Goal: Task Accomplishment & Management: Use online tool/utility

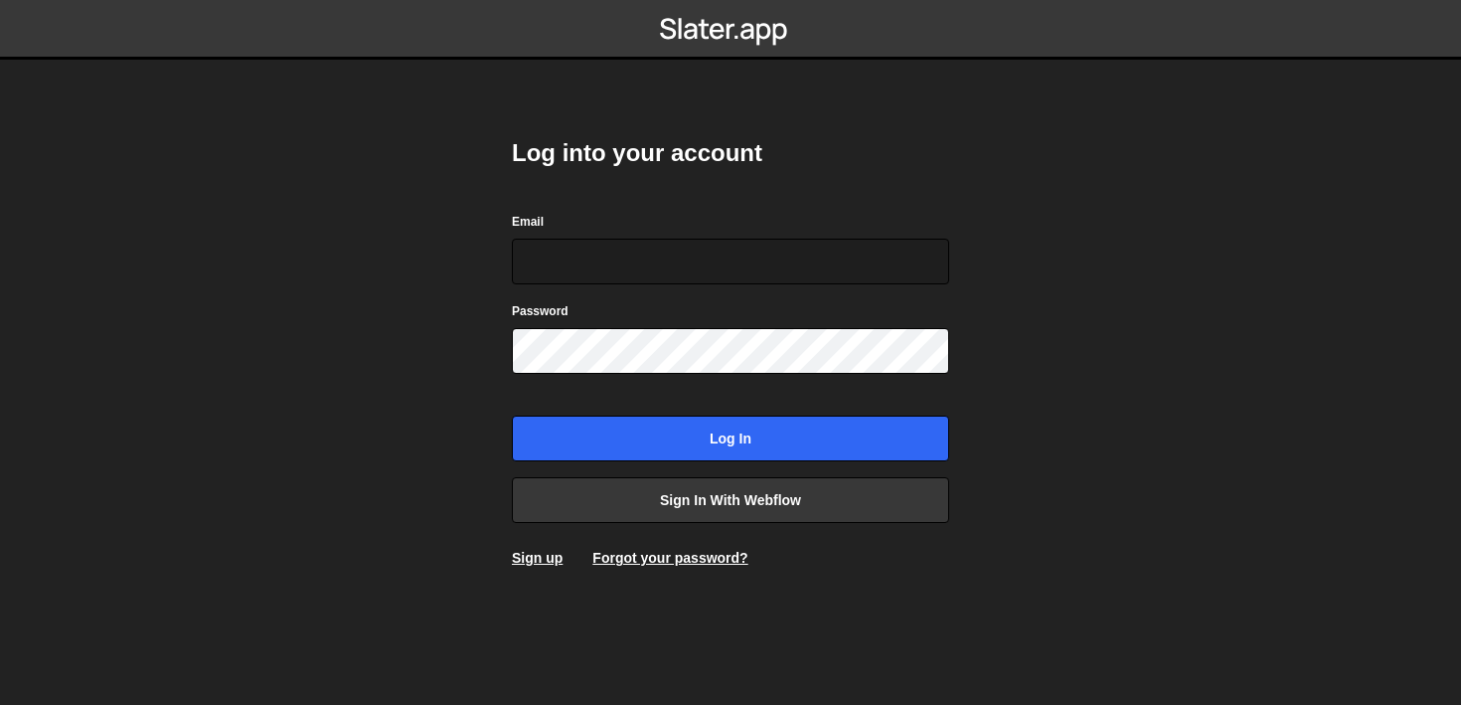
type input "[PERSON_NAME][EMAIL_ADDRESS][DOMAIN_NAME]"
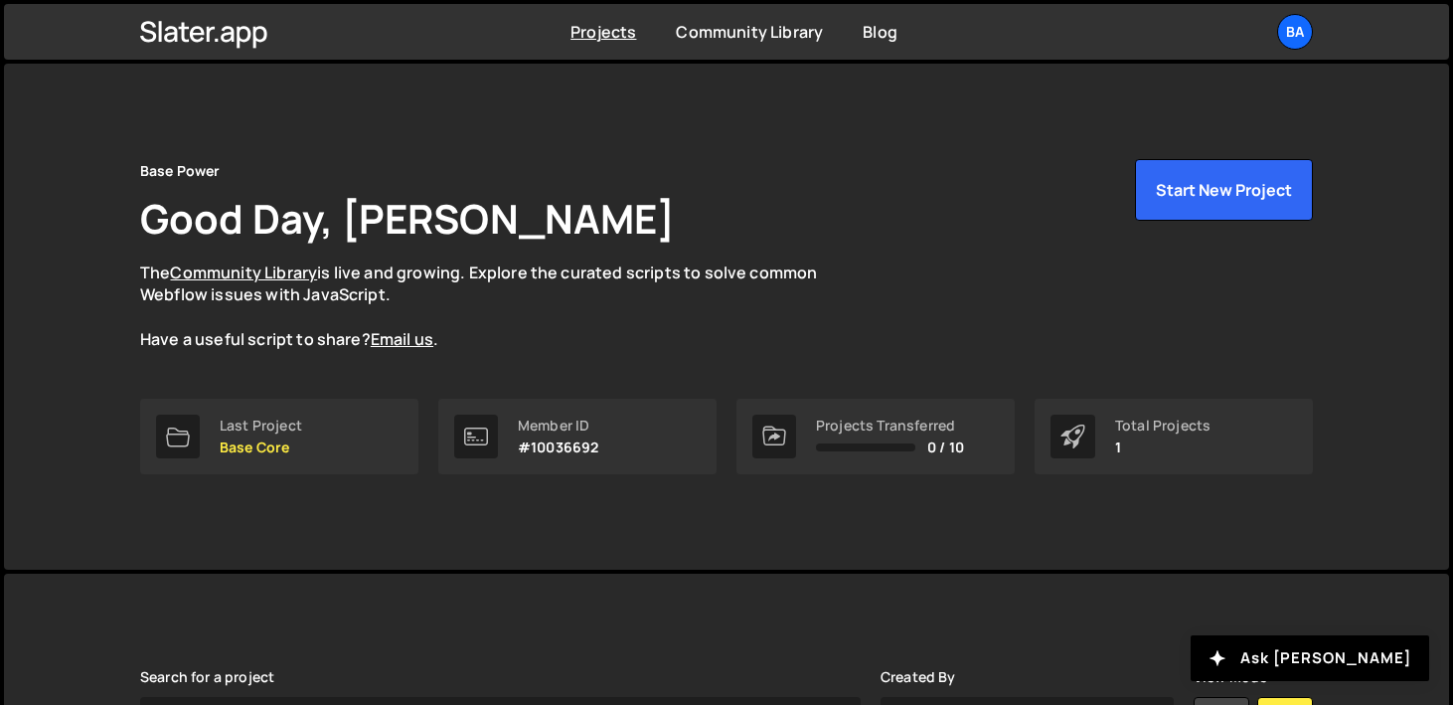
scroll to position [318, 0]
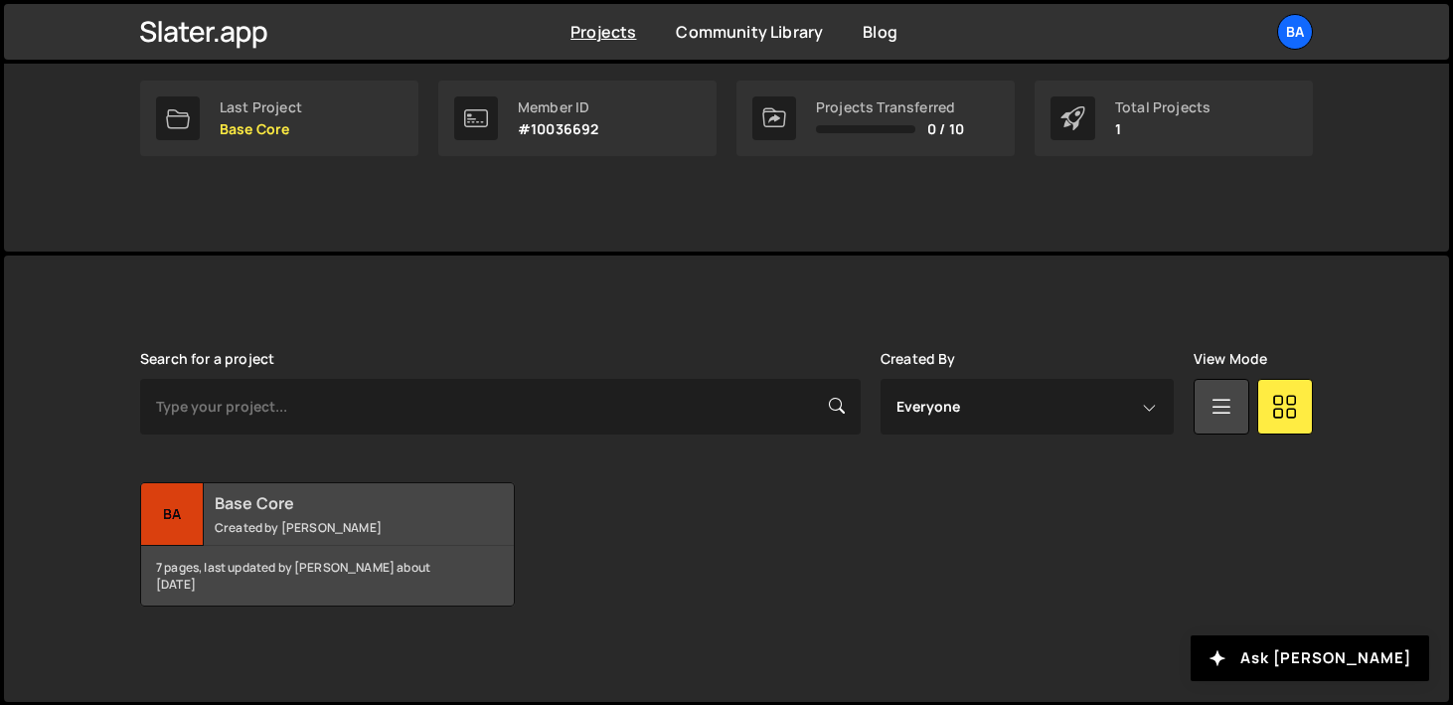
click at [257, 531] on small "Created by Yash Godiwala" at bounding box center [334, 527] width 239 height 17
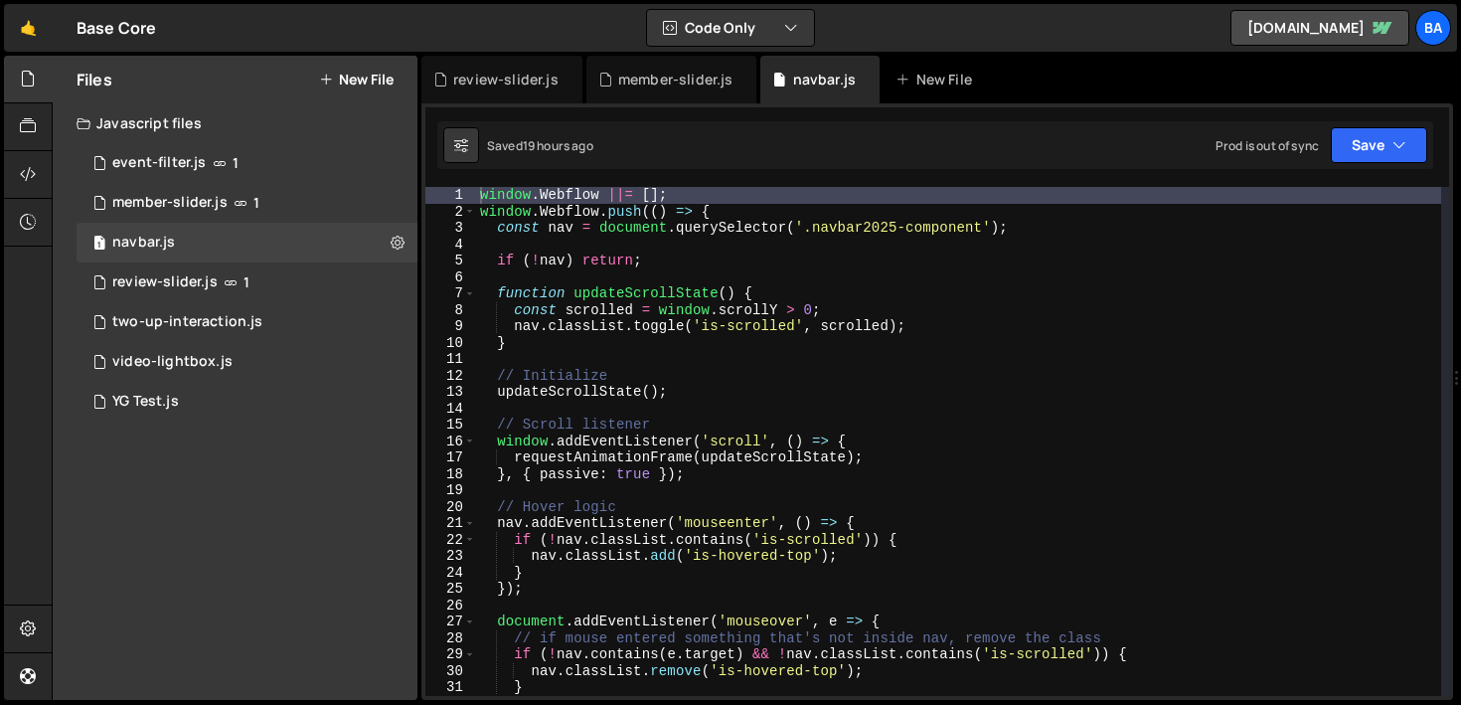
scroll to position [2, 0]
type textarea "const scrolled = window.scrollY > 0;"
click at [1037, 303] on div "window . Webflow ||= [ ] ; window . Webflow . push (( ) => { const nav = docume…" at bounding box center [958, 456] width 965 height 542
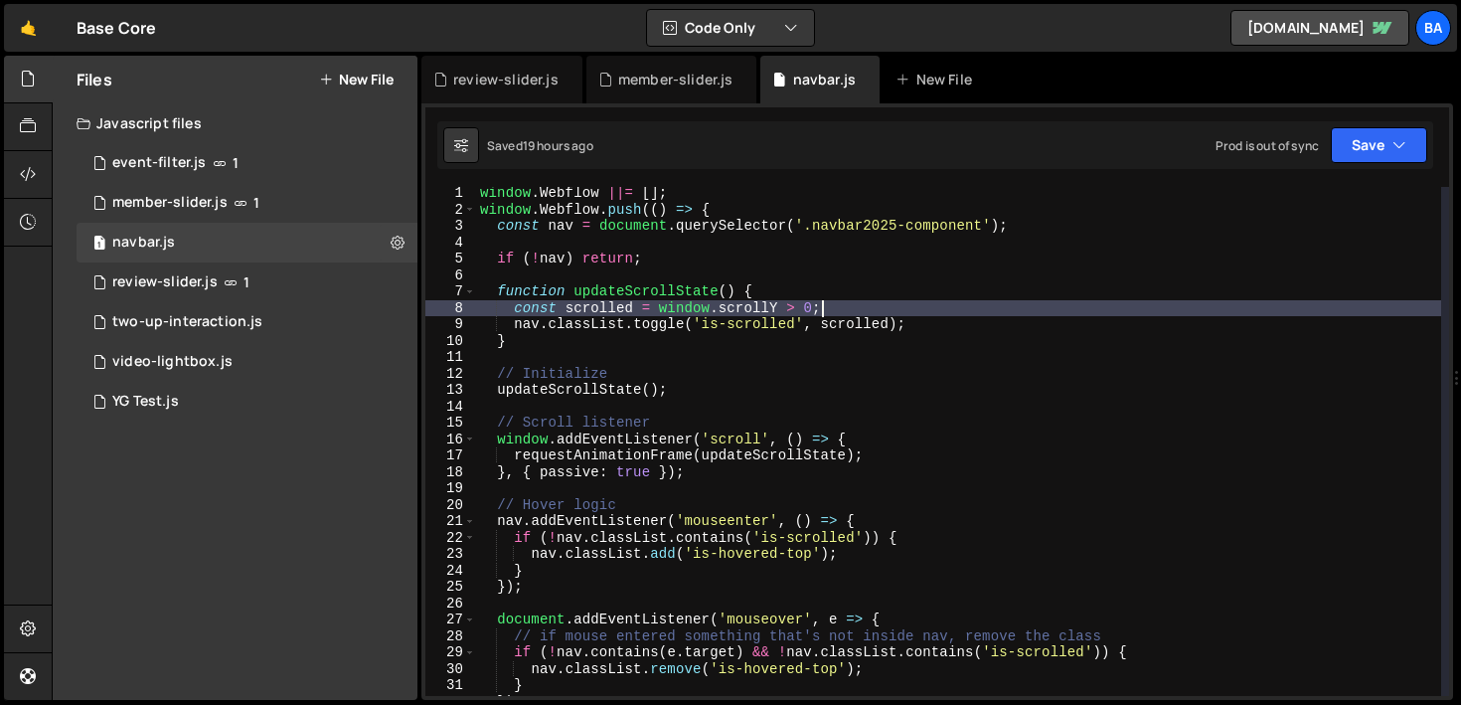
scroll to position [0, 0]
click at [1080, 242] on div "window . Webflow ||= [ ] ; window . Webflow . push (( ) => { const nav = docume…" at bounding box center [958, 458] width 965 height 542
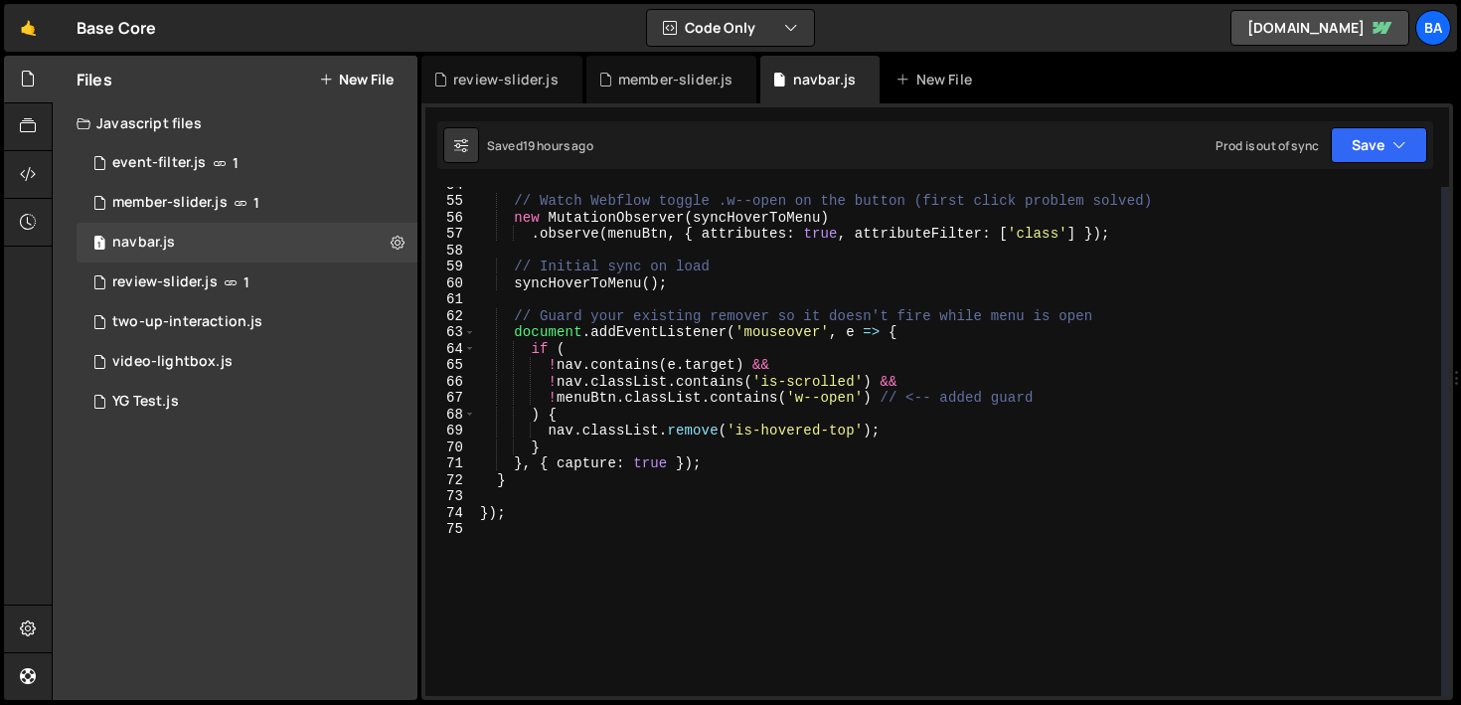
scroll to position [967, 0]
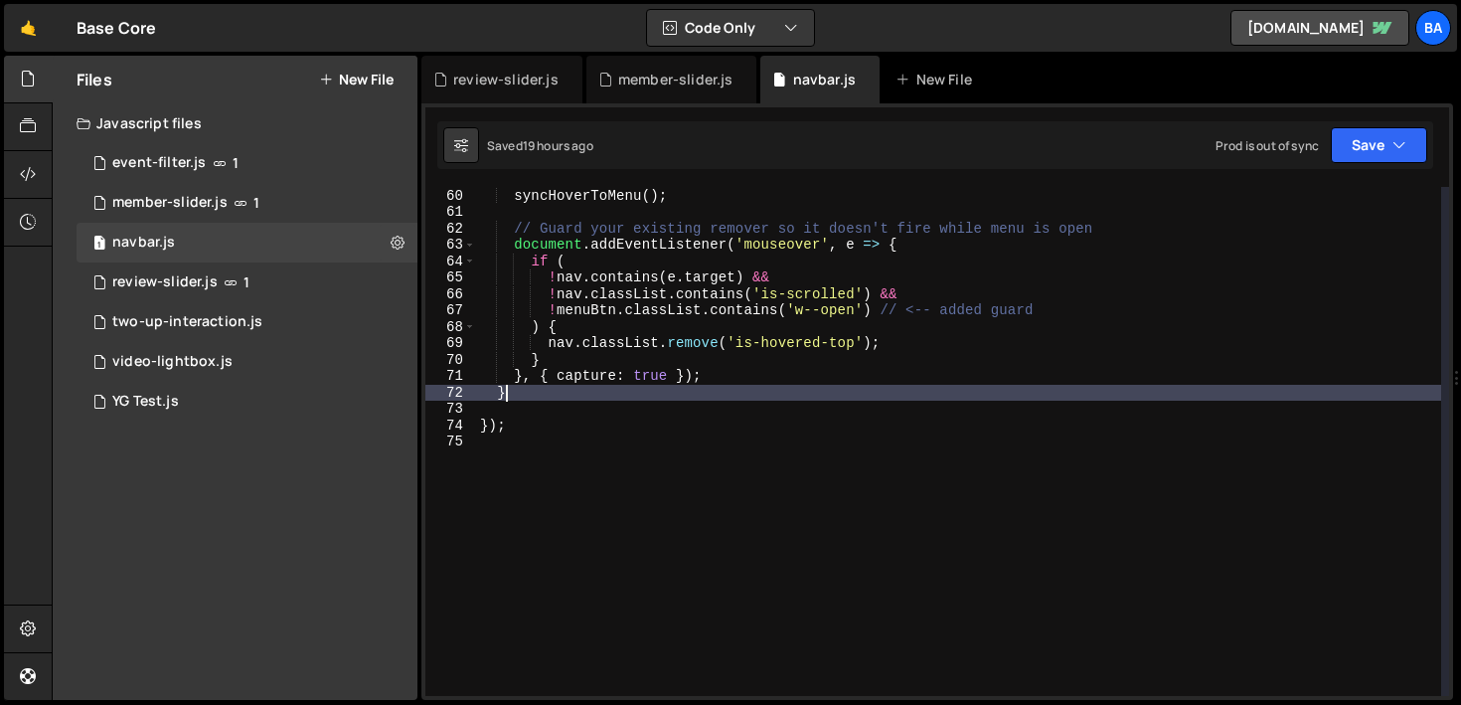
click at [542, 394] on div "// Initial sync on load syncHoverToMenu ( ) ; // Guard your existing remover so…" at bounding box center [958, 442] width 965 height 542
type textarea "}"
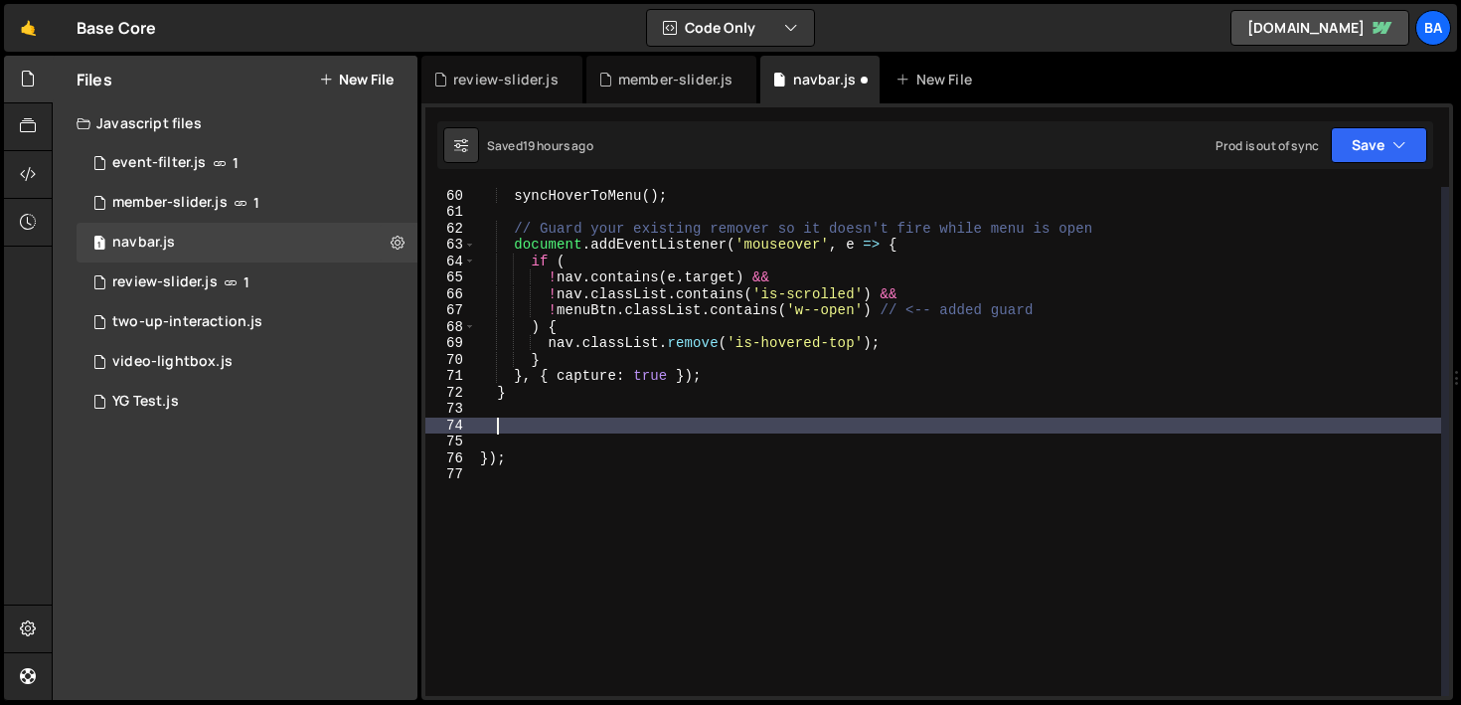
paste textarea "});"
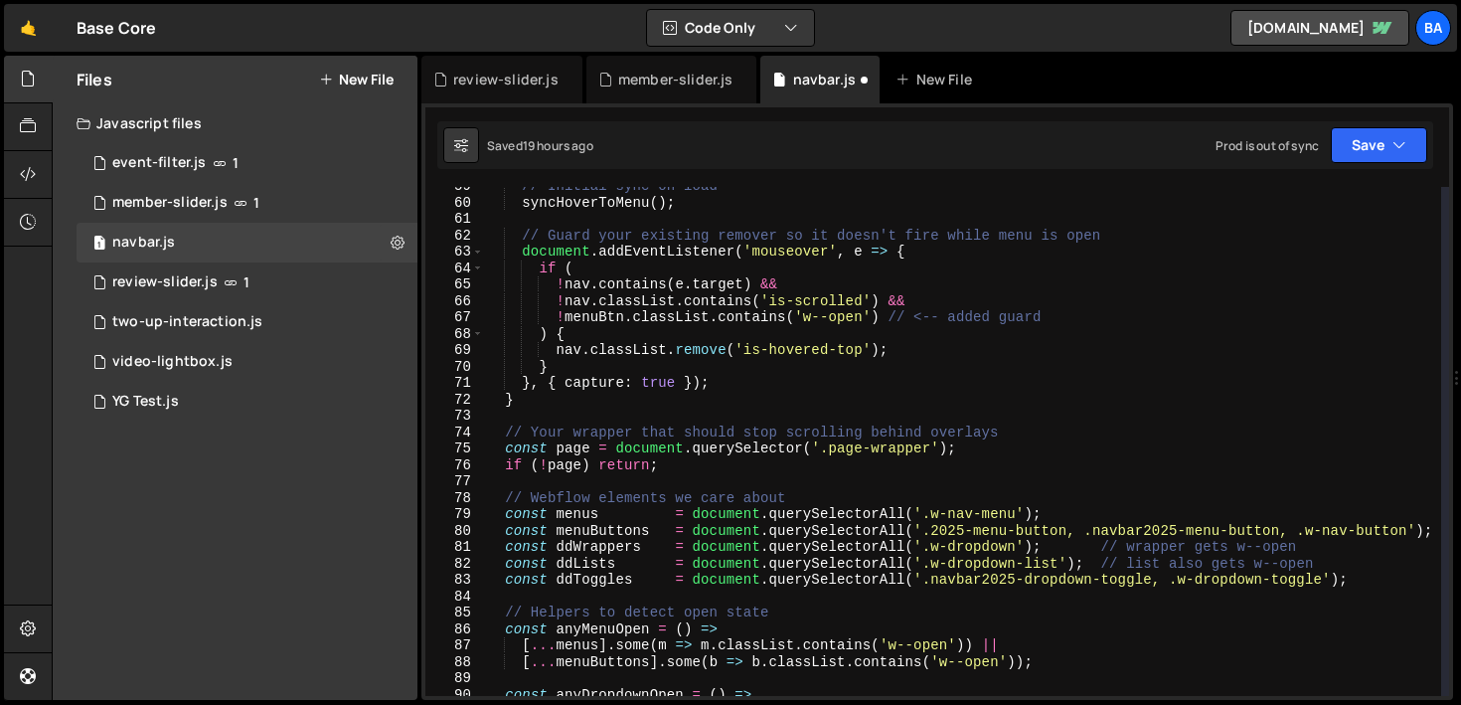
scroll to position [902, 0]
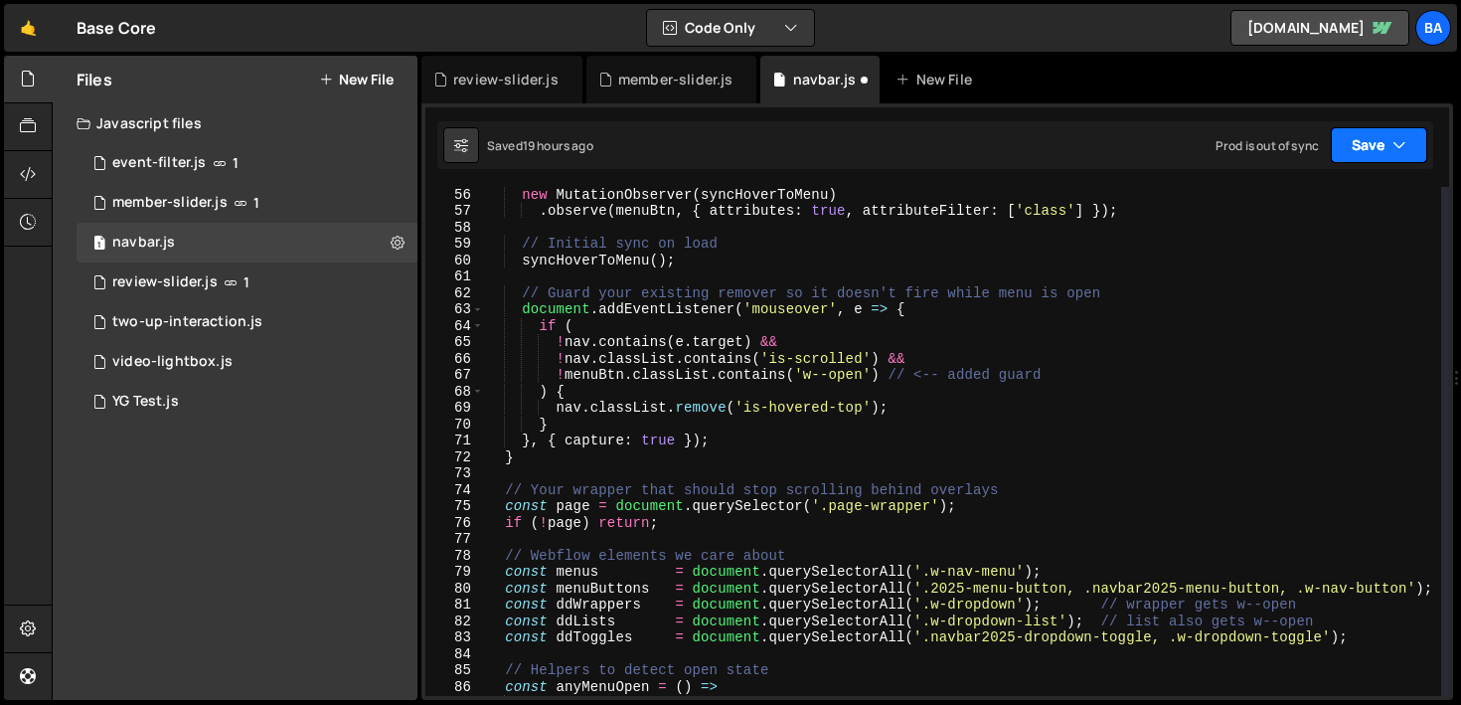
click at [1361, 137] on button "Save" at bounding box center [1379, 145] width 96 height 36
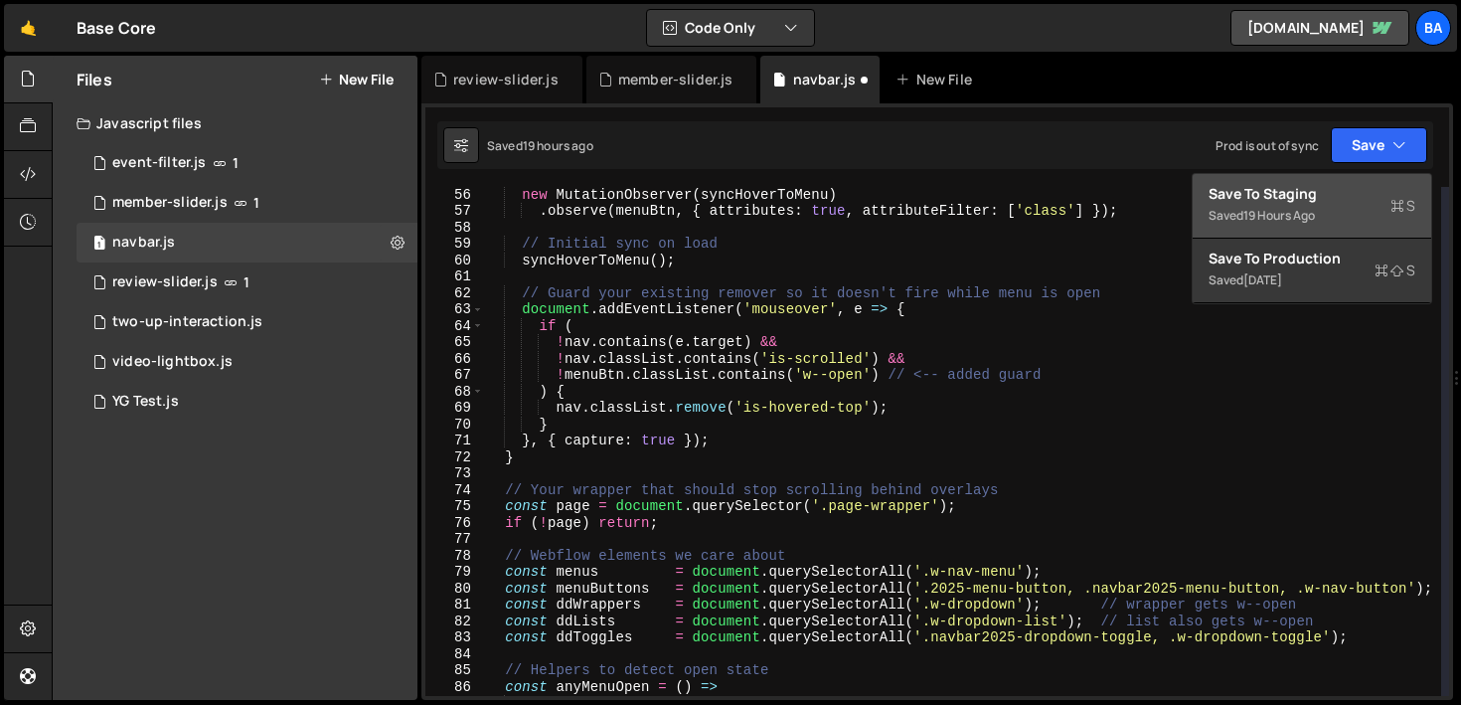
click at [1295, 214] on div "19 hours ago" at bounding box center [1279, 215] width 72 height 17
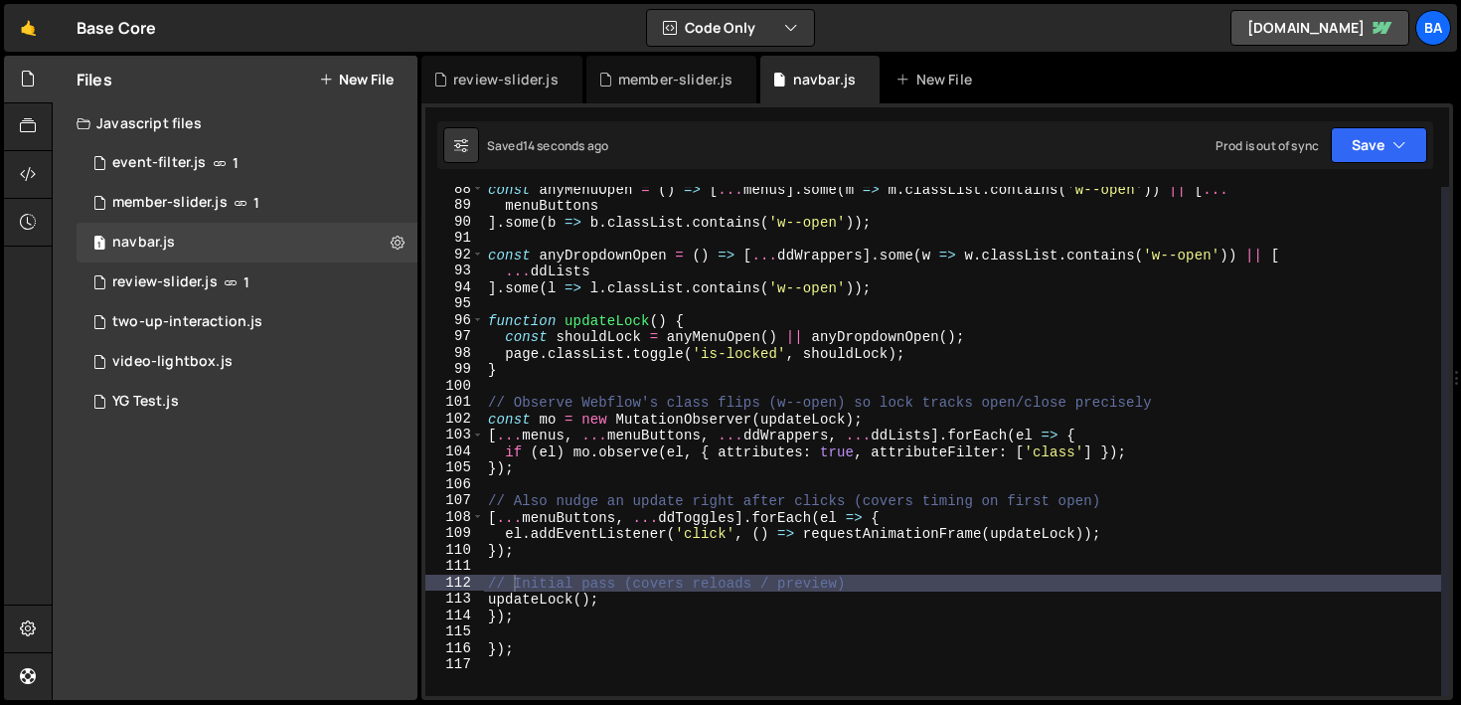
scroll to position [1538, 0]
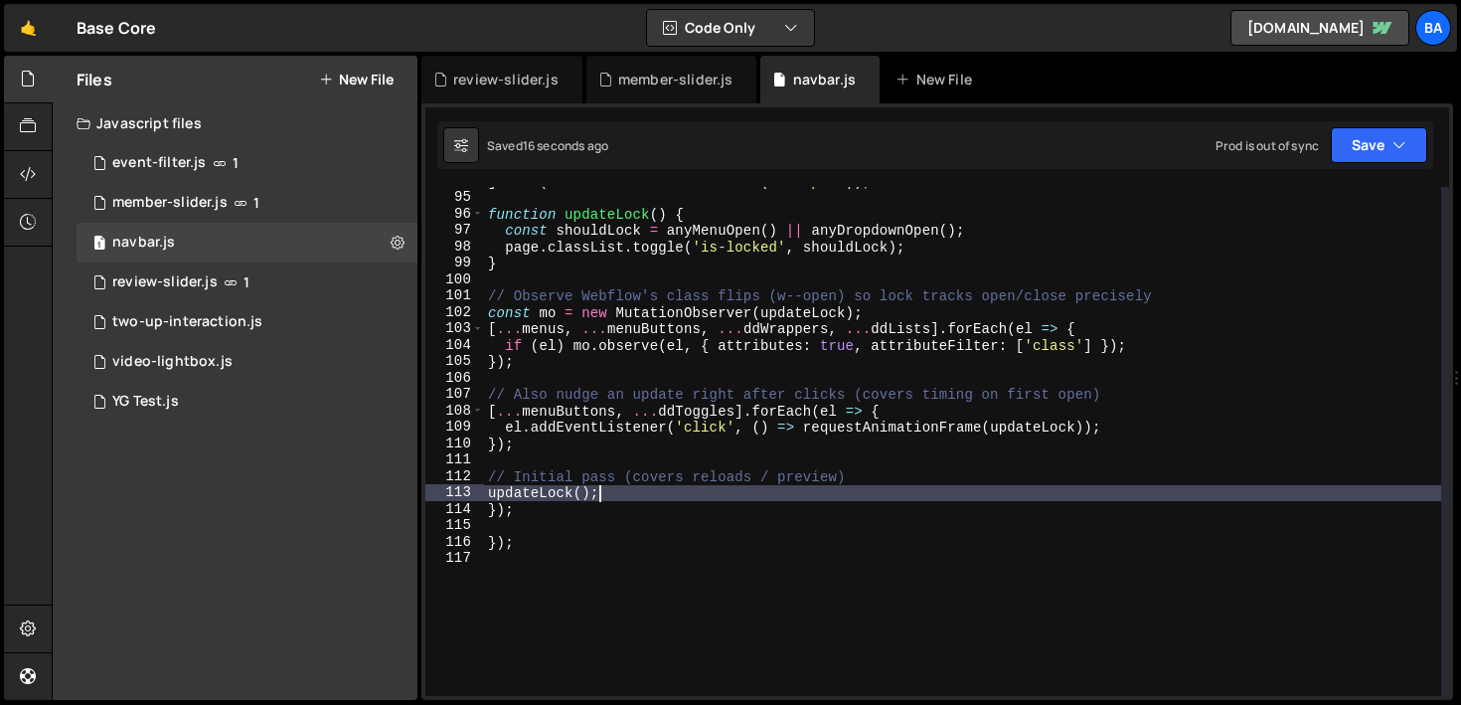
click at [689, 493] on div "] . some ( l => l . classList . contains ( 'w--open' )) ; function updateLock (…" at bounding box center [962, 444] width 957 height 542
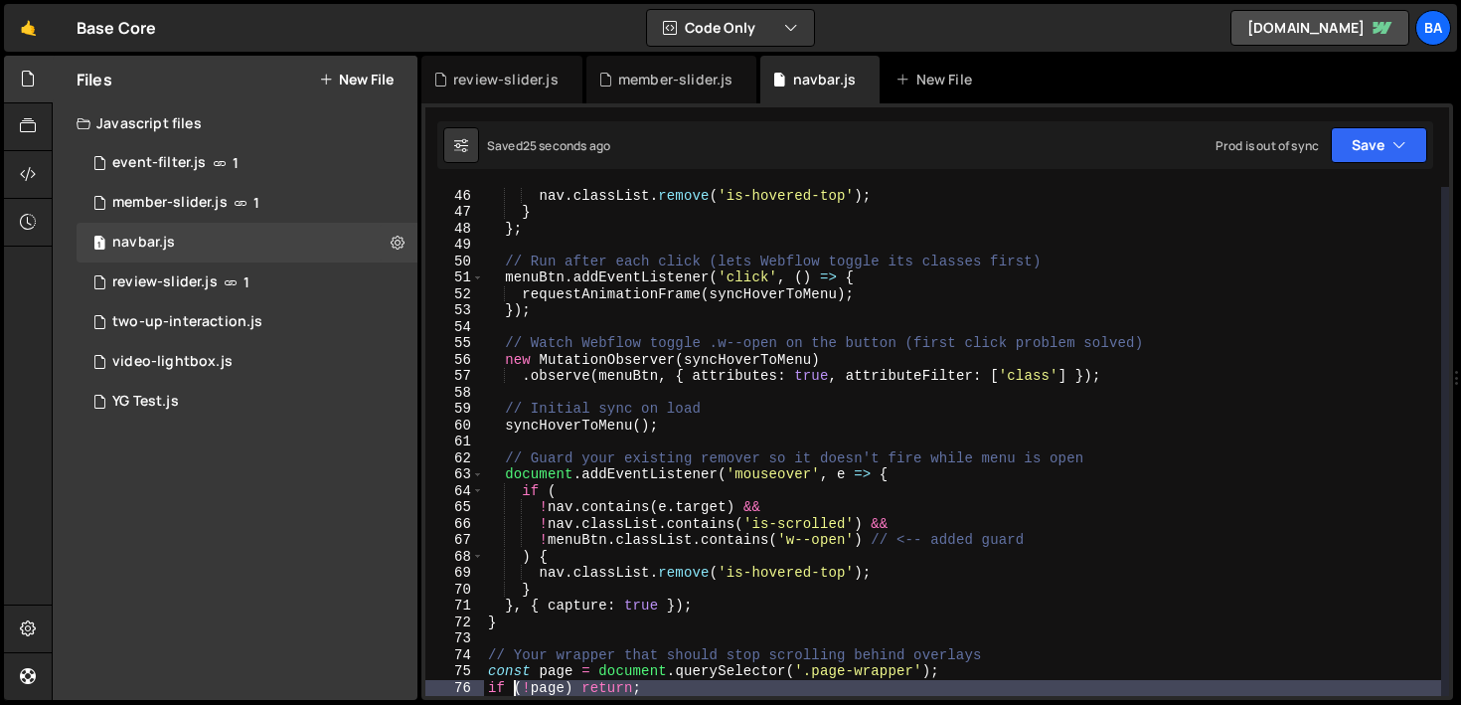
scroll to position [786, 0]
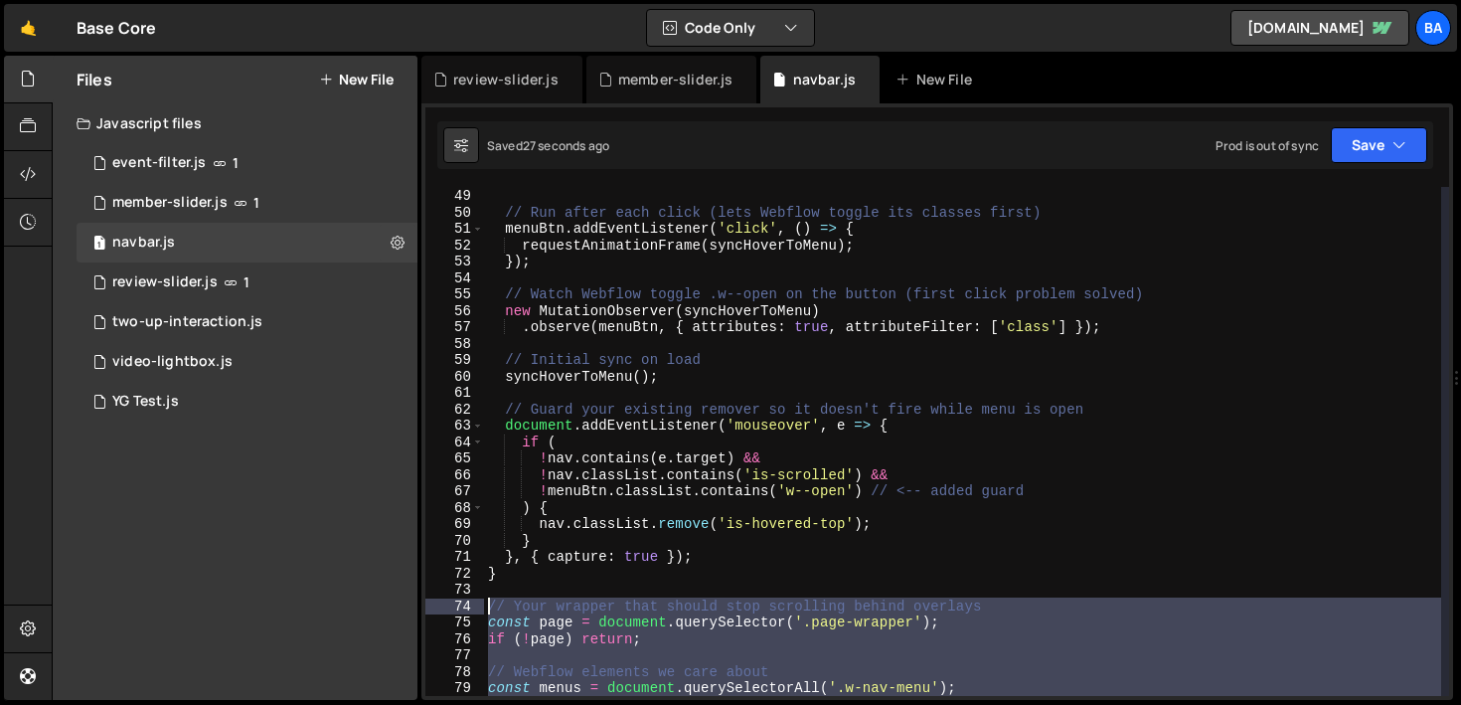
drag, startPoint x: 574, startPoint y: 512, endPoint x: 481, endPoint y: 609, distance: 134.9
click at [481, 609] on div "updateLock(); 48 49 50 51 52 53 54 55 56 57 58 59 60 61 62 63 64 65 66 67 68 69…" at bounding box center [936, 441] width 1023 height 509
type textarea "// Your wrapper that should stop scrolling behind overlays const page = documen…"
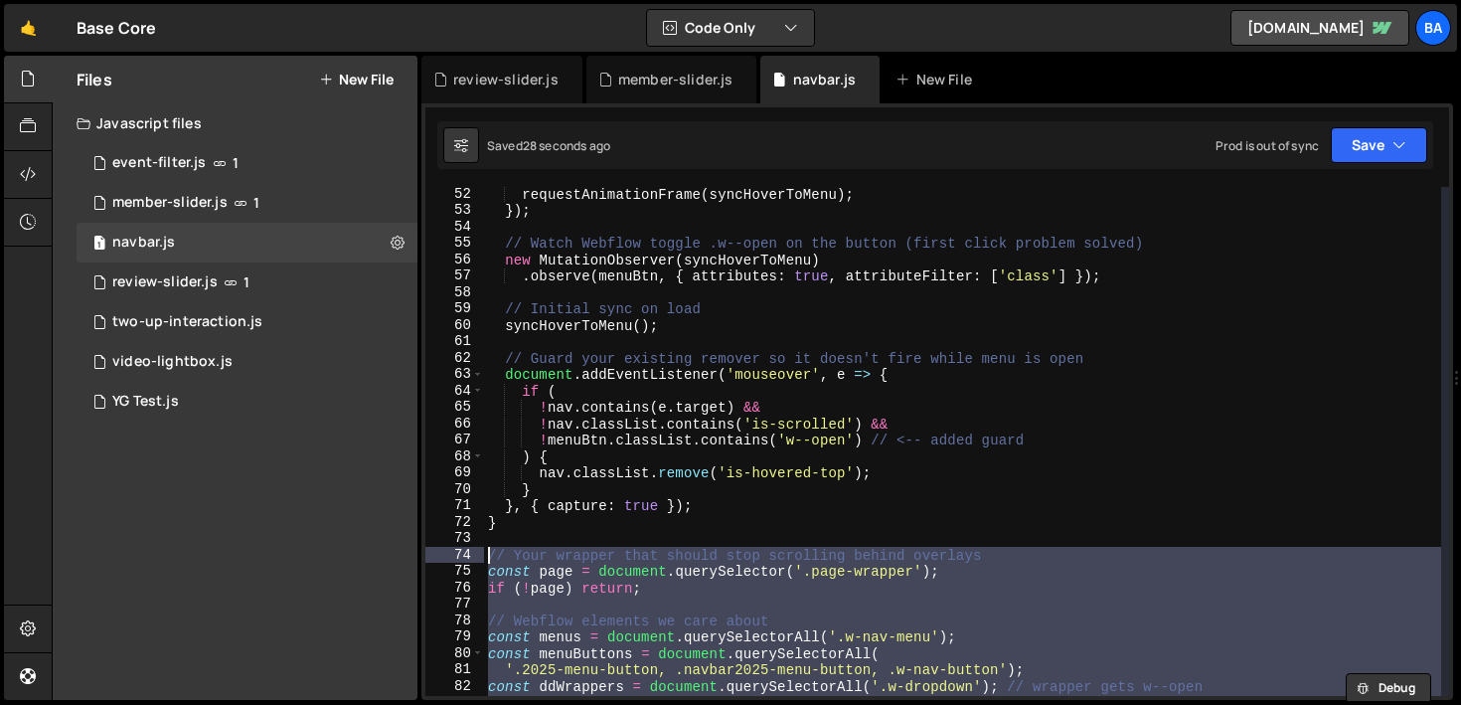
scroll to position [838, 0]
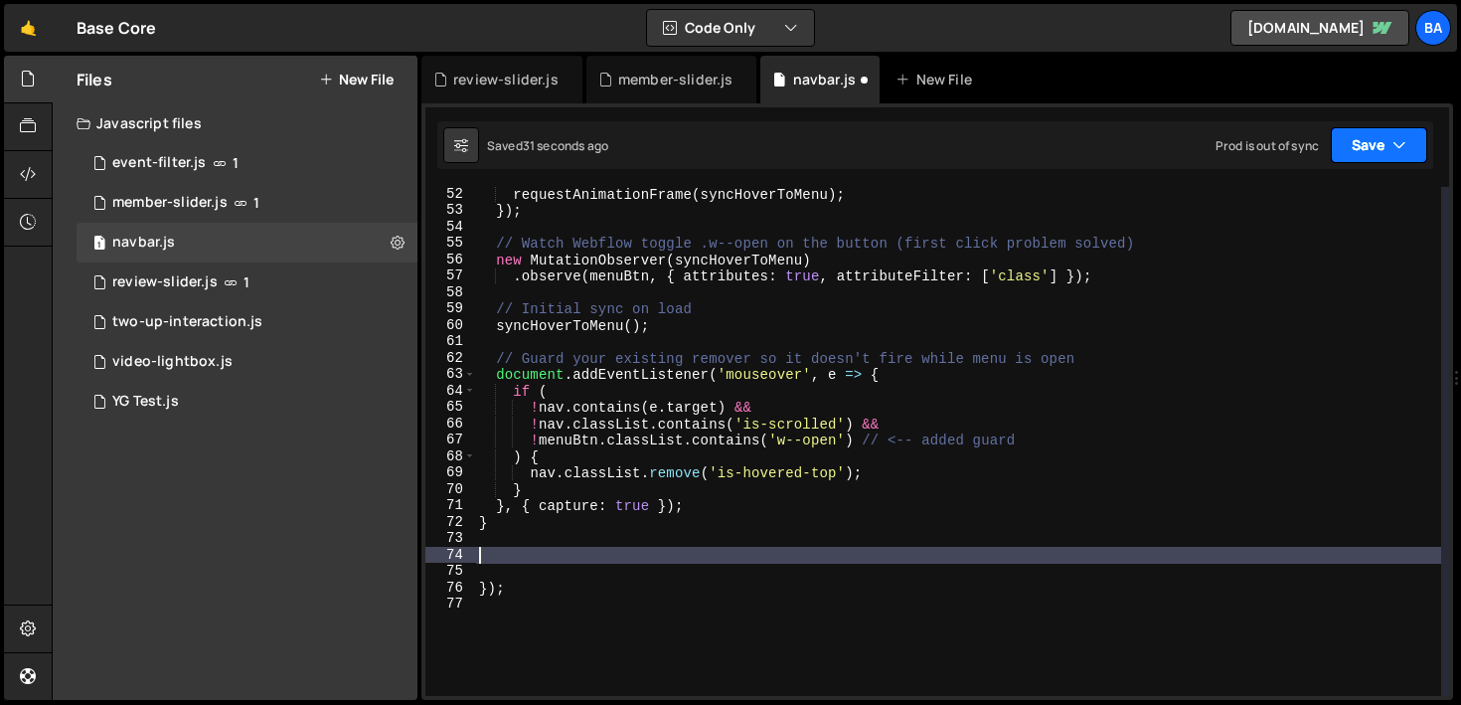
click at [1370, 144] on button "Save" at bounding box center [1379, 145] width 96 height 36
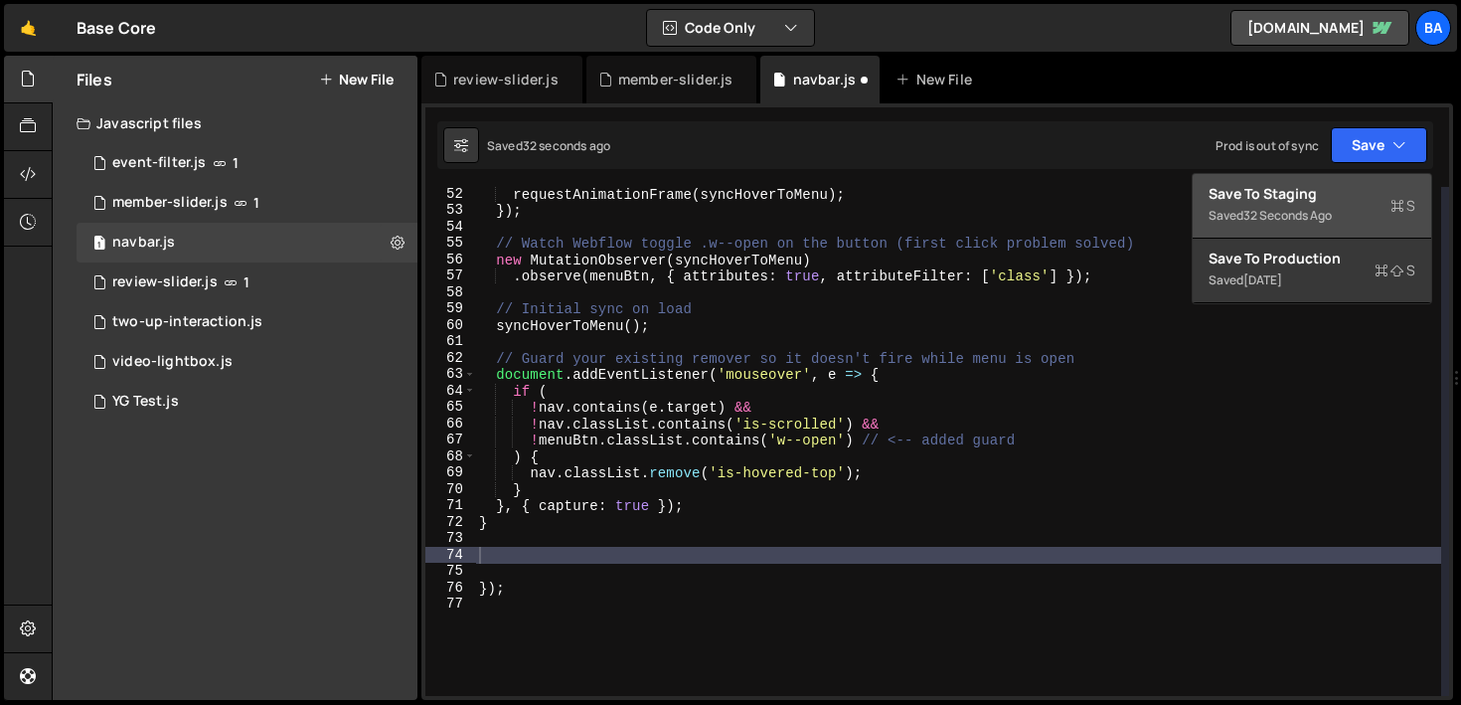
click at [1265, 198] on div "Save to Staging S" at bounding box center [1311, 194] width 207 height 20
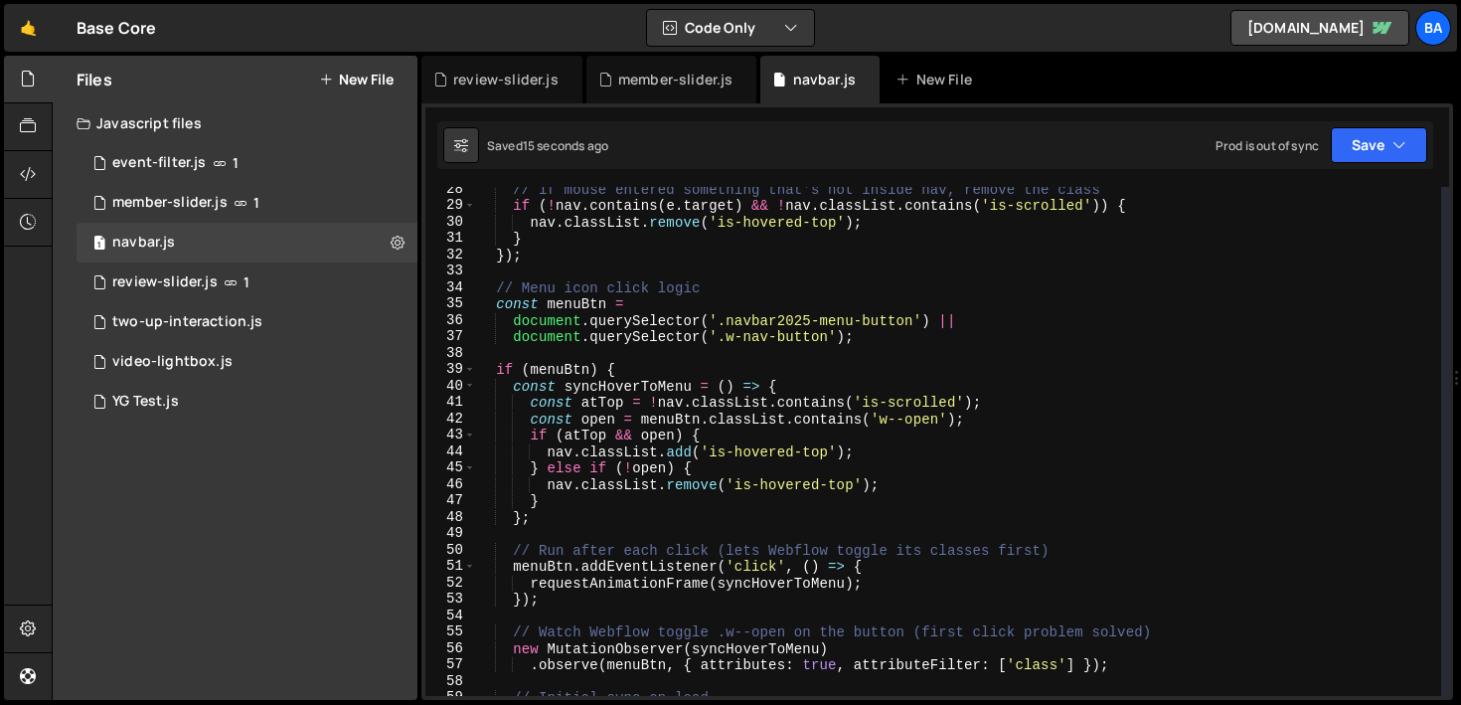
scroll to position [967, 0]
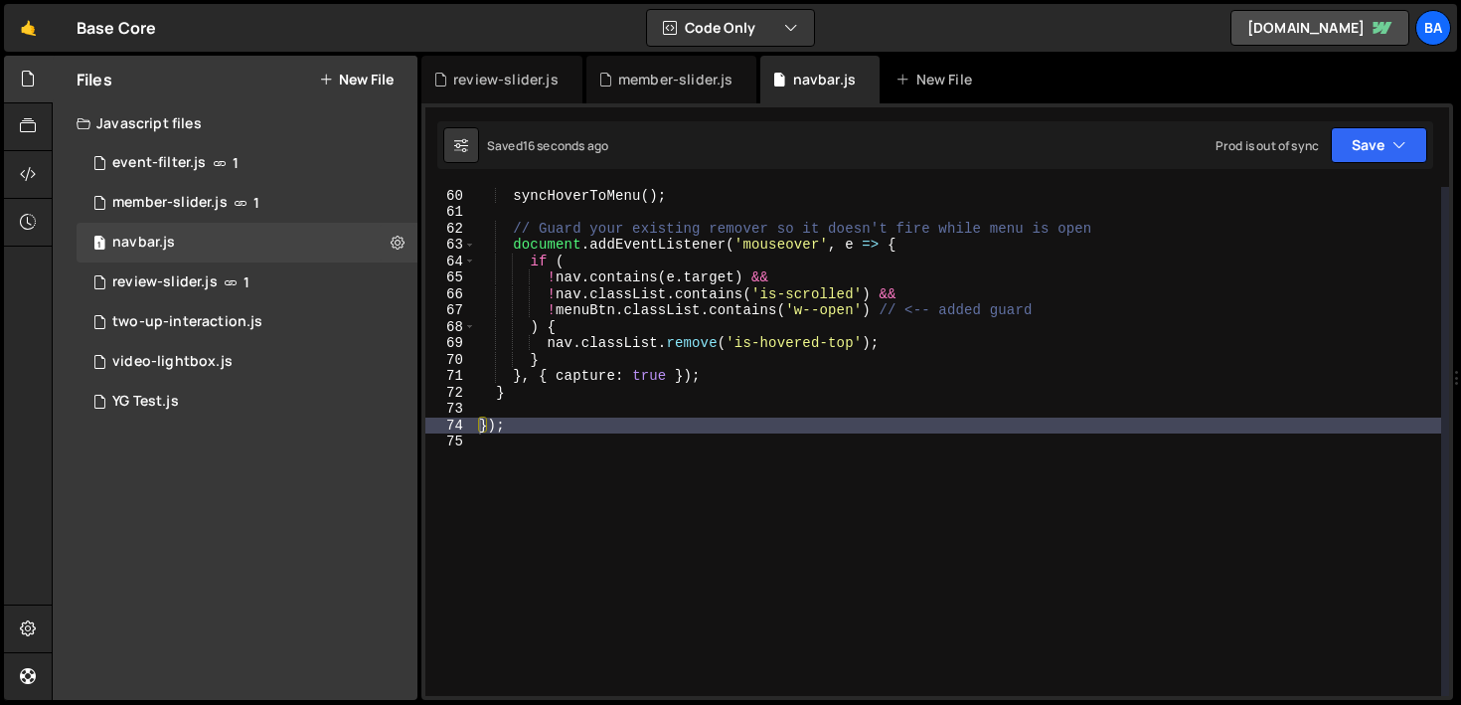
type textarea "}"
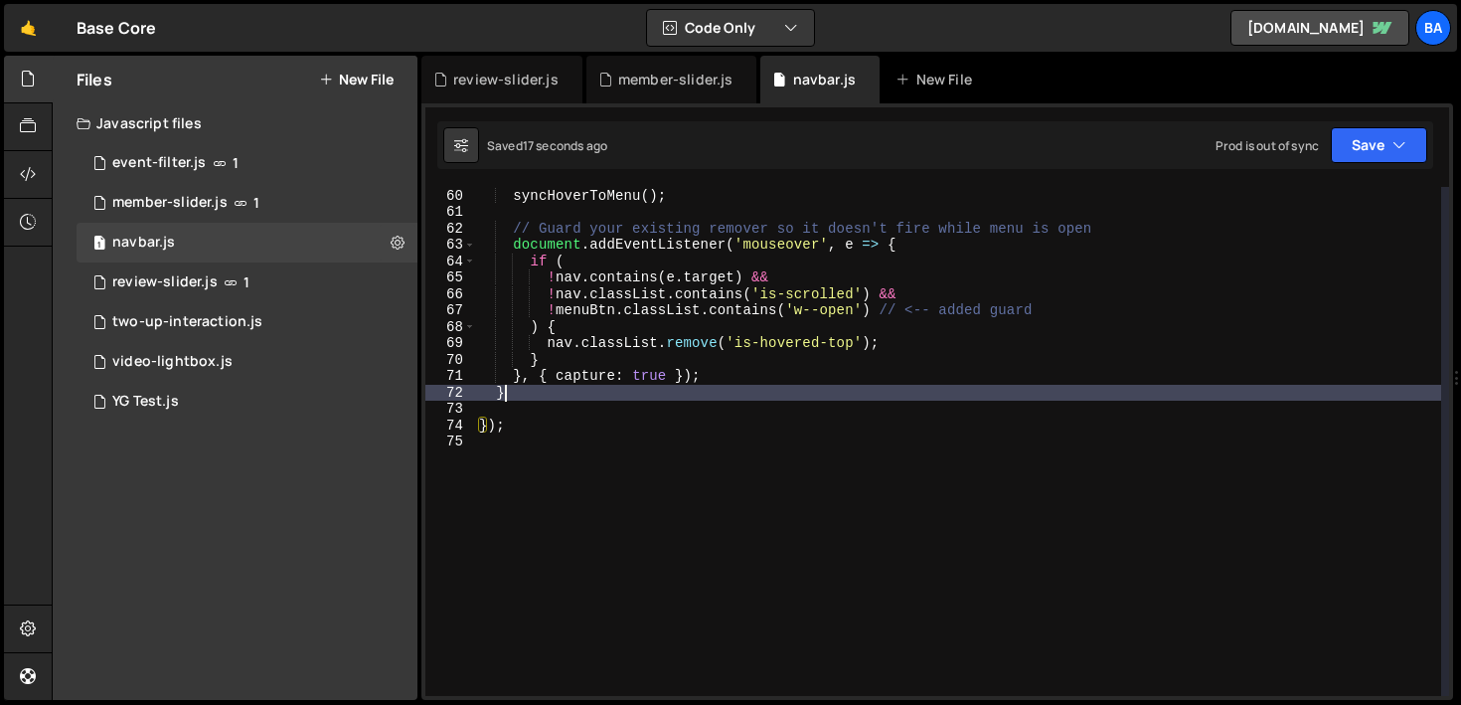
click at [536, 390] on div "// Initial sync on load syncHoverToMenu ( ) ; // Guard your existing remover so…" at bounding box center [958, 442] width 966 height 542
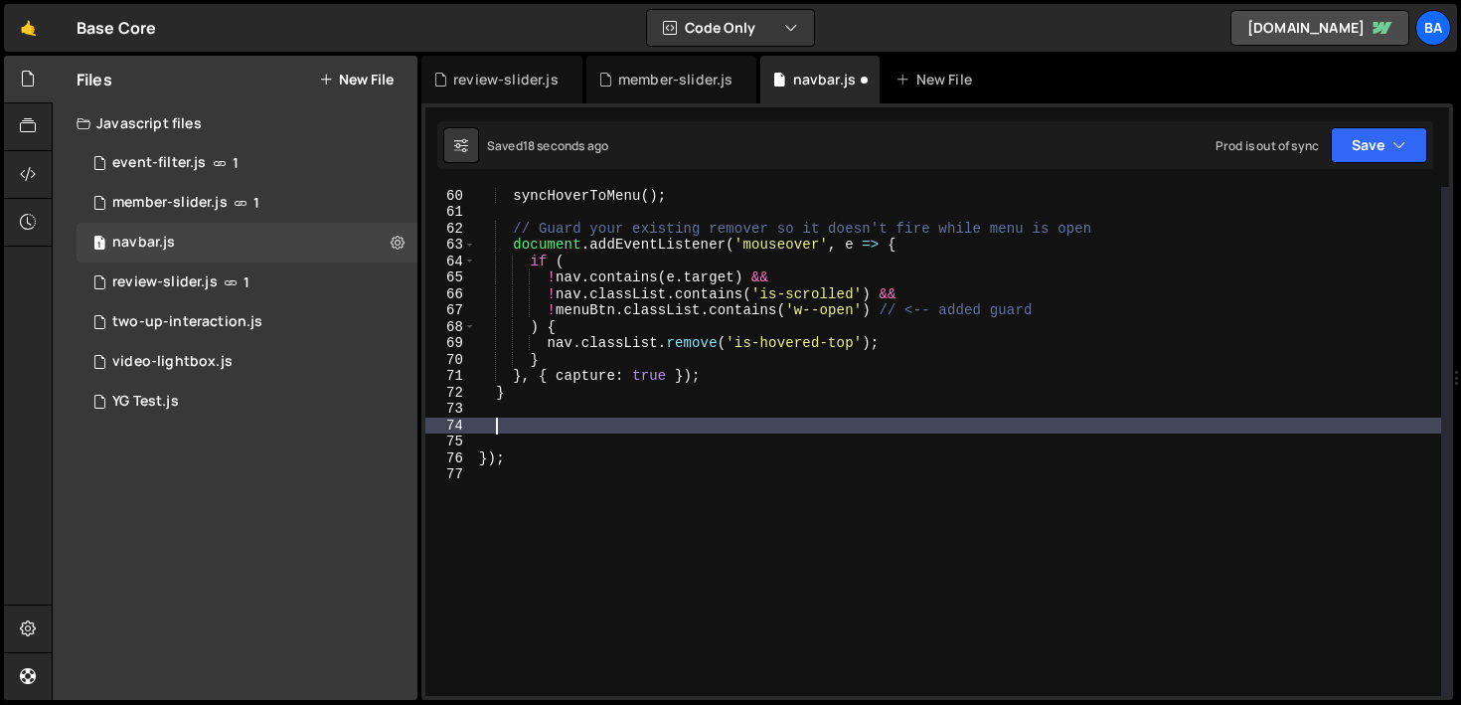
paste textarea "updateLock();"
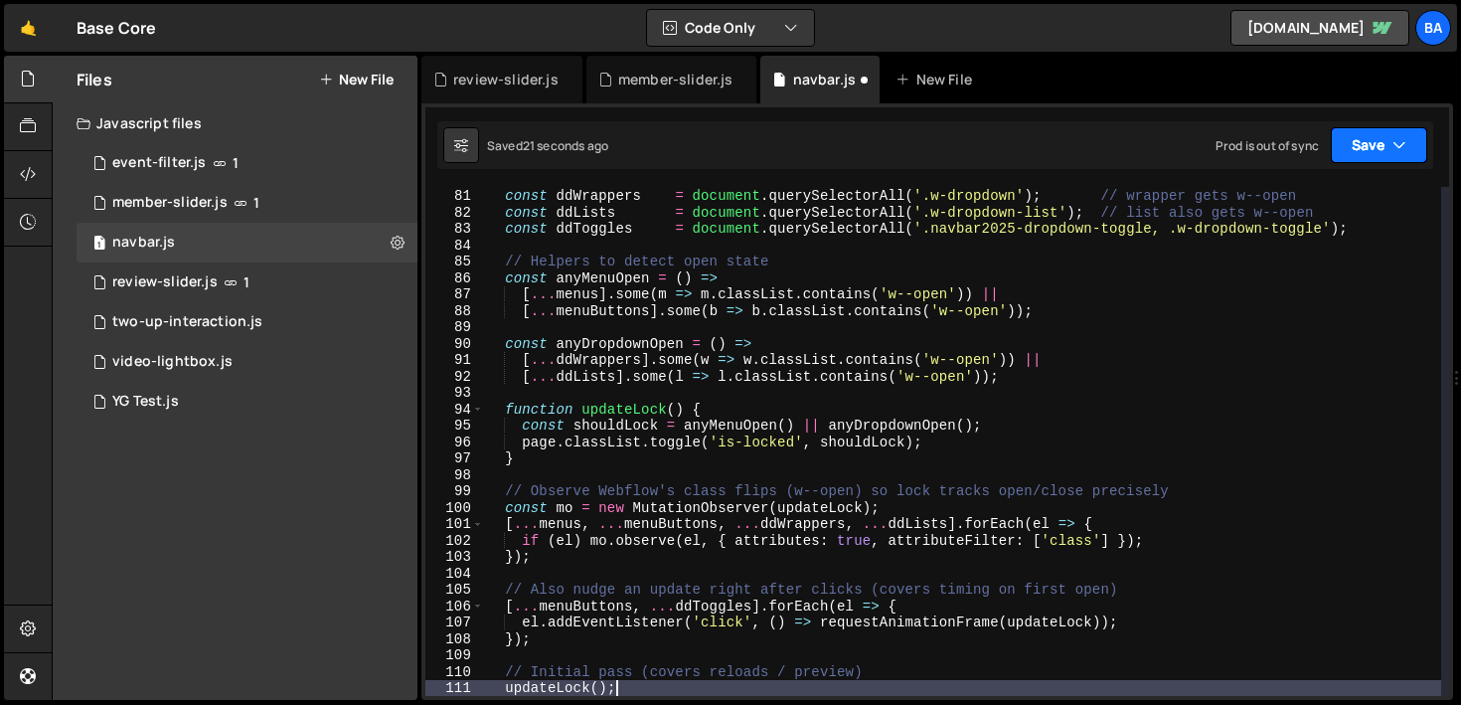
click at [1357, 149] on button "Save" at bounding box center [1379, 145] width 96 height 36
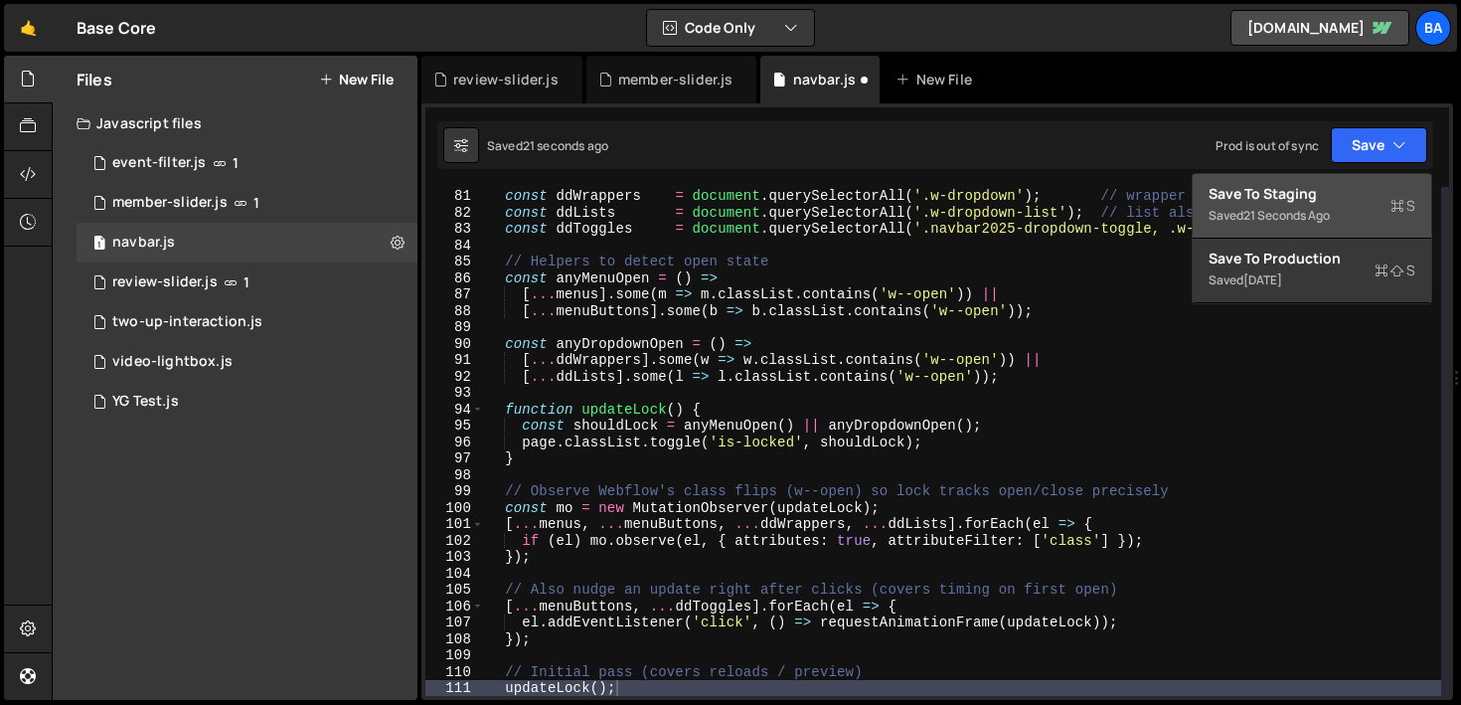
click at [1314, 187] on div "Save to Staging S" at bounding box center [1311, 194] width 207 height 20
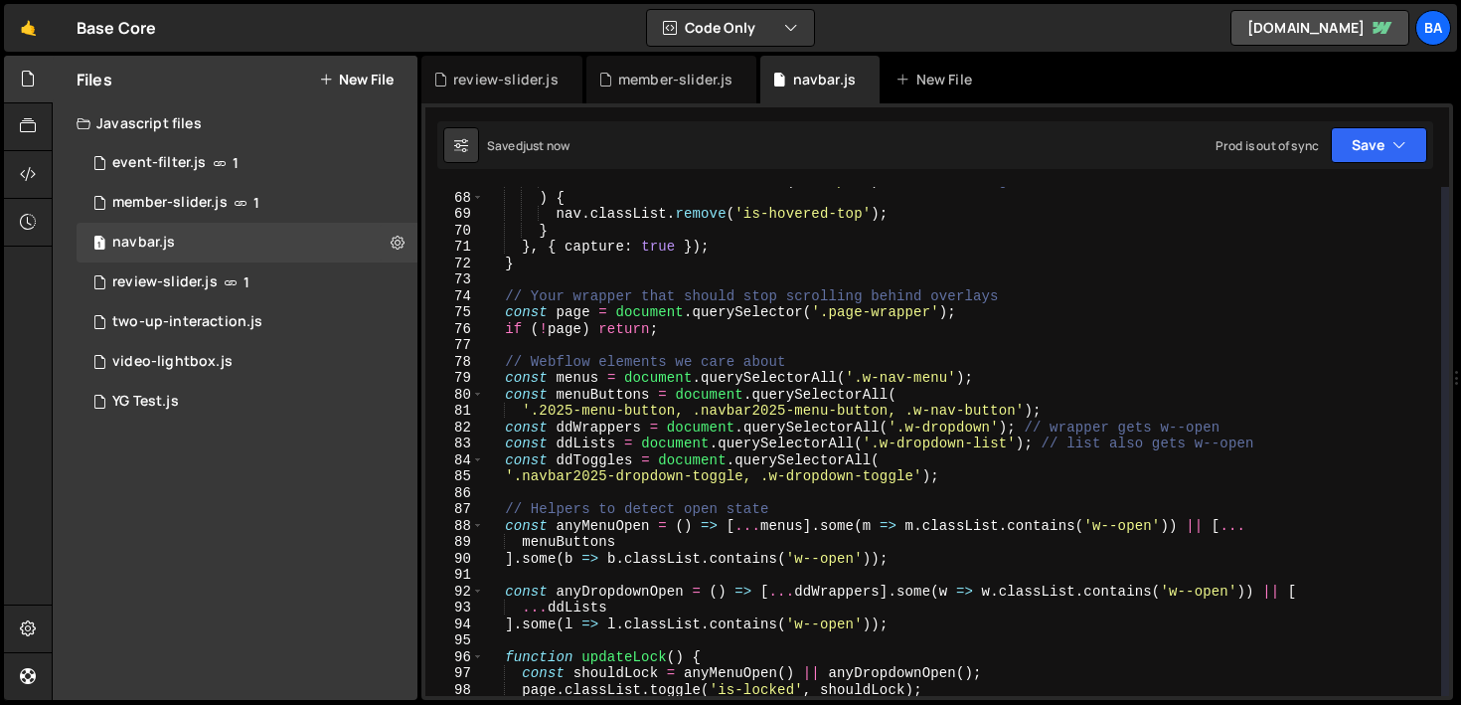
scroll to position [1095, 0]
click at [41, 77] on div at bounding box center [28, 80] width 49 height 48
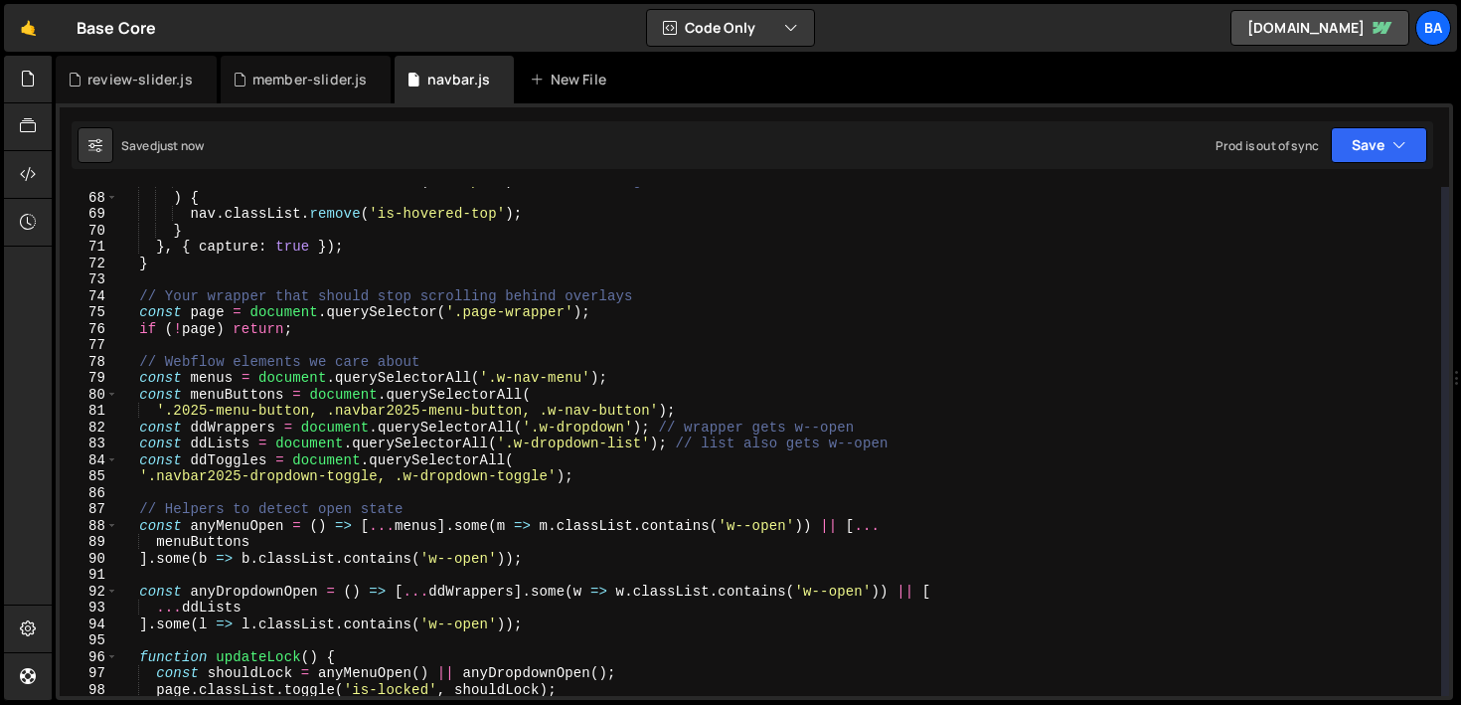
scroll to position [1114, 0]
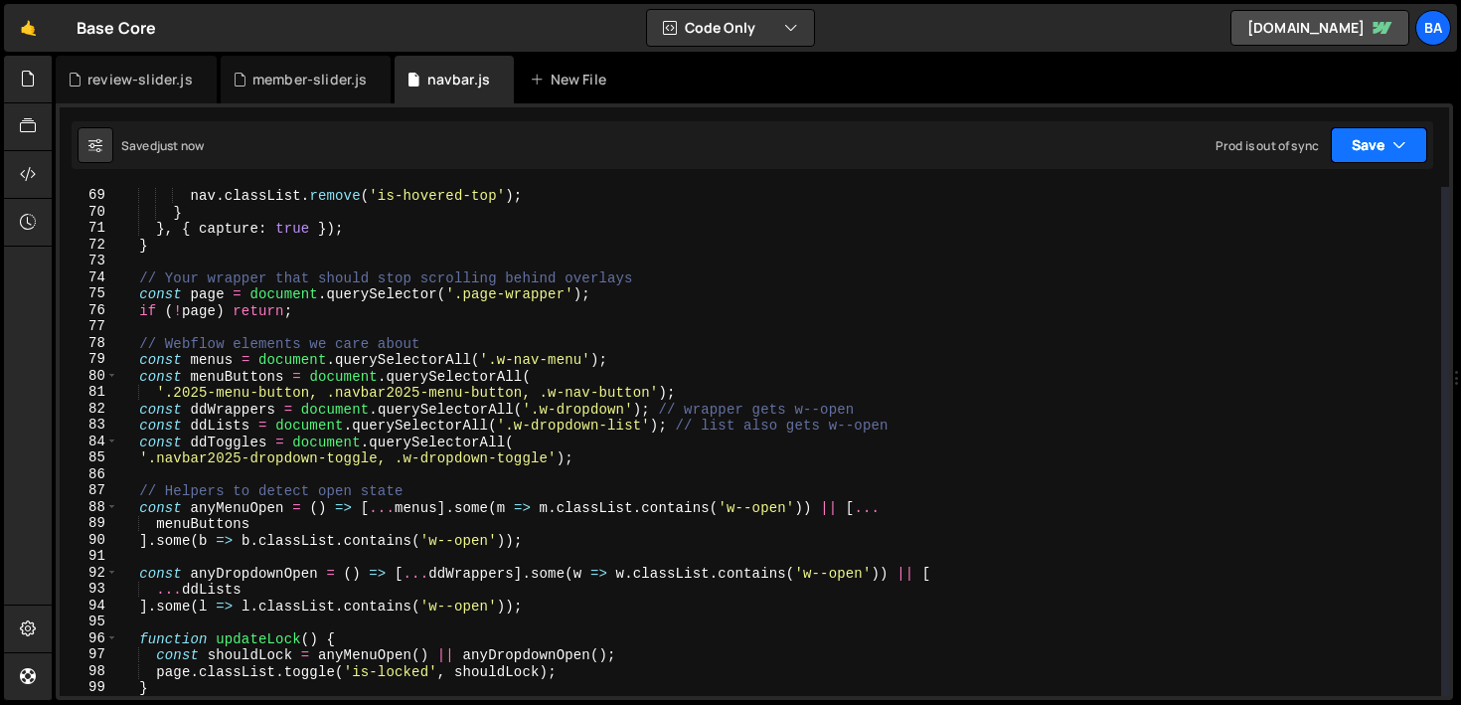
click at [1381, 145] on button "Save" at bounding box center [1379, 145] width 96 height 36
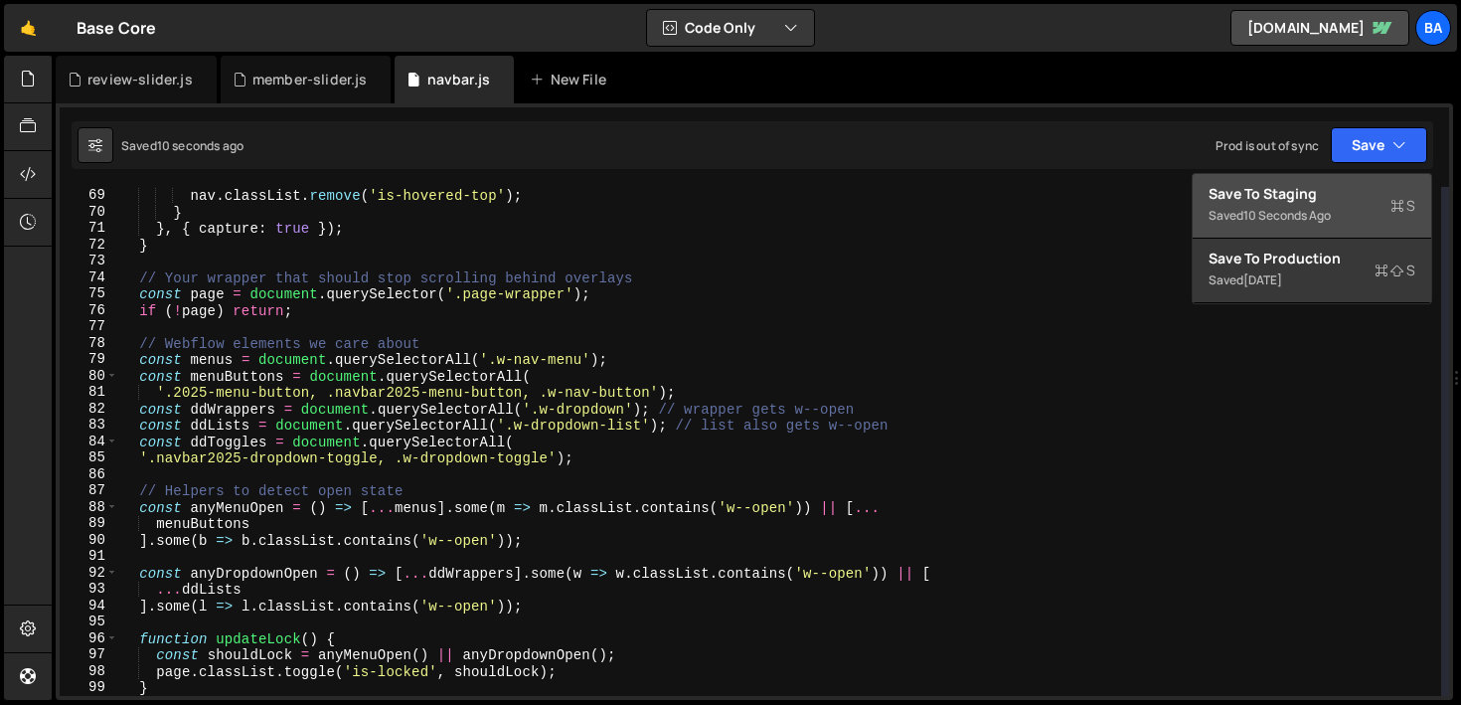
click at [1322, 193] on div "Save to Staging S" at bounding box center [1311, 194] width 207 height 20
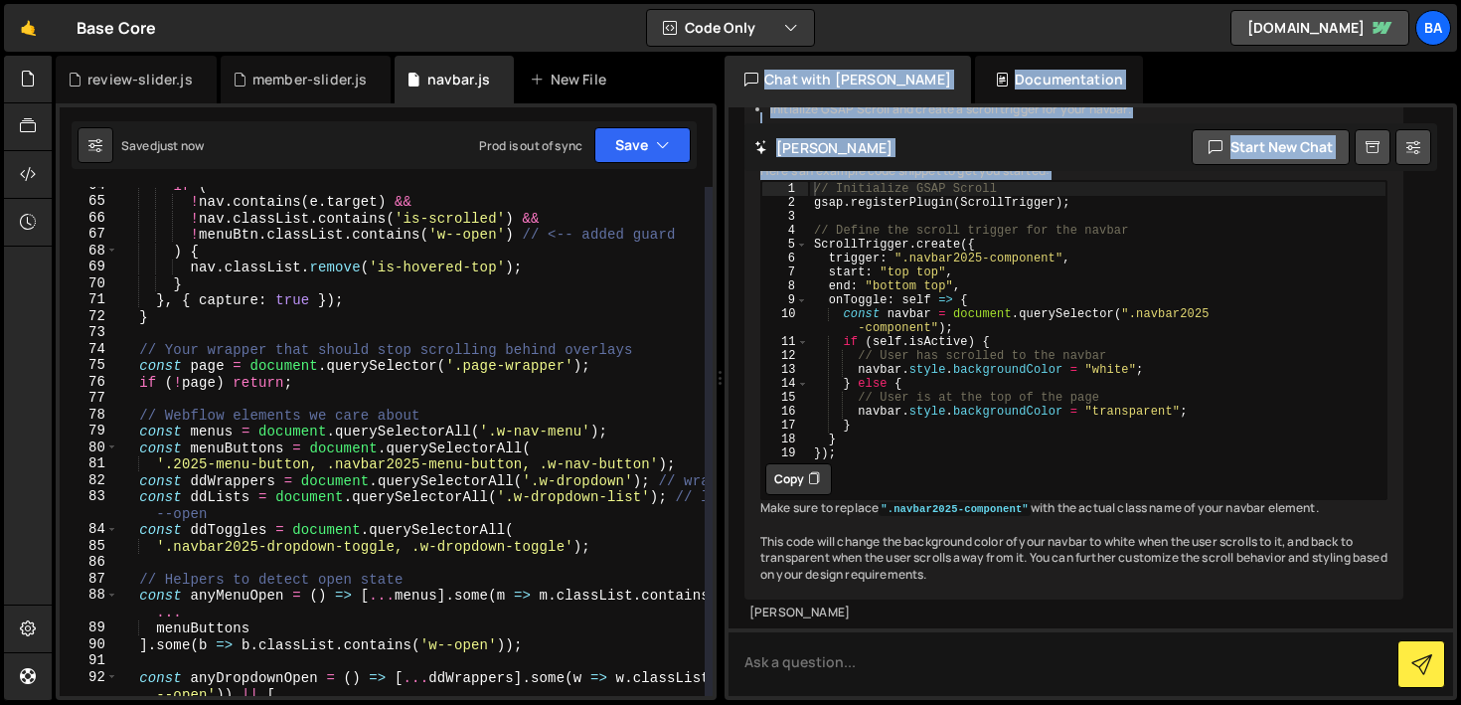
scroll to position [1112, 0]
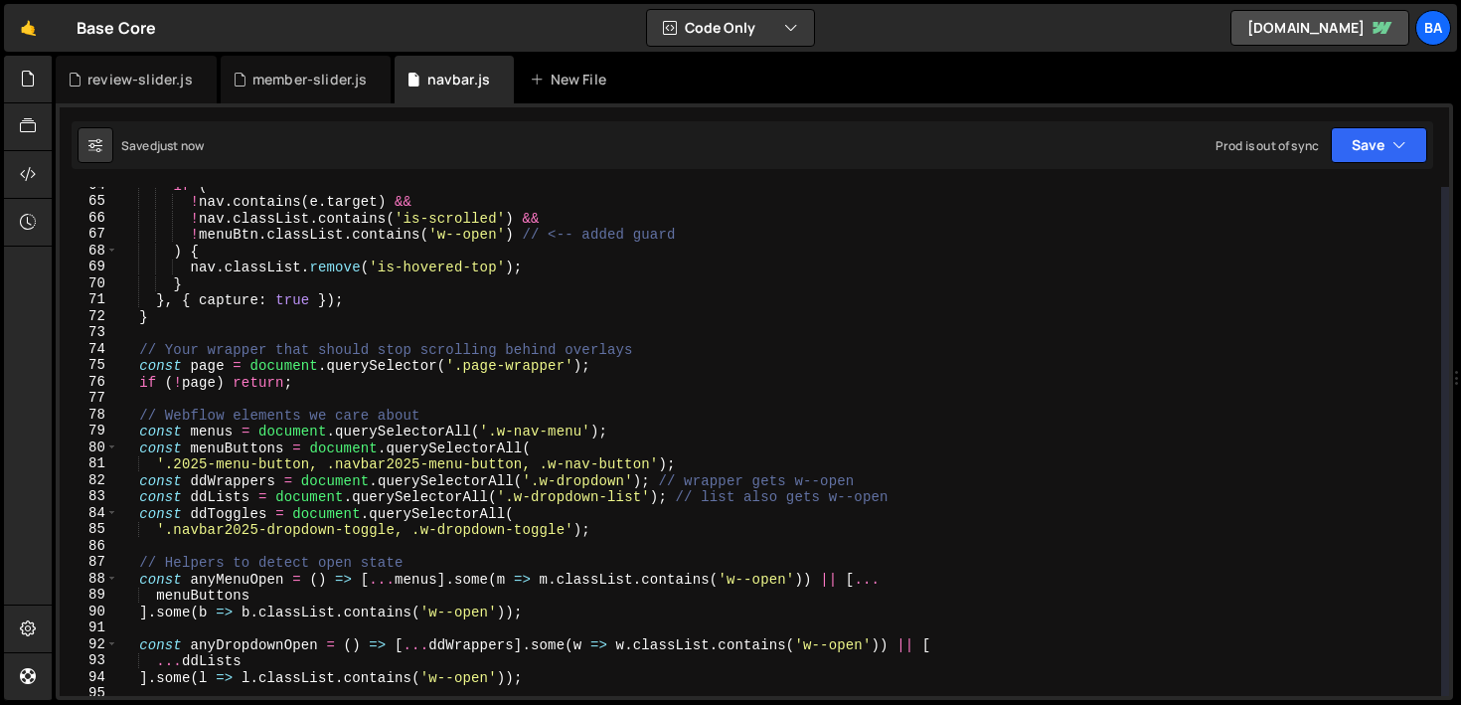
drag, startPoint x: 1456, startPoint y: 283, endPoint x: 1460, endPoint y: 331, distance: 47.9
click at [1460, 331] on div at bounding box center [1457, 378] width 8 height 645
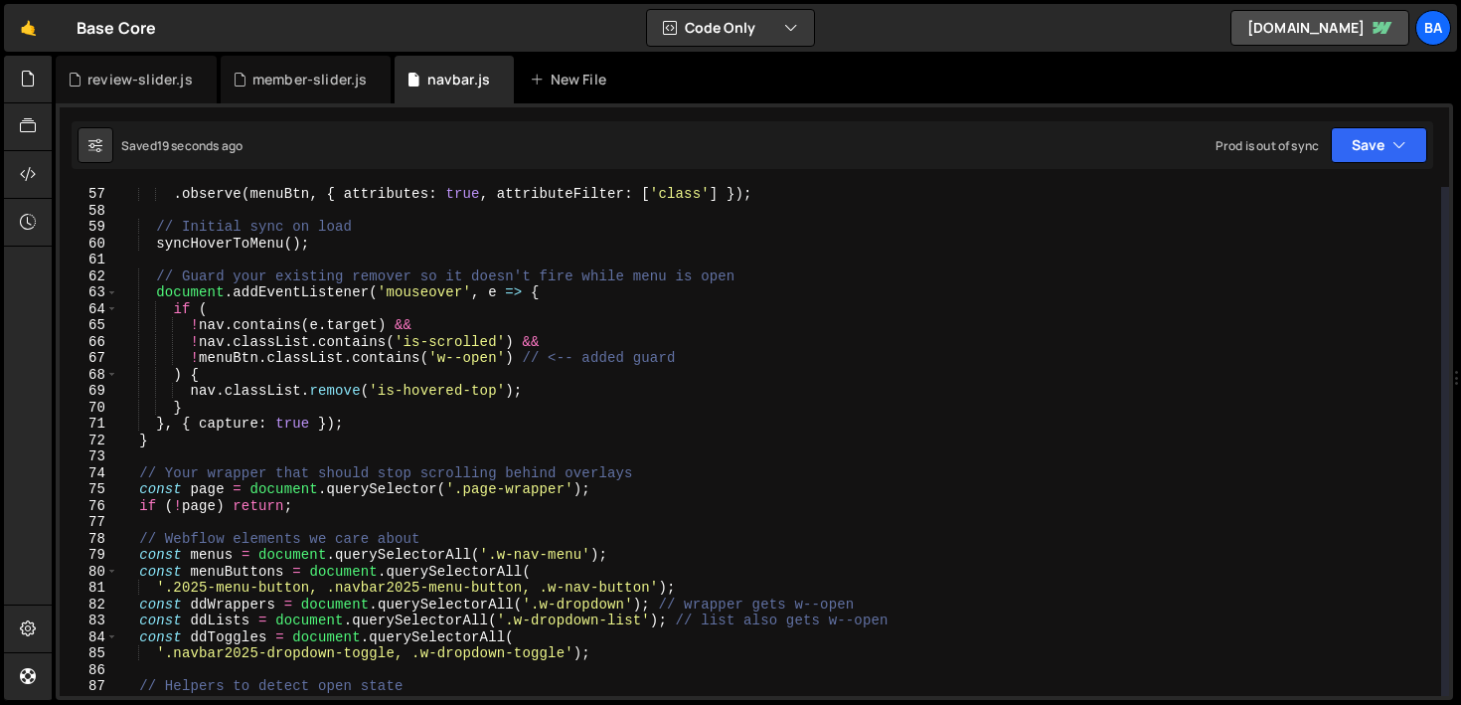
scroll to position [1063, 0]
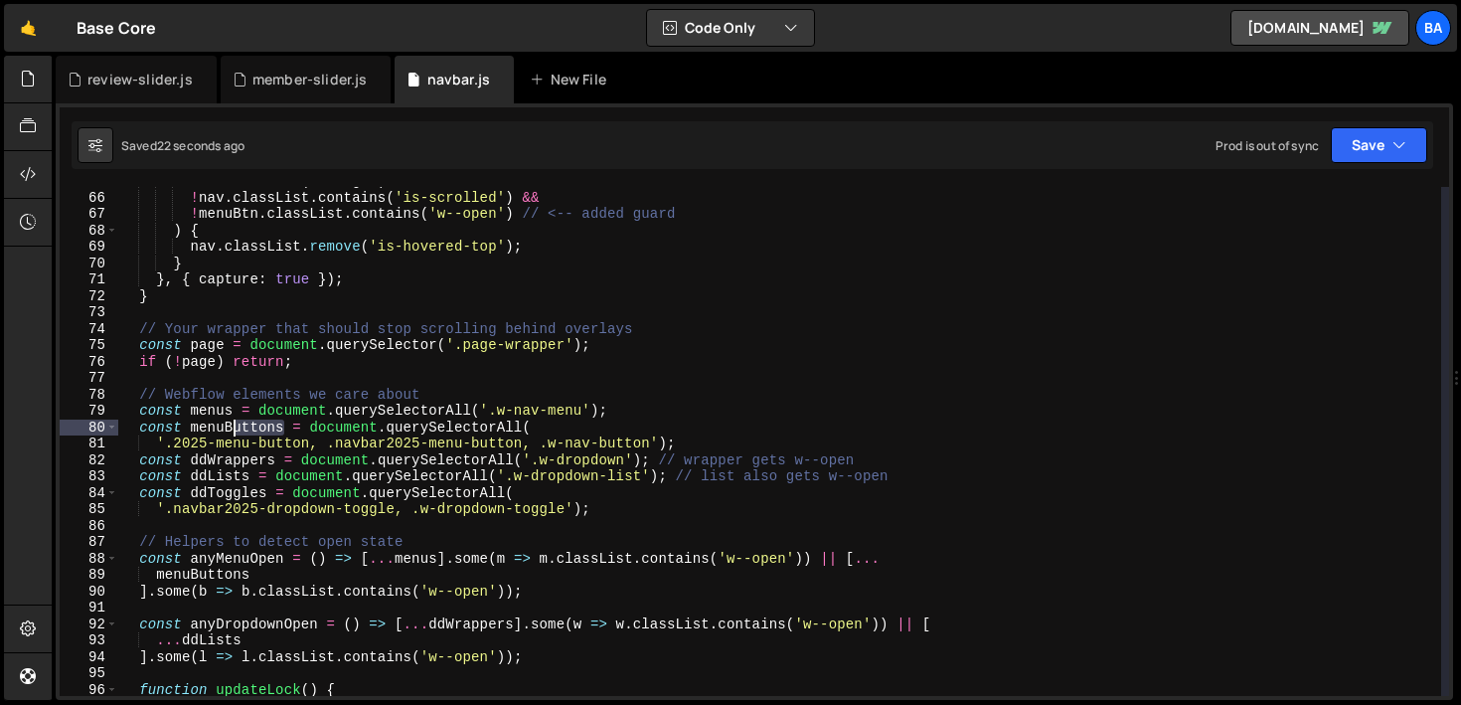
drag, startPoint x: 284, startPoint y: 428, endPoint x: 235, endPoint y: 423, distance: 49.9
click at [235, 423] on div "! nav . contains ( e . target ) && ! nav . classList . contains ( 'is-scrolled'…" at bounding box center [779, 444] width 1323 height 542
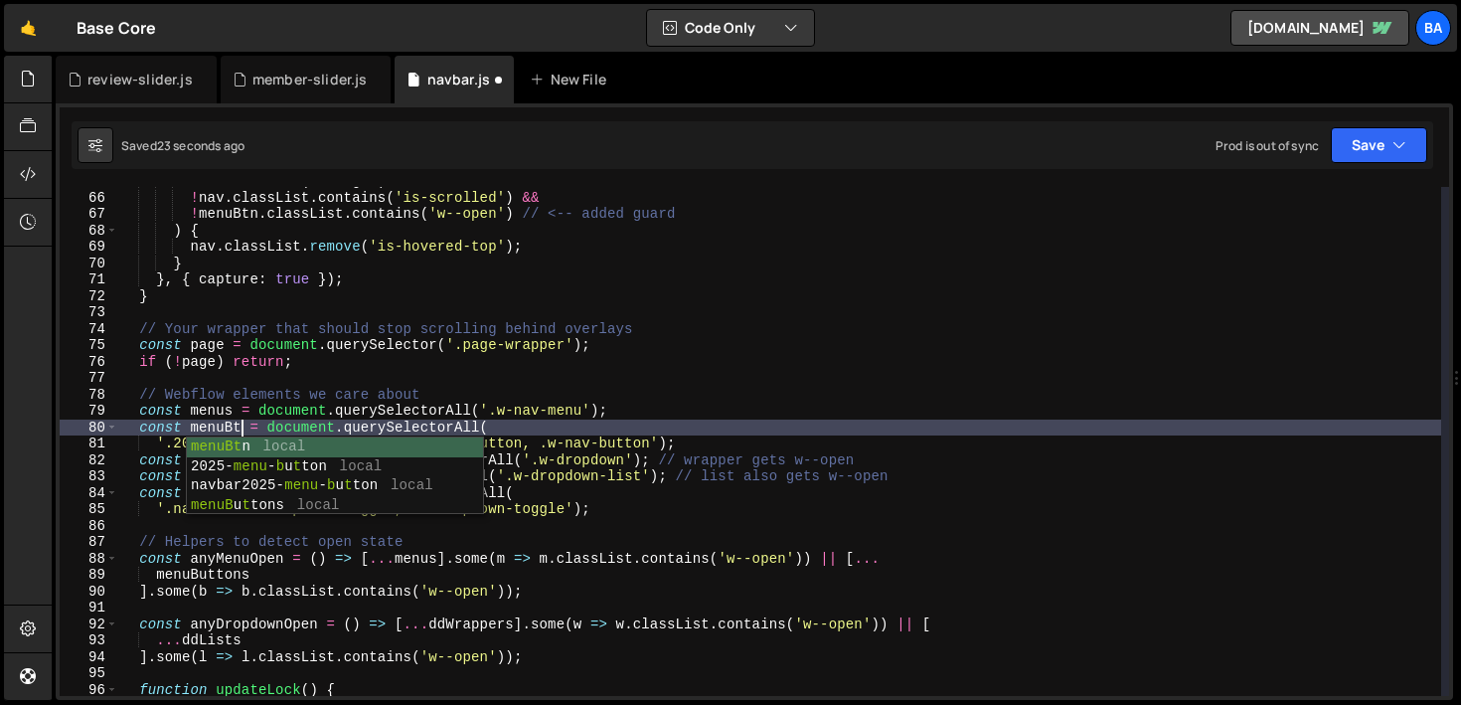
scroll to position [0, 8]
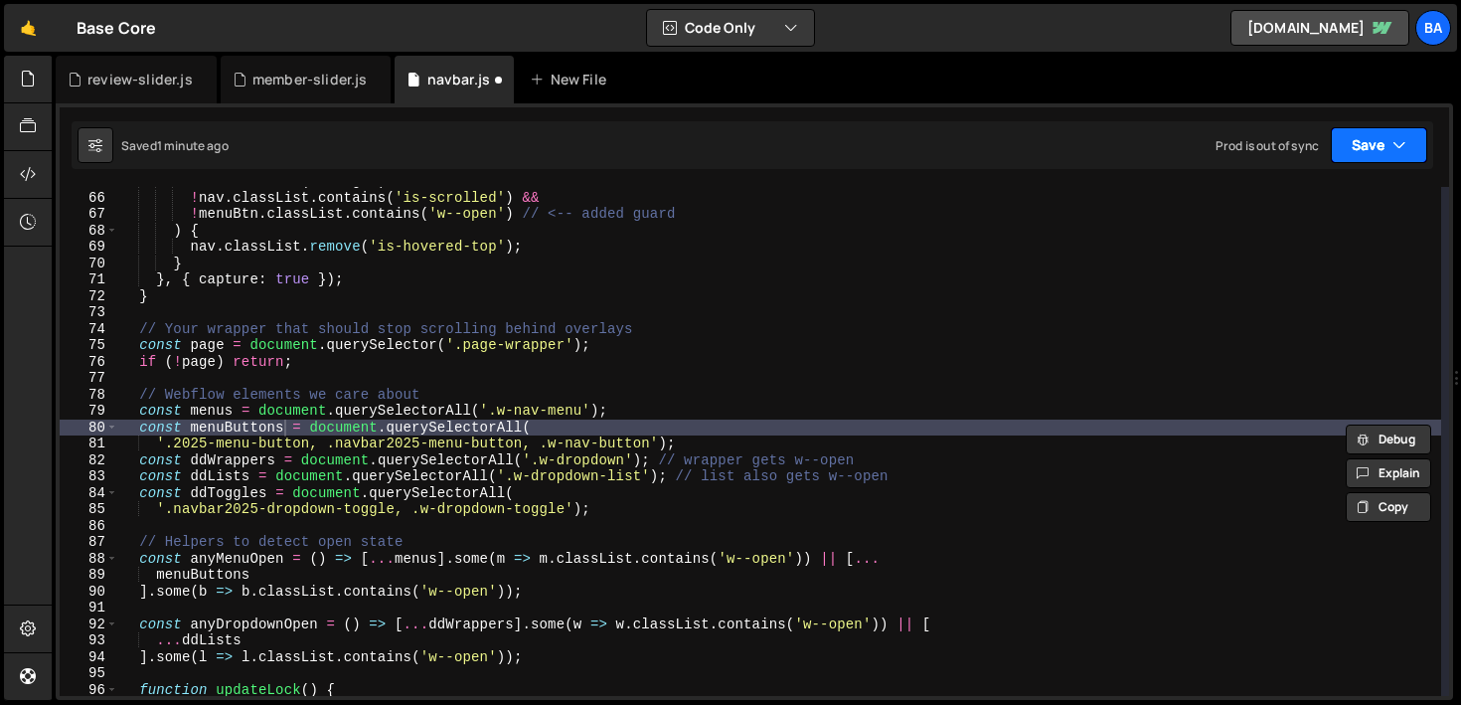
click at [1382, 153] on button "Save" at bounding box center [1379, 145] width 96 height 36
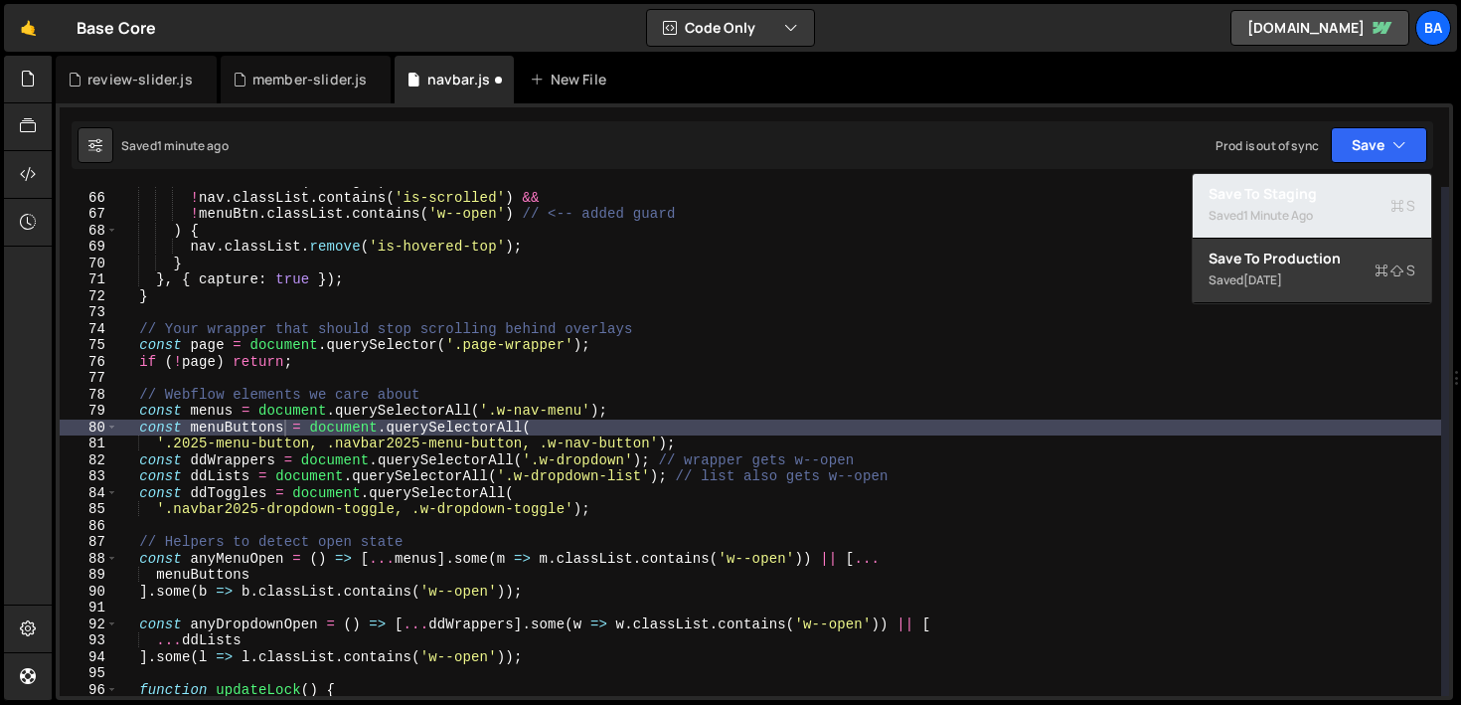
click at [1341, 205] on div "Saved 1 minute ago" at bounding box center [1311, 216] width 207 height 24
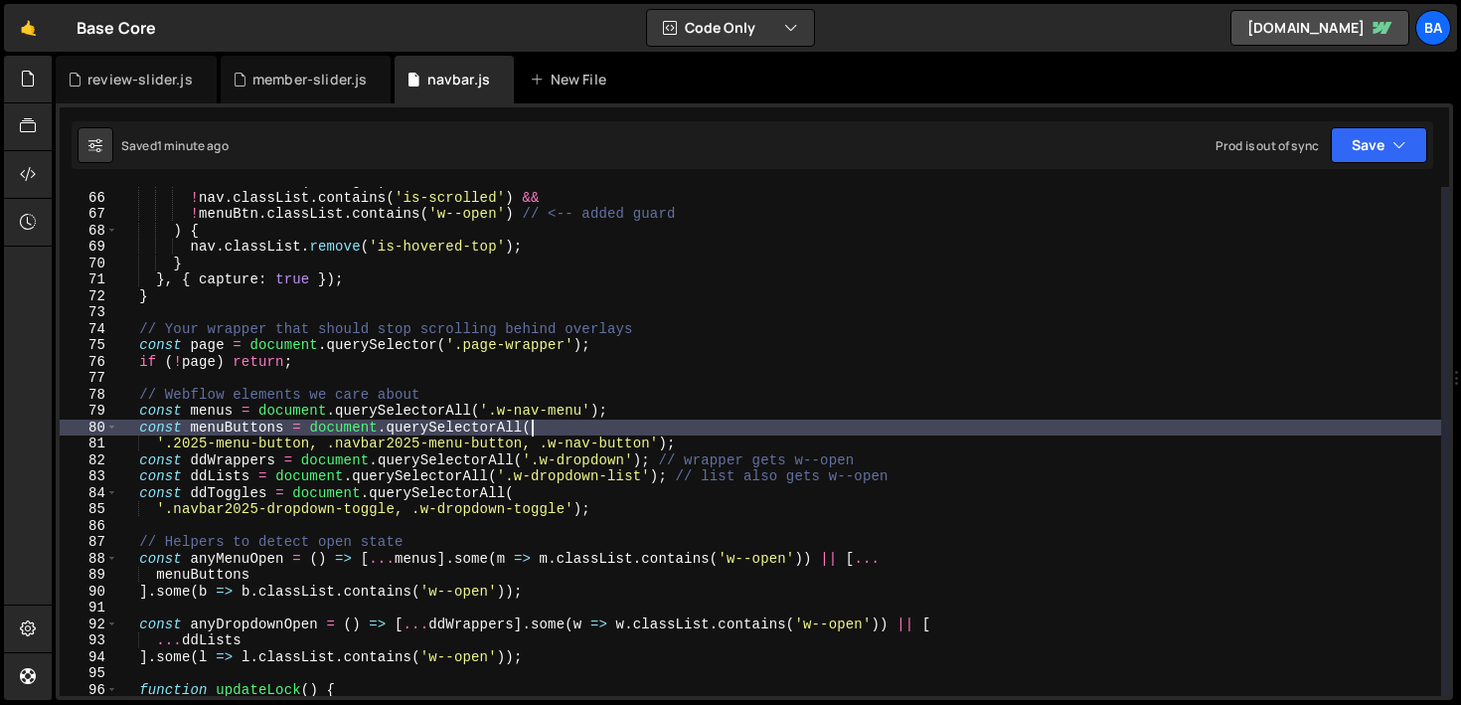
click at [761, 432] on div "! nav . contains ( e . target ) && ! nav . classList . contains ( 'is-scrolled'…" at bounding box center [779, 444] width 1323 height 542
click at [157, 441] on div "! nav . contains ( e . target ) && ! nav . classList . contains ( 'is-scrolled'…" at bounding box center [779, 444] width 1323 height 542
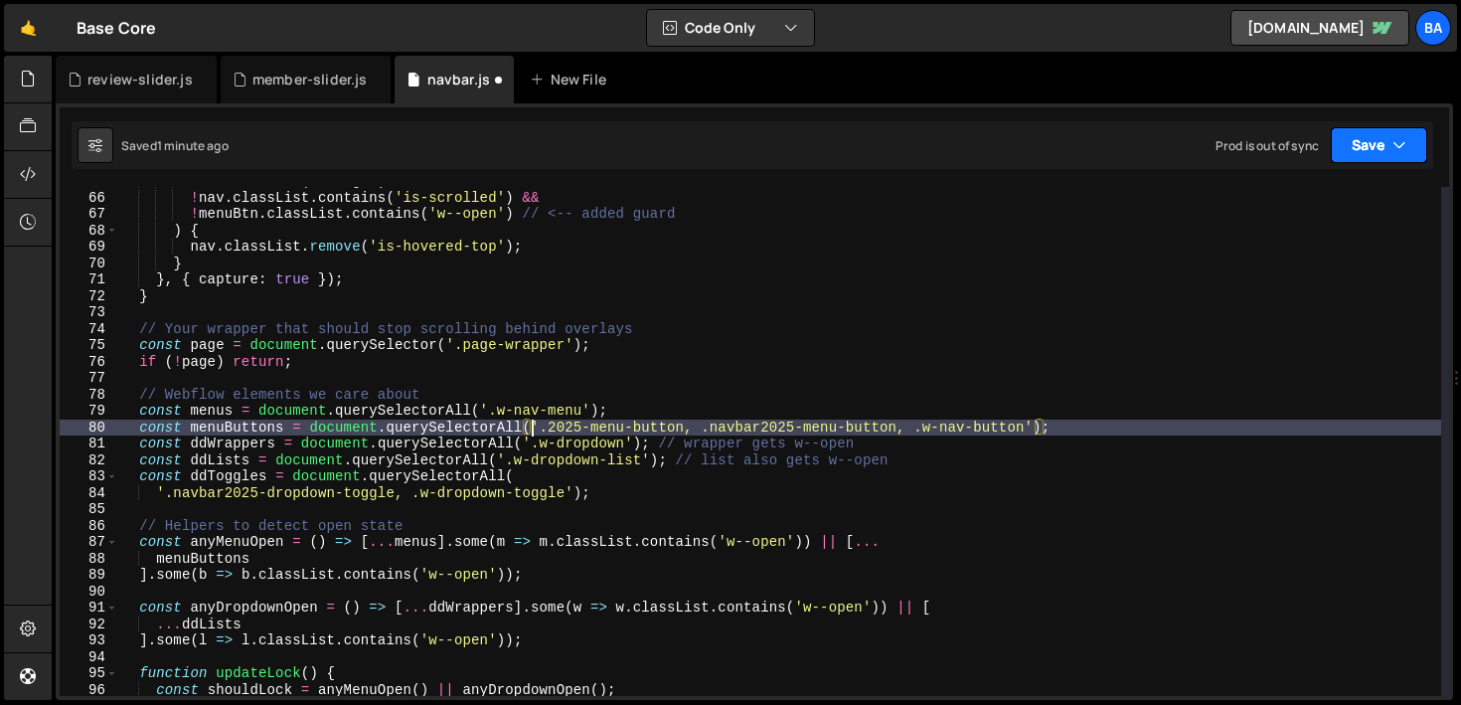
click at [1374, 140] on button "Save" at bounding box center [1379, 145] width 96 height 36
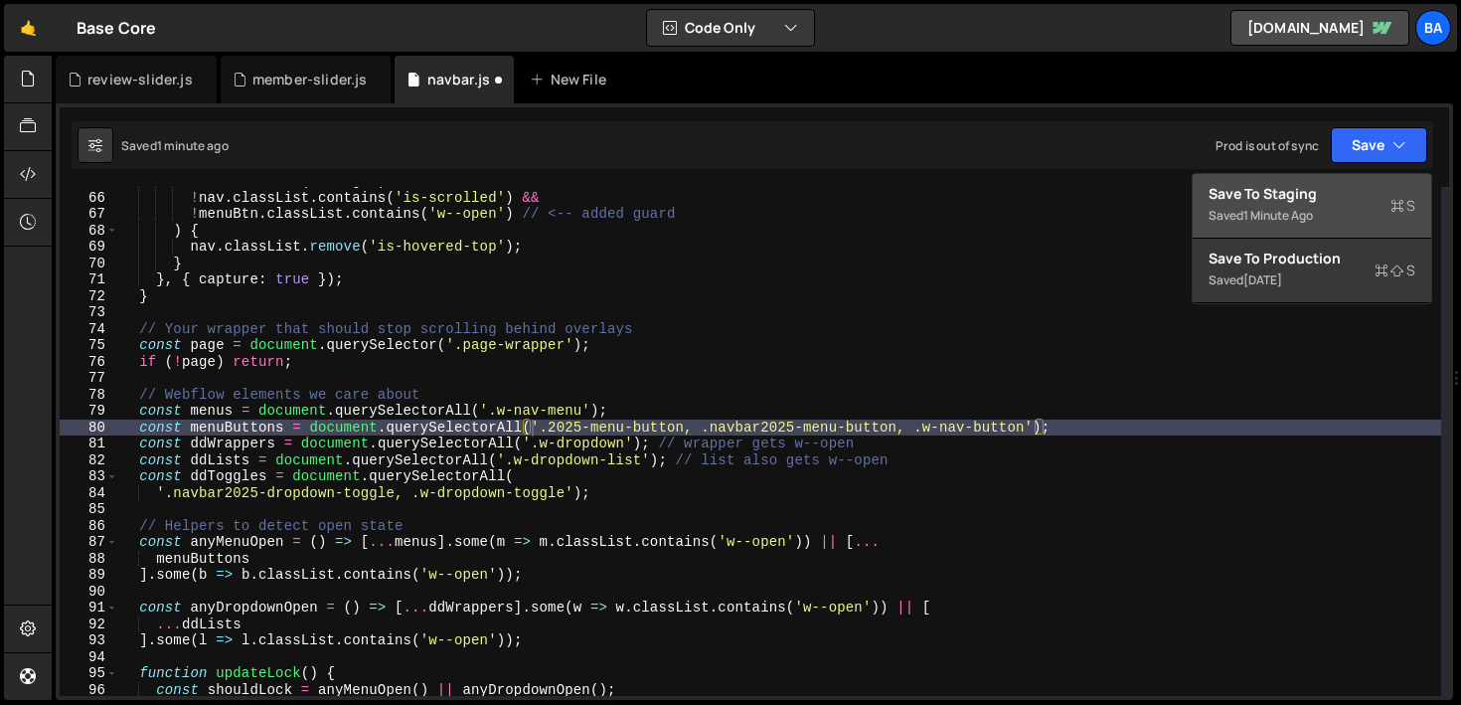
click at [1364, 184] on div "Save to Staging S" at bounding box center [1311, 194] width 207 height 20
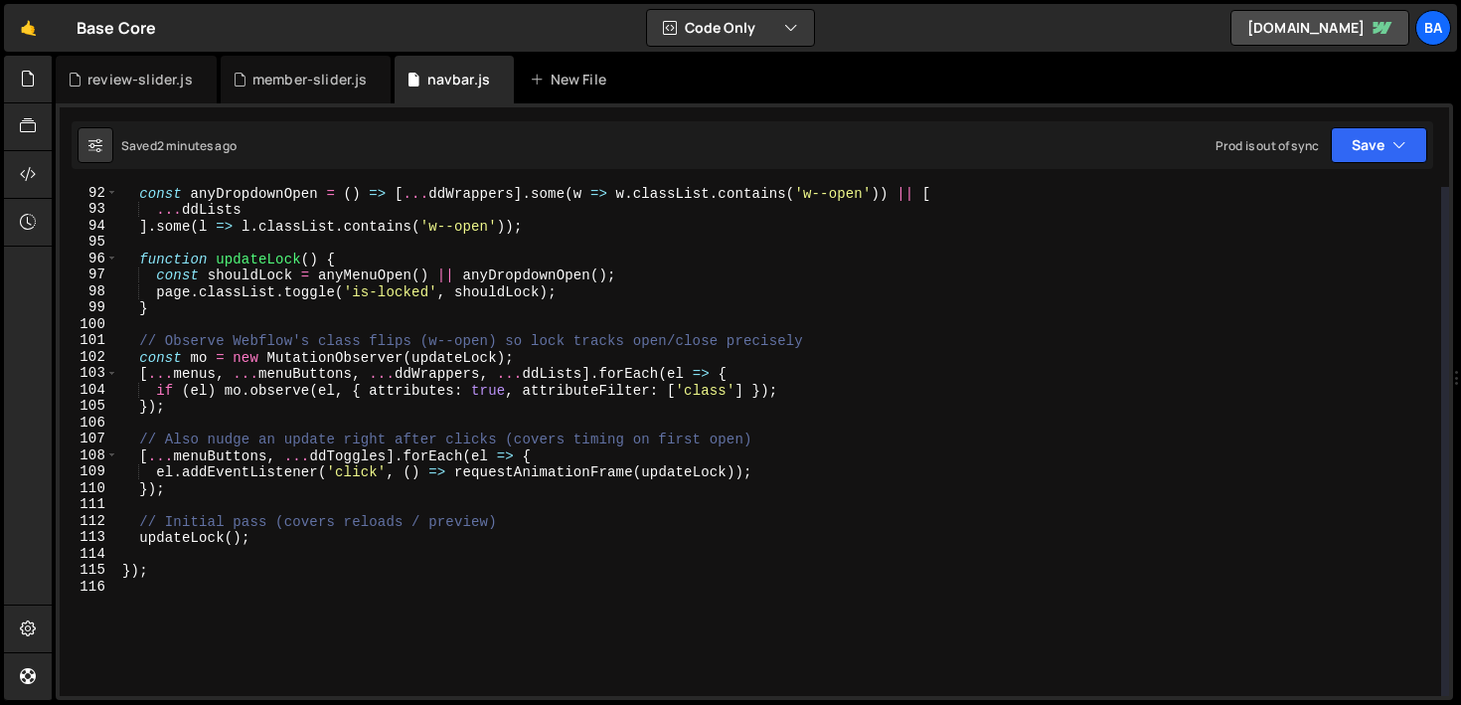
scroll to position [1085, 0]
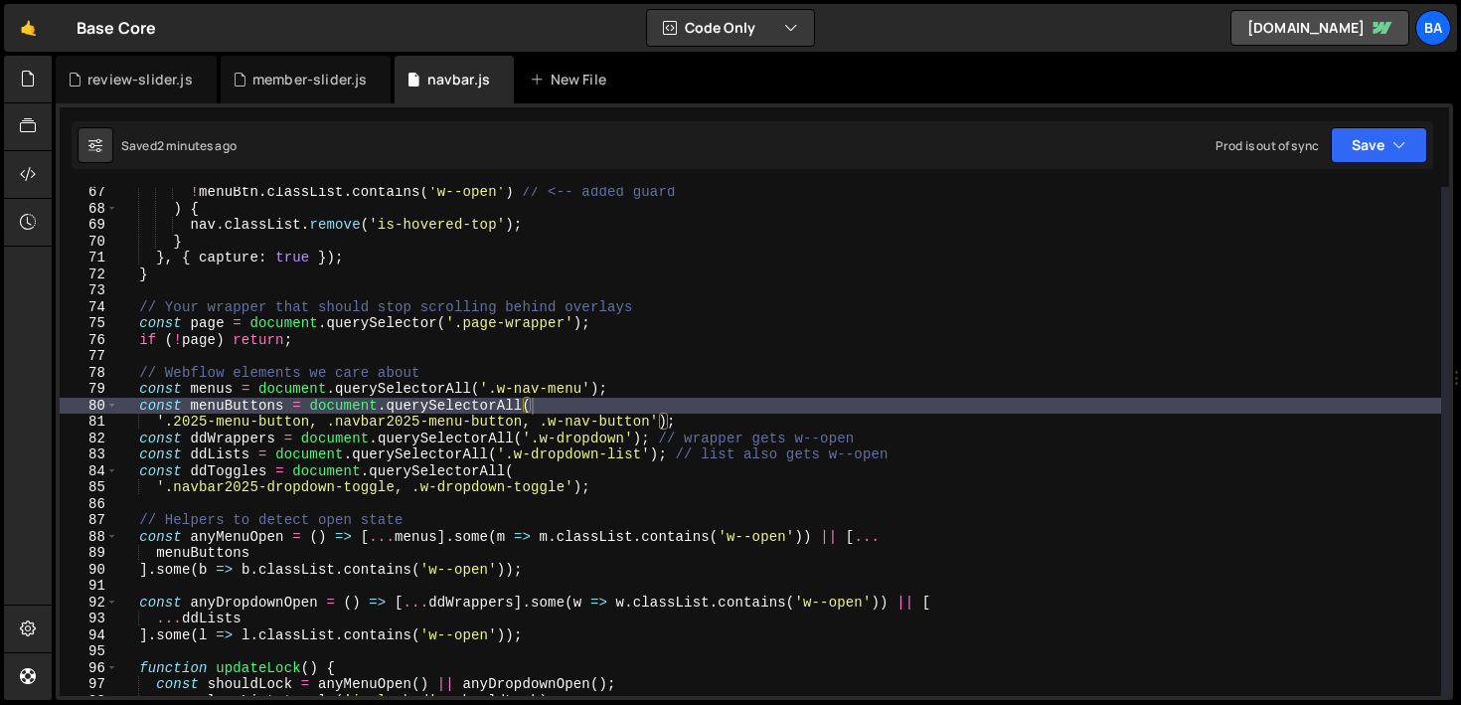
click at [440, 367] on div "! menuBtn . classList . contains ( 'w--open' ) // <-- added guard ) { nav . cla…" at bounding box center [779, 455] width 1323 height 542
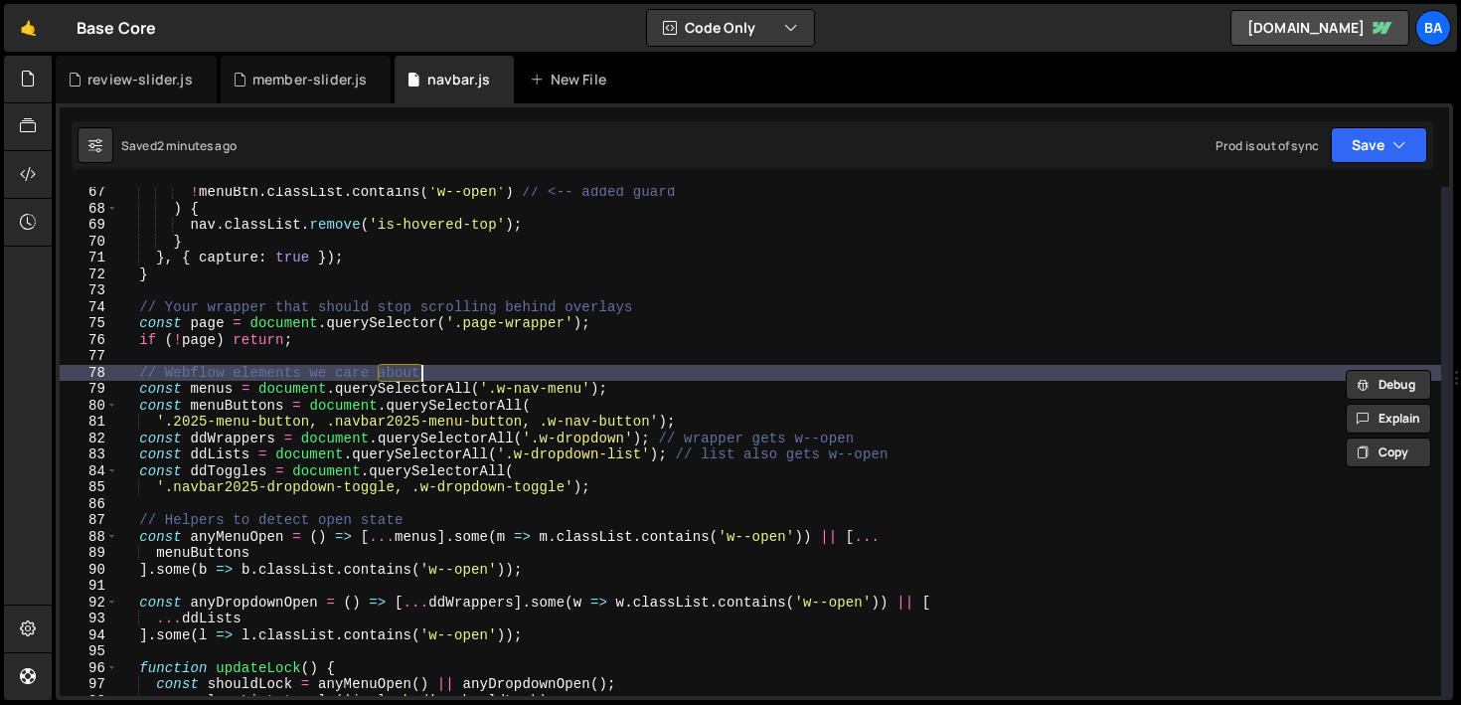
click at [440, 367] on div "! menuBtn . classList . contains ( 'w--open' ) // <-- added guard ) { nav . cla…" at bounding box center [779, 455] width 1323 height 542
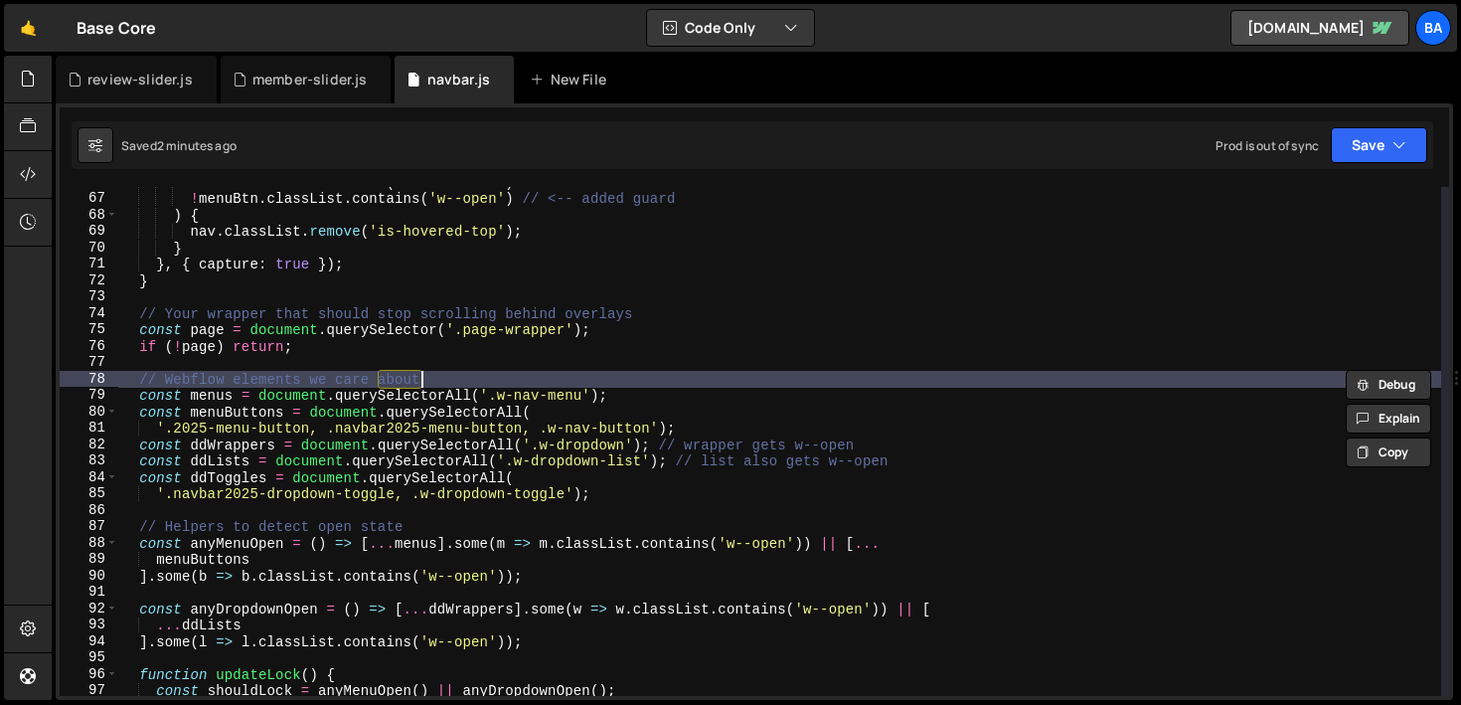
scroll to position [1080, 0]
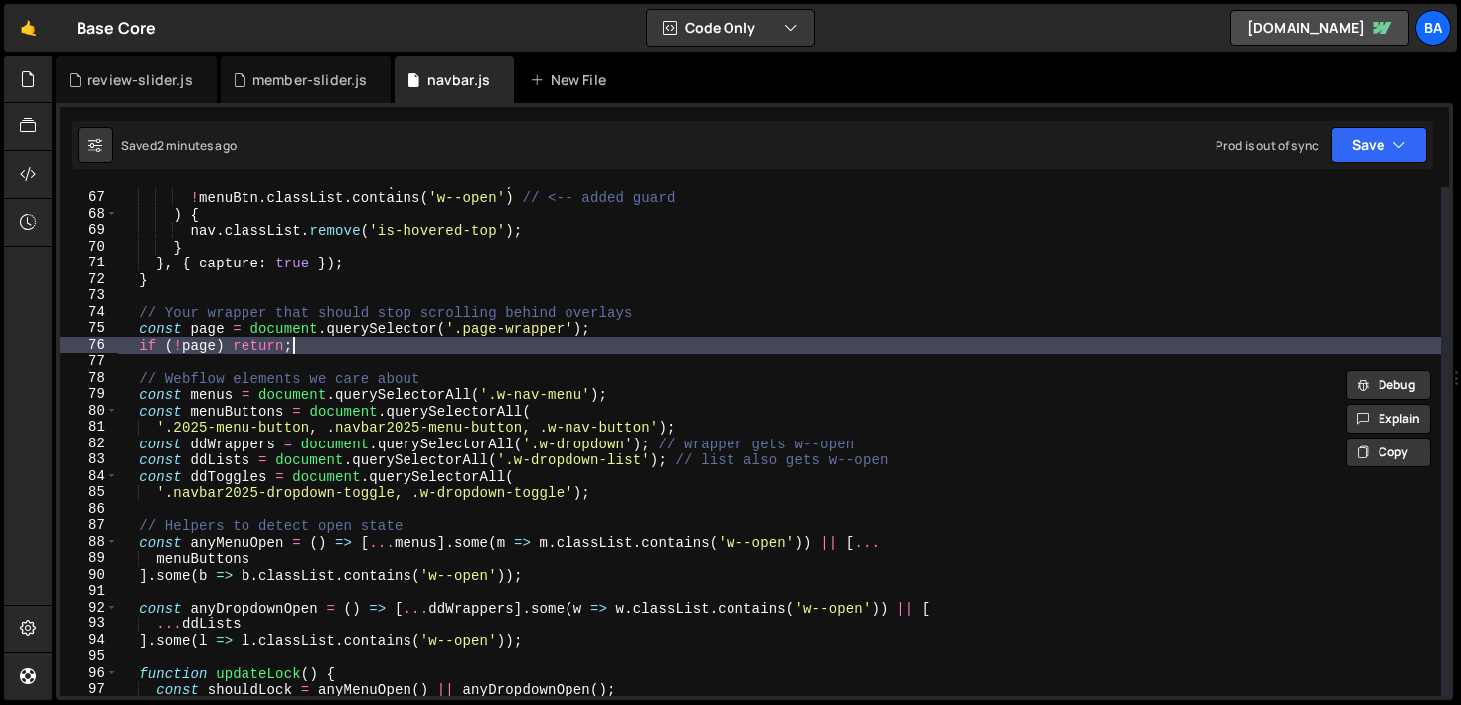
click at [390, 343] on div "! nav . classList . contains ( 'is-scrolled' ) && ! menuBtn . classList . conta…" at bounding box center [779, 444] width 1323 height 542
click at [632, 333] on div "! nav . classList . contains ( 'is-scrolled' ) && ! menuBtn . classList . conta…" at bounding box center [779, 444] width 1323 height 542
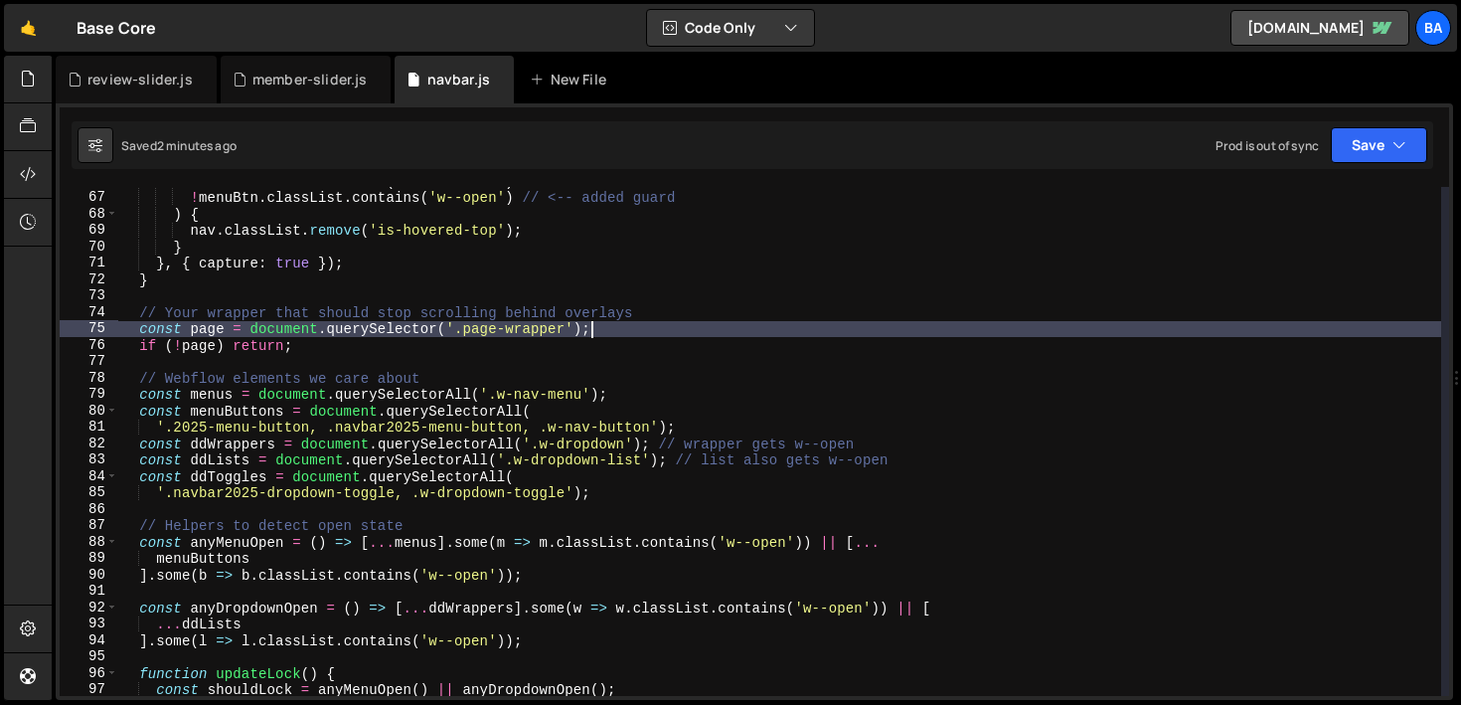
click at [372, 352] on div "! nav . classList . contains ( 'is-scrolled' ) && ! menuBtn . classList . conta…" at bounding box center [779, 444] width 1323 height 542
type textarea "if (!page) return;"
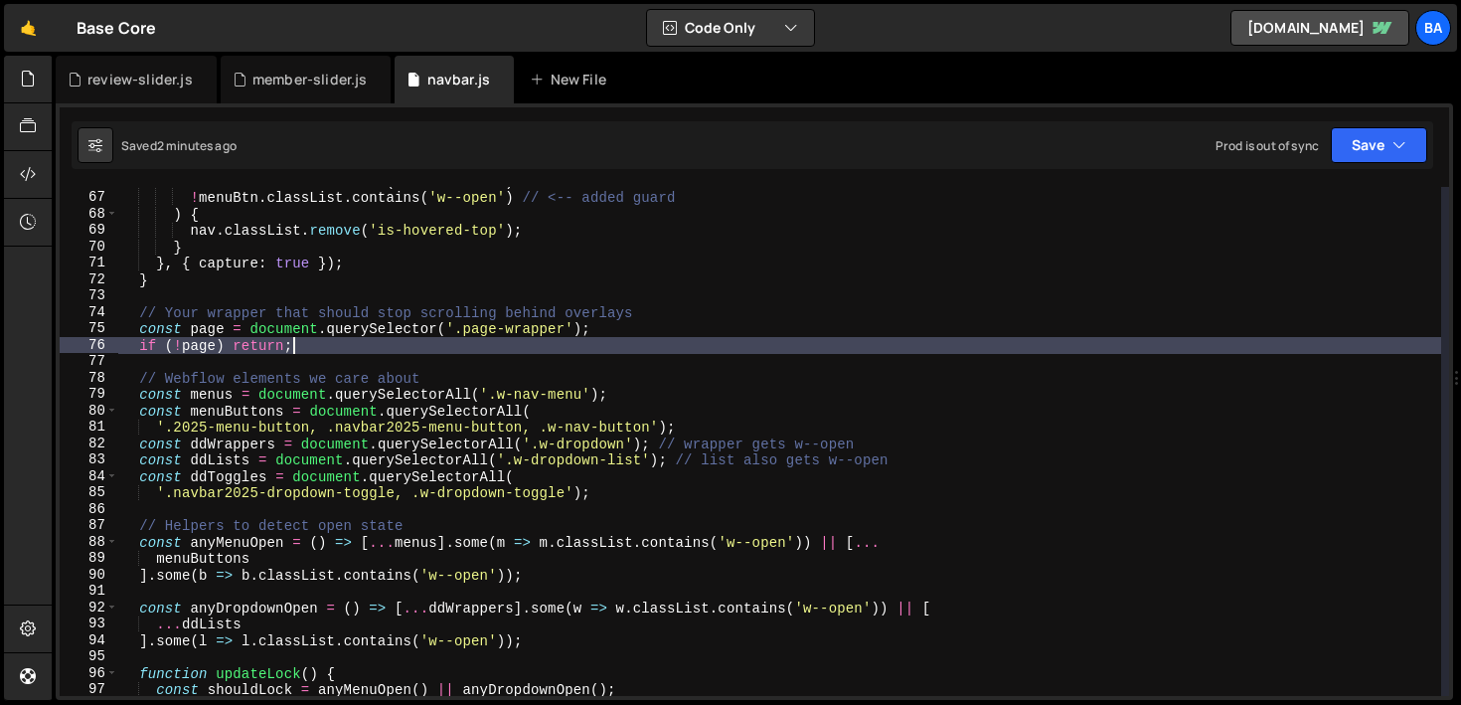
click at [347, 355] on div "! nav . classList . contains ( 'is-scrolled' ) && ! menuBtn . classList . conta…" at bounding box center [779, 444] width 1323 height 542
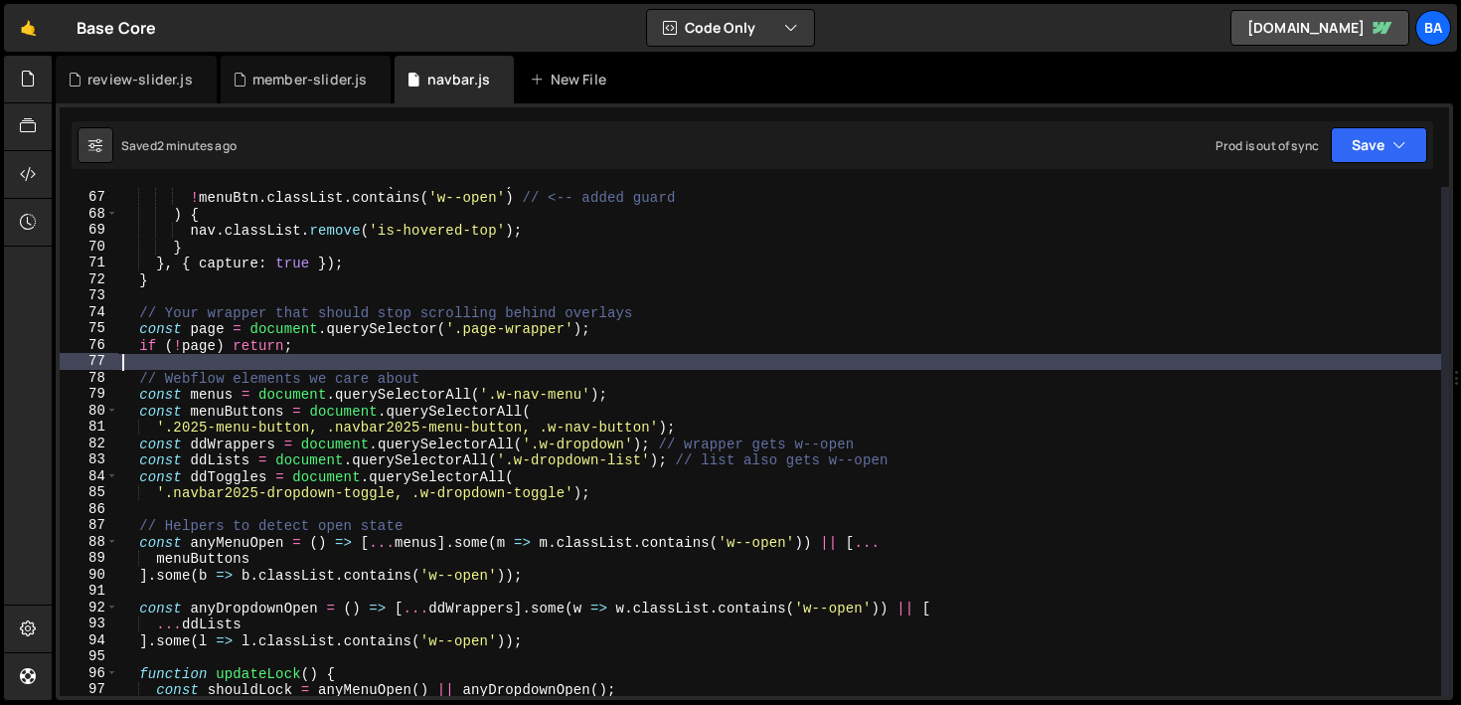
click at [370, 346] on div "! nav . classList . contains ( 'is-scrolled' ) && ! menuBtn . classList . conta…" at bounding box center [779, 444] width 1323 height 542
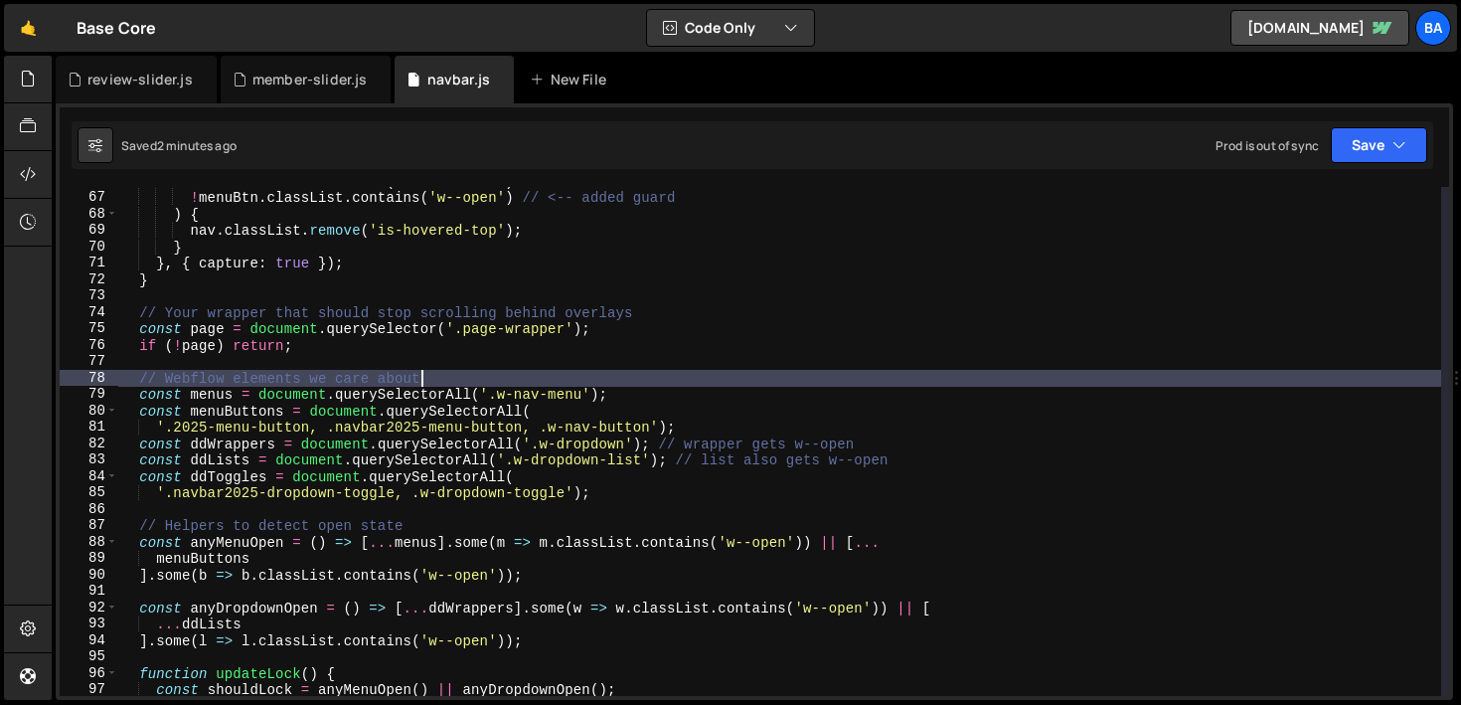
click at [433, 375] on div "! nav . classList . contains ( 'is-scrolled' ) && ! menuBtn . classList . conta…" at bounding box center [779, 444] width 1323 height 542
click at [702, 400] on div "! nav . classList . contains ( 'is-scrolled' ) && ! menuBtn . classList . conta…" at bounding box center [779, 444] width 1323 height 542
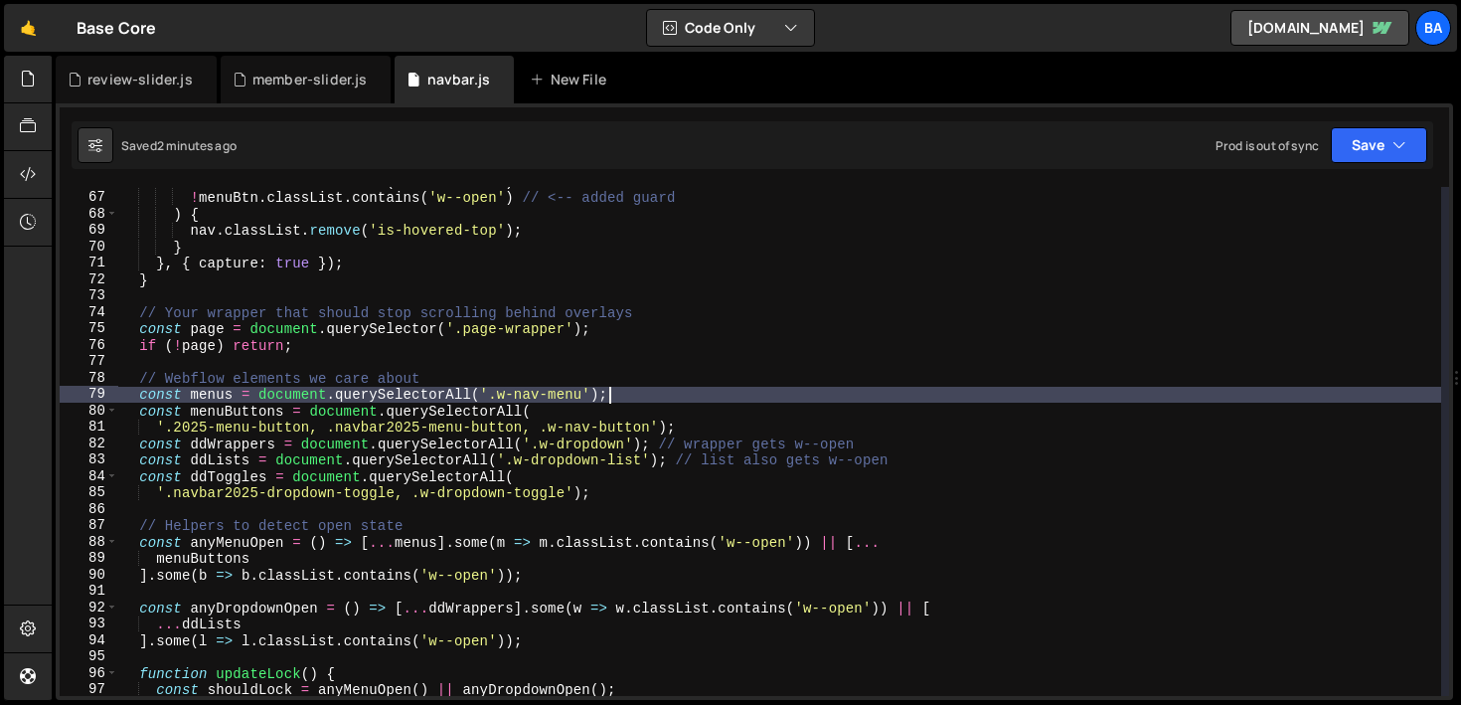
click at [595, 414] on div "! nav . classList . contains ( 'is-scrolled' ) && ! menuBtn . classList . conta…" at bounding box center [779, 444] width 1323 height 542
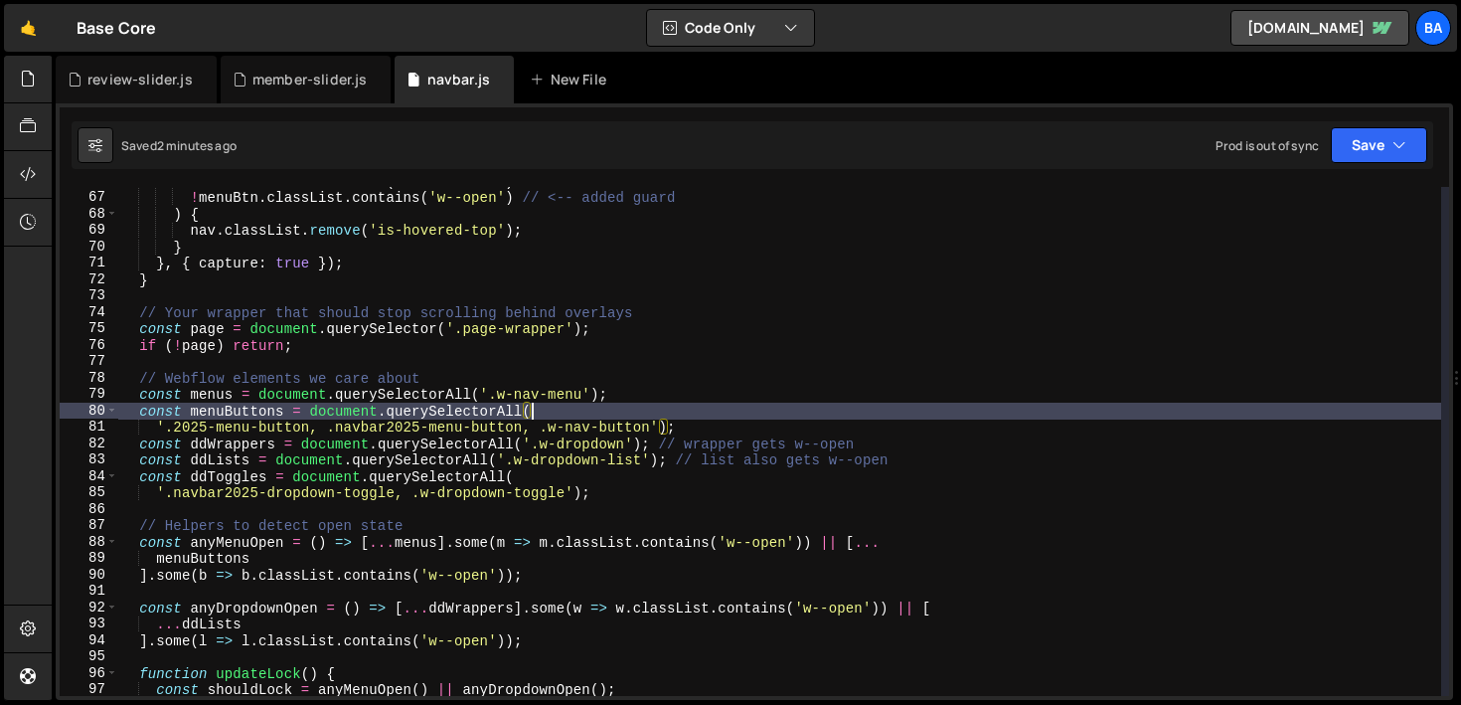
click at [720, 437] on div "! nav . classList . contains ( 'is-scrolled' ) && ! menuBtn . classList . conta…" at bounding box center [779, 444] width 1323 height 542
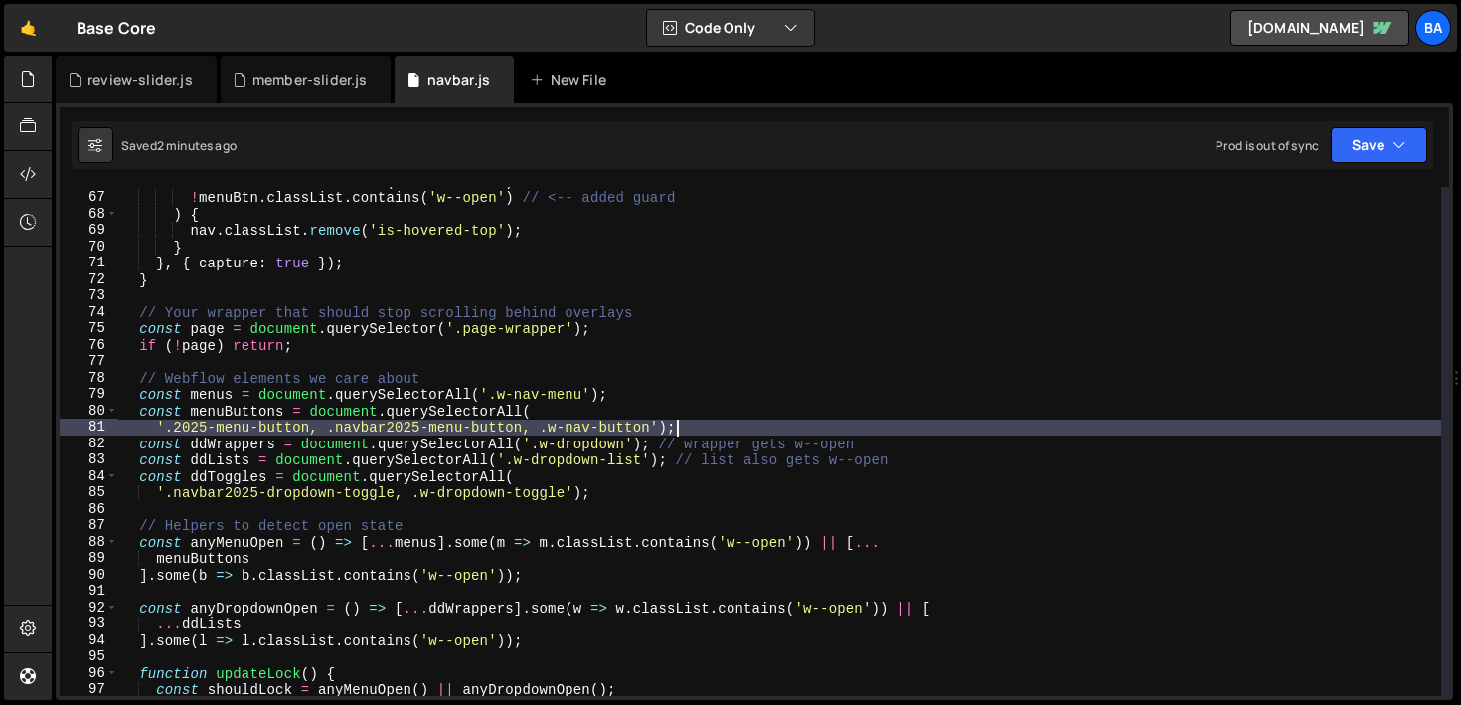
click at [715, 424] on div "! nav . classList . contains ( 'is-scrolled' ) && ! menuBtn . classList . conta…" at bounding box center [779, 444] width 1323 height 542
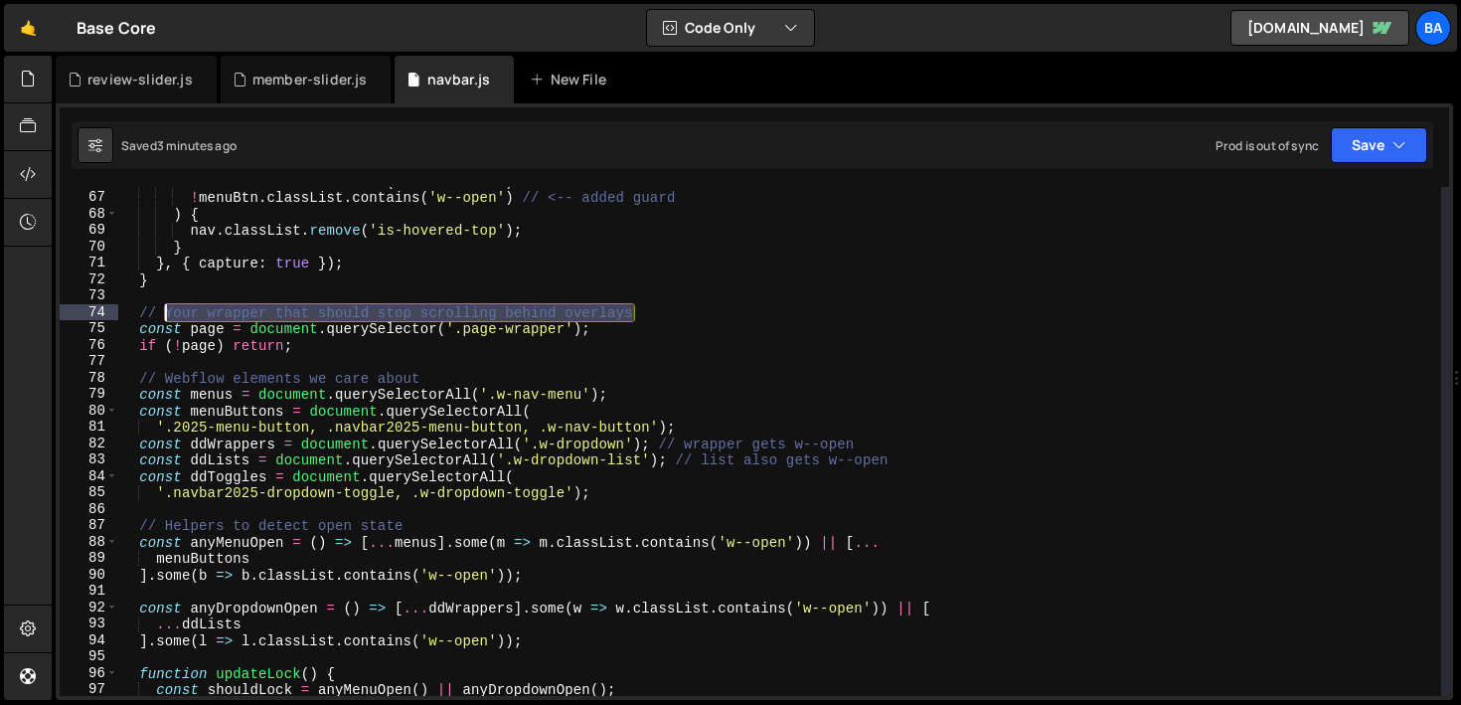
drag, startPoint x: 652, startPoint y: 311, endPoint x: 174, endPoint y: 297, distance: 478.2
click at [163, 307] on div "! nav . classList . contains ( 'is-scrolled' ) && ! menuBtn . classList . conta…" at bounding box center [779, 444] width 1323 height 542
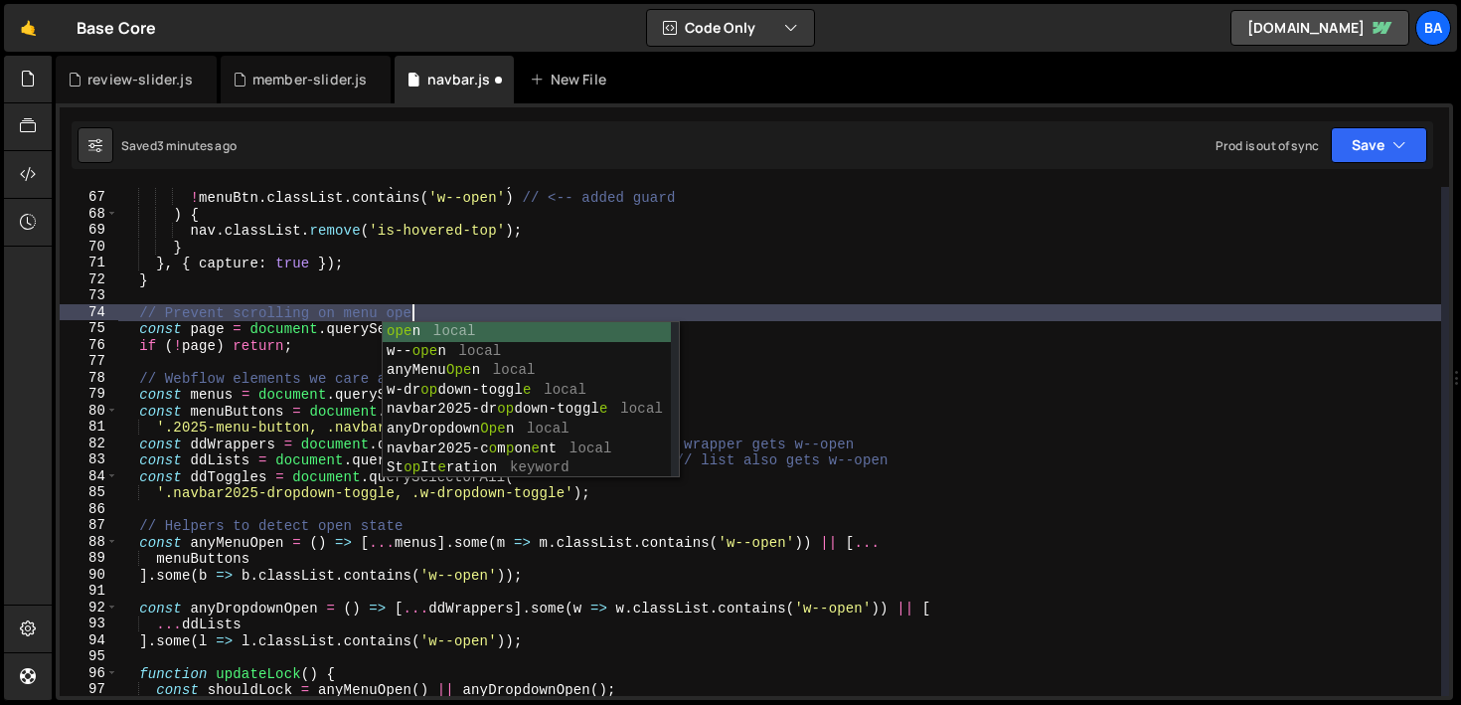
scroll to position [0, 20]
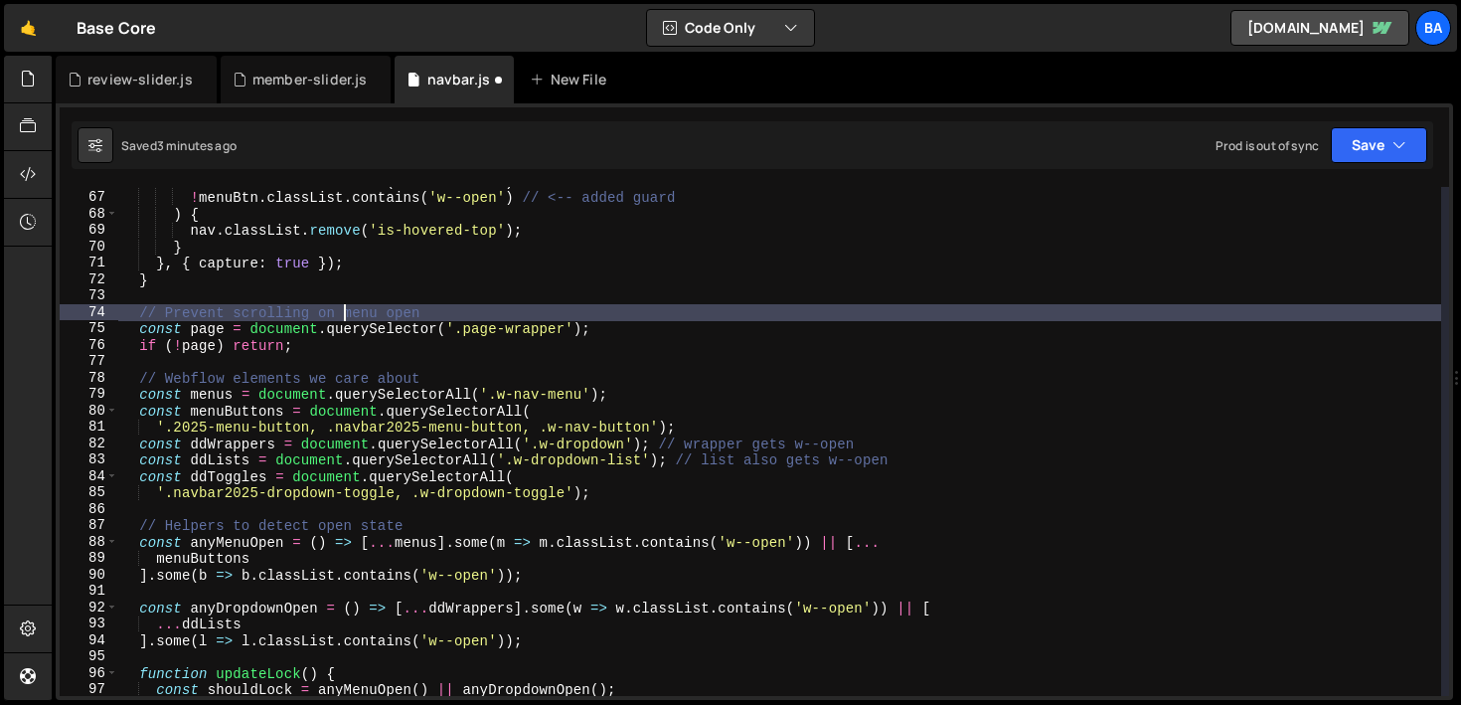
click at [344, 310] on div "! nav . classList . contains ( 'is-scrolled' ) && ! menuBtn . classList . conta…" at bounding box center [779, 444] width 1323 height 542
click at [670, 337] on div "! nav . classList . contains ( 'is-scrolled' ) && ! menuBtn . classList . conta…" at bounding box center [779, 444] width 1323 height 542
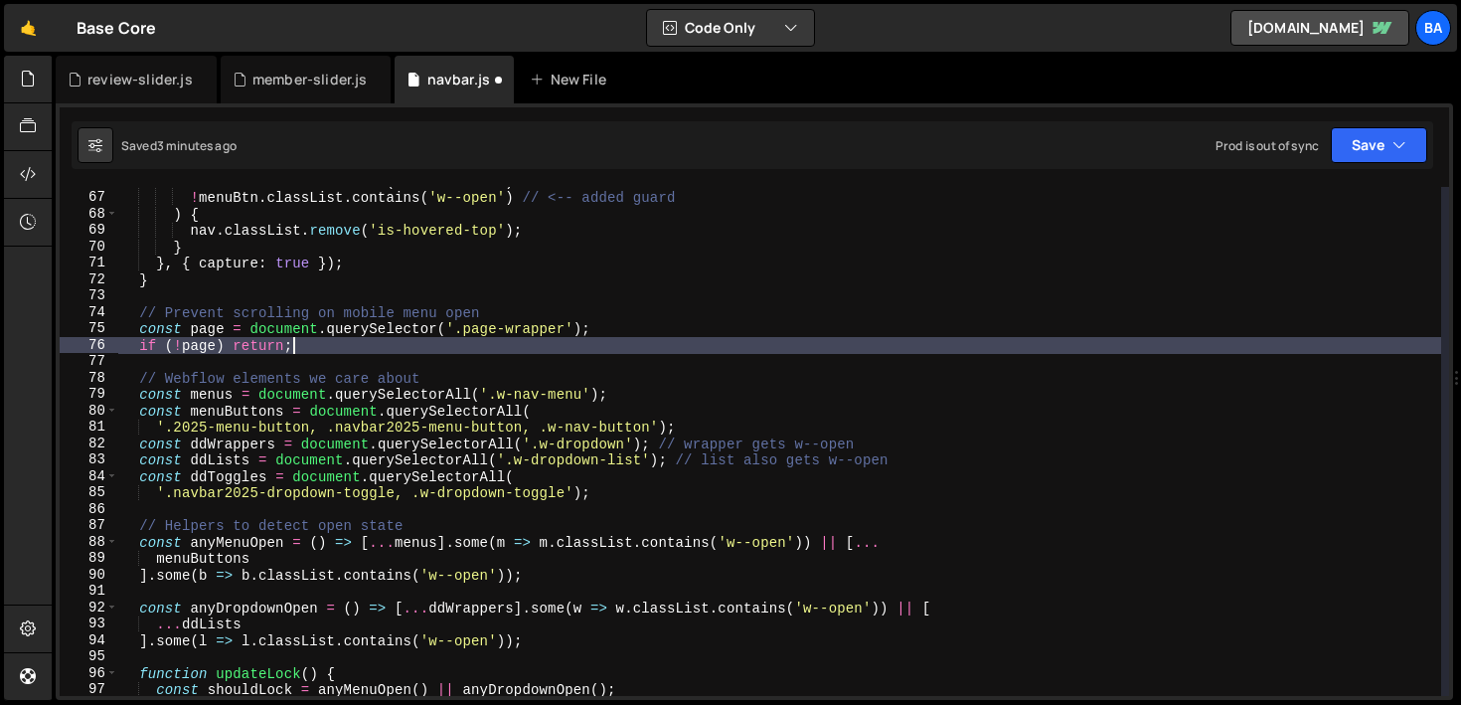
click at [472, 311] on div "! nav . classList . contains ( 'is-scrolled' ) && ! menuBtn . classList . conta…" at bounding box center [779, 444] width 1323 height 542
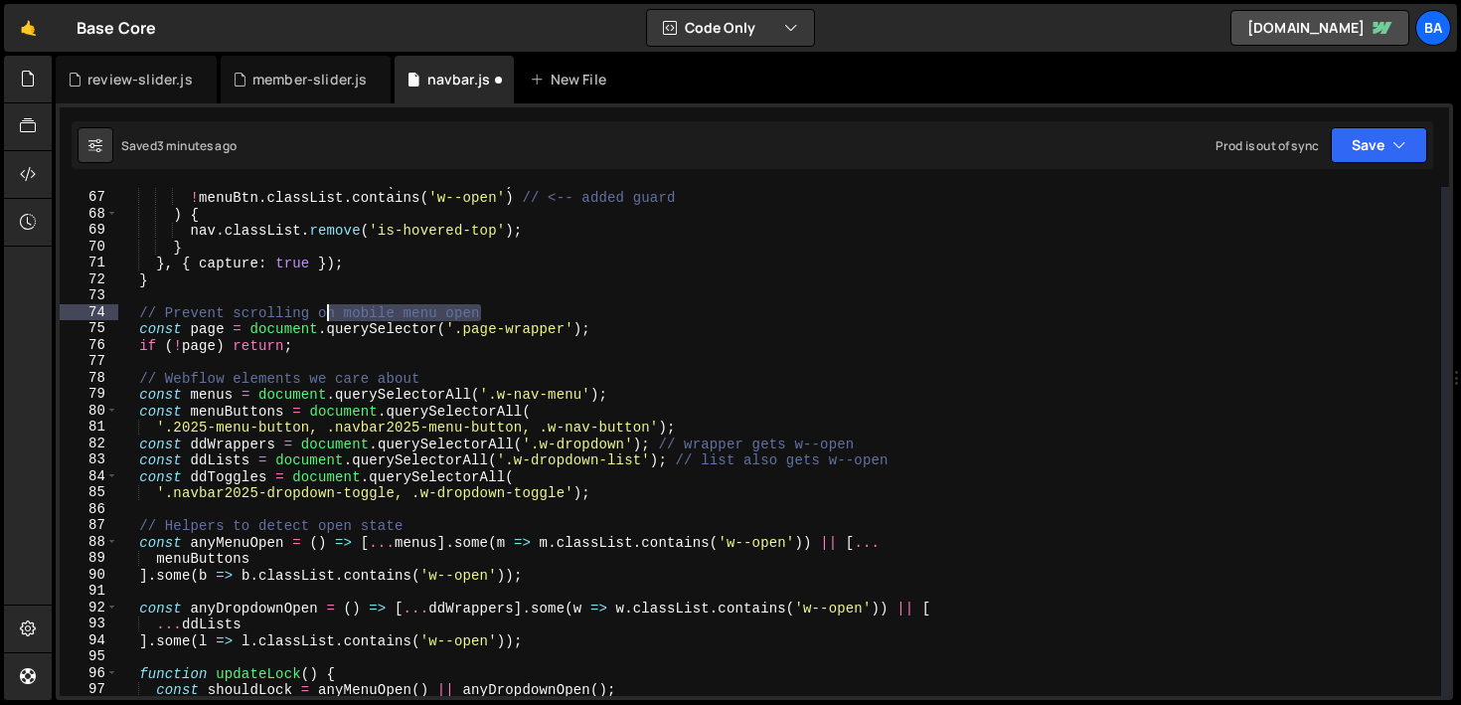
drag, startPoint x: 491, startPoint y: 311, endPoint x: 322, endPoint y: 312, distance: 168.9
click at [322, 312] on div "! nav . classList . contains ( 'is-scrolled' ) && ! menuBtn . classList . conta…" at bounding box center [779, 444] width 1323 height 542
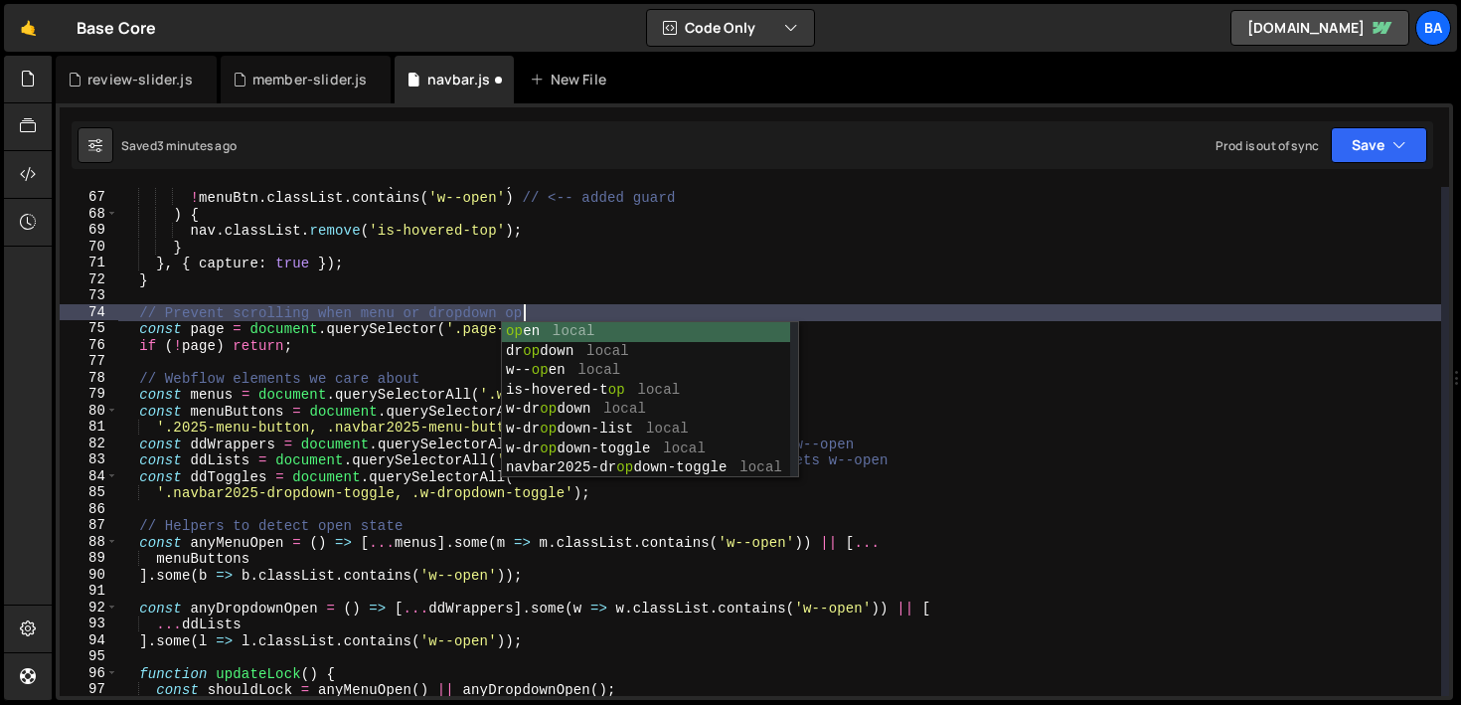
scroll to position [0, 28]
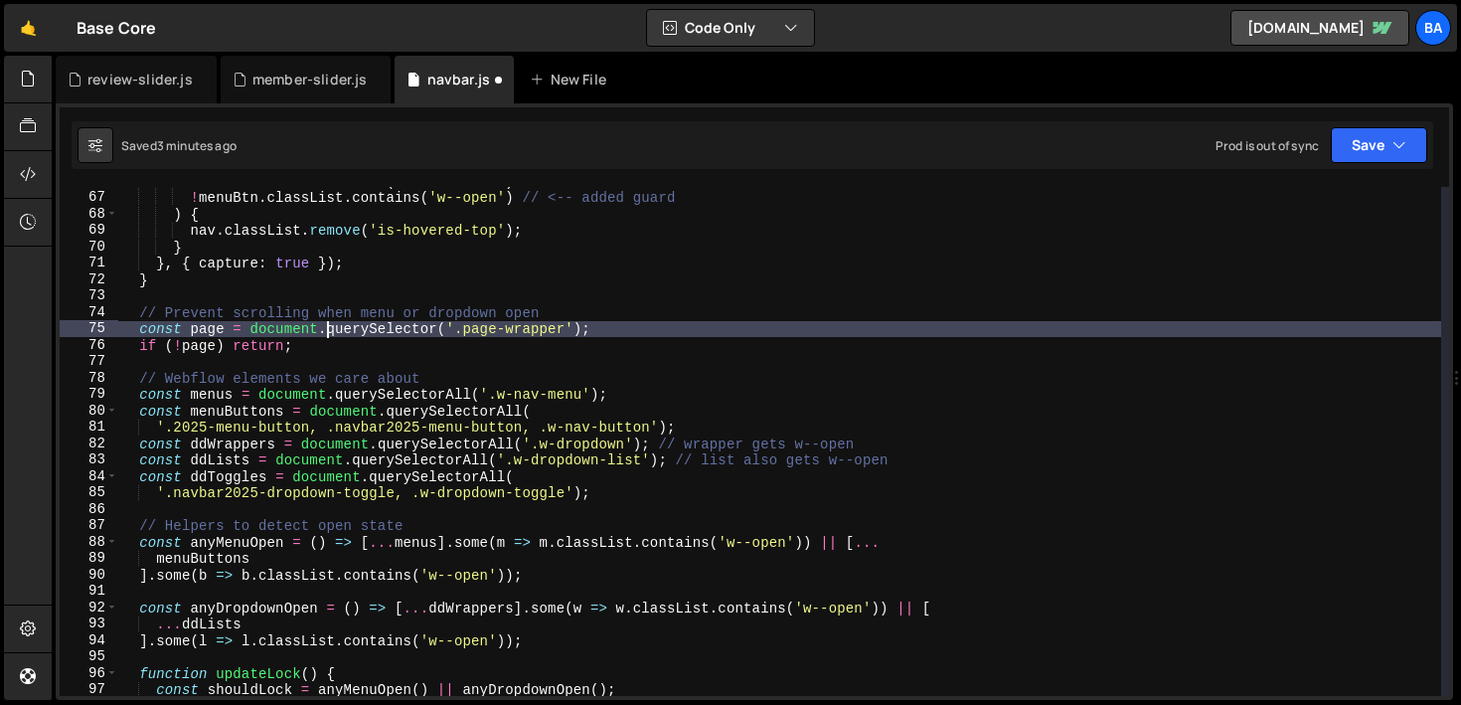
click at [328, 335] on div "! nav . classList . contains ( 'is-scrolled' ) && ! menuBtn . classList . conta…" at bounding box center [779, 444] width 1323 height 542
type textarea "const page = document.querySelector('.page-wrapper');"
click at [507, 361] on div "! nav . classList . contains ( 'is-scrolled' ) && ! menuBtn . classList . conta…" at bounding box center [779, 444] width 1323 height 542
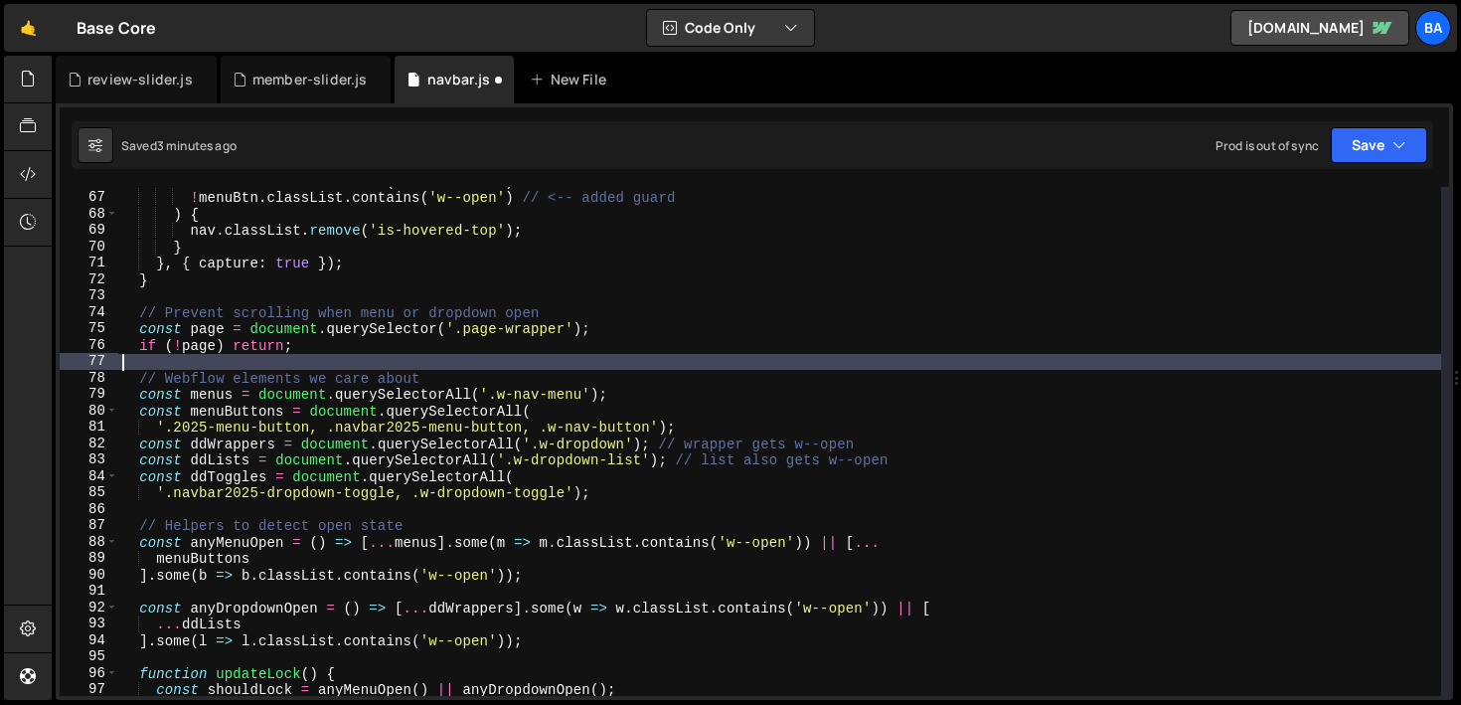
click at [225, 440] on div "! nav . classList . contains ( 'is-scrolled' ) && ! menuBtn . classList . conta…" at bounding box center [779, 444] width 1323 height 542
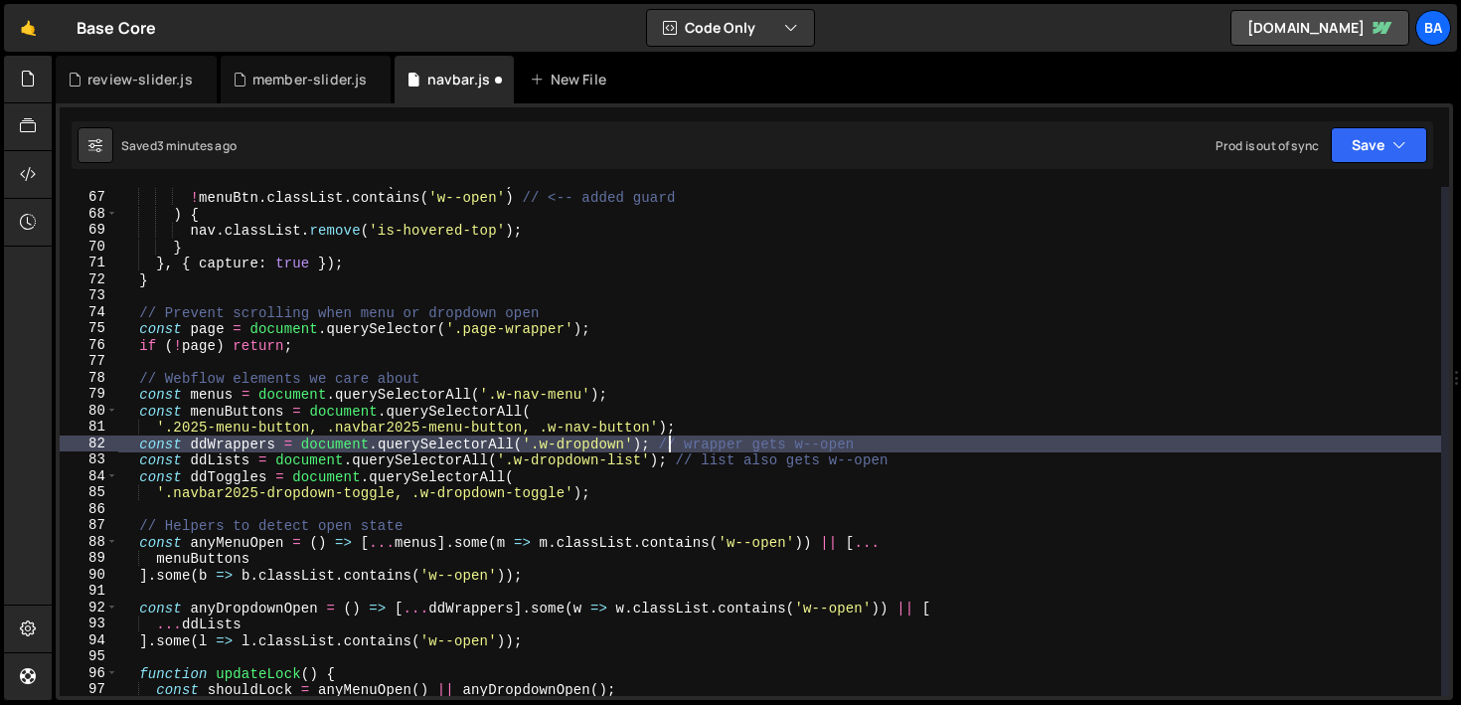
click at [669, 441] on div "! nav . classList . contains ( 'is-scrolled' ) && ! menuBtn . classList . conta…" at bounding box center [779, 444] width 1323 height 542
click at [731, 422] on div "! nav . classList . contains ( 'is-scrolled' ) && ! menuBtn . classList . conta…" at bounding box center [779, 444] width 1323 height 542
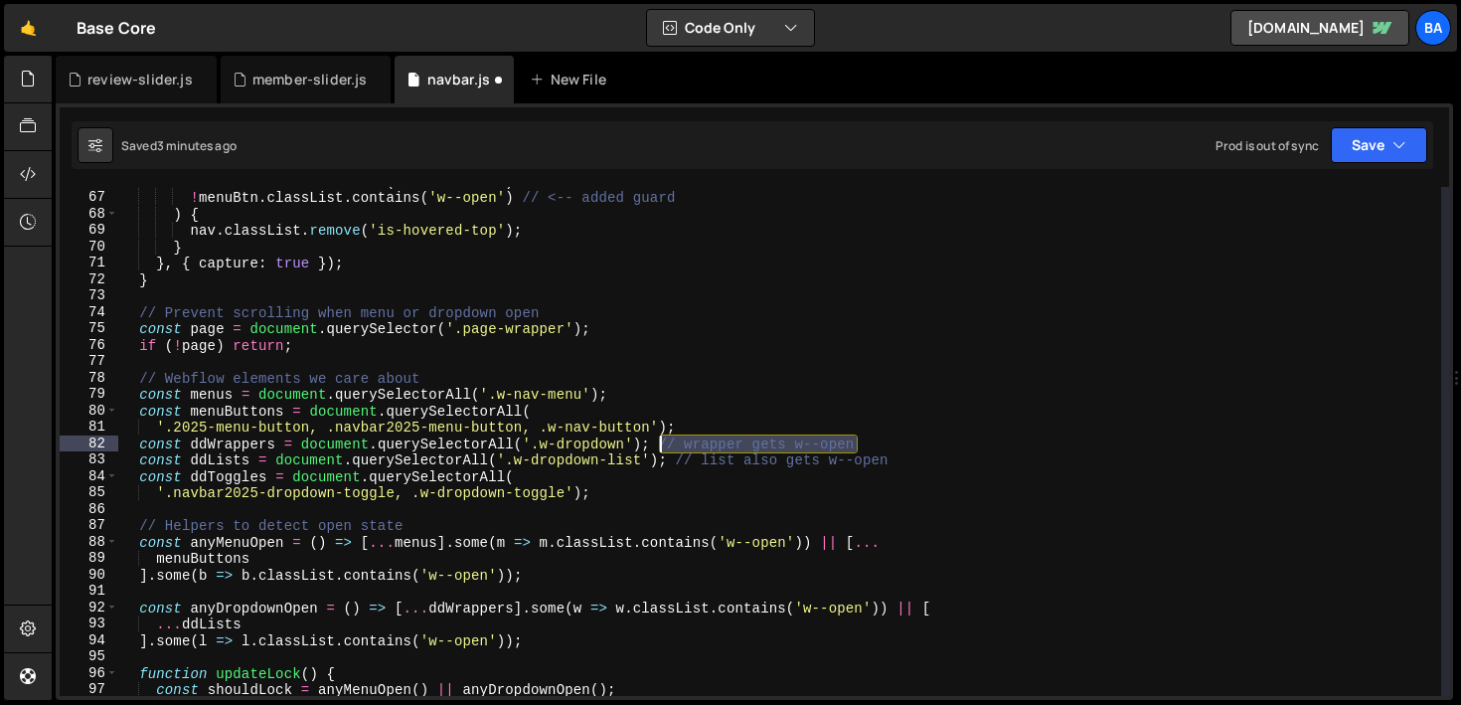
drag, startPoint x: 882, startPoint y: 441, endPoint x: 658, endPoint y: 444, distance: 224.6
click at [658, 444] on div "! nav . classList . contains ( 'is-scrolled' ) && ! menuBtn . classList . conta…" at bounding box center [779, 444] width 1323 height 542
drag, startPoint x: 914, startPoint y: 452, endPoint x: 678, endPoint y: 454, distance: 236.5
click at [678, 454] on div "! nav . classList . contains ( 'is-scrolled' ) && ! menuBtn . classList . conta…" at bounding box center [779, 444] width 1323 height 542
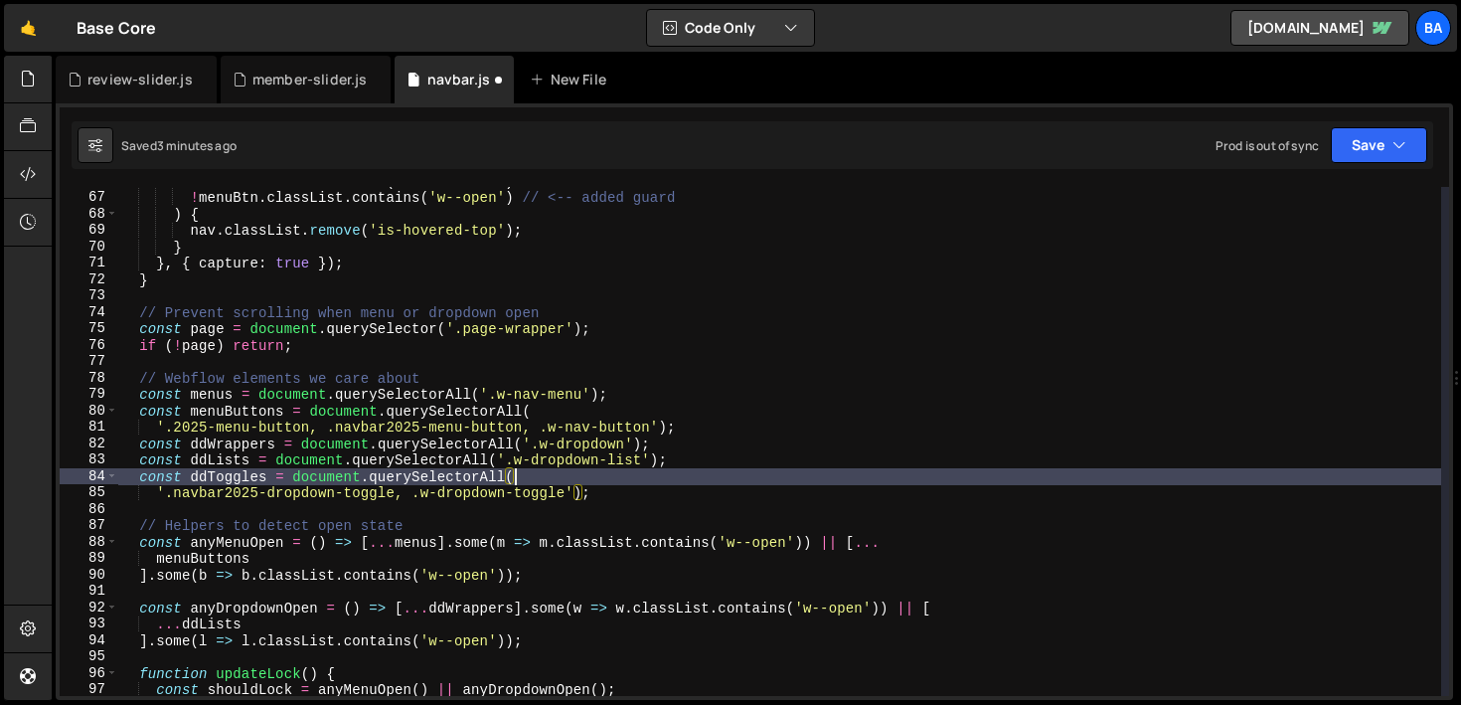
click at [663, 481] on div "! nav . classList . contains ( 'is-scrolled' ) && ! menuBtn . classList . conta…" at bounding box center [779, 444] width 1323 height 542
click at [653, 495] on div "! nav . classList . contains ( 'is-scrolled' ) && ! menuBtn . classList . conta…" at bounding box center [779, 444] width 1323 height 542
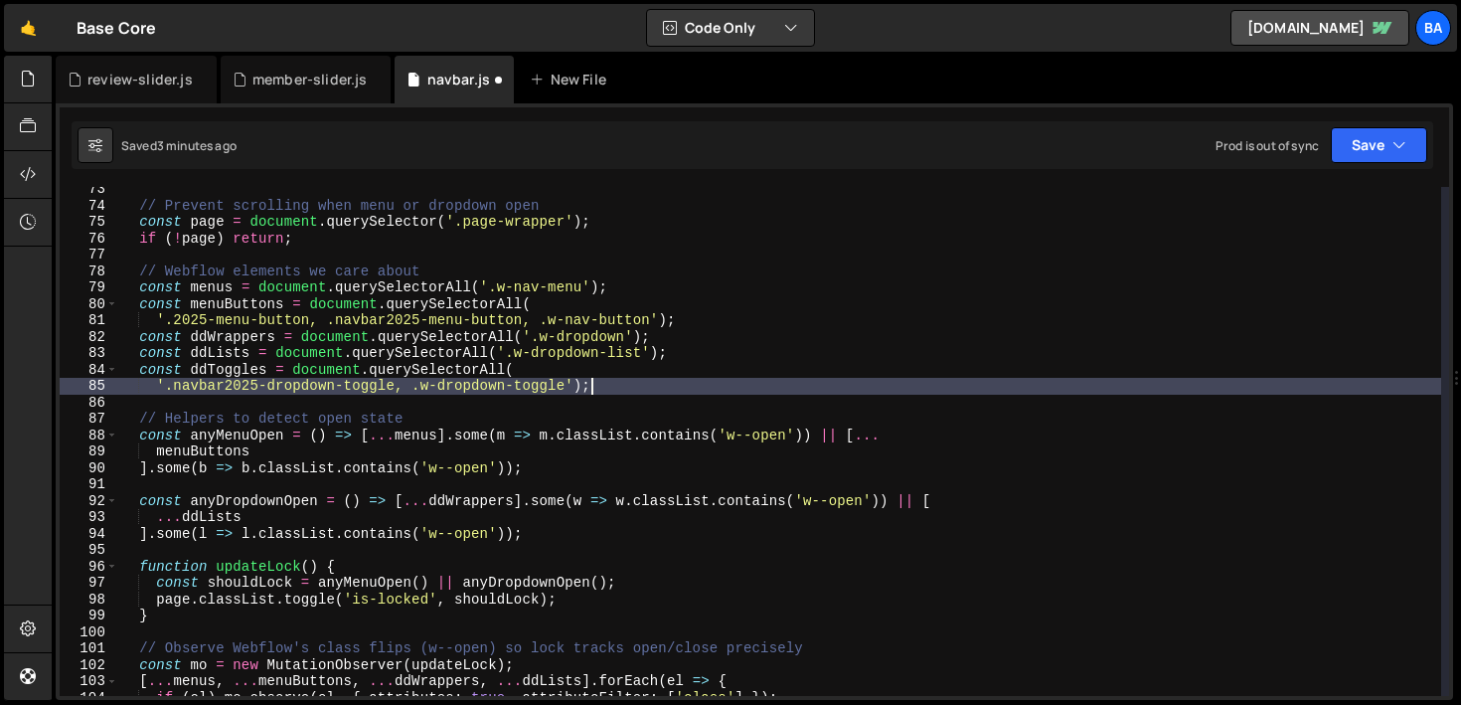
scroll to position [1236, 0]
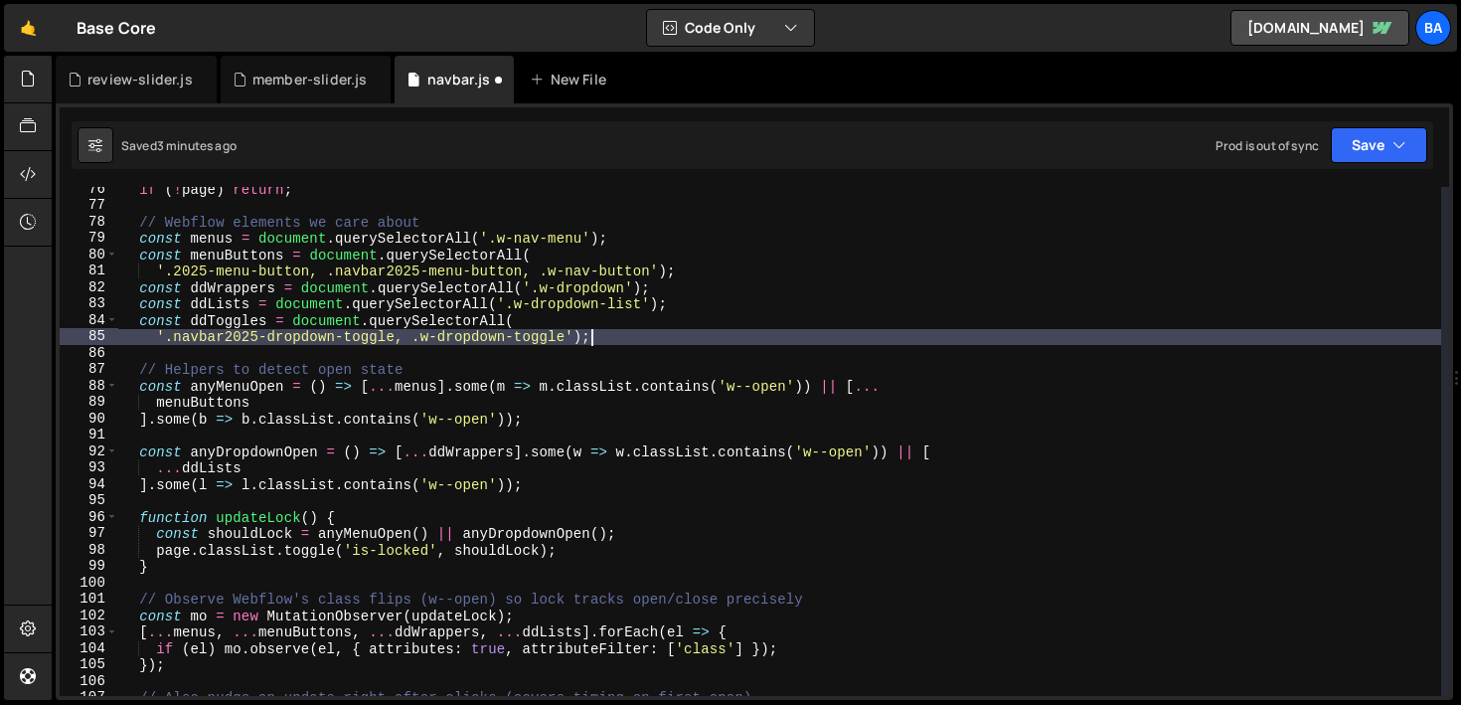
click at [293, 394] on div "if ( ! page ) return ; // Webflow elements we care about const menus = document…" at bounding box center [779, 452] width 1323 height 542
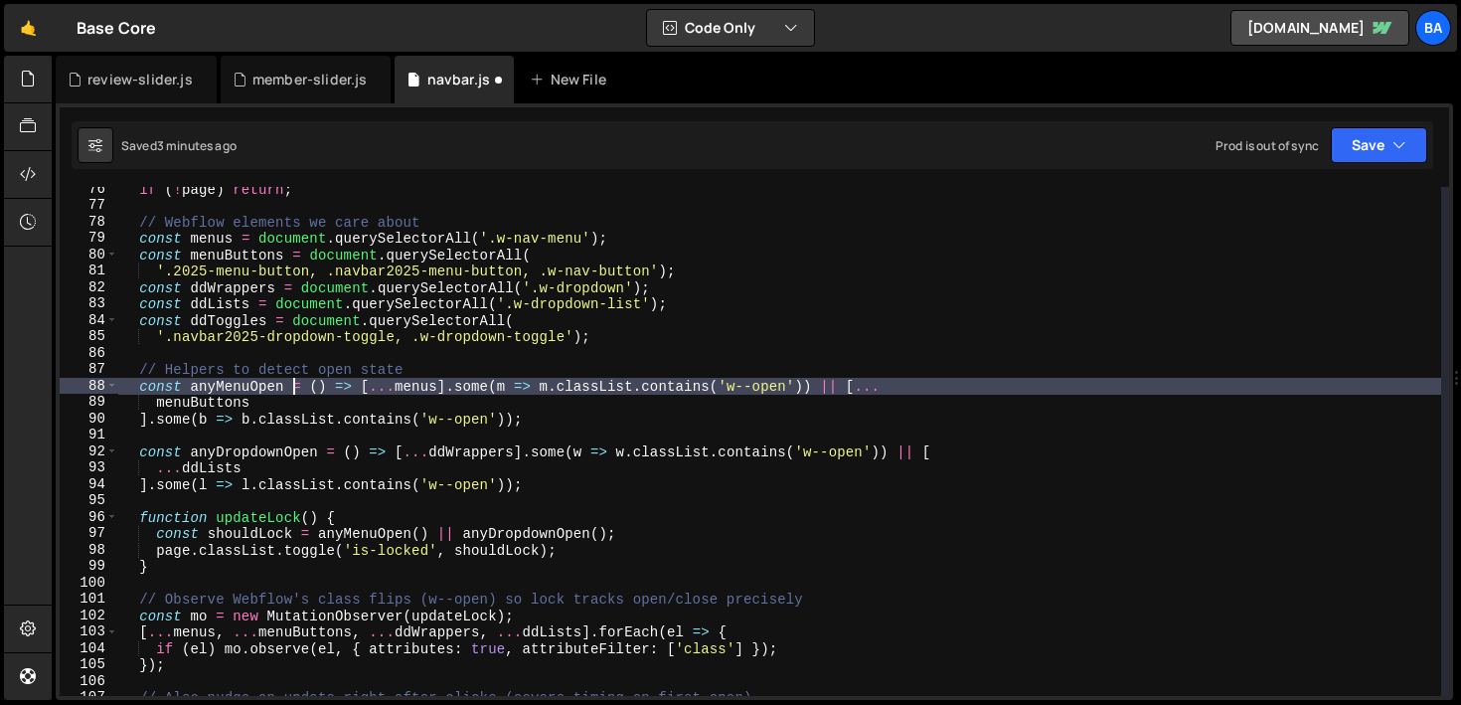
click at [292, 402] on div "if ( ! page ) return ; // Webflow elements we care about const menus = document…" at bounding box center [779, 452] width 1323 height 542
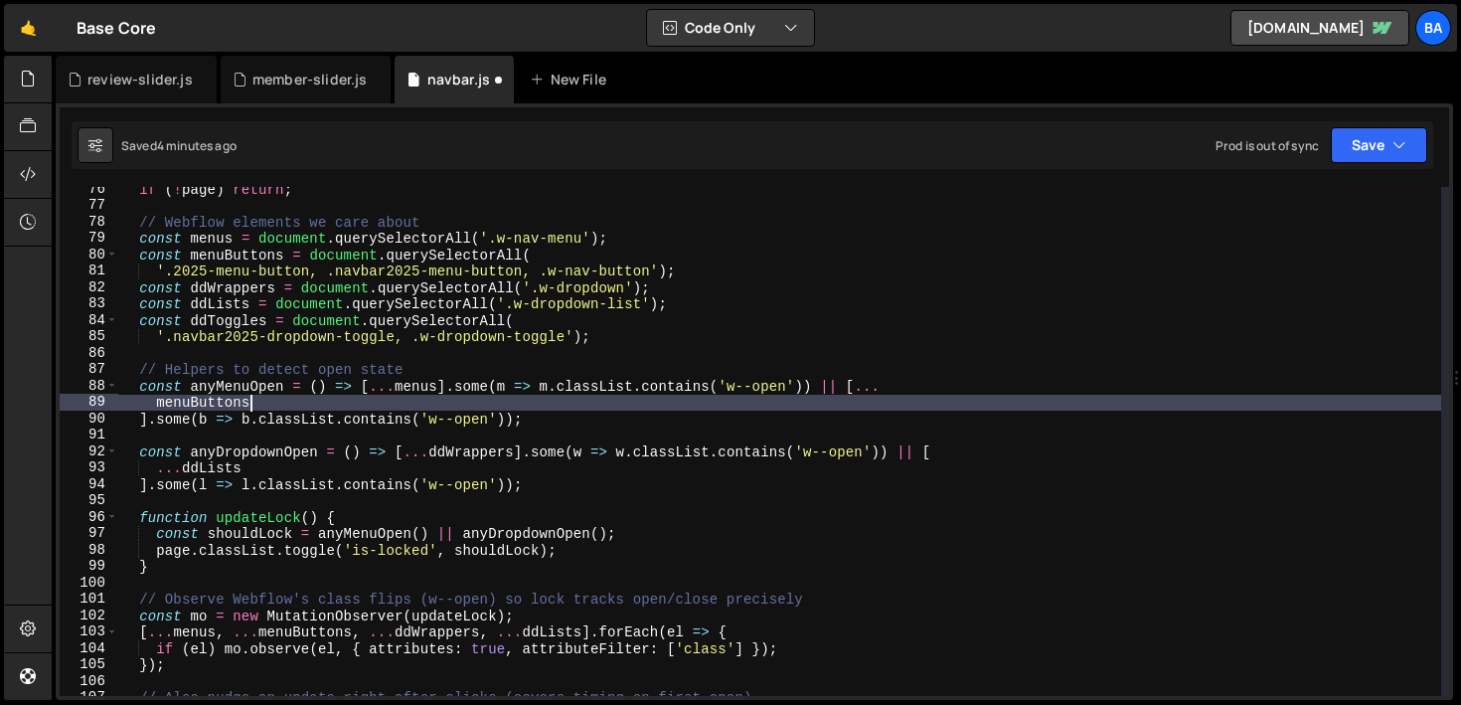
click at [567, 410] on div "if ( ! page ) return ; // Webflow elements we care about const menus = document…" at bounding box center [779, 452] width 1323 height 542
type textarea "].some(b => b.classList.contains('w--open'));"
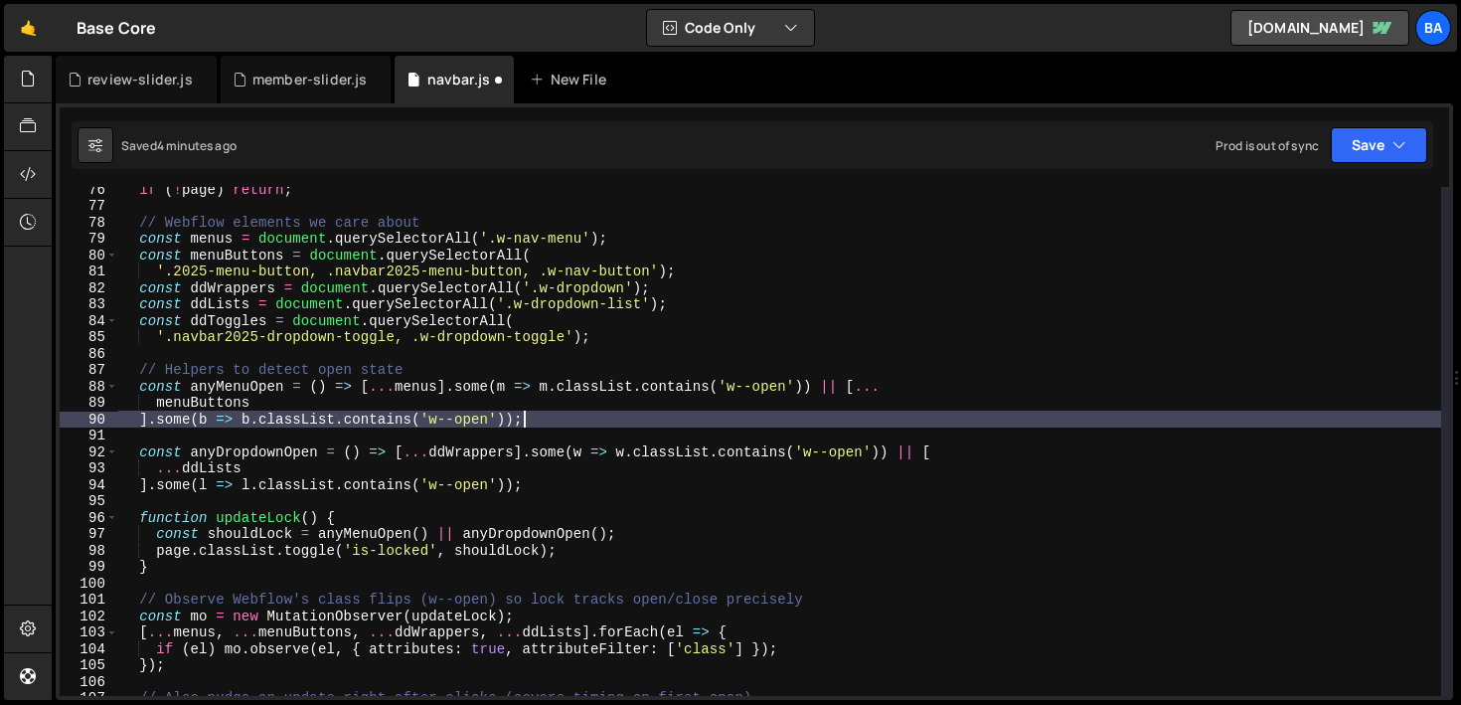
scroll to position [1230, 0]
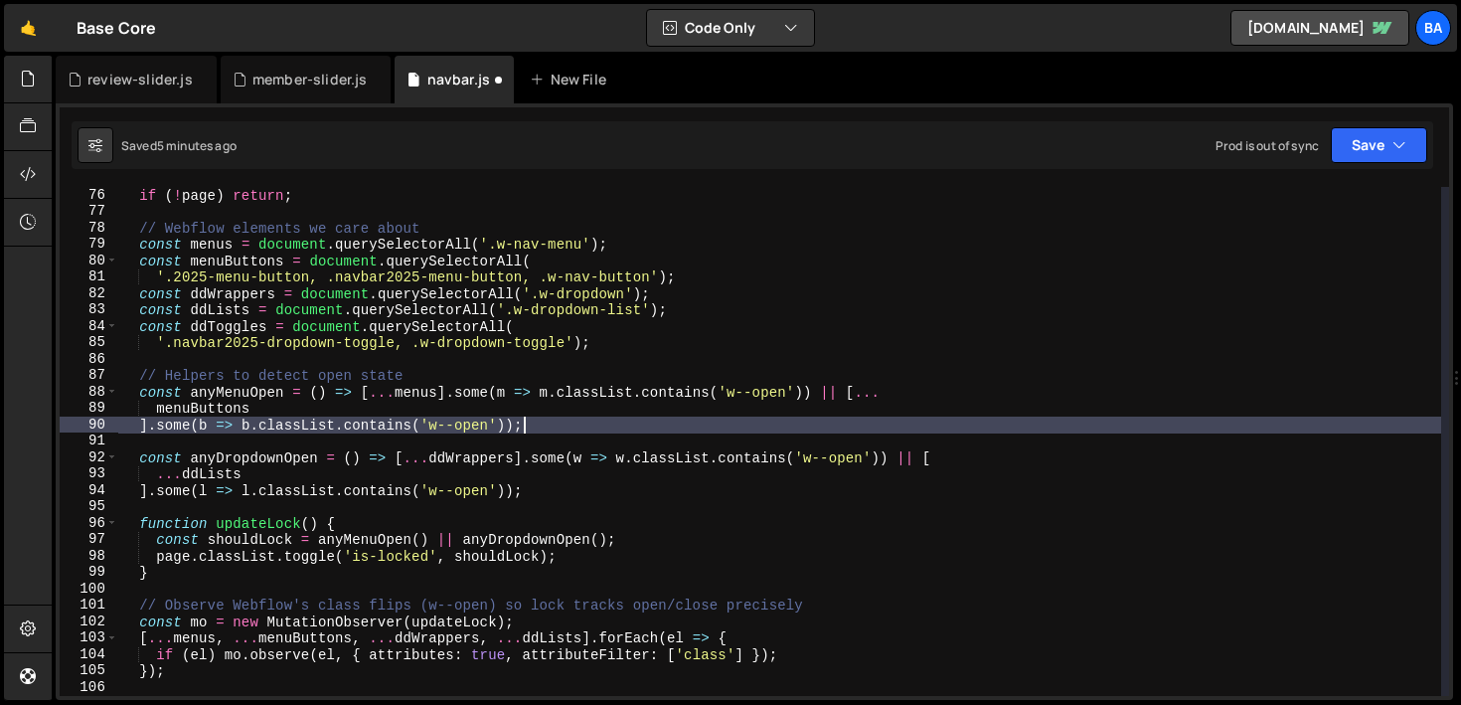
click at [410, 361] on div "if ( ! page ) return ; // Webflow elements we care about const menus = document…" at bounding box center [779, 458] width 1323 height 542
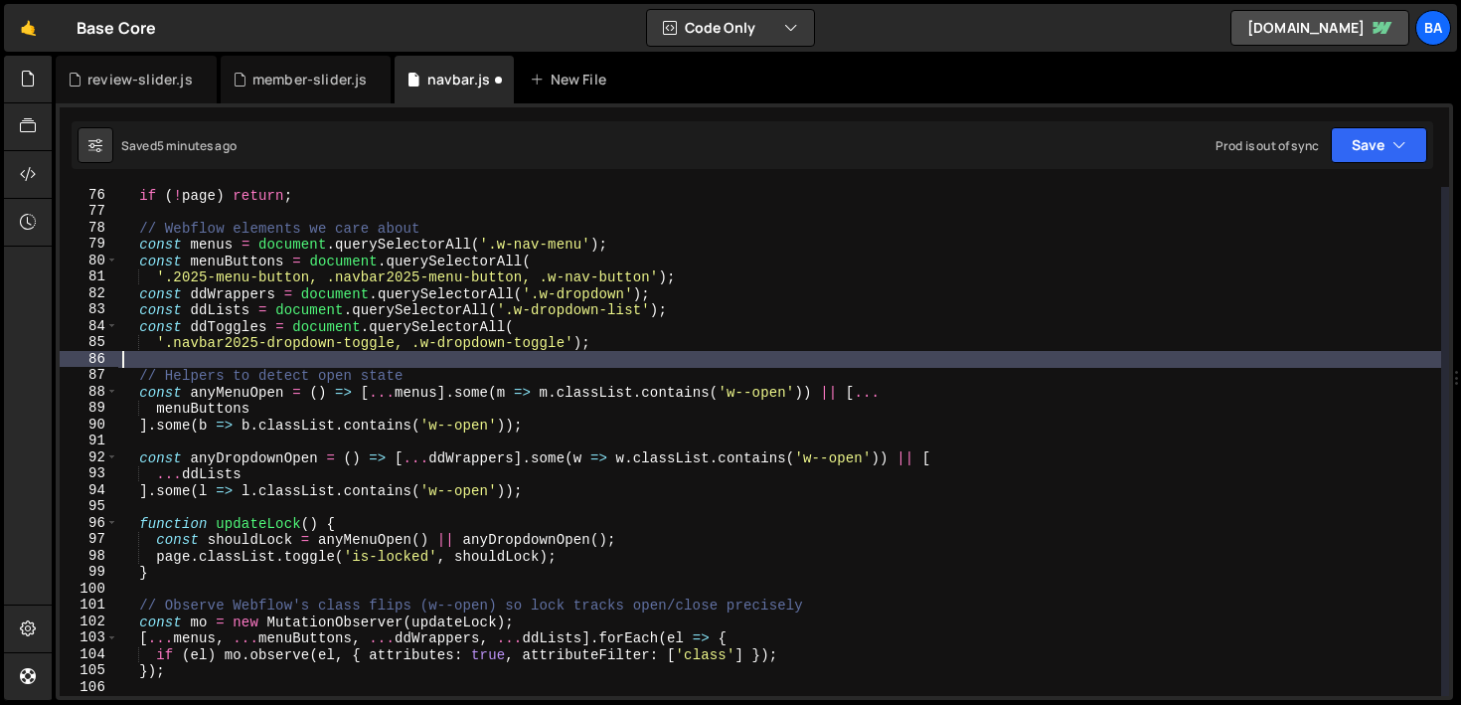
click at [430, 372] on div "if ( ! page ) return ; // Webflow elements we care about const menus = document…" at bounding box center [779, 458] width 1323 height 542
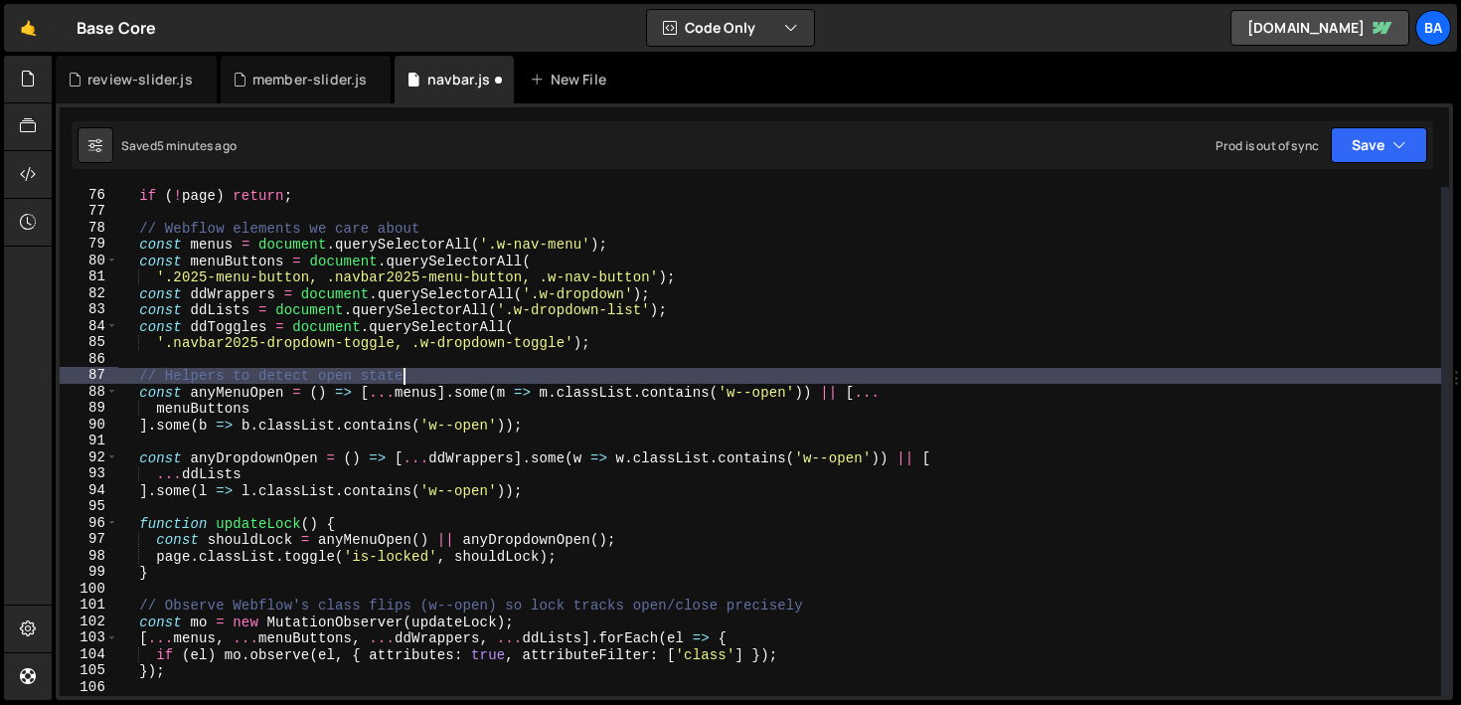
click at [439, 372] on div "if ( ! page ) return ; // Webflow elements we care about const menus = document…" at bounding box center [779, 458] width 1323 height 542
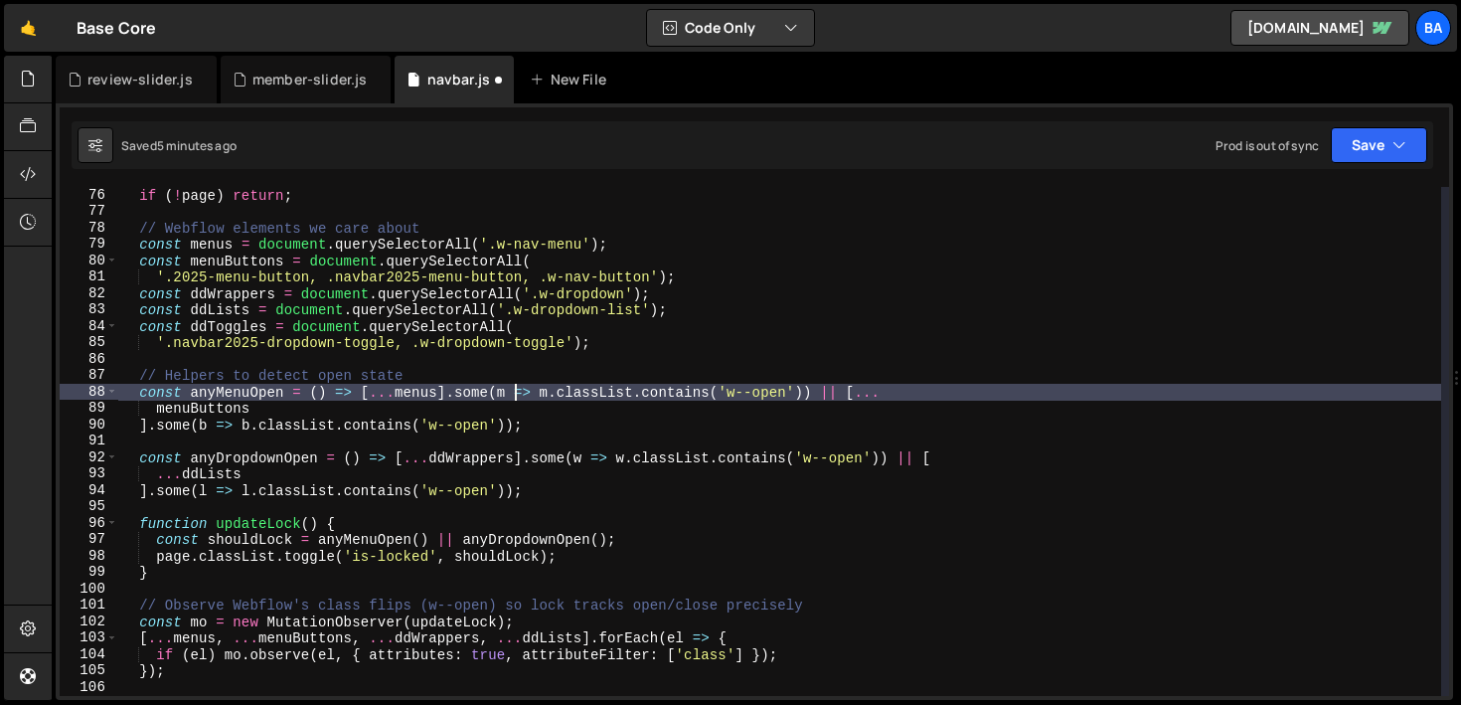
click at [517, 391] on div "if ( ! page ) return ; // Webflow elements we care about const menus = document…" at bounding box center [779, 458] width 1323 height 542
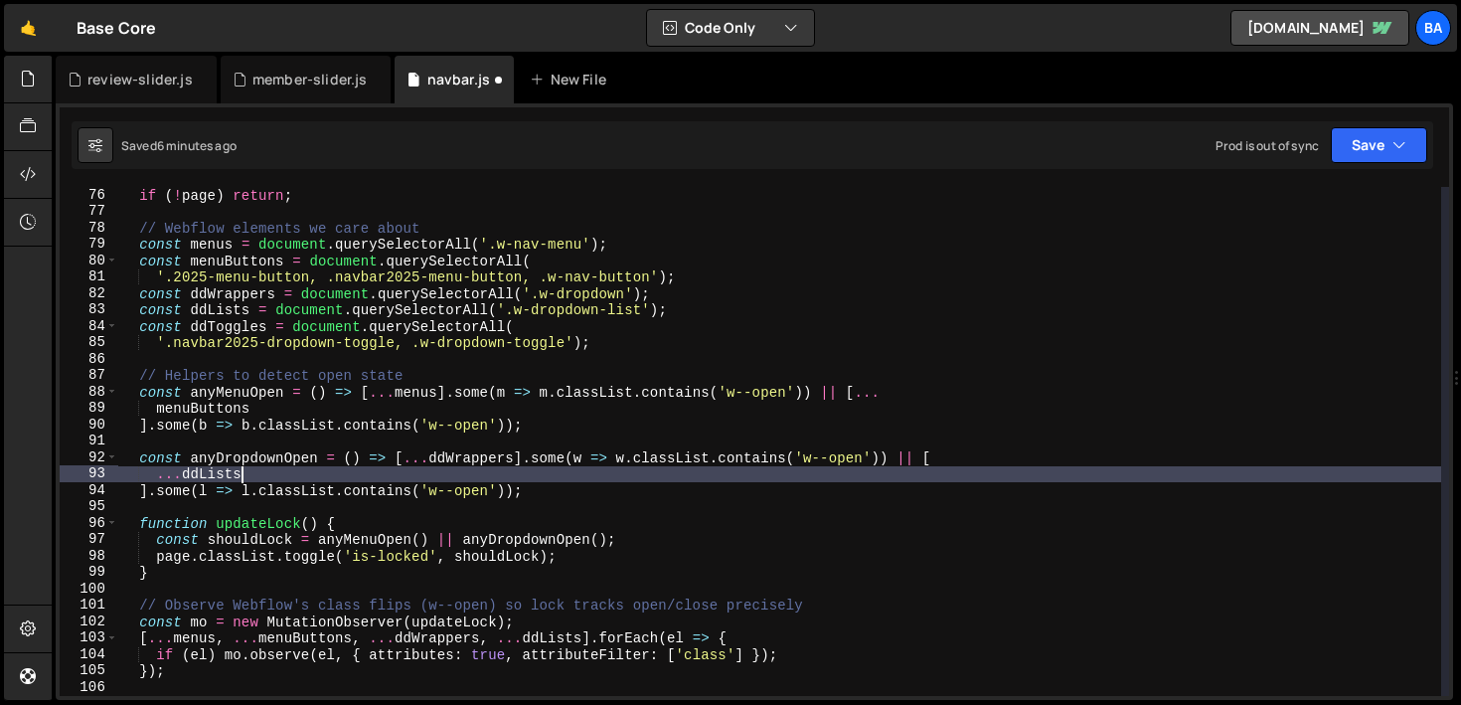
click at [310, 468] on div "if ( ! page ) return ; // Webflow elements we care about const menus = document…" at bounding box center [779, 458] width 1323 height 542
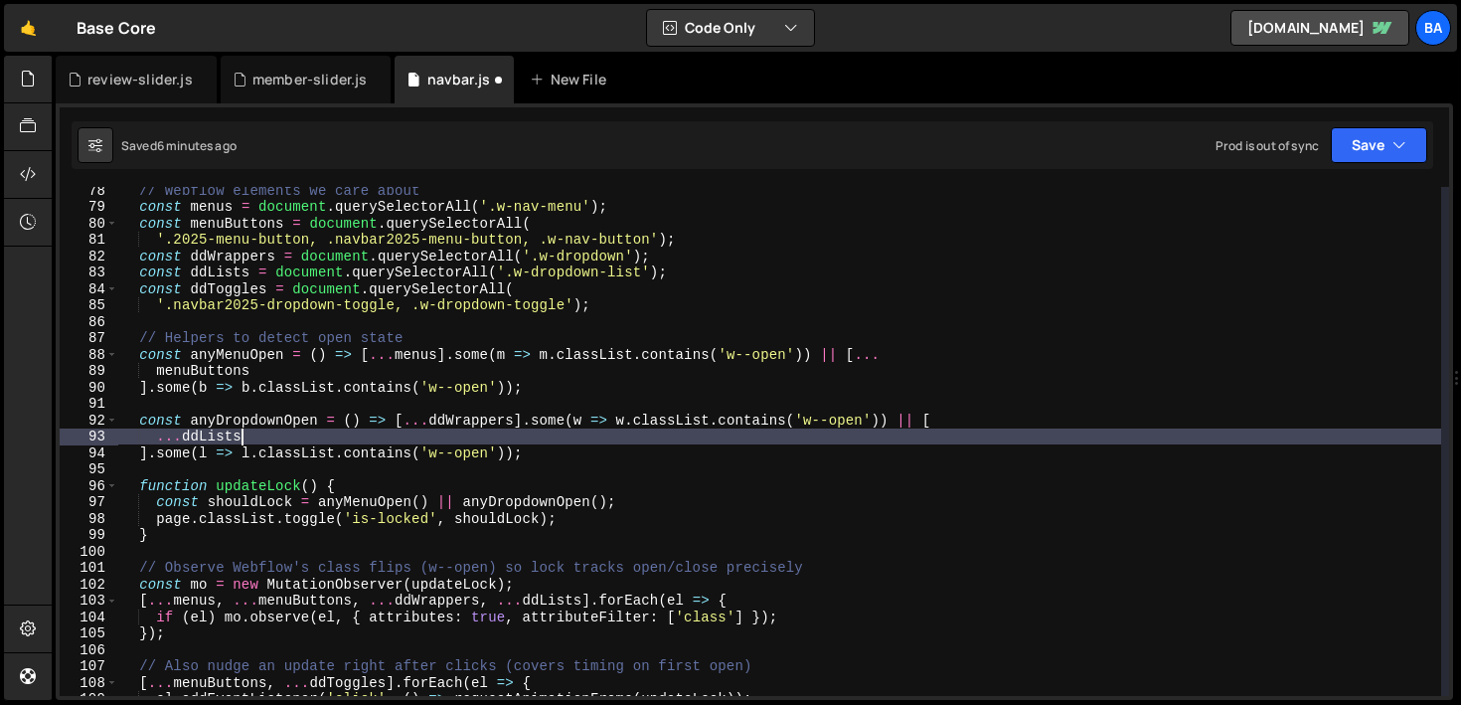
scroll to position [1267, 0]
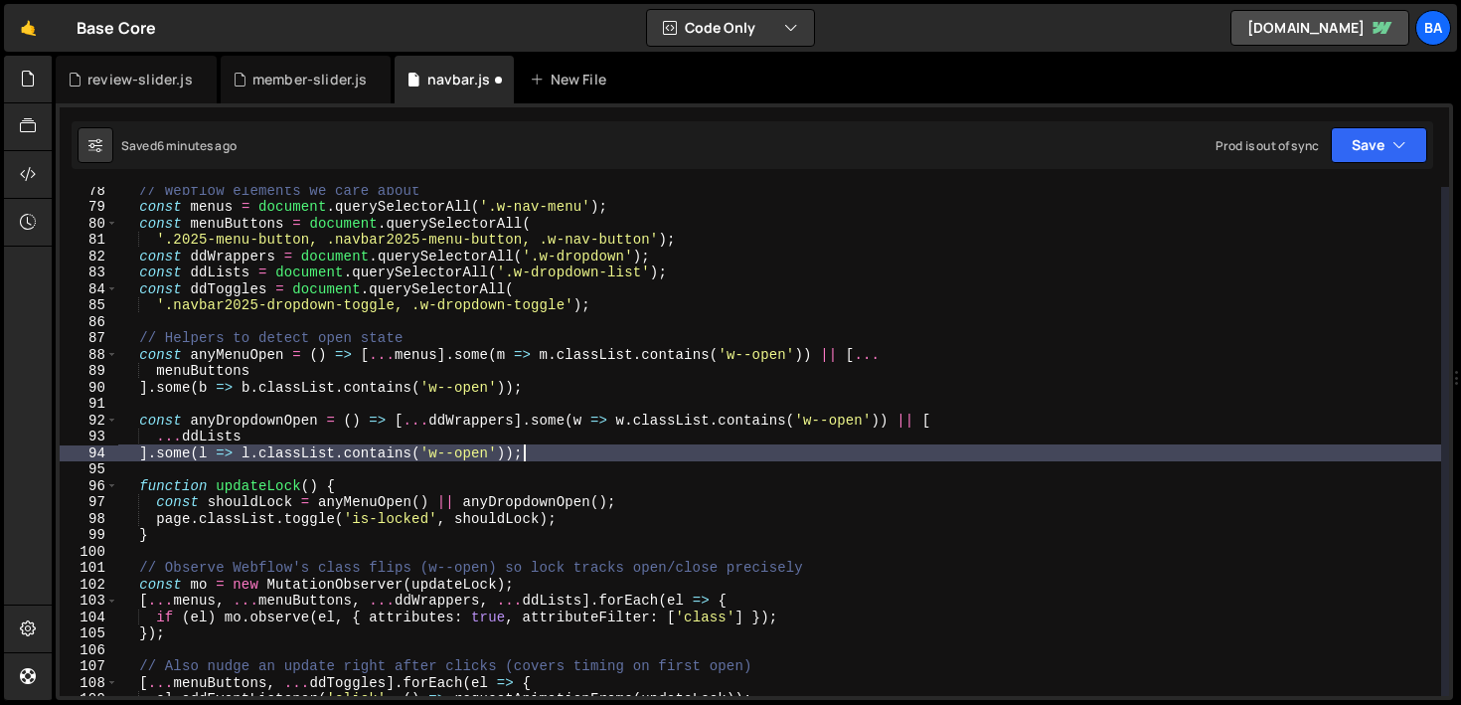
click at [535, 460] on div "// Webflow elements we care about const menus = document . querySelectorAll ( '…" at bounding box center [779, 453] width 1323 height 542
click at [624, 496] on div "// Webflow elements we care about const menus = document . querySelectorAll ( '…" at bounding box center [779, 453] width 1323 height 542
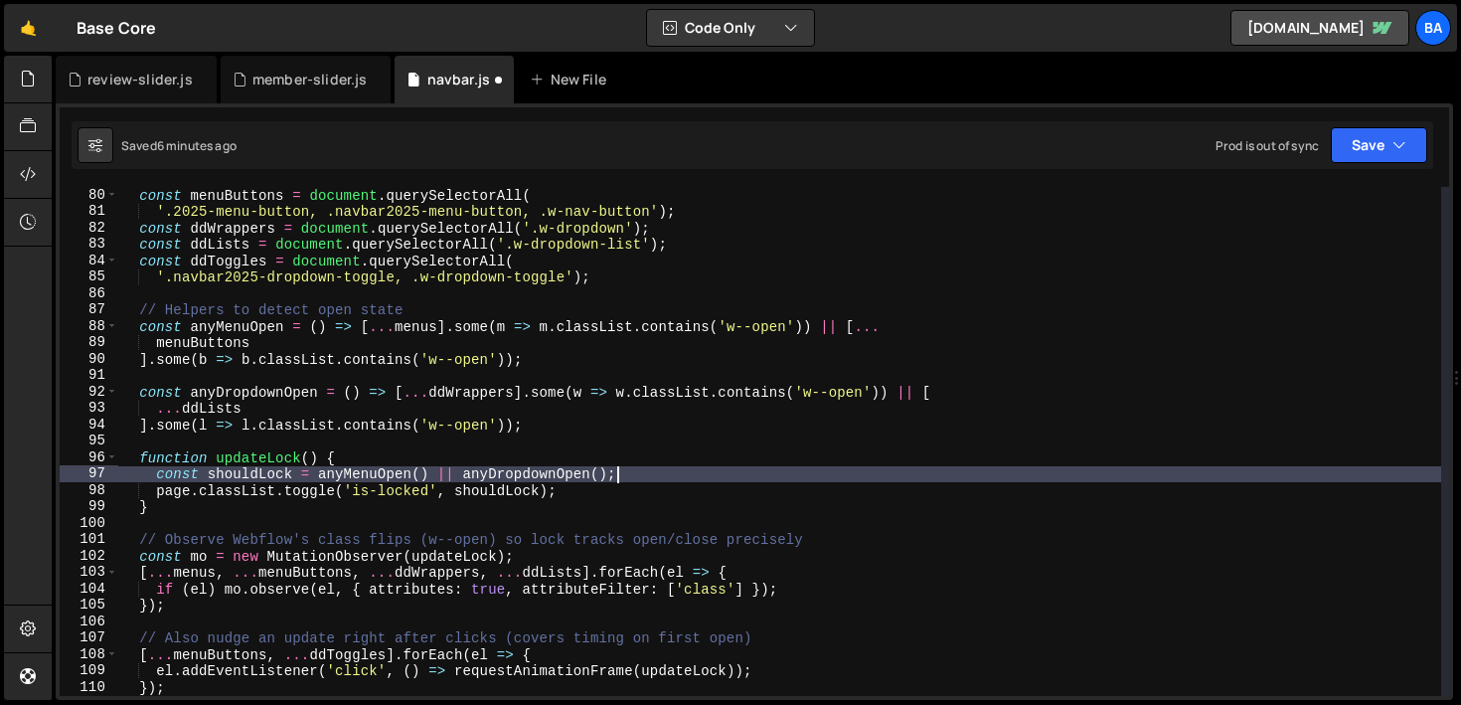
scroll to position [1300, 0]
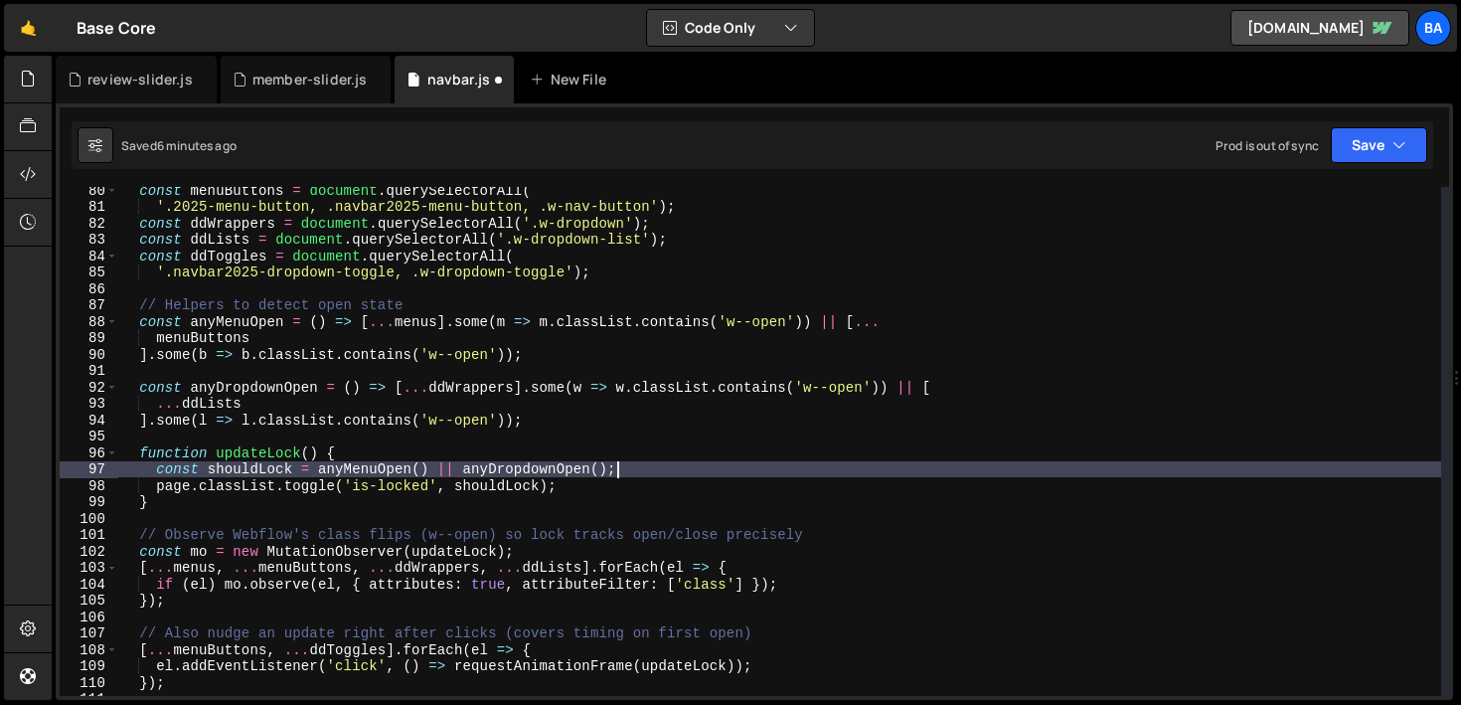
click at [579, 505] on div "const menuButtons = document . querySelectorAll ( '.2025-menu-button, .navbar20…" at bounding box center [779, 453] width 1323 height 542
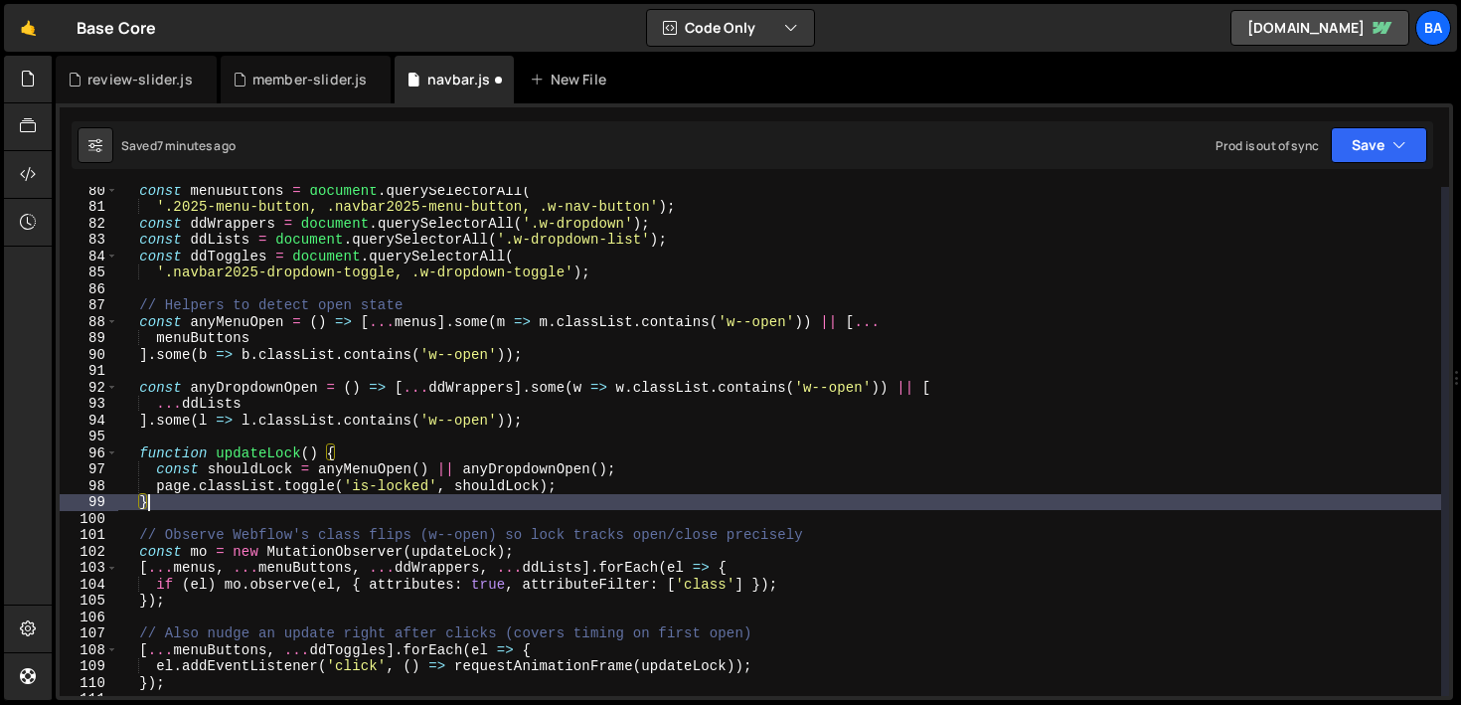
click at [616, 487] on div "const menuButtons = document . querySelectorAll ( '.2025-menu-button, .navbar20…" at bounding box center [779, 453] width 1323 height 542
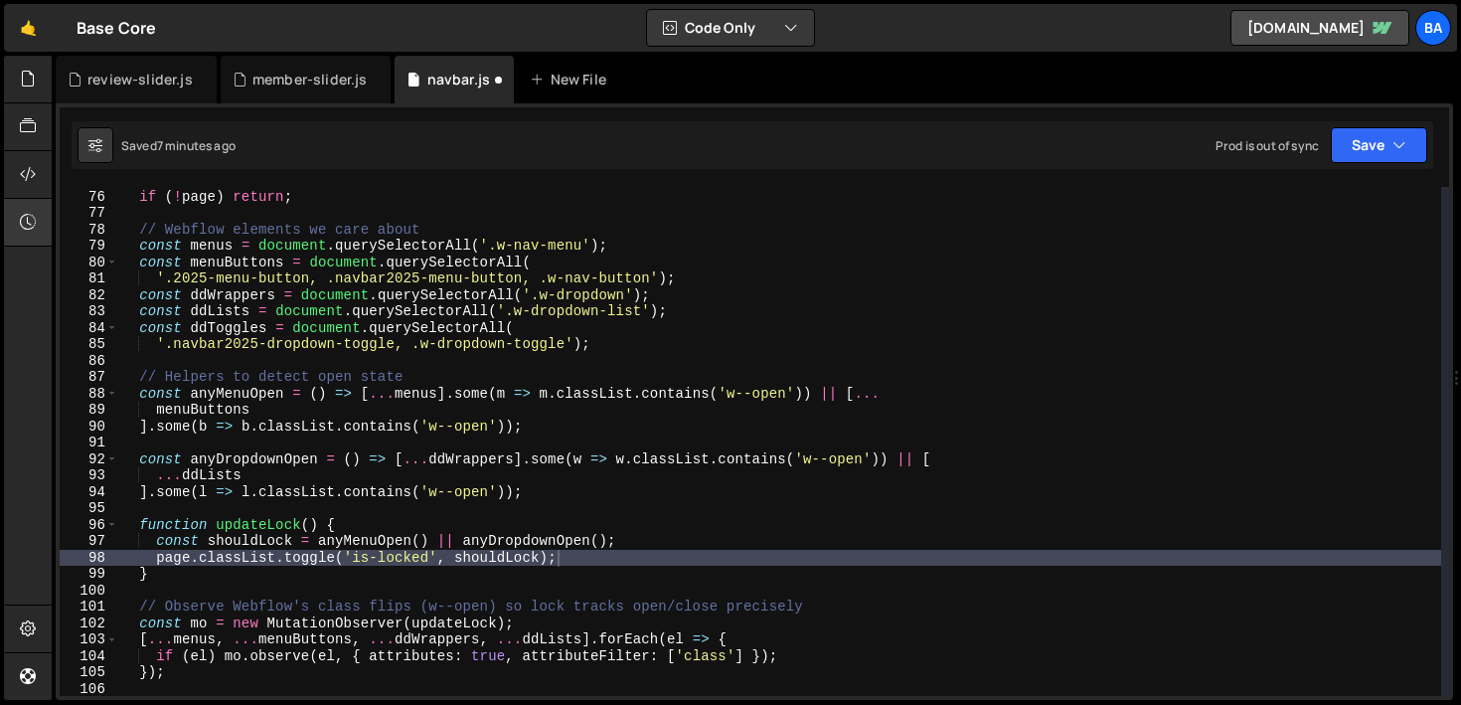
scroll to position [1212, 0]
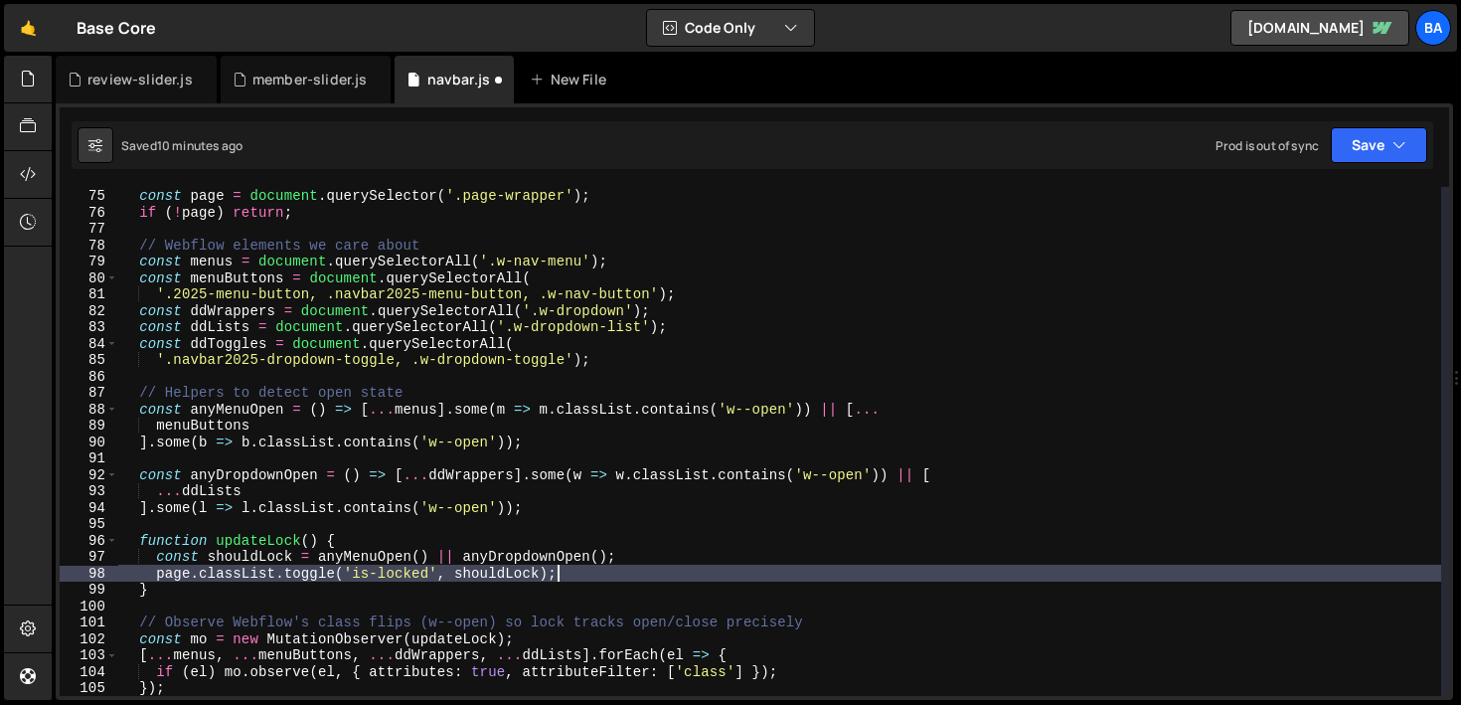
click at [616, 575] on div "// Prevent scrolling when menu or dropdown open const page = document . querySe…" at bounding box center [779, 442] width 1323 height 542
click at [633, 559] on div "// Prevent scrolling when menu or dropdown open const page = document . querySe…" at bounding box center [779, 442] width 1323 height 542
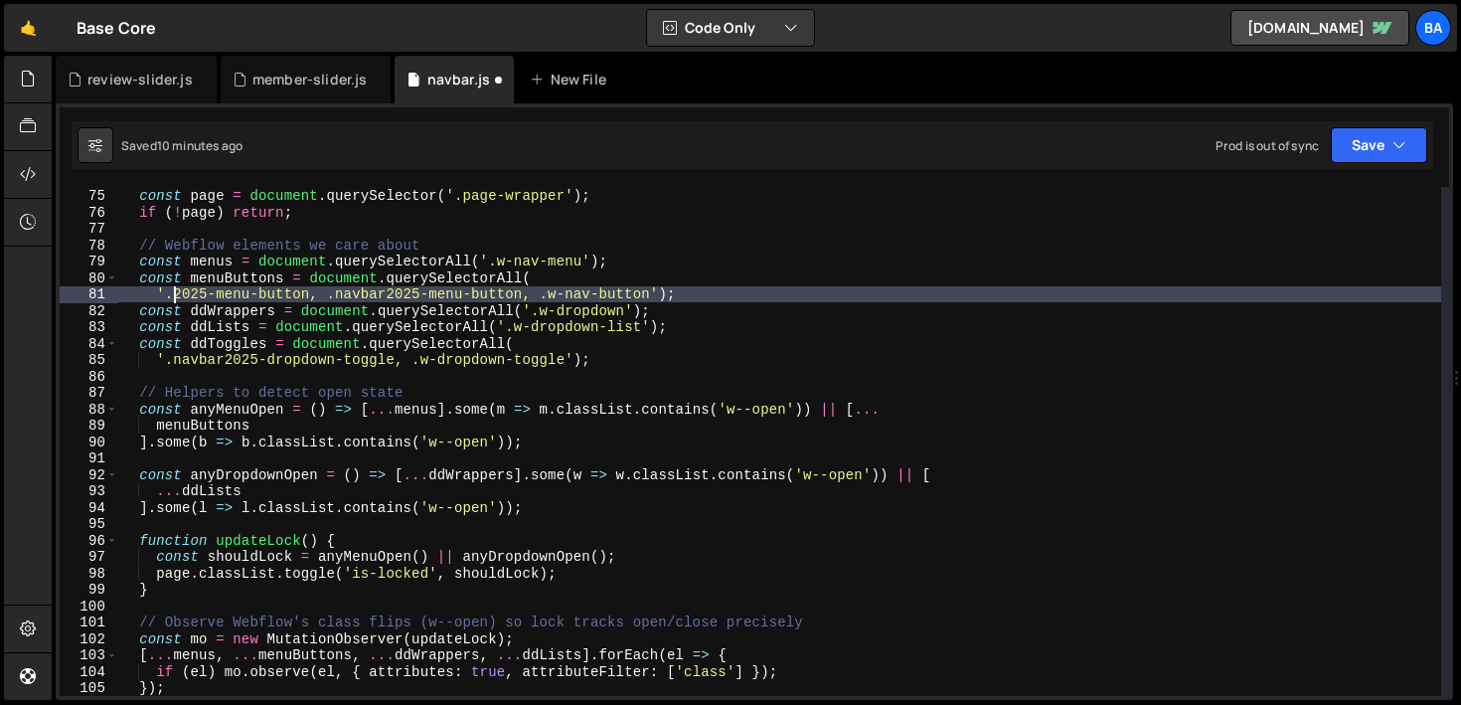
click at [175, 289] on div "// Prevent scrolling when menu or dropdown open const page = document . querySe…" at bounding box center [779, 442] width 1323 height 542
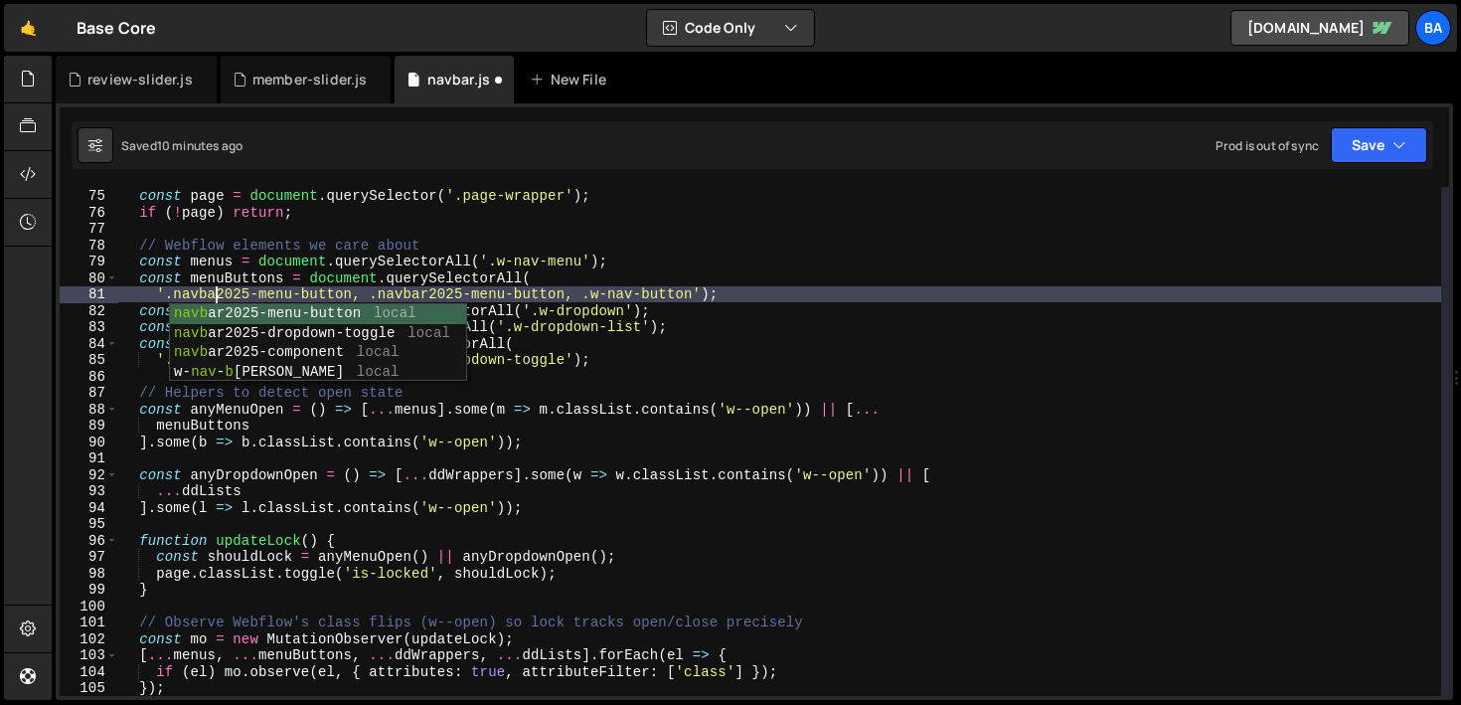
scroll to position [0, 6]
click at [353, 285] on div "// Prevent scrolling when menu or dropdown open const page = document . querySe…" at bounding box center [779, 442] width 1323 height 542
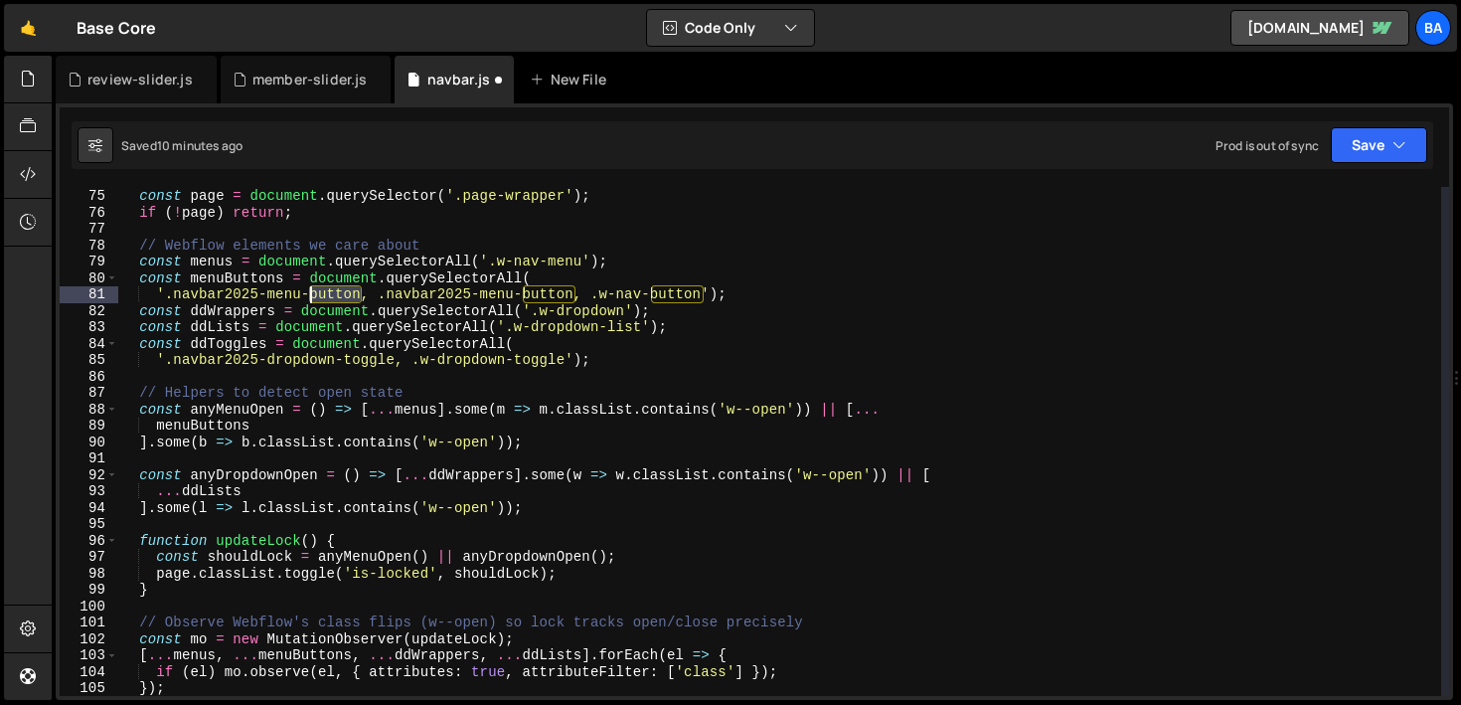
drag, startPoint x: 358, startPoint y: 291, endPoint x: 310, endPoint y: 294, distance: 47.8
click at [310, 294] on div "// Prevent scrolling when menu or dropdown open const page = document . querySe…" at bounding box center [779, 442] width 1323 height 542
click at [346, 294] on div "// Prevent scrolling when menu or dropdown open const page = document . querySe…" at bounding box center [779, 441] width 1323 height 509
drag, startPoint x: 377, startPoint y: 298, endPoint x: 165, endPoint y: 293, distance: 211.7
click at [165, 293] on div "// Prevent scrolling when menu or dropdown open const page = document . querySe…" at bounding box center [779, 442] width 1323 height 542
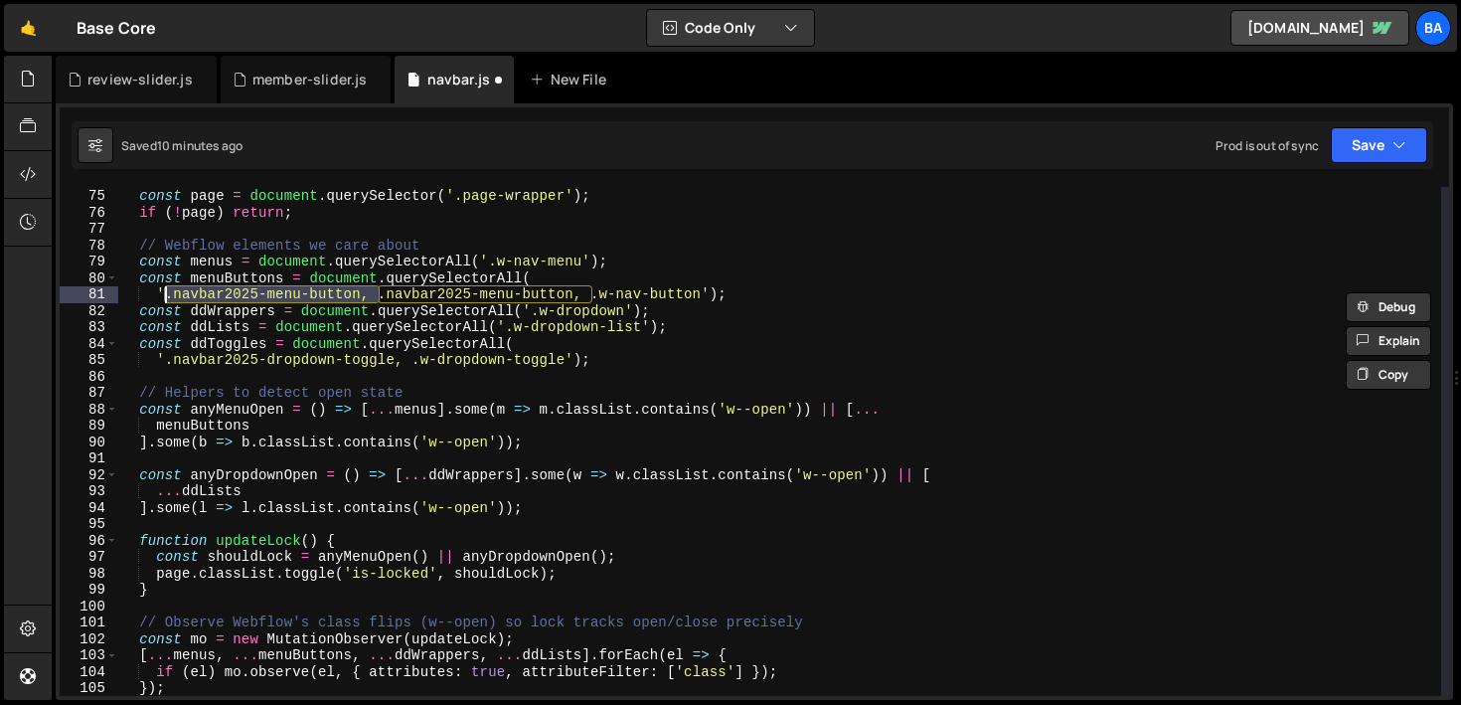
type textarea "'.navbar2025-menu-button, .w-nav-button');"
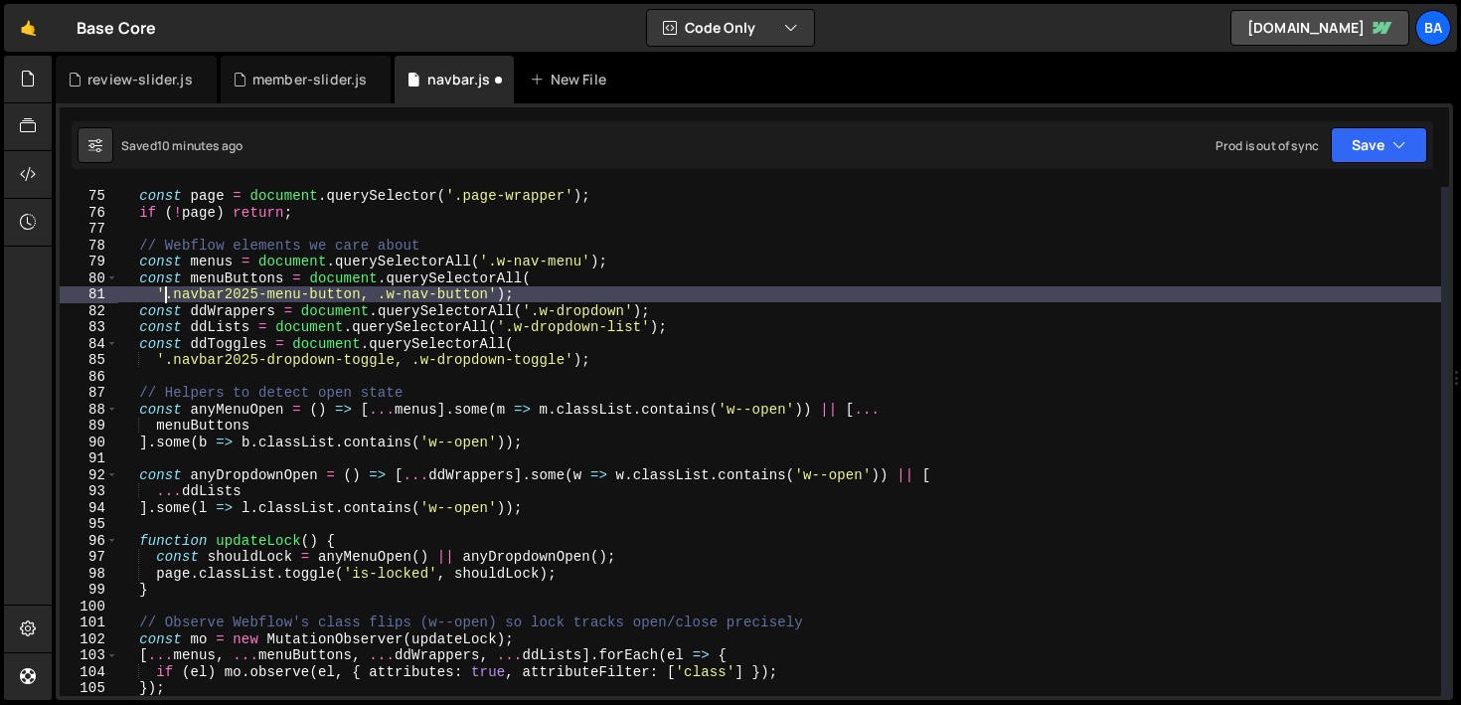
click at [521, 302] on div "// Prevent scrolling when menu or dropdown open const page = document . querySe…" at bounding box center [779, 442] width 1323 height 542
click at [1370, 156] on button "Save" at bounding box center [1379, 145] width 96 height 36
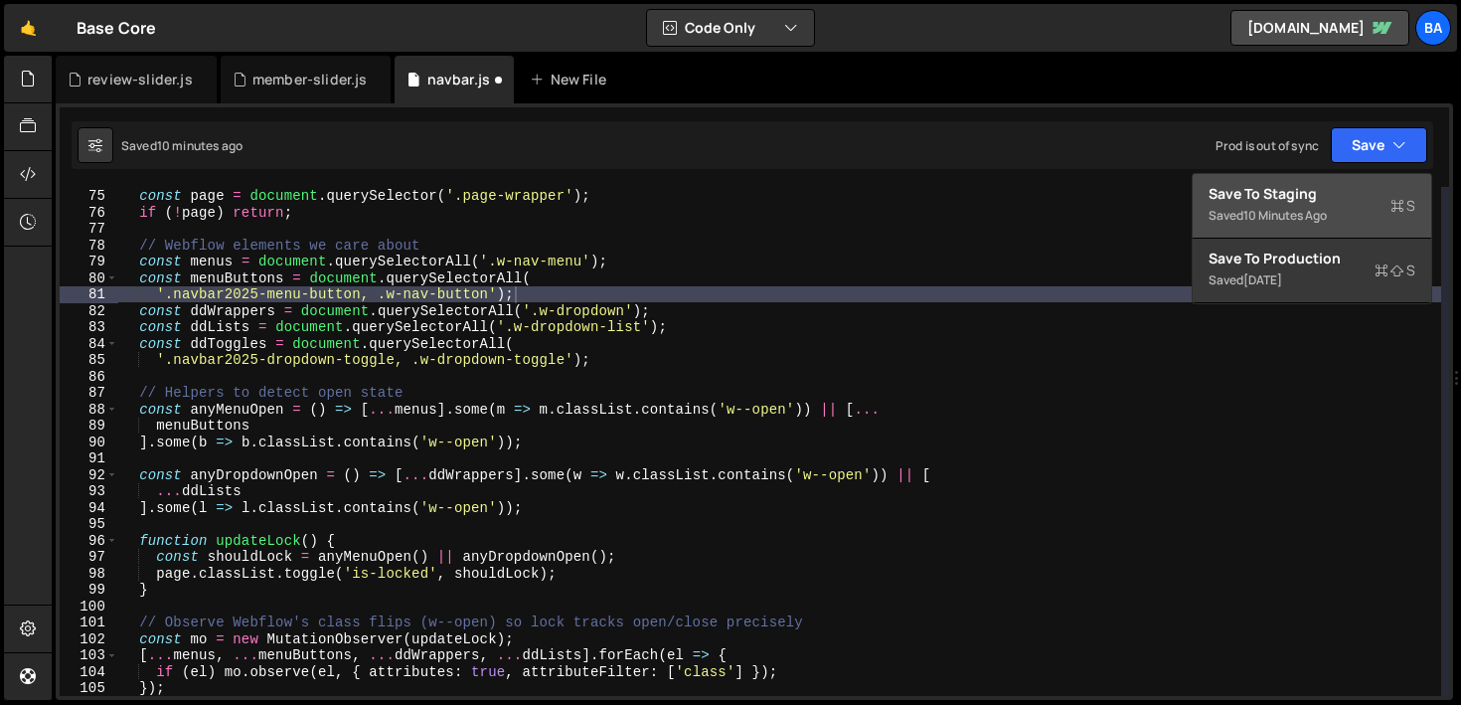
click at [1334, 195] on div "Save to Staging S" at bounding box center [1311, 194] width 207 height 20
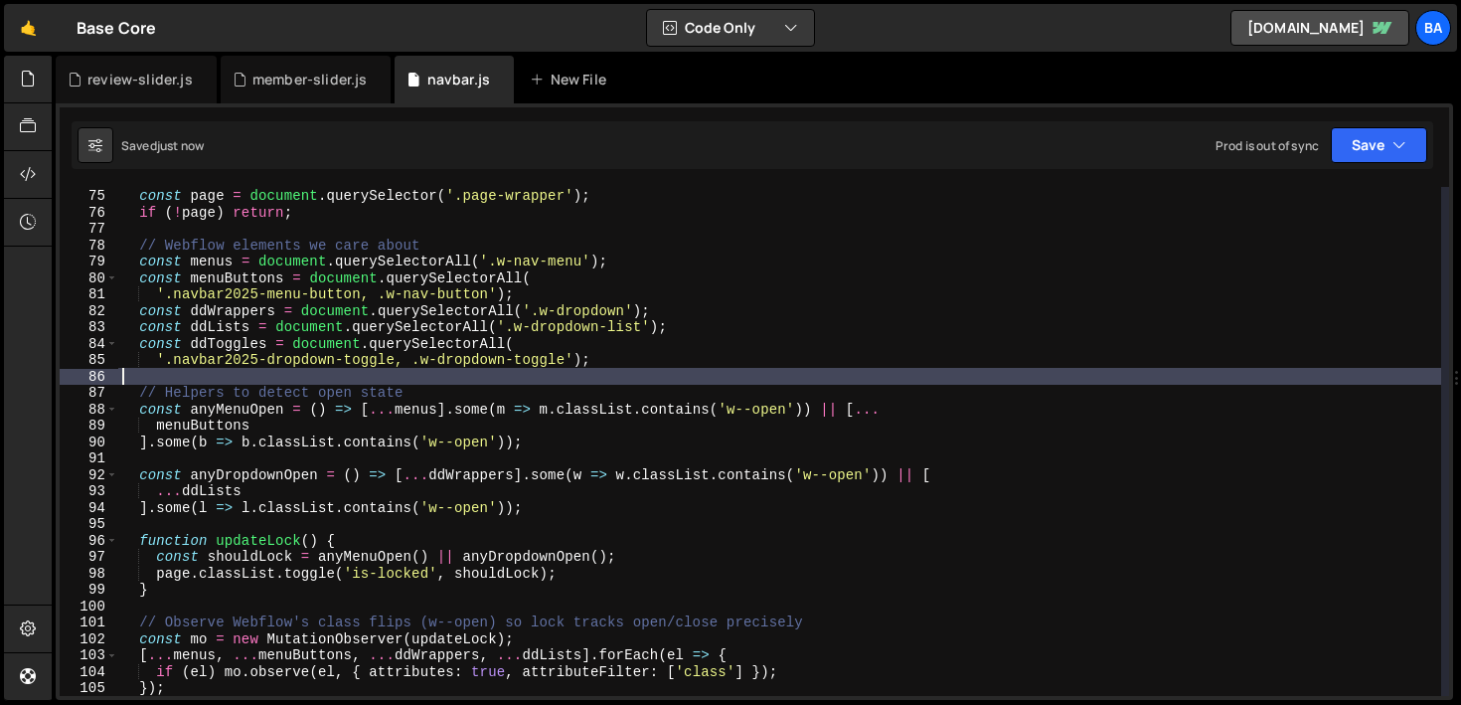
click at [740, 373] on div "// Prevent scrolling when menu or dropdown open const page = document . querySe…" at bounding box center [779, 442] width 1323 height 542
click at [347, 382] on div "// Prevent scrolling when menu or dropdown open const page = document . querySe…" at bounding box center [779, 442] width 1323 height 542
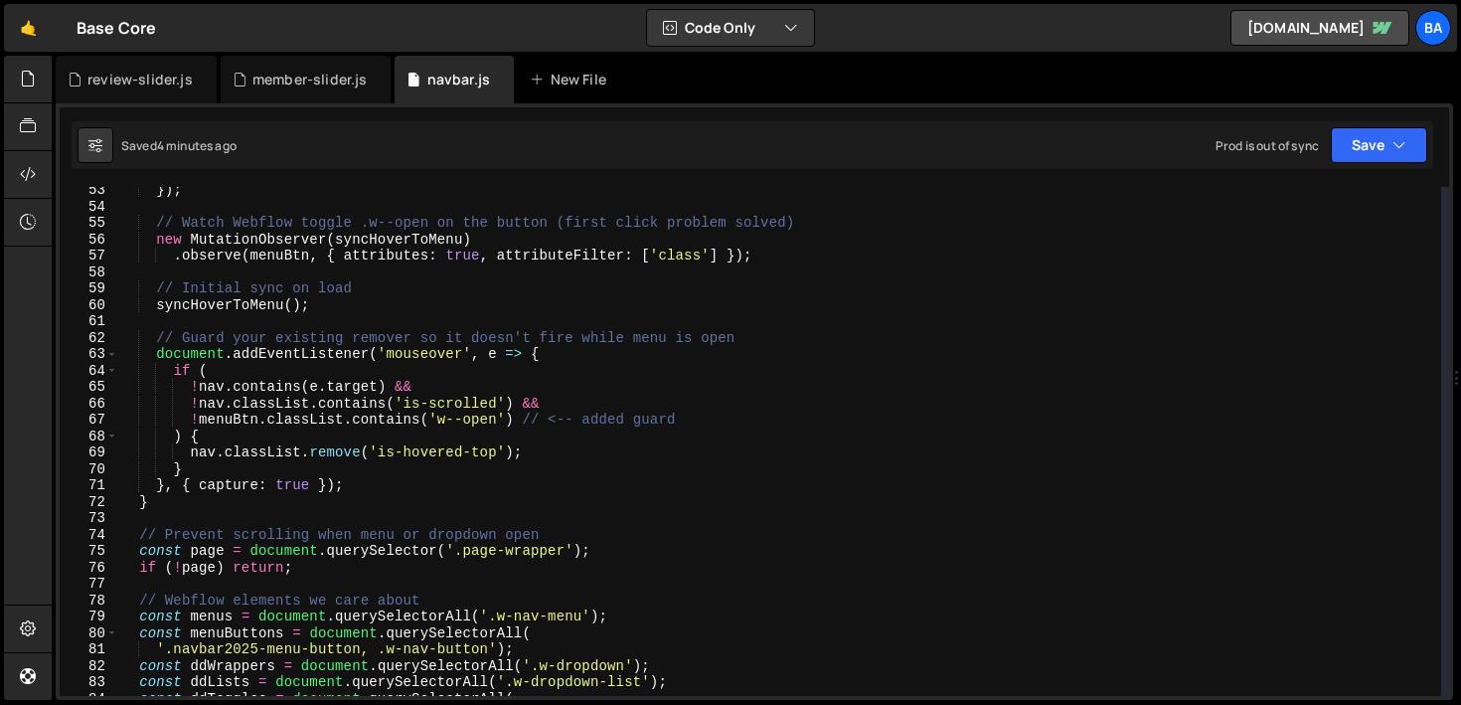
scroll to position [856, 0]
click at [162, 504] on div "}) ; // Watch Webflow toggle .w--open on the button (first click problem solved…" at bounding box center [779, 454] width 1323 height 542
type textarea "}"
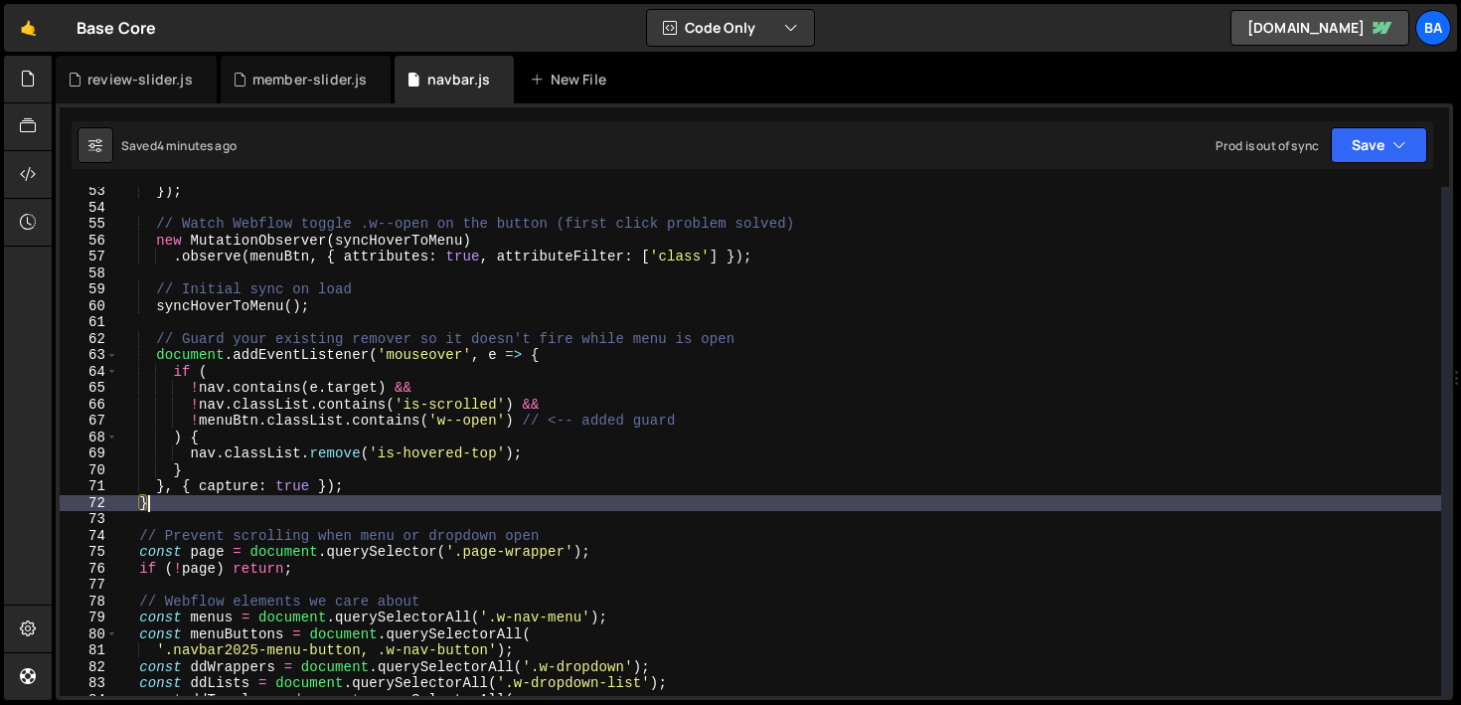
click at [497, 511] on div "}) ; // Watch Webflow toggle .w--open on the button (first click problem solved…" at bounding box center [779, 454] width 1323 height 542
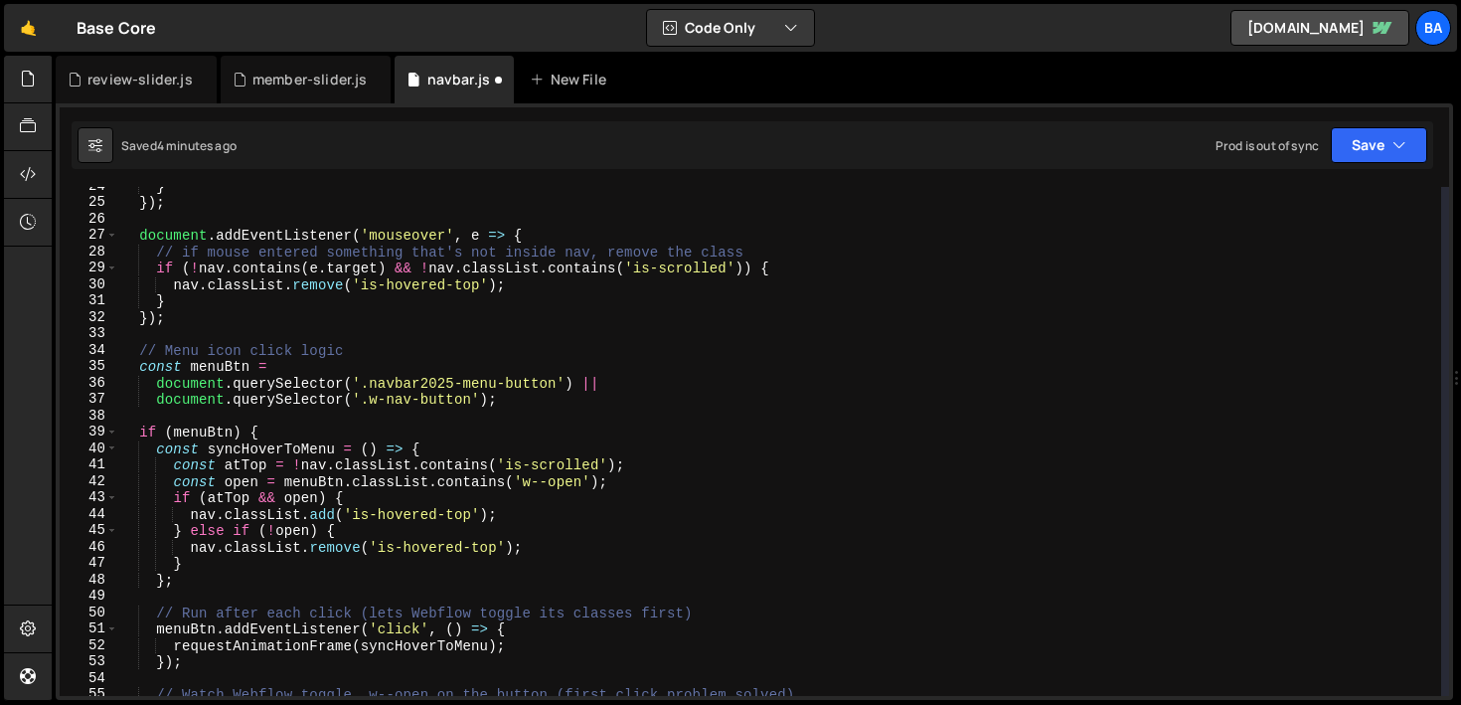
scroll to position [373, 0]
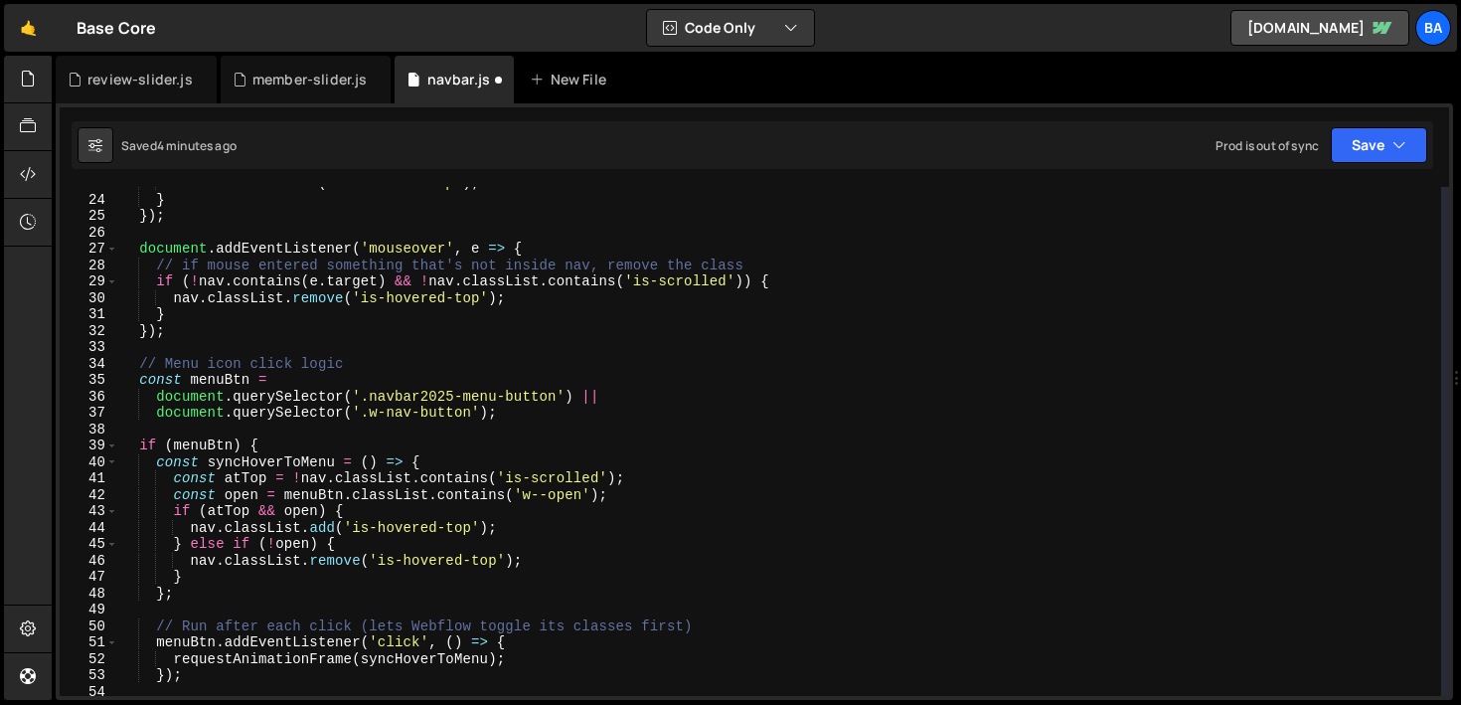
click at [183, 334] on div "nav . classList . add ( 'is-hovered-top' ) ; } }) ; document . addEventListener…" at bounding box center [779, 446] width 1323 height 542
type textarea "});"
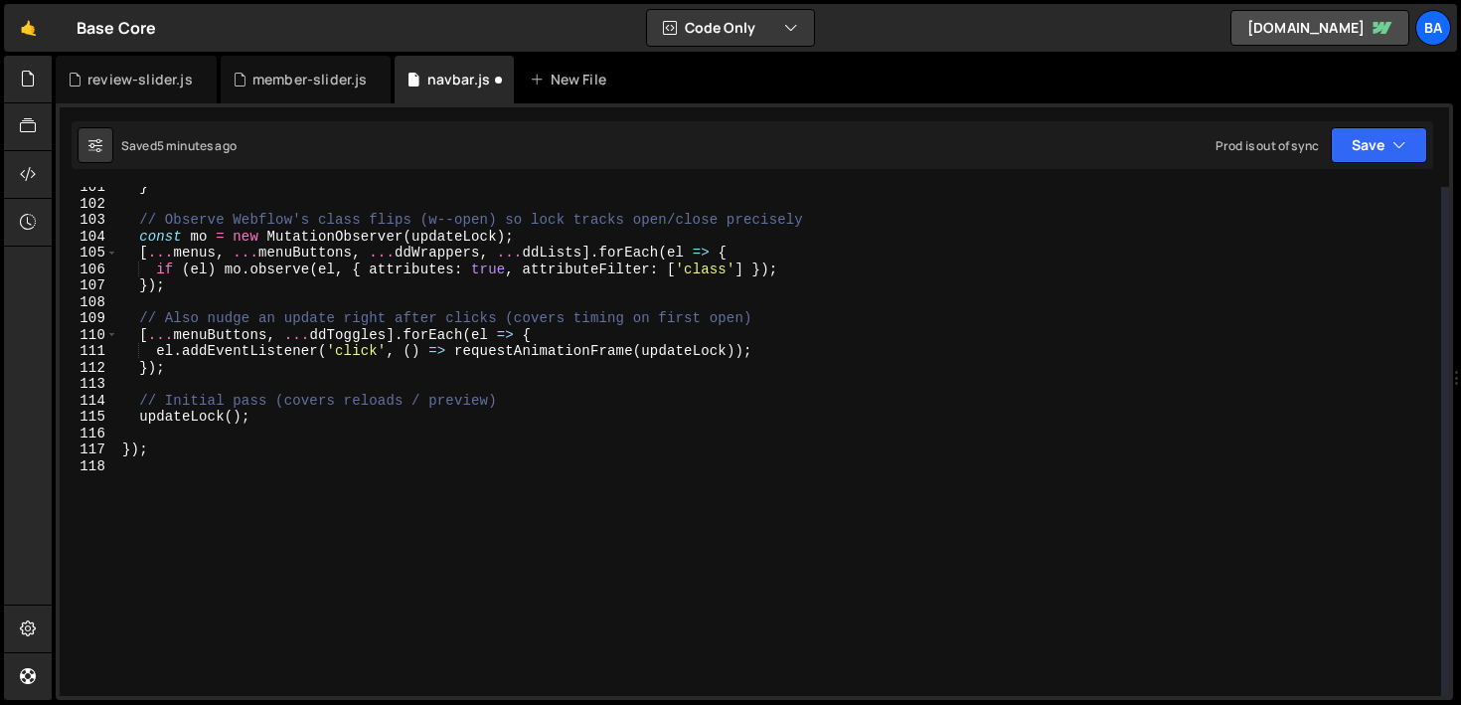
scroll to position [1648, 0]
click at [310, 424] on div "} // Observe Webflow's class flips (w--open) so lock tracks open/close precisel…" at bounding box center [779, 450] width 1323 height 542
type textarea "updateLock();"
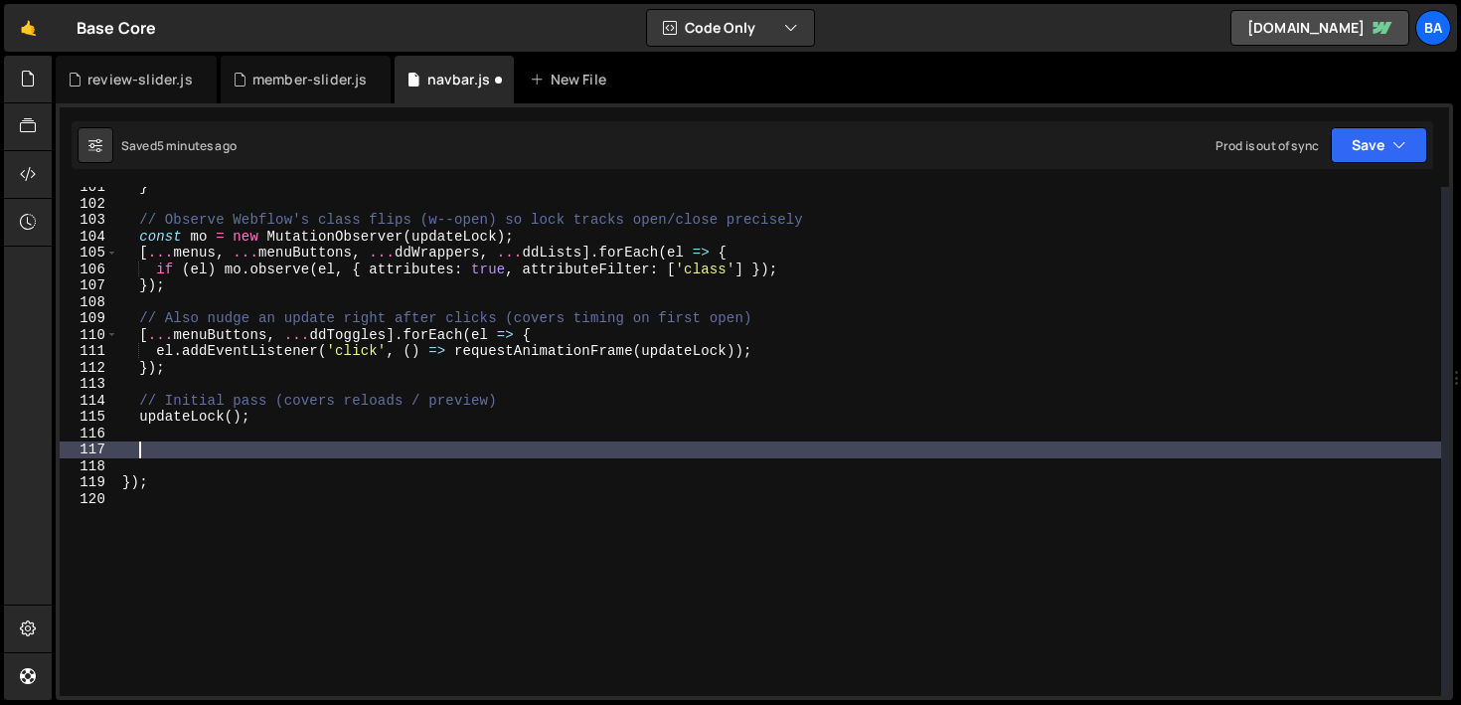
paste textarea "});"
type textarea "});"
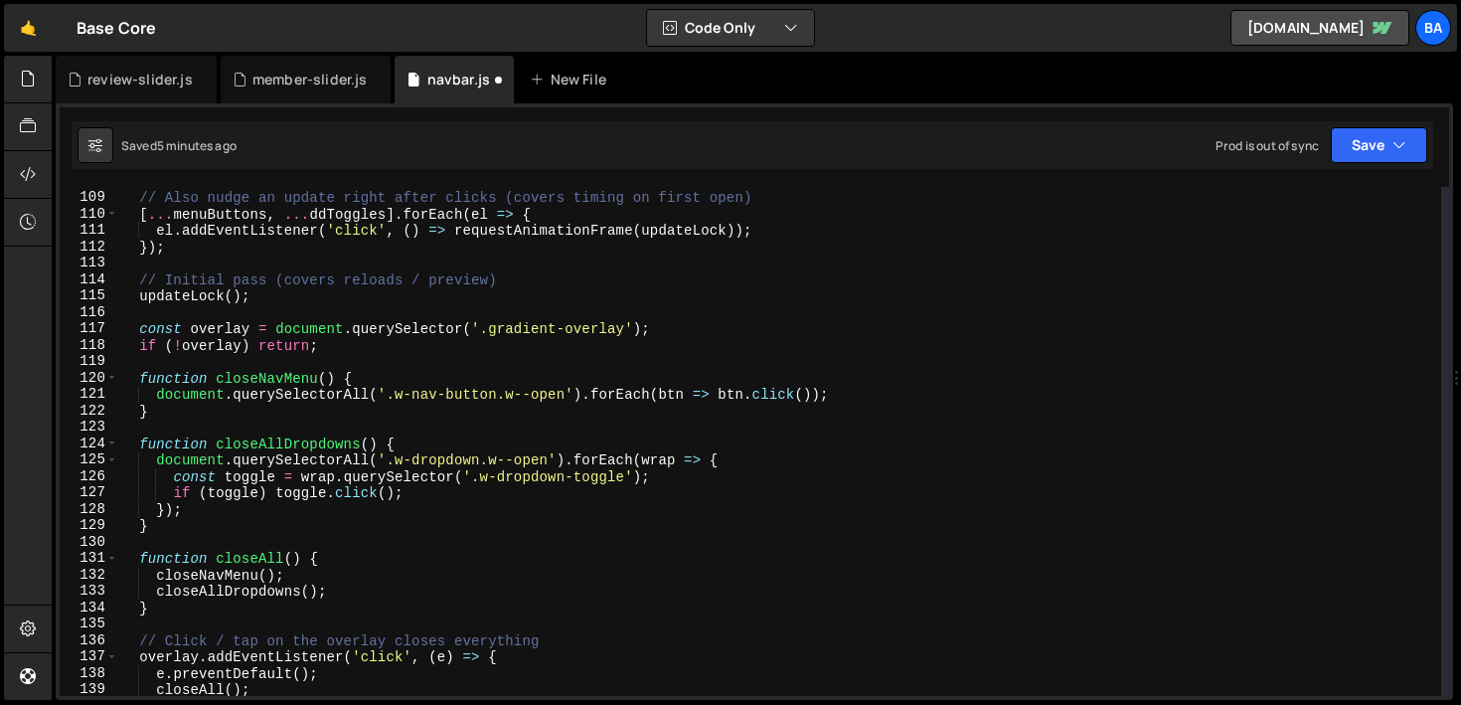
scroll to position [1768, 0]
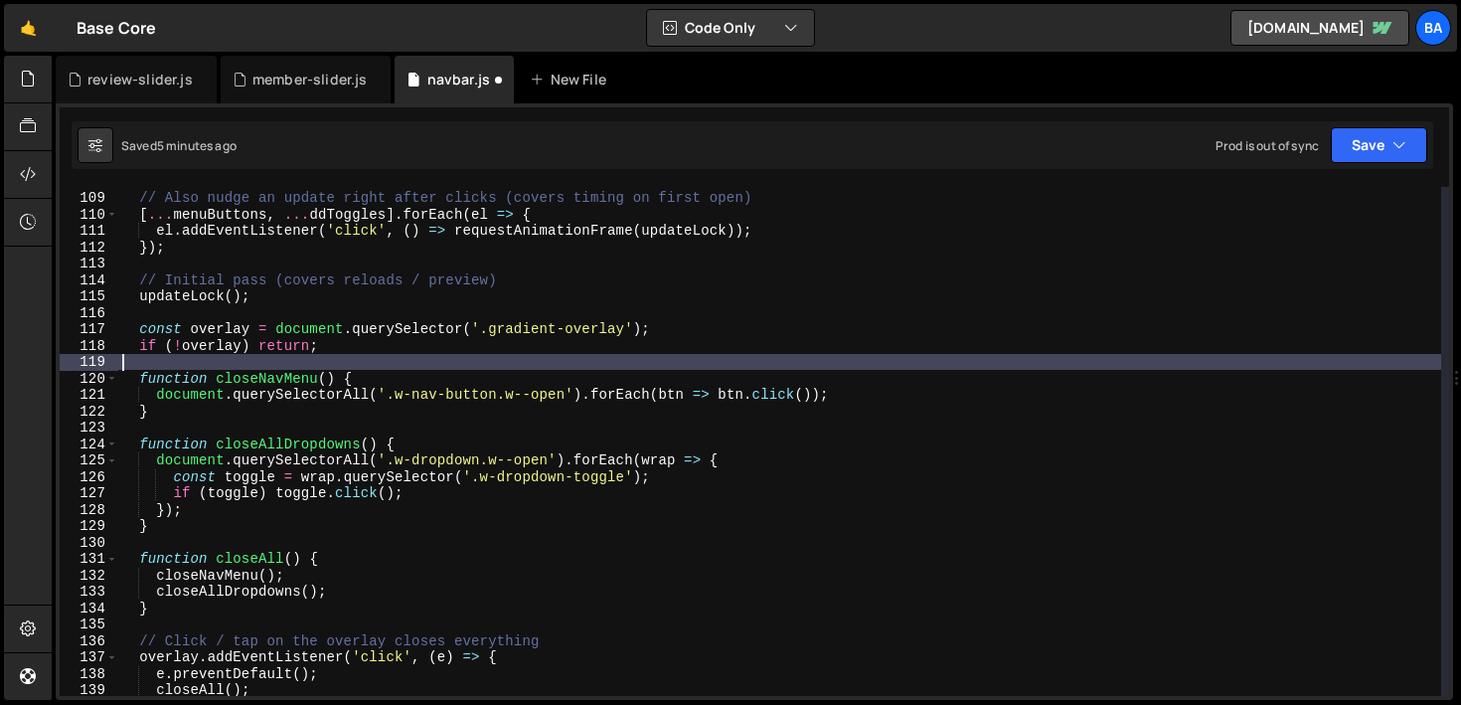
click at [349, 354] on div "// Also nudge an update right after clicks (covers timing on first open) [ ... …" at bounding box center [779, 444] width 1323 height 542
click at [358, 349] on div "// Also nudge an update right after clicks (covers timing on first open) [ ... …" at bounding box center [779, 444] width 1323 height 542
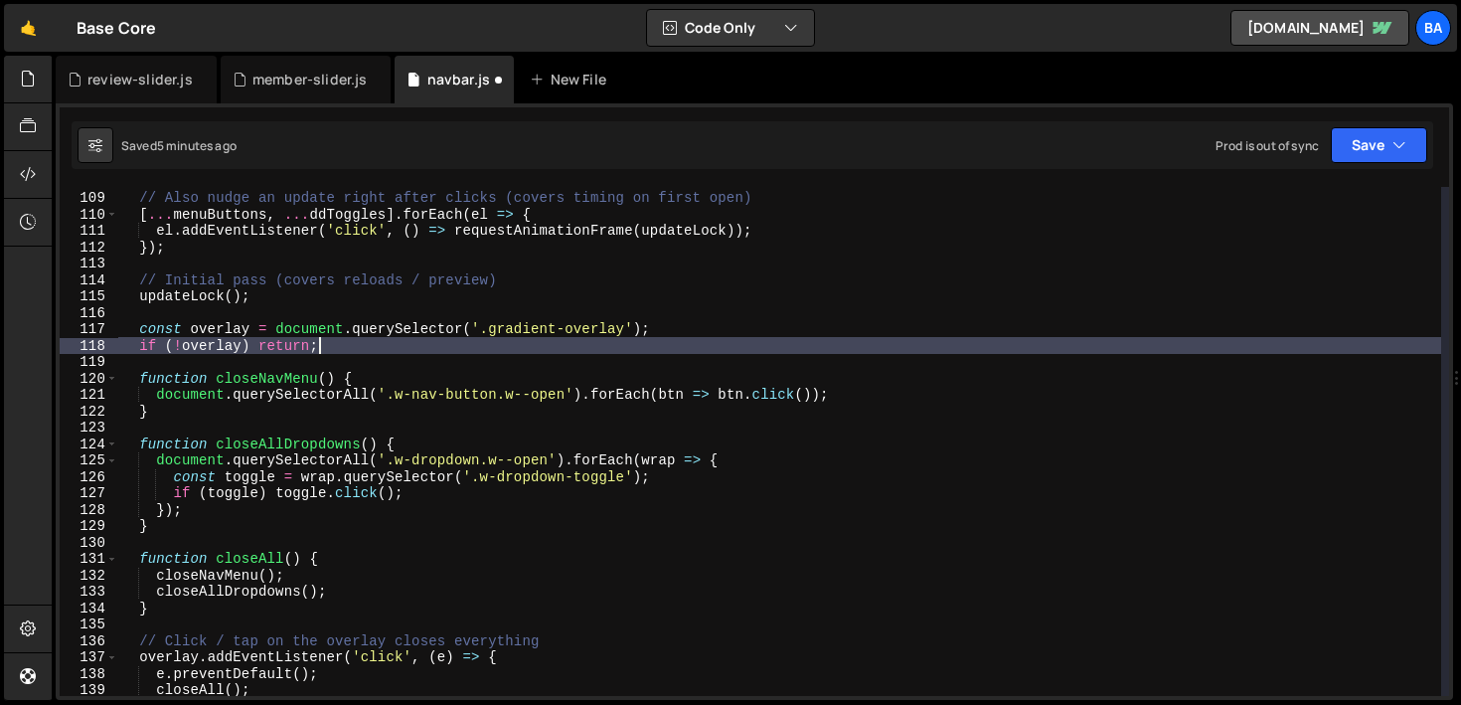
click at [676, 334] on div "// Also nudge an update right after clicks (covers timing on first open) [ ... …" at bounding box center [779, 444] width 1323 height 542
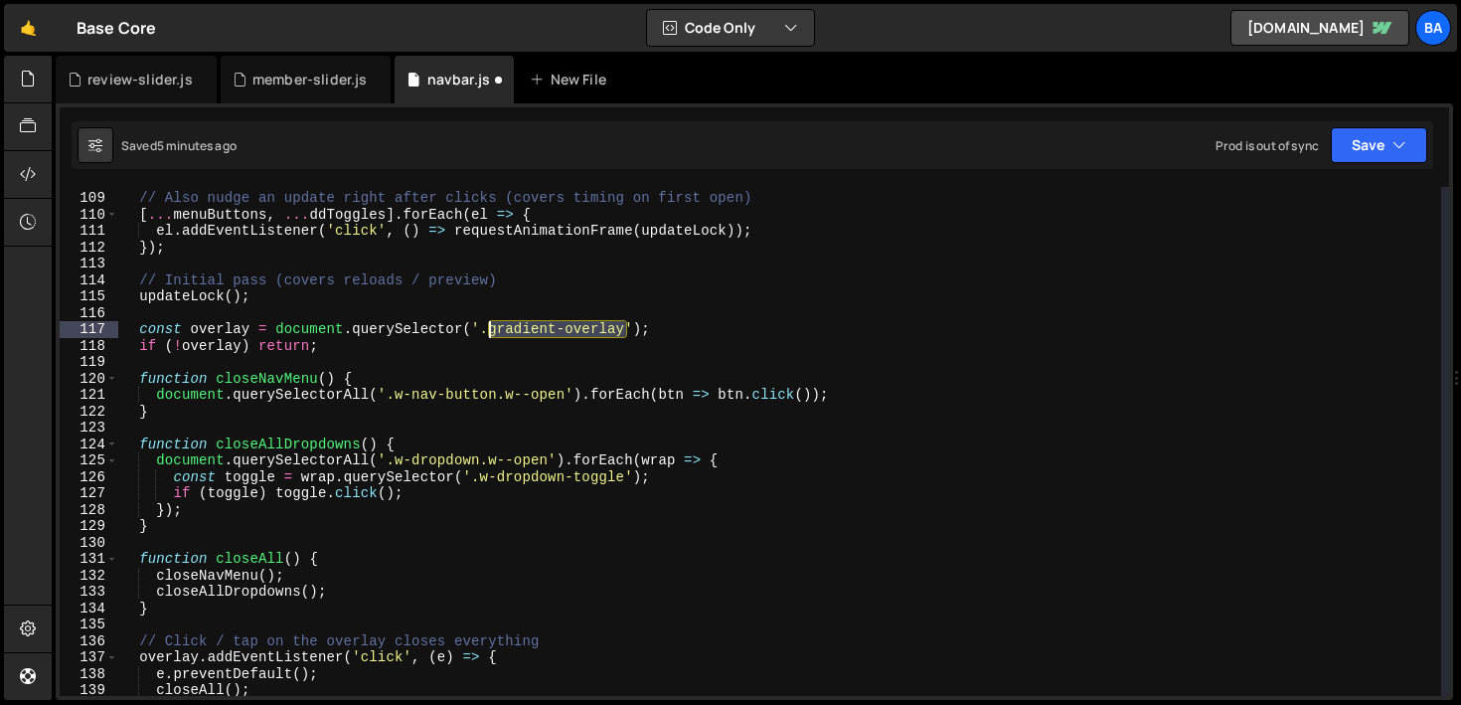
drag, startPoint x: 628, startPoint y: 333, endPoint x: 489, endPoint y: 327, distance: 139.2
click at [489, 327] on div "// Also nudge an update right after clicks (covers timing on first open) [ ... …" at bounding box center [779, 444] width 1323 height 542
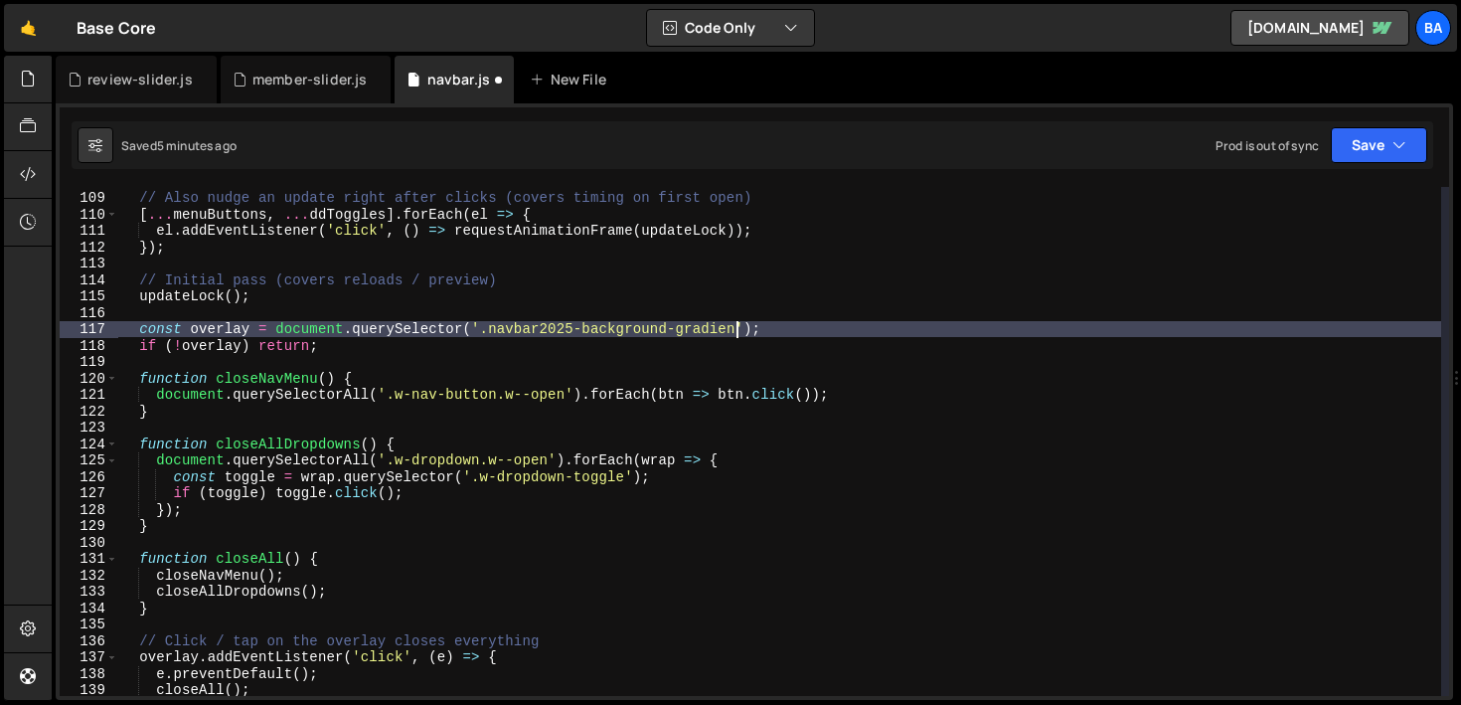
scroll to position [0, 43]
click at [1383, 148] on button "Save" at bounding box center [1379, 145] width 96 height 36
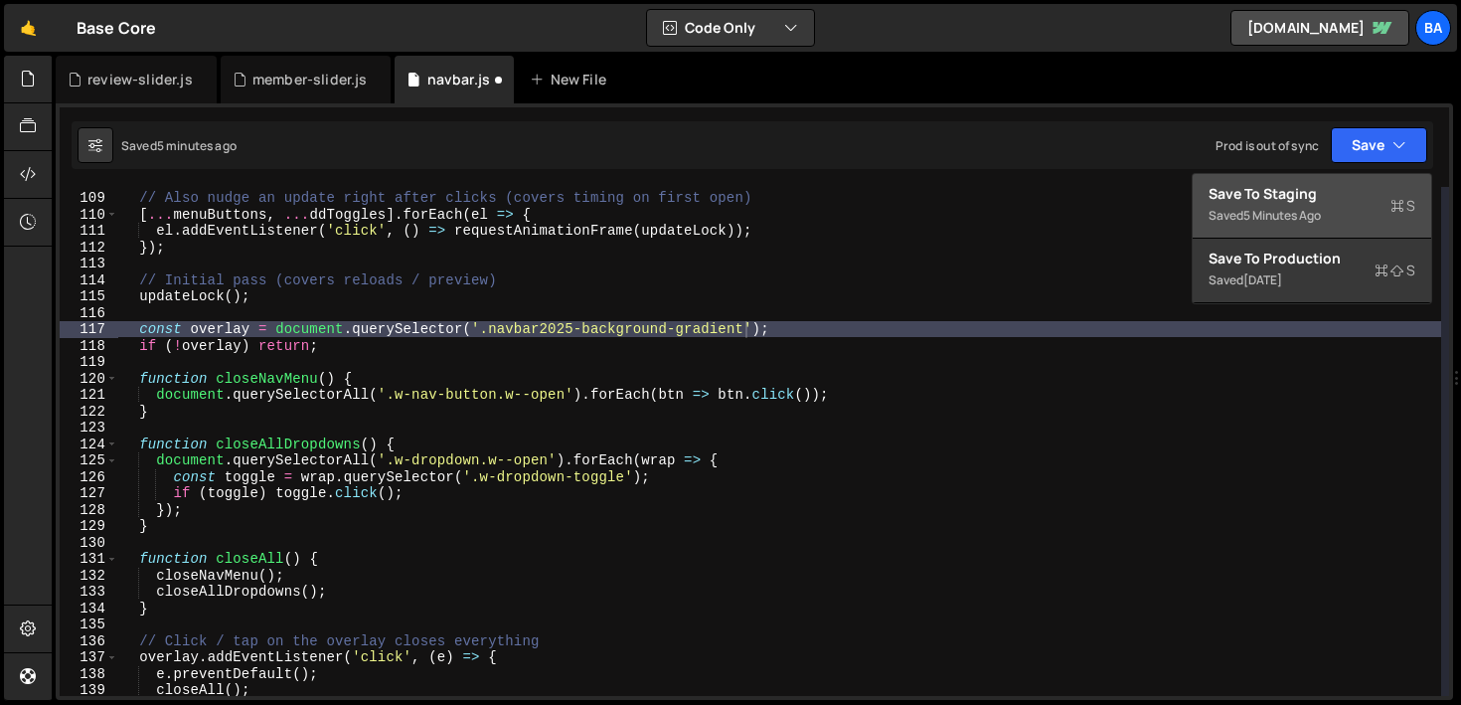
click at [1263, 195] on div "Save to Staging S" at bounding box center [1311, 194] width 207 height 20
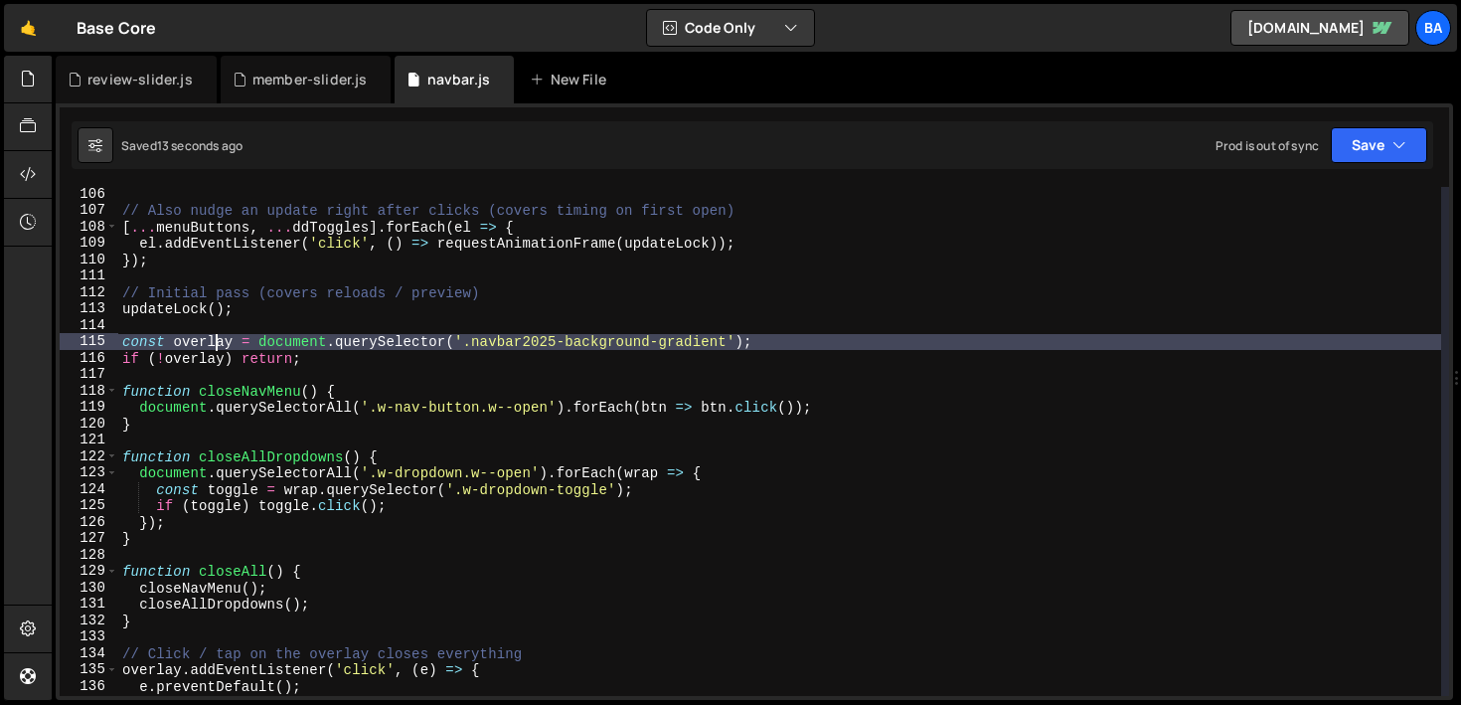
click at [216, 341] on div "// Also nudge an update right after clicks (covers timing on first open) [ ... …" at bounding box center [779, 457] width 1323 height 542
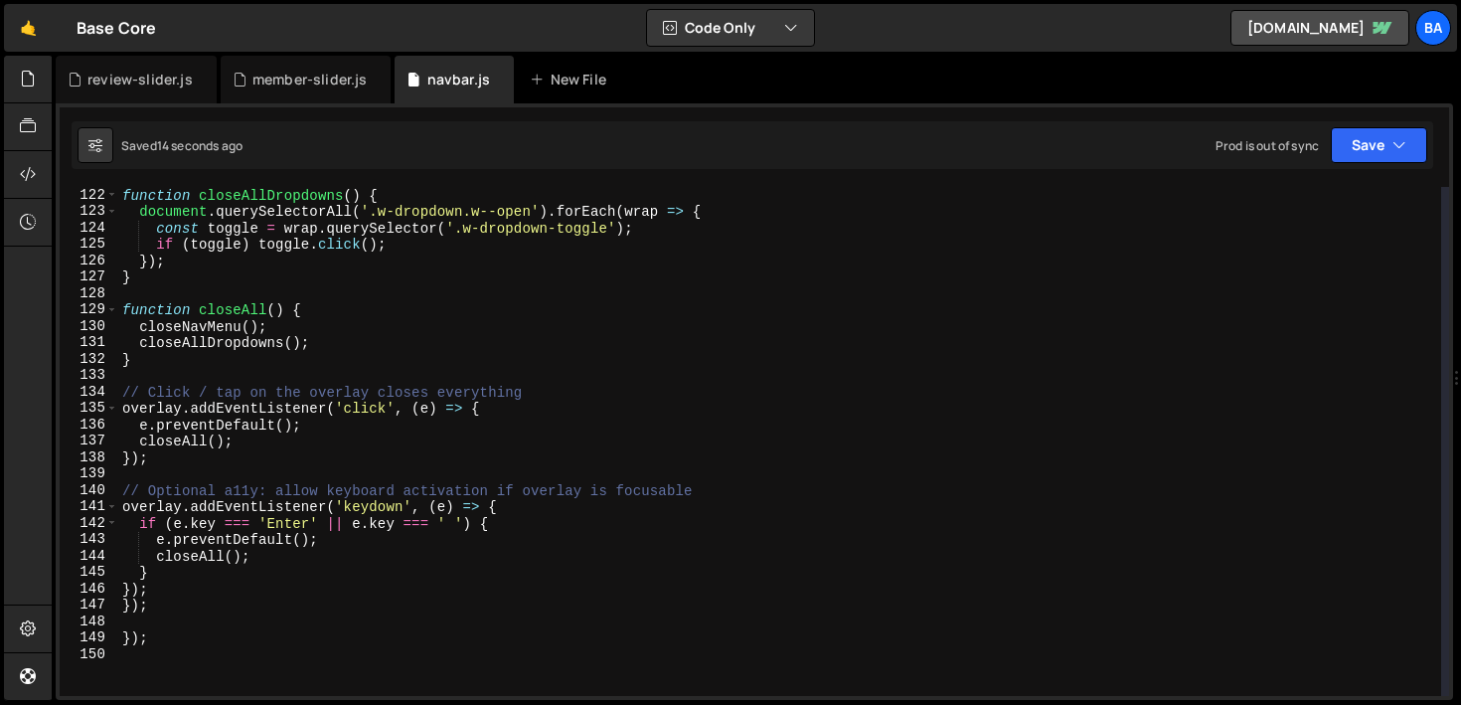
scroll to position [1984, 0]
drag, startPoint x: 165, startPoint y: 601, endPoint x: 115, endPoint y: 601, distance: 49.7
click at [115, 601] on div "const overlay = document.querySelector('.navbar2025-background-gradient'); 122 …" at bounding box center [754, 441] width 1389 height 509
type textarea "});"
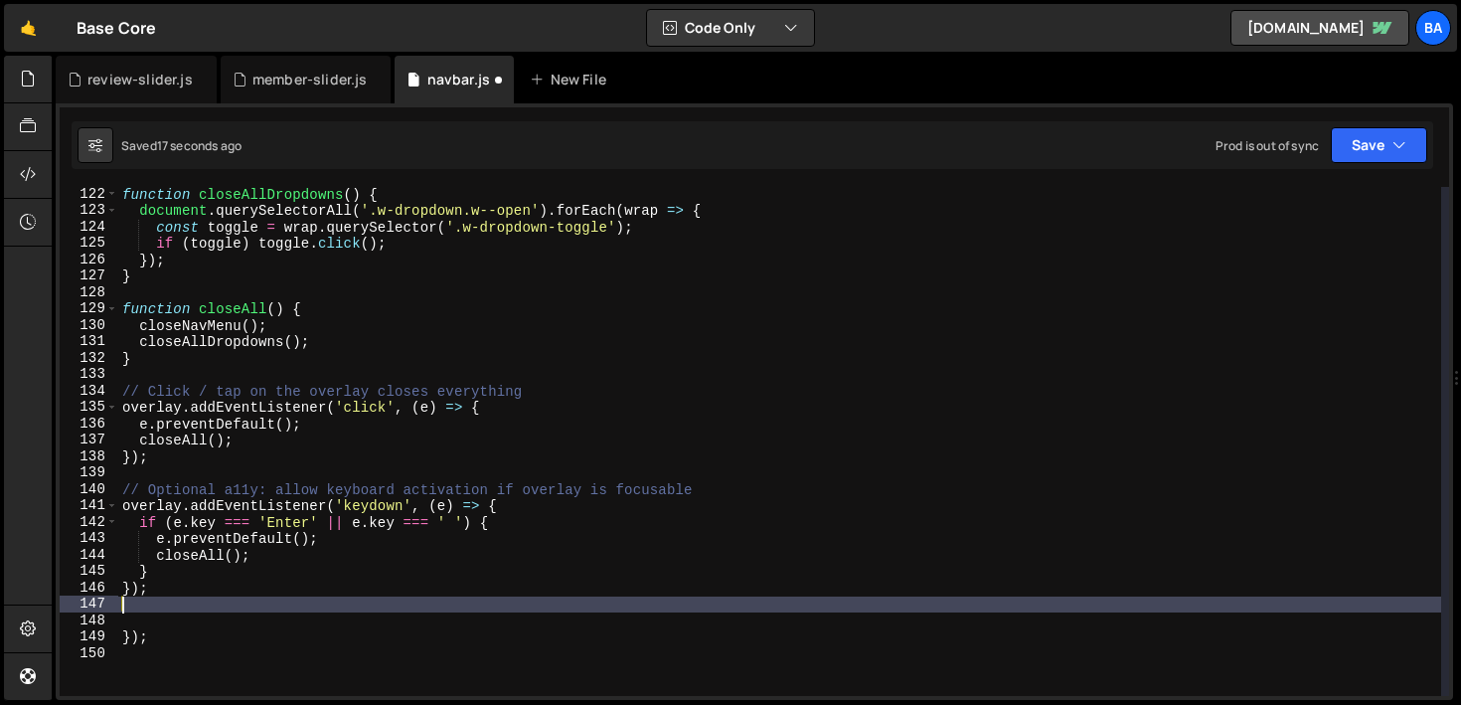
scroll to position [0, 0]
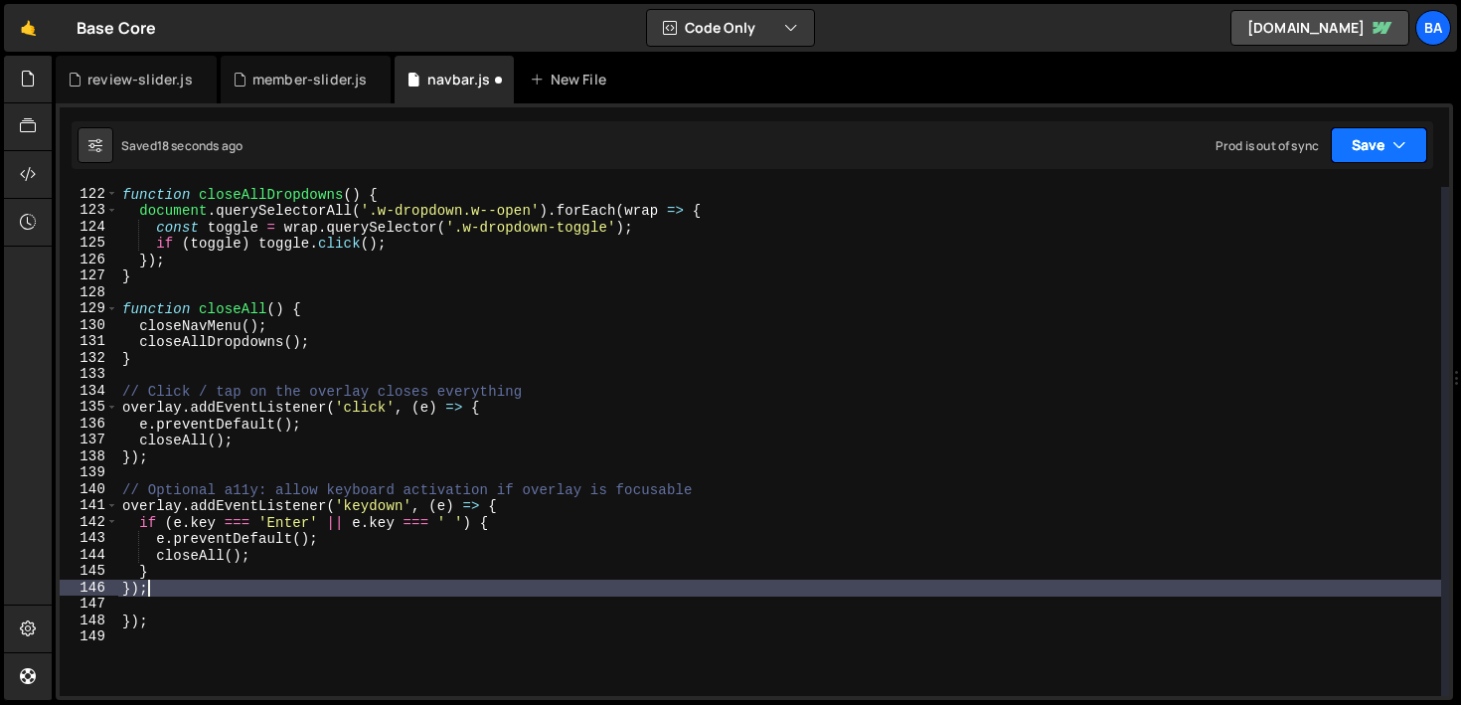
click at [1352, 136] on button "Save" at bounding box center [1379, 145] width 96 height 36
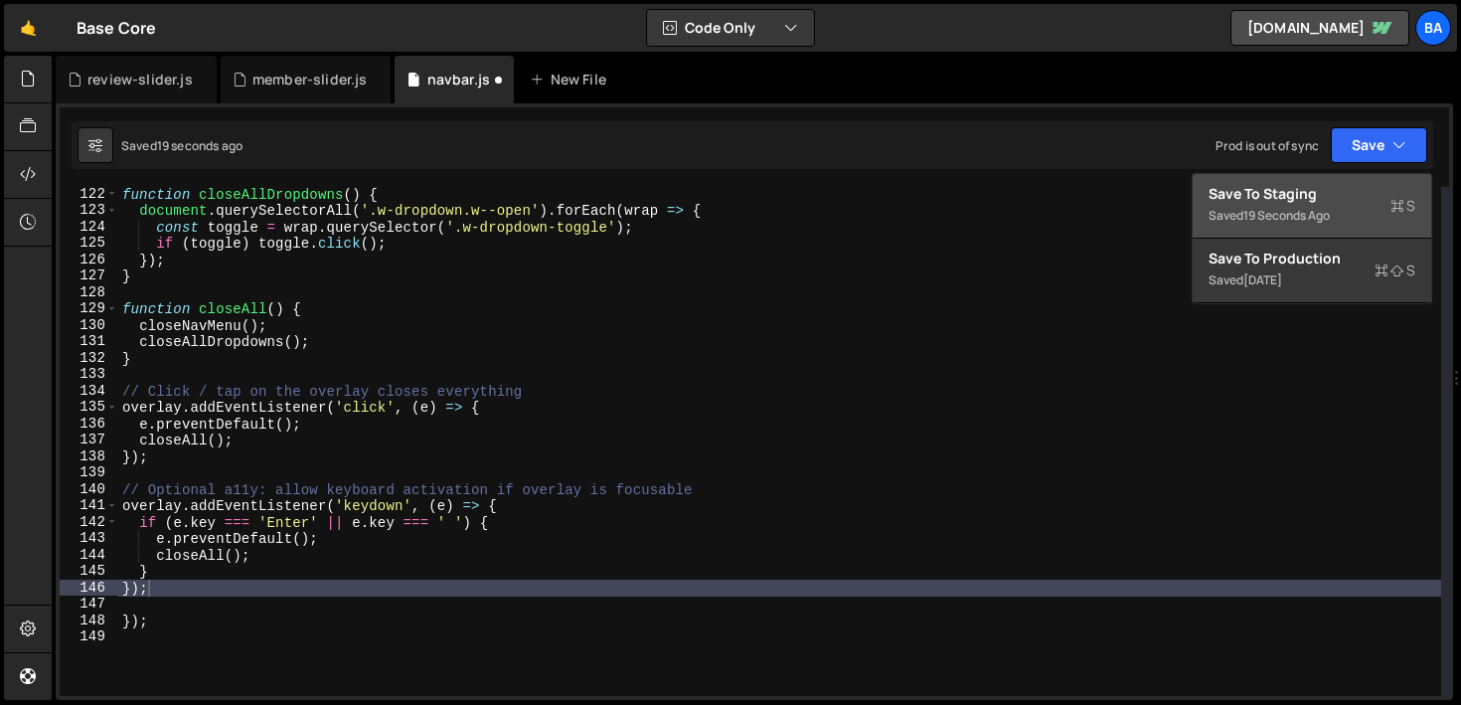
click at [1259, 192] on div "Save to Staging S" at bounding box center [1311, 194] width 207 height 20
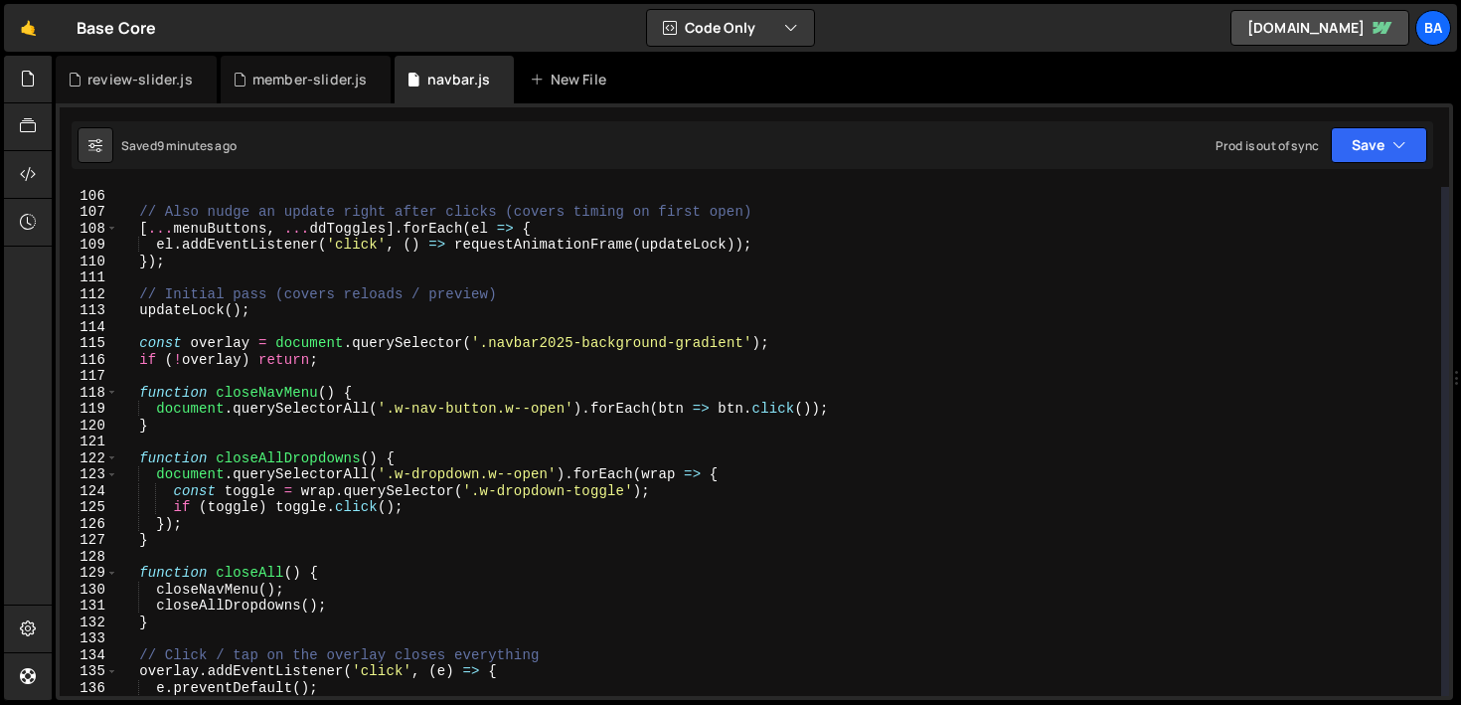
scroll to position [1711, 0]
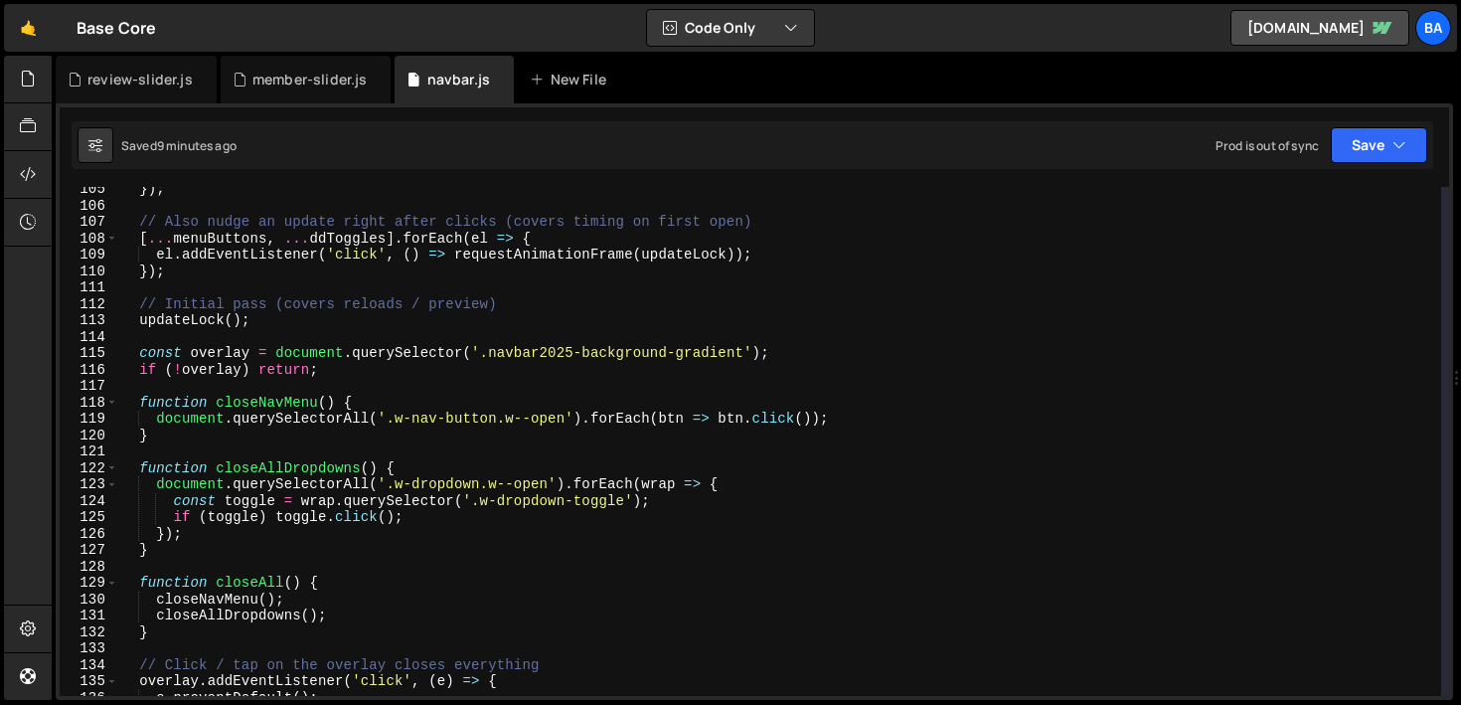
type textarea "const overlay = document.querySelector('.navbar2025-background-gradient');"
click at [238, 354] on div "}) ; // Also nudge an update right after clicks (covers timing on first open) […" at bounding box center [779, 452] width 1323 height 542
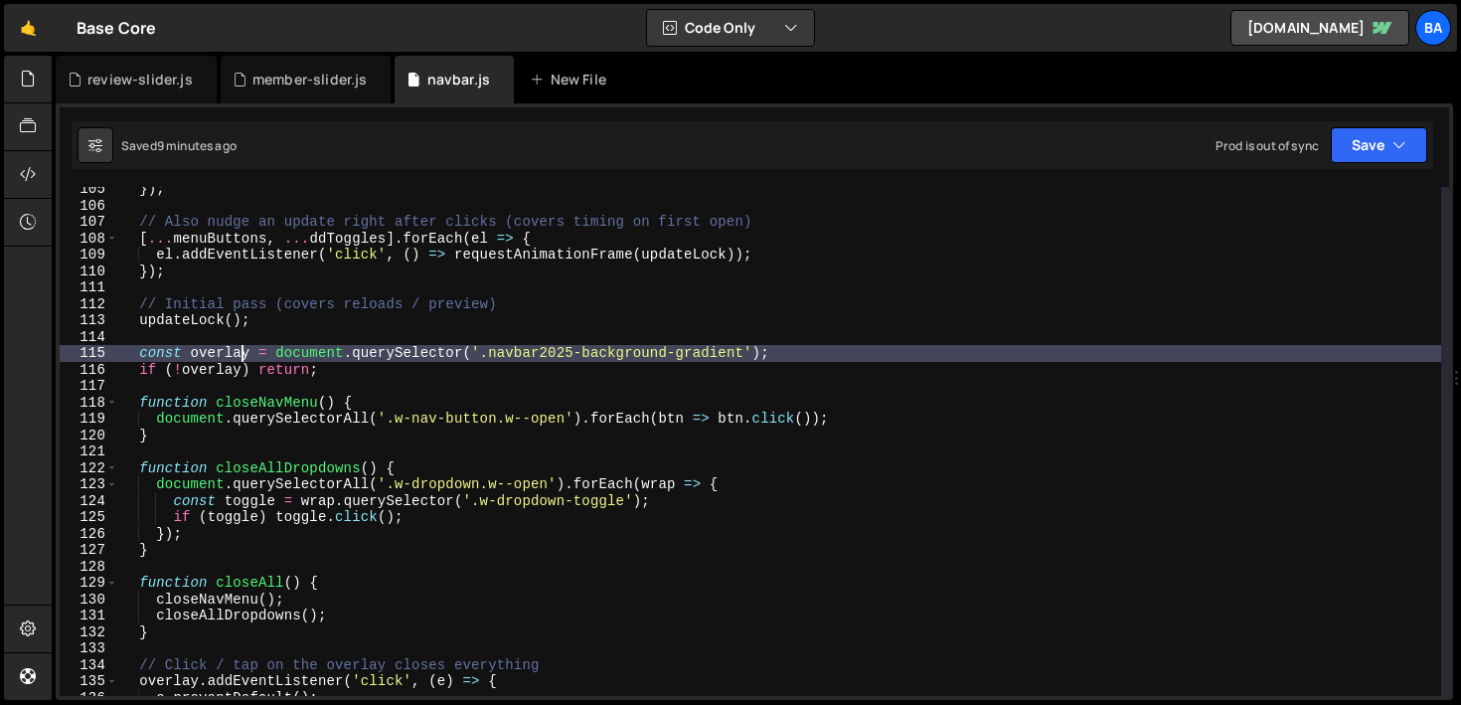
click at [362, 330] on div "}) ; // Also nudge an update right after clicks (covers timing on first open) […" at bounding box center [779, 452] width 1323 height 542
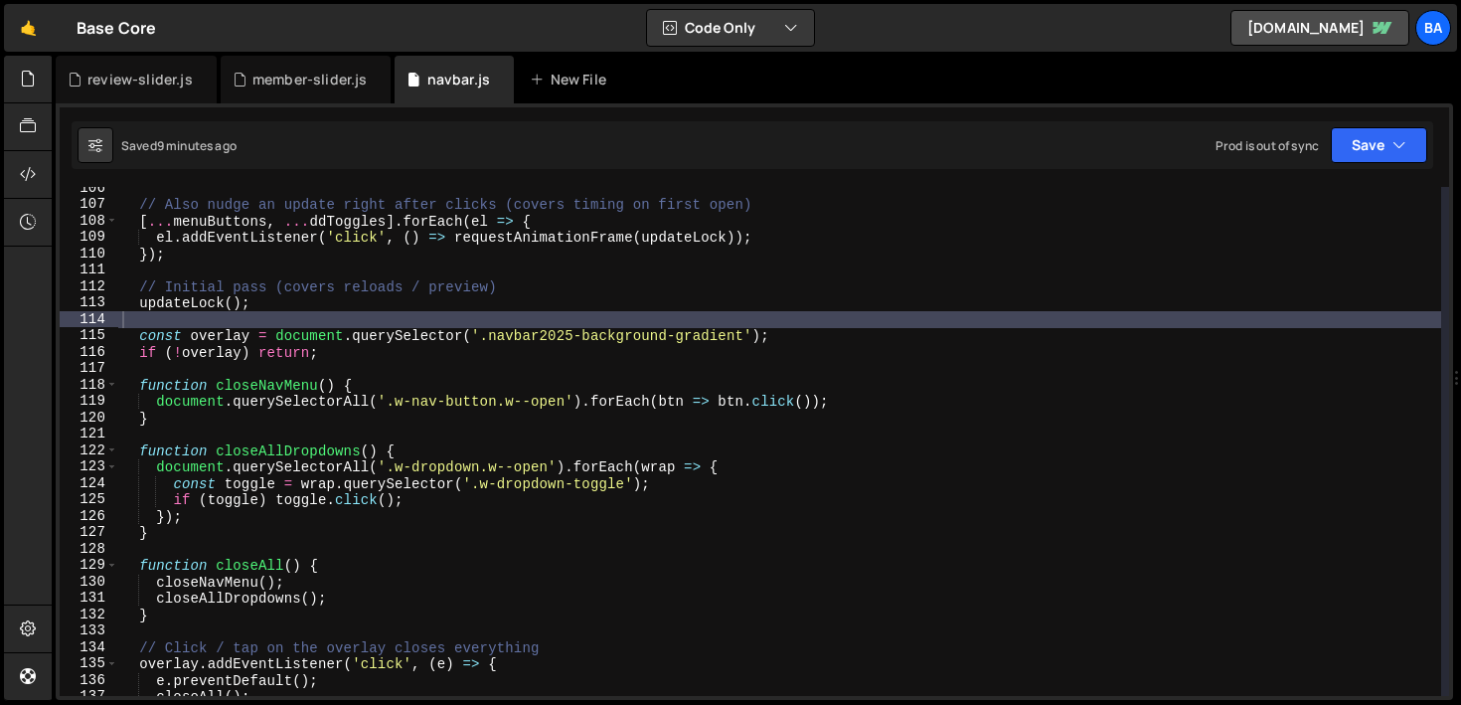
scroll to position [1728, 0]
click at [201, 326] on div "// Also nudge an update right after clicks (covers timing on first open) [ ... …" at bounding box center [779, 451] width 1323 height 542
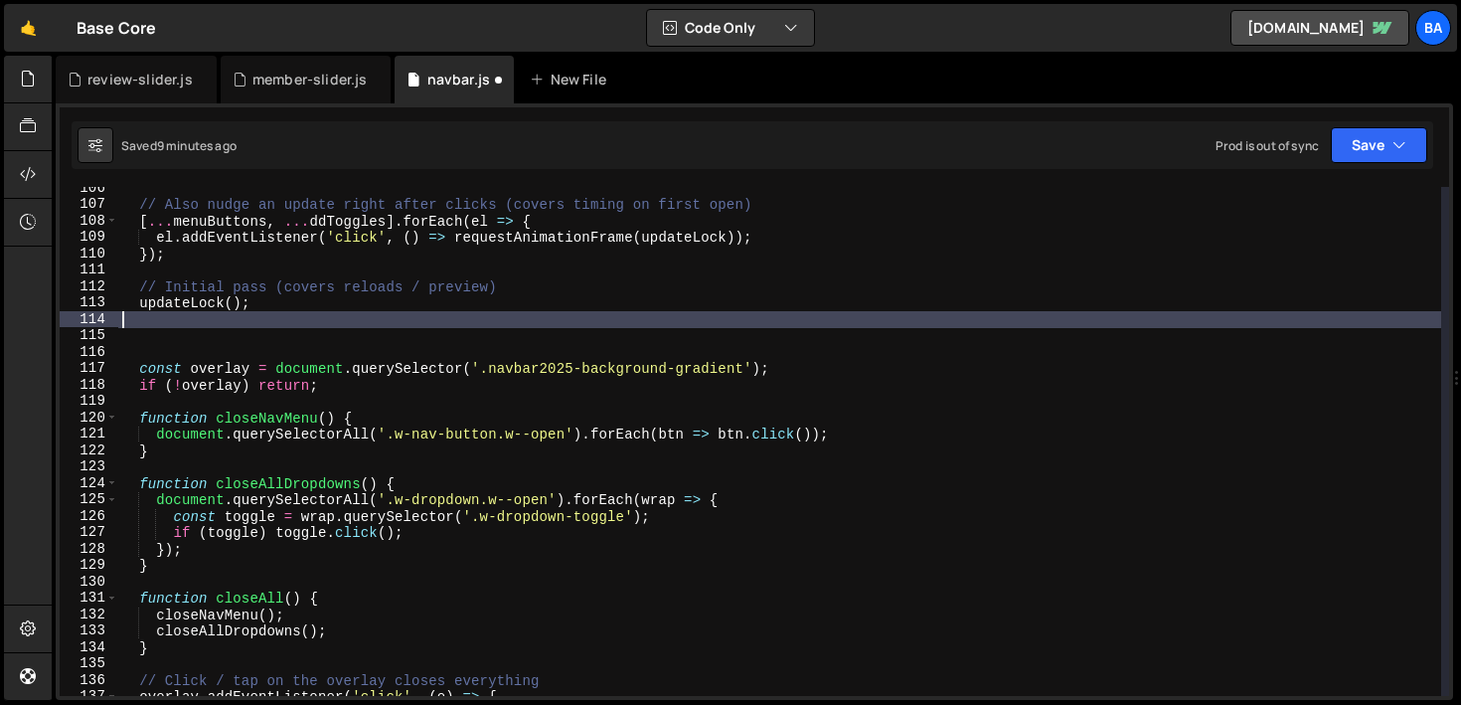
click at [201, 326] on div "// Also nudge an update right after clicks (covers timing on first open) [ ... …" at bounding box center [779, 451] width 1323 height 542
click at [165, 356] on div "// Also nudge an update right after clicks (covers timing on first open) [ ... …" at bounding box center [779, 451] width 1323 height 542
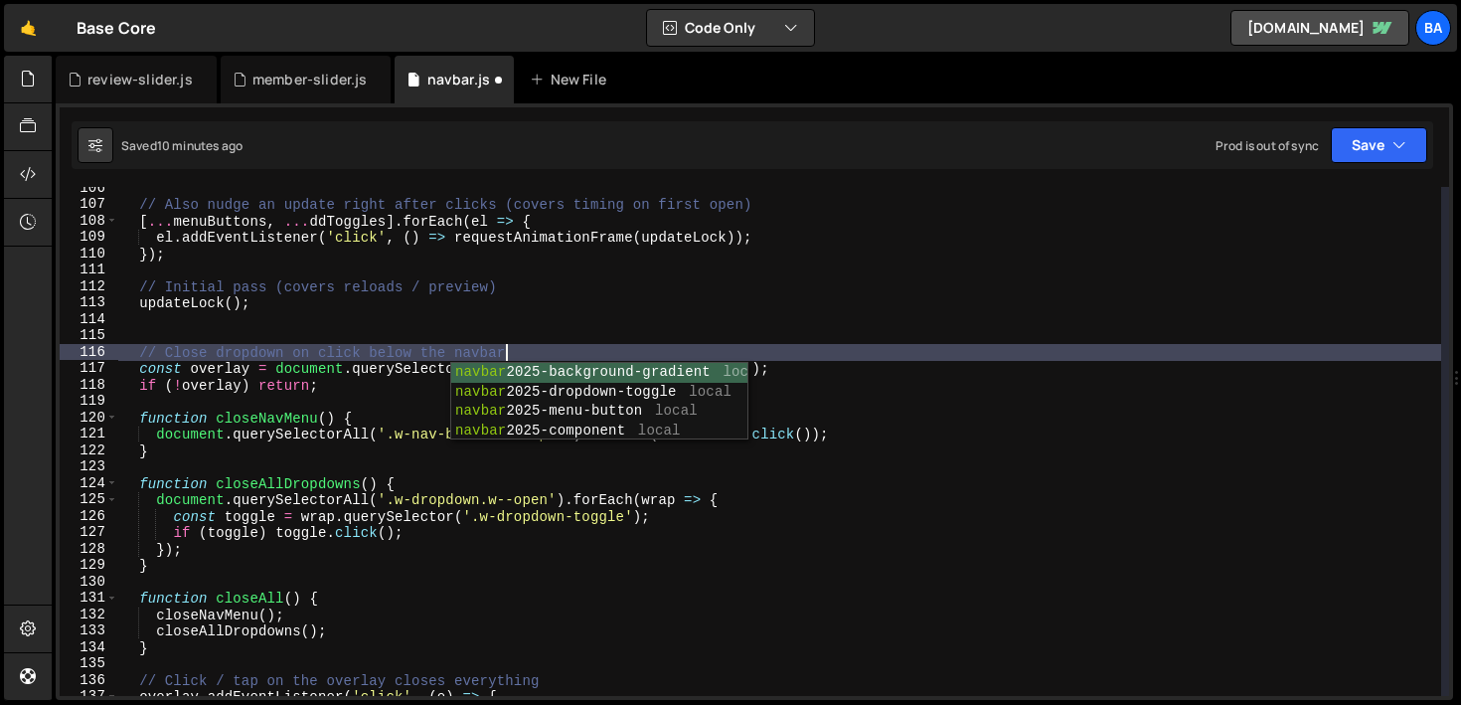
scroll to position [0, 26]
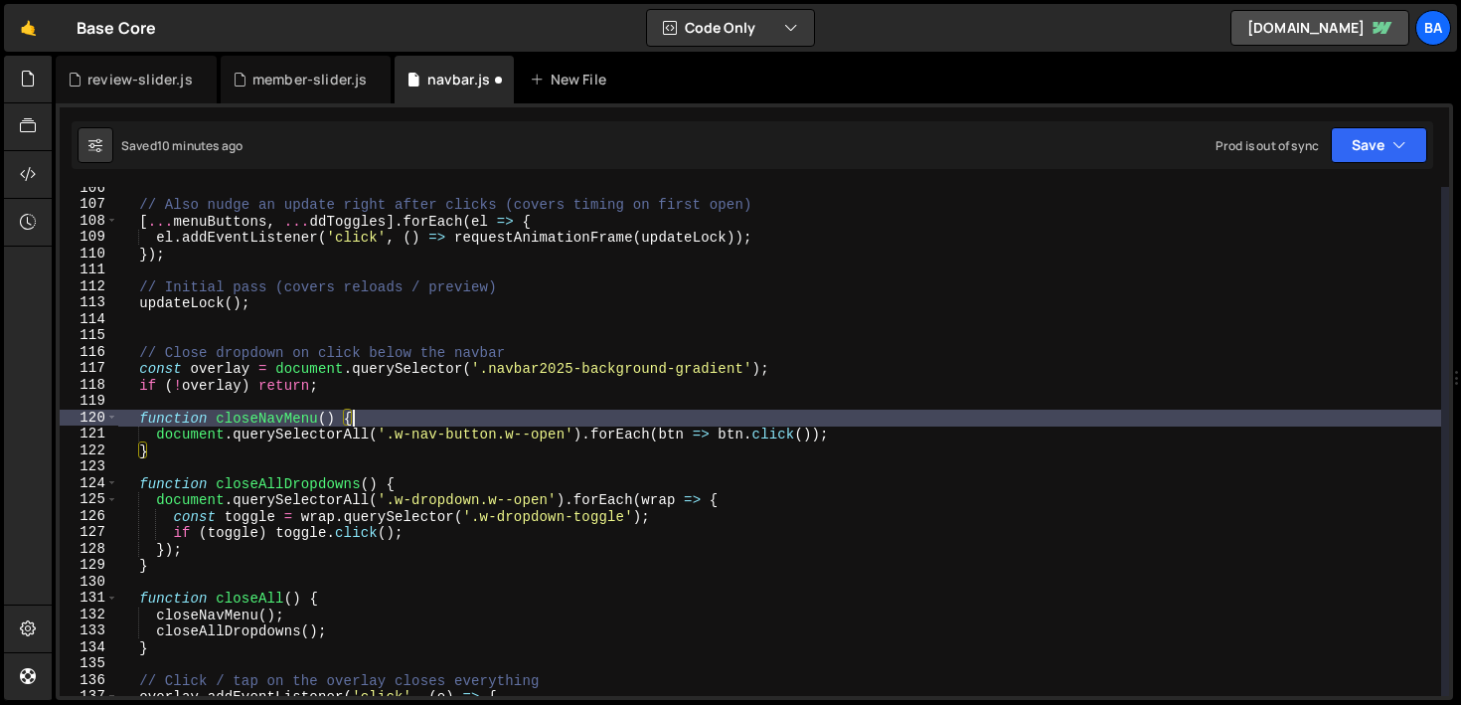
click at [357, 420] on div "// Also nudge an update right after clicks (covers timing on first open) [ ... …" at bounding box center [779, 451] width 1323 height 542
click at [373, 393] on div "// Also nudge an update right after clicks (covers timing on first open) [ ... …" at bounding box center [779, 451] width 1323 height 542
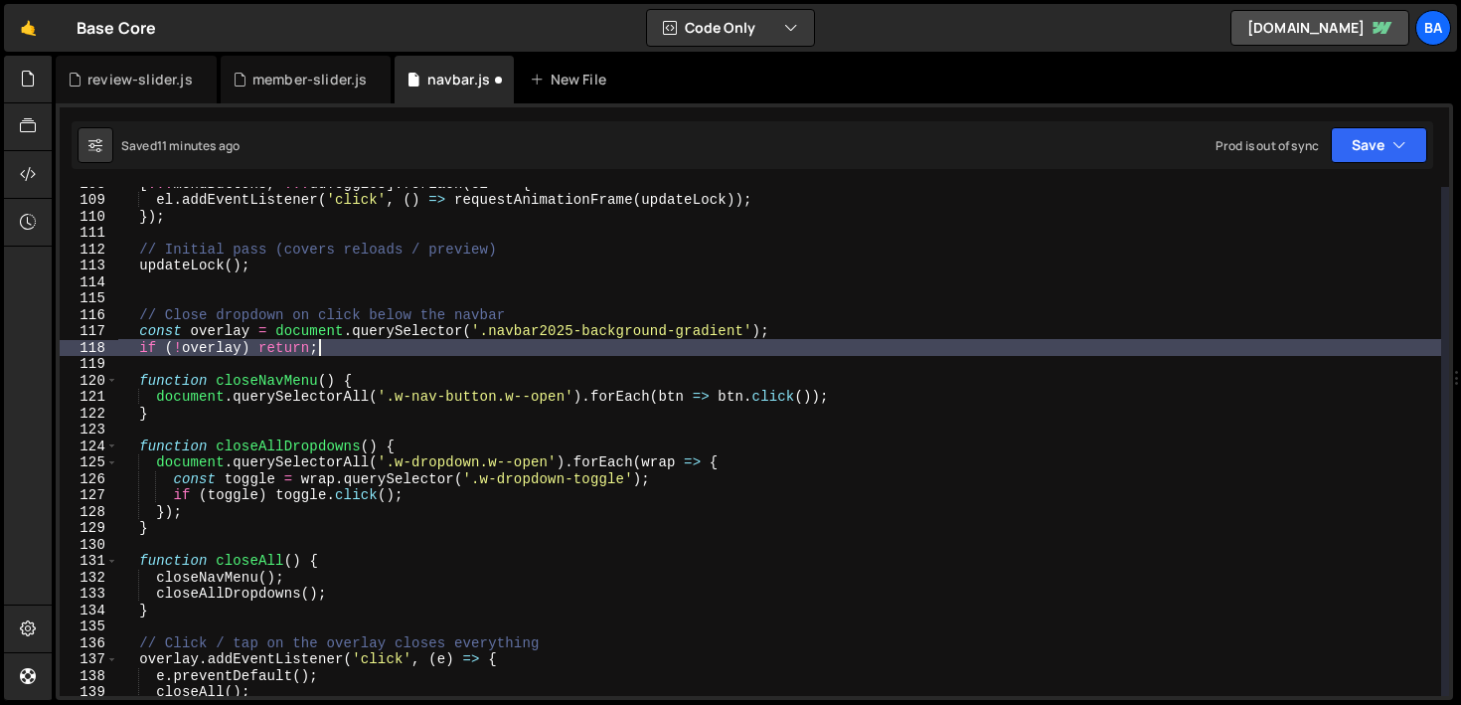
scroll to position [1770, 0]
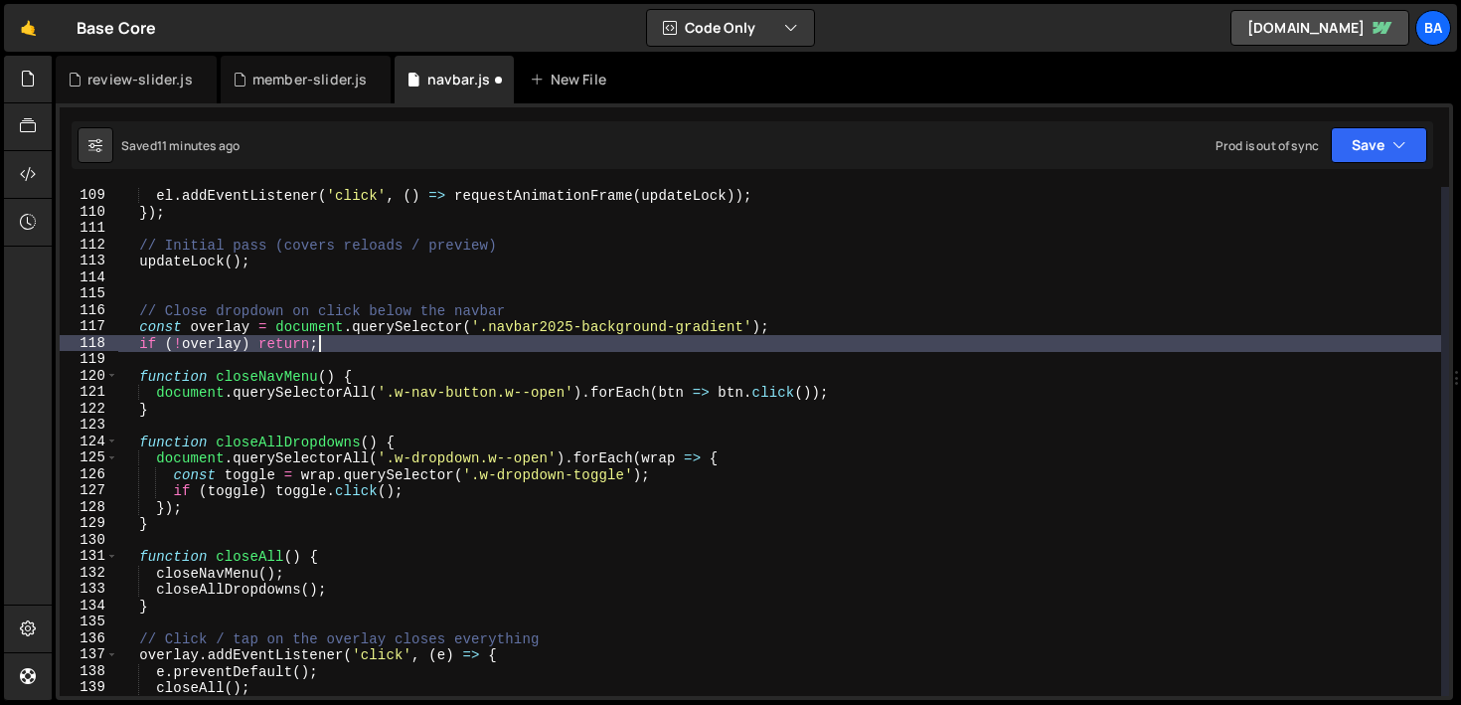
click at [820, 324] on div "[ ... menuButtons , ... ddToggles ] . forEach ( el => { el . addEventListener (…" at bounding box center [779, 442] width 1323 height 542
type textarea "const overlay = document.querySelector('.navbar2025-background-gradient');"
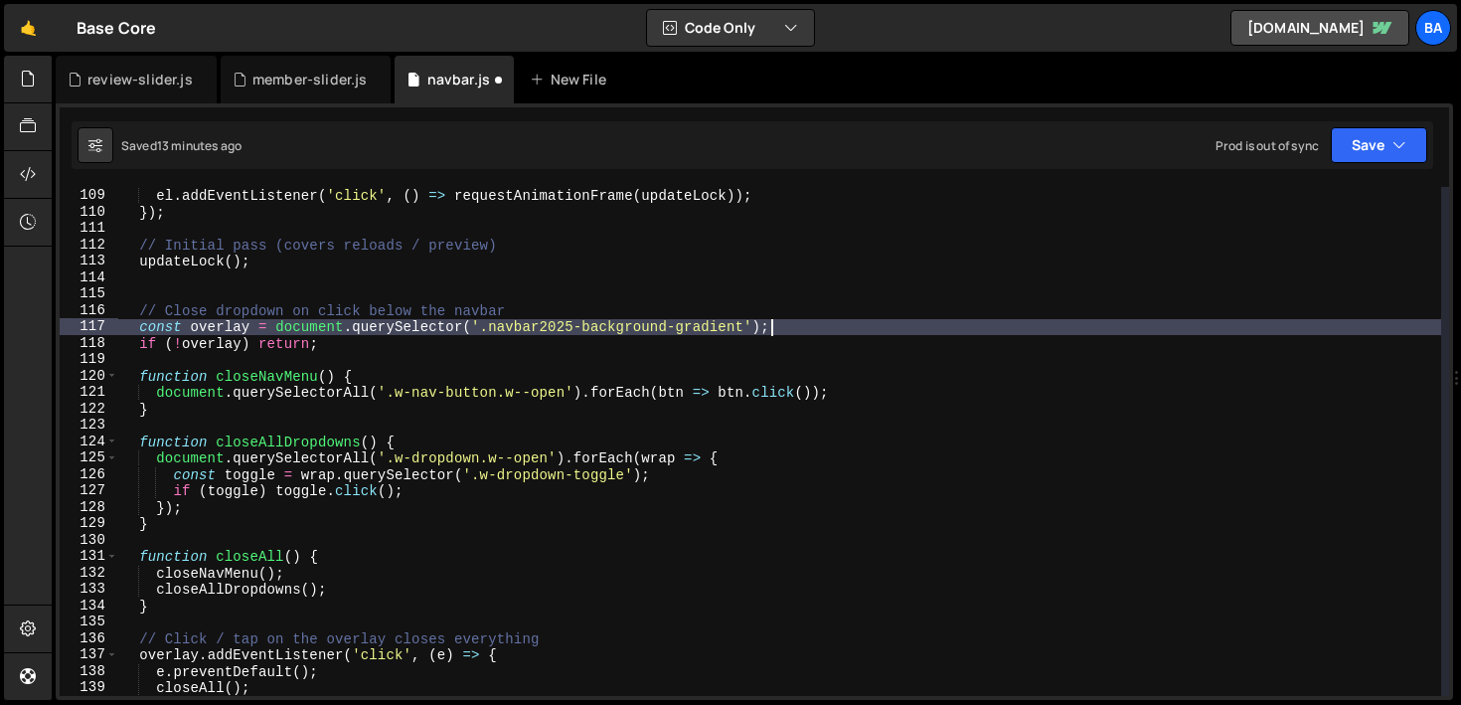
click at [451, 353] on div "[ ... menuButtons , ... ddToggles ] . forEach ( el => { el . addEventListener (…" at bounding box center [779, 442] width 1323 height 542
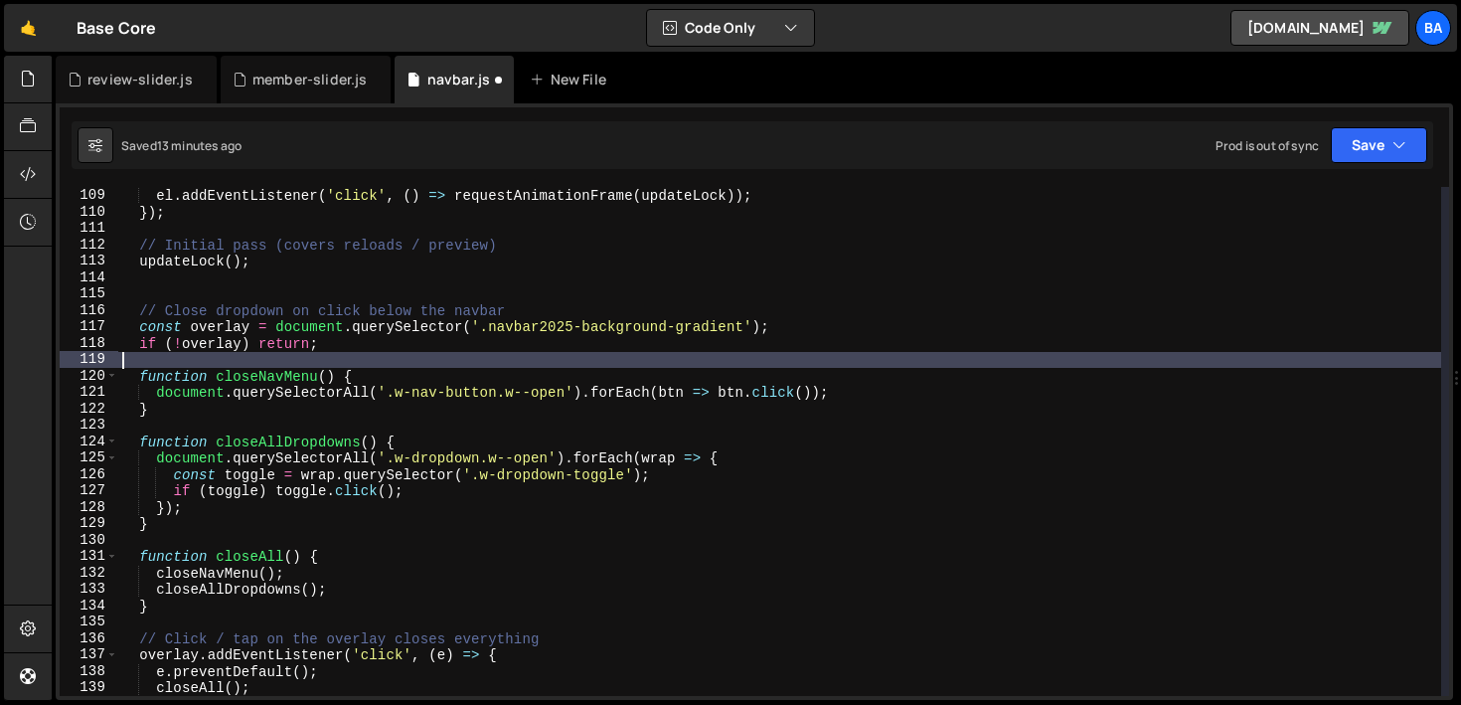
scroll to position [0, 0]
click at [451, 385] on div "[ ... menuButtons , ... ddToggles ] . forEach ( el => { el . addEventListener (…" at bounding box center [779, 442] width 1323 height 542
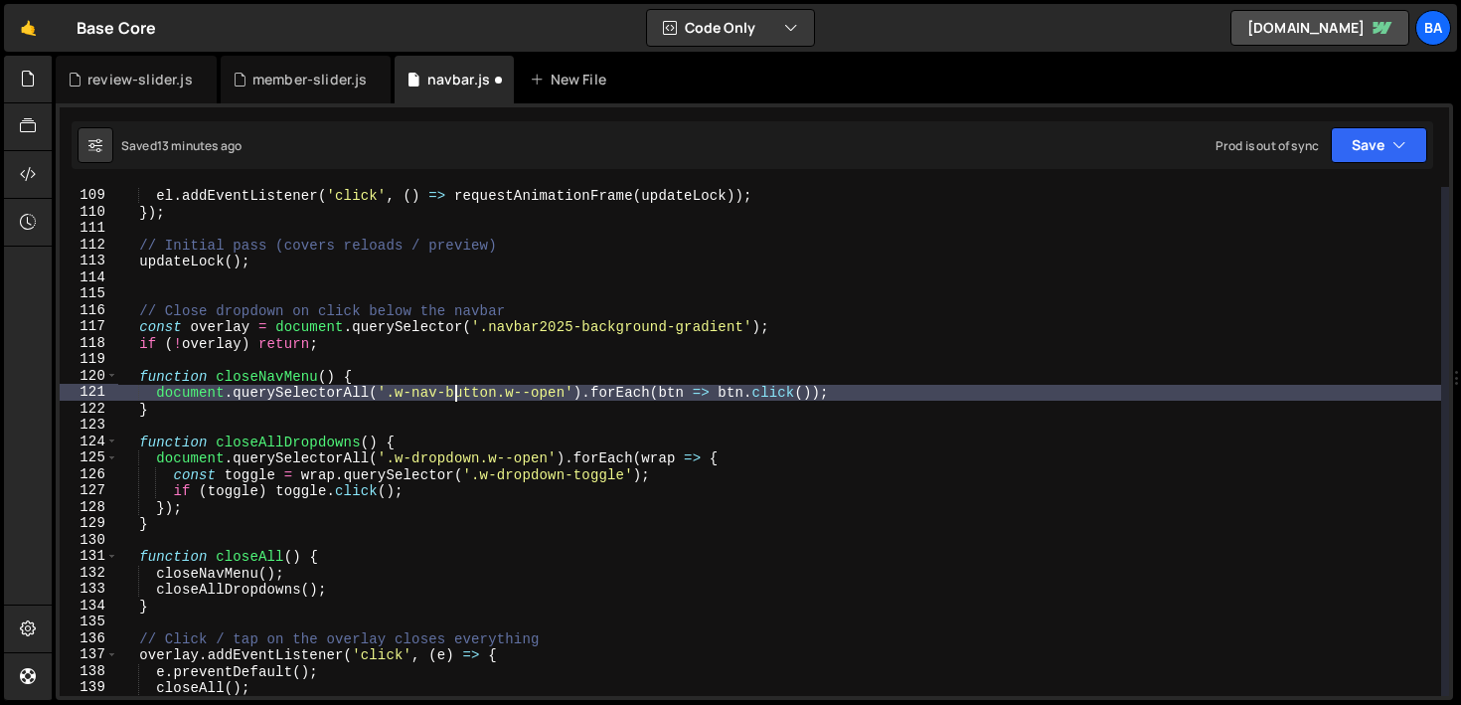
click at [462, 368] on div "[ ... menuButtons , ... ddToggles ] . forEach ( el => { el . addEventListener (…" at bounding box center [779, 442] width 1323 height 542
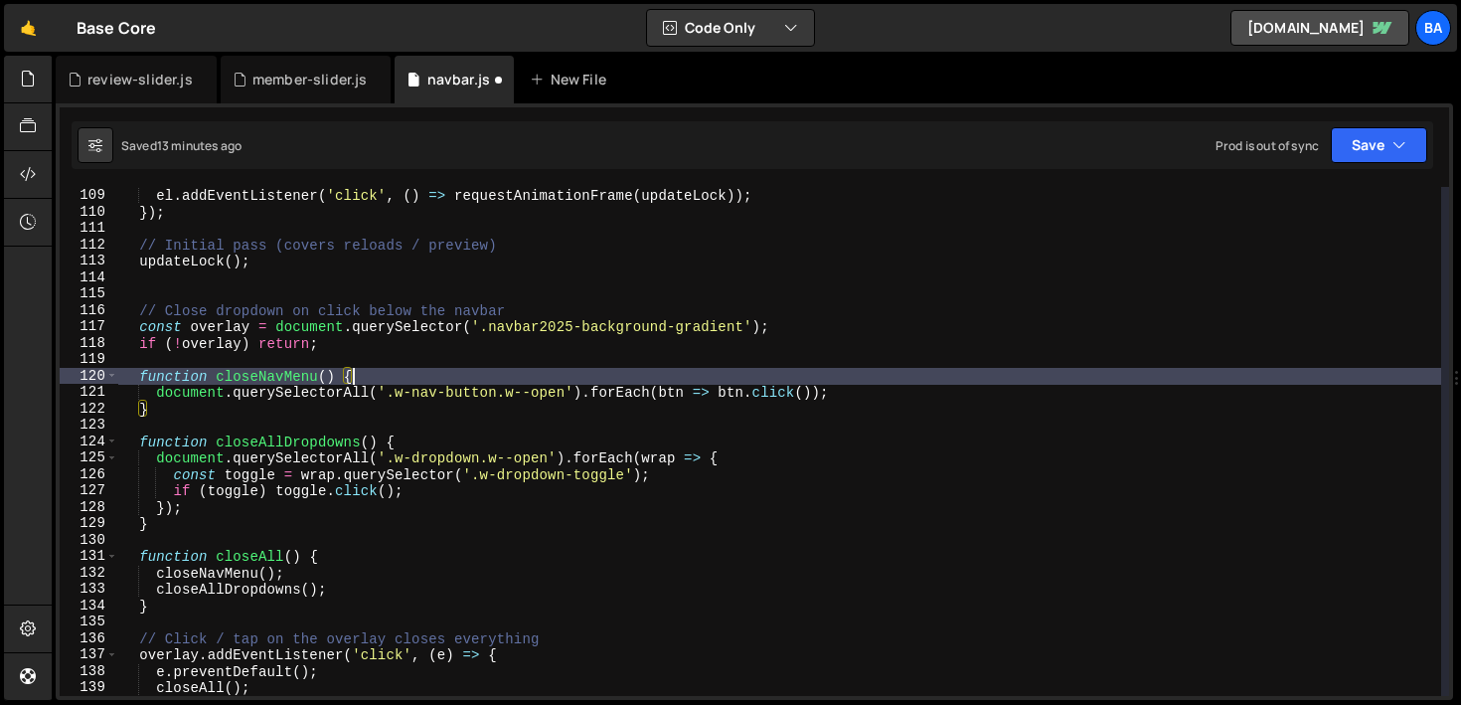
click at [169, 405] on div "[ ... menuButtons , ... ddToggles ] . forEach ( el => { el . addEventListener (…" at bounding box center [779, 442] width 1323 height 542
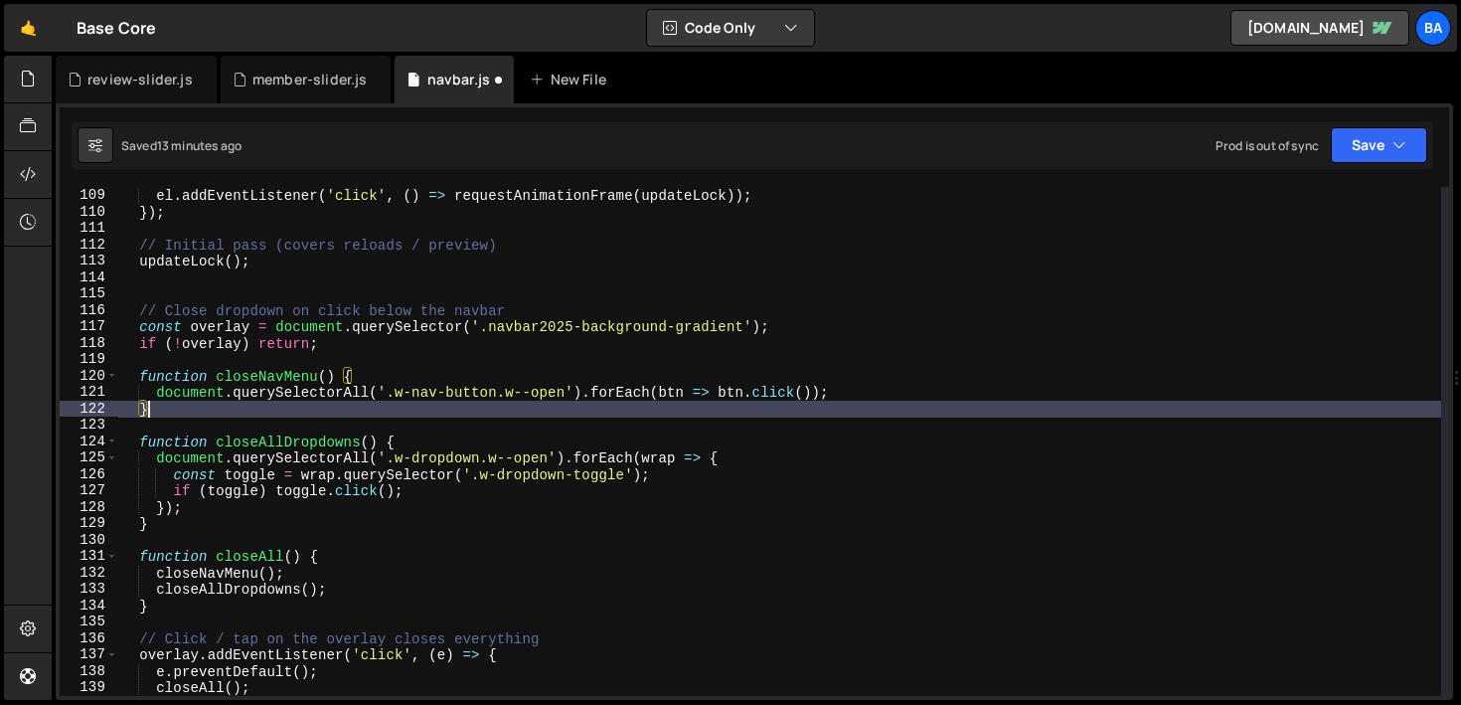
click at [445, 446] on div "[ ... menuButtons , ... ddToggles ] . forEach ( el => { el . addEventListener (…" at bounding box center [779, 442] width 1323 height 542
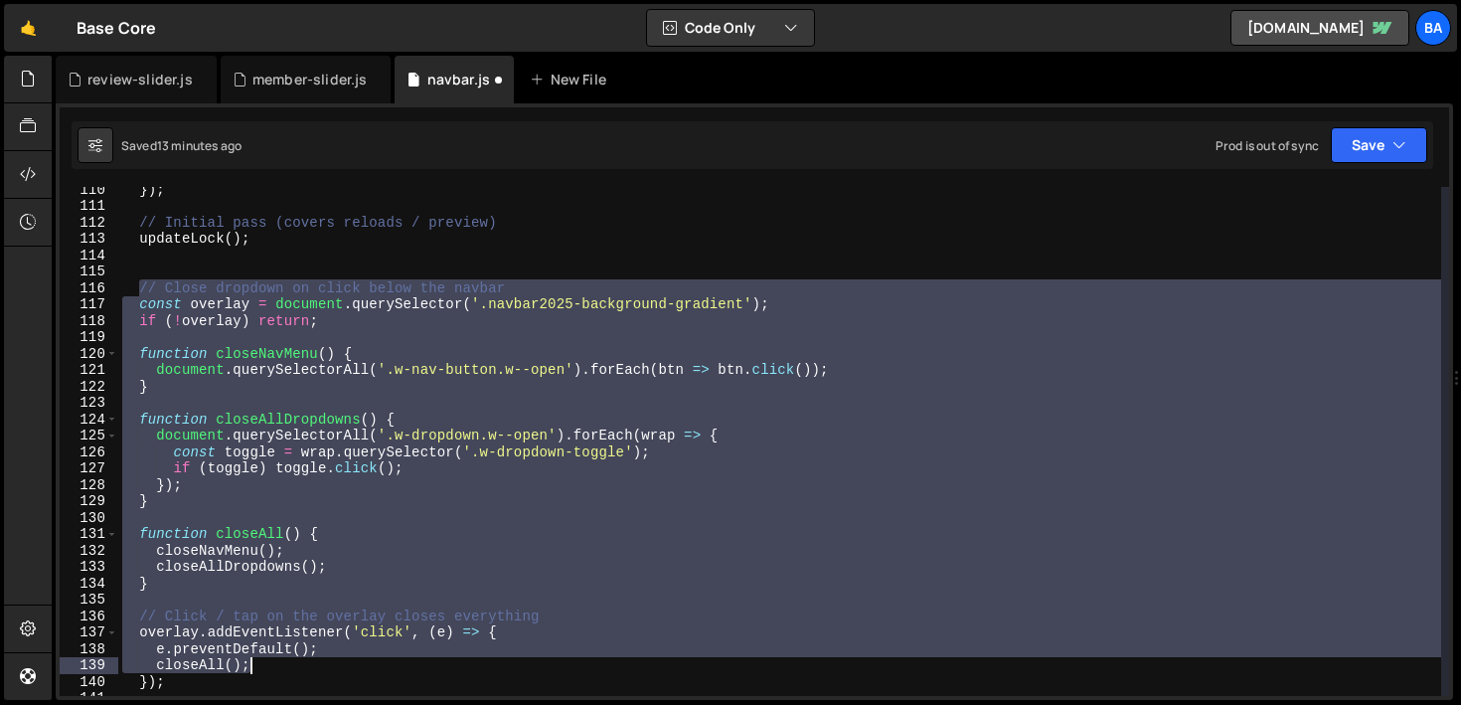
scroll to position [1967, 0]
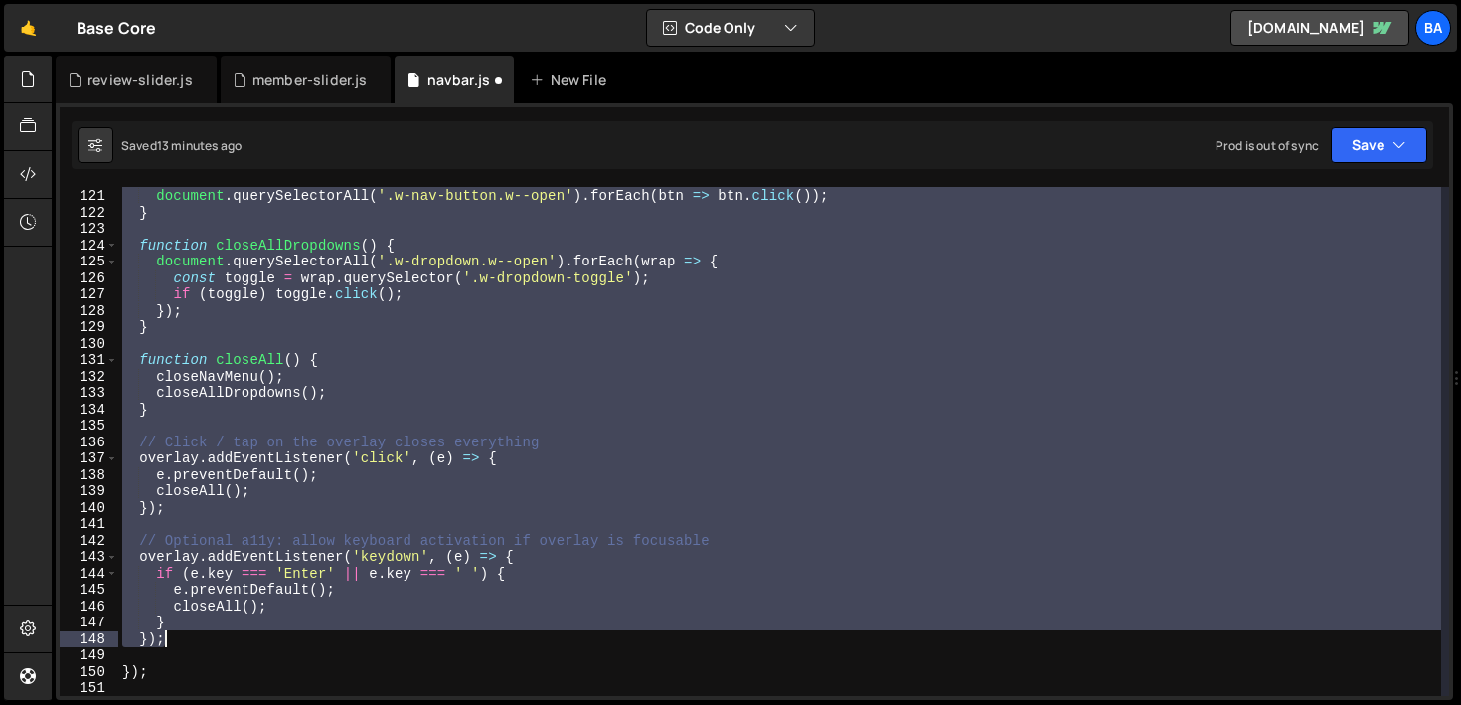
drag, startPoint x: 143, startPoint y: 286, endPoint x: 261, endPoint y: 642, distance: 374.9
click at [261, 642] on div "function closeNavMenu ( ) { document . querySelectorAll ( '.w-nav-button.w--ope…" at bounding box center [779, 442] width 1323 height 542
click at [266, 434] on div "function closeNavMenu ( ) { document . querySelectorAll ( '.w-nav-button.w--ope…" at bounding box center [779, 441] width 1323 height 509
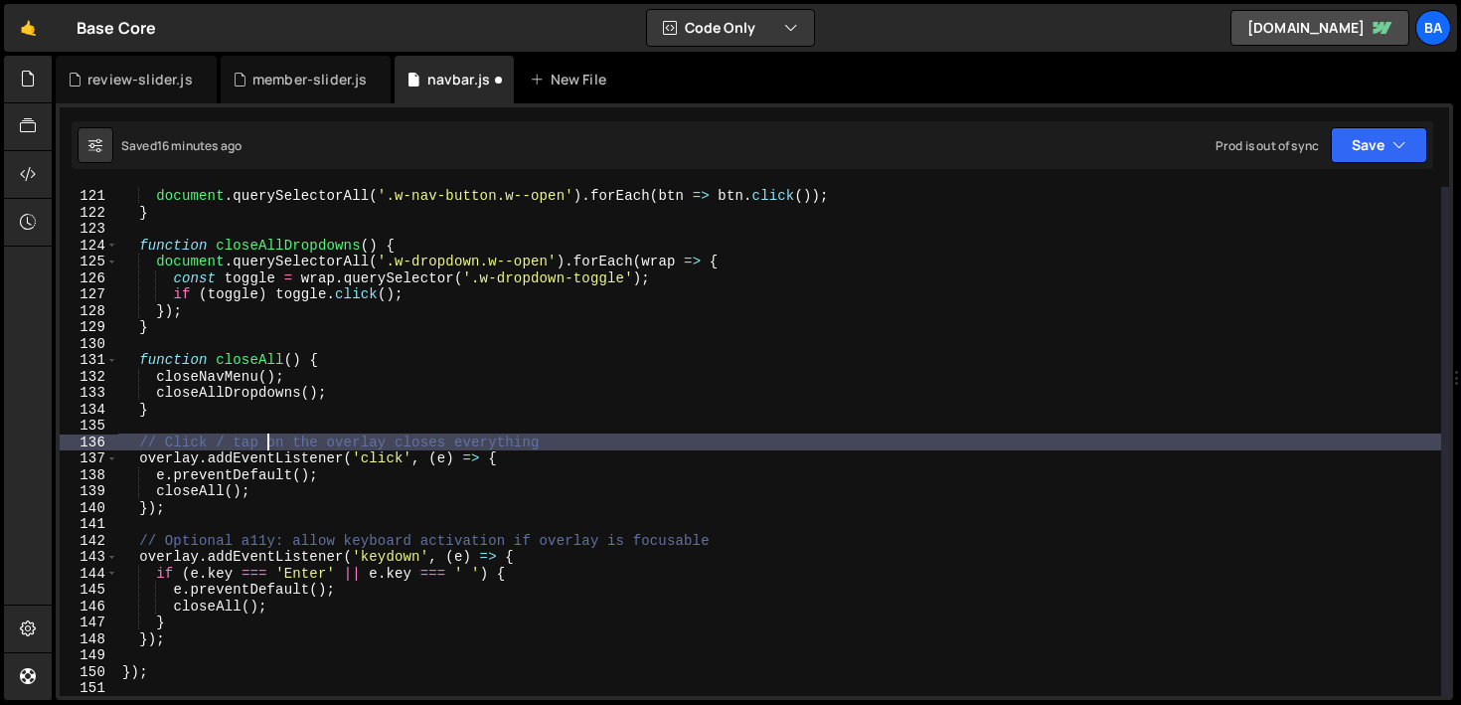
click at [501, 363] on div "function closeNavMenu ( ) { document . querySelectorAll ( '.w-nav-button.w--ope…" at bounding box center [779, 442] width 1323 height 542
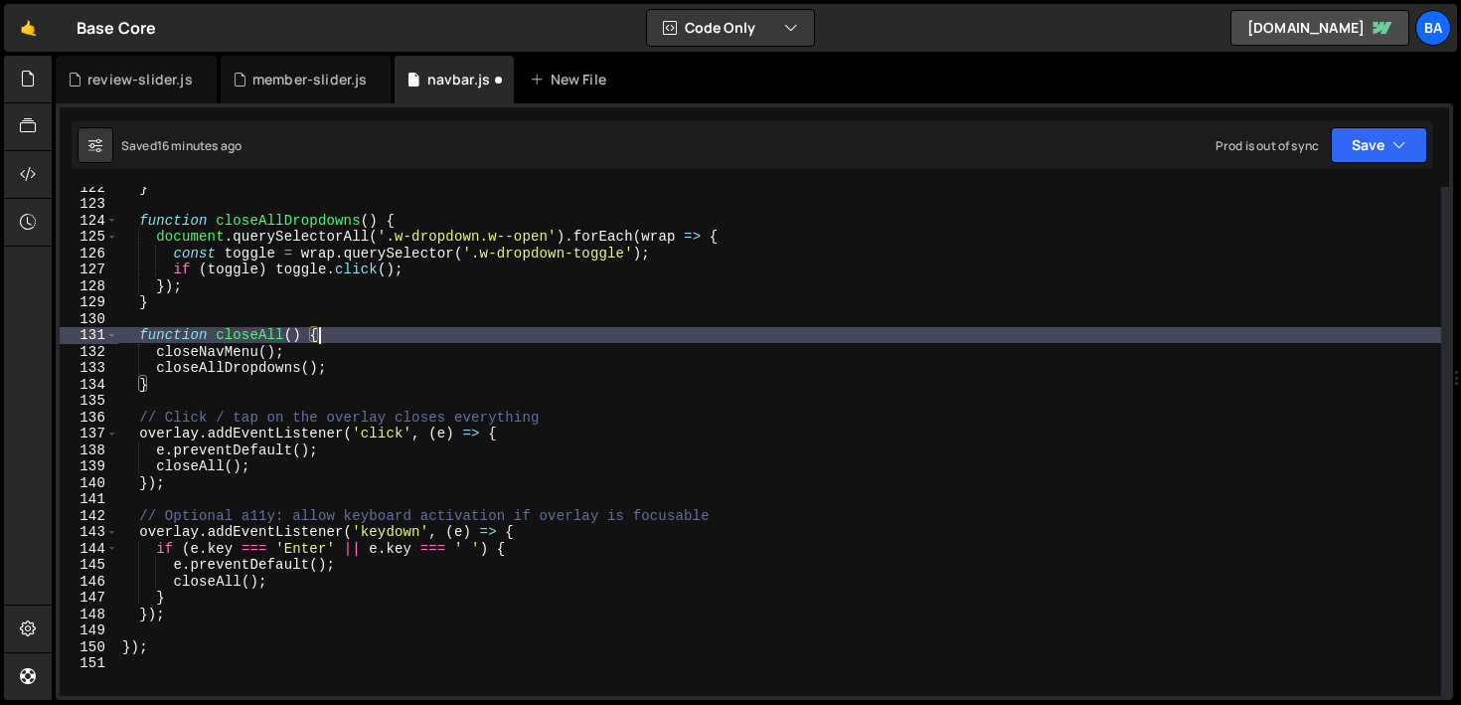
scroll to position [1993, 0]
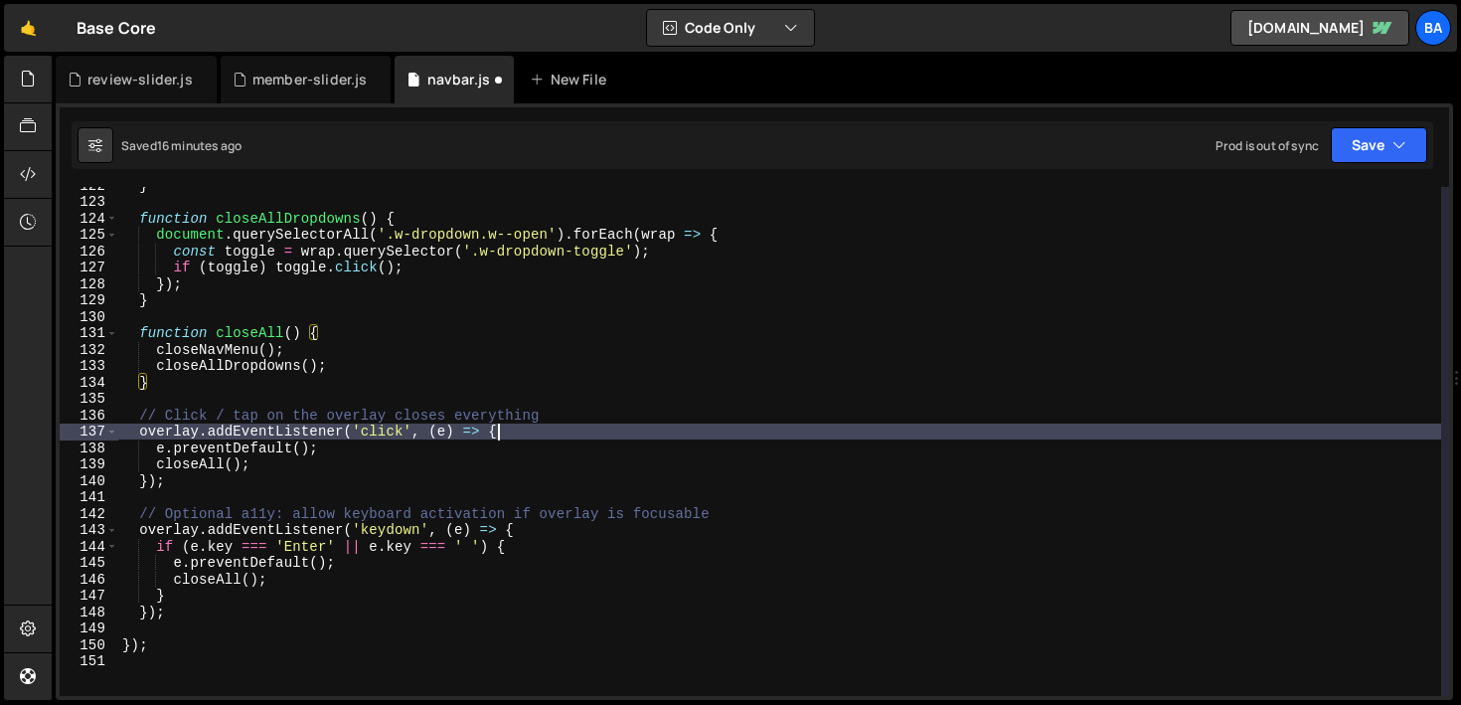
click at [611, 439] on div "} function closeAllDropdowns ( ) { document . querySelectorAll ( '.w-dropdown.w…" at bounding box center [779, 448] width 1323 height 542
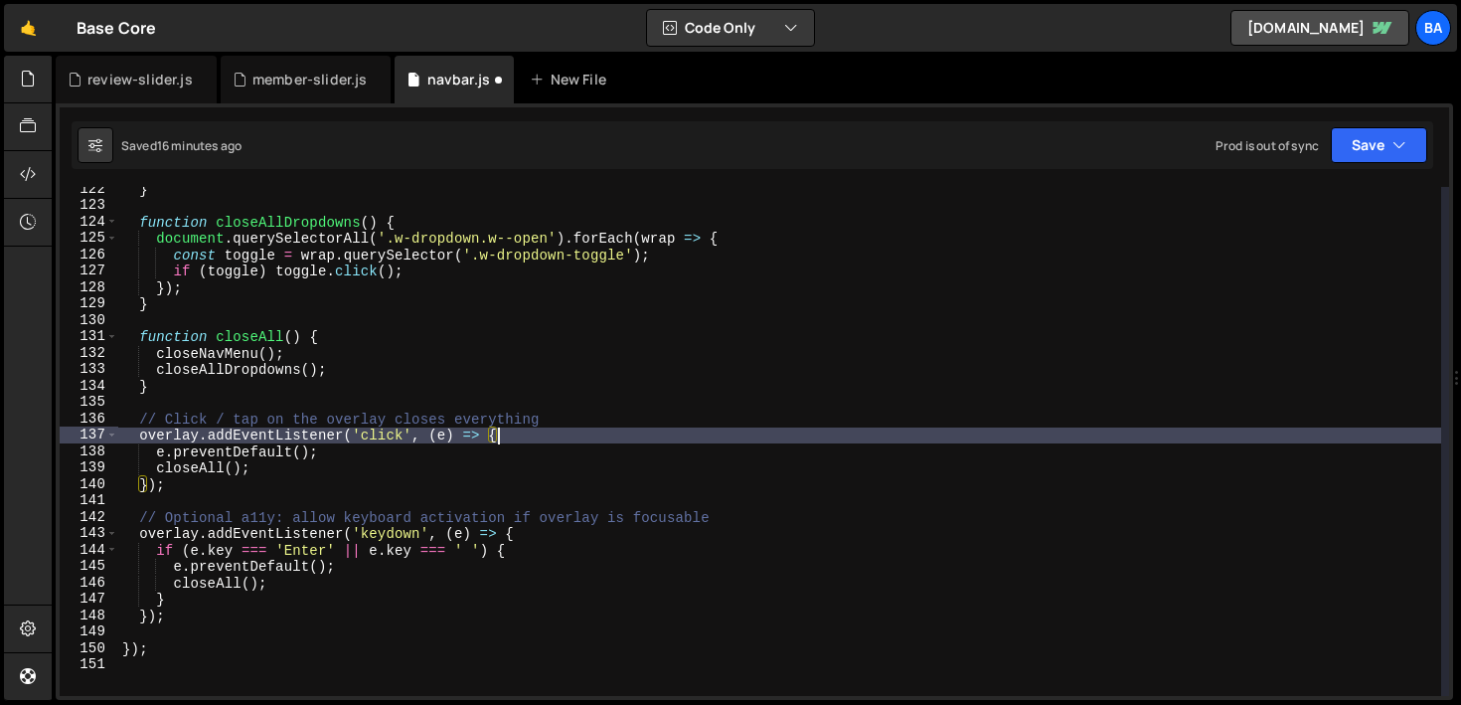
scroll to position [2006, 0]
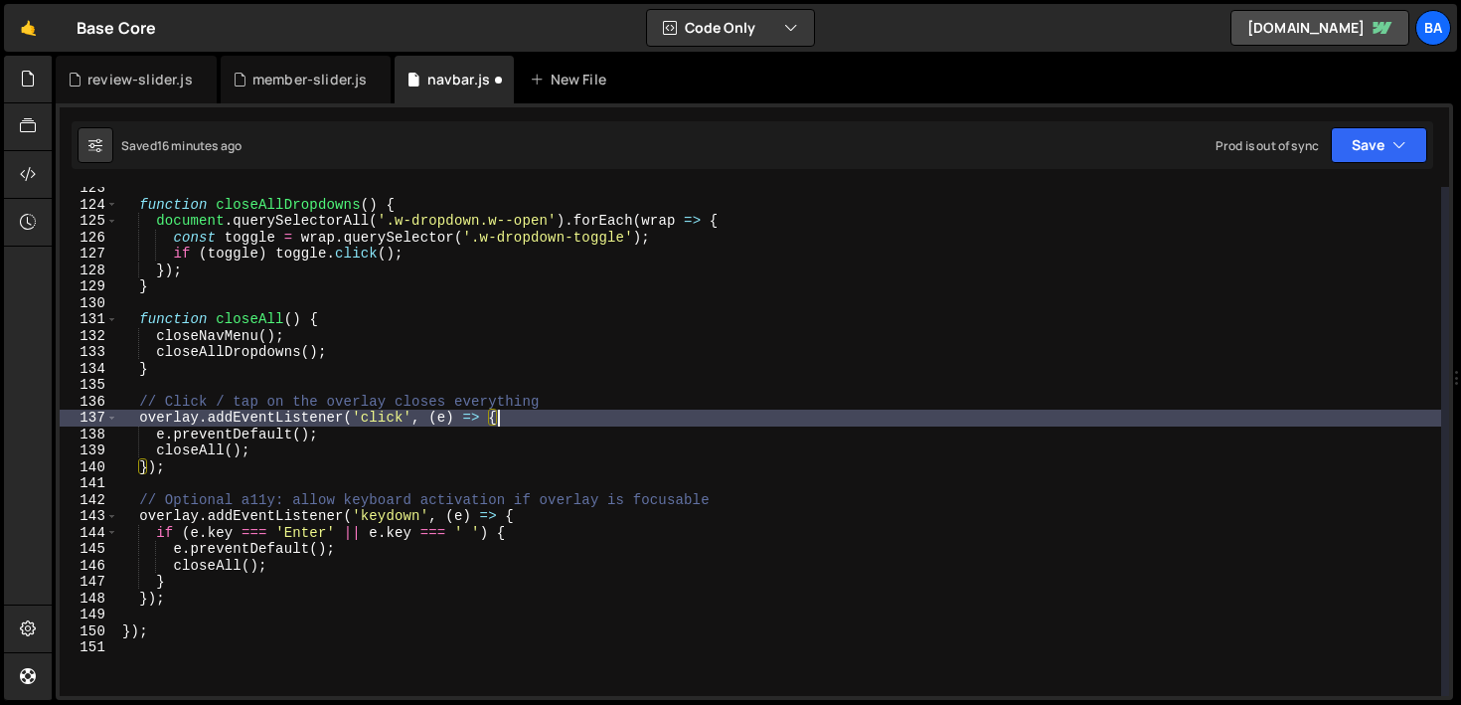
click at [180, 569] on div "function closeAllDropdowns ( ) { document . querySelectorAll ( '.w-dropdown.w--…" at bounding box center [779, 451] width 1323 height 542
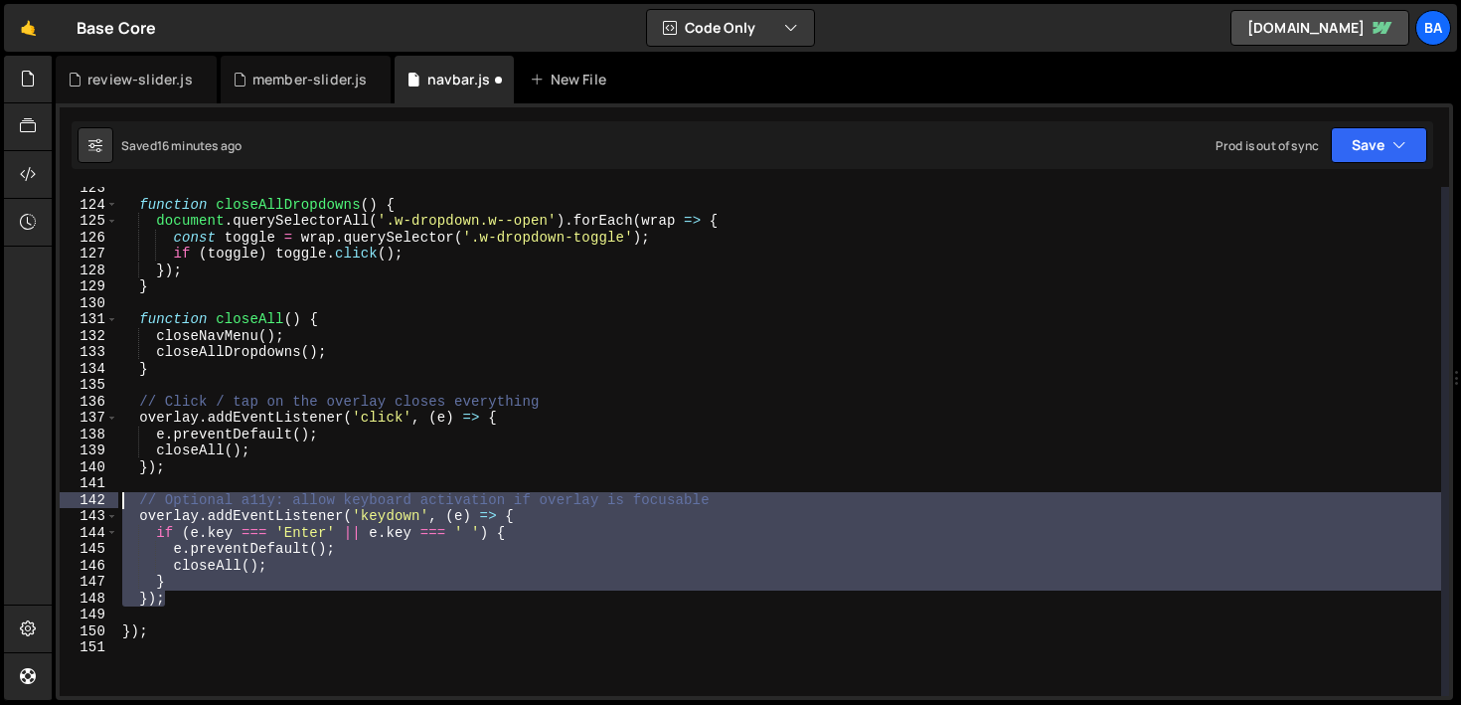
drag, startPoint x: 180, startPoint y: 599, endPoint x: 90, endPoint y: 500, distance: 133.7
click at [90, 500] on div "closeAll(); 123 124 125 126 127 128 129 130 131 132 133 134 135 136 137 138 139…" at bounding box center [754, 441] width 1389 height 509
type textarea "// Optional a11y: allow keyboard activation if overlay is focusable overlay.add…"
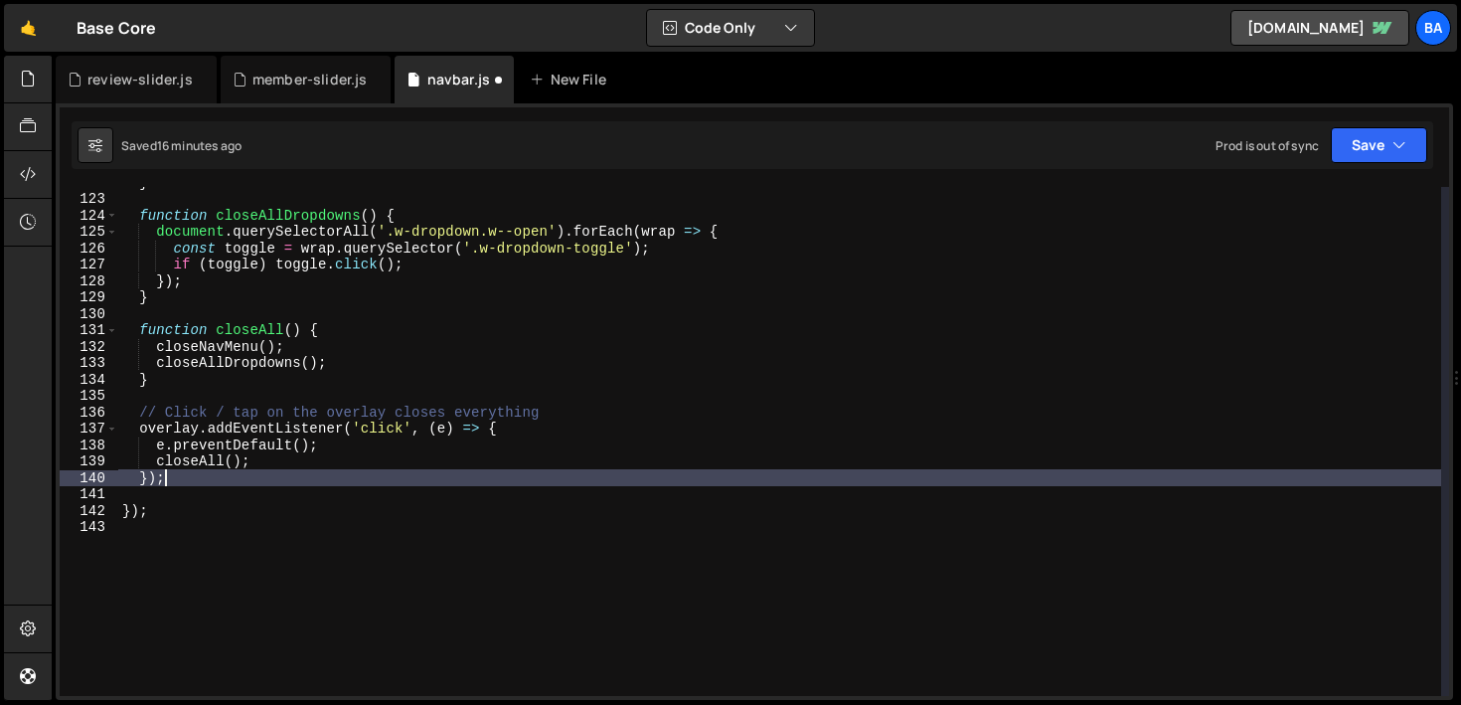
scroll to position [1988, 0]
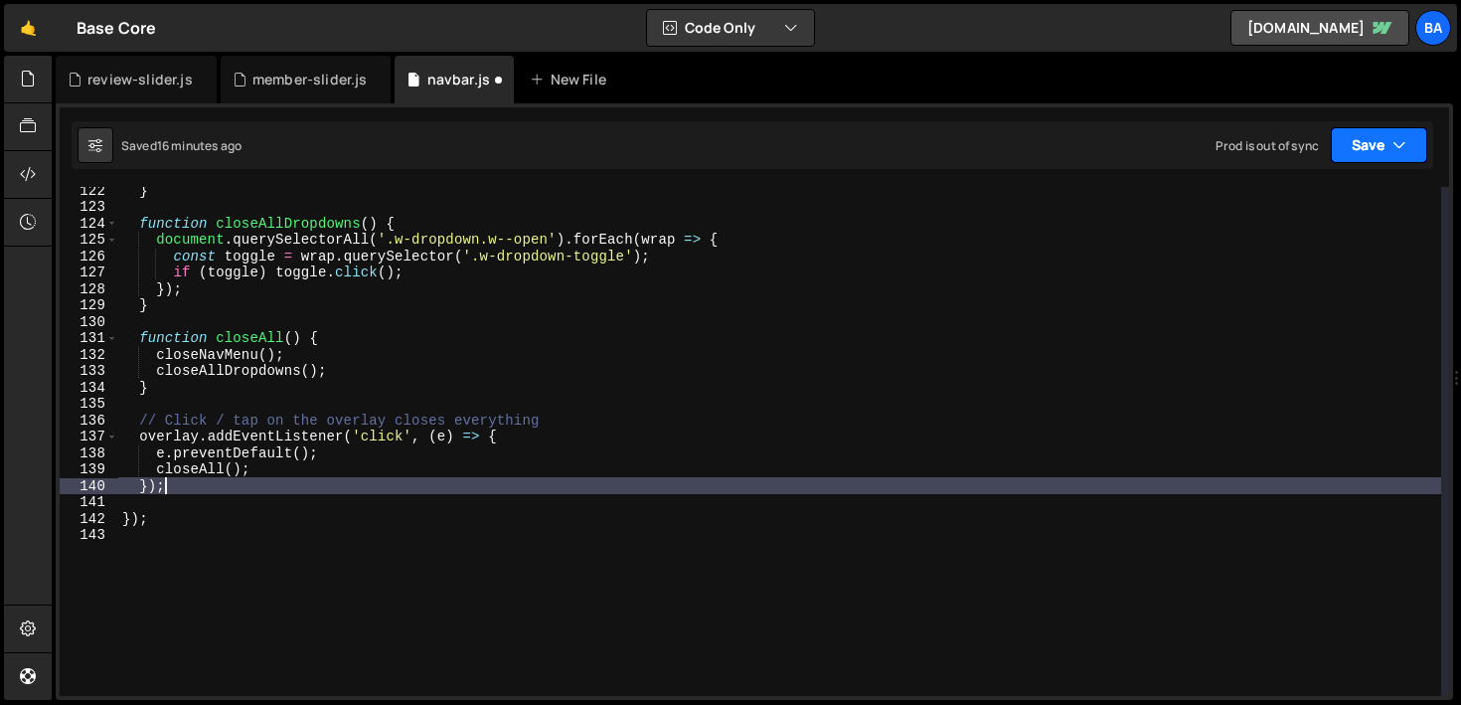
click at [1383, 140] on button "Save" at bounding box center [1379, 145] width 96 height 36
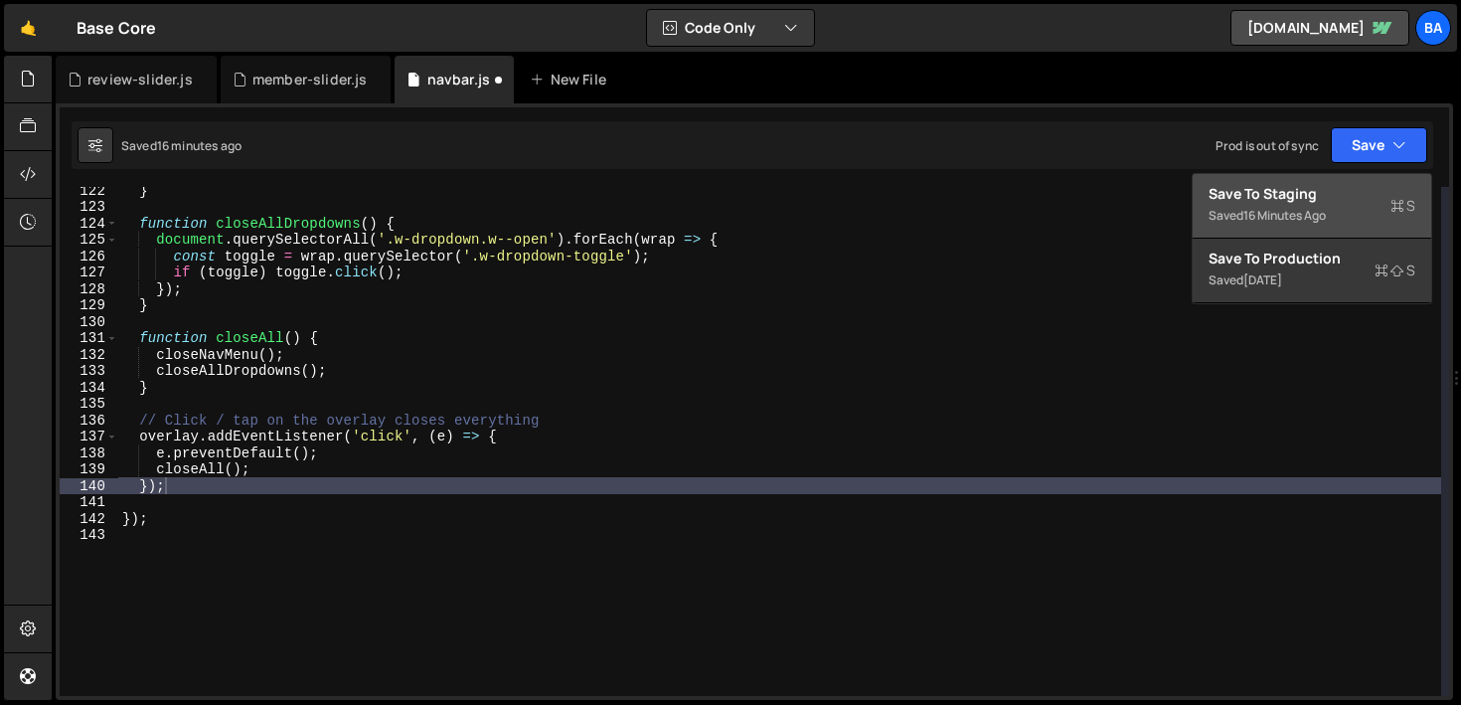
click at [1256, 193] on div "Save to Staging S" at bounding box center [1311, 194] width 207 height 20
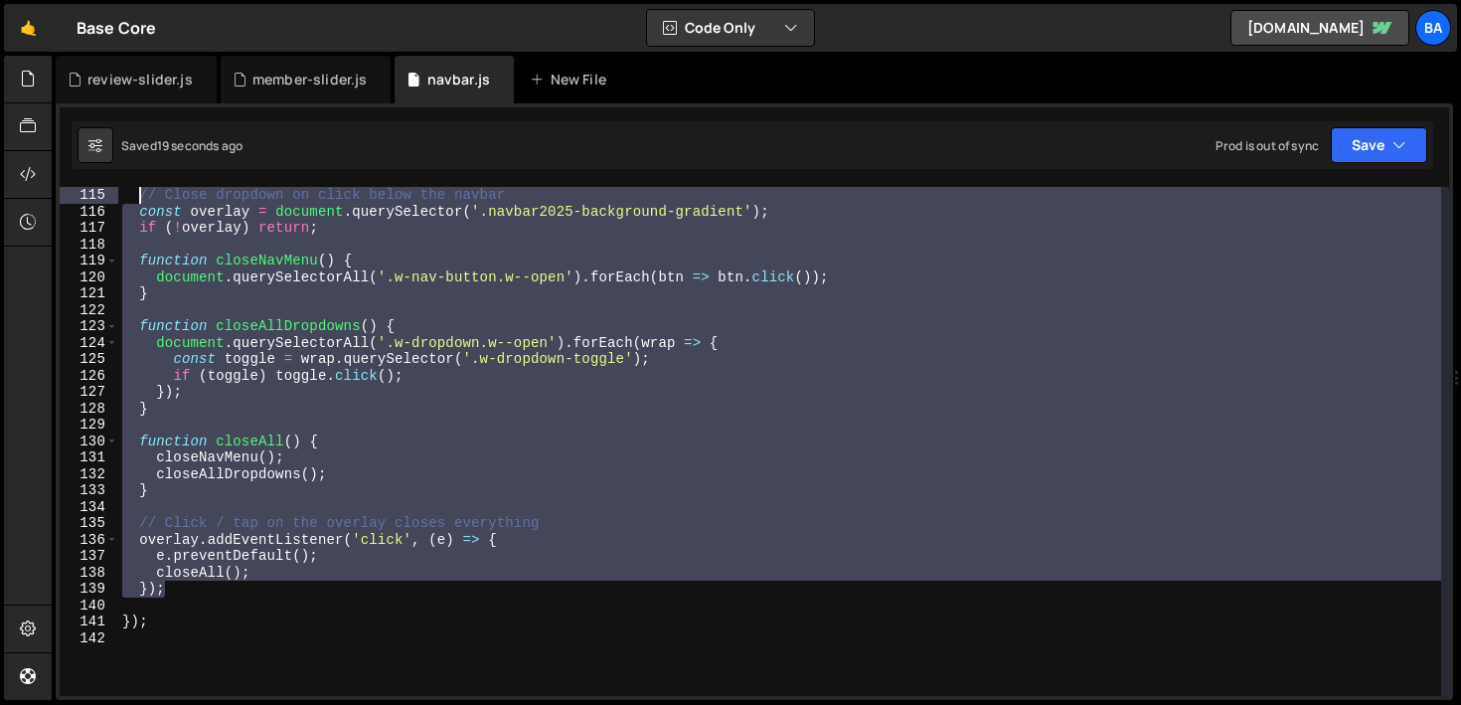
scroll to position [1738, 0]
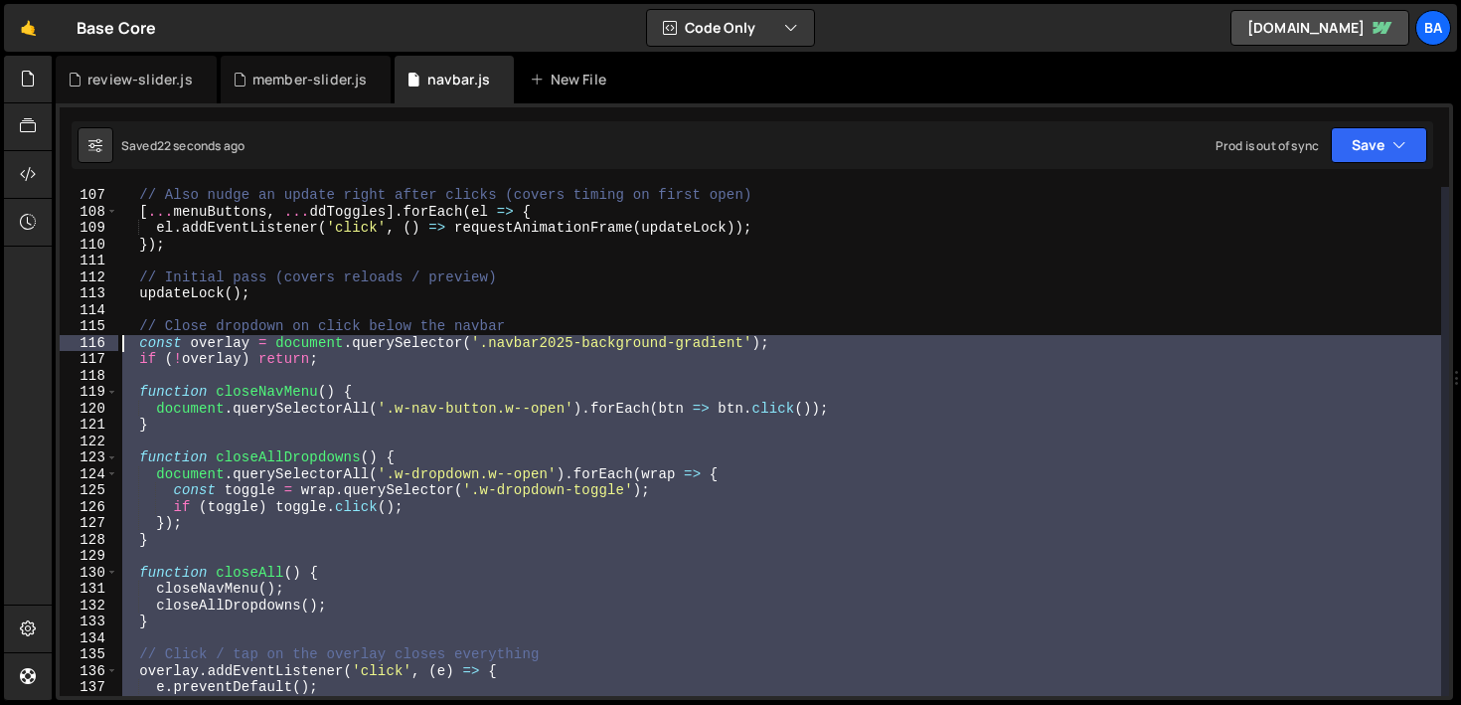
drag, startPoint x: 176, startPoint y: 580, endPoint x: 120, endPoint y: 345, distance: 242.0
click at [120, 345] on div "// Also nudge an update right after clicks (covers timing on first open) [ ... …" at bounding box center [779, 458] width 1323 height 542
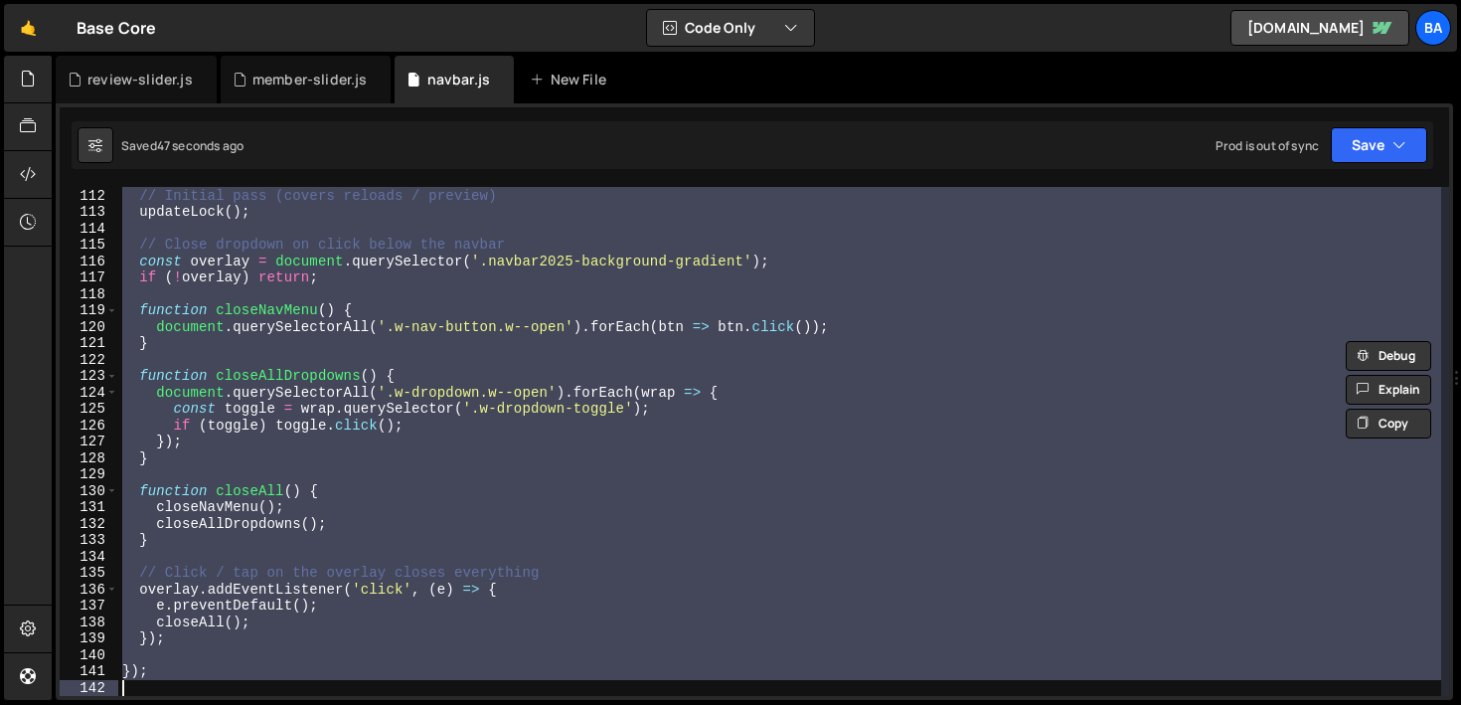
scroll to position [1819, 0]
drag, startPoint x: 120, startPoint y: 194, endPoint x: 426, endPoint y: 693, distance: 585.2
click at [426, 693] on div "// Initial pass (covers reloads / preview) updateLock ( ) ; // Close dropdown o…" at bounding box center [779, 442] width 1323 height 542
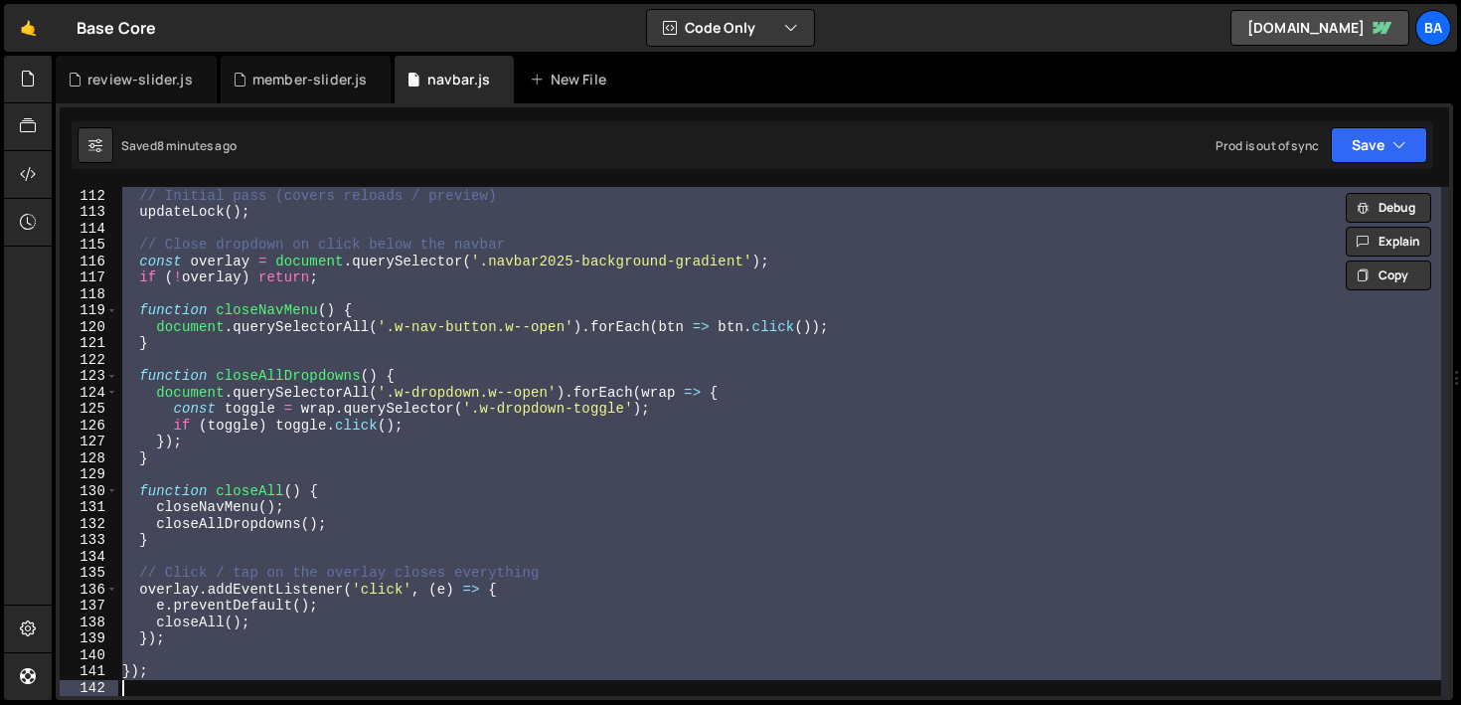
click at [406, 250] on div "// Initial pass (covers reloads / preview) updateLock ( ) ; // Close dropdown o…" at bounding box center [779, 441] width 1323 height 509
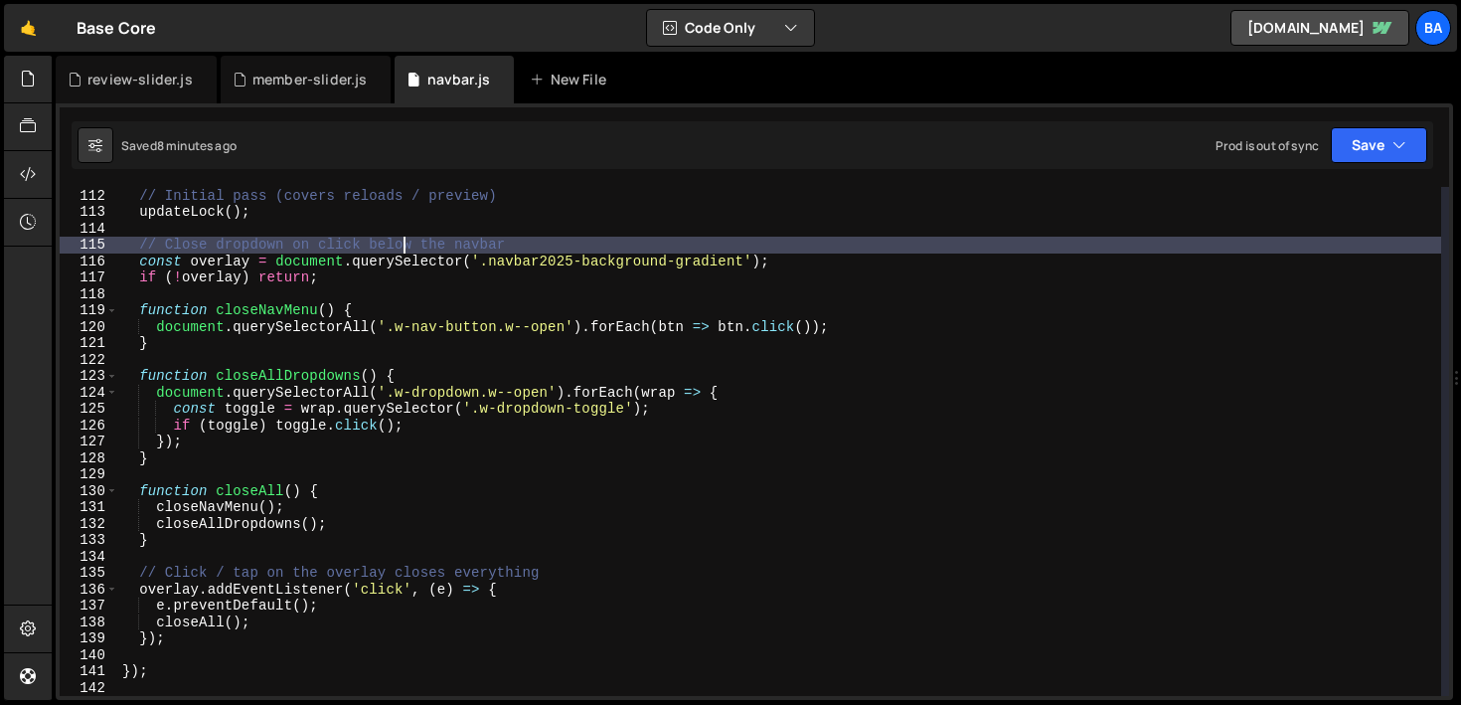
click at [167, 247] on div "// Initial pass (covers reloads / preview) updateLock ( ) ; // Close dropdown o…" at bounding box center [779, 442] width 1323 height 542
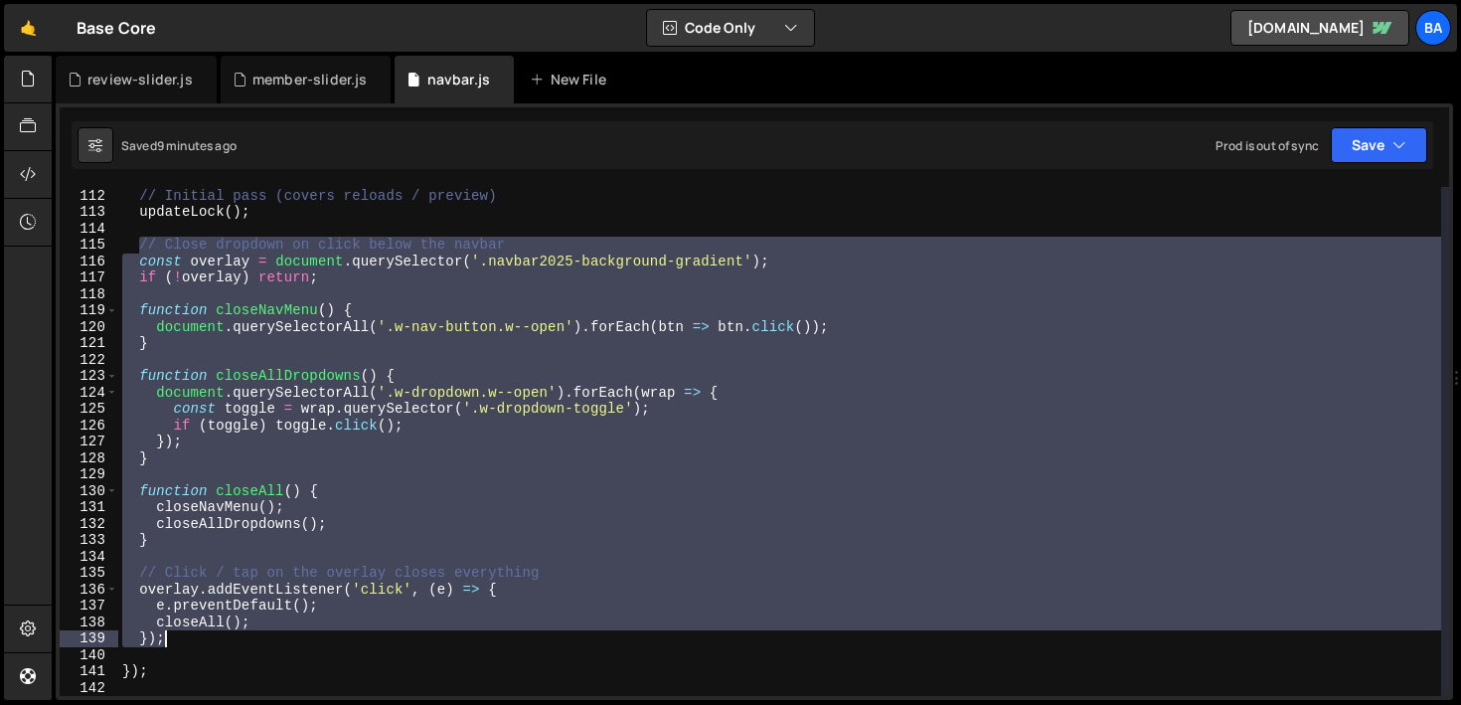
drag, startPoint x: 135, startPoint y: 245, endPoint x: 202, endPoint y: 635, distance: 395.2
click at [202, 635] on div "// Initial pass (covers reloads / preview) updateLock ( ) ; // Close dropdown o…" at bounding box center [779, 442] width 1323 height 542
paste textarea
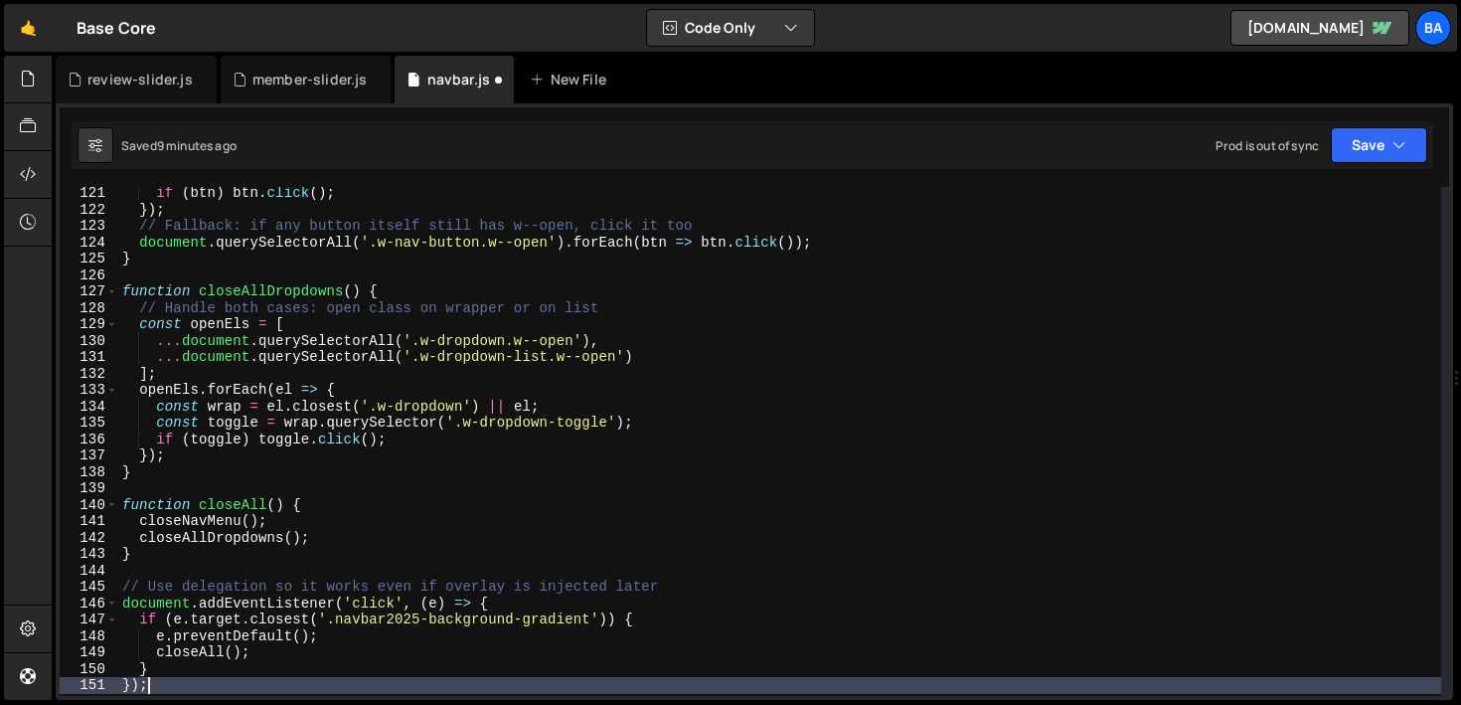
scroll to position [2146, 0]
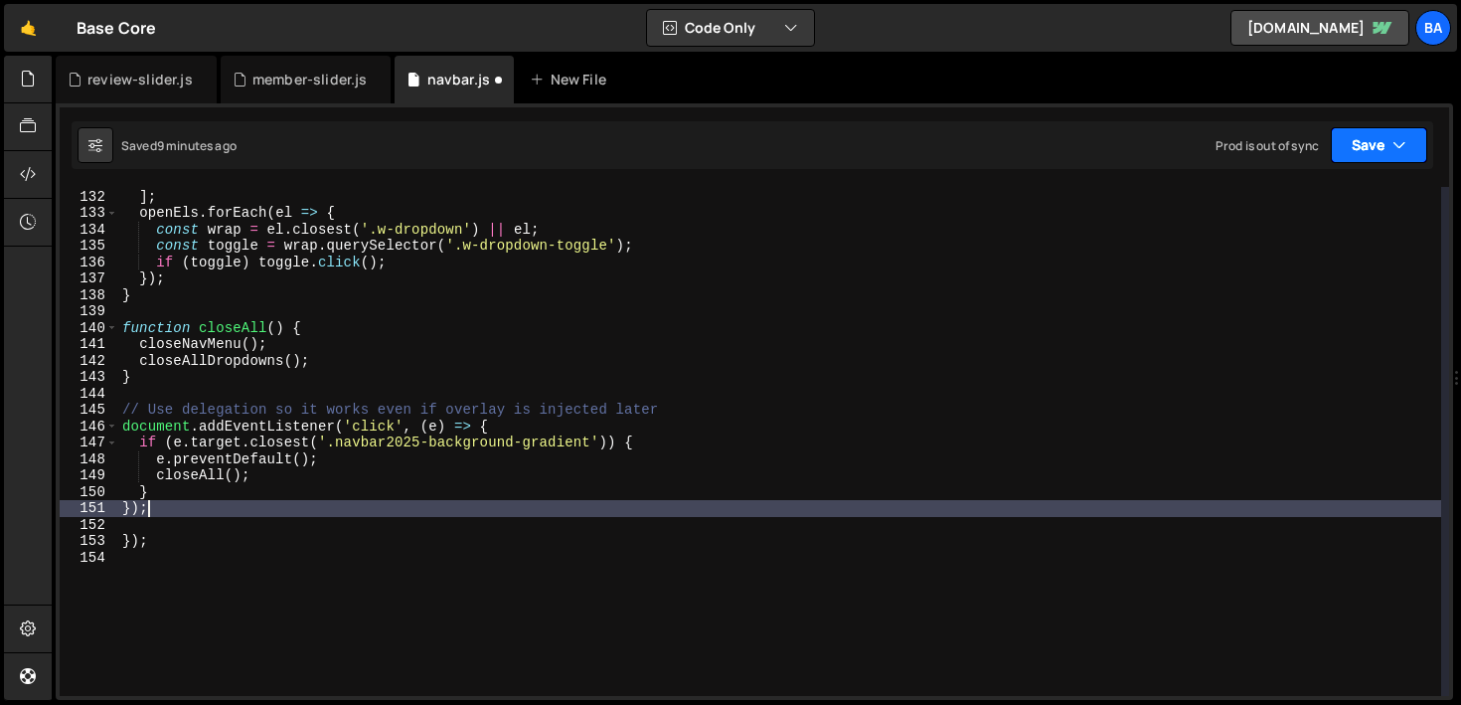
click at [1350, 137] on button "Save" at bounding box center [1379, 145] width 96 height 36
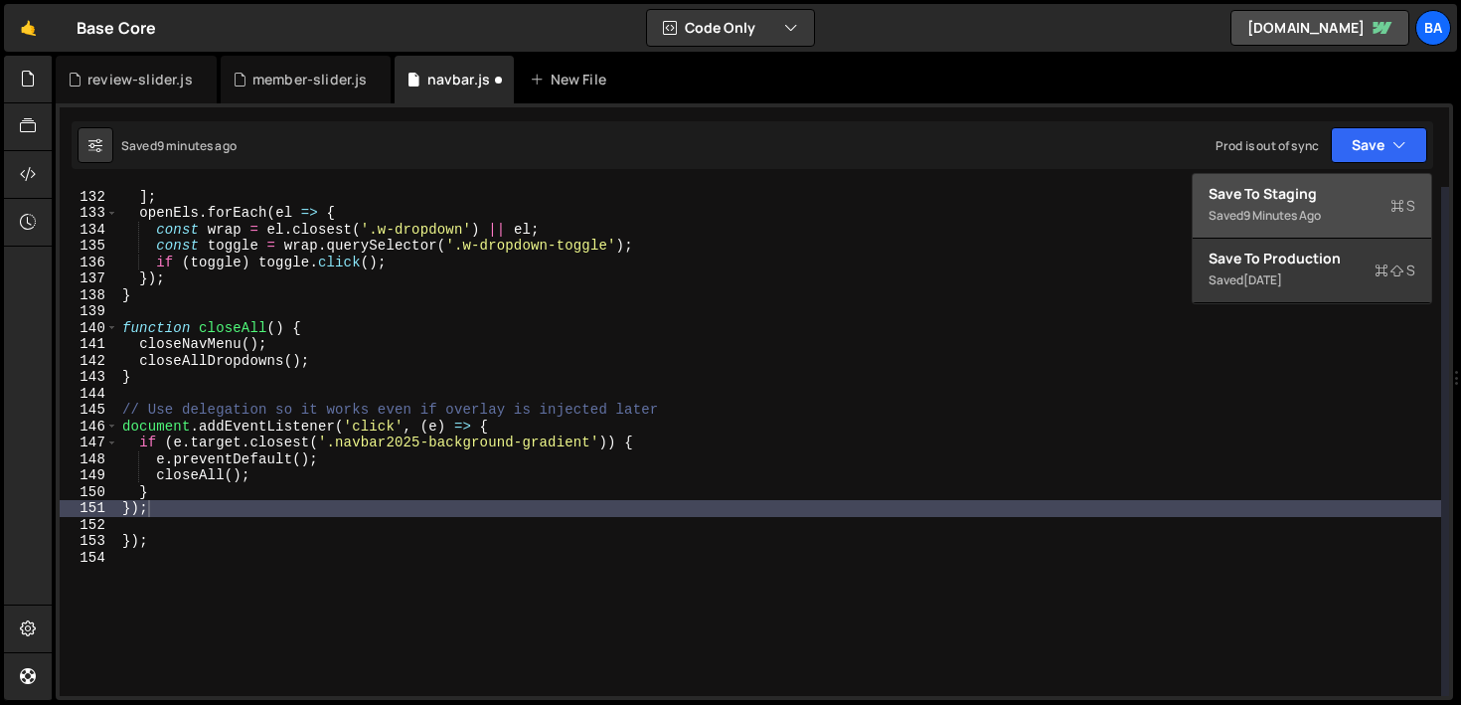
click at [1316, 196] on div "Save to Staging S" at bounding box center [1311, 194] width 207 height 20
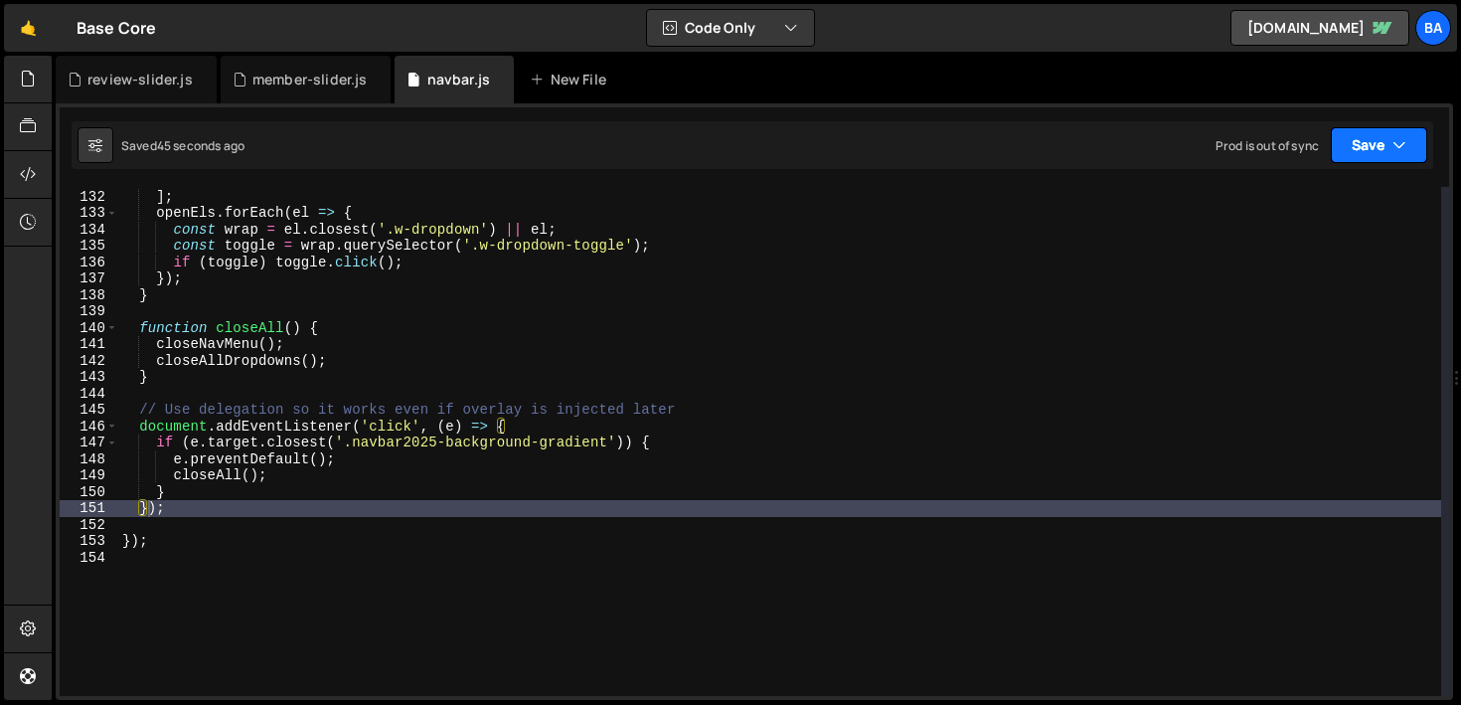
click at [1386, 131] on button "Save" at bounding box center [1379, 145] width 96 height 36
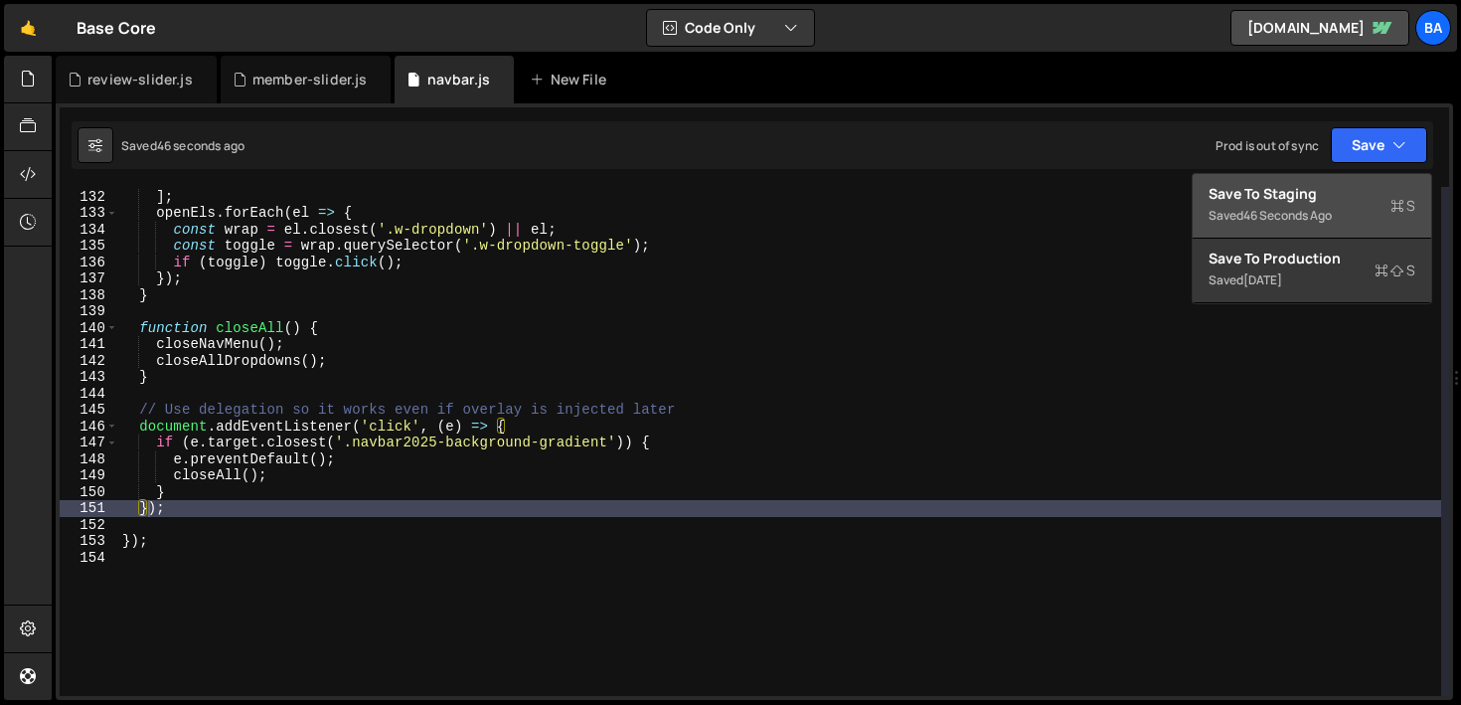
click at [1331, 201] on div "Save to Staging S" at bounding box center [1311, 194] width 207 height 20
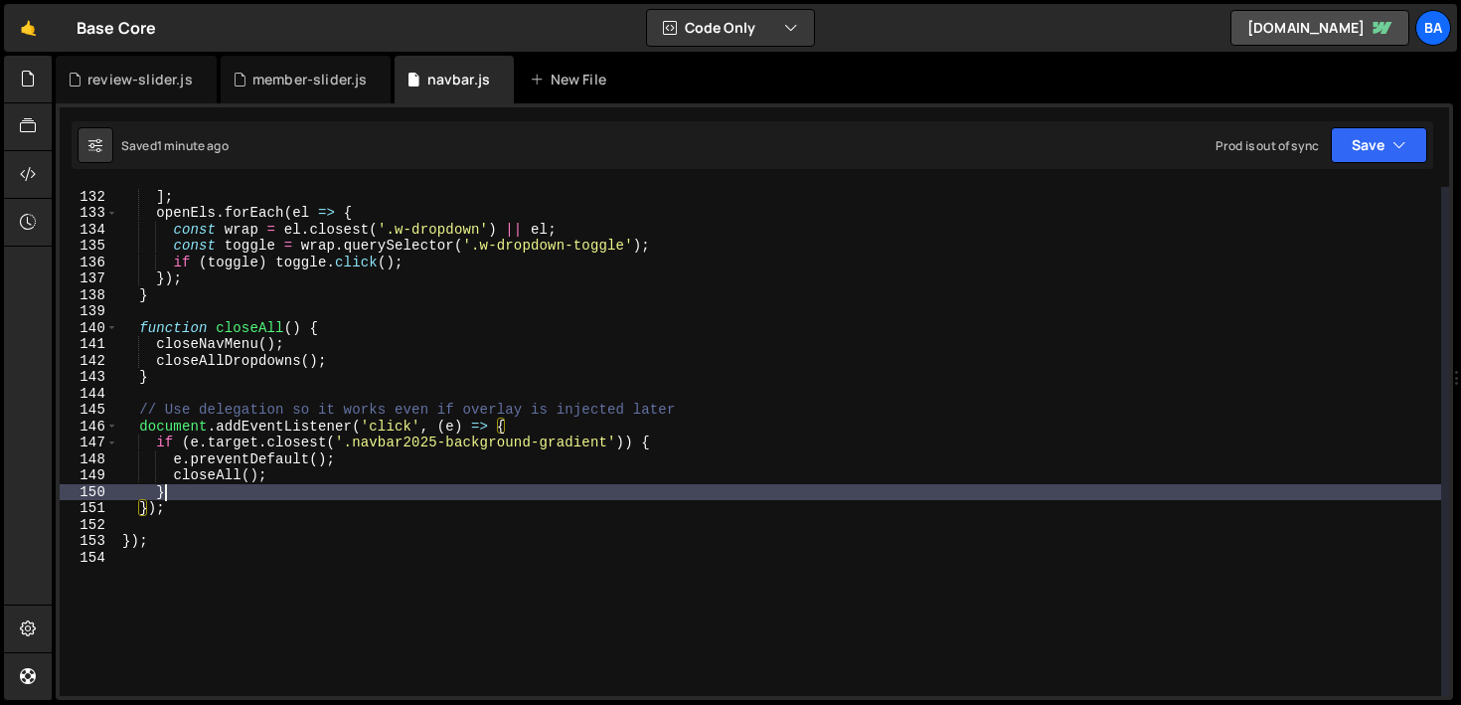
click at [255, 499] on div "... document . querySelectorAll ( '.w-dropdown-list.w--open' ) ] ; openEls . fo…" at bounding box center [779, 443] width 1323 height 542
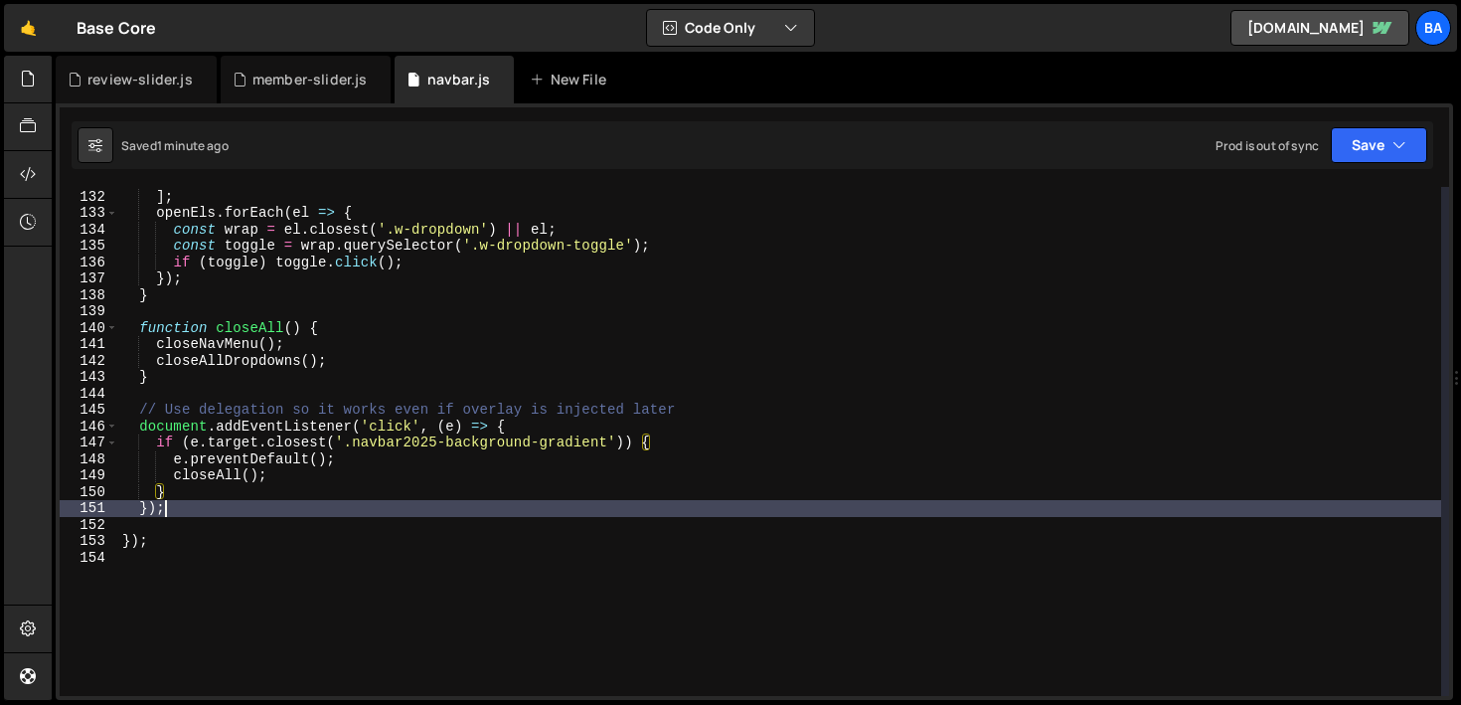
click at [235, 511] on div "... document . querySelectorAll ( '.w-dropdown-list.w--open' ) ] ; openEls . fo…" at bounding box center [779, 443] width 1323 height 542
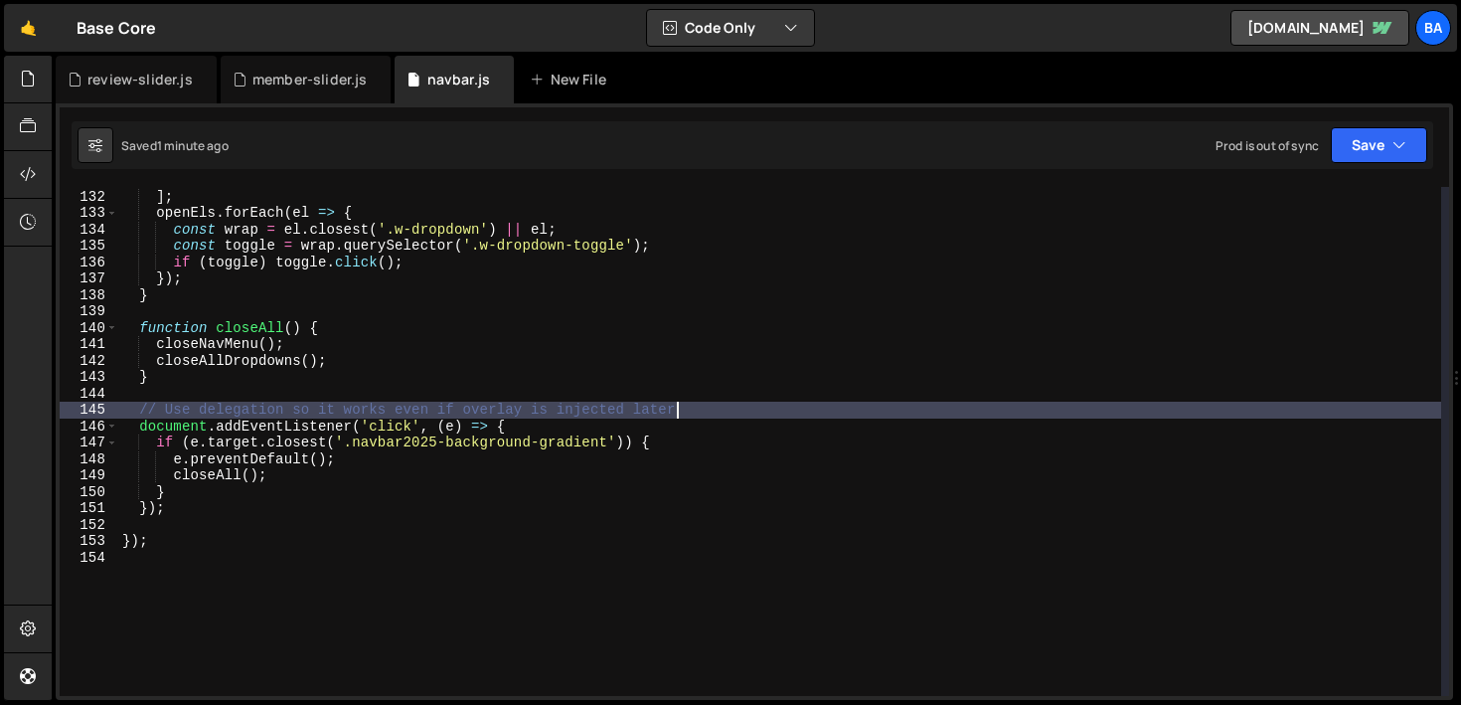
click at [682, 404] on div "... document . querySelectorAll ( '.w-dropdown-list.w--open' ) ] ; openEls . fo…" at bounding box center [779, 443] width 1323 height 542
click at [223, 512] on div "... document . querySelectorAll ( '.w-dropdown-list.w--open' ) ] ; openEls . fo…" at bounding box center [779, 443] width 1323 height 542
type textarea "});"
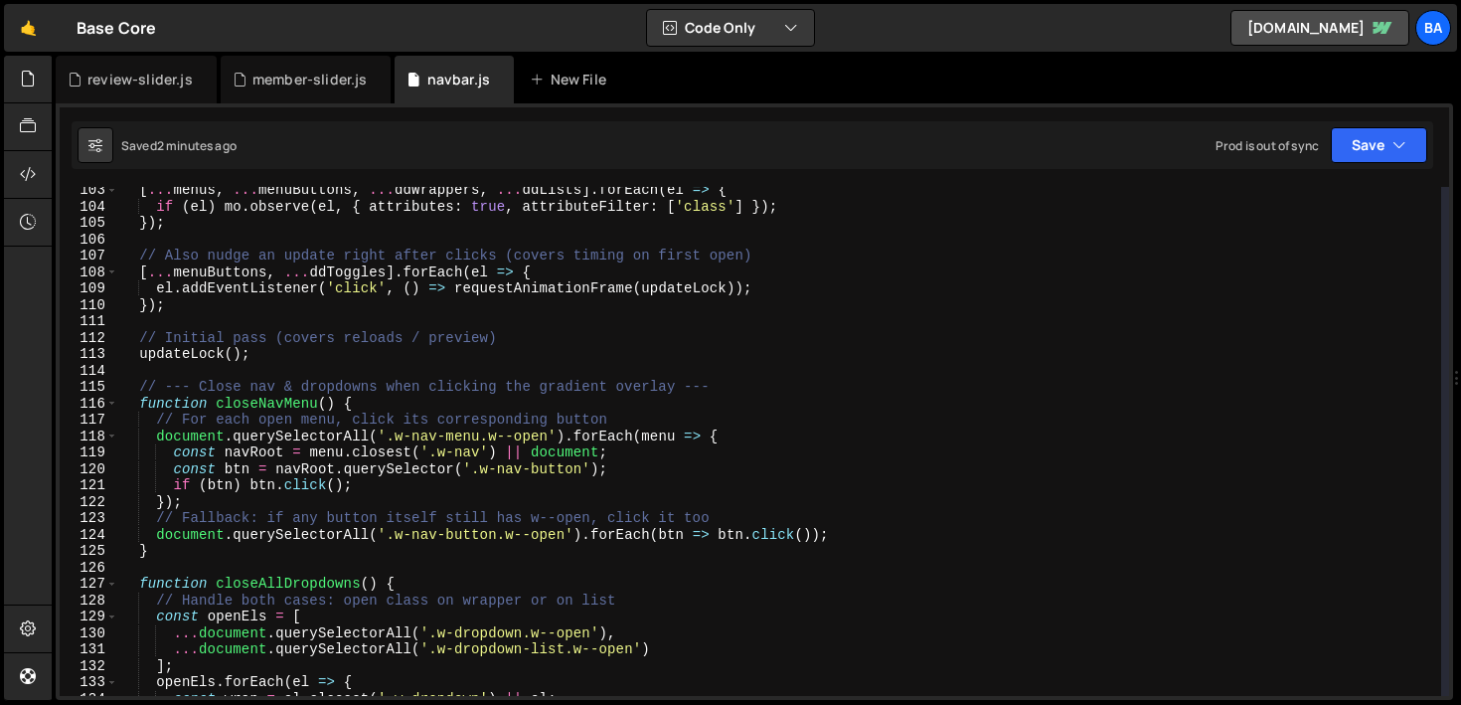
scroll to position [1765, 0]
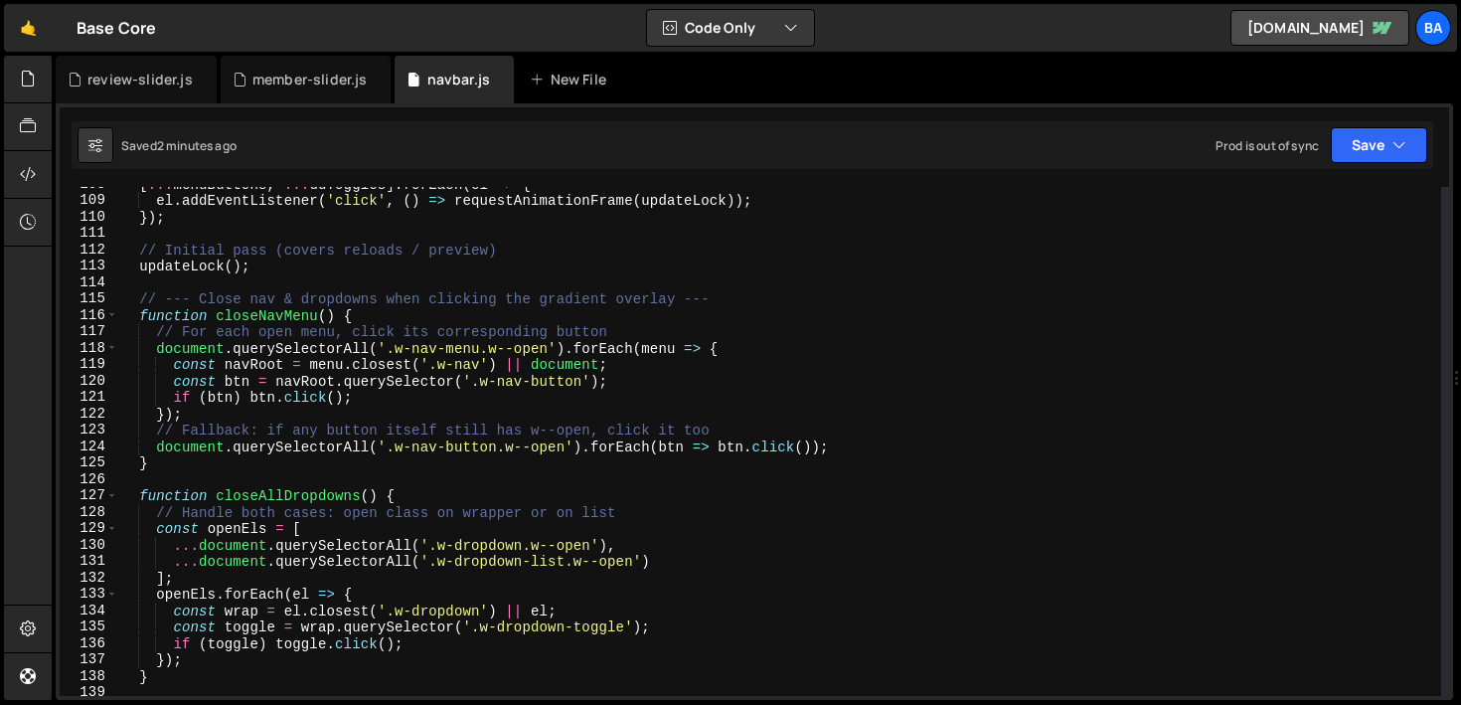
click at [206, 283] on div "[ ... menuButtons , ... ddToggles ] . forEach ( el => { el . addEventListener (…" at bounding box center [779, 447] width 1323 height 542
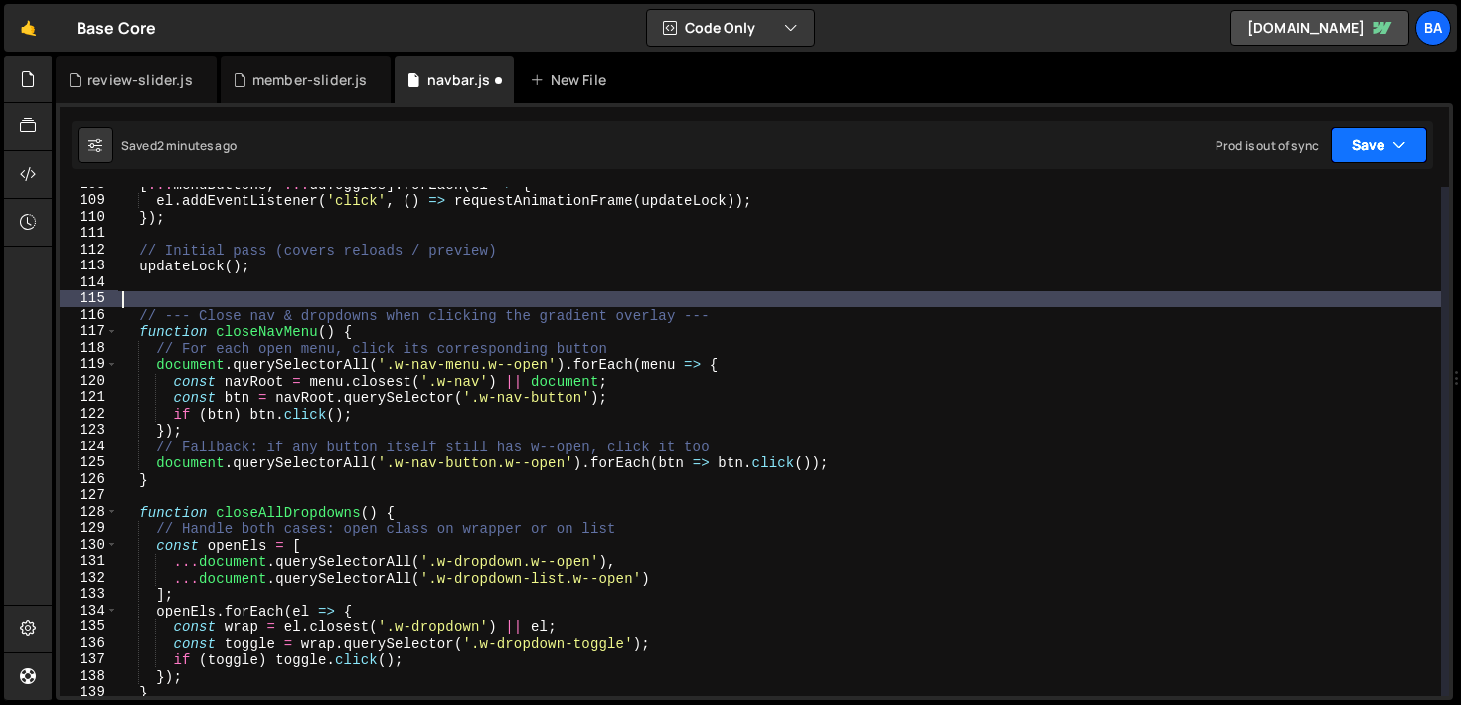
click at [1370, 134] on button "Save" at bounding box center [1379, 145] width 96 height 36
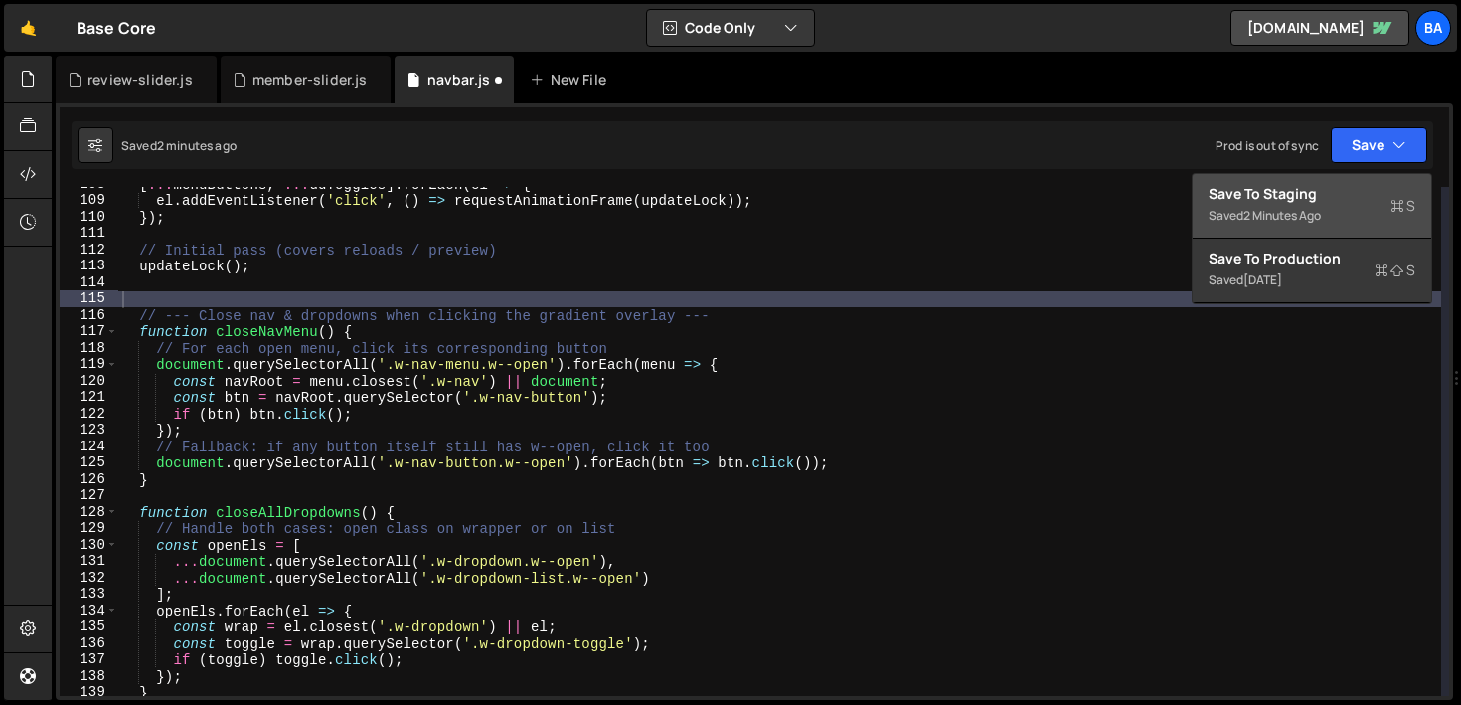
click at [1340, 179] on button "Save to Staging S Saved 2 minutes ago" at bounding box center [1311, 206] width 238 height 65
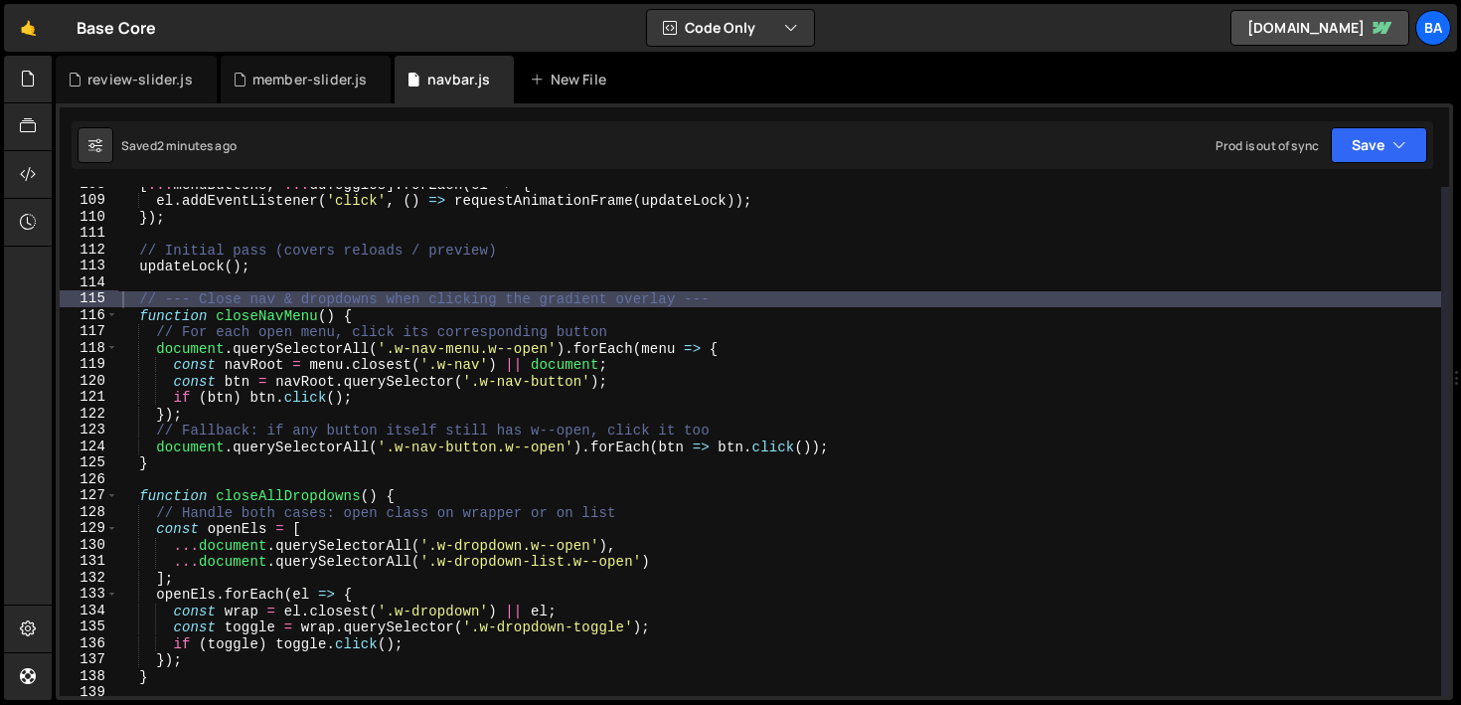
click at [424, 295] on div "[ ... menuButtons , ... ddToggles ] . forEach ( el => { el . addEventListener (…" at bounding box center [779, 447] width 1323 height 542
click at [402, 313] on div "[ ... menuButtons , ... ddToggles ] . forEach ( el => { el . addEventListener (…" at bounding box center [779, 447] width 1323 height 542
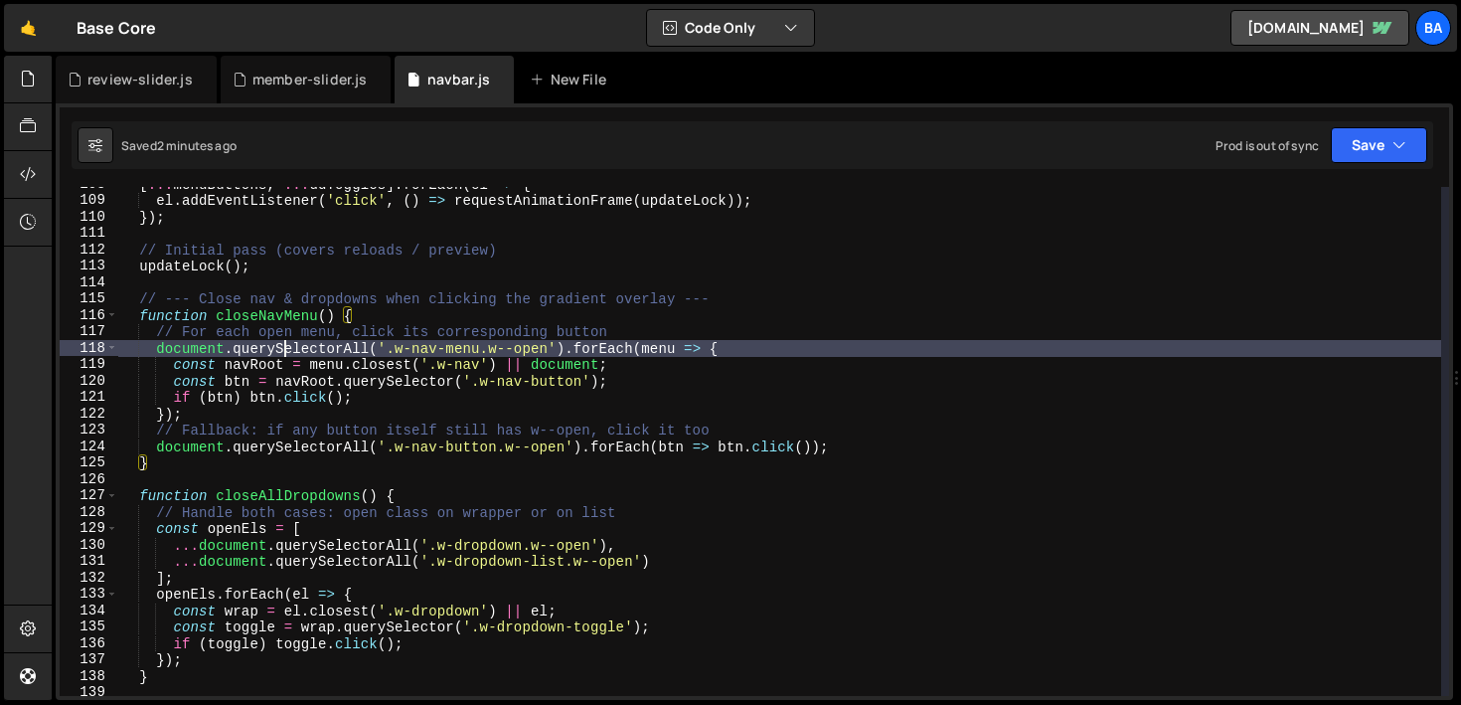
click at [286, 349] on div "[ ... menuButtons , ... ddToggles ] . forEach ( el => { el . addEventListener (…" at bounding box center [779, 447] width 1323 height 542
click at [737, 344] on div "[ ... menuButtons , ... ddToggles ] . forEach ( el => { el . addEventListener (…" at bounding box center [779, 447] width 1323 height 542
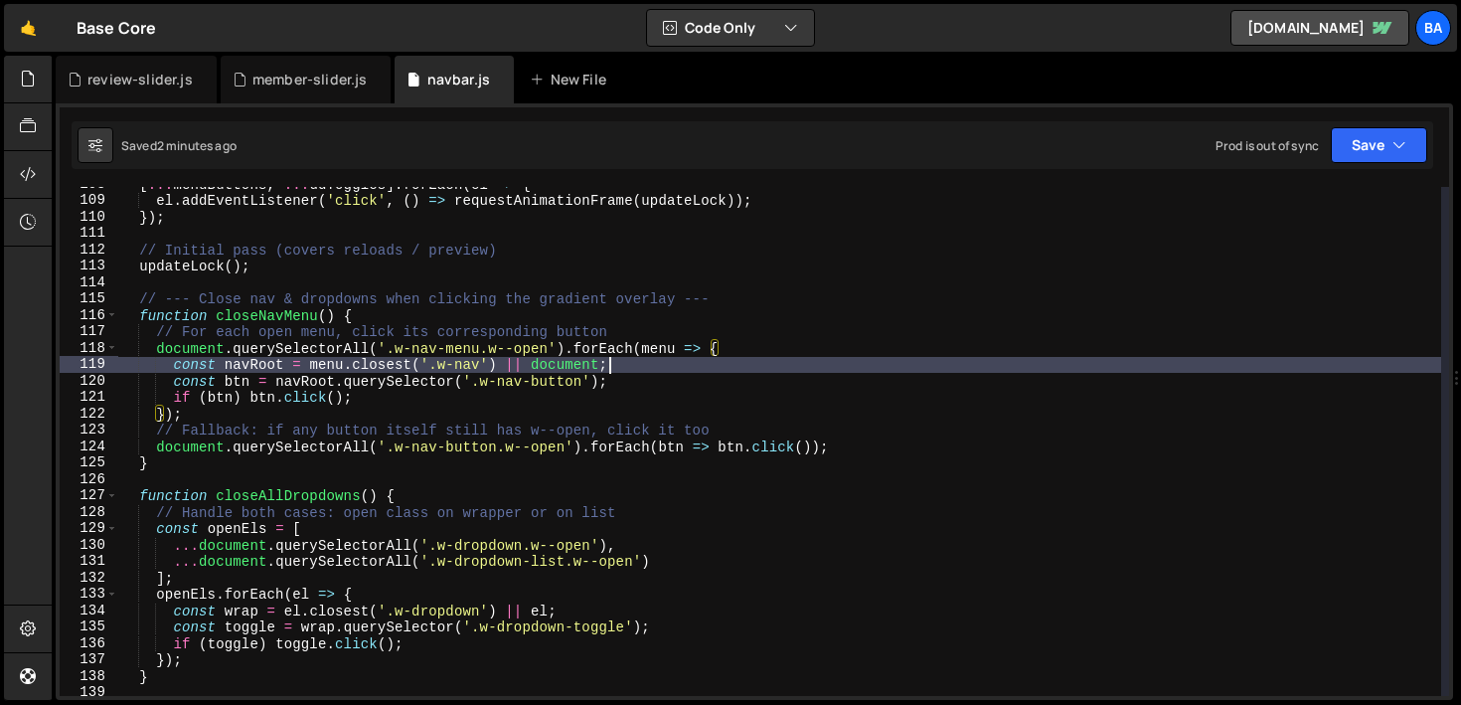
click at [677, 369] on div "[ ... menuButtons , ... ddToggles ] . forEach ( el => { el . addEventListener (…" at bounding box center [779, 447] width 1323 height 542
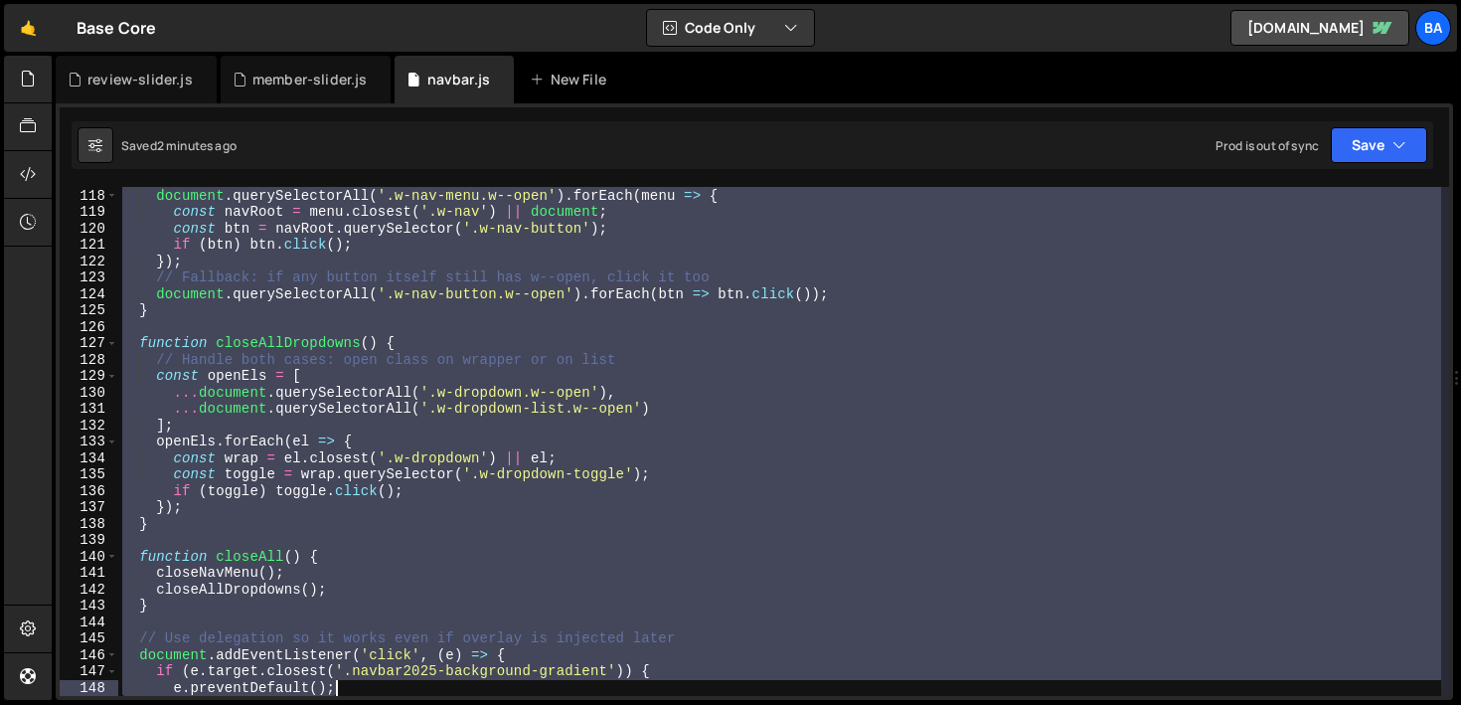
scroll to position [2016, 0]
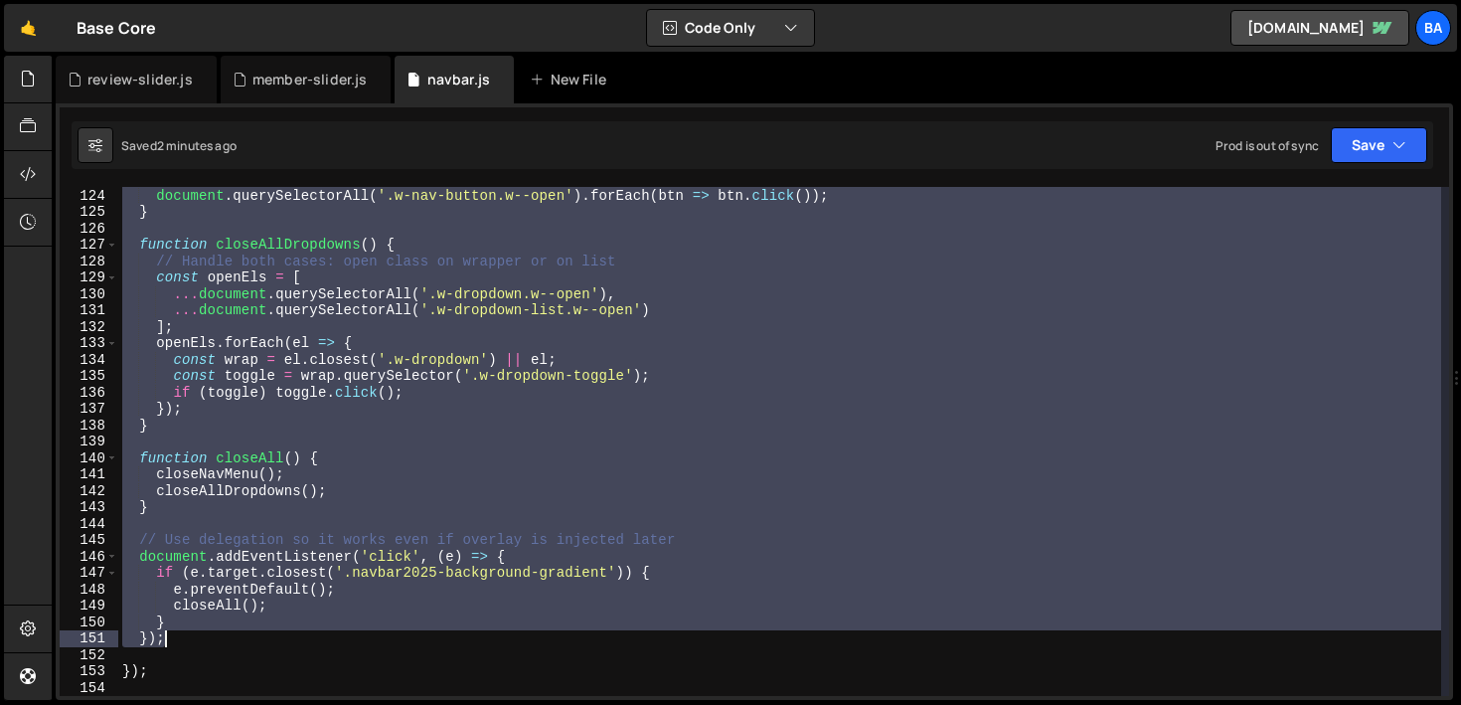
drag, startPoint x: 141, startPoint y: 284, endPoint x: 421, endPoint y: 640, distance: 452.9
click at [421, 640] on div "// Fallback: if any button itself still has w--open, click it too document . qu…" at bounding box center [779, 442] width 1323 height 542
type textarea "} });"
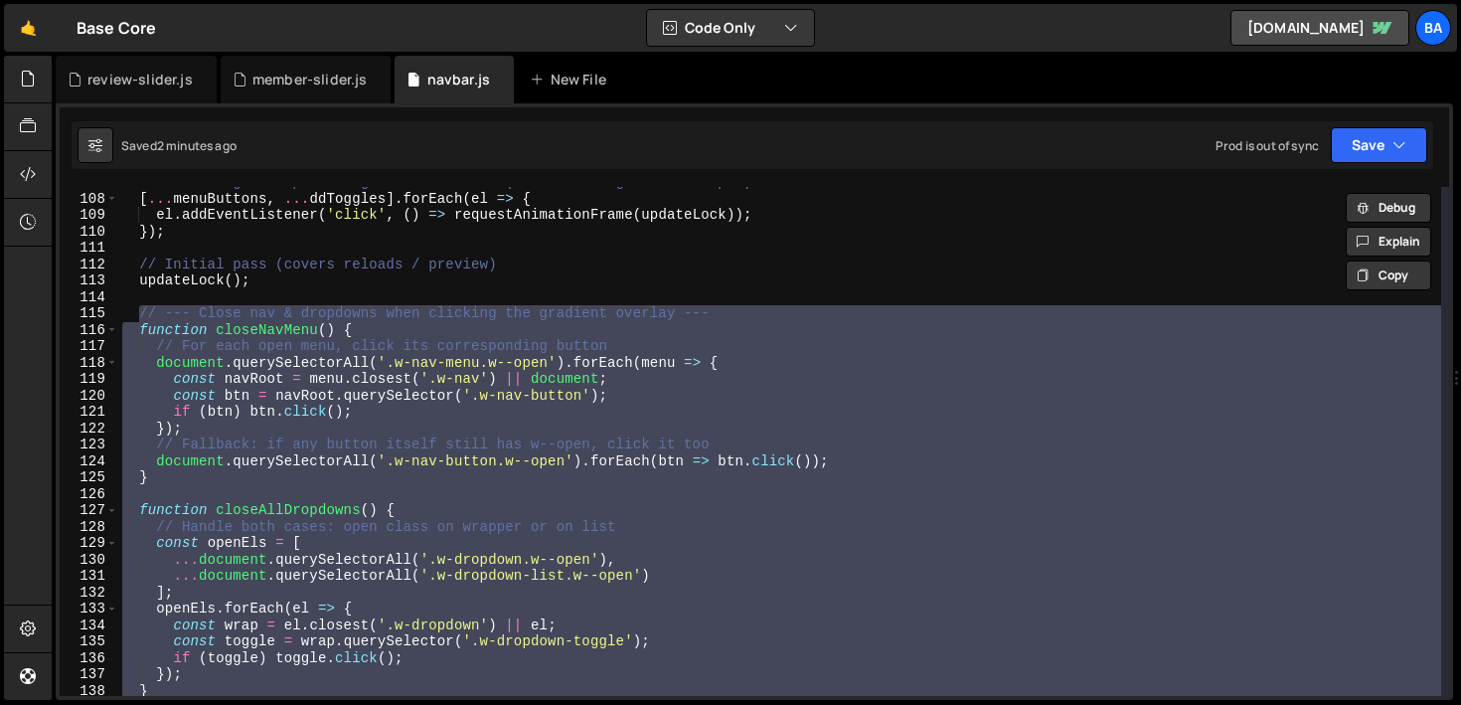
scroll to position [1672, 0]
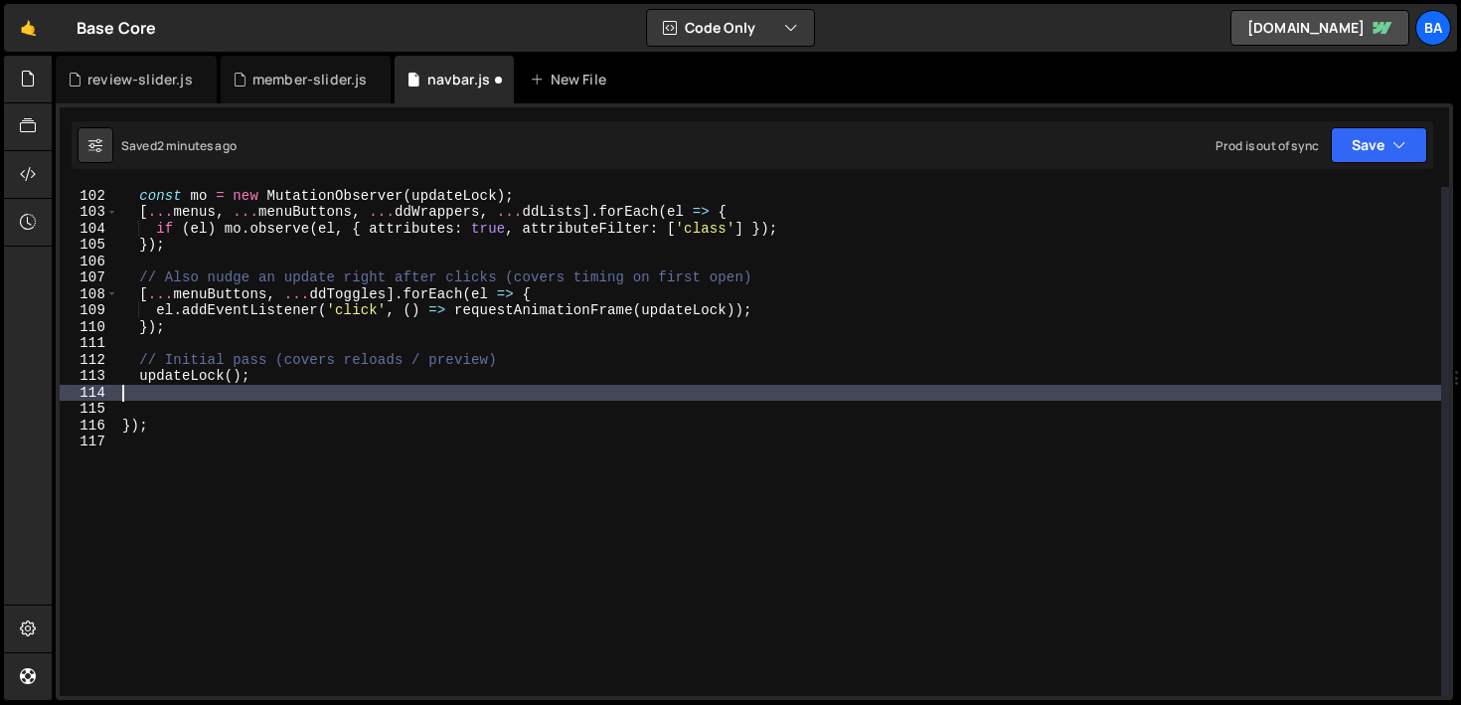
type textarea "updateLock();"
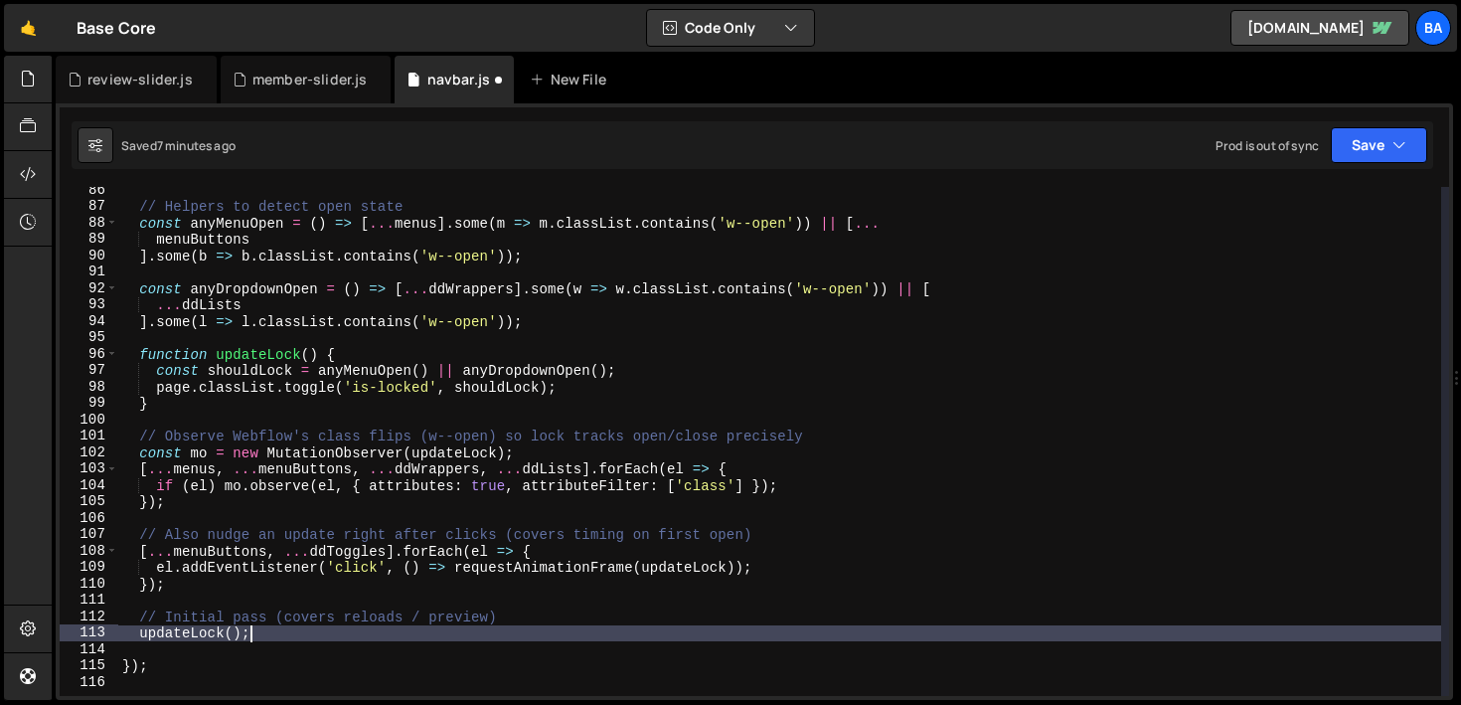
scroll to position [1496, 0]
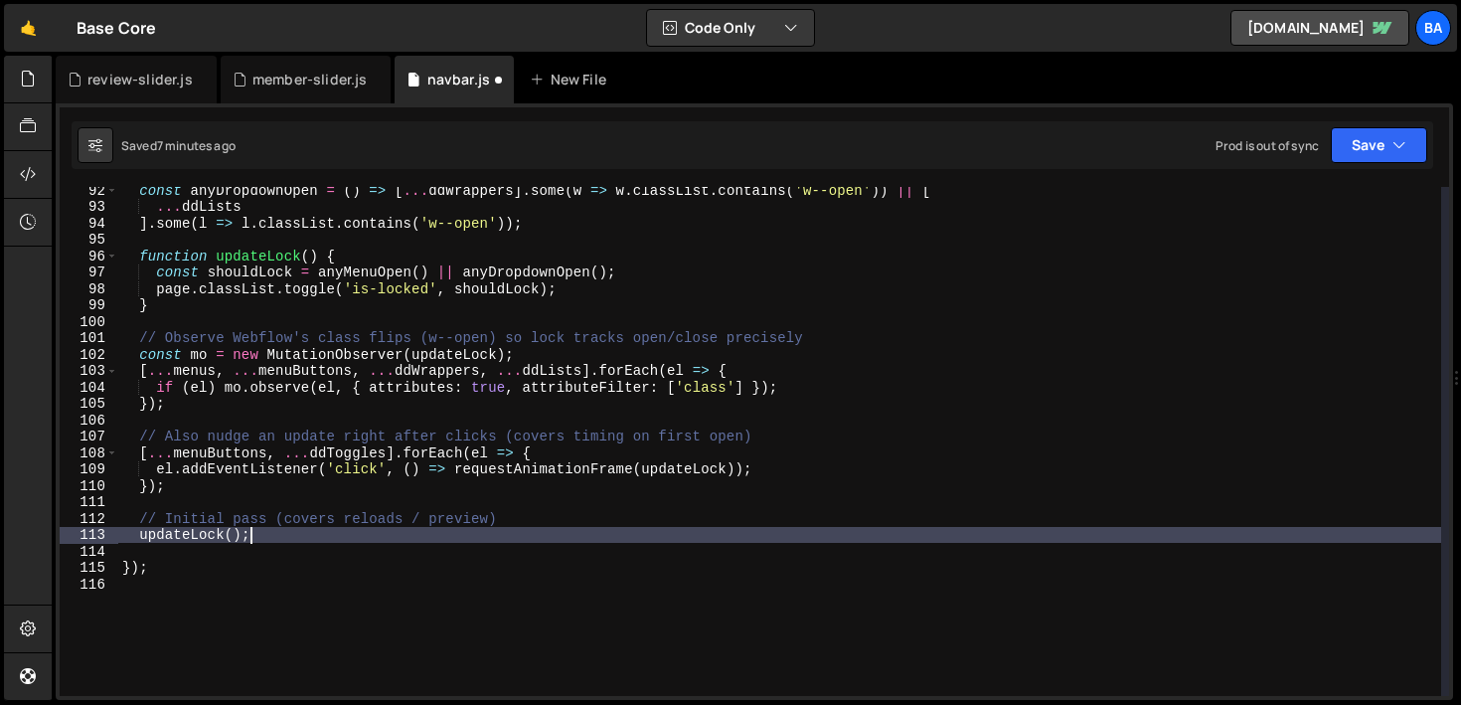
click at [261, 537] on div "const anyDropdownOpen = ( ) => [ ... ddWrappers ] . some ( w => w . classList .…" at bounding box center [779, 453] width 1323 height 542
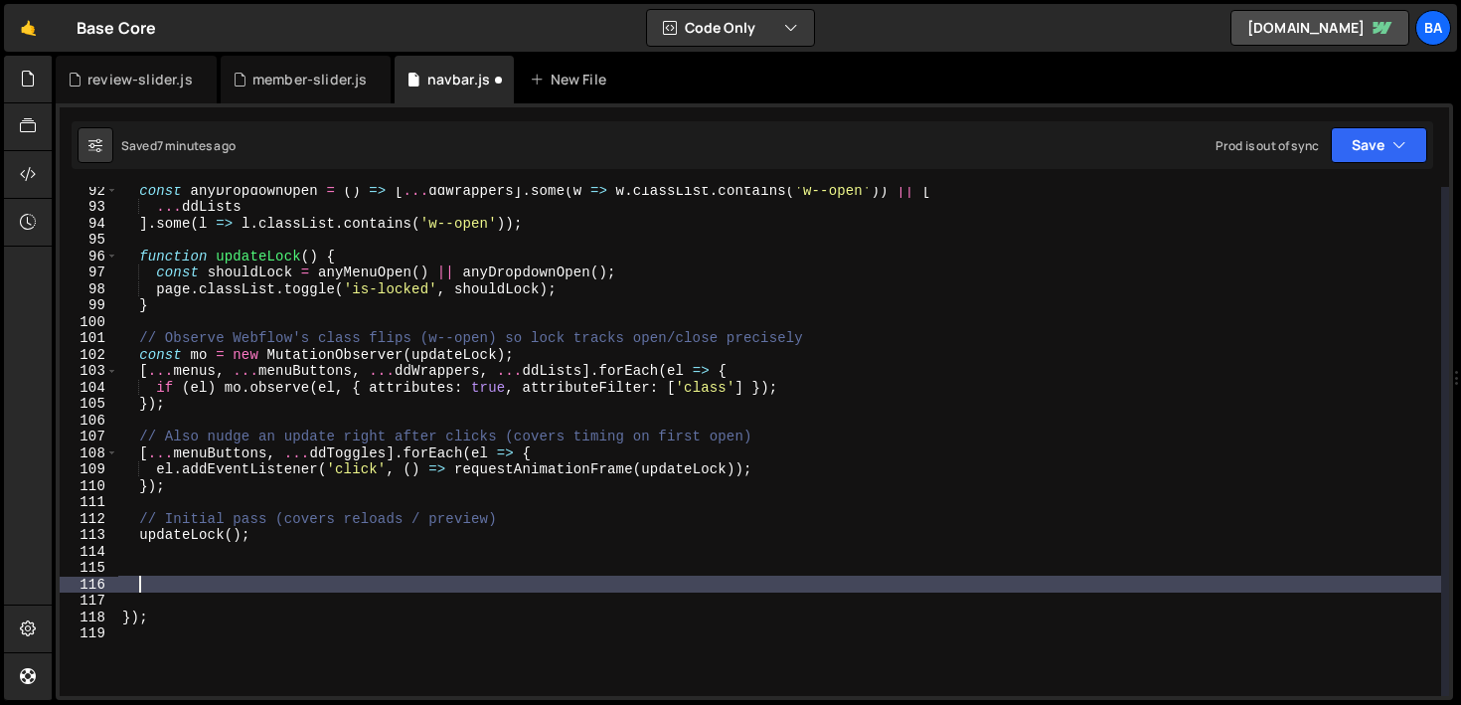
paste textarea
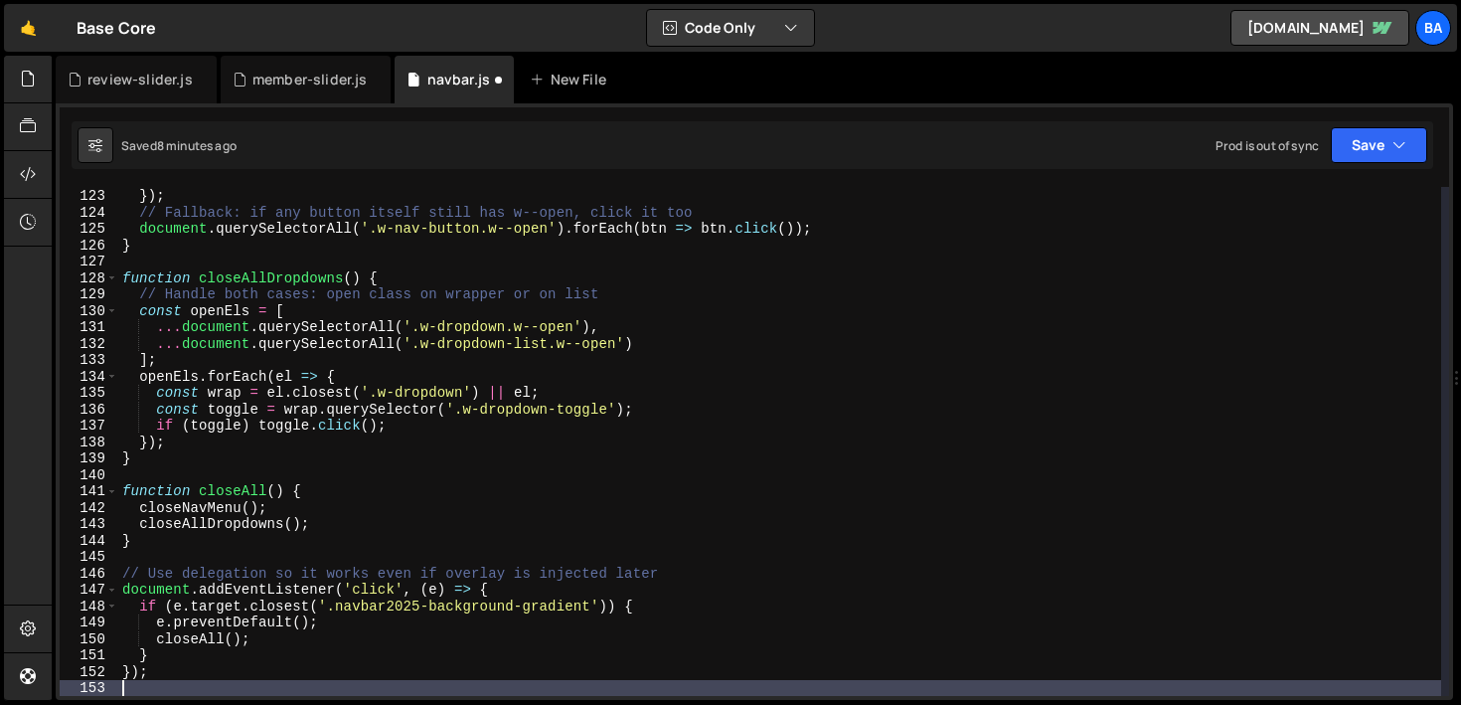
scroll to position [1999, 0]
click at [1373, 147] on button "Save" at bounding box center [1379, 145] width 96 height 36
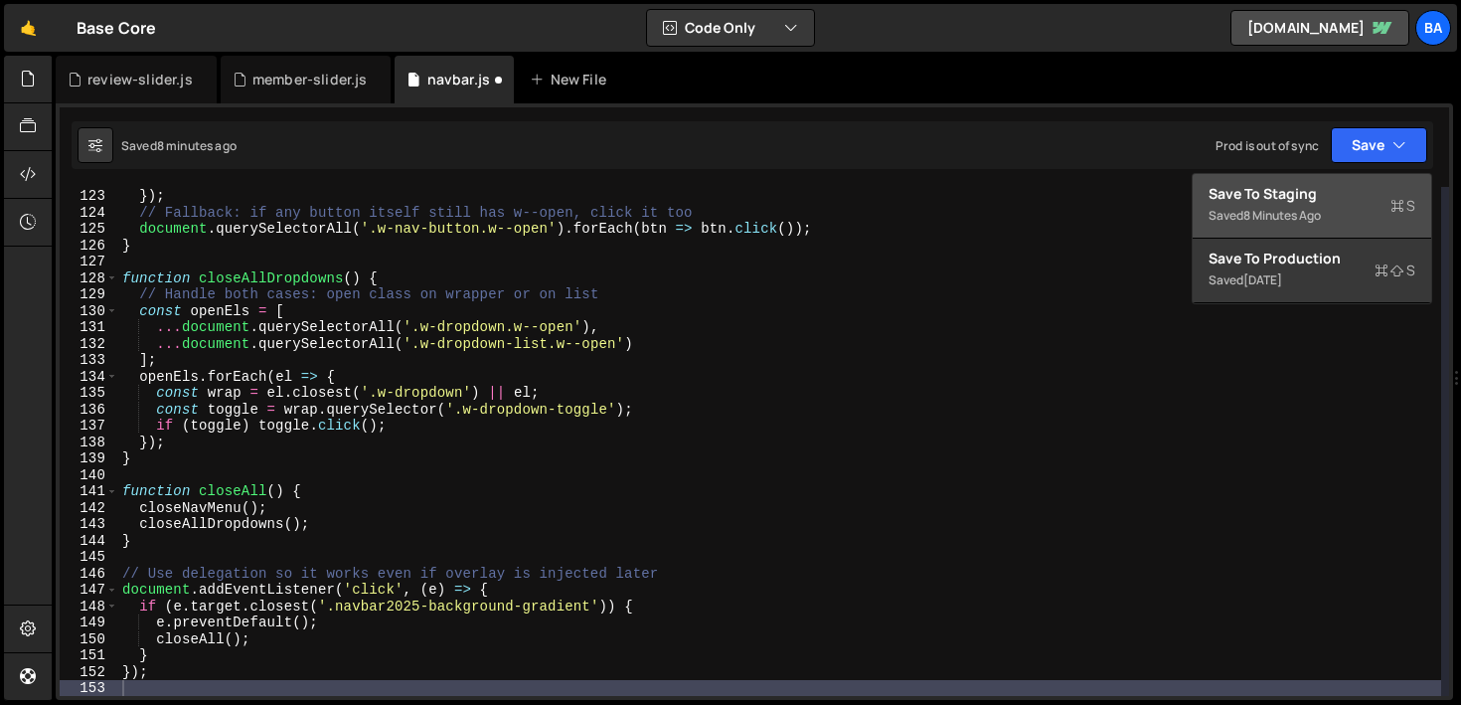
click at [1308, 180] on button "Save to Staging S Saved 8 minutes ago" at bounding box center [1311, 206] width 238 height 65
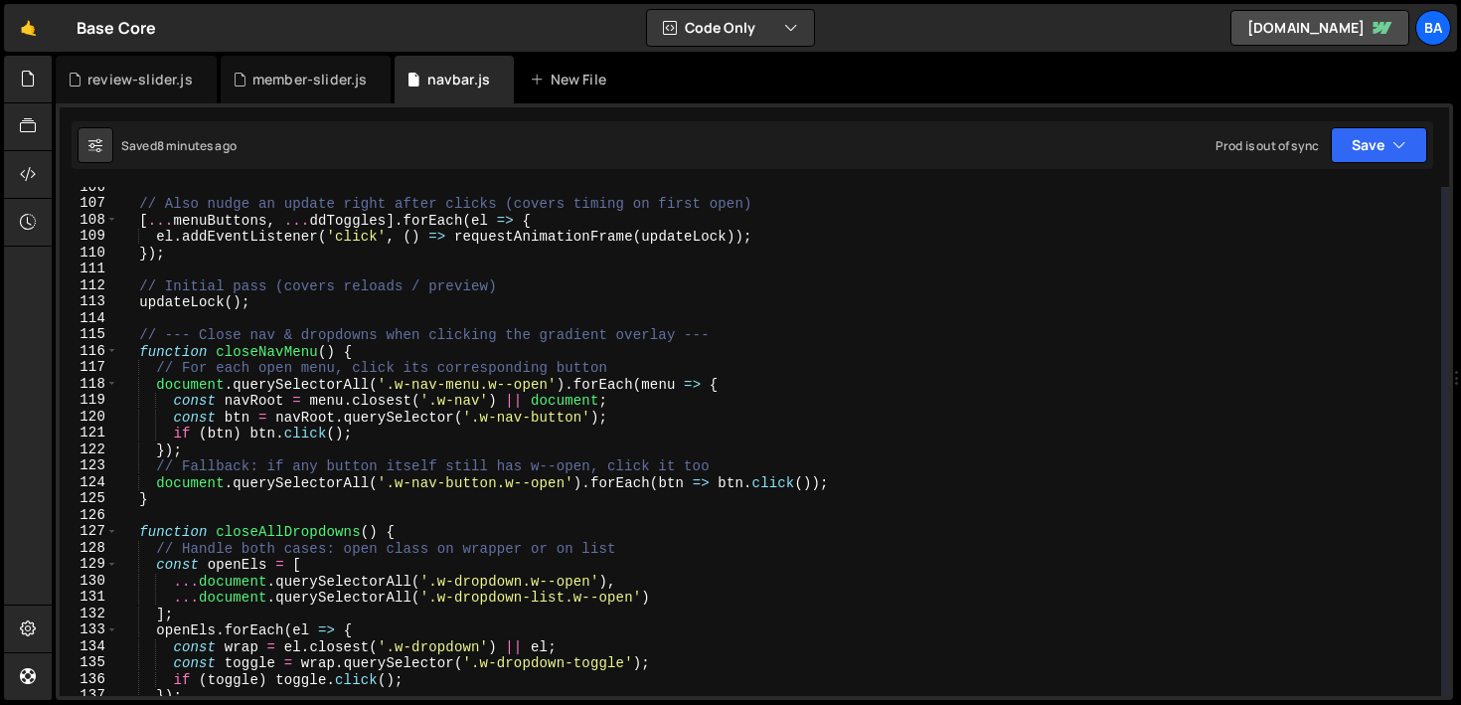
scroll to position [1730, 0]
click at [384, 353] on div "// Also nudge an update right after clicks (covers timing on first open) [ ... …" at bounding box center [779, 450] width 1323 height 542
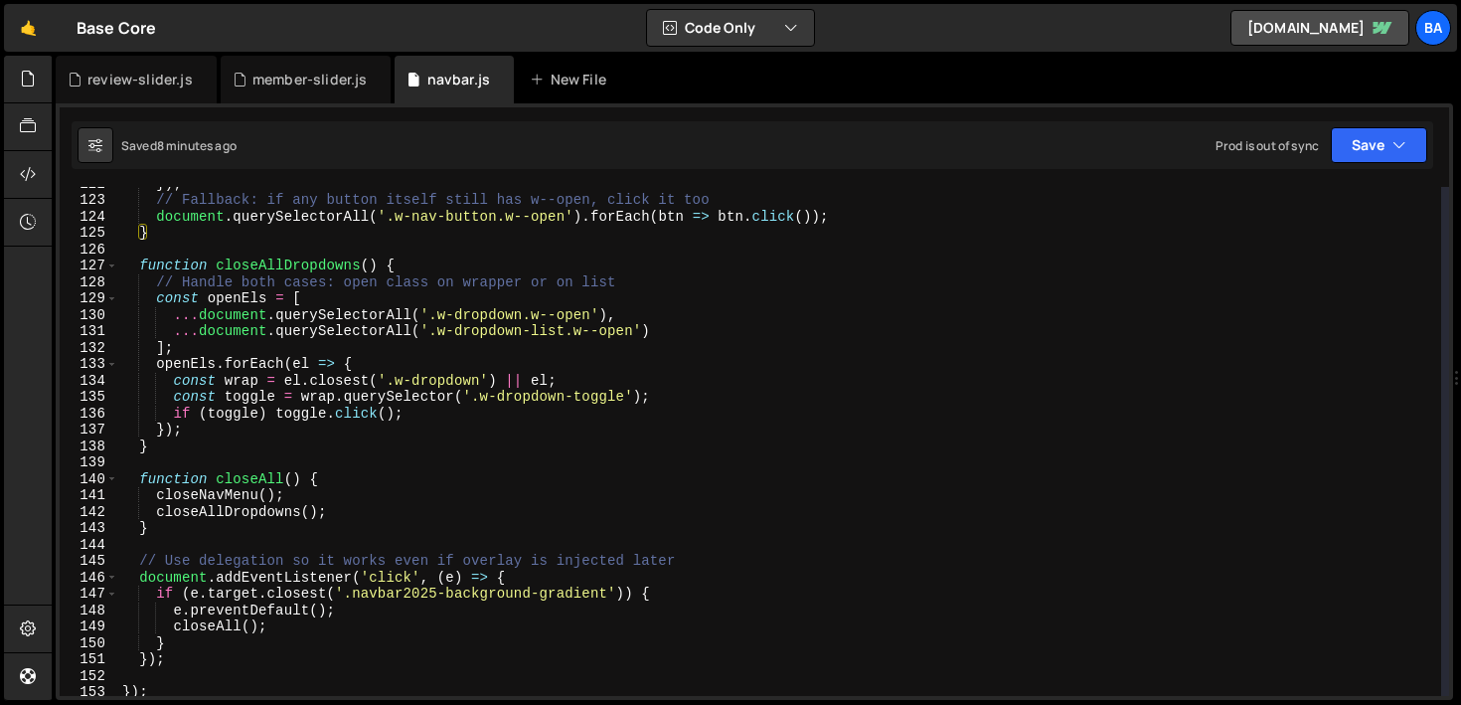
scroll to position [2067, 0]
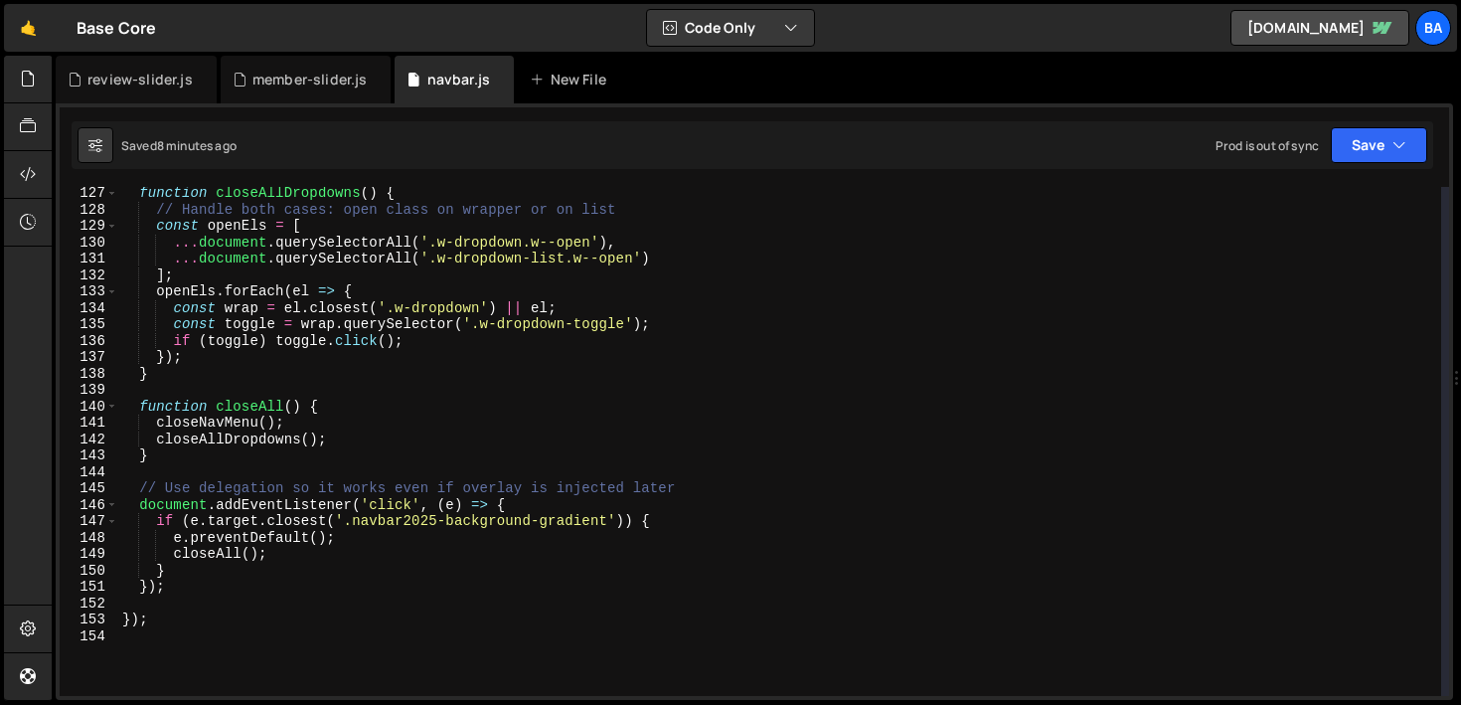
click at [551, 511] on div "function closeAllDropdowns ( ) { // Handle both cases: open class on wrapper or…" at bounding box center [779, 456] width 1323 height 542
type textarea "document.addEventListener('click', (e) => {"
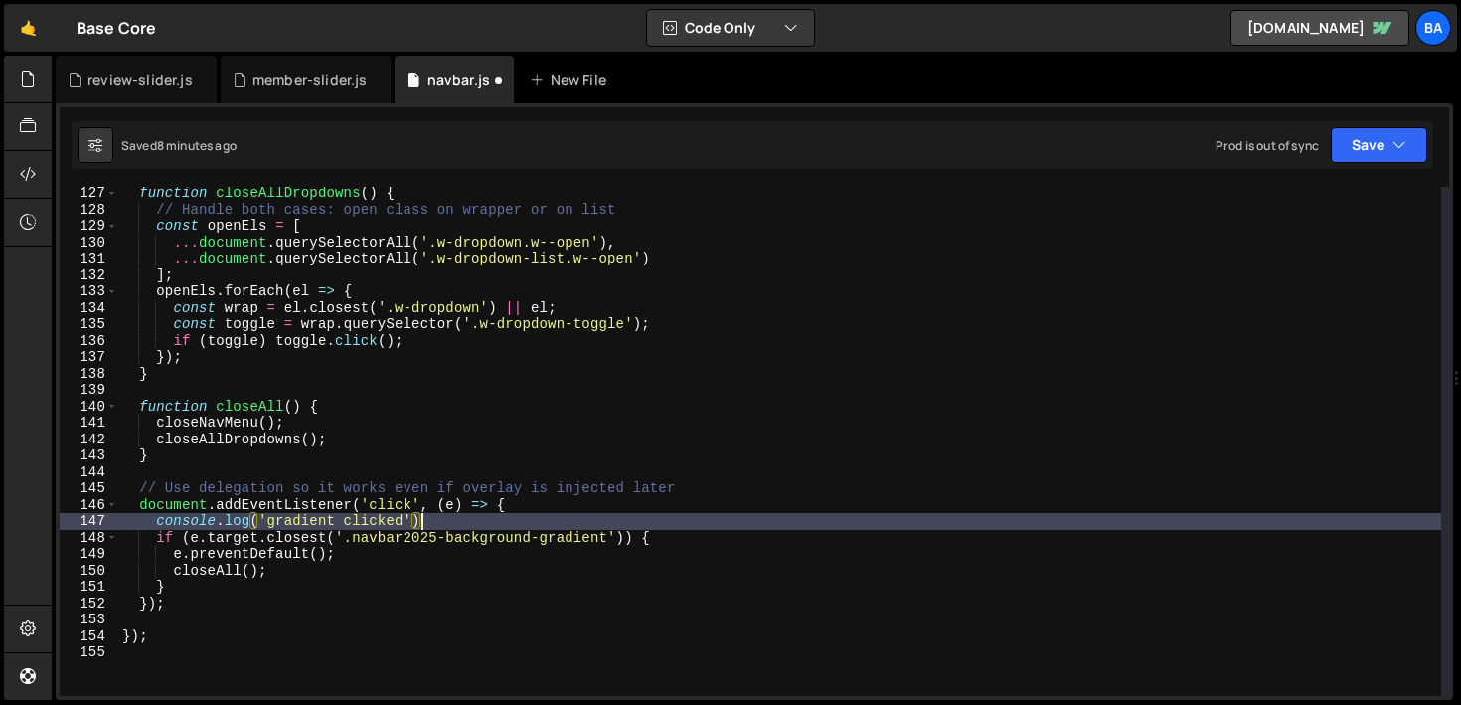
scroll to position [0, 21]
type textarea "console.log('gradient clicked');)"
click at [1372, 147] on button "Save" at bounding box center [1379, 145] width 96 height 36
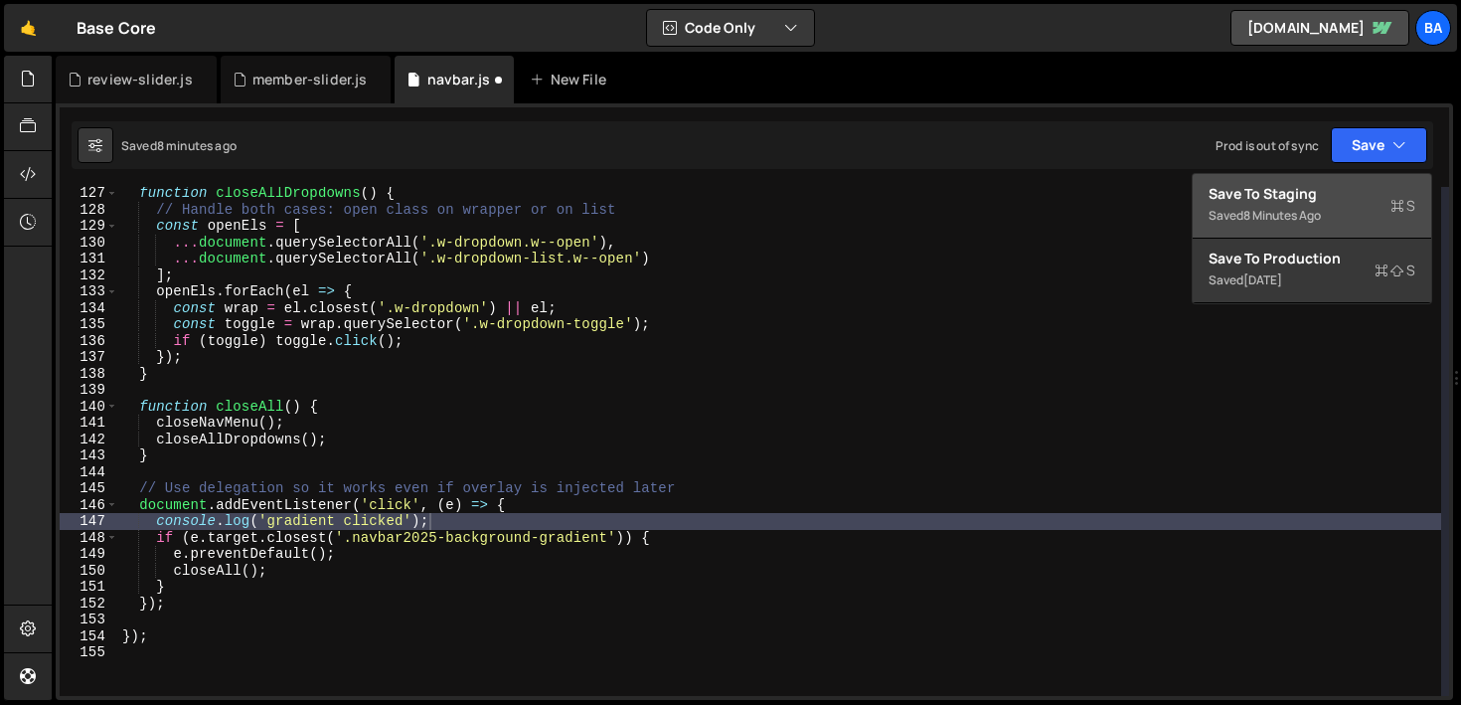
click at [1276, 185] on div "Save to Staging S" at bounding box center [1311, 194] width 207 height 20
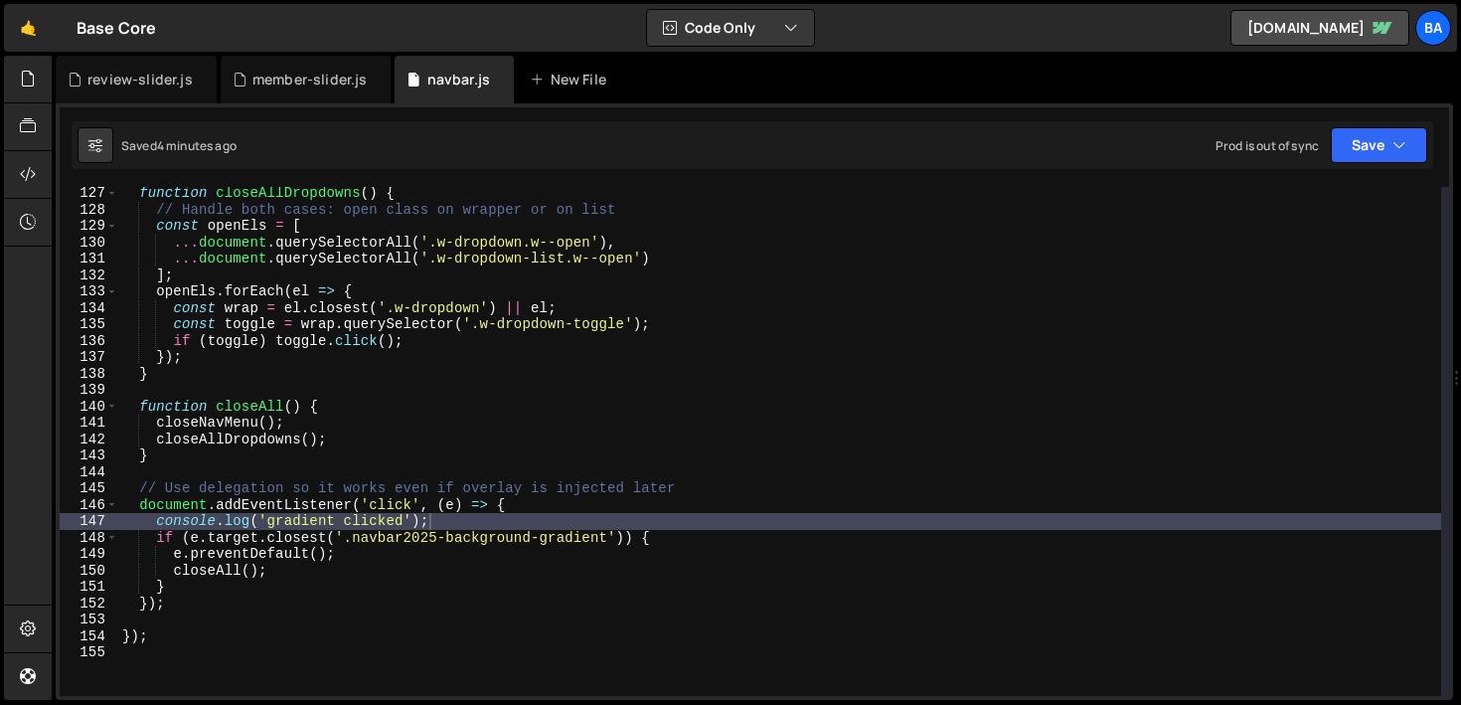
scroll to position [0, 0]
click at [176, 618] on div "function closeAllDropdowns ( ) { // Handle both cases: open class on wrapper or…" at bounding box center [779, 456] width 1323 height 542
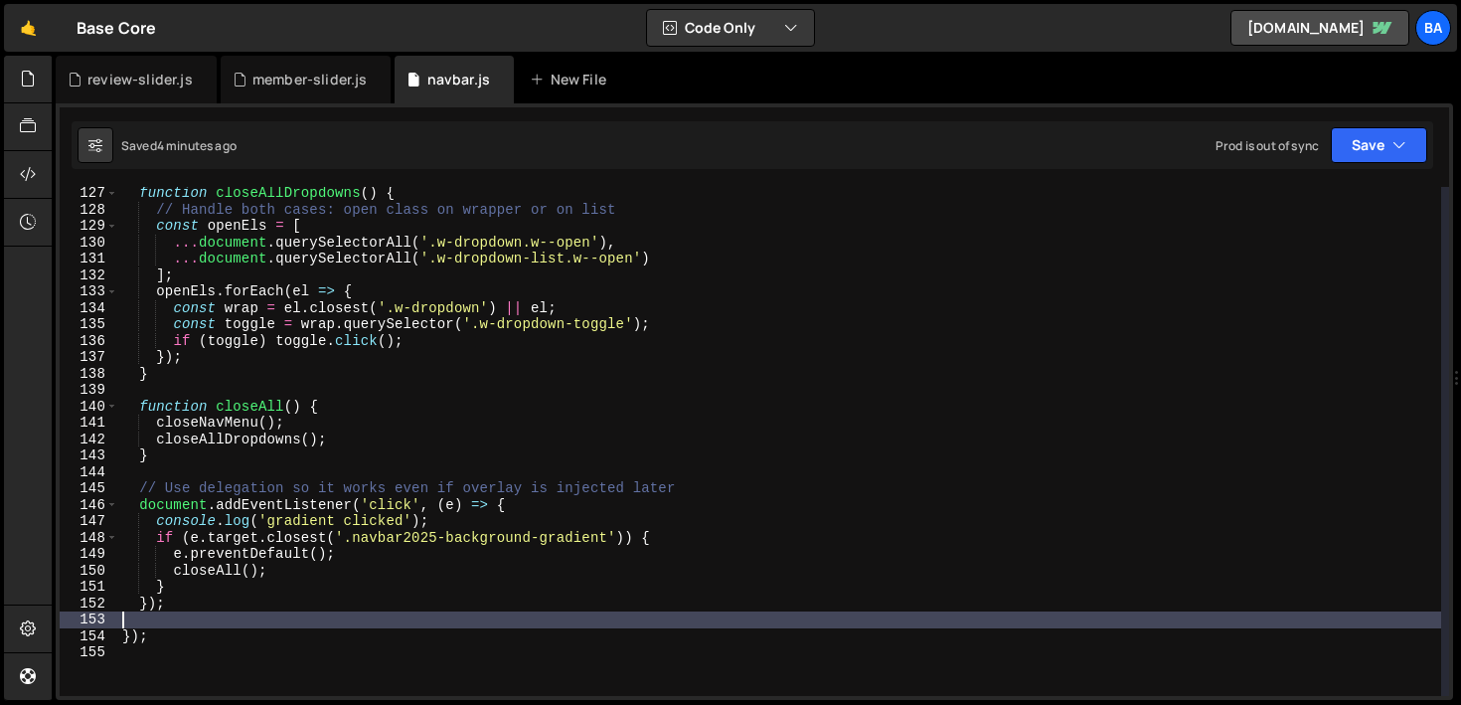
click at [179, 611] on div "function closeAllDropdowns ( ) { // Handle both cases: open class on wrapper or…" at bounding box center [779, 456] width 1323 height 542
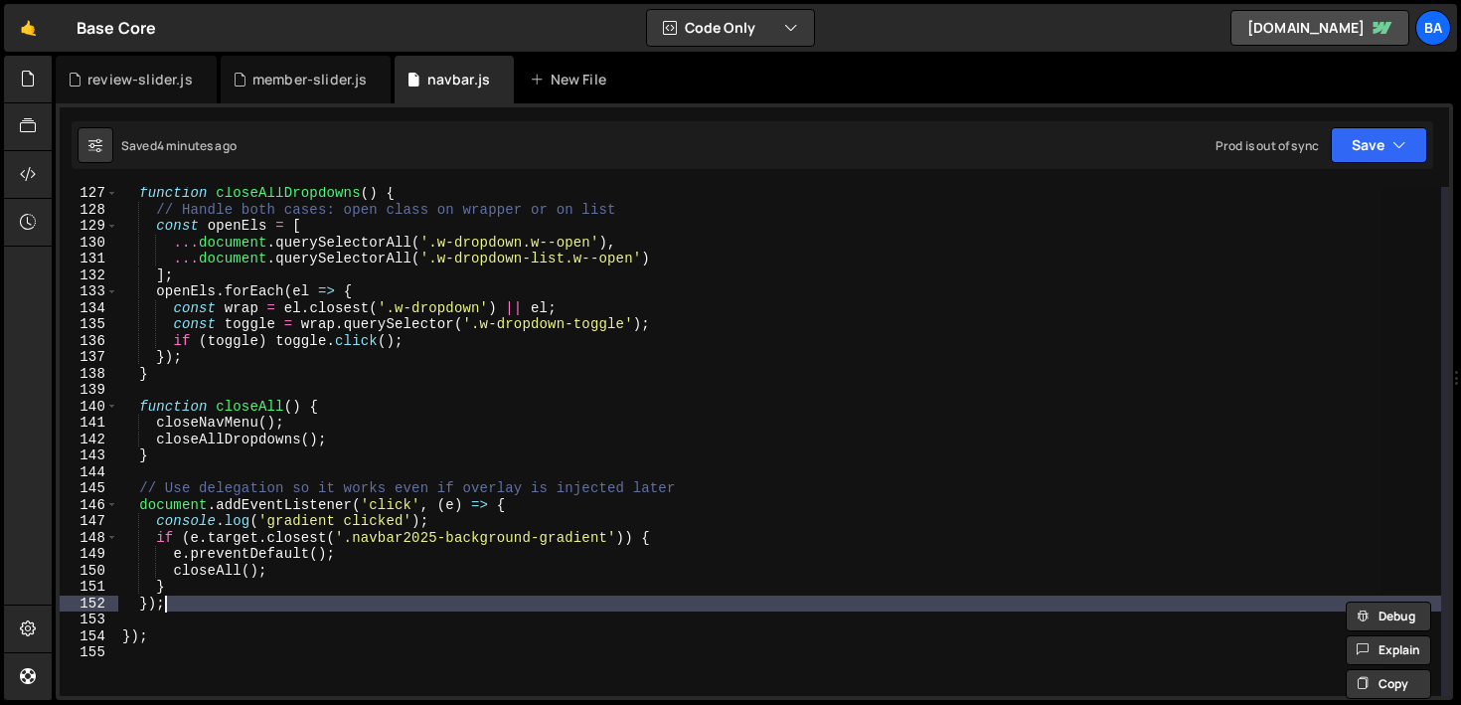
click at [179, 611] on div "function closeAllDropdowns ( ) { // Handle both cases: open class on wrapper or…" at bounding box center [779, 441] width 1323 height 509
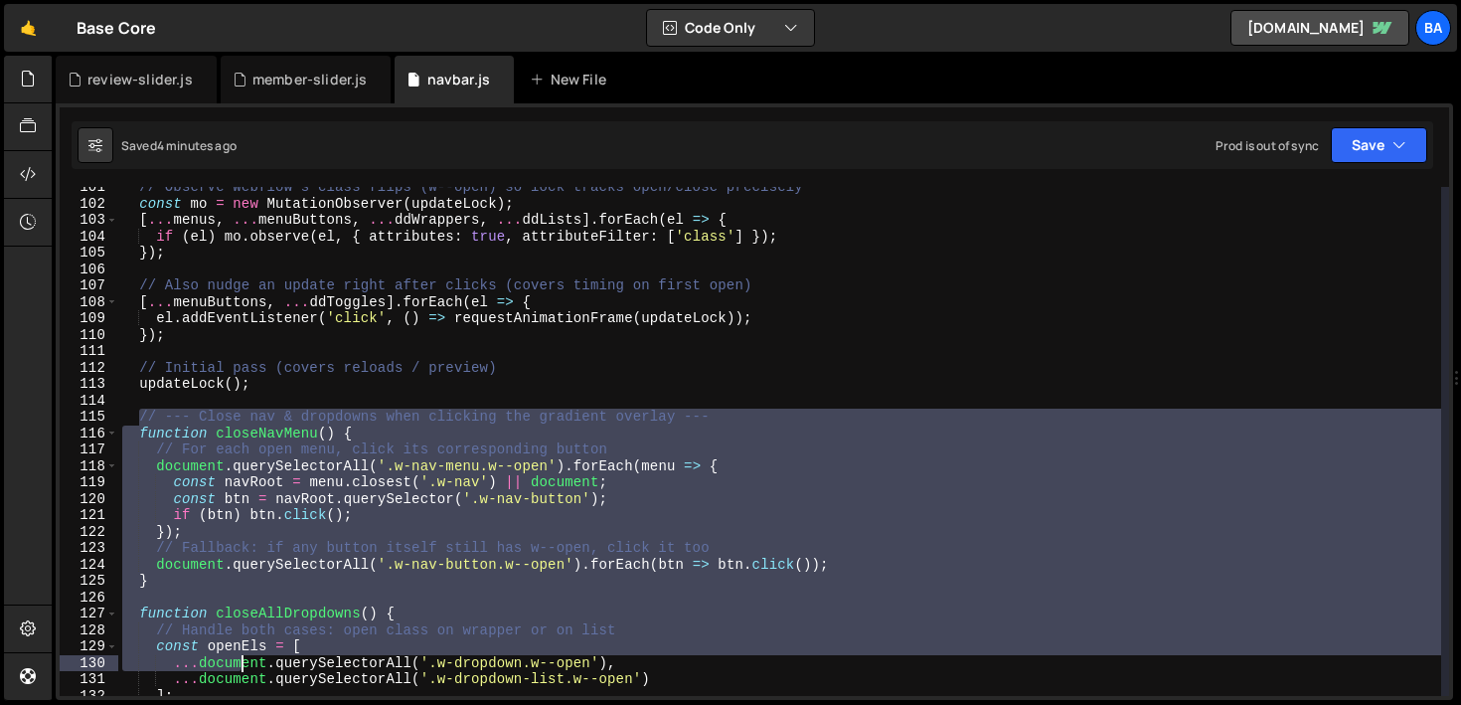
scroll to position [1655, 0]
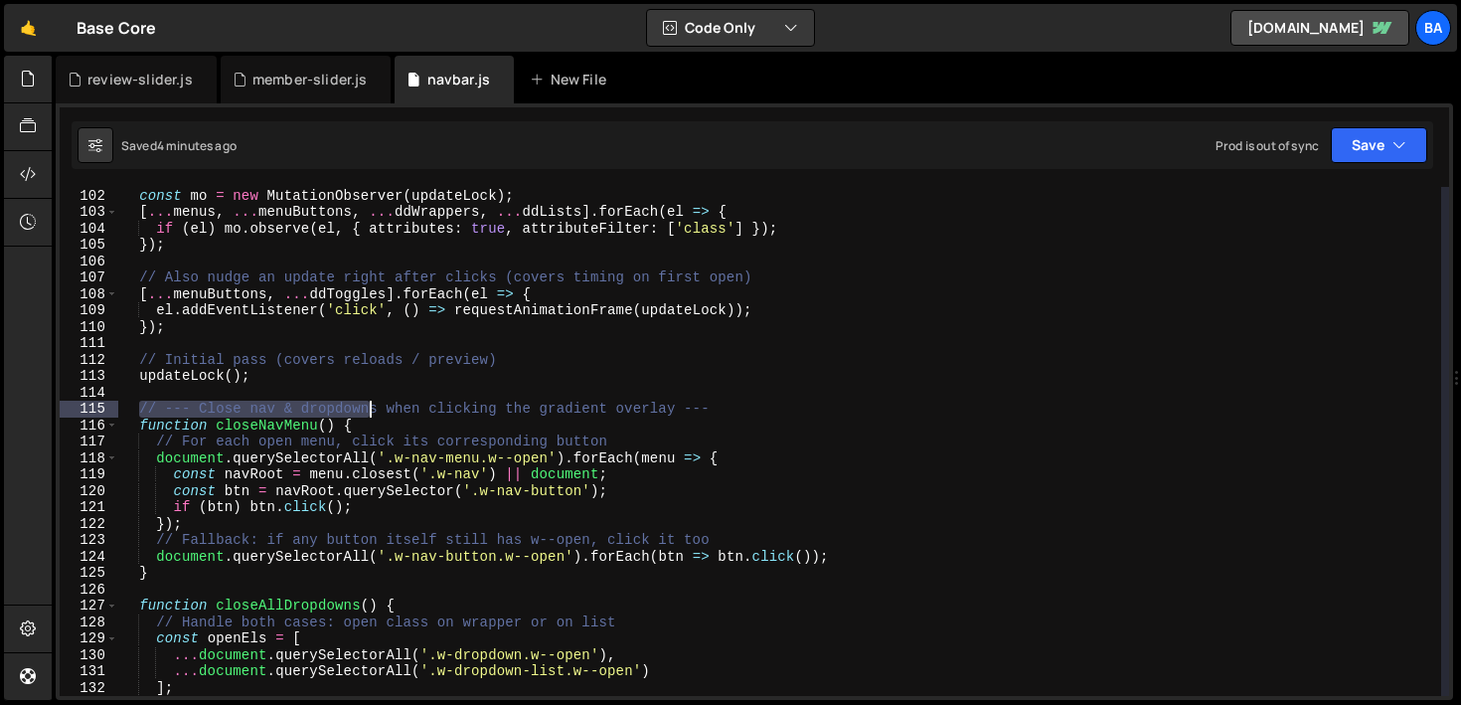
drag, startPoint x: 139, startPoint y: 419, endPoint x: 365, endPoint y: 416, distance: 225.6
click at [365, 416] on div "// Observe Webflow's class flips (w--open) so lock tracks open/close precisely …" at bounding box center [779, 442] width 1323 height 542
click at [321, 469] on div "// Observe Webflow's class flips (w--open) so lock tracks open/close precisely …" at bounding box center [779, 442] width 1323 height 542
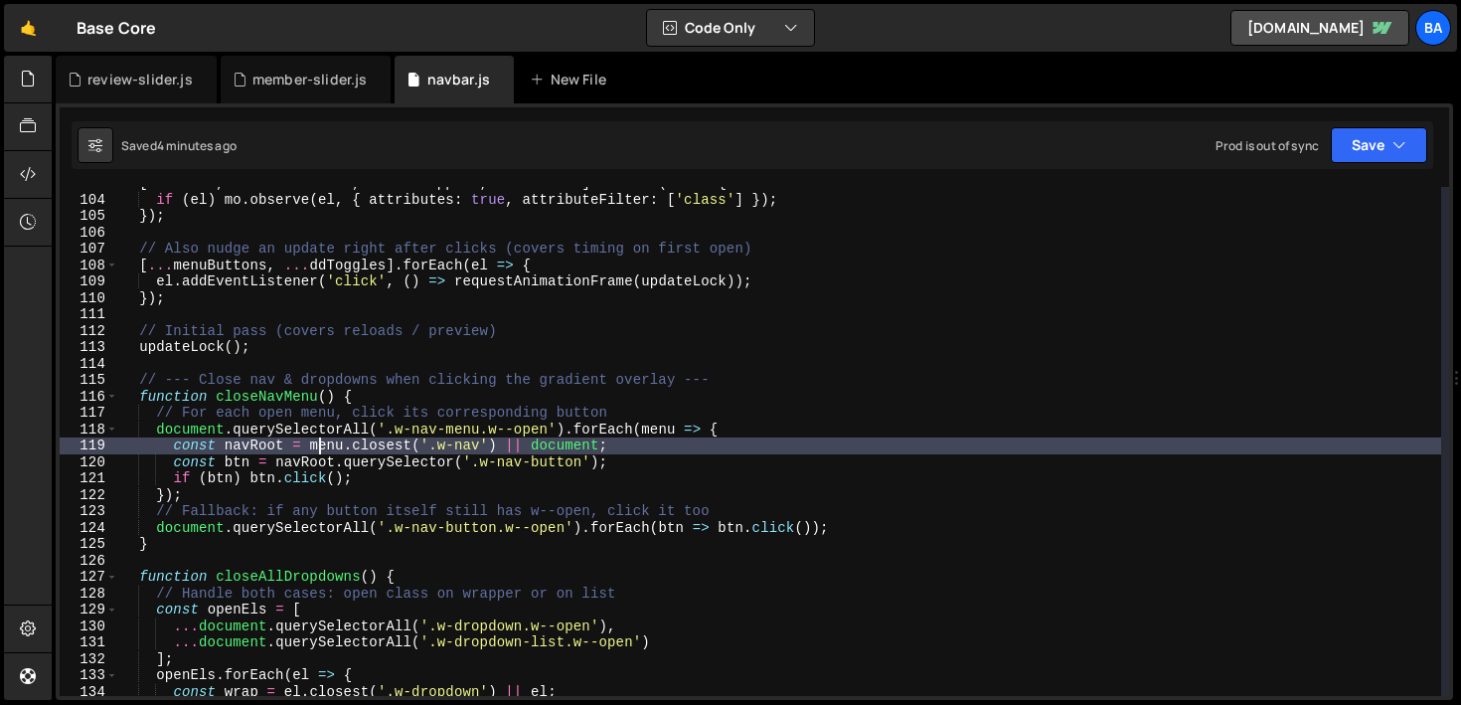
scroll to position [1687, 0]
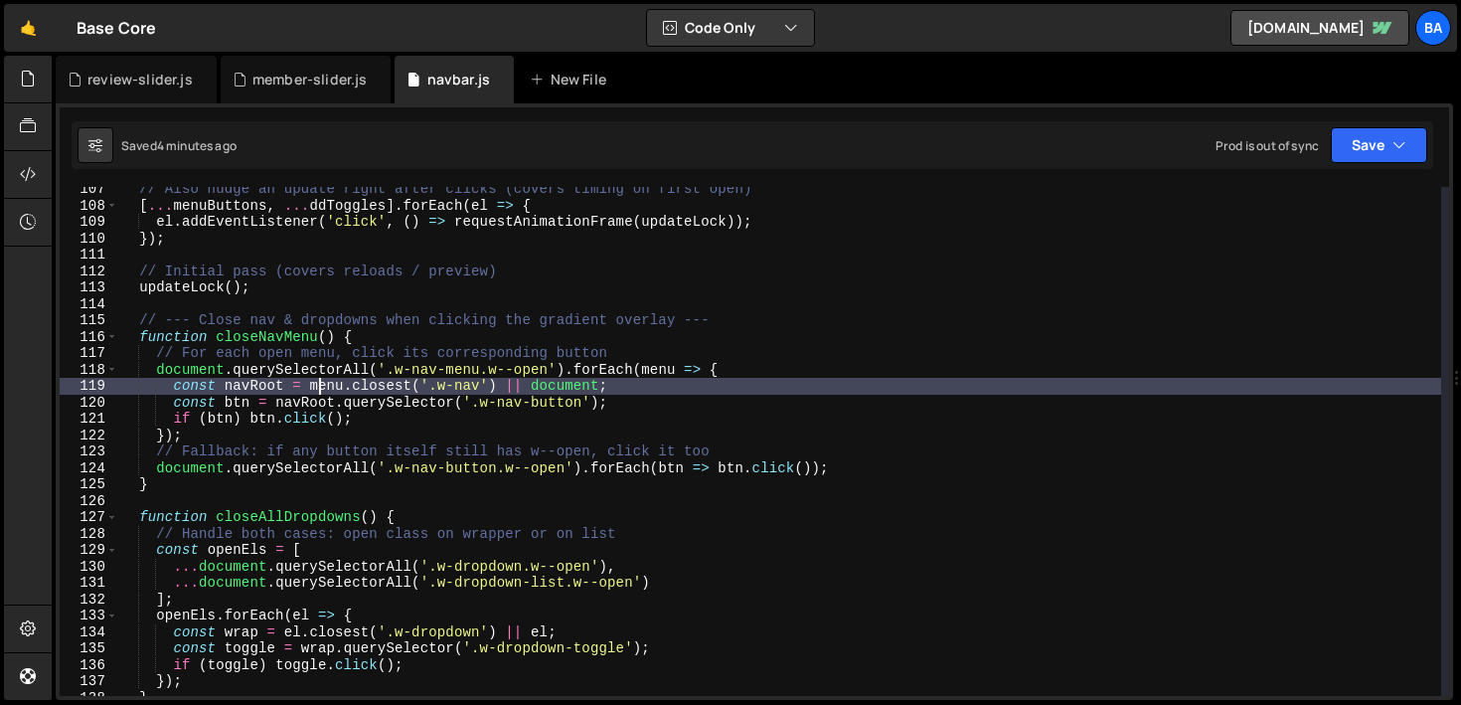
click at [321, 469] on div "// Also nudge an update right after clicks (covers timing on first open) [ ... …" at bounding box center [779, 452] width 1323 height 542
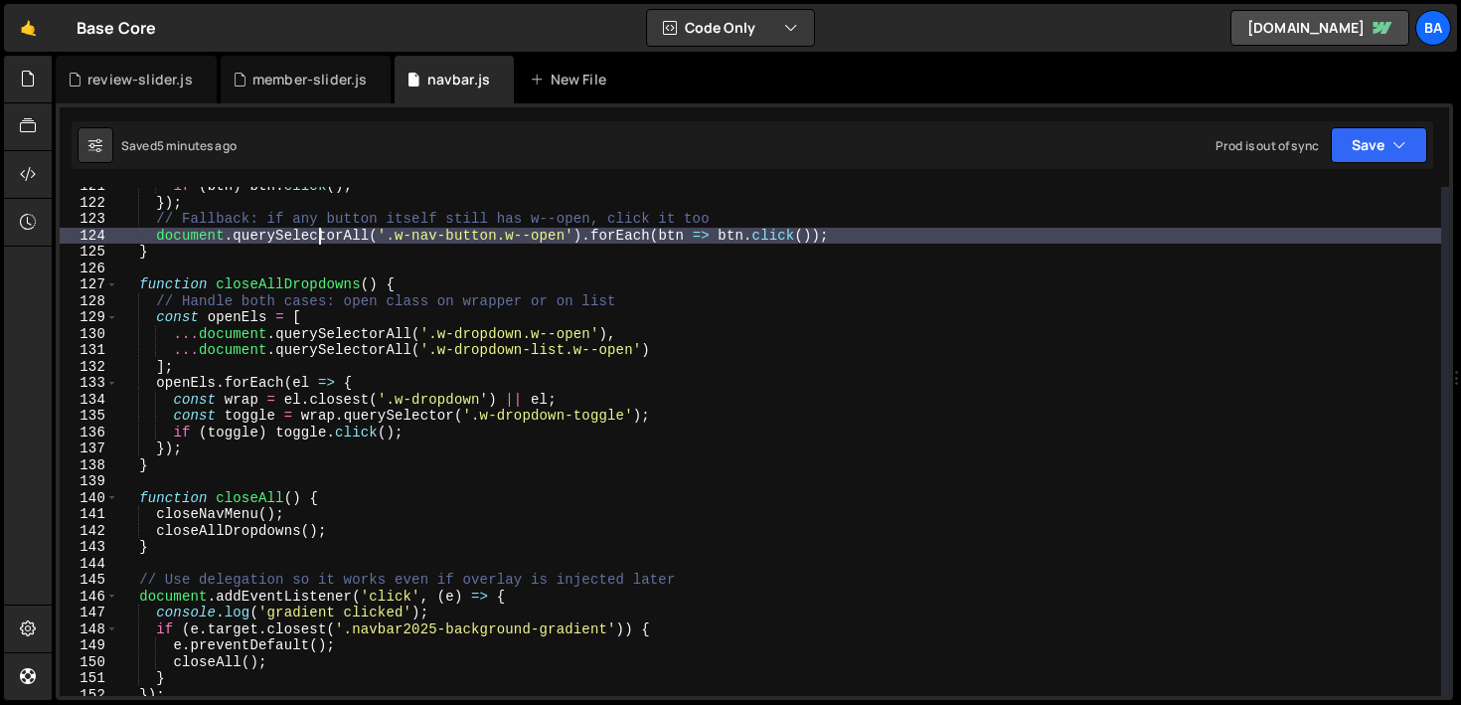
scroll to position [1770, 0]
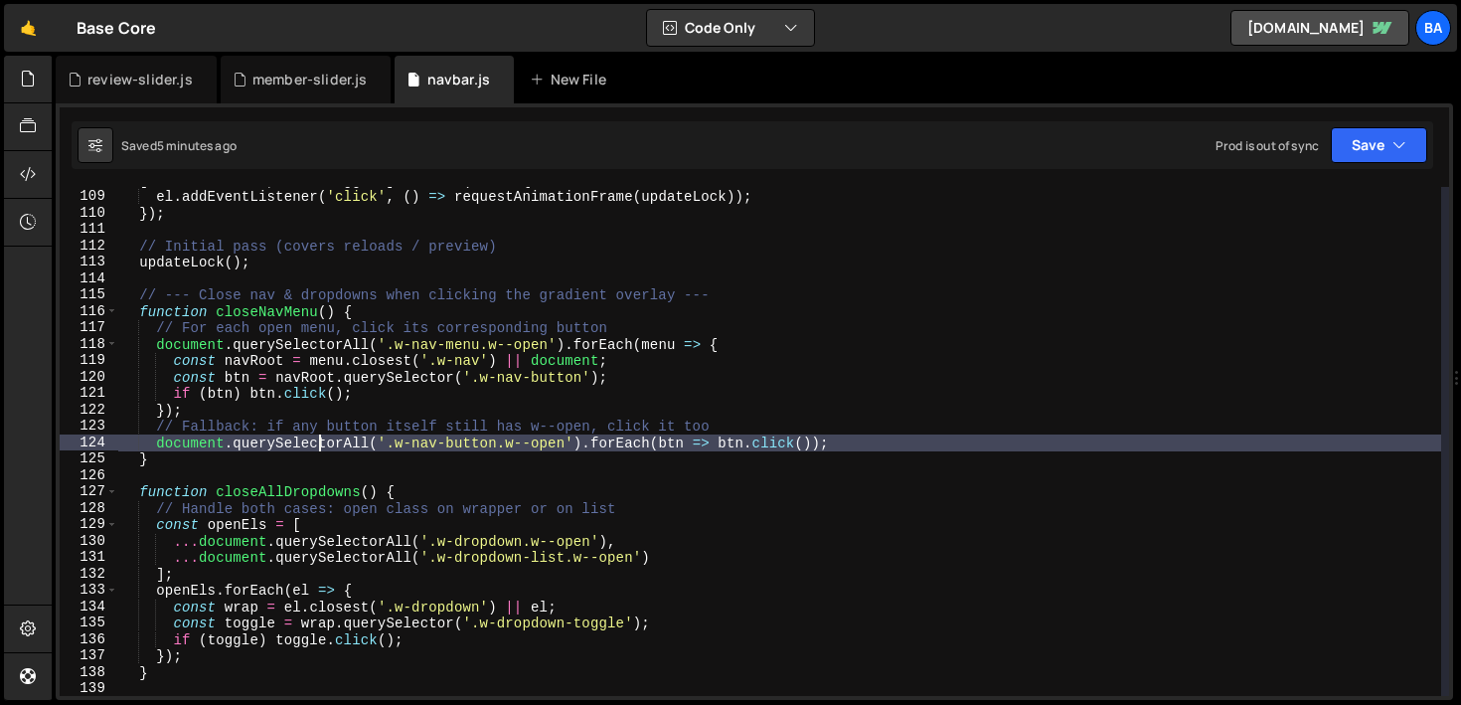
click at [220, 354] on div "[ ... menuButtons , ... ddToggles ] . forEach ( el => { el . addEventListener (…" at bounding box center [779, 443] width 1323 height 542
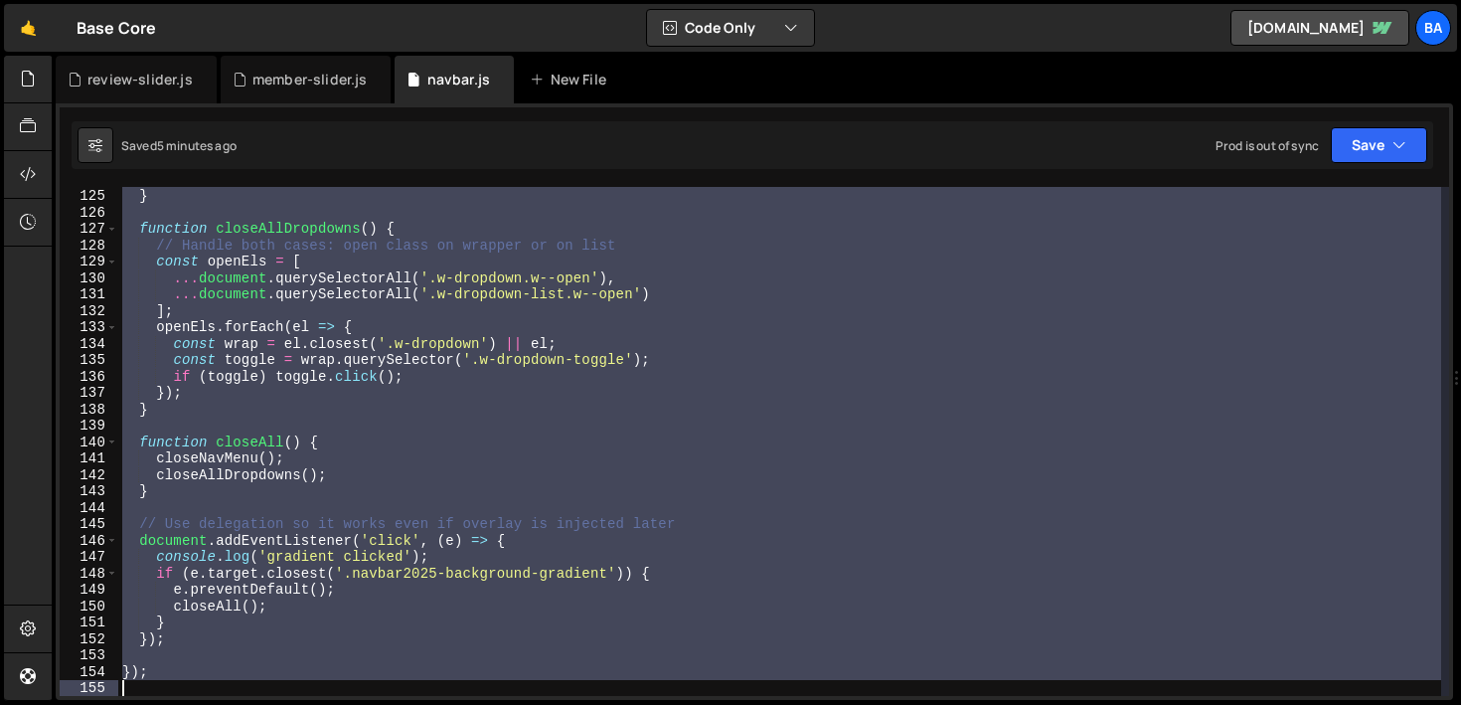
scroll to position [2032, 0]
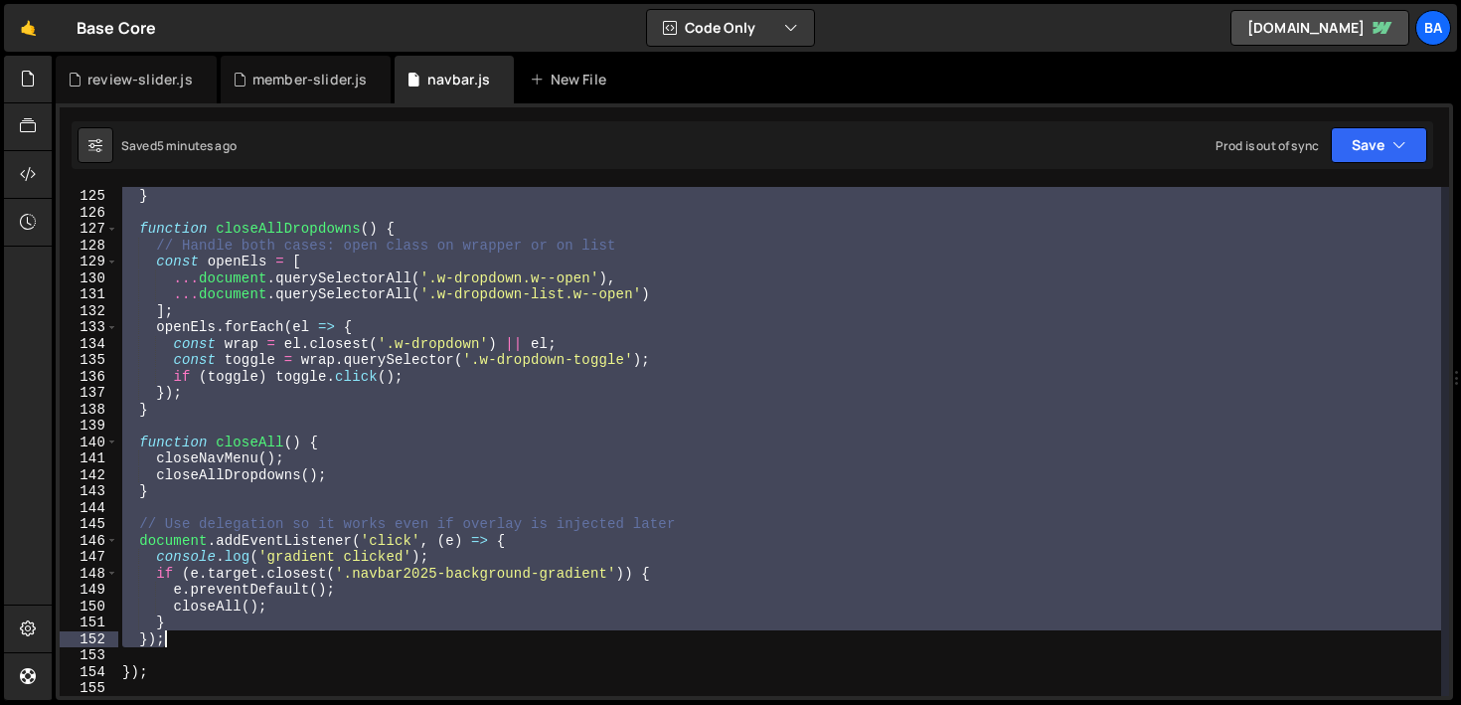
drag, startPoint x: 136, startPoint y: 293, endPoint x: 225, endPoint y: 642, distance: 359.8
click at [225, 642] on div "document . querySelectorAll ( '.w-nav-button.w--open' ) . forEach ( btn => btn …" at bounding box center [779, 442] width 1323 height 542
type textarea "} });"
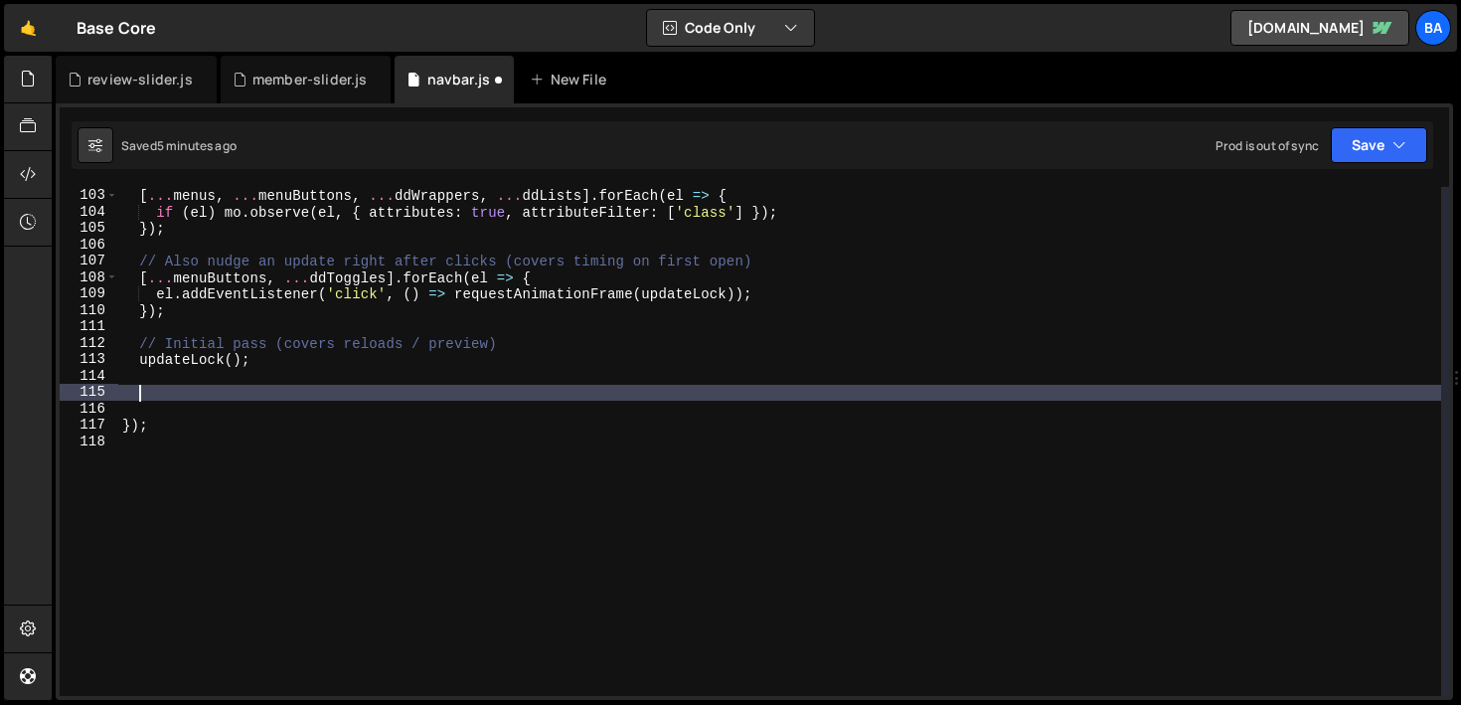
scroll to position [1672, 0]
paste textarea "}"
type textarea "}"
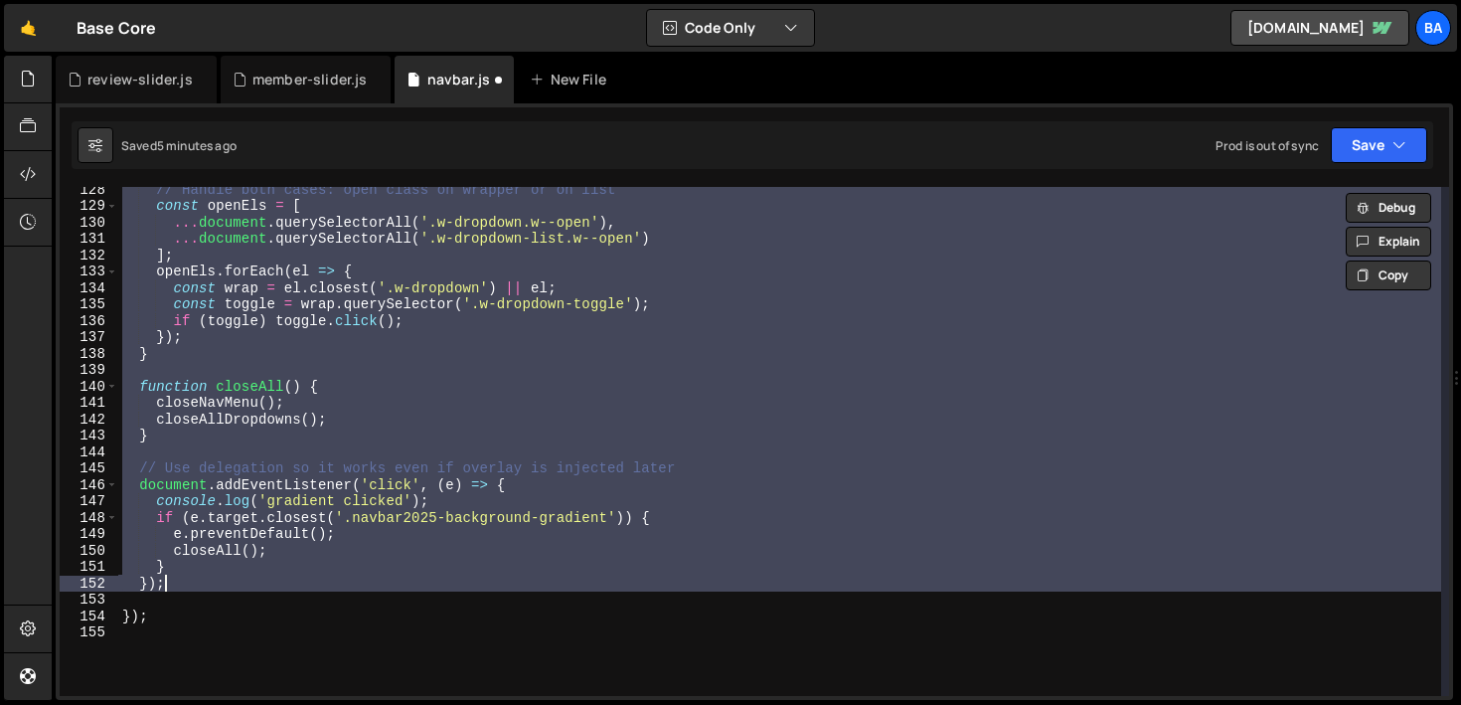
scroll to position [2088, 0]
click at [196, 576] on div "// Handle both cases: open class on wrapper or on list const openEls = [ ... do…" at bounding box center [779, 441] width 1323 height 509
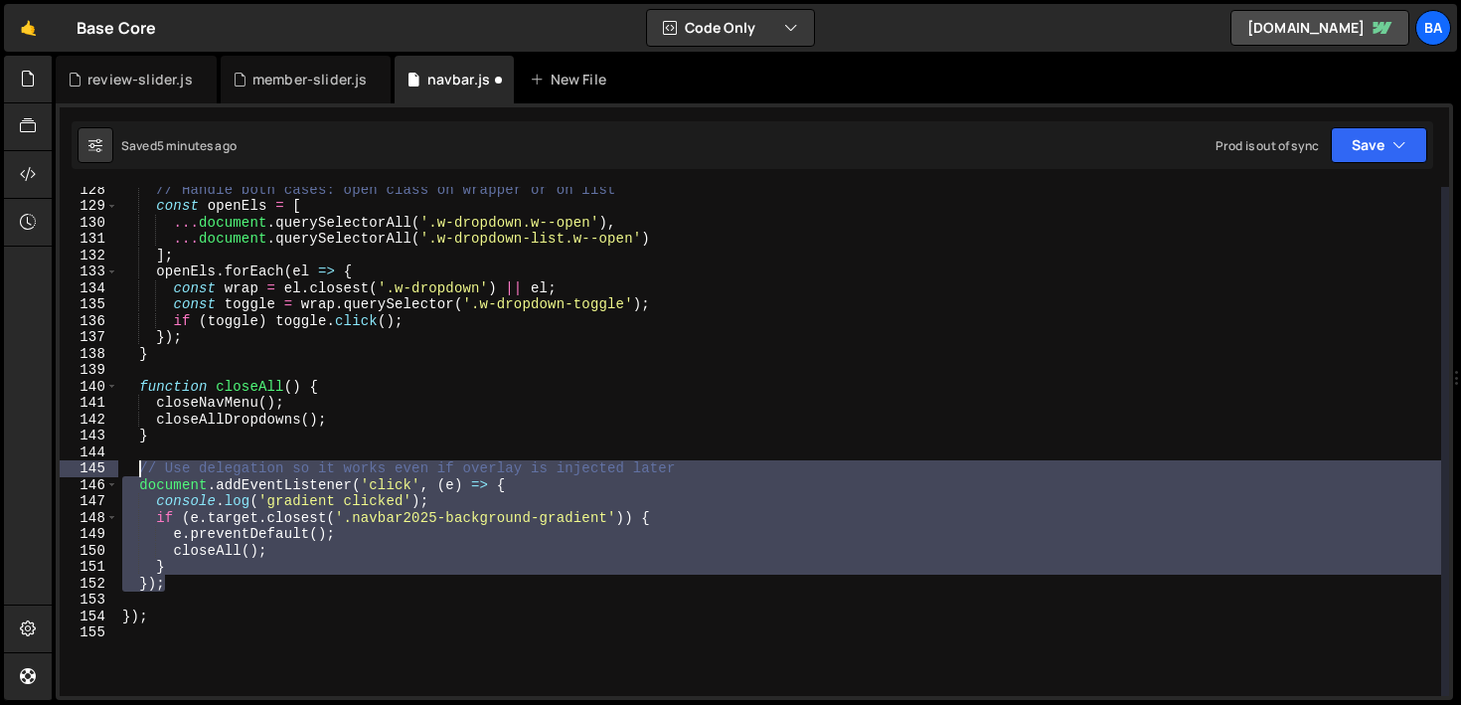
drag, startPoint x: 181, startPoint y: 583, endPoint x: 143, endPoint y: 472, distance: 117.5
click at [143, 472] on div "// Handle both cases: open class on wrapper or on list const openEls = [ ... do…" at bounding box center [779, 452] width 1323 height 542
paste textarea "}"
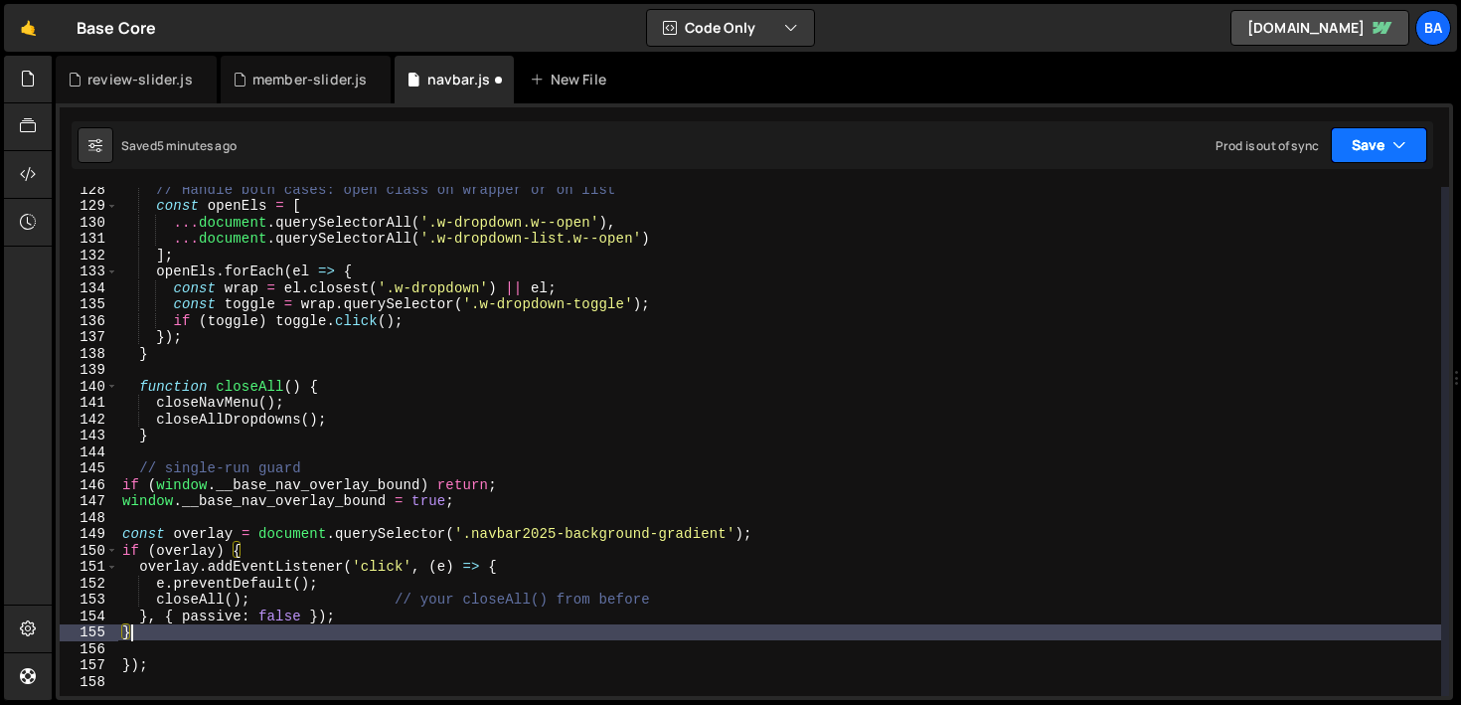
click at [1371, 160] on button "Save" at bounding box center [1379, 145] width 96 height 36
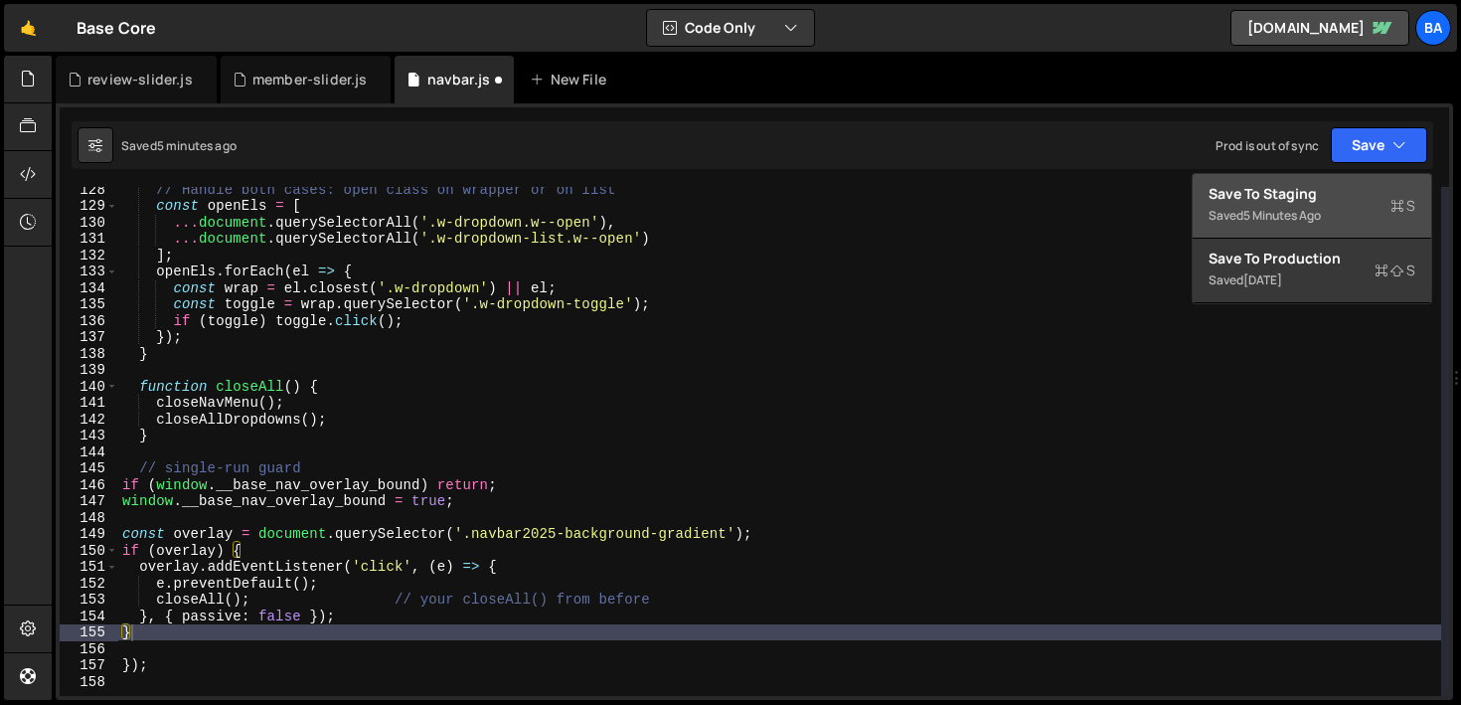
click at [1345, 192] on div "Save to Staging S" at bounding box center [1311, 194] width 207 height 20
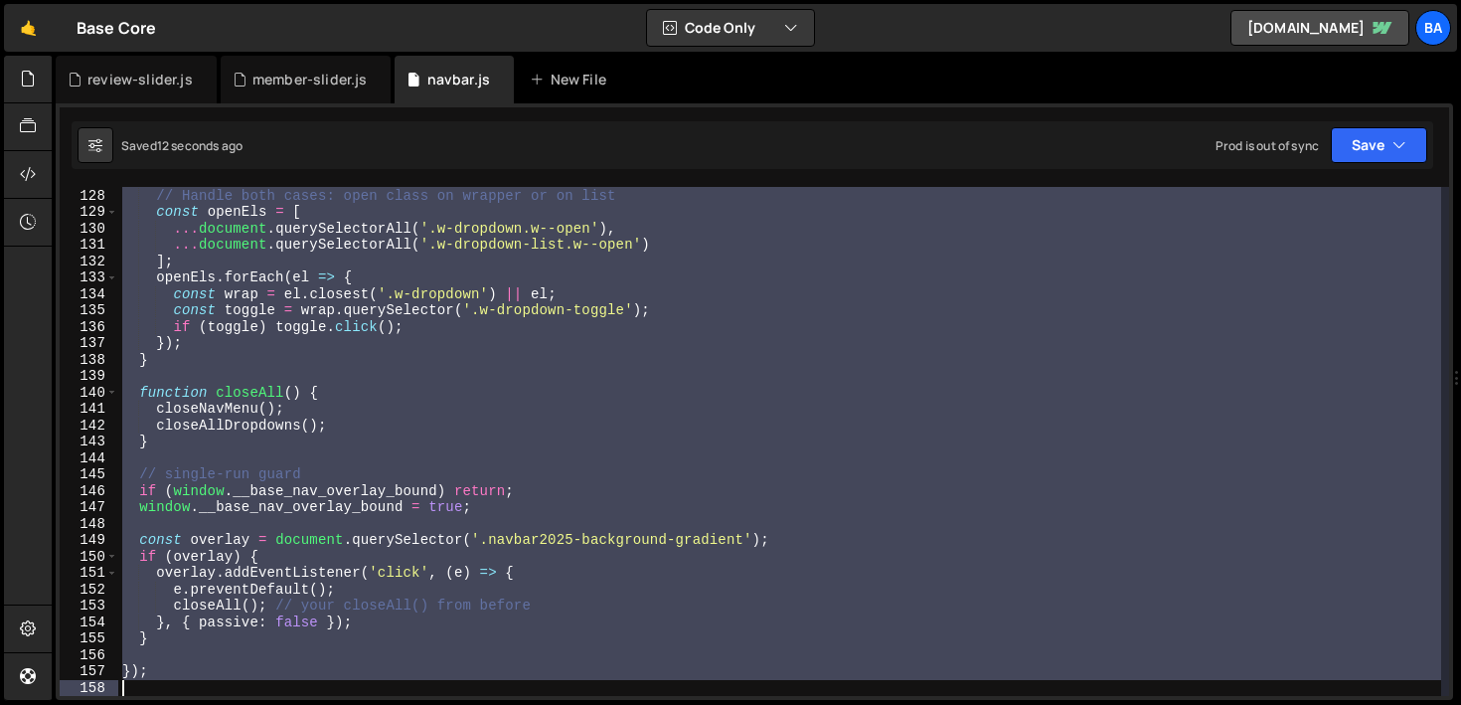
scroll to position [2082, 0]
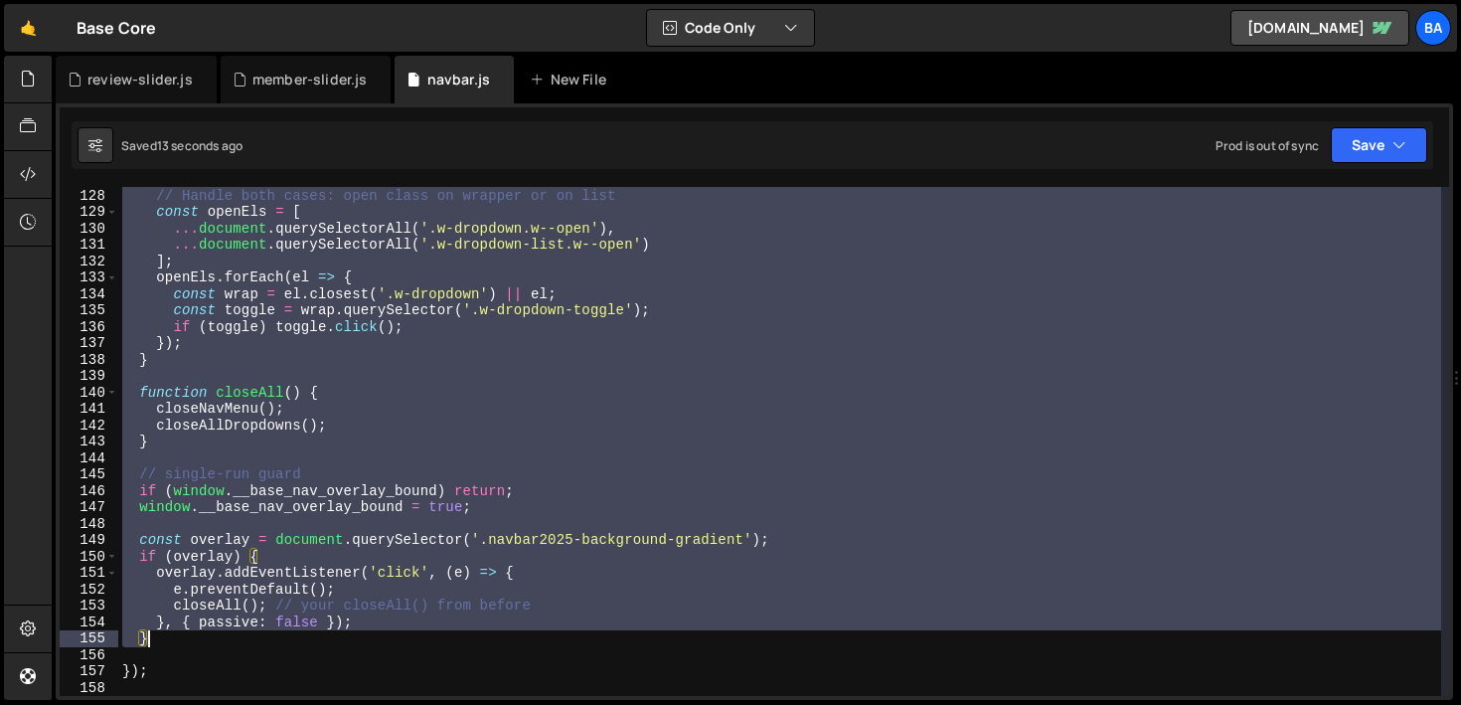
drag, startPoint x: 229, startPoint y: 302, endPoint x: 510, endPoint y: 637, distance: 437.3
click at [510, 637] on div "function closeAllDropdowns ( ) { // Handle both cases: open class on wrapper or…" at bounding box center [779, 442] width 1323 height 542
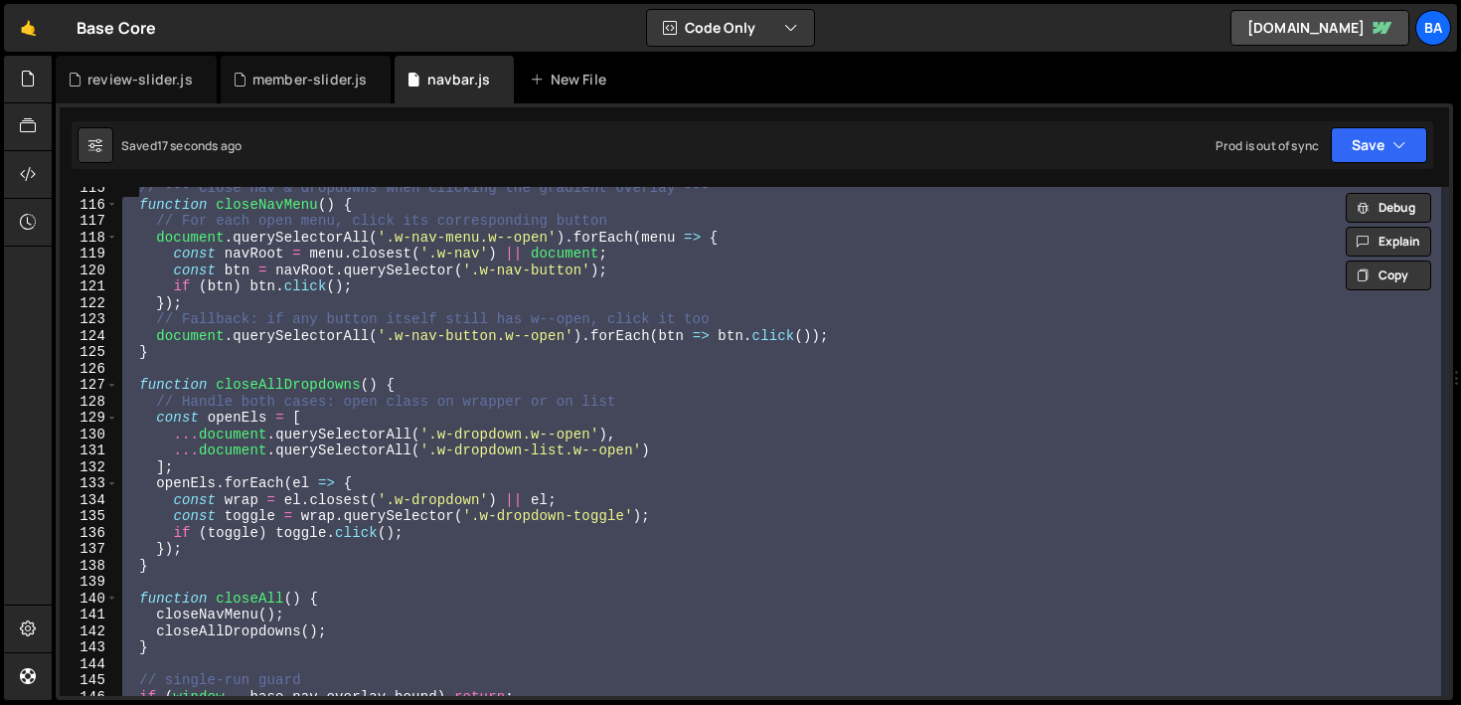
scroll to position [1769, 0]
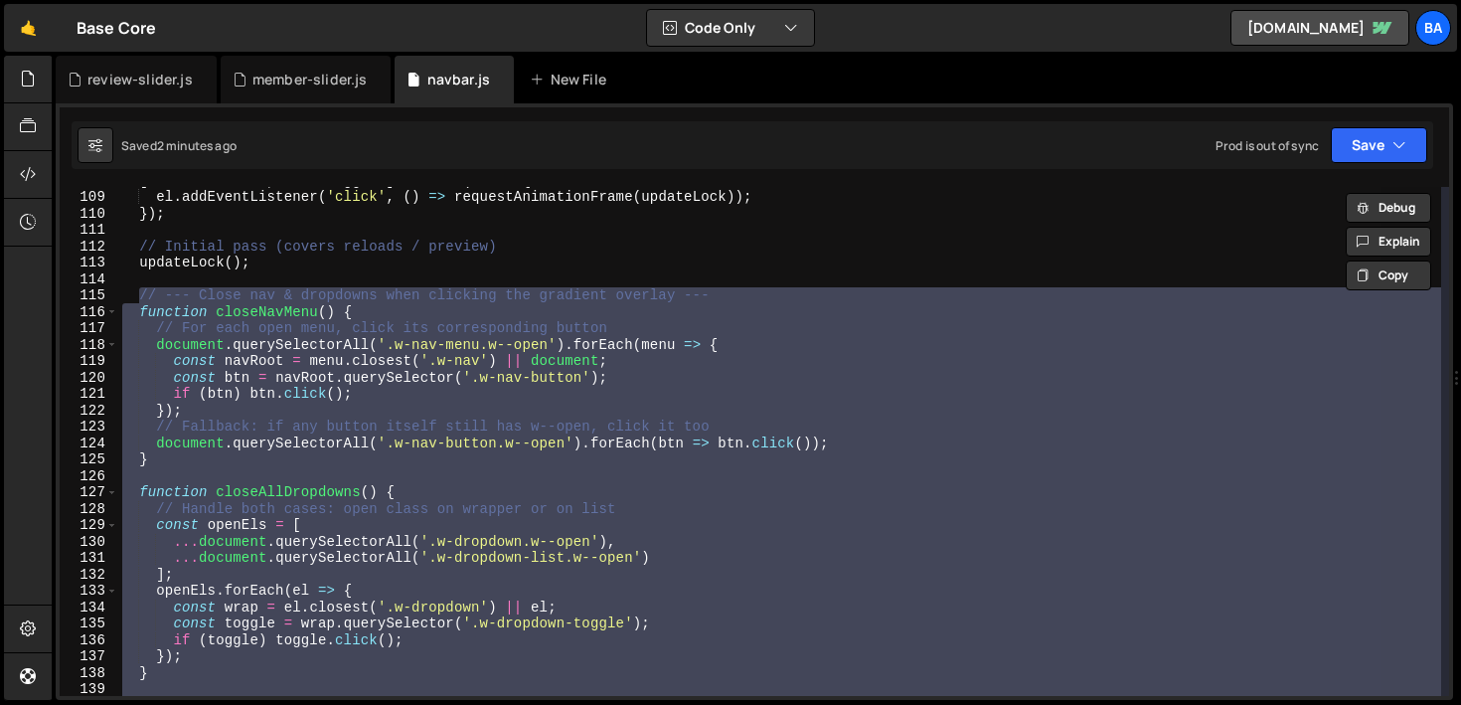
click at [245, 383] on div "[ ... menuButtons , ... ddToggles ] . forEach ( el => { el . addEventListener (…" at bounding box center [779, 441] width 1323 height 509
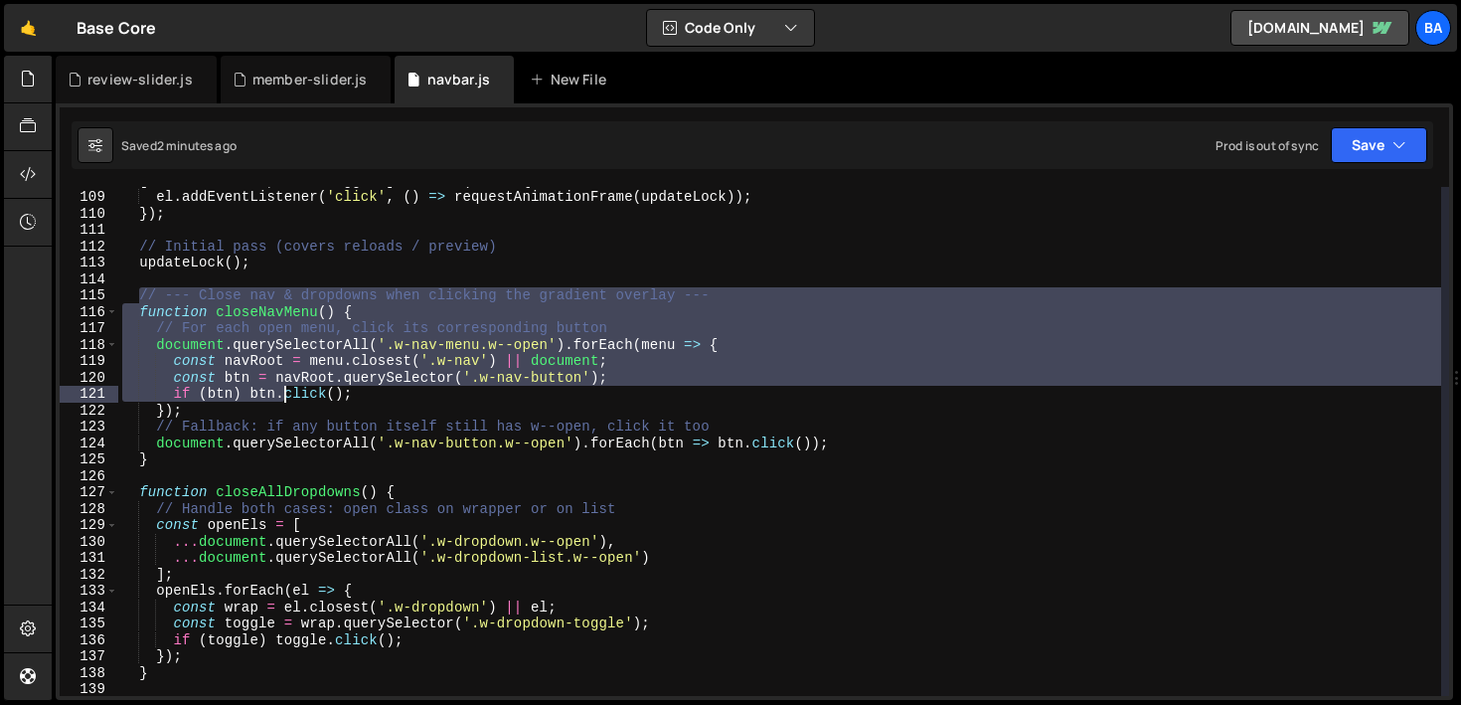
scroll to position [2082, 0]
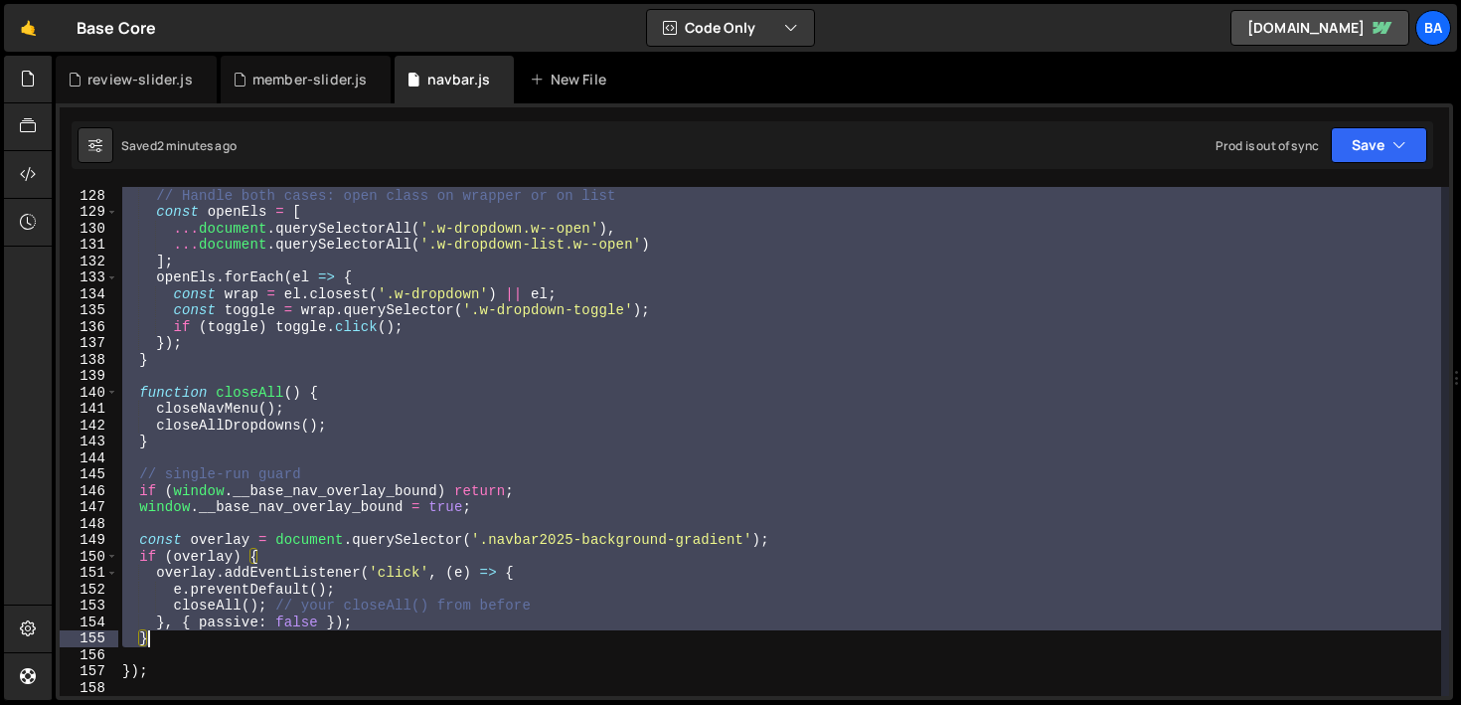
drag, startPoint x: 137, startPoint y: 298, endPoint x: 366, endPoint y: 645, distance: 415.3
click at [366, 645] on div "function closeAllDropdowns ( ) { // Handle both cases: open class on wrapper or…" at bounding box center [779, 442] width 1323 height 542
paste textarea "}, { passive: false });"
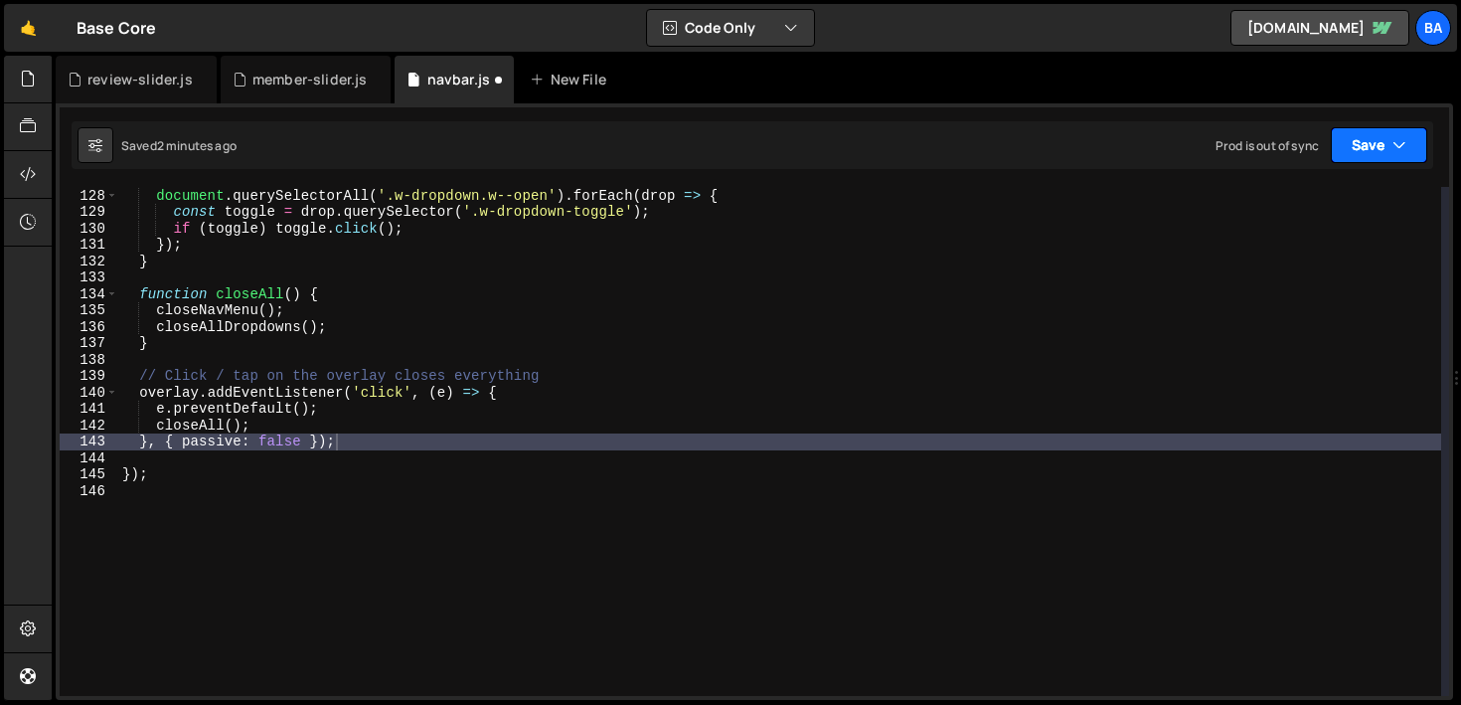
click at [1404, 141] on icon "button" at bounding box center [1399, 145] width 14 height 20
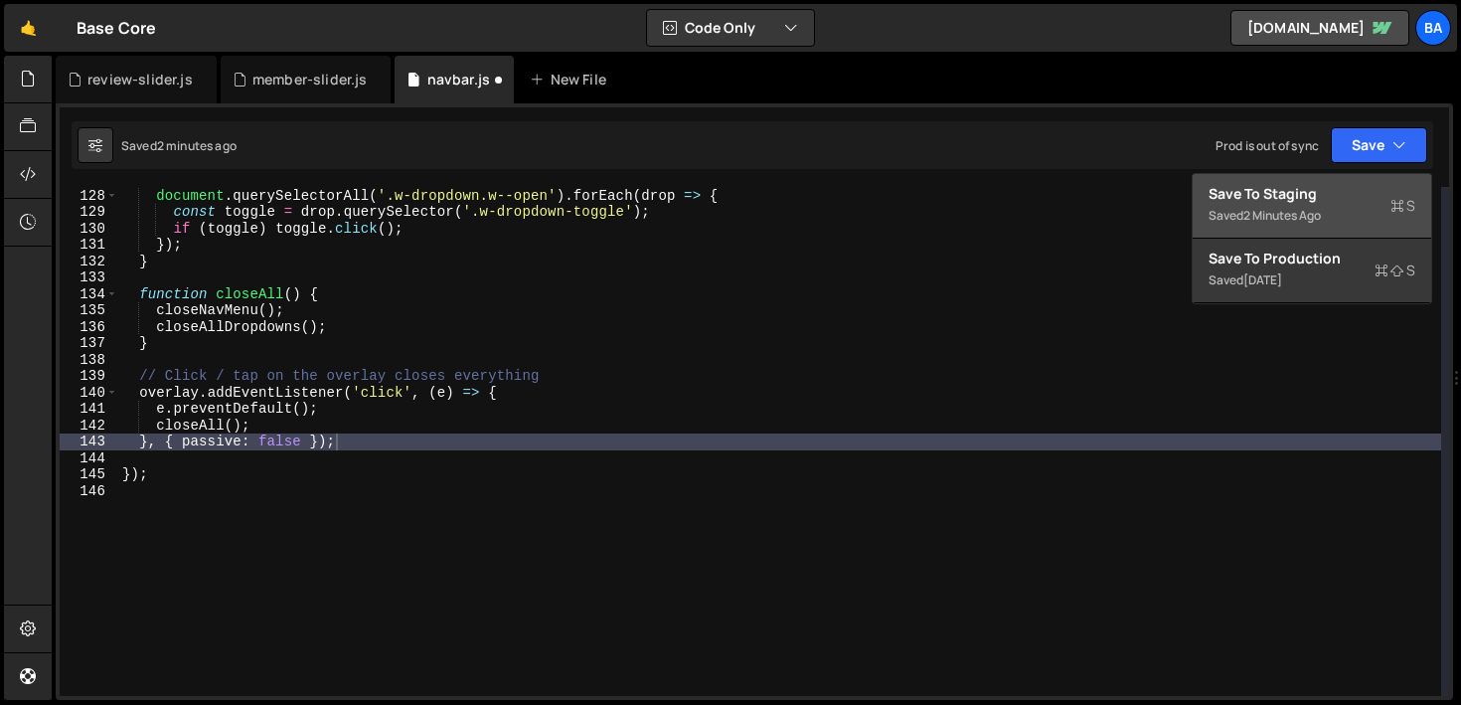
click at [1319, 190] on div "Save to Staging S" at bounding box center [1311, 194] width 207 height 20
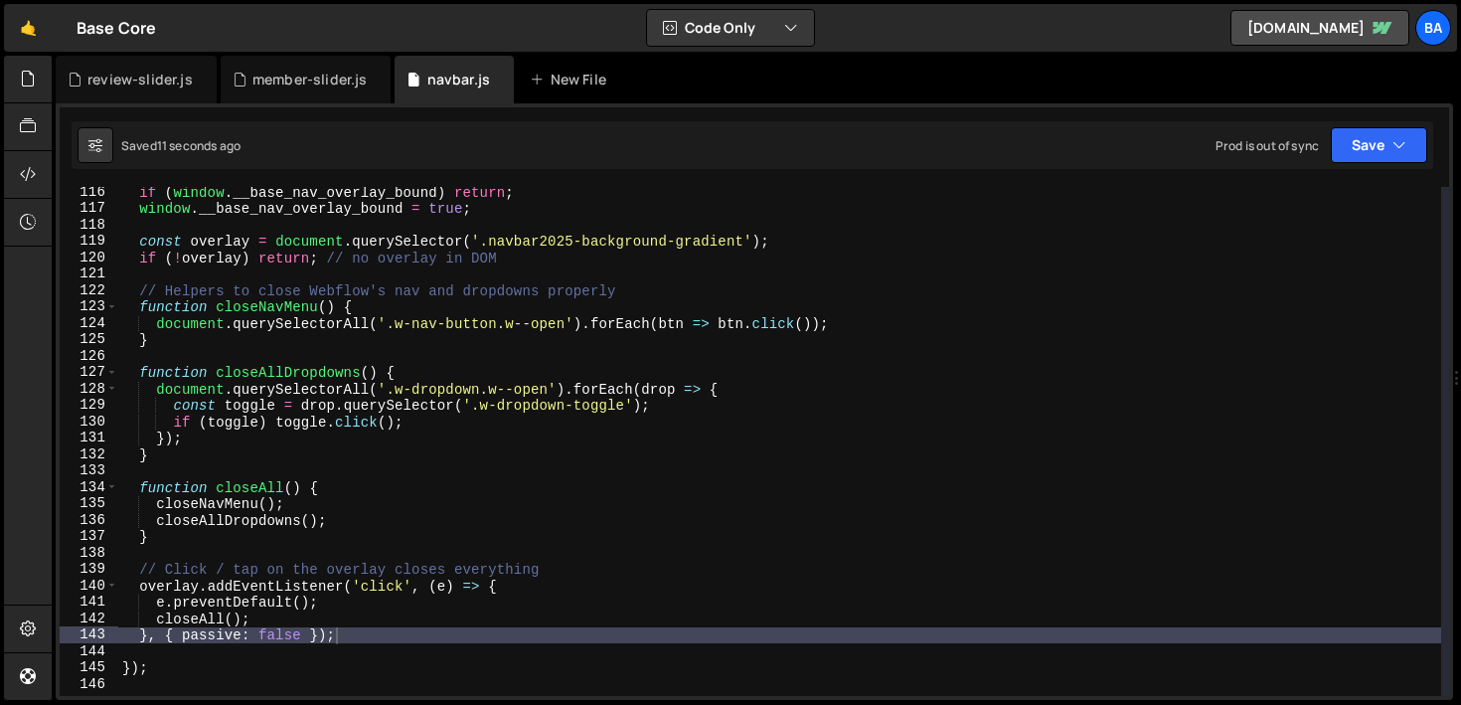
scroll to position [1915, 0]
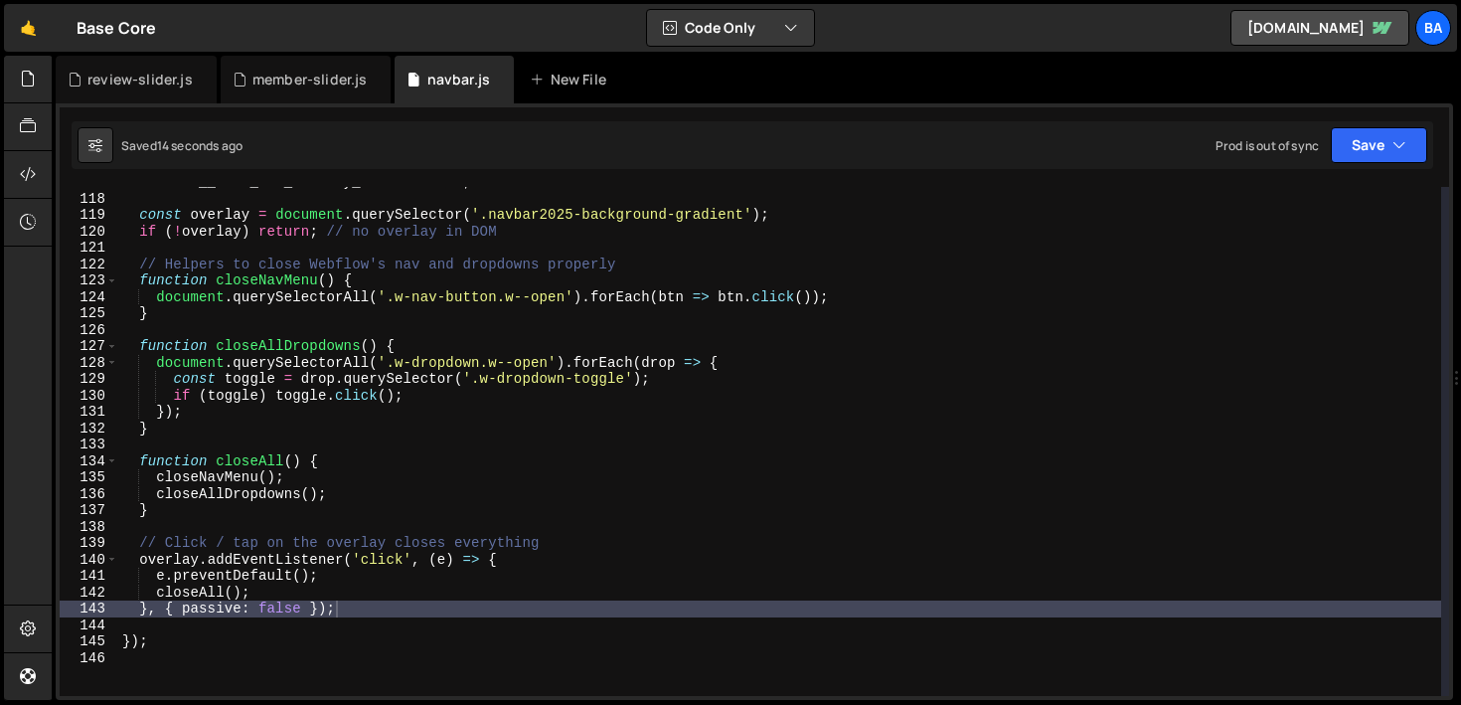
type textarea "e.preventDefault();"
click at [368, 575] on div "window . __base_nav_overlay_bound = true ; const overlay = document . querySele…" at bounding box center [779, 445] width 1323 height 542
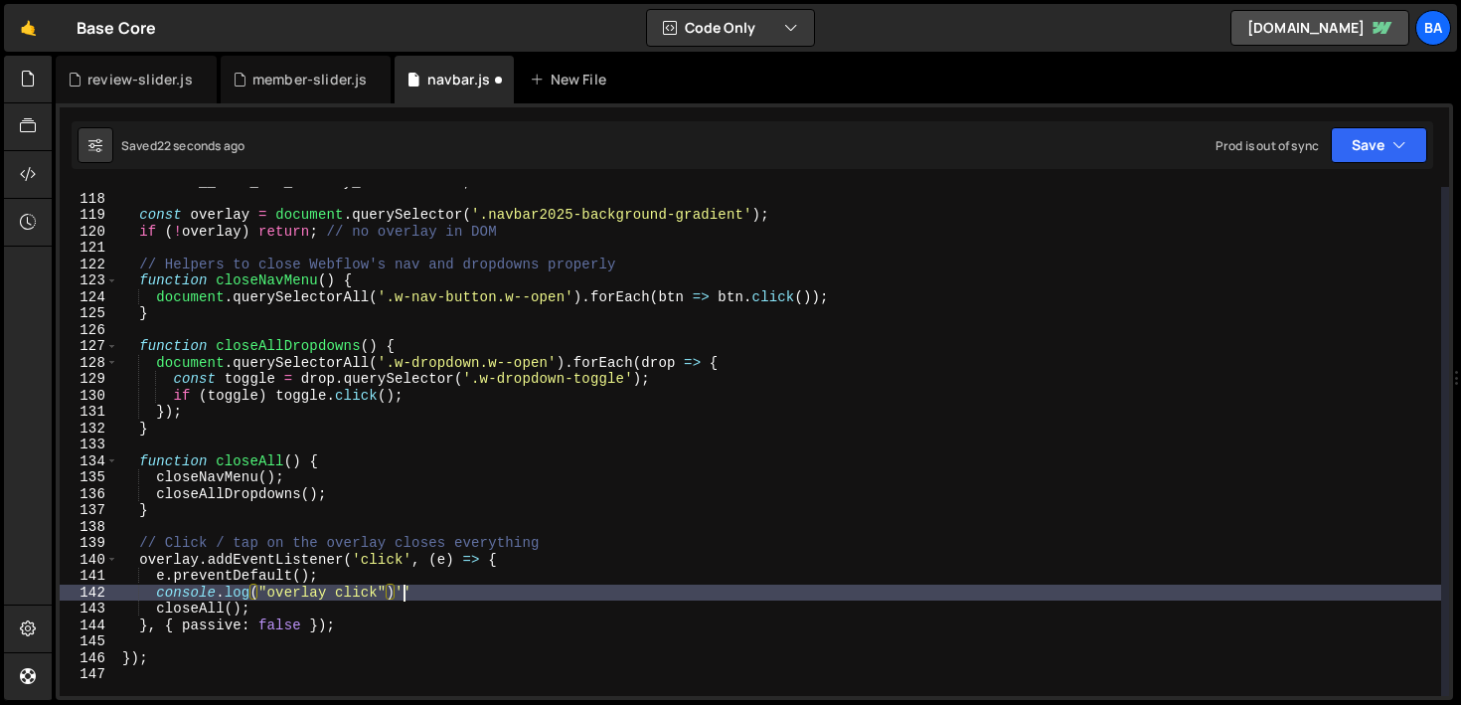
scroll to position [0, 18]
click at [1346, 157] on button "Save" at bounding box center [1379, 145] width 96 height 36
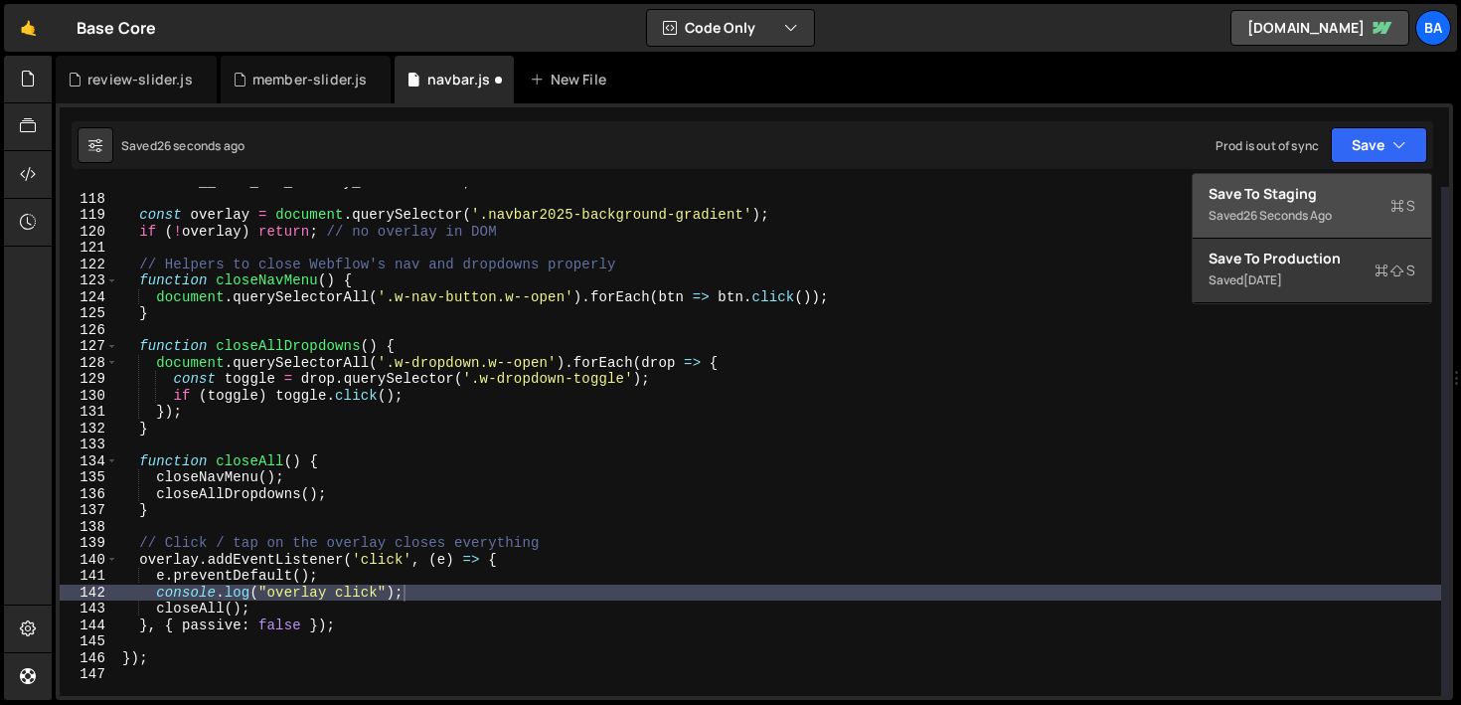
click at [1300, 207] on div "26 seconds ago" at bounding box center [1287, 215] width 88 height 17
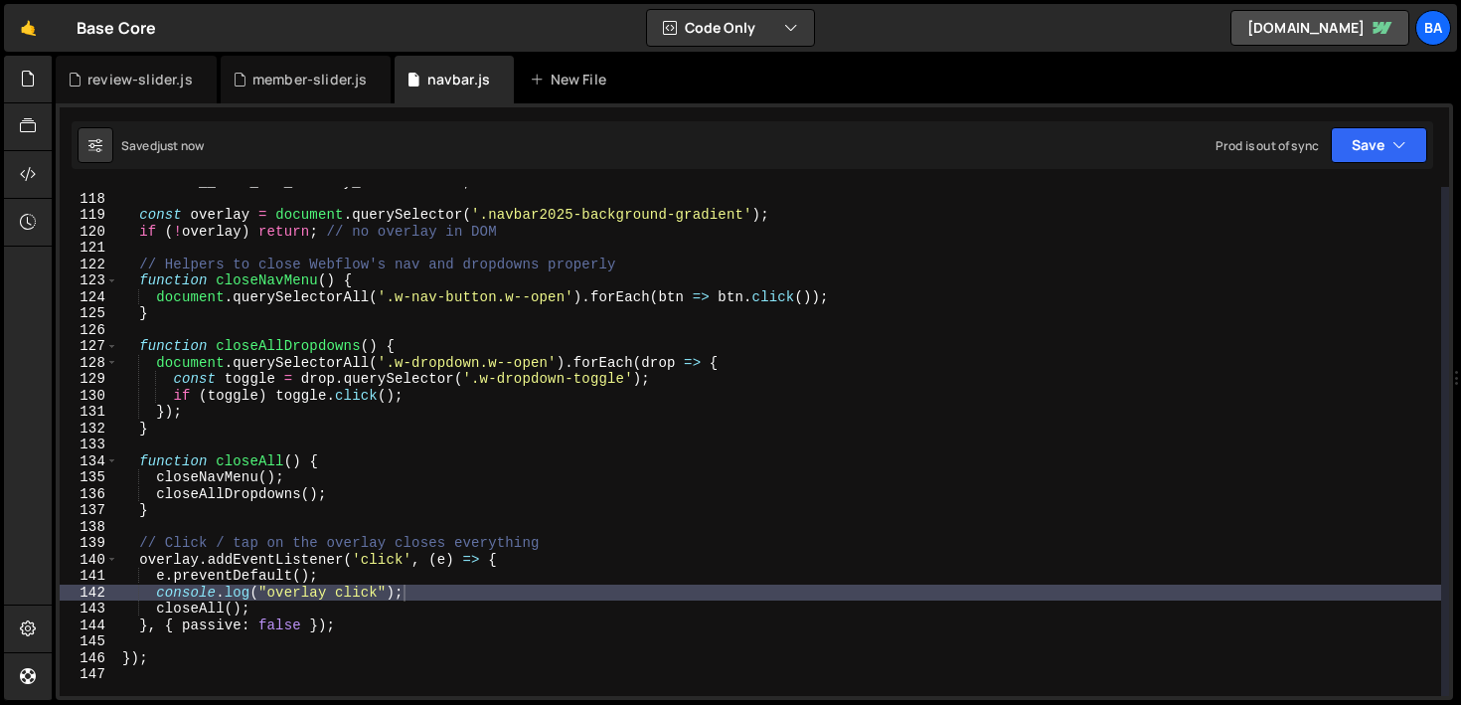
type textarea "closeAll();"
click at [329, 615] on div "window . __base_nav_overlay_bound = true ; const overlay = document . querySele…" at bounding box center [779, 445] width 1323 height 542
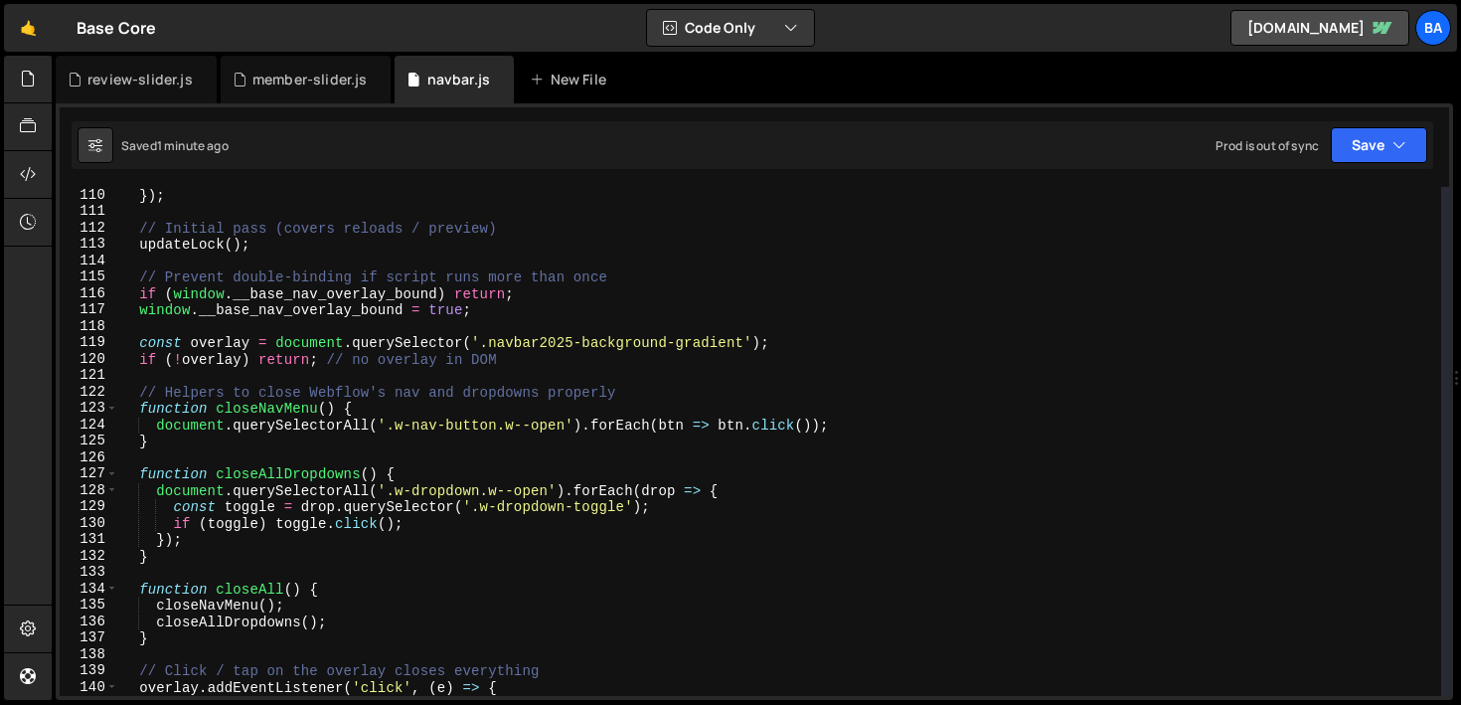
scroll to position [1756, 0]
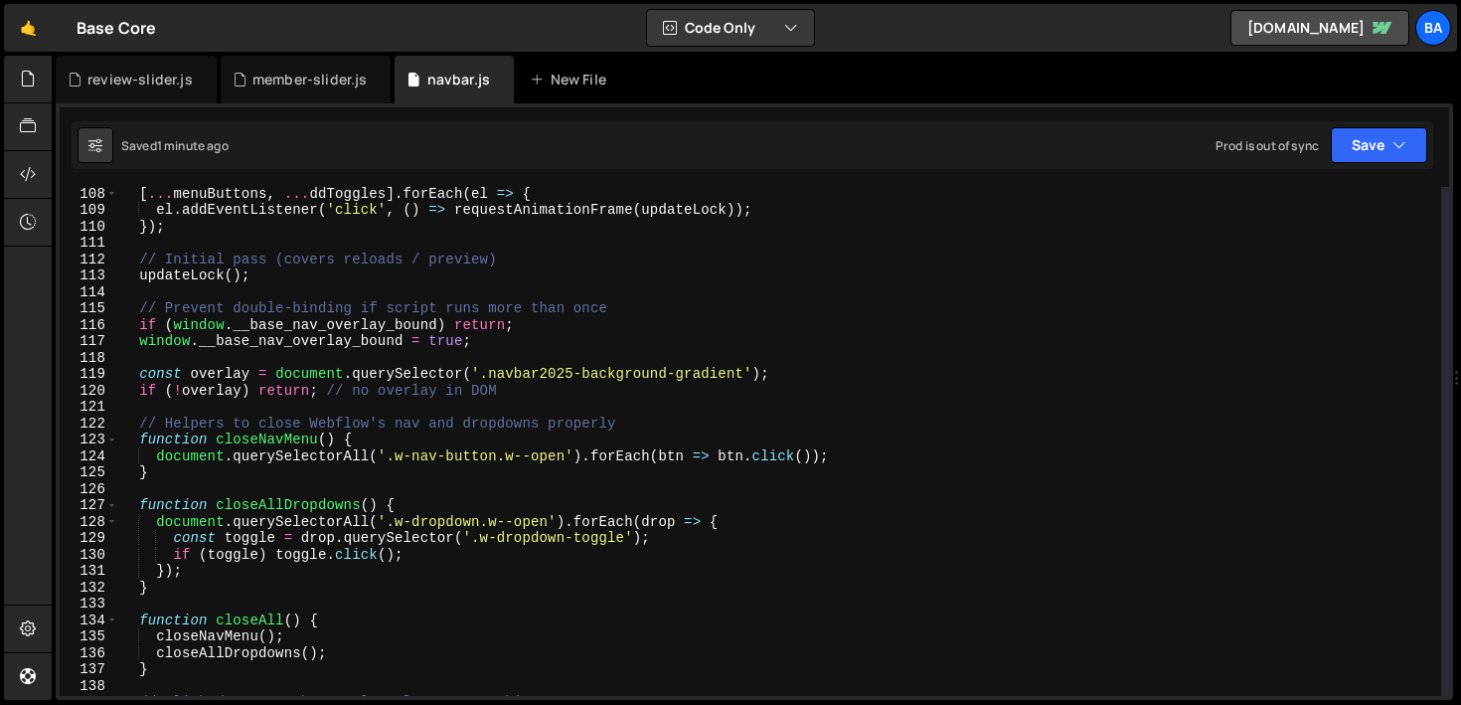
click at [229, 297] on div "[ ... menuButtons , ... ddToggles ] . forEach ( el => { el . addEventListener (…" at bounding box center [779, 456] width 1323 height 542
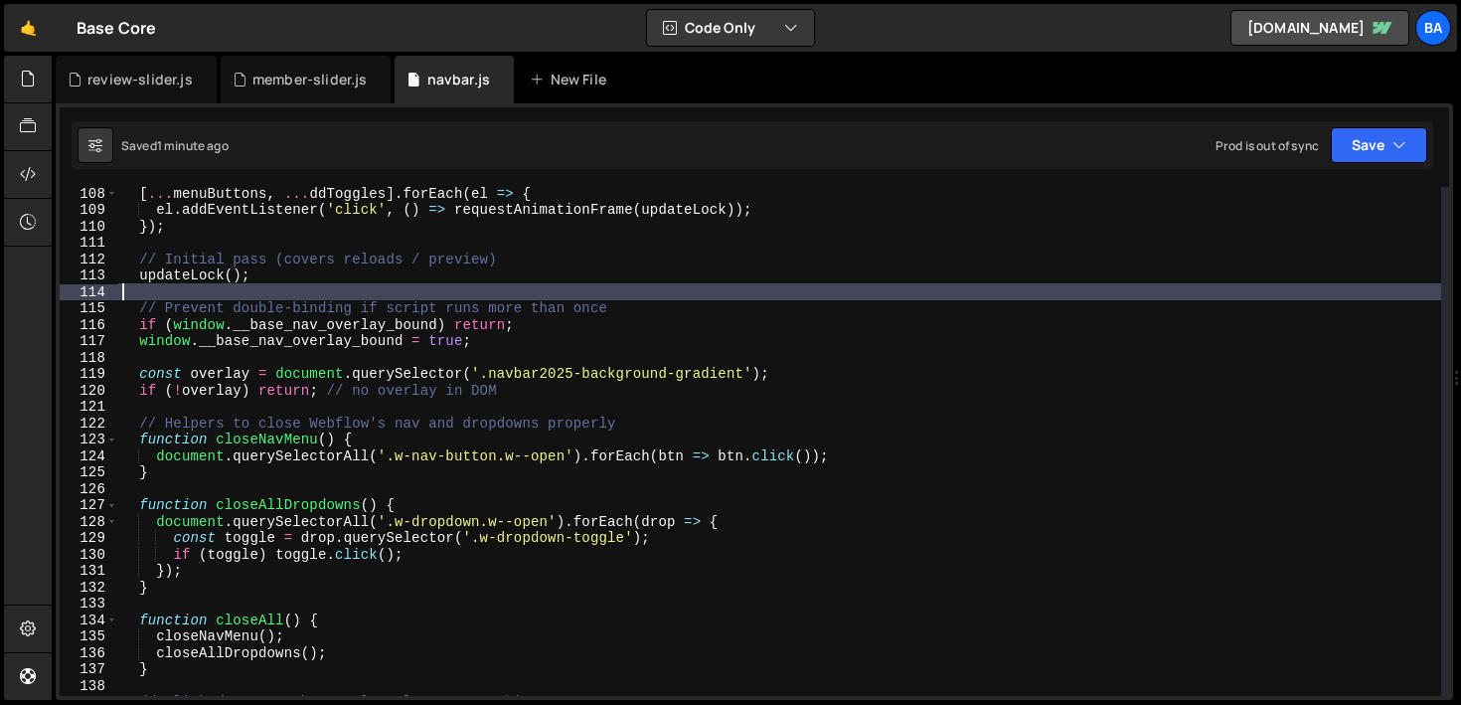
scroll to position [0, 0]
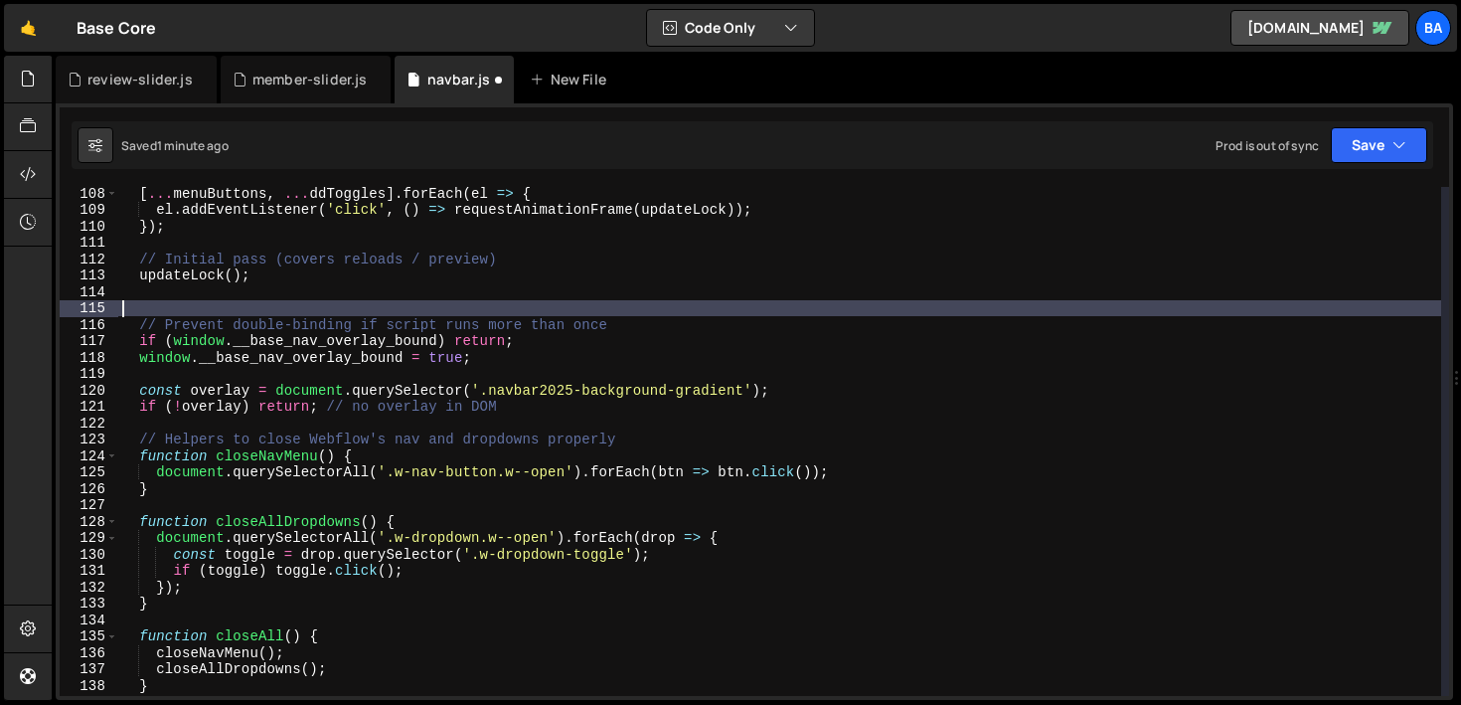
click at [533, 365] on div "[ ... menuButtons , ... ddToggles ] . forEach ( el => { el . addEventListener (…" at bounding box center [779, 456] width 1323 height 542
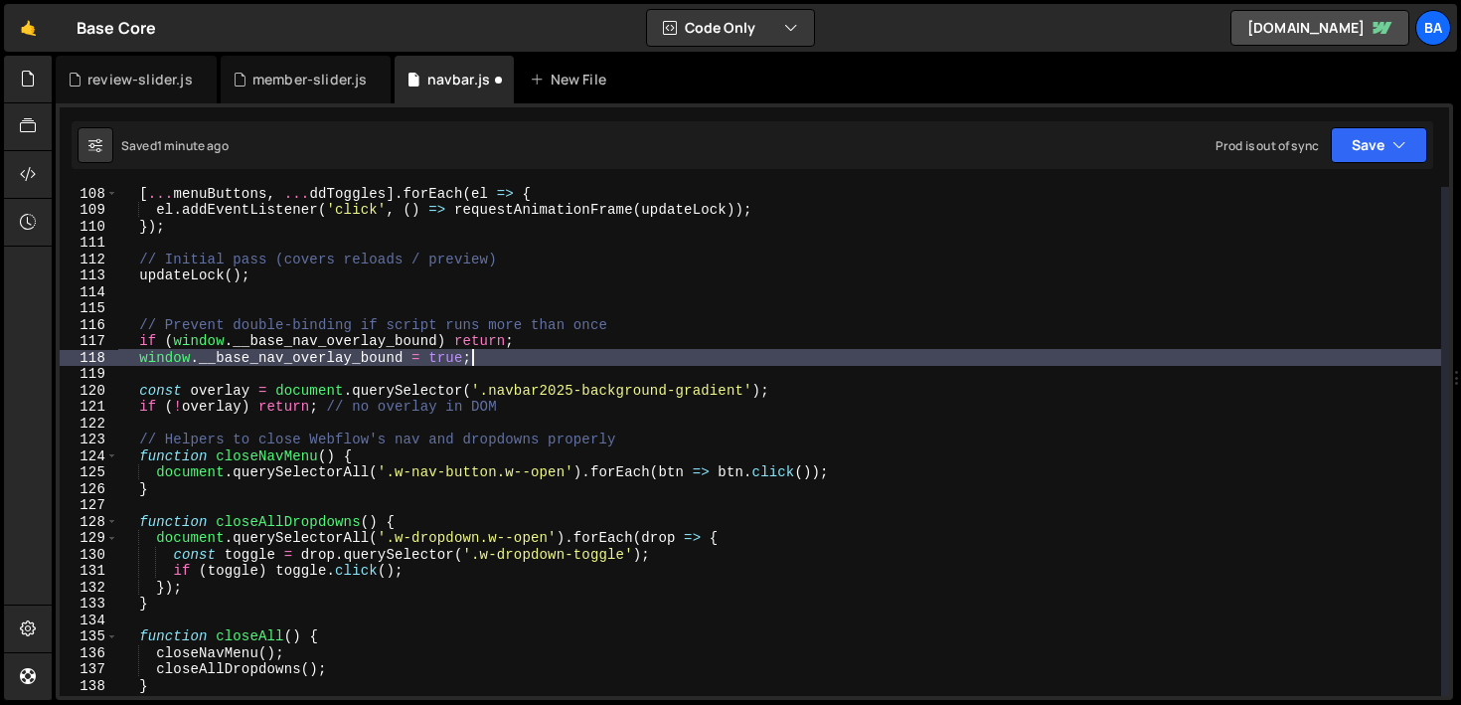
click at [535, 343] on div "[ ... menuButtons , ... ddToggles ] . forEach ( el => { el . addEventListener (…" at bounding box center [779, 456] width 1323 height 542
click at [528, 355] on div "[ ... menuButtons , ... ddToggles ] . forEach ( el => { el . addEventListener (…" at bounding box center [779, 456] width 1323 height 542
click at [534, 404] on div "[ ... menuButtons , ... ddToggles ] . forEach ( el => { el . addEventListener (…" at bounding box center [779, 456] width 1323 height 542
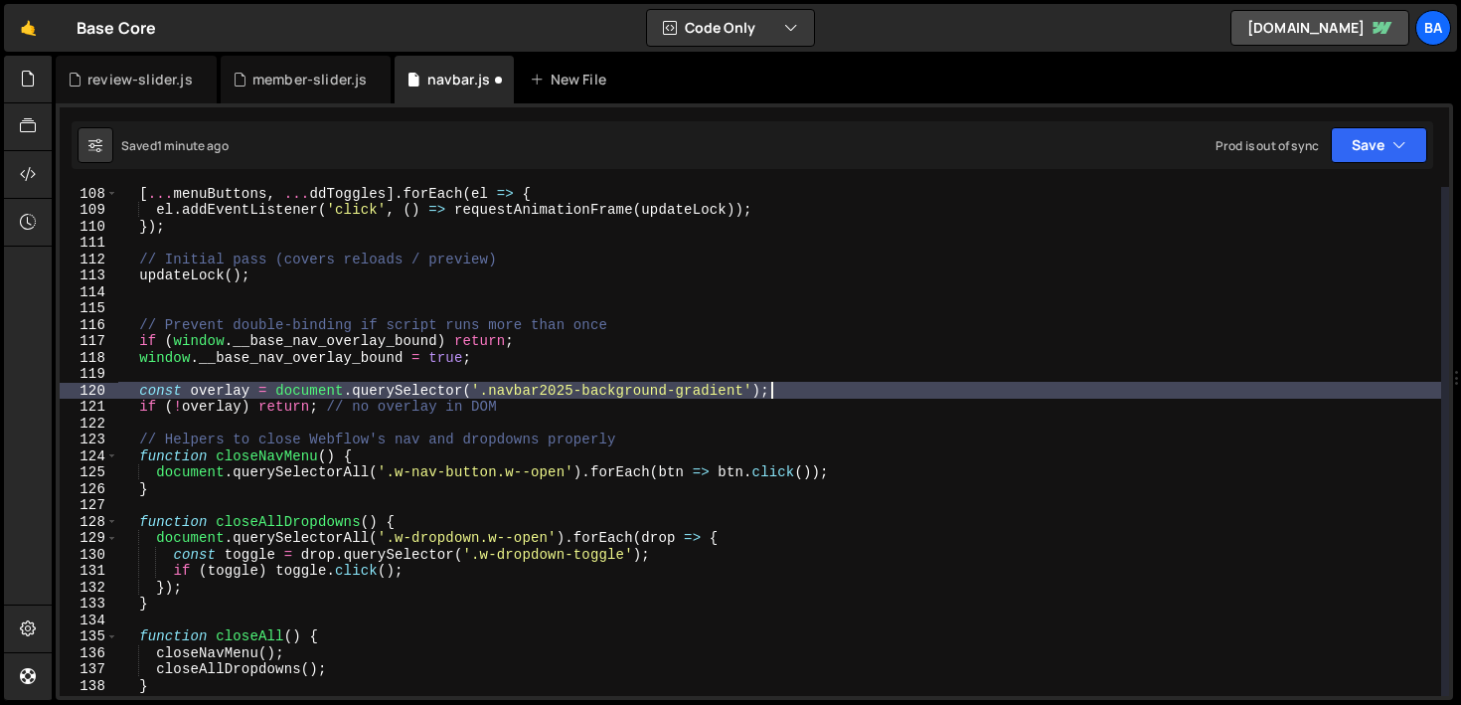
click at [809, 386] on div "[ ... menuButtons , ... ddToggles ] . forEach ( el => { el . addEventListener (…" at bounding box center [779, 456] width 1323 height 542
click at [535, 410] on div "[ ... menuButtons , ... ddToggles ] . forEach ( el => { el . addEventListener (…" at bounding box center [779, 456] width 1323 height 542
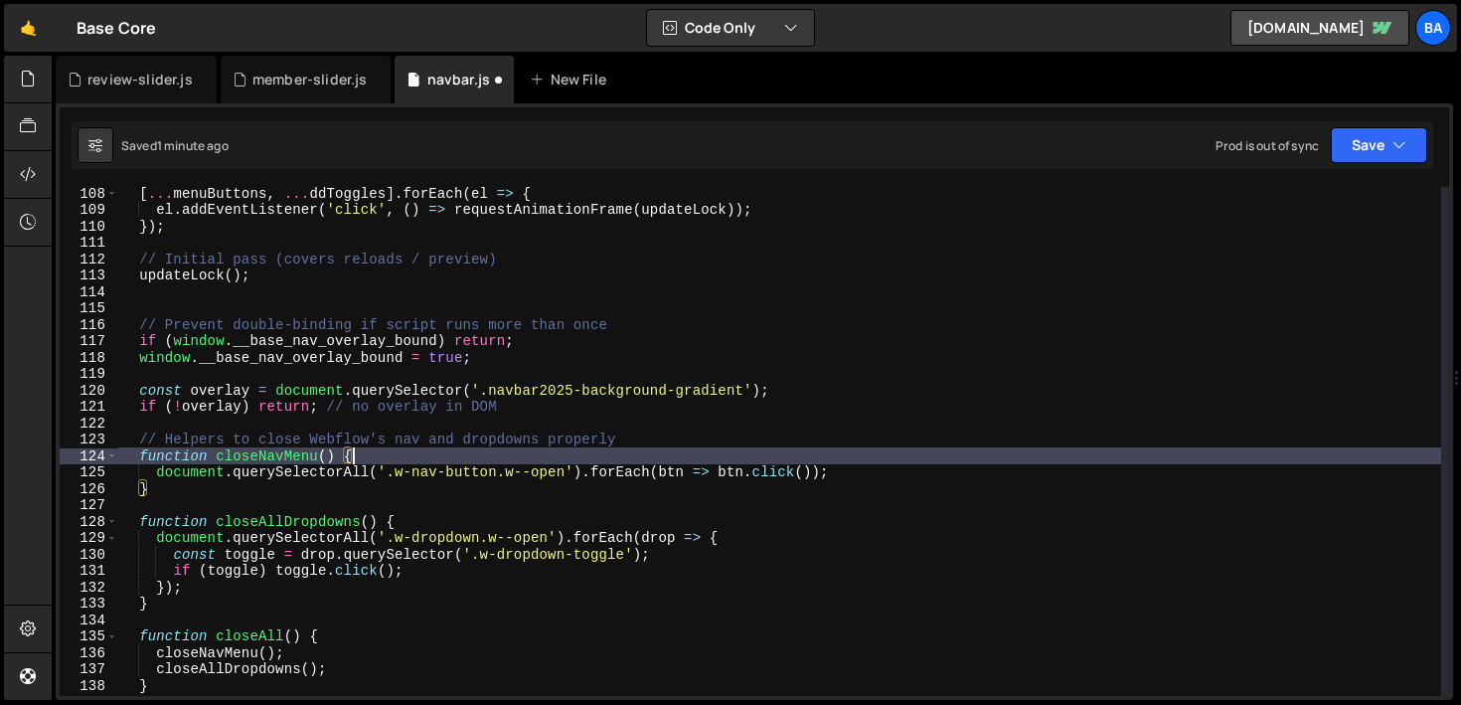
click at [393, 455] on div "[ ... menuButtons , ... ddToggles ] . forEach ( el => { el . addEventListener (…" at bounding box center [779, 456] width 1323 height 542
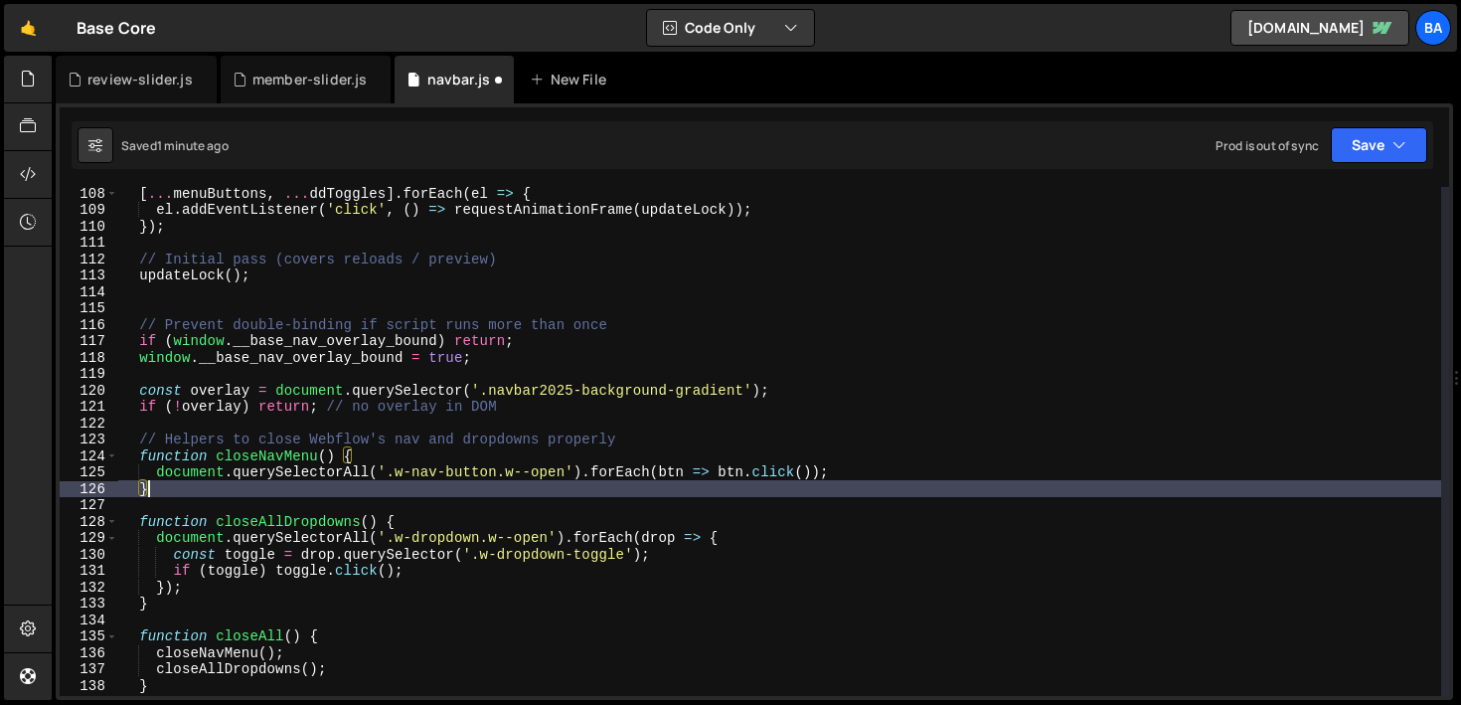
click at [310, 491] on div "[ ... menuButtons , ... ddToggles ] . forEach ( el => { el . addEventListener (…" at bounding box center [779, 456] width 1323 height 542
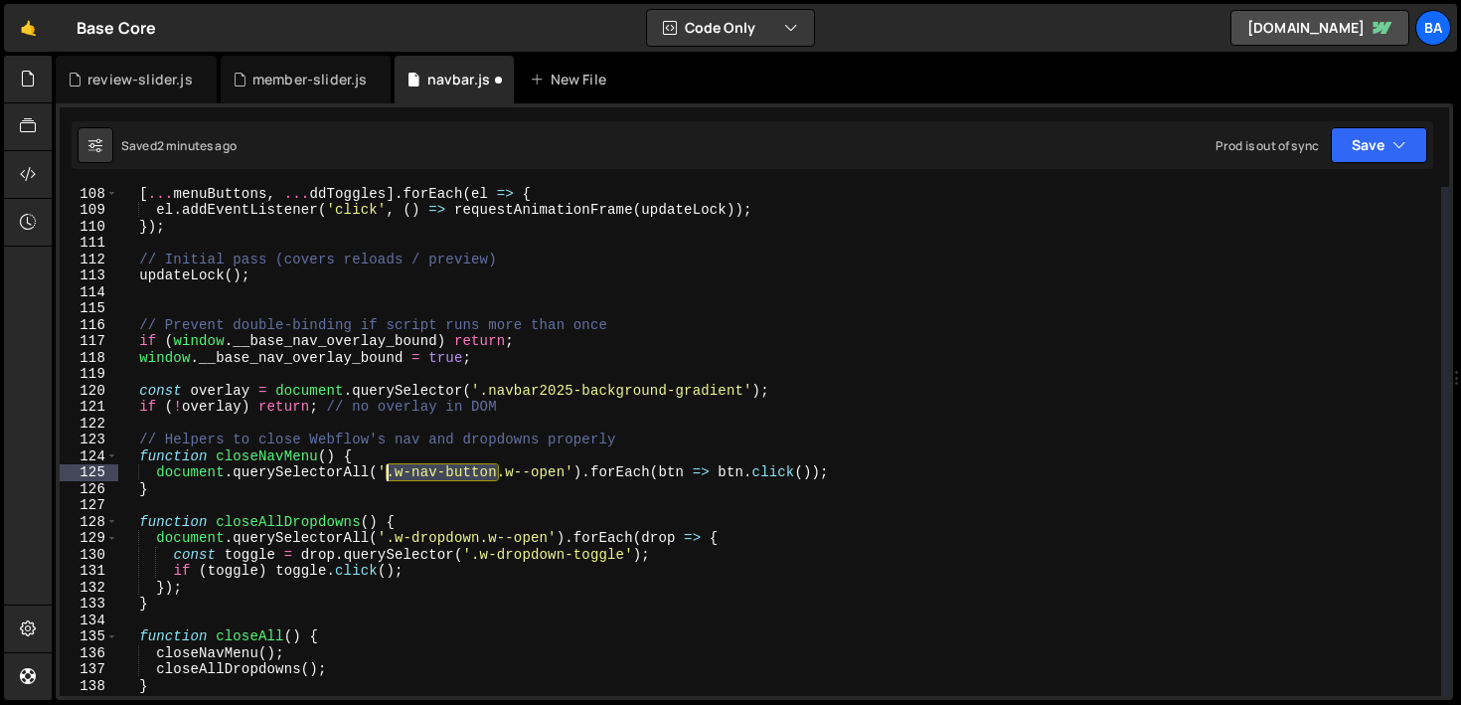
drag, startPoint x: 499, startPoint y: 471, endPoint x: 384, endPoint y: 473, distance: 115.3
click at [384, 473] on div "[ ... menuButtons , ... ddToggles ] . forEach ( el => { el . addEventListener (…" at bounding box center [779, 456] width 1323 height 542
paste textarea "w-dropdown-toggl"
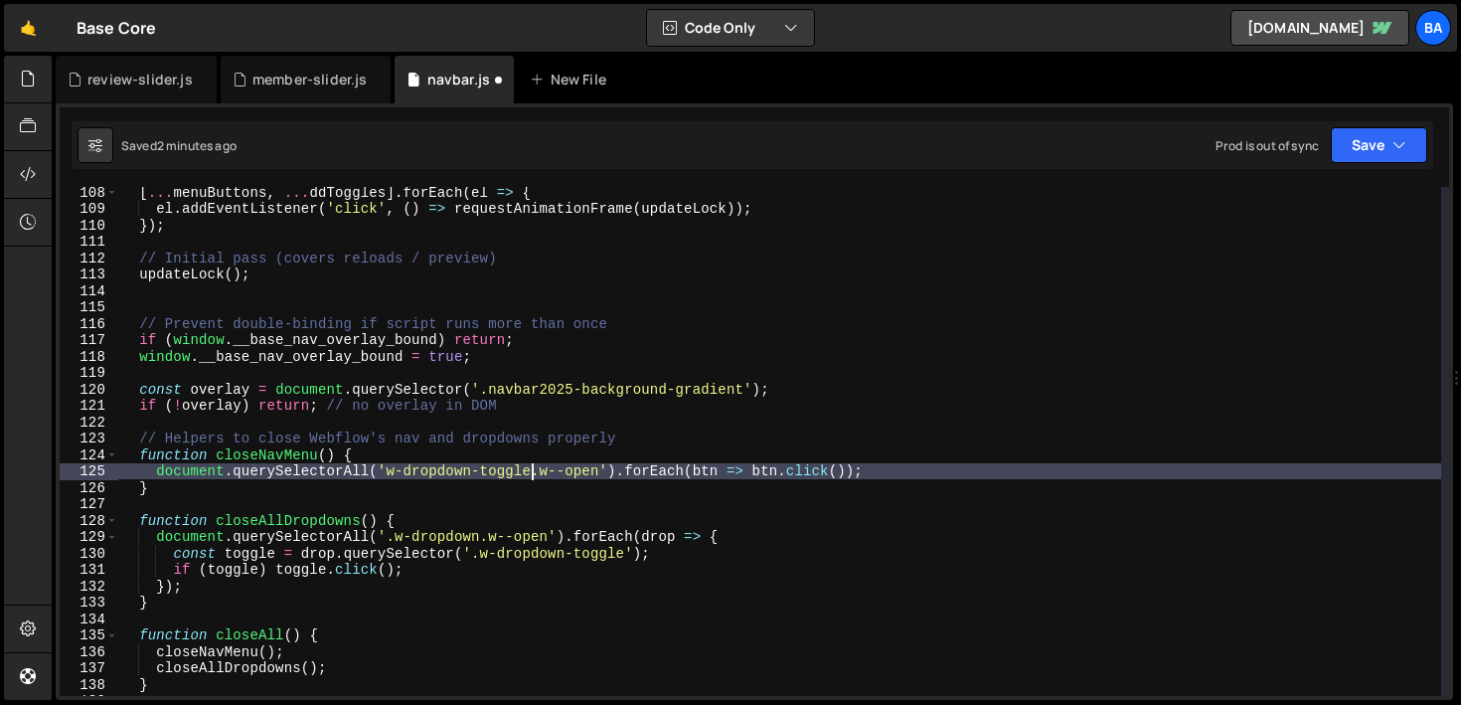
scroll to position [1757, 0]
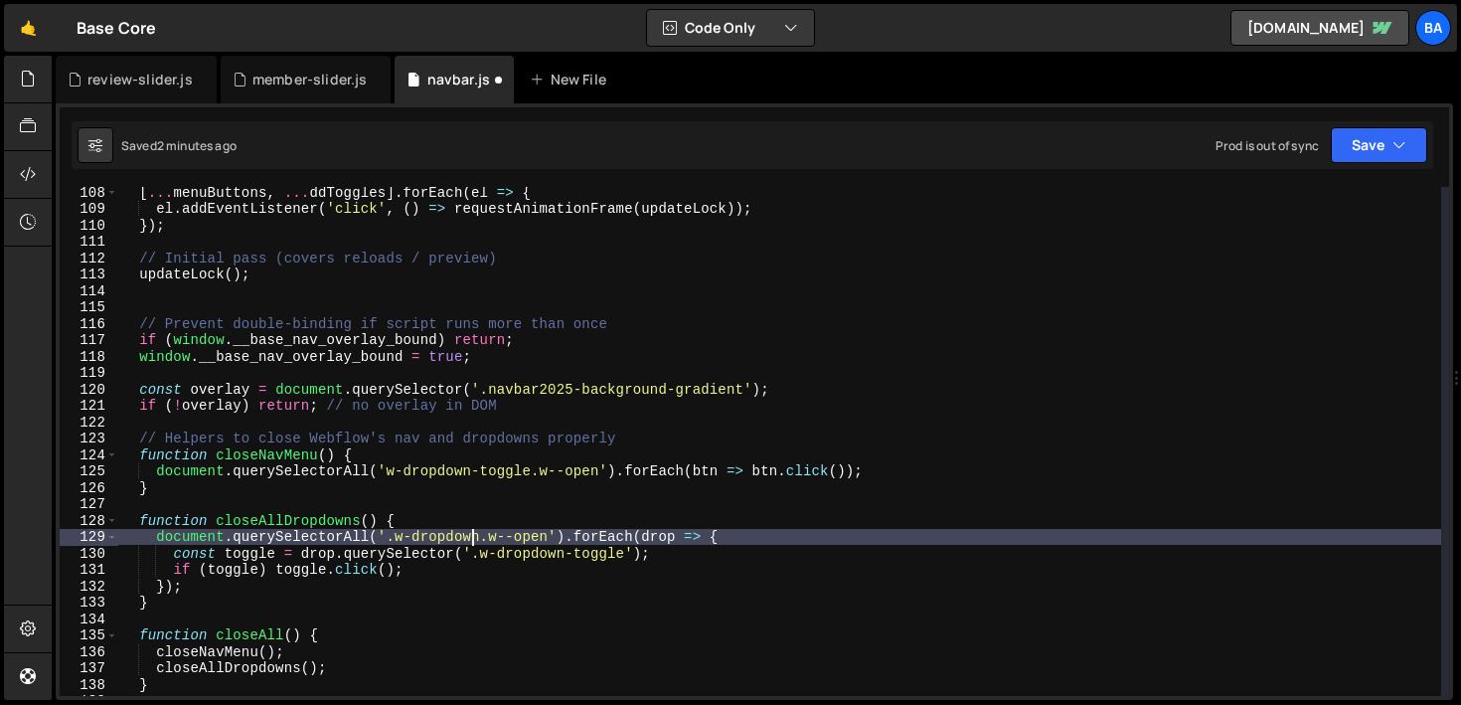
click at [476, 537] on div "[ ... menuButtons , ... ddToggles ] . forEach ( el => { el . addEventListener (…" at bounding box center [779, 455] width 1323 height 542
click at [670, 555] on div "[ ... menuButtons , ... ddToggles ] . forEach ( el => { el . addEventListener (…" at bounding box center [779, 455] width 1323 height 542
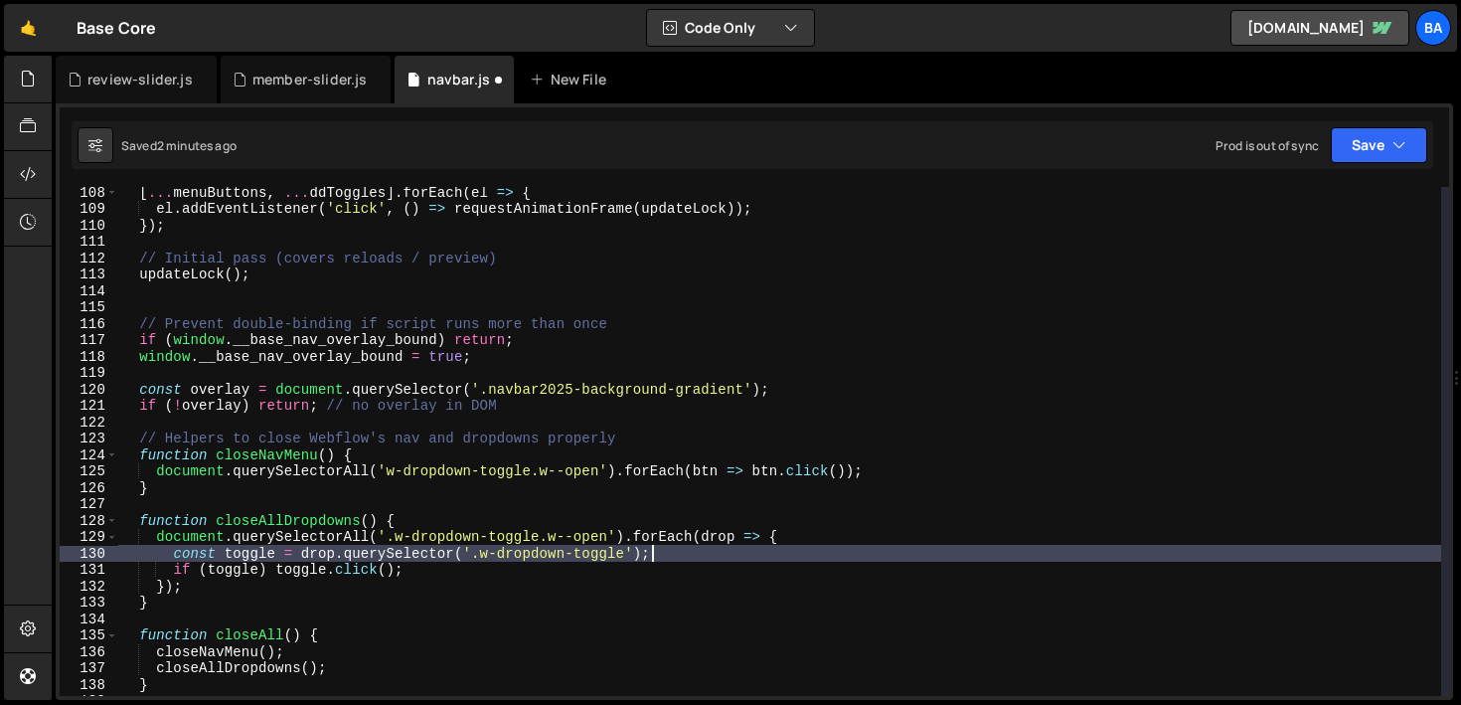
click at [793, 536] on div "[ ... menuButtons , ... ddToggles ] . forEach ( el => { el . addEventListener (…" at bounding box center [779, 455] width 1323 height 542
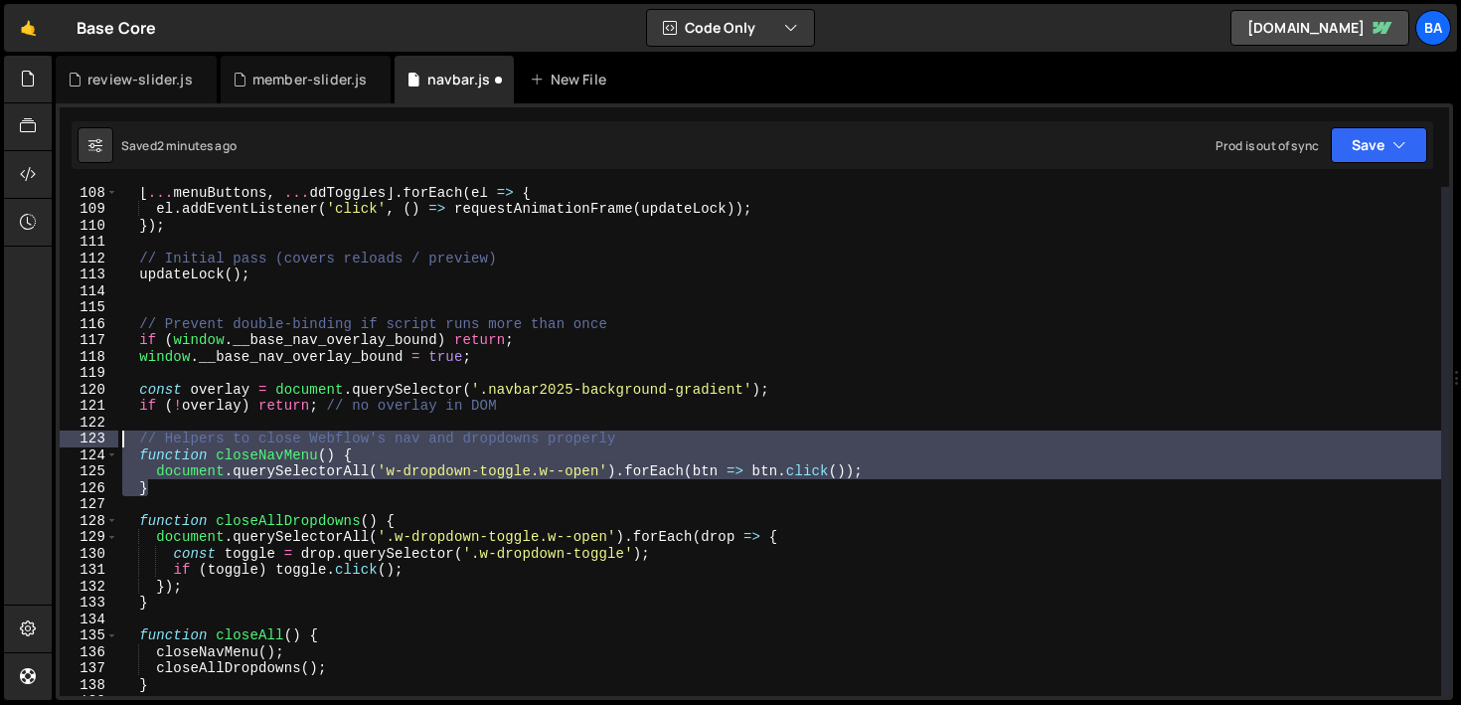
drag, startPoint x: 194, startPoint y: 493, endPoint x: 118, endPoint y: 437, distance: 93.8
click at [118, 437] on div "[ ... menuButtons , ... ddToggles ] . forEach ( el => { el . addEventListener (…" at bounding box center [779, 455] width 1323 height 542
type textarea "// Helpers to close Webflow's nav and dropdowns properly function closeNavMenu(…"
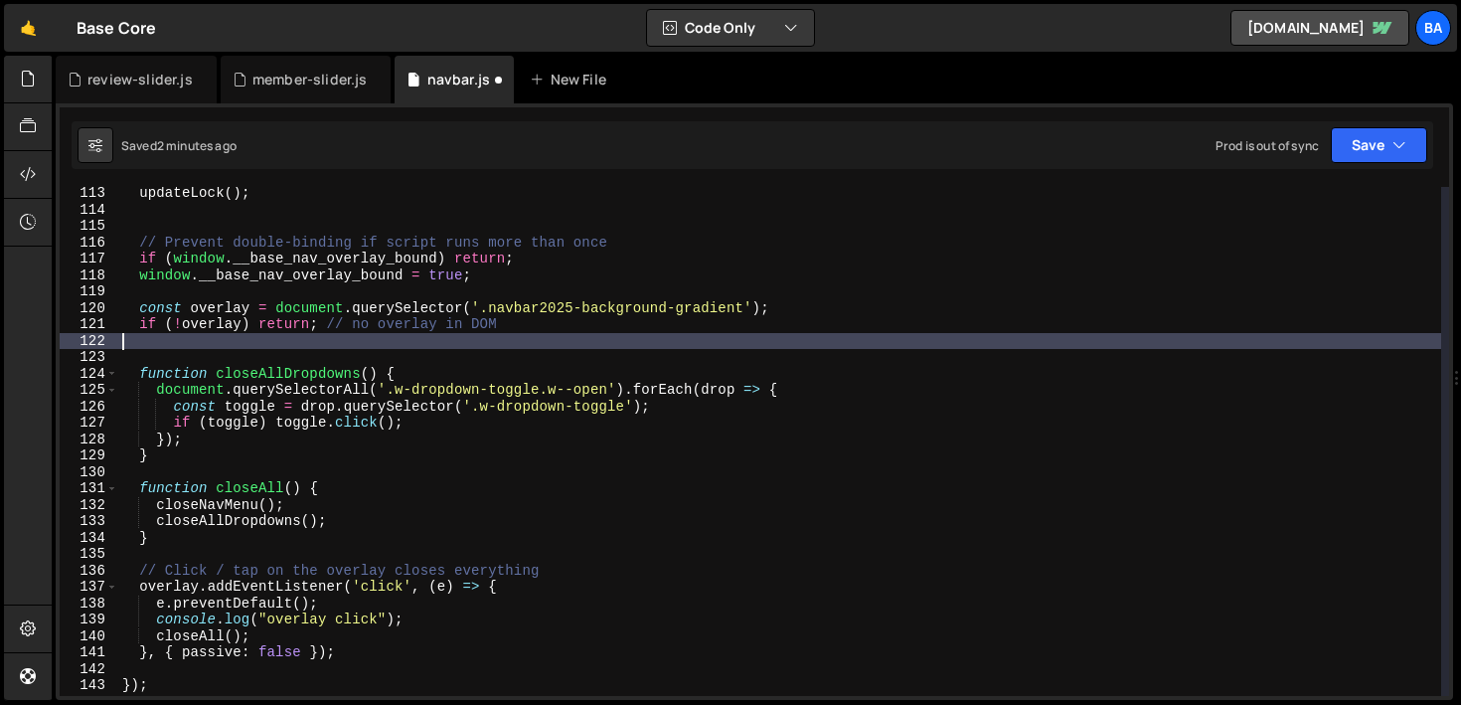
scroll to position [1838, 0]
click at [404, 521] on div "updateLock ( ) ; // Prevent double-binding if script runs more than once if ( w…" at bounding box center [779, 456] width 1323 height 542
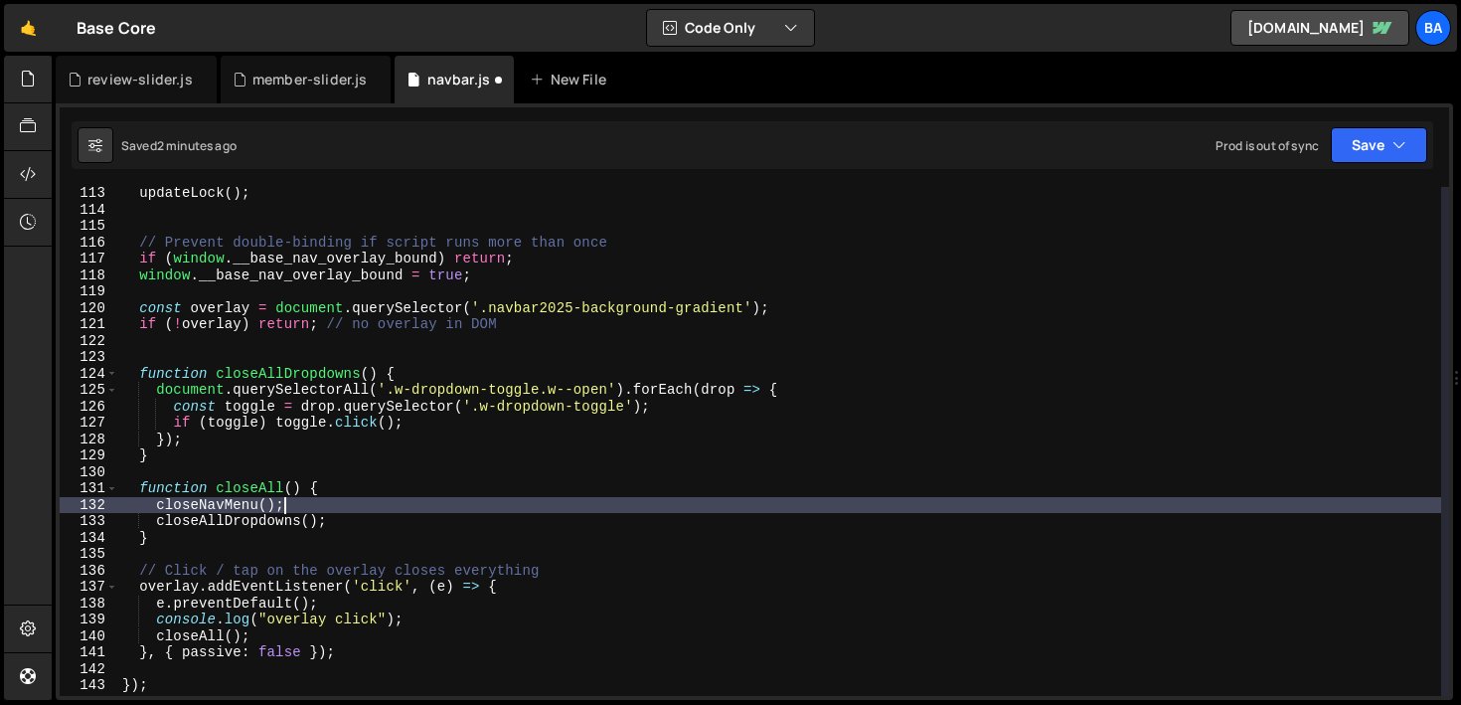
click at [334, 507] on div "updateLock ( ) ; // Prevent double-binding if script runs more than once if ( w…" at bounding box center [779, 456] width 1323 height 542
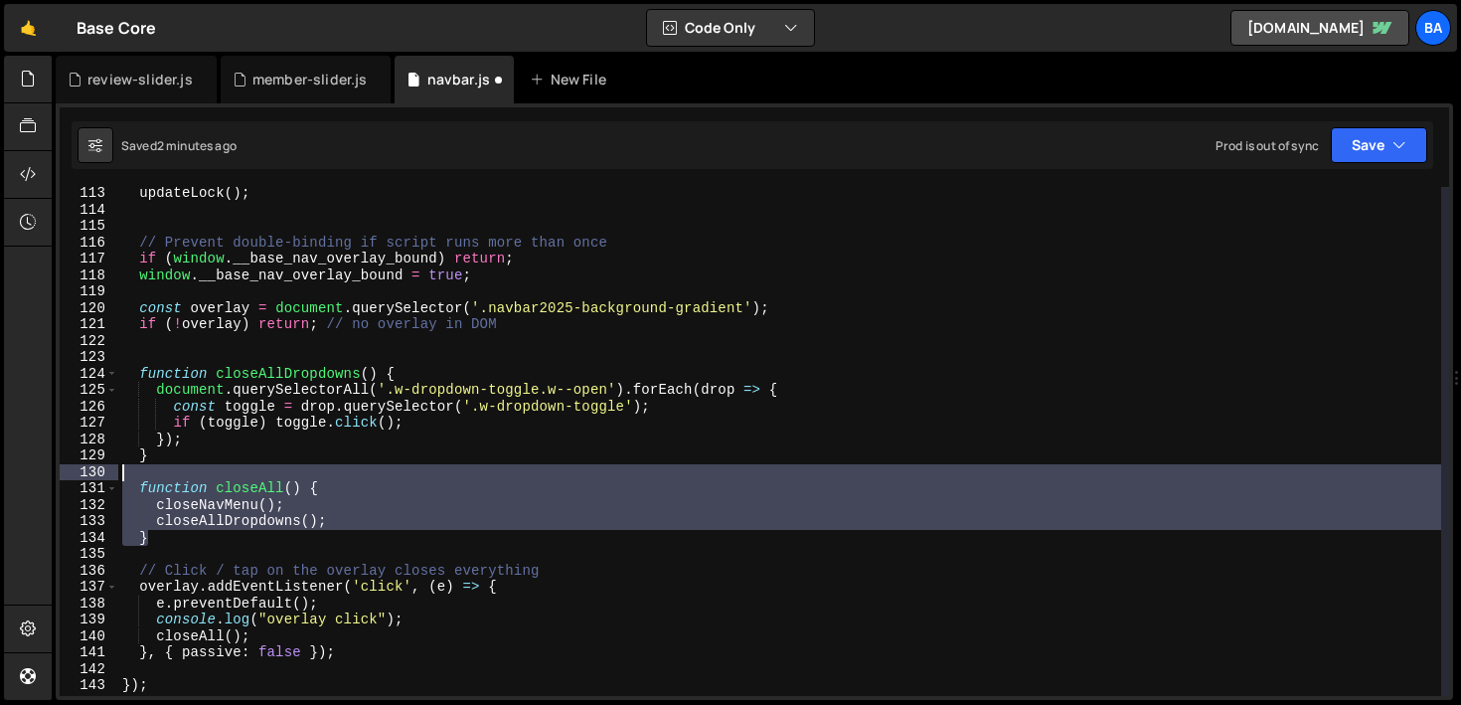
drag, startPoint x: 198, startPoint y: 536, endPoint x: 115, endPoint y: 474, distance: 102.9
click at [115, 474] on div "closeNavMenu(); 113 114 115 116 117 118 119 120 121 122 123 124 125 126 127 128…" at bounding box center [754, 441] width 1389 height 509
type textarea "function closeAll() {"
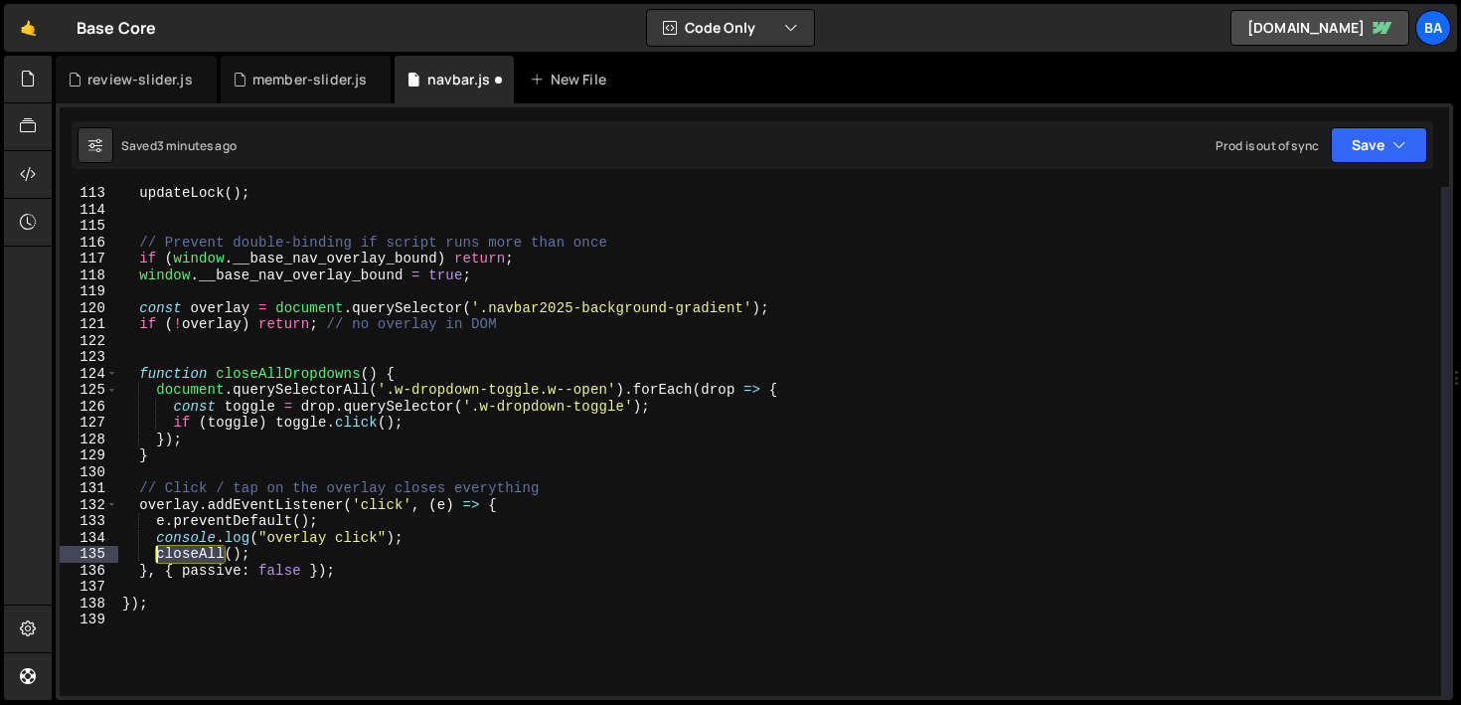
drag, startPoint x: 224, startPoint y: 552, endPoint x: 155, endPoint y: 551, distance: 68.6
click at [155, 551] on div "updateLock ( ) ; // Prevent double-binding if script runs more than once if ( w…" at bounding box center [779, 456] width 1323 height 542
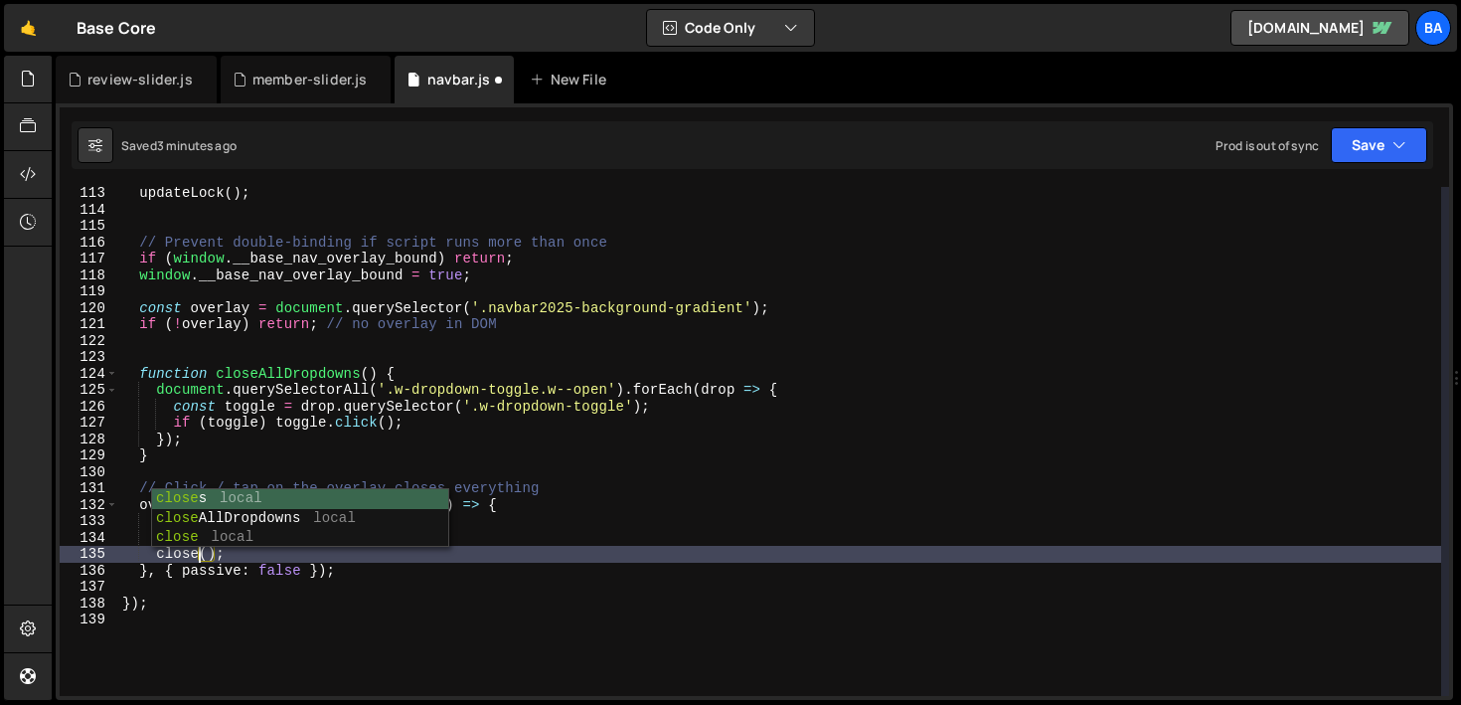
scroll to position [0, 5]
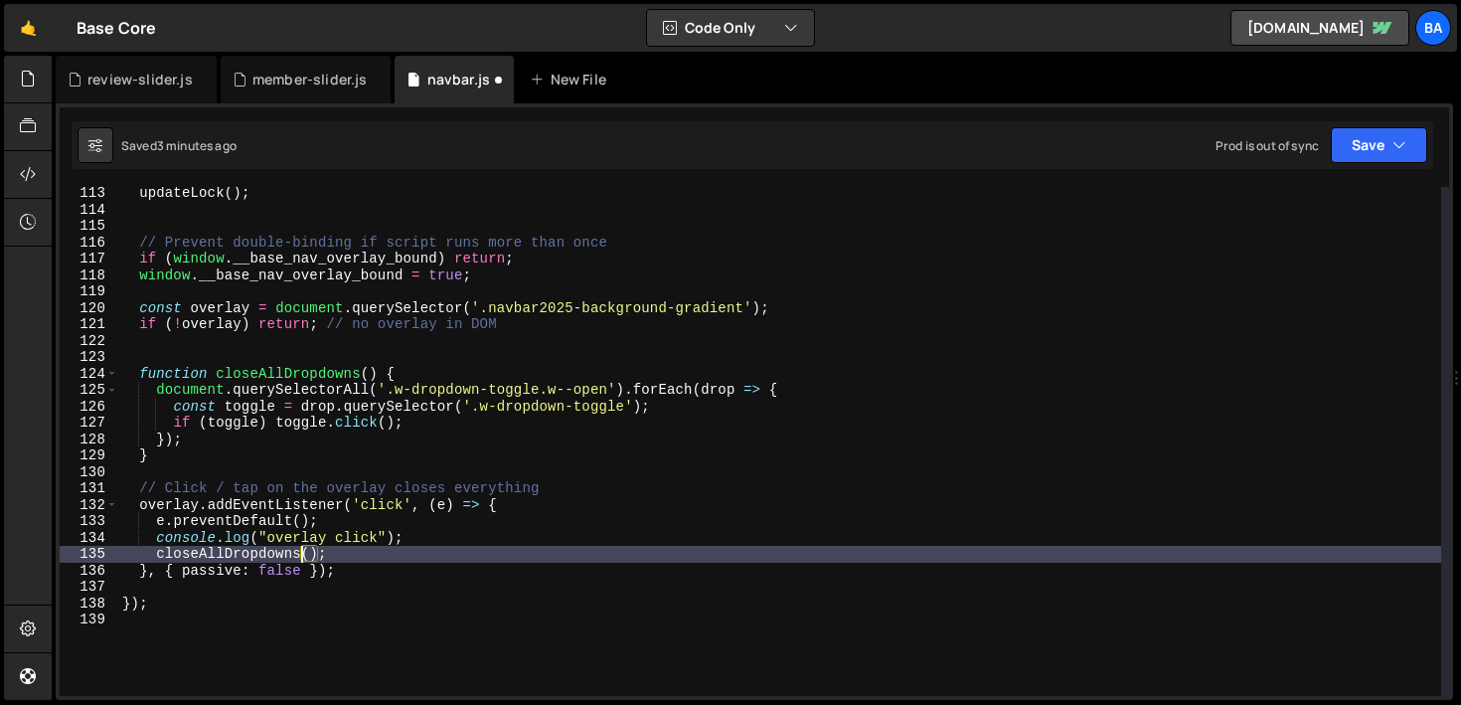
click at [490, 443] on div "updateLock ( ) ; // Prevent double-binding if script runs more than once if ( w…" at bounding box center [779, 456] width 1323 height 542
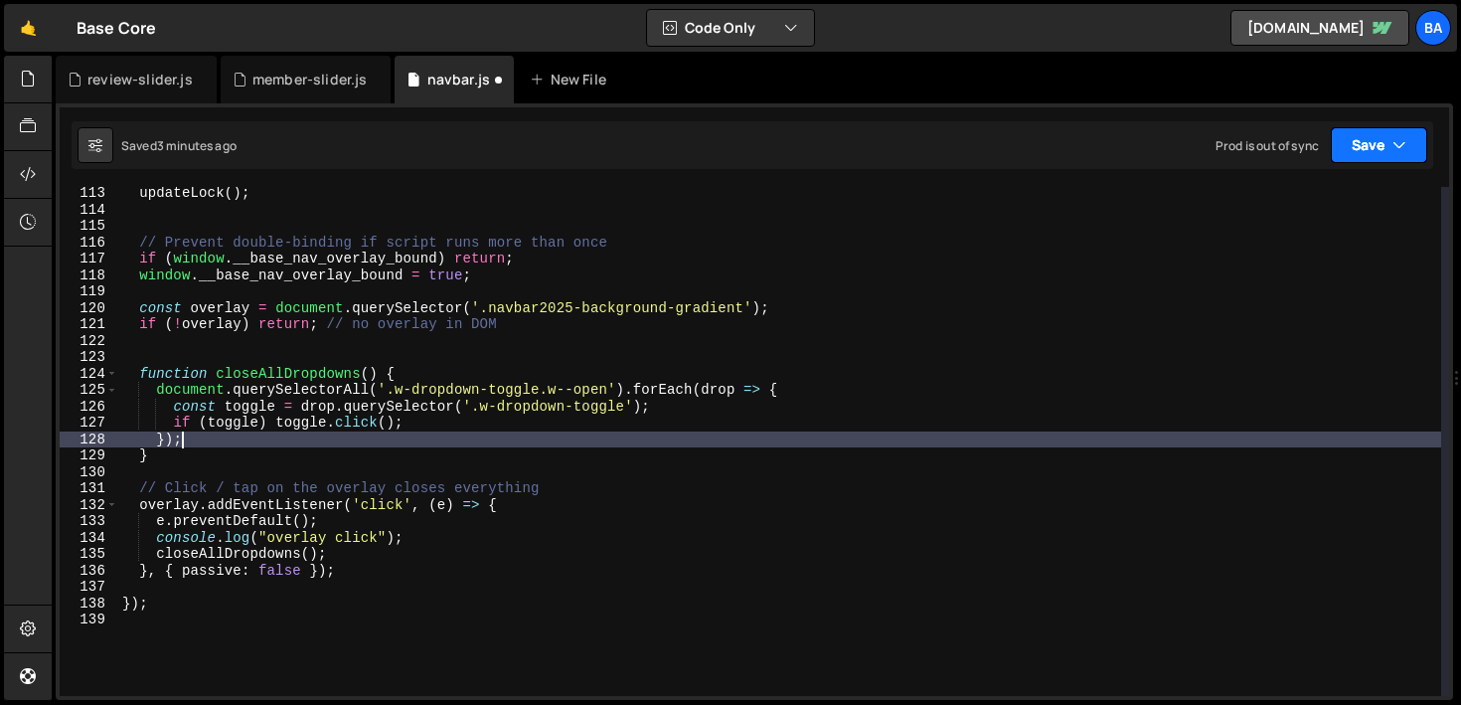
click at [1354, 155] on button "Save" at bounding box center [1379, 145] width 96 height 36
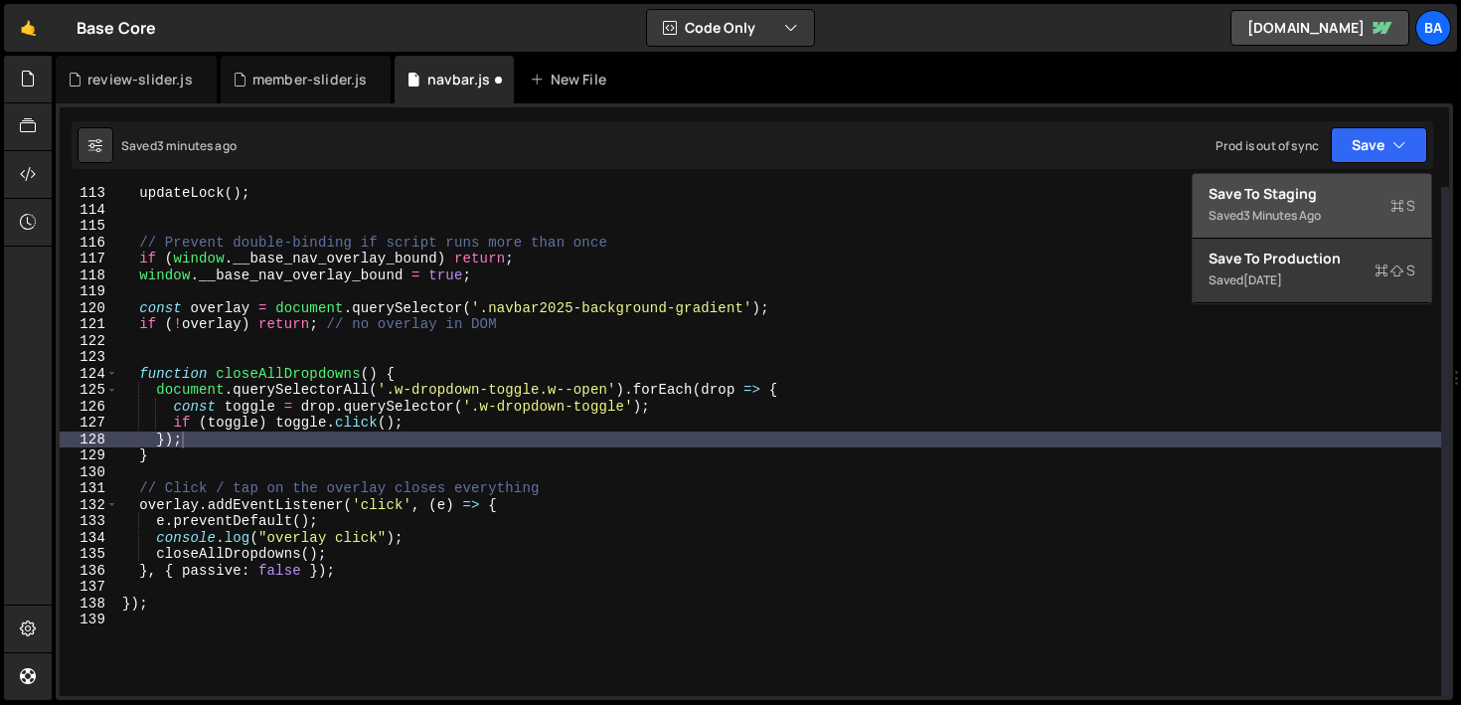
click at [1253, 217] on div "3 minutes ago" at bounding box center [1282, 215] width 78 height 17
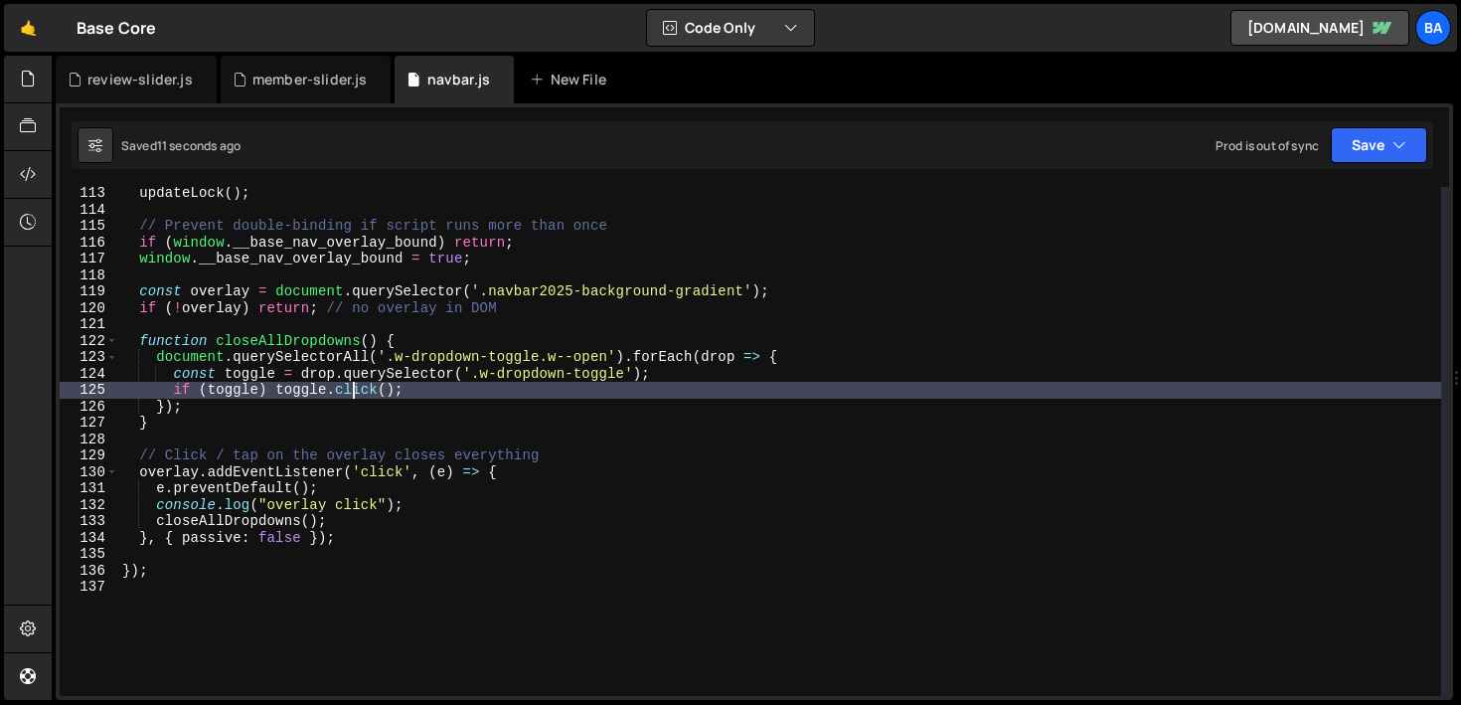
click at [357, 397] on div "updateLock ( ) ; // Prevent double-binding if script runs more than once if ( w…" at bounding box center [779, 456] width 1323 height 542
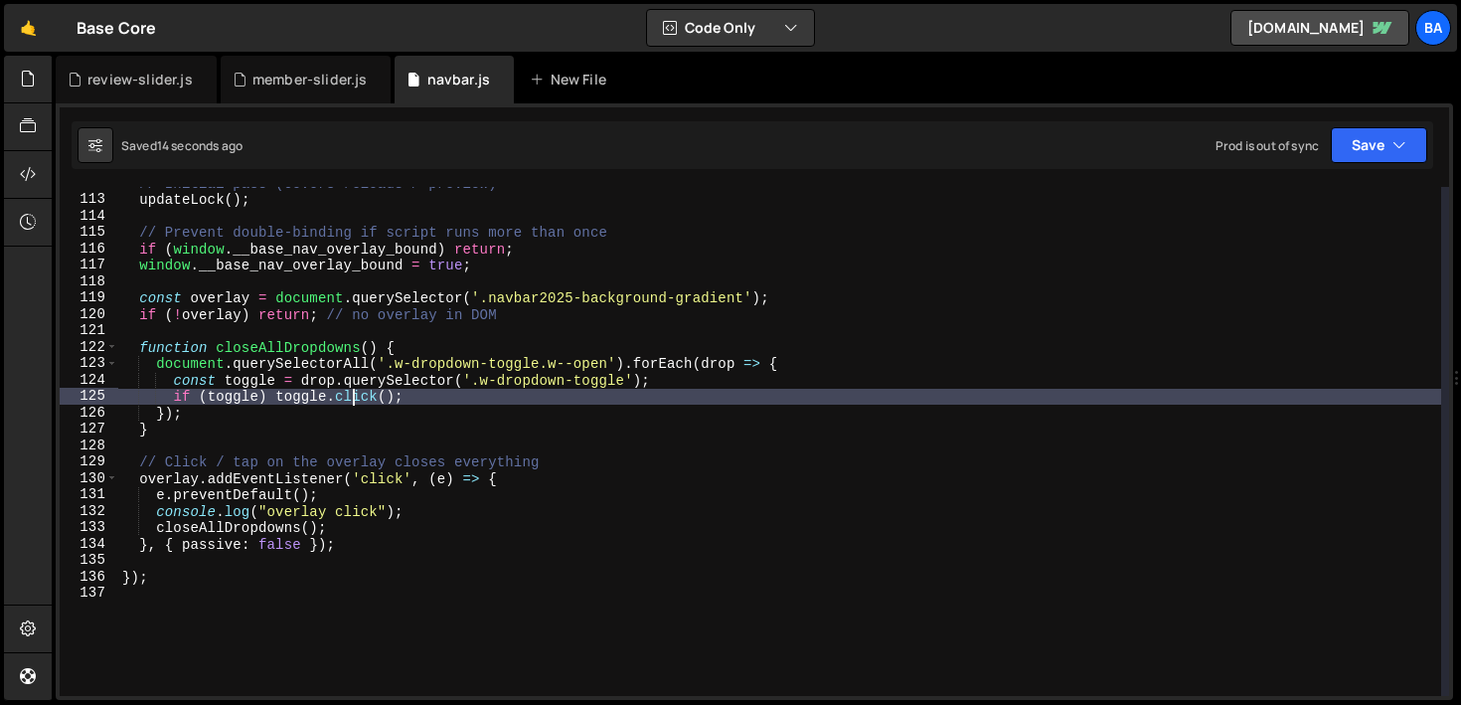
scroll to position [1823, 0]
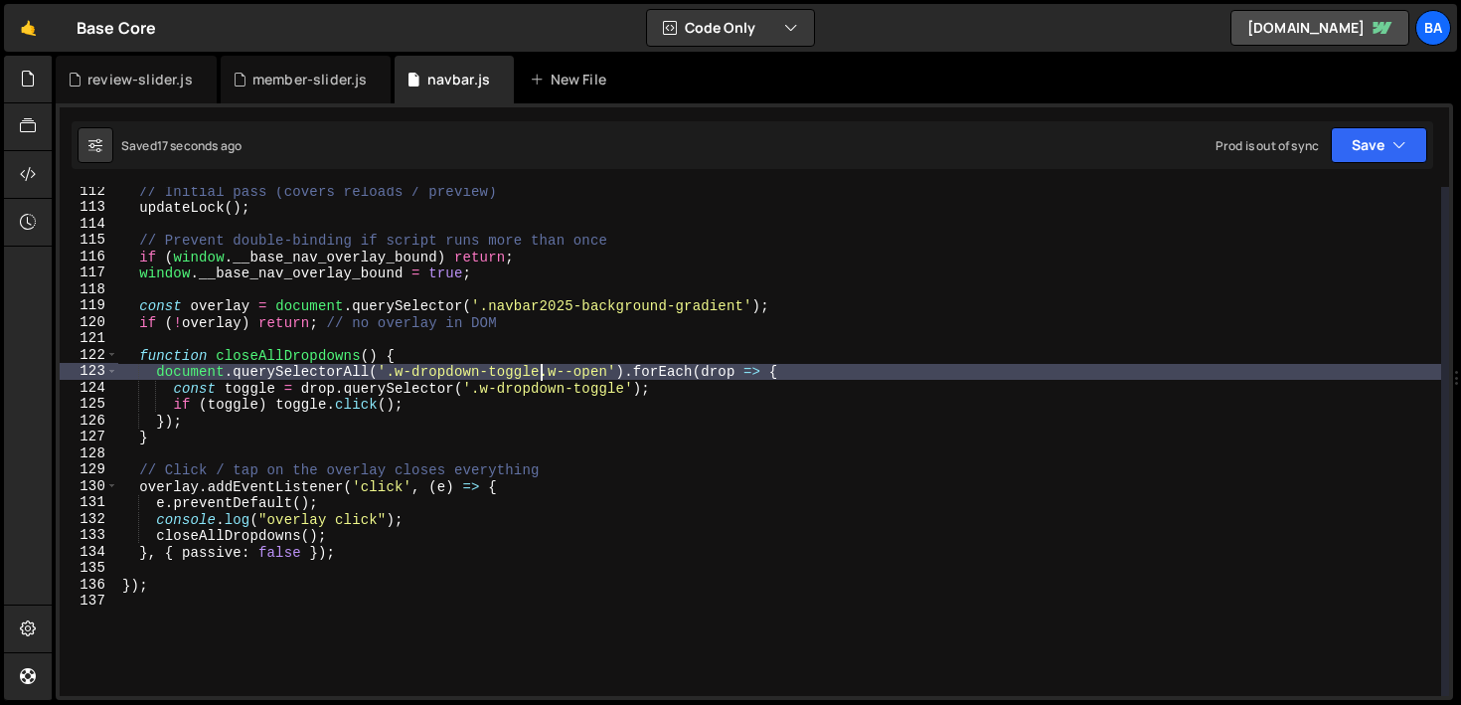
click at [542, 370] on div "// Initial pass (covers reloads / preview) updateLock ( ) ; // Prevent double-b…" at bounding box center [779, 454] width 1323 height 542
click at [1377, 144] on button "Save" at bounding box center [1379, 145] width 96 height 36
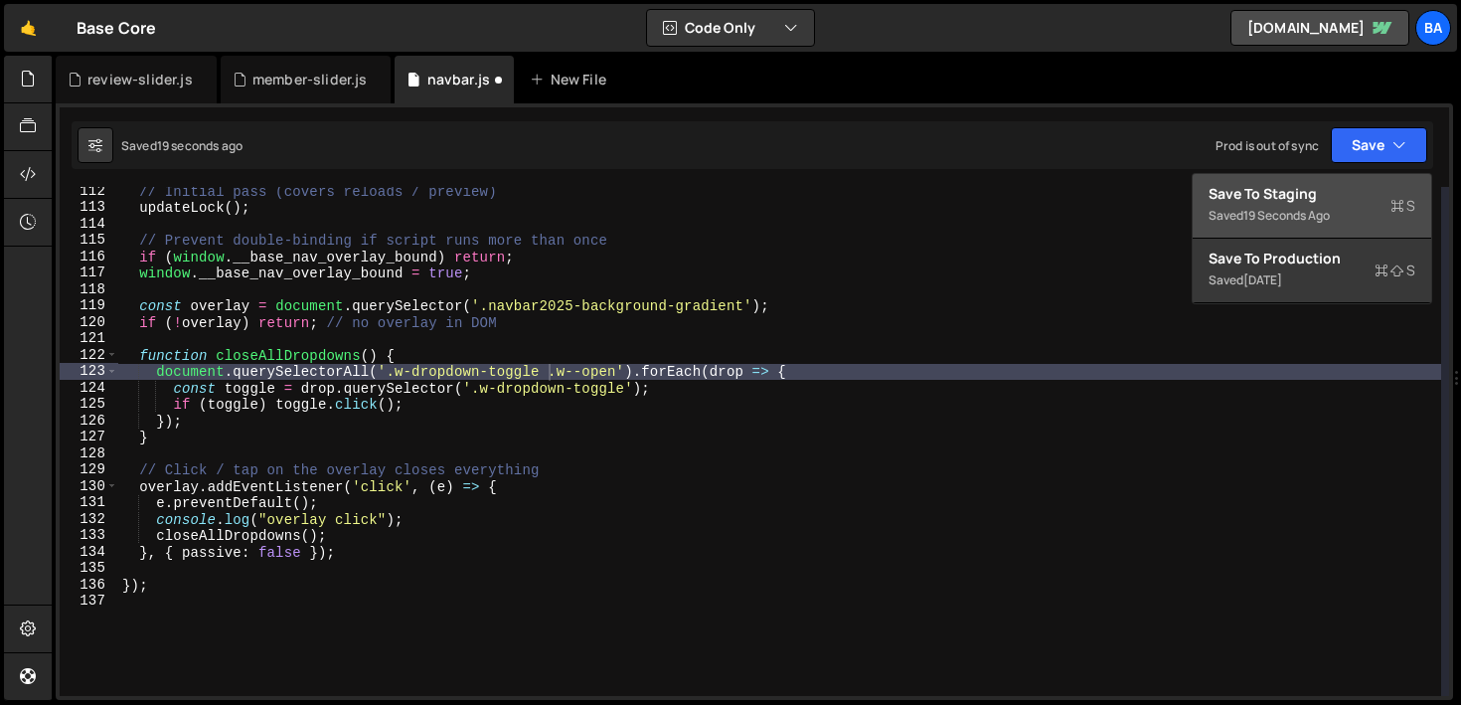
click at [1318, 190] on div "Save to Staging S" at bounding box center [1311, 194] width 207 height 20
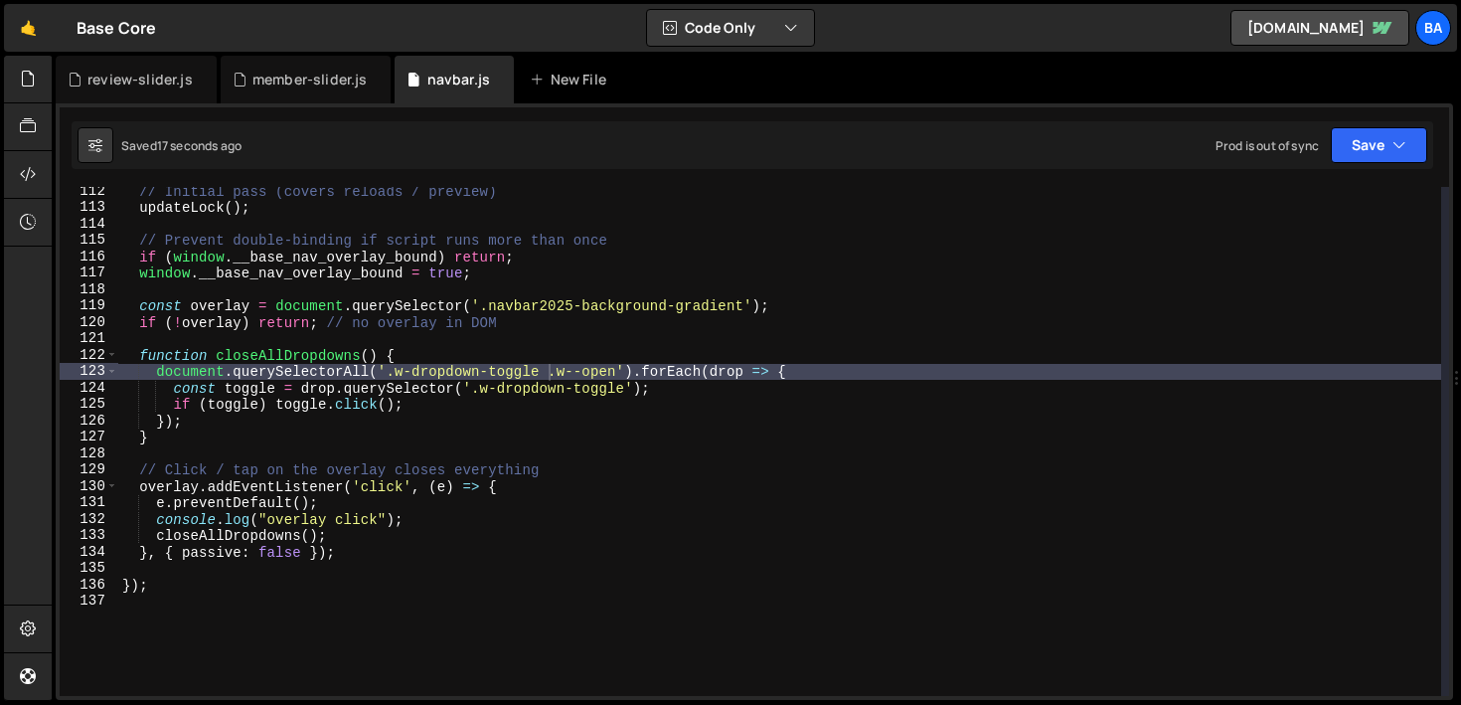
click at [463, 301] on div "// Initial pass (covers reloads / preview) updateLock ( ) ; // Prevent double-b…" at bounding box center [779, 454] width 1323 height 542
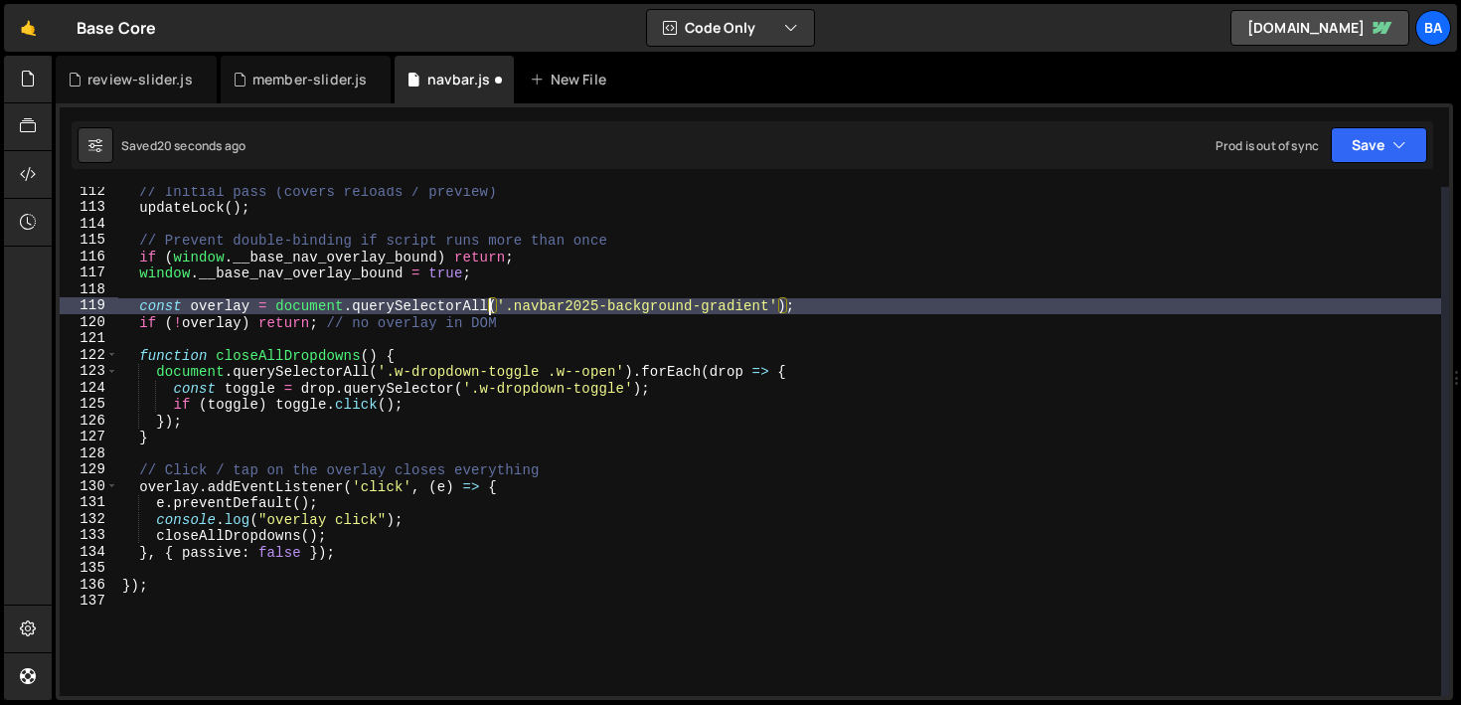
scroll to position [0, 25]
click at [1362, 151] on button "Save" at bounding box center [1379, 145] width 96 height 36
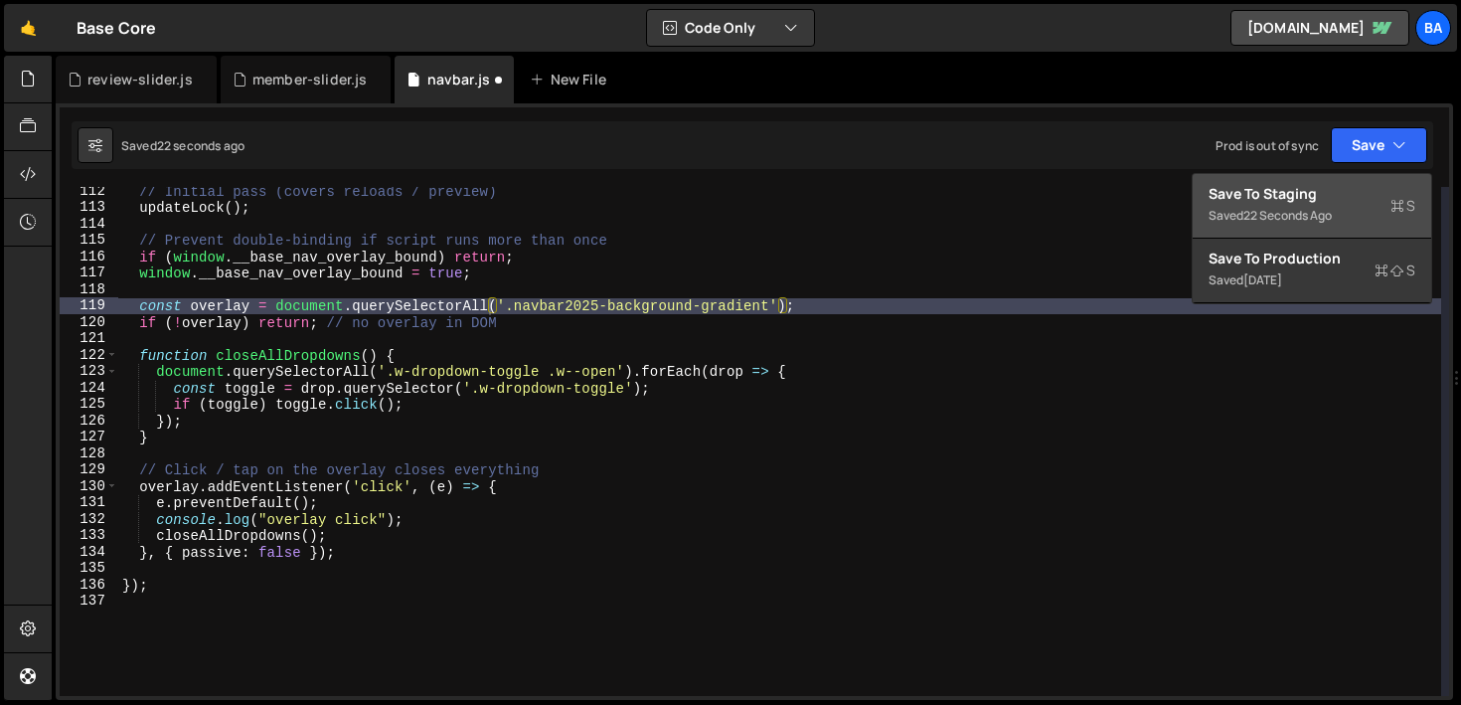
click at [1317, 191] on div "Save to Staging S" at bounding box center [1311, 194] width 207 height 20
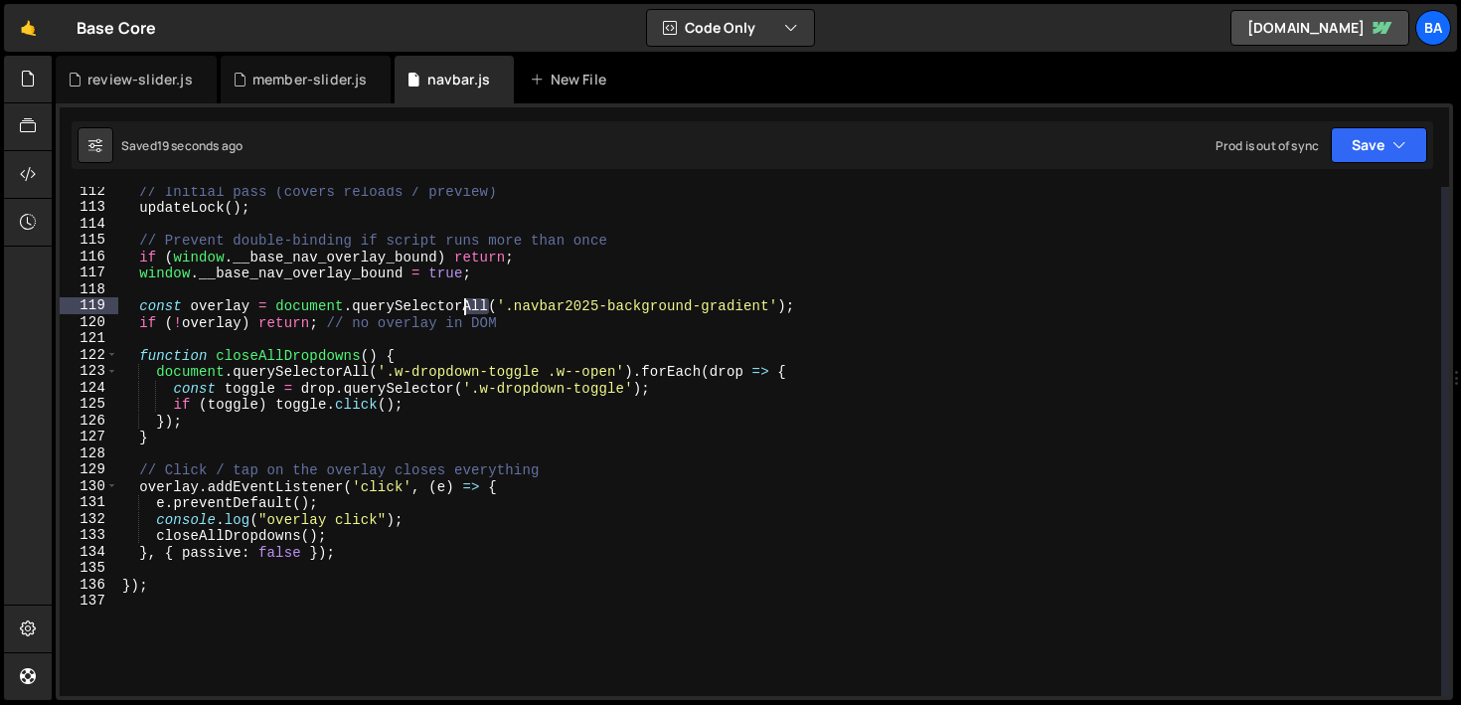
drag, startPoint x: 489, startPoint y: 298, endPoint x: 477, endPoint y: 304, distance: 13.3
click at [463, 305] on div "// Initial pass (covers reloads / preview) updateLock ( ) ; // Prevent double-b…" at bounding box center [779, 454] width 1323 height 542
type textarea "const overlay = document.querySelector('.navbar2025-background-gradient');"
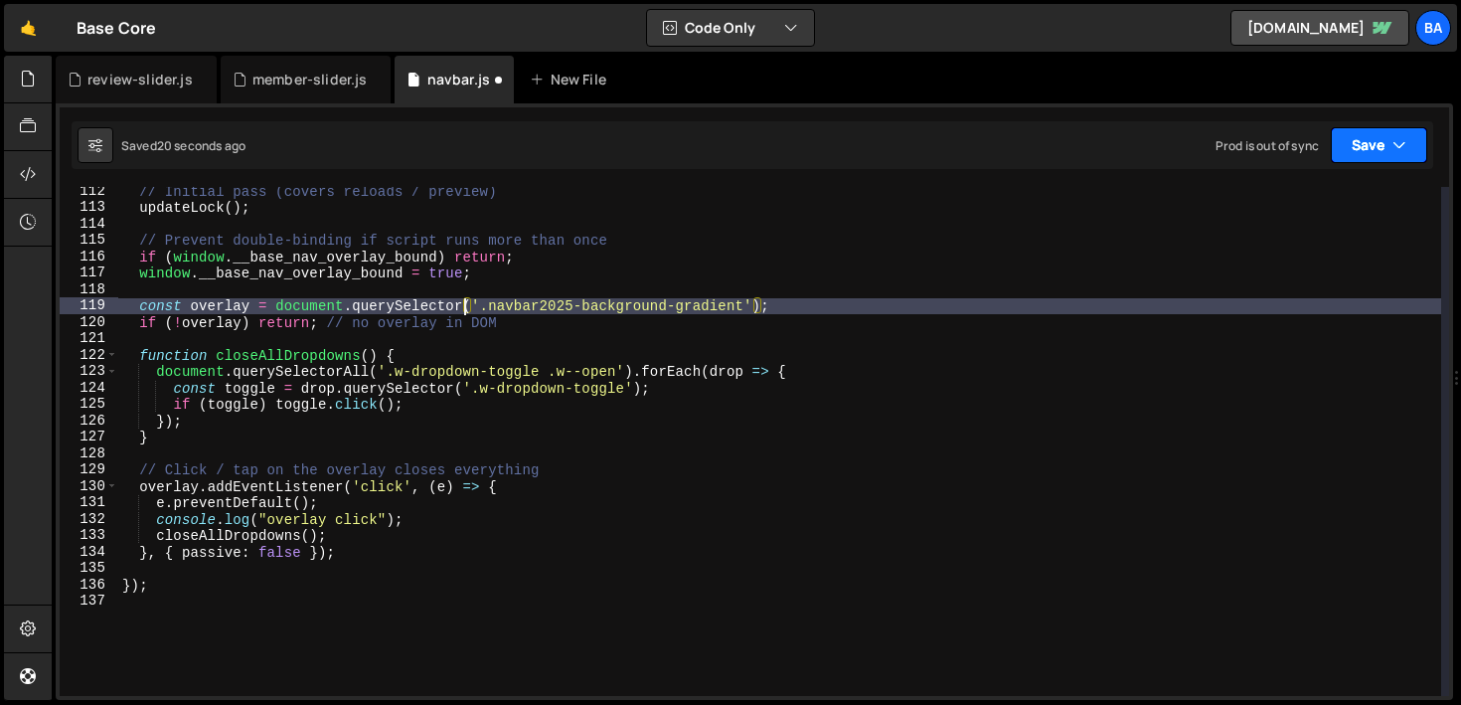
click at [1359, 141] on button "Save" at bounding box center [1379, 145] width 96 height 36
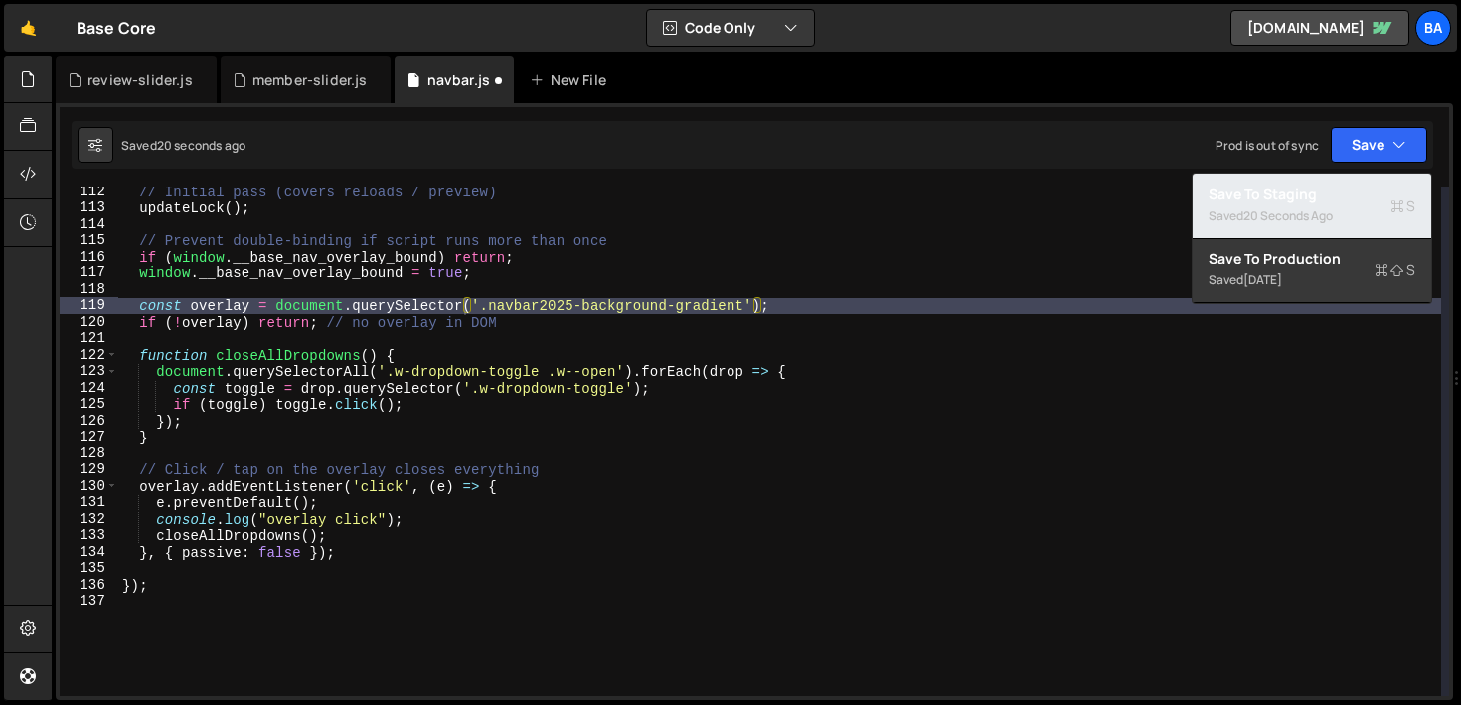
click at [1297, 204] on div "Saved 20 seconds ago" at bounding box center [1311, 216] width 207 height 24
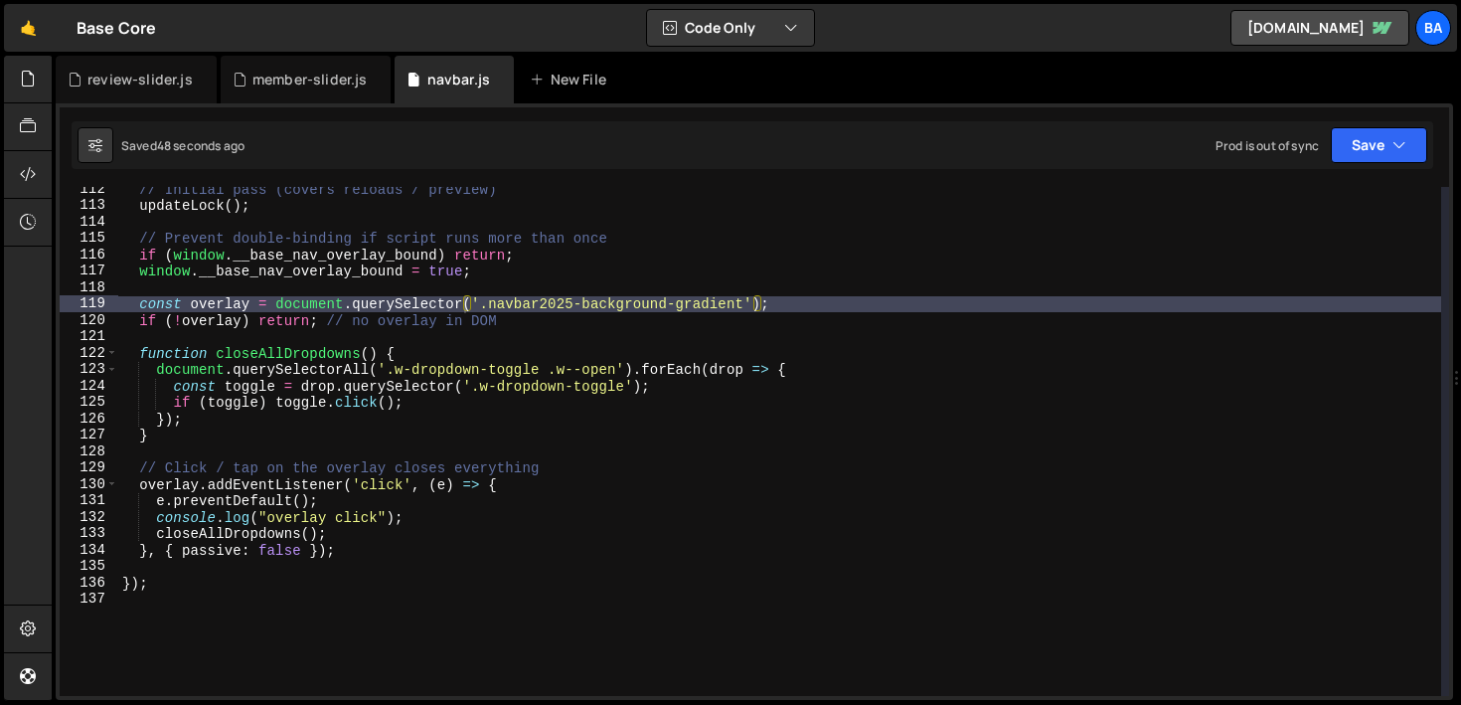
scroll to position [0, 0]
click at [551, 331] on div "// Initial pass (covers reloads / preview) updateLock ( ) ; // Prevent double-b…" at bounding box center [779, 452] width 1323 height 542
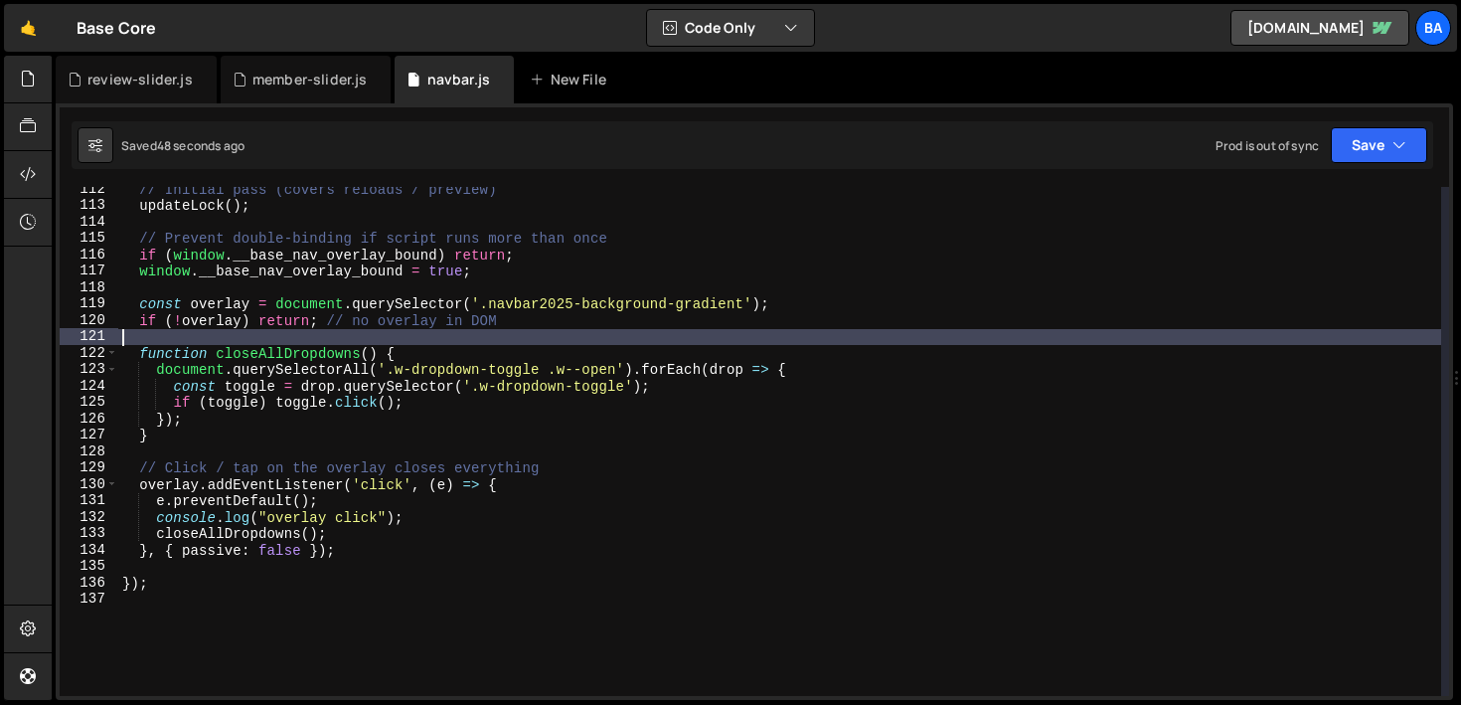
click at [541, 321] on div "// Initial pass (covers reloads / preview) updateLock ( ) ; // Prevent double-b…" at bounding box center [779, 452] width 1323 height 542
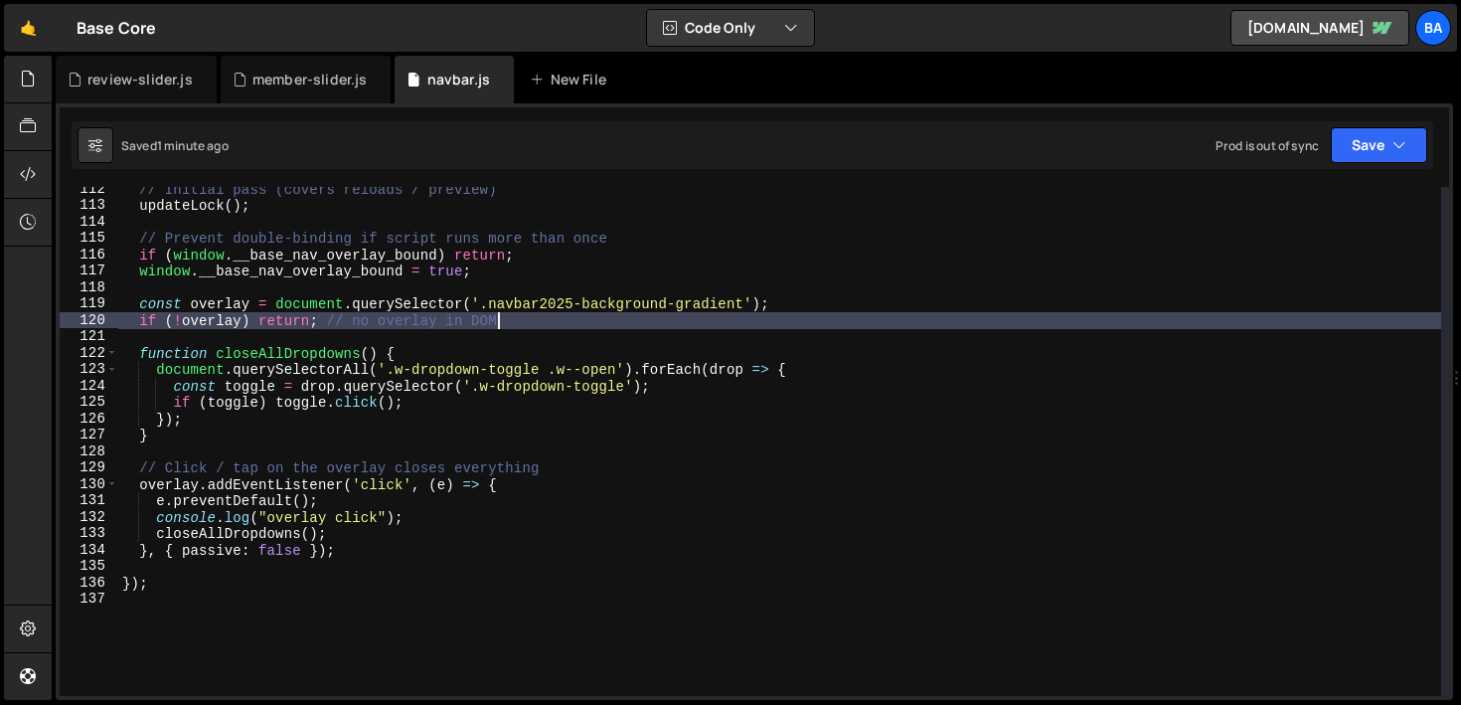
click at [523, 512] on div "// Initial pass (covers reloads / preview) updateLock ( ) ; // Prevent double-b…" at bounding box center [779, 452] width 1323 height 542
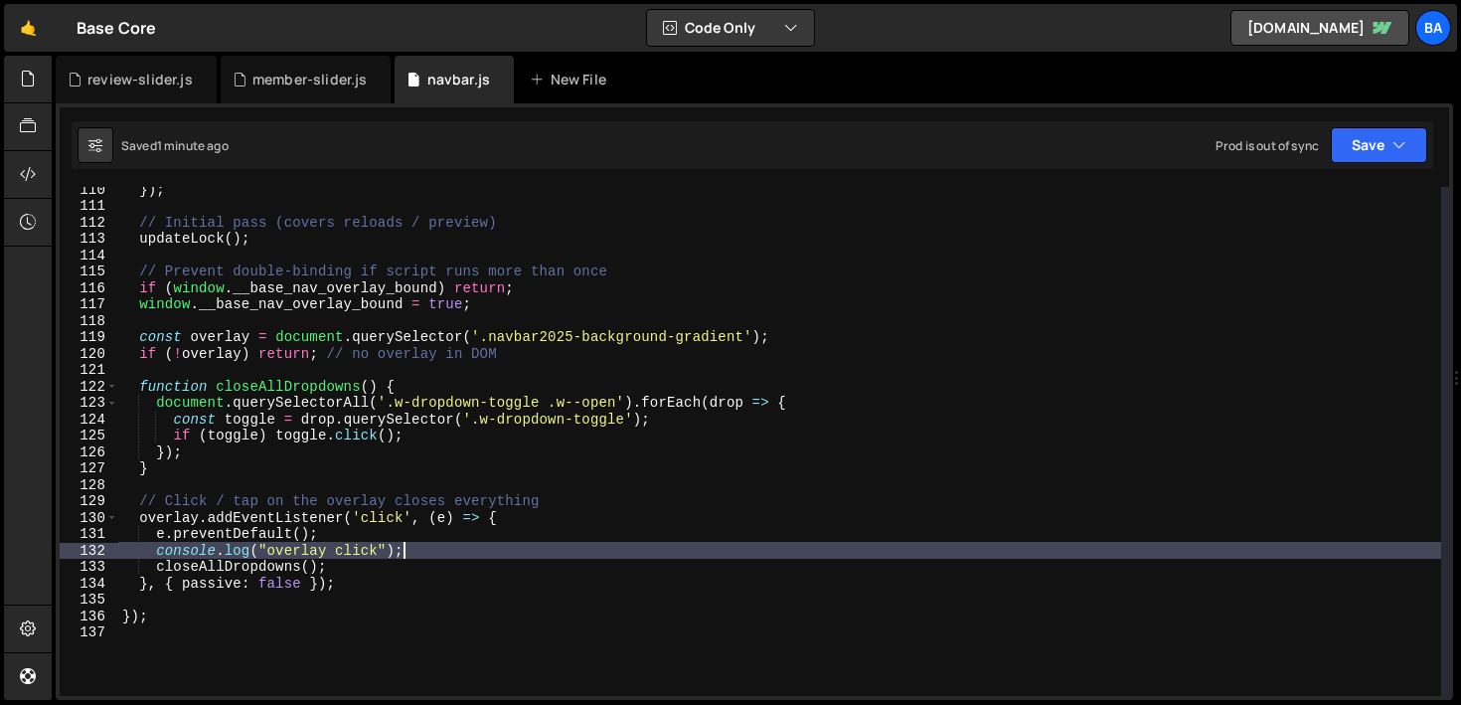
scroll to position [1773, 0]
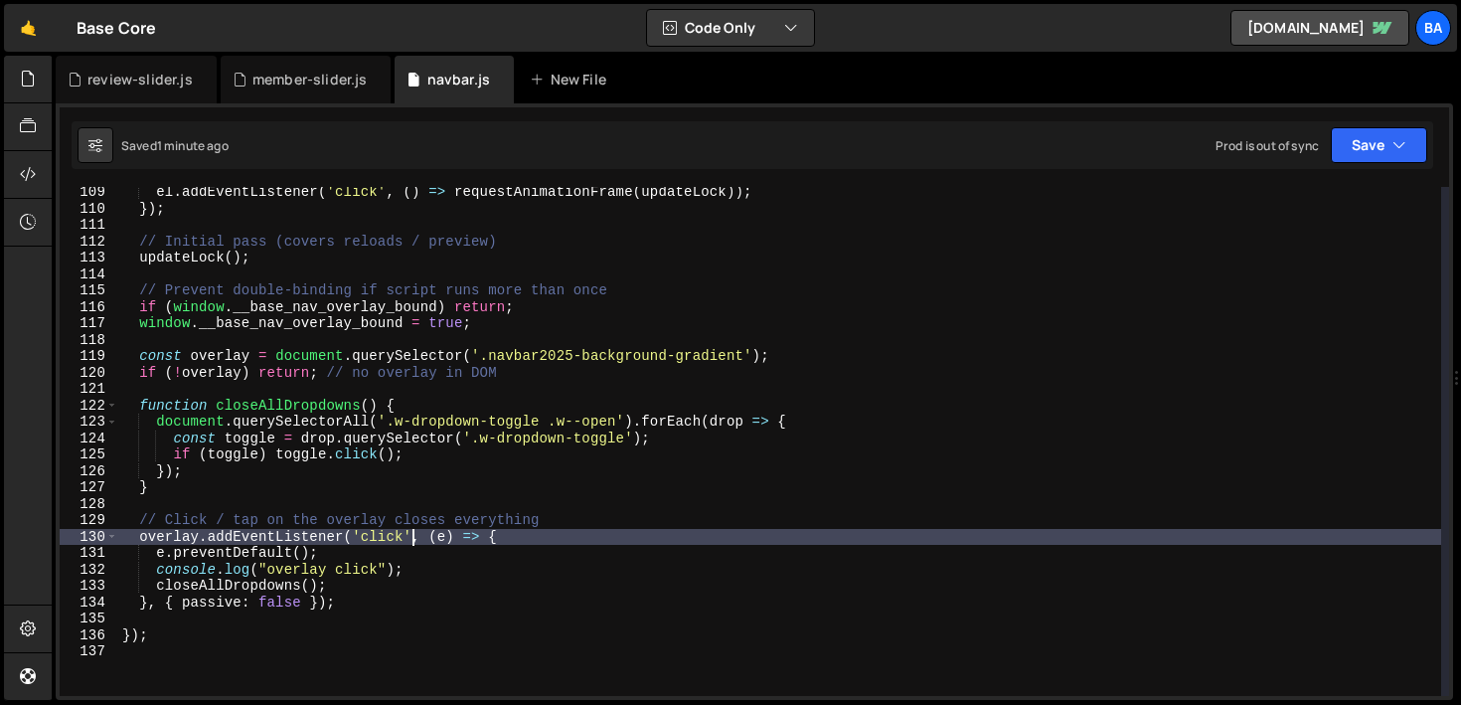
click at [408, 545] on div "el . addEventListener ( 'click' , ( ) => requestAnimationFrame ( updateLock )) …" at bounding box center [779, 455] width 1323 height 542
click at [376, 553] on div "el . addEventListener ( 'click' , ( ) => requestAnimationFrame ( updateLock )) …" at bounding box center [779, 455] width 1323 height 542
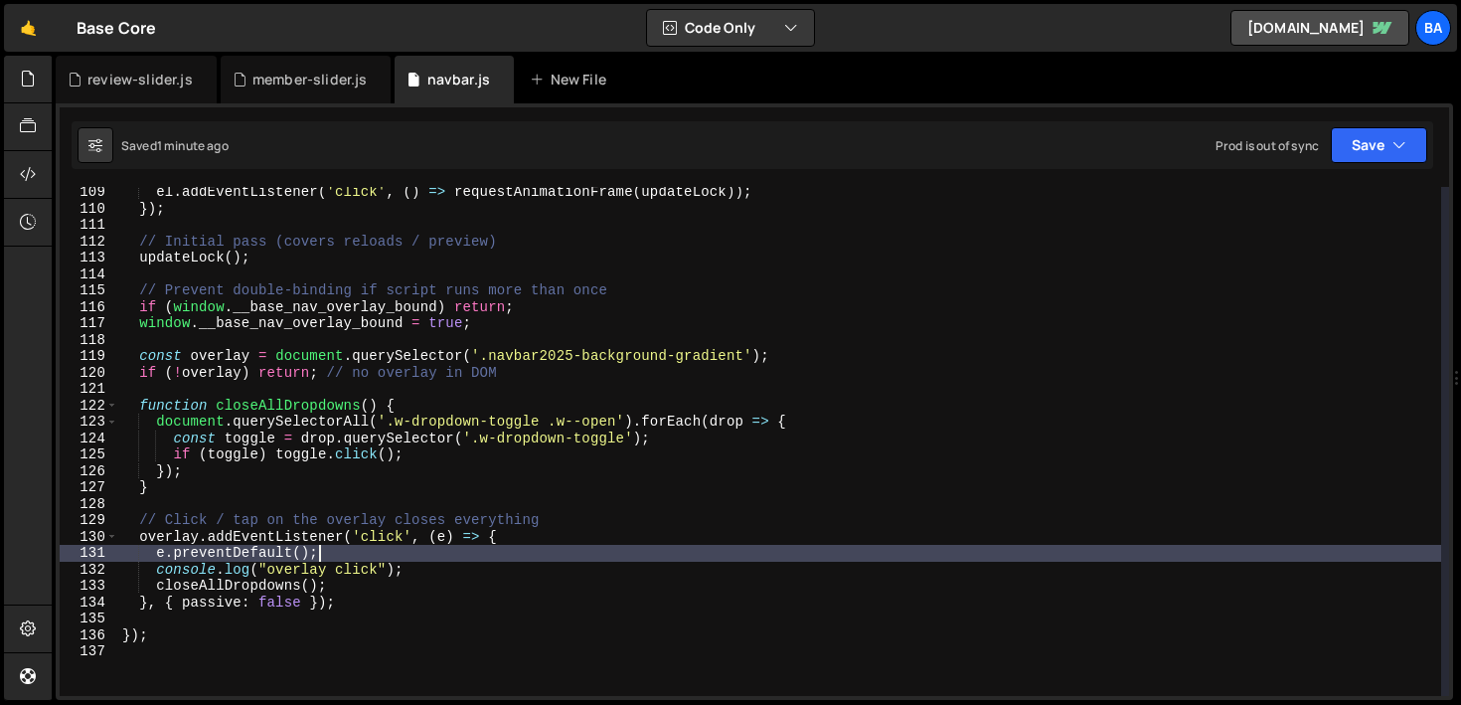
click at [434, 569] on div "el . addEventListener ( 'click' , ( ) => requestAnimationFrame ( updateLock )) …" at bounding box center [779, 455] width 1323 height 542
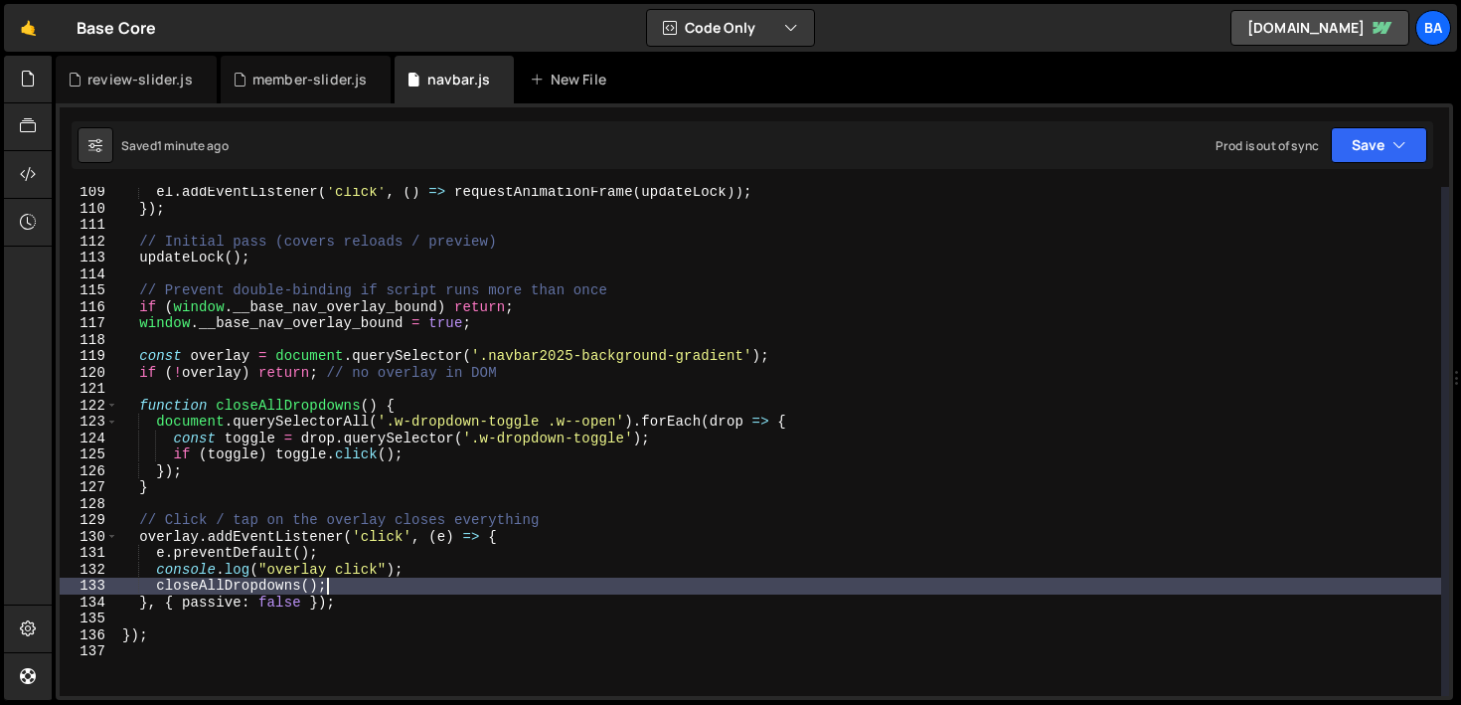
click at [396, 584] on div "el . addEventListener ( 'click' , ( ) => requestAnimationFrame ( updateLock )) …" at bounding box center [779, 455] width 1323 height 542
click at [305, 471] on div "el . addEventListener ( 'click' , ( ) => requestAnimationFrame ( updateLock )) …" at bounding box center [779, 455] width 1323 height 542
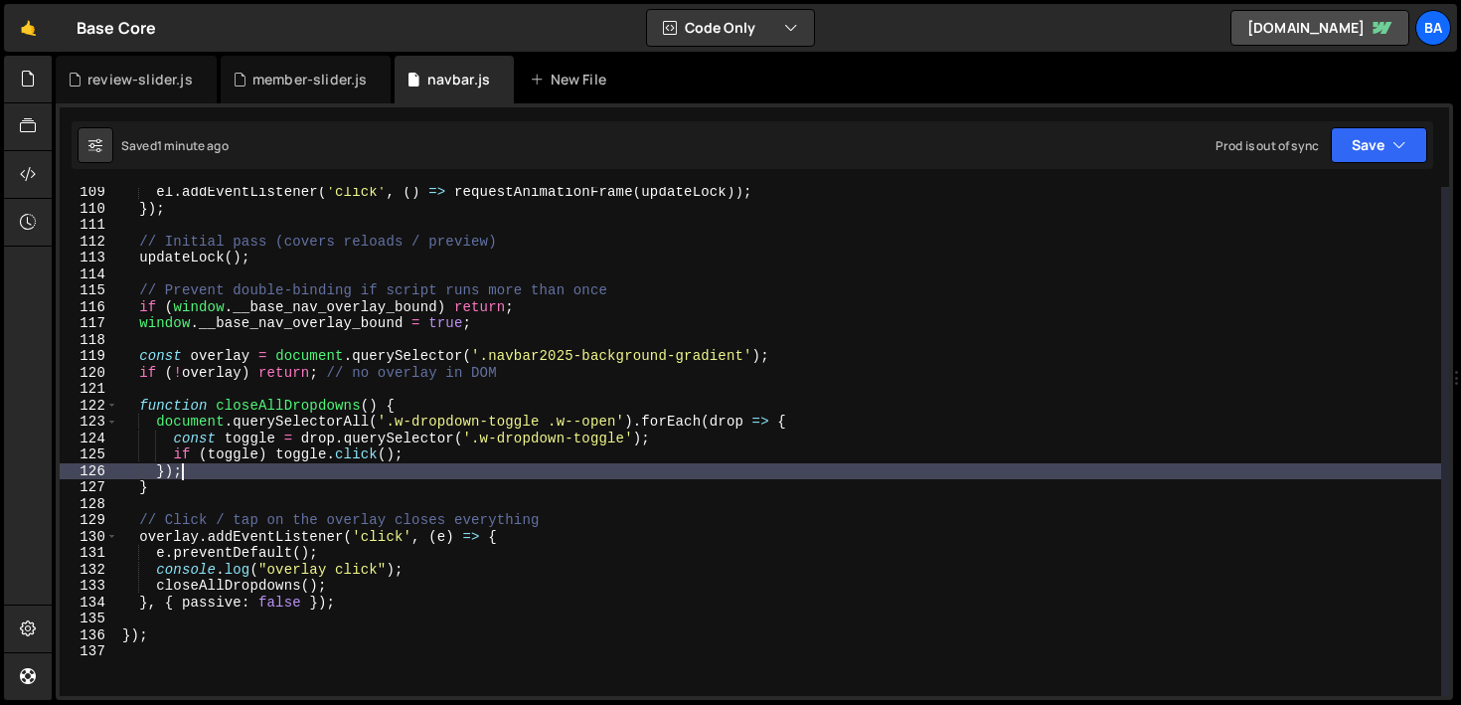
click at [812, 418] on div "el . addEventListener ( 'click' , ( ) => requestAnimationFrame ( updateLock )) …" at bounding box center [779, 455] width 1323 height 542
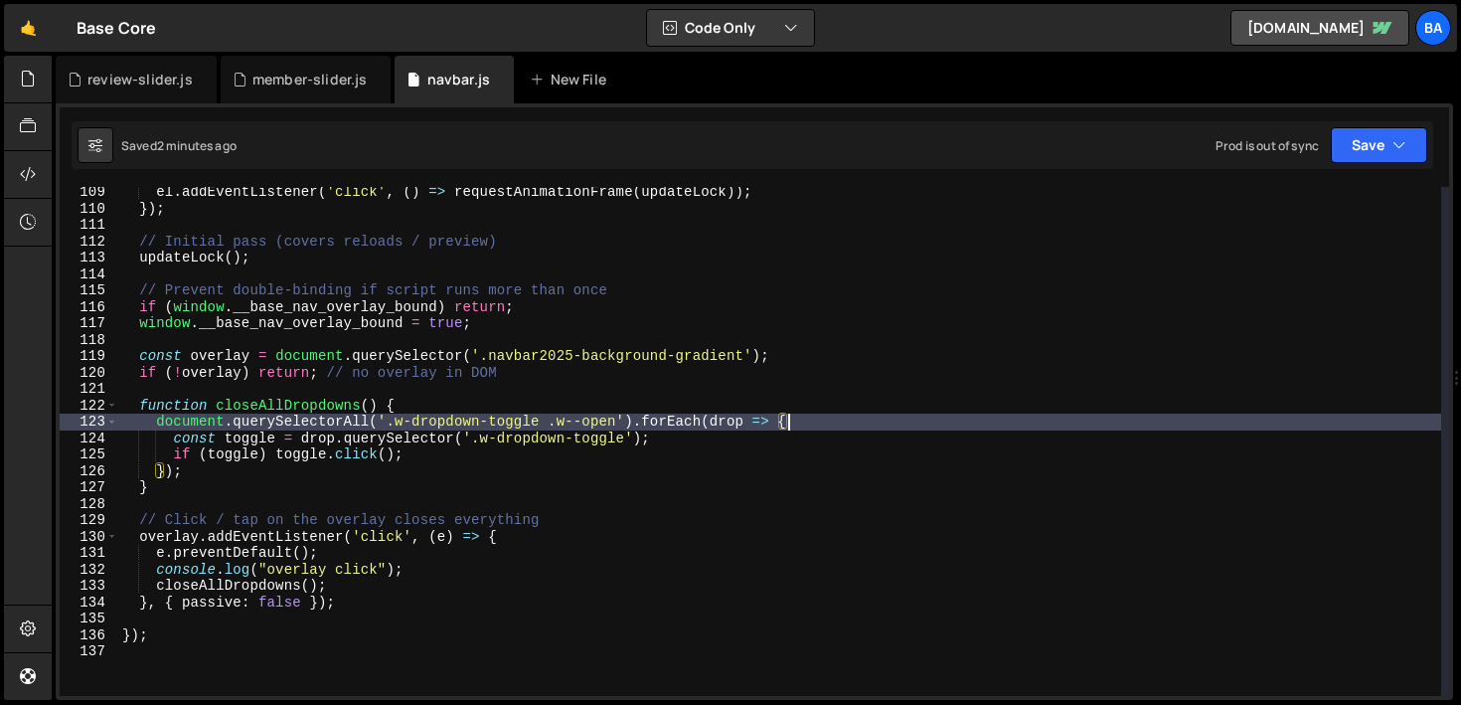
click at [476, 452] on div "el . addEventListener ( 'click' , ( ) => requestAnimationFrame ( updateLock )) …" at bounding box center [779, 455] width 1323 height 542
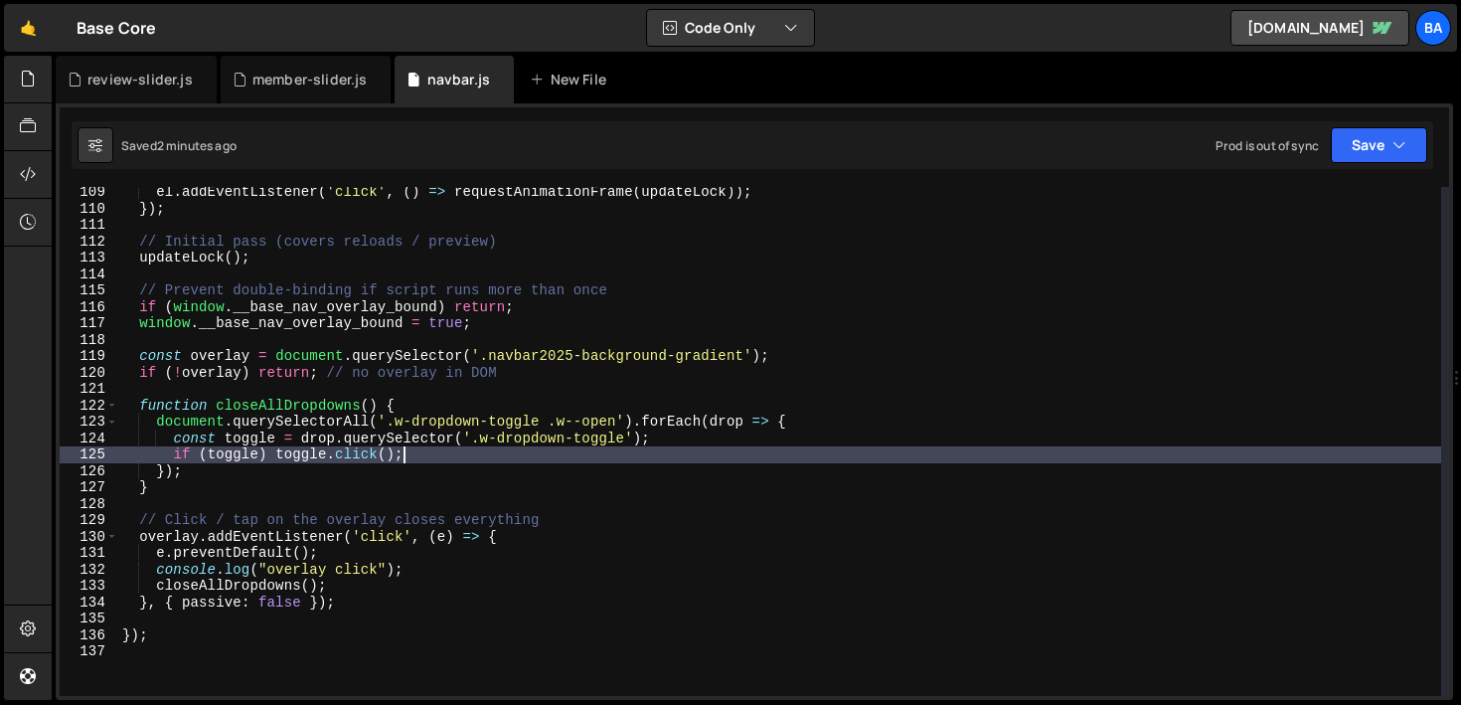
drag, startPoint x: 856, startPoint y: 437, endPoint x: 835, endPoint y: 433, distance: 21.2
click at [855, 438] on div "el . addEventListener ( 'click' , ( ) => requestAnimationFrame ( updateLock )) …" at bounding box center [779, 455] width 1323 height 542
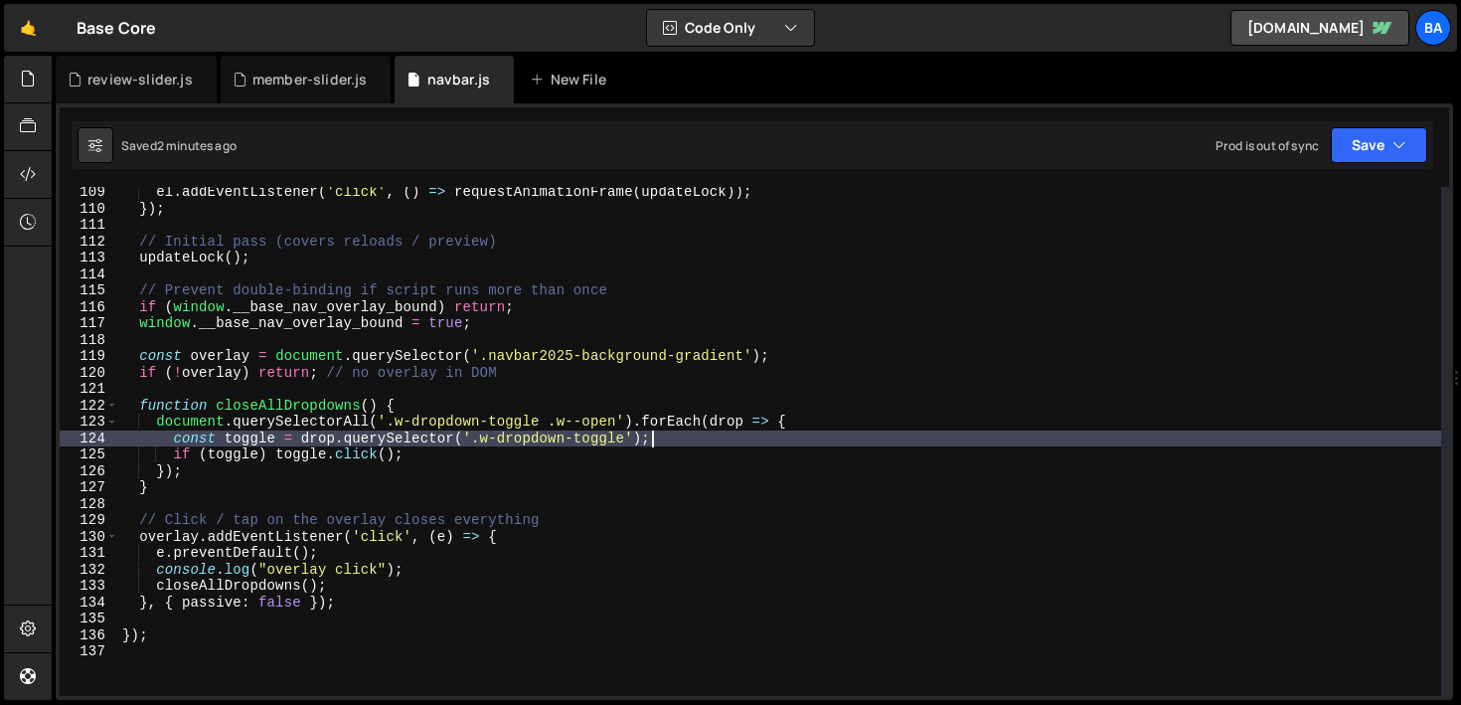
click at [830, 432] on div "el . addEventListener ( 'click' , ( ) => requestAnimationFrame ( updateLock )) …" at bounding box center [779, 455] width 1323 height 542
click at [830, 425] on div "el . addEventListener ( 'click' , ( ) => requestAnimationFrame ( updateLock )) …" at bounding box center [779, 455] width 1323 height 542
type textarea "document.querySelectorAll('.w-dropdown-toggle .w--open').forEach(drop => {"
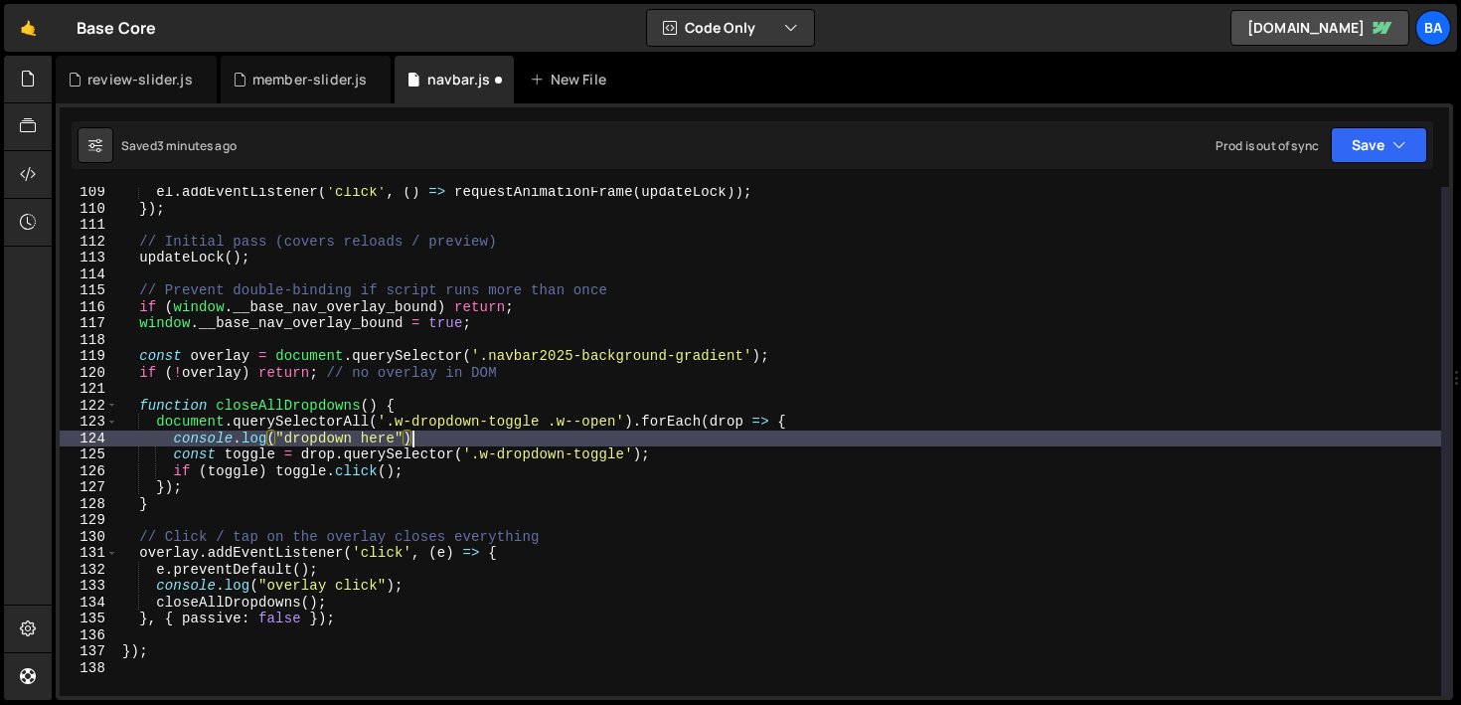
scroll to position [0, 20]
click at [1382, 135] on button "Save" at bounding box center [1379, 145] width 96 height 36
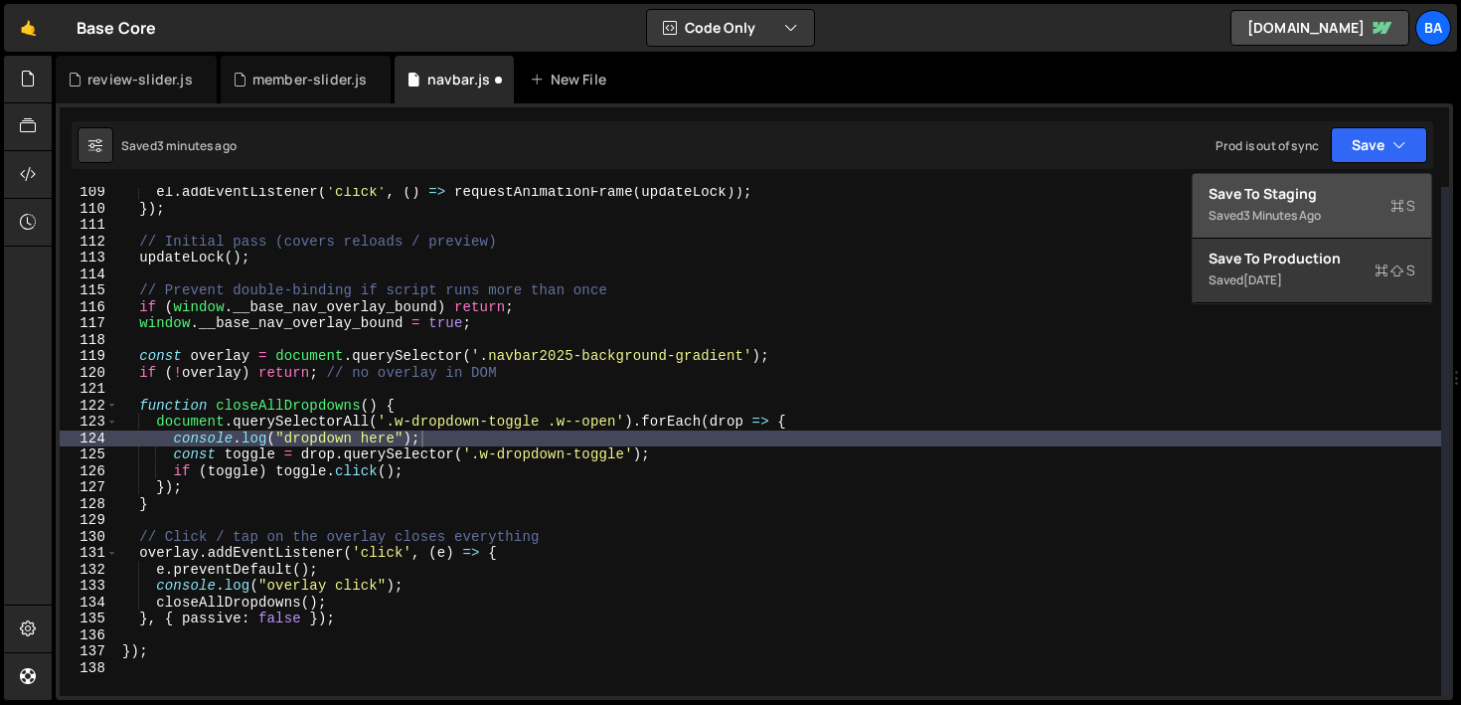
click at [1317, 208] on div "3 minutes ago" at bounding box center [1282, 215] width 78 height 17
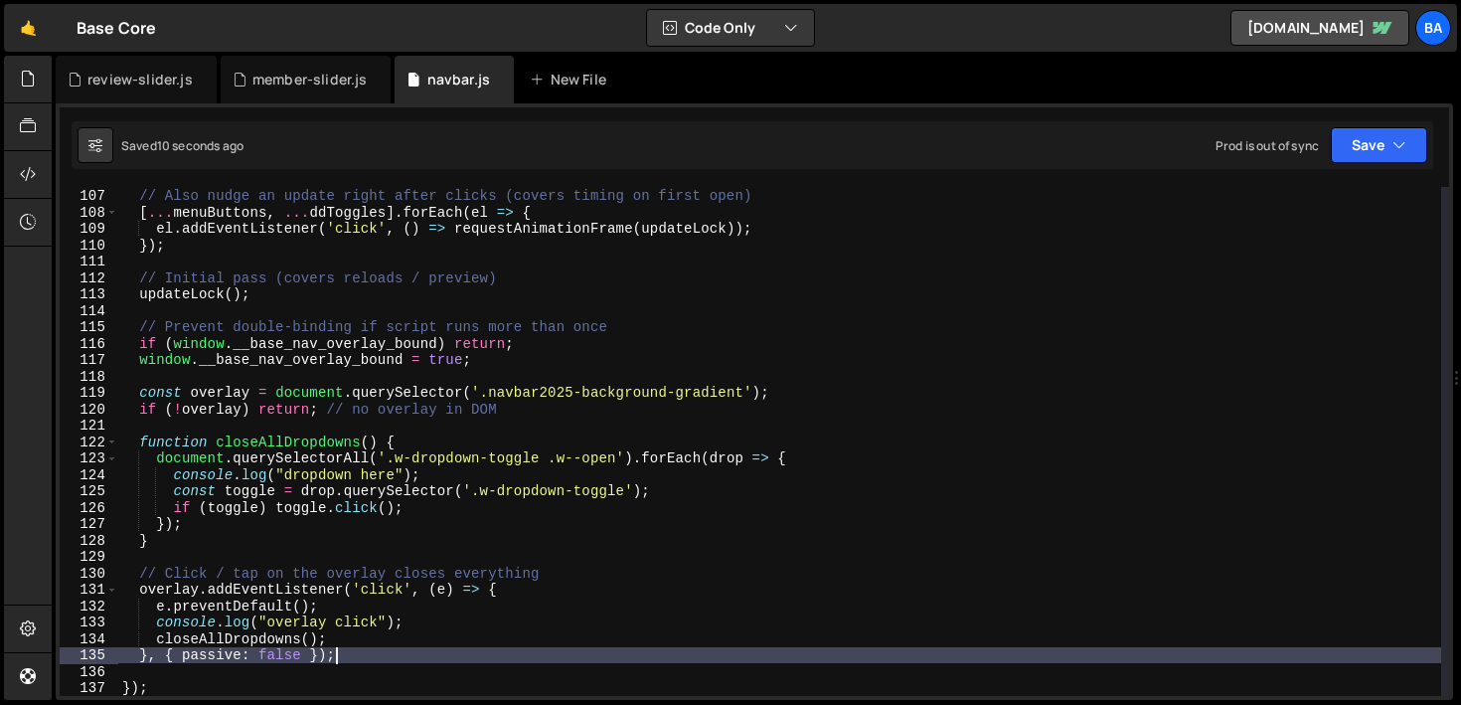
scroll to position [0, 14]
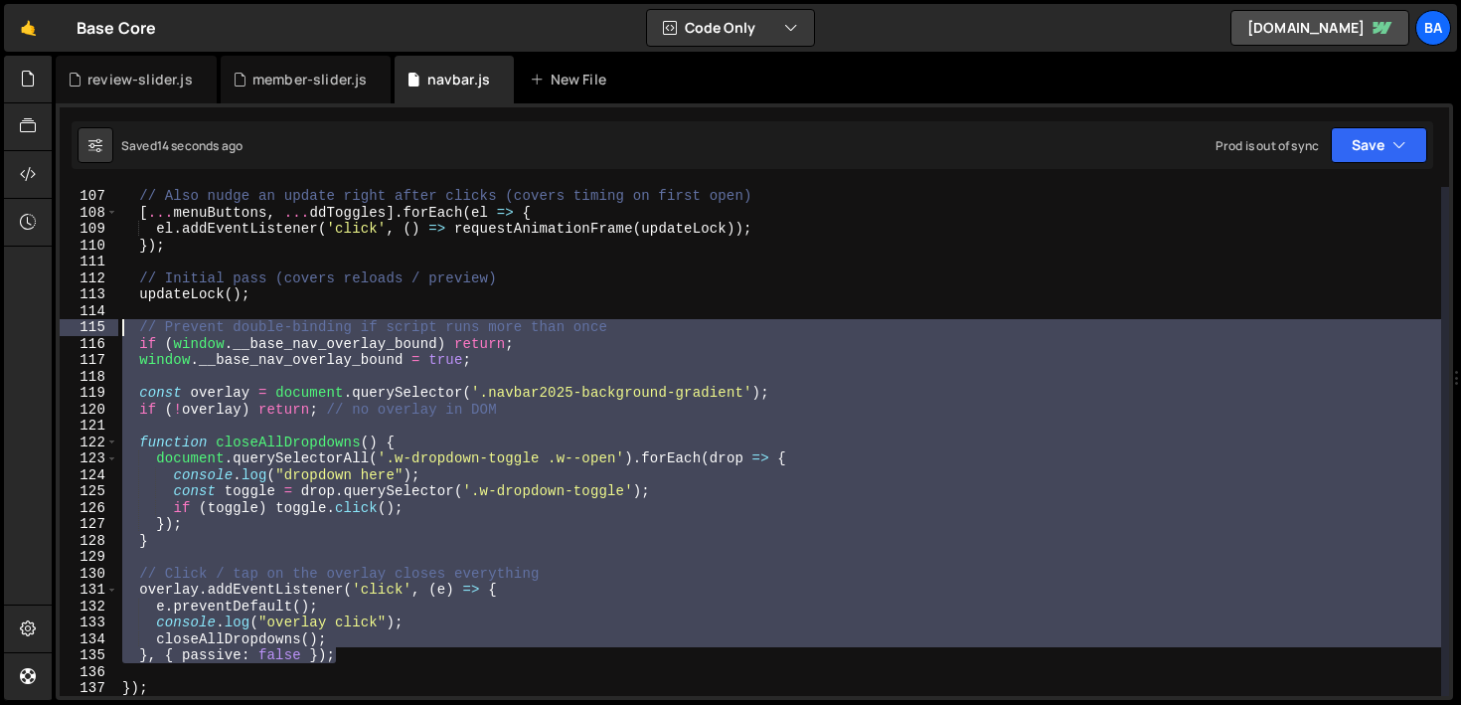
drag, startPoint x: 346, startPoint y: 661, endPoint x: 104, endPoint y: 333, distance: 407.2
click at [104, 333] on div "}, { passive: false }); 106 107 108 109 110 111 112 113 114 115 116 117 118 119…" at bounding box center [754, 441] width 1389 height 509
click at [585, 434] on div "// Also nudge an update right after clicks (covers timing on first open) [ ... …" at bounding box center [779, 441] width 1323 height 509
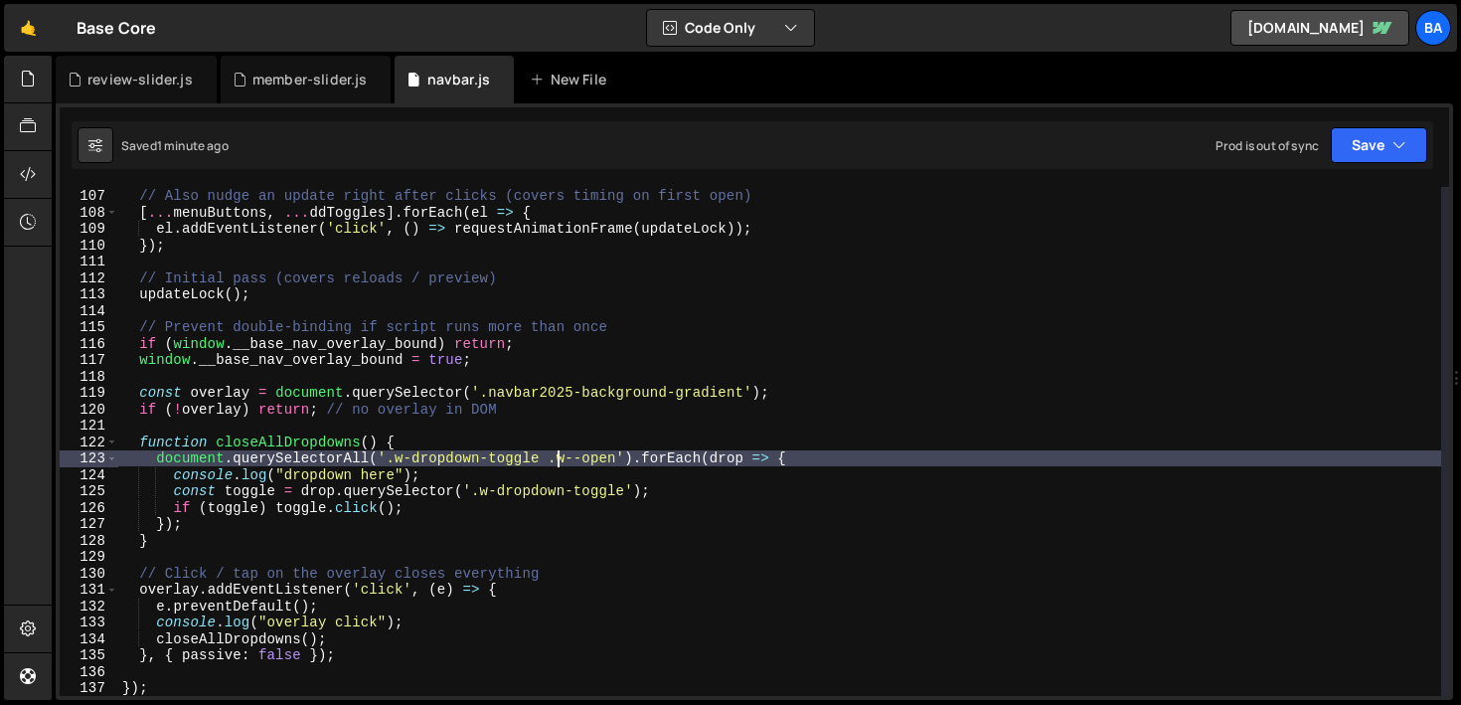
click at [554, 458] on div "// Also nudge an update right after clicks (covers timing on first open) [ ... …" at bounding box center [779, 442] width 1323 height 542
click at [1360, 159] on button "Save" at bounding box center [1379, 145] width 96 height 36
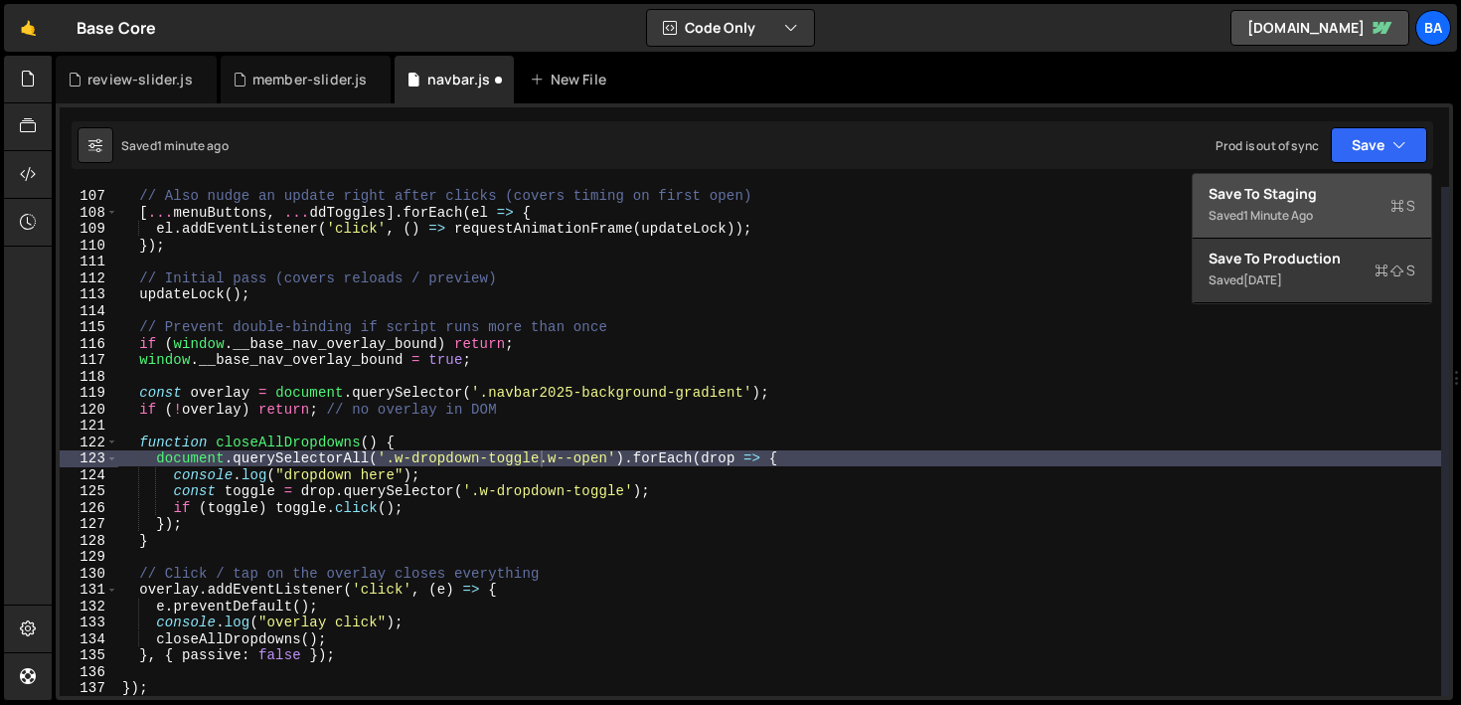
click at [1277, 215] on div "1 minute ago" at bounding box center [1278, 215] width 70 height 17
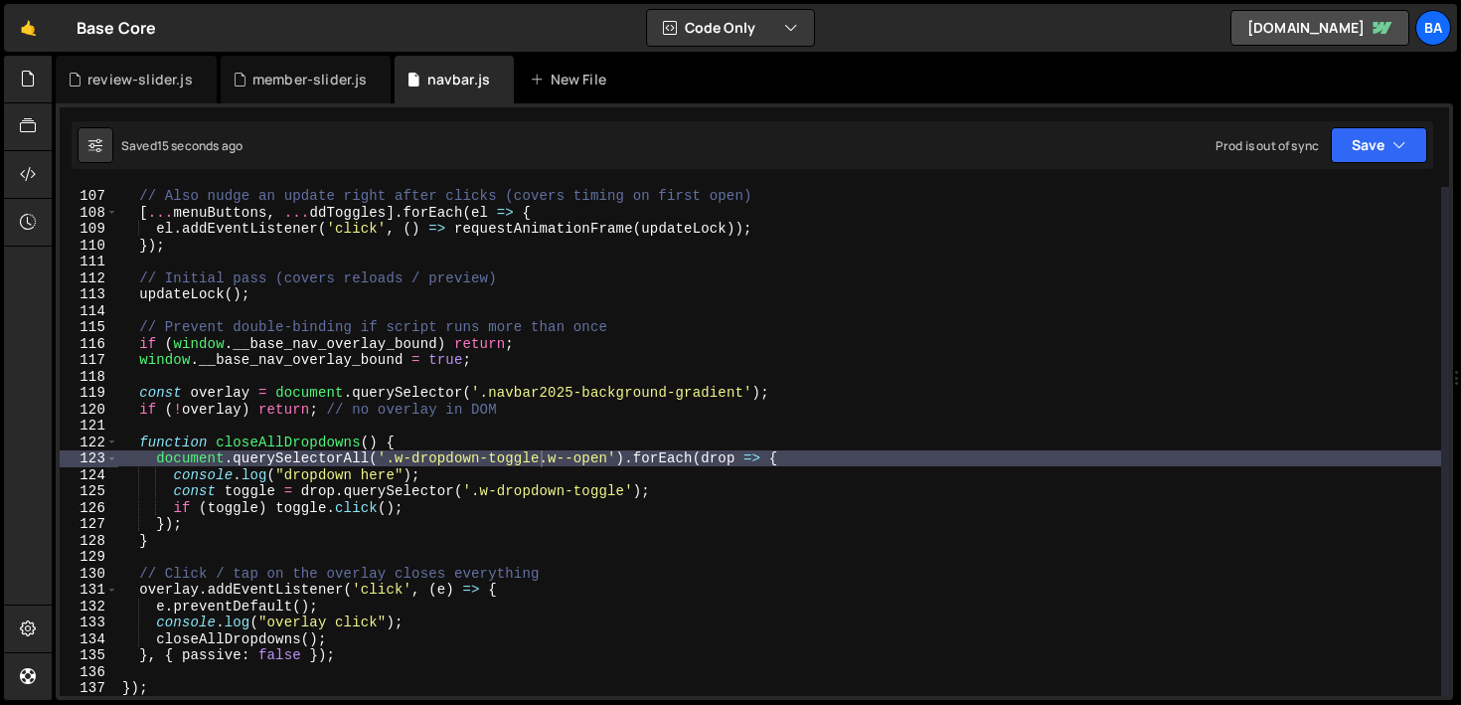
click at [490, 497] on div "// Also nudge an update right after clicks (covers timing on first open) [ ... …" at bounding box center [779, 442] width 1323 height 542
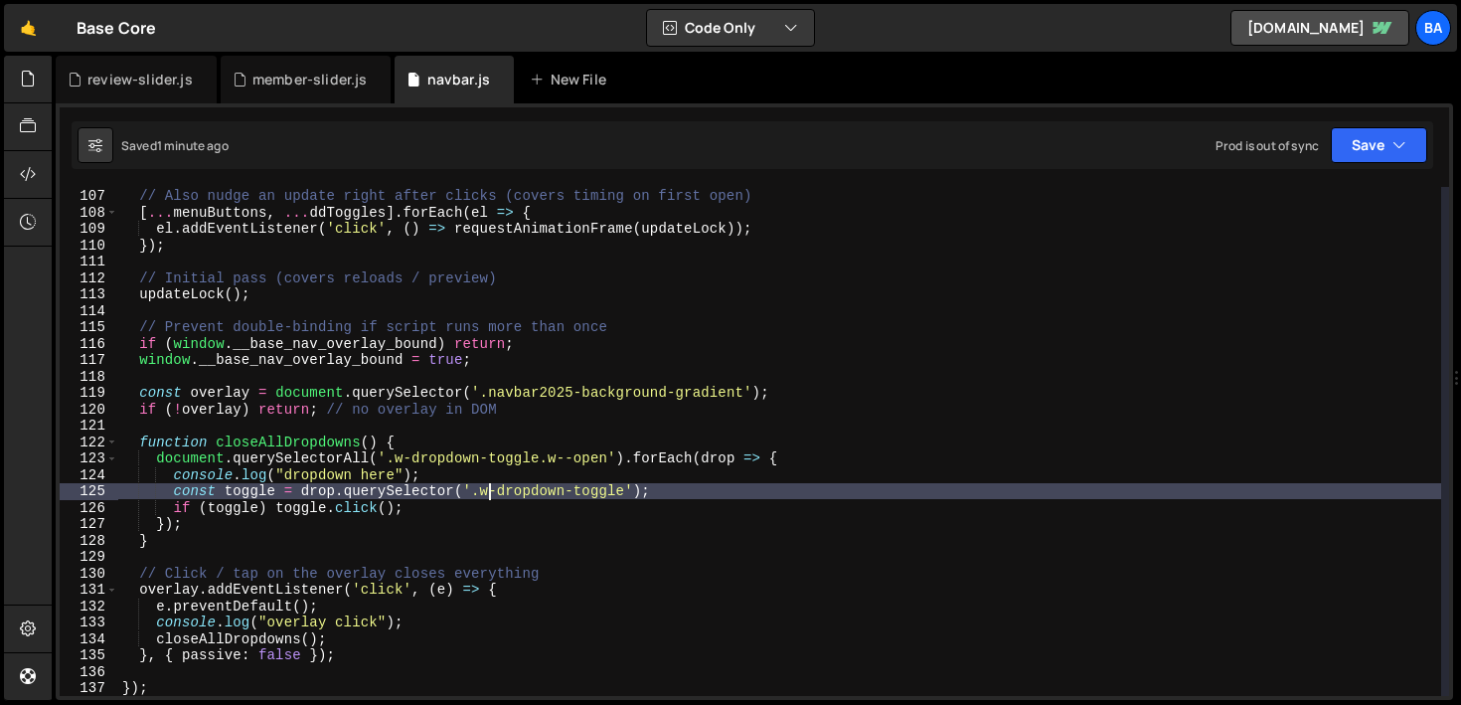
scroll to position [1755, 0]
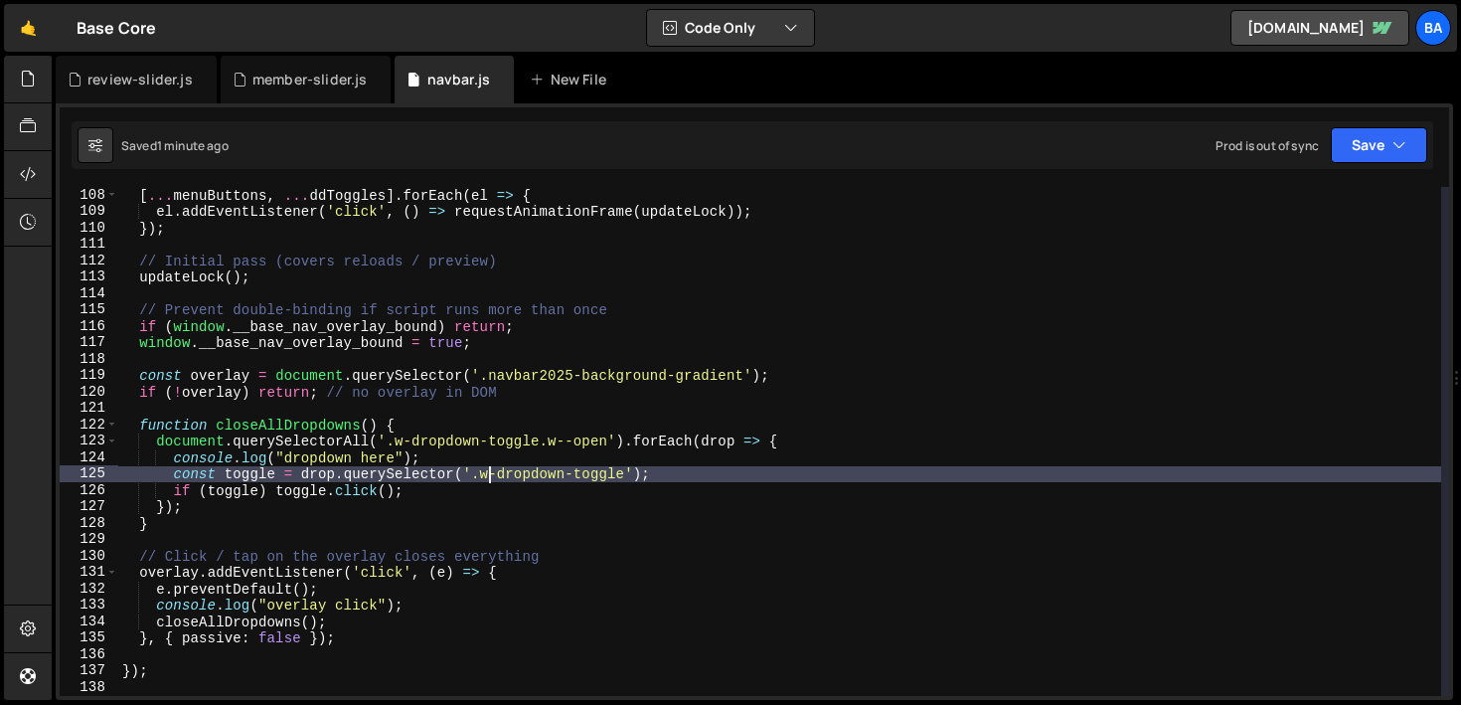
click at [227, 512] on div "[ ... menuButtons , ... ddToggles ] . forEach ( el => { el . addEventListener (…" at bounding box center [779, 458] width 1323 height 542
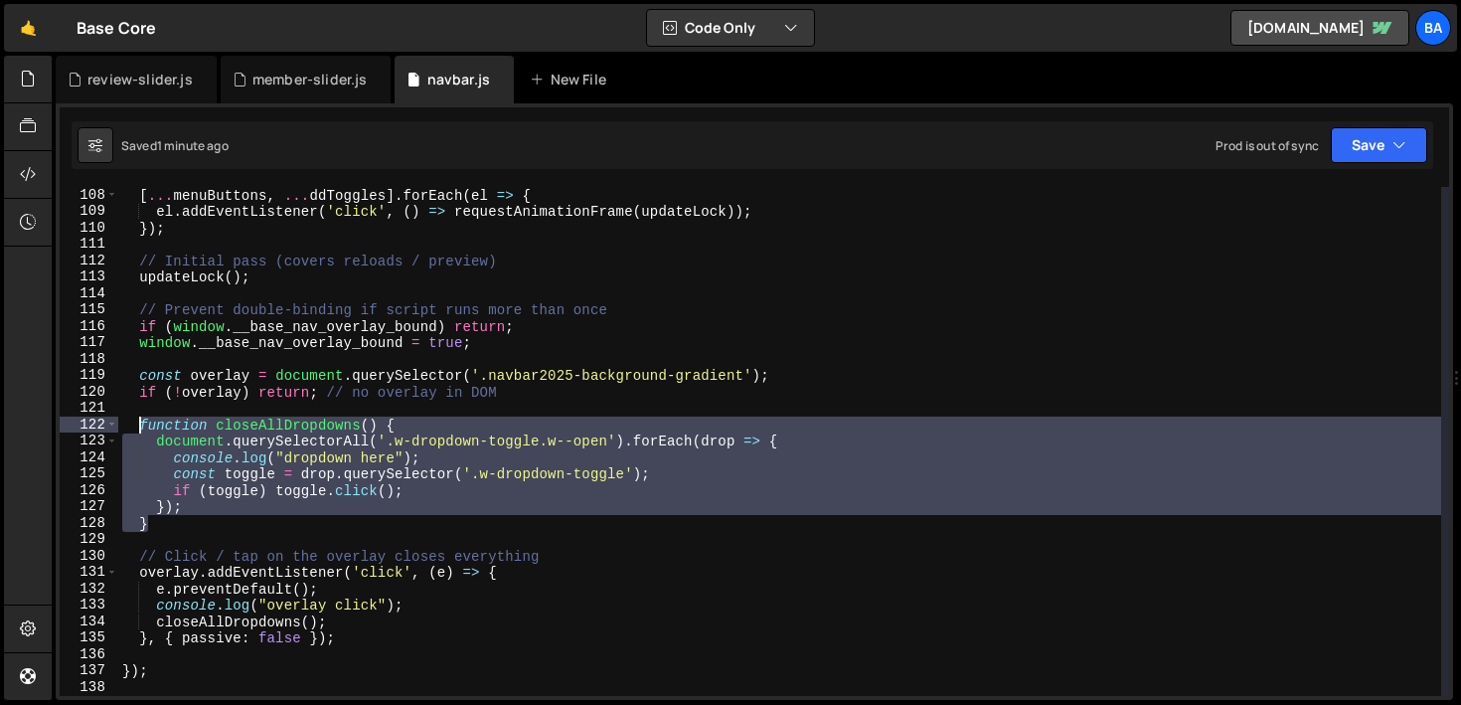
drag, startPoint x: 170, startPoint y: 522, endPoint x: 136, endPoint y: 427, distance: 100.3
click at [136, 427] on div "[ ... menuButtons , ... ddToggles ] . forEach ( el => { el . addEventListener (…" at bounding box center [779, 458] width 1323 height 542
paste textarea "}"
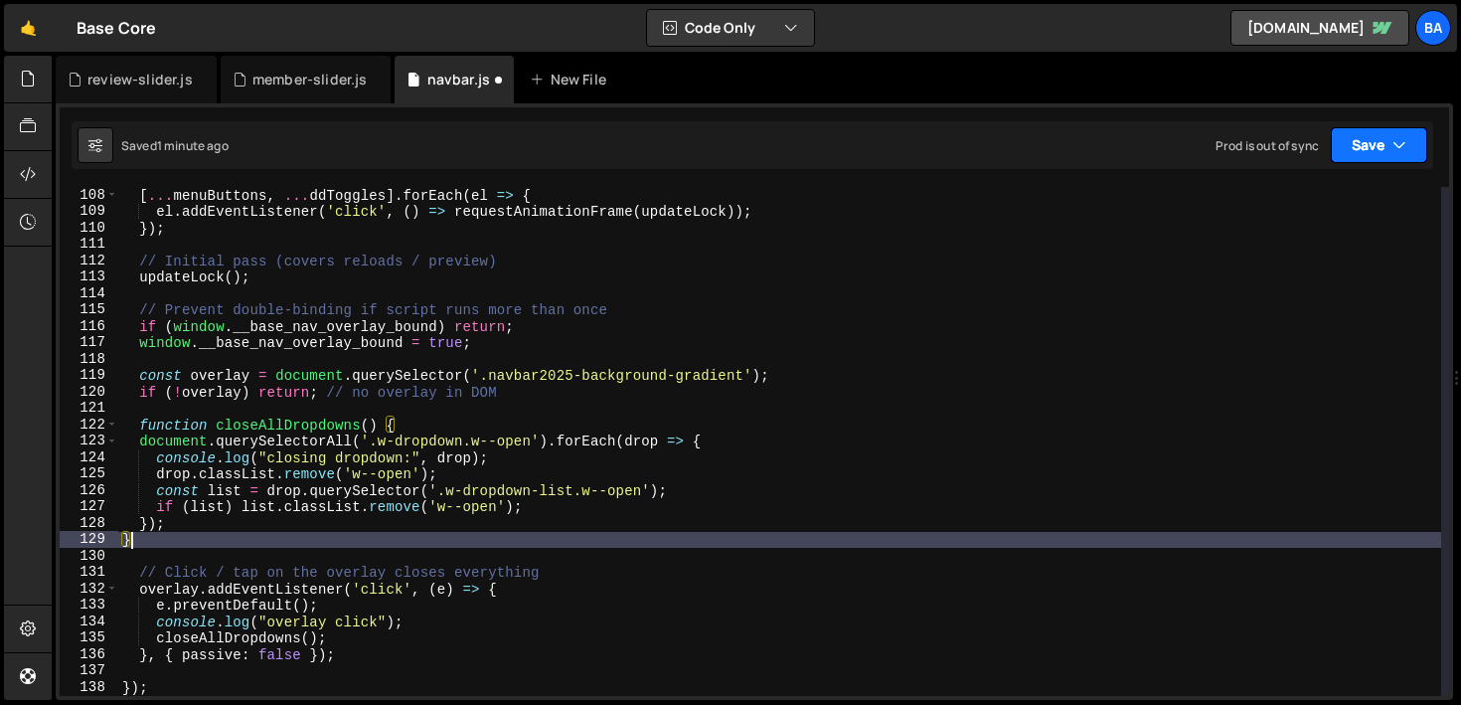
drag, startPoint x: 1380, startPoint y: 145, endPoint x: 1362, endPoint y: 154, distance: 20.0
click at [1381, 145] on button "Save" at bounding box center [1379, 145] width 96 height 36
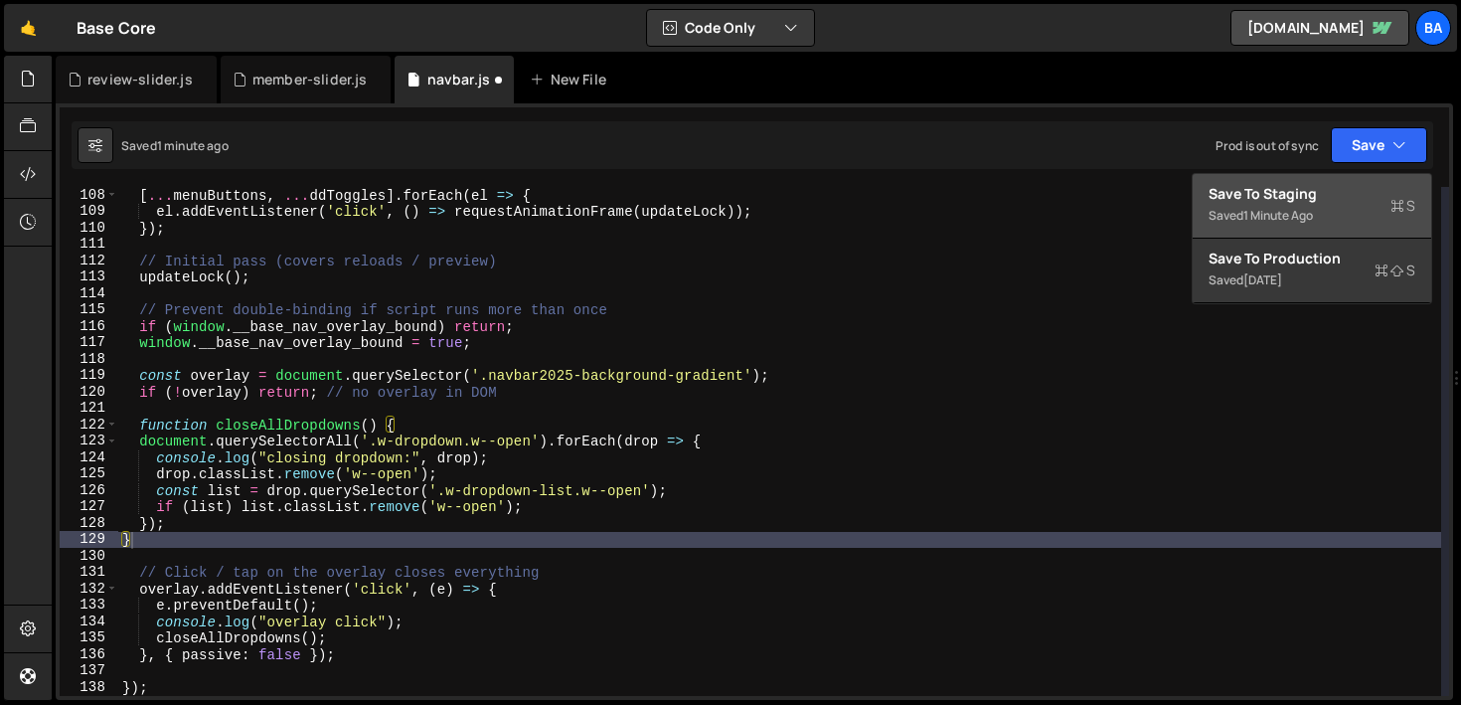
click at [1263, 220] on div "1 minute ago" at bounding box center [1278, 215] width 70 height 17
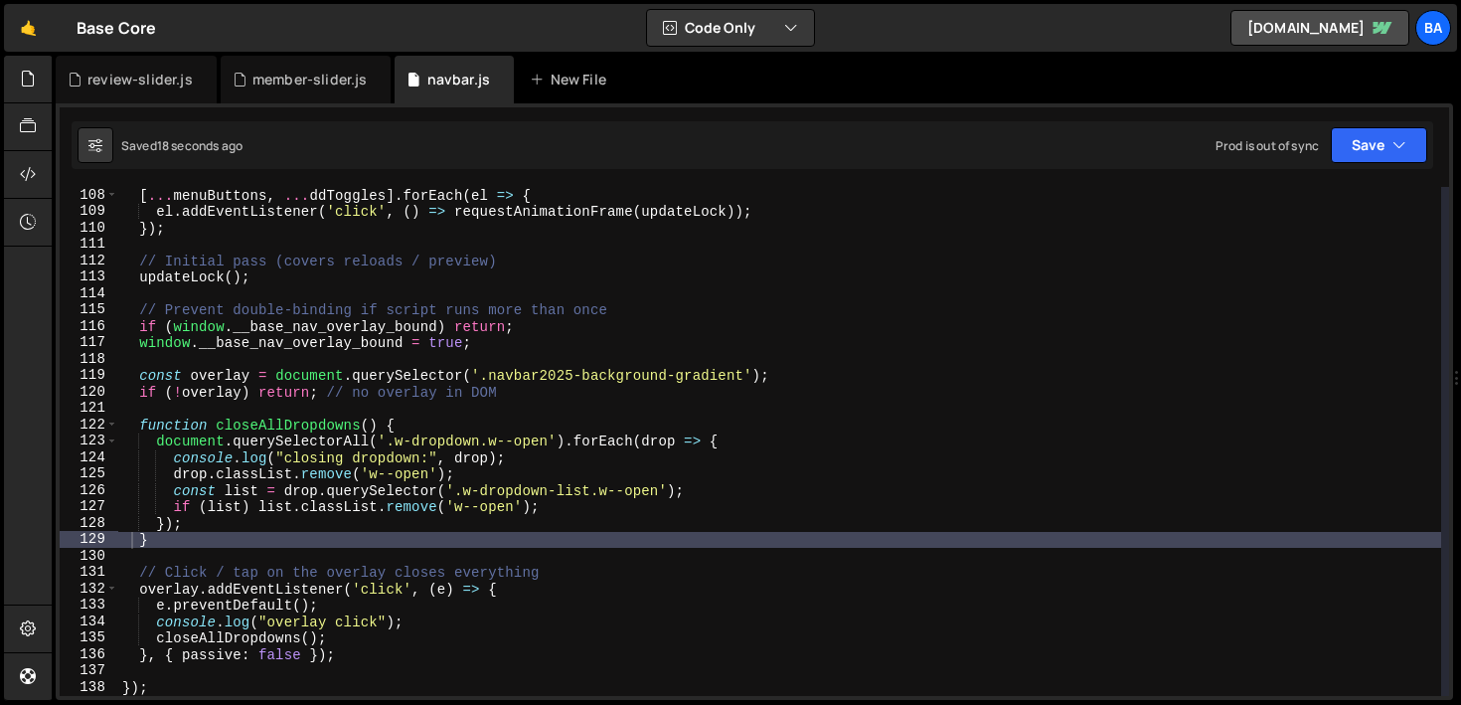
click at [594, 538] on div "[ ... menuButtons , ... ddToggles ] . forEach ( el => { el . addEventListener (…" at bounding box center [779, 458] width 1323 height 542
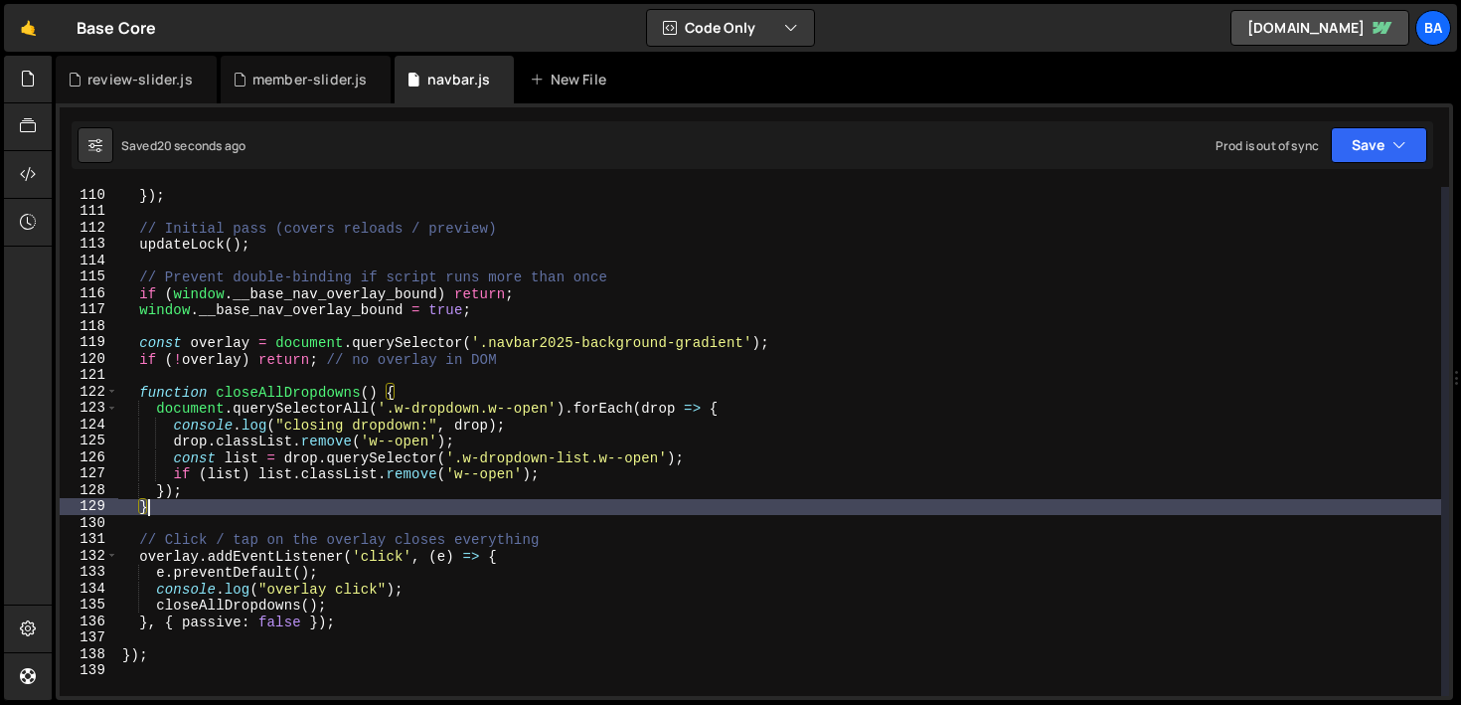
scroll to position [1788, 0]
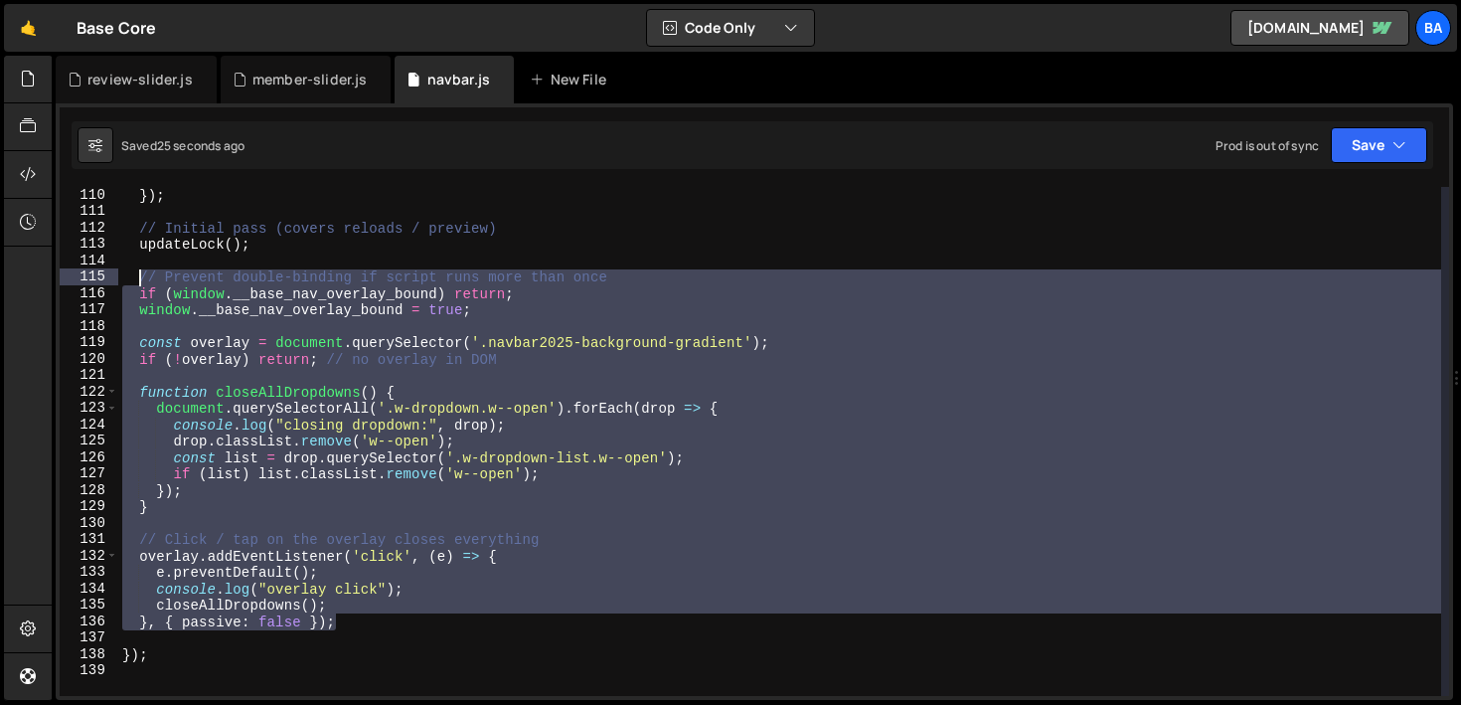
drag, startPoint x: 339, startPoint y: 623, endPoint x: 136, endPoint y: 282, distance: 396.6
click at [136, 282] on div "}) ; // Initial pass (covers reloads / preview) updateLock ( ) ; // Prevent dou…" at bounding box center [779, 458] width 1323 height 542
click at [220, 470] on div "}) ; // Initial pass (covers reloads / preview) updateLock ( ) ; // Prevent dou…" at bounding box center [779, 441] width 1323 height 509
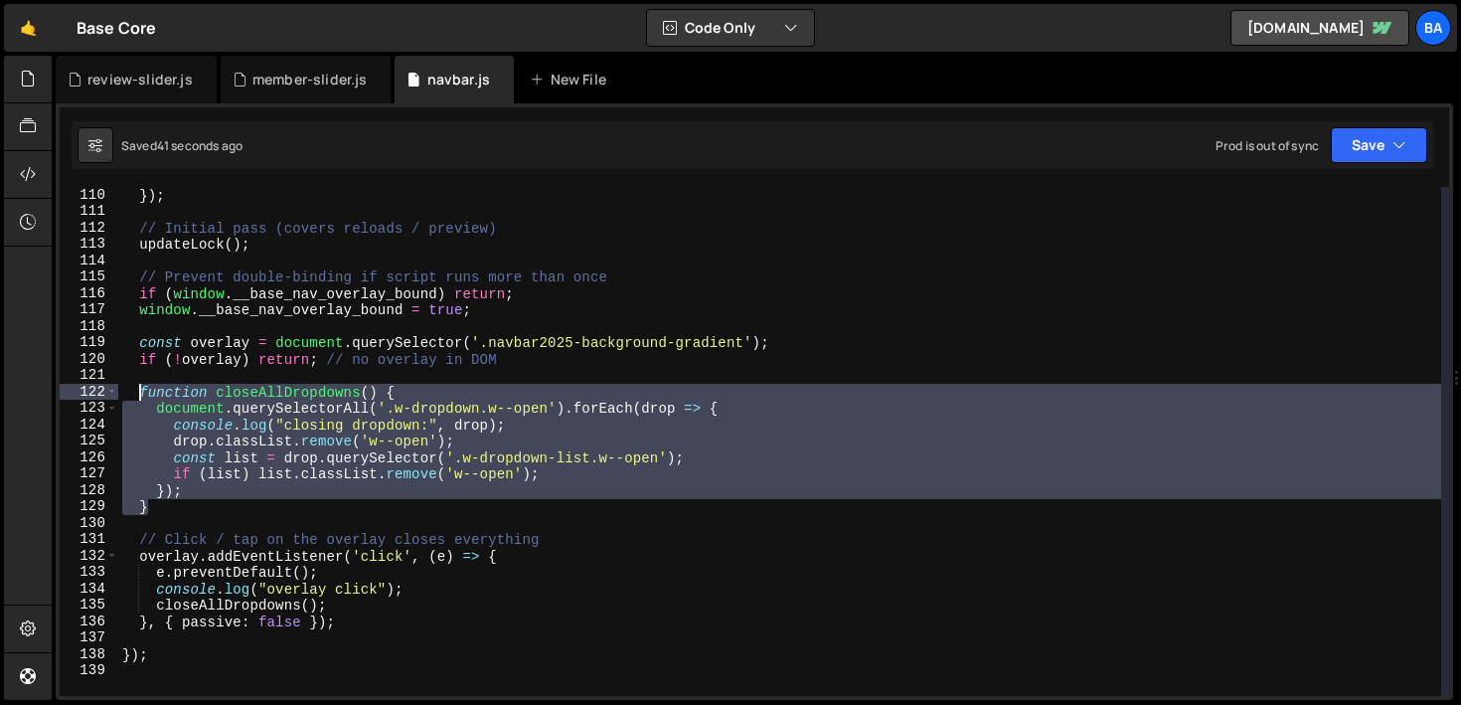
drag, startPoint x: 157, startPoint y: 506, endPoint x: 141, endPoint y: 392, distance: 115.4
click at [141, 392] on div "}) ; // Initial pass (covers reloads / preview) updateLock ( ) ; // Prevent dou…" at bounding box center [779, 458] width 1323 height 542
paste textarea "}"
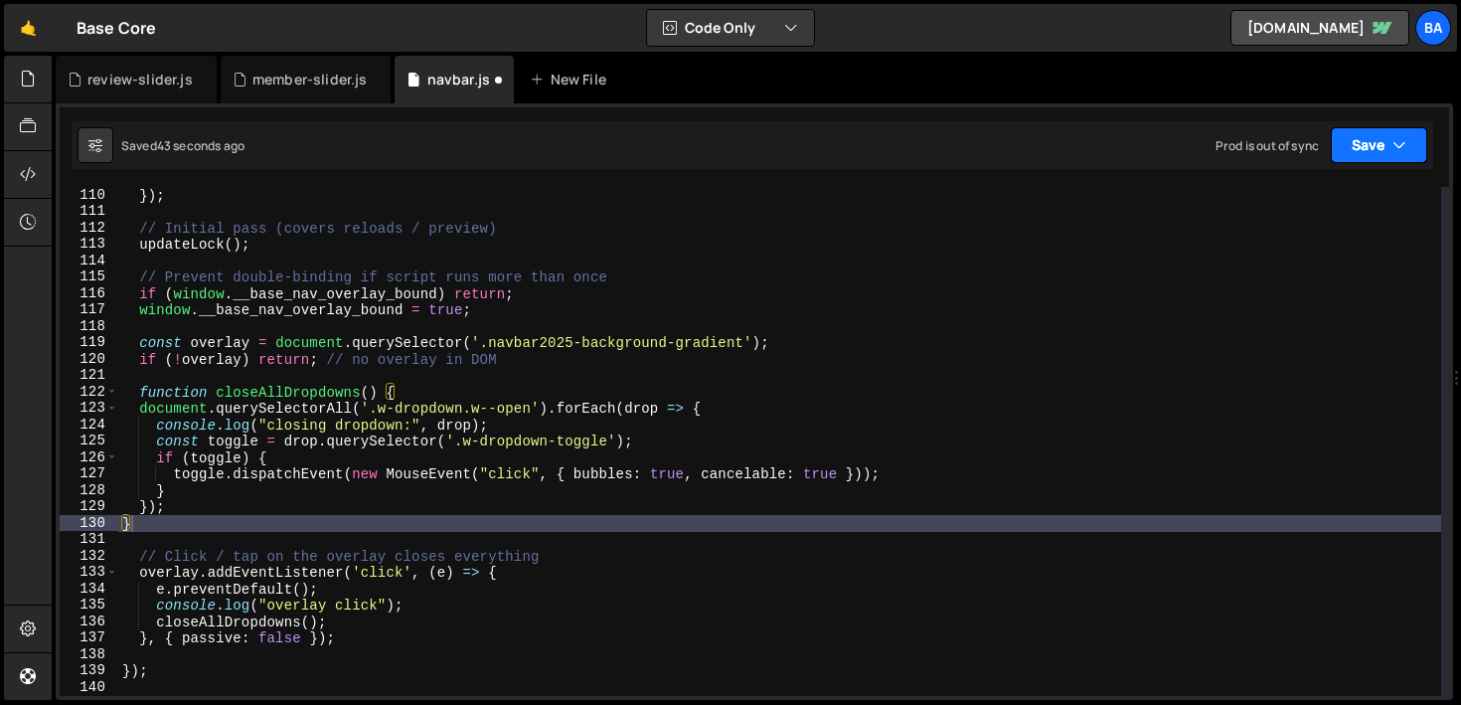
click at [1354, 133] on button "Save" at bounding box center [1379, 145] width 96 height 36
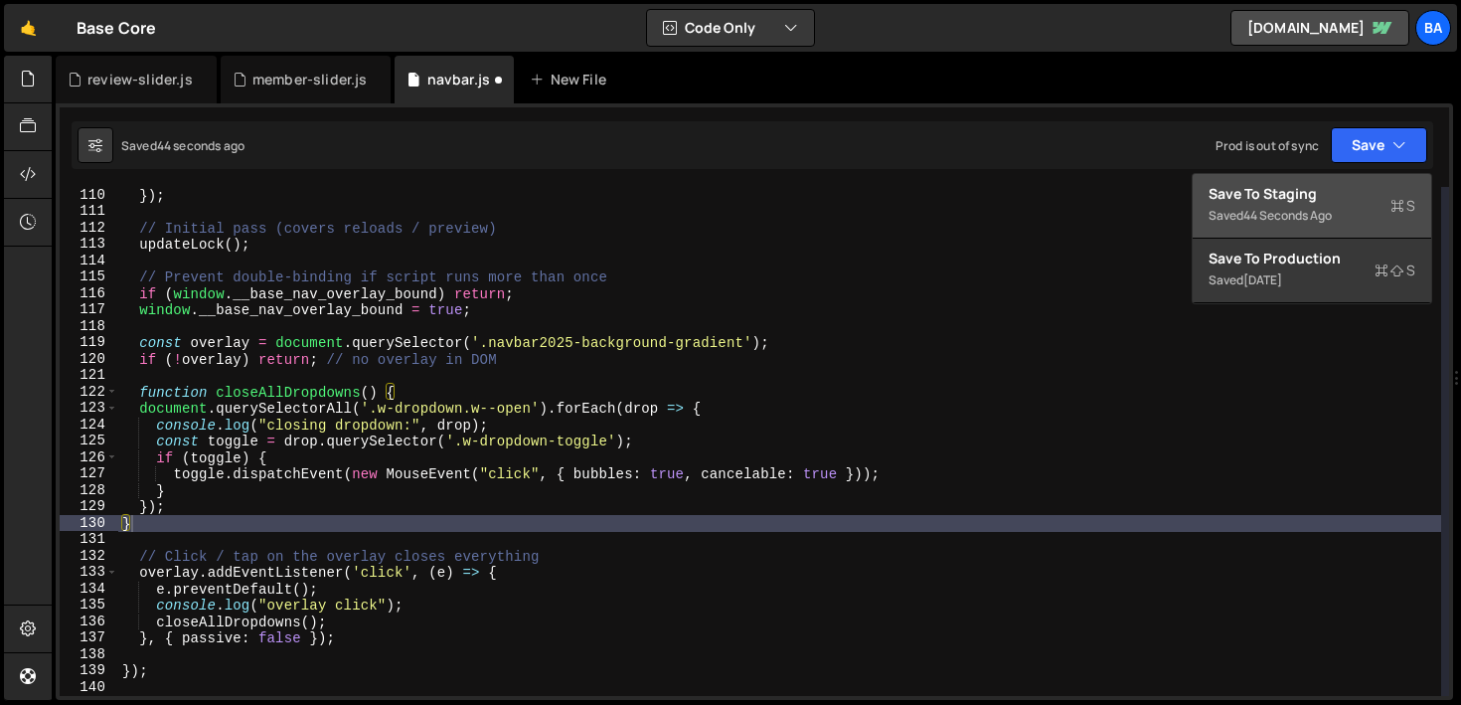
click at [1280, 188] on div "Save to Staging S" at bounding box center [1311, 194] width 207 height 20
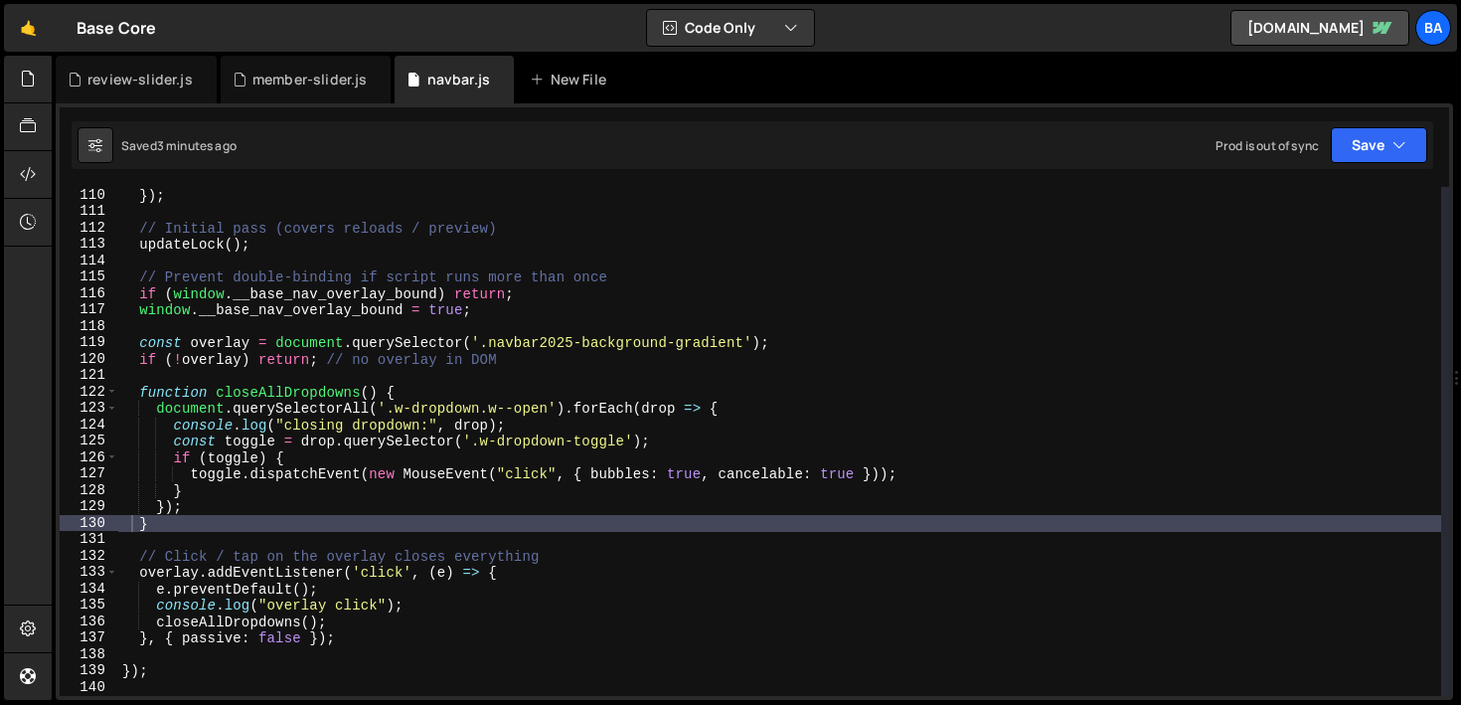
scroll to position [1808, 0]
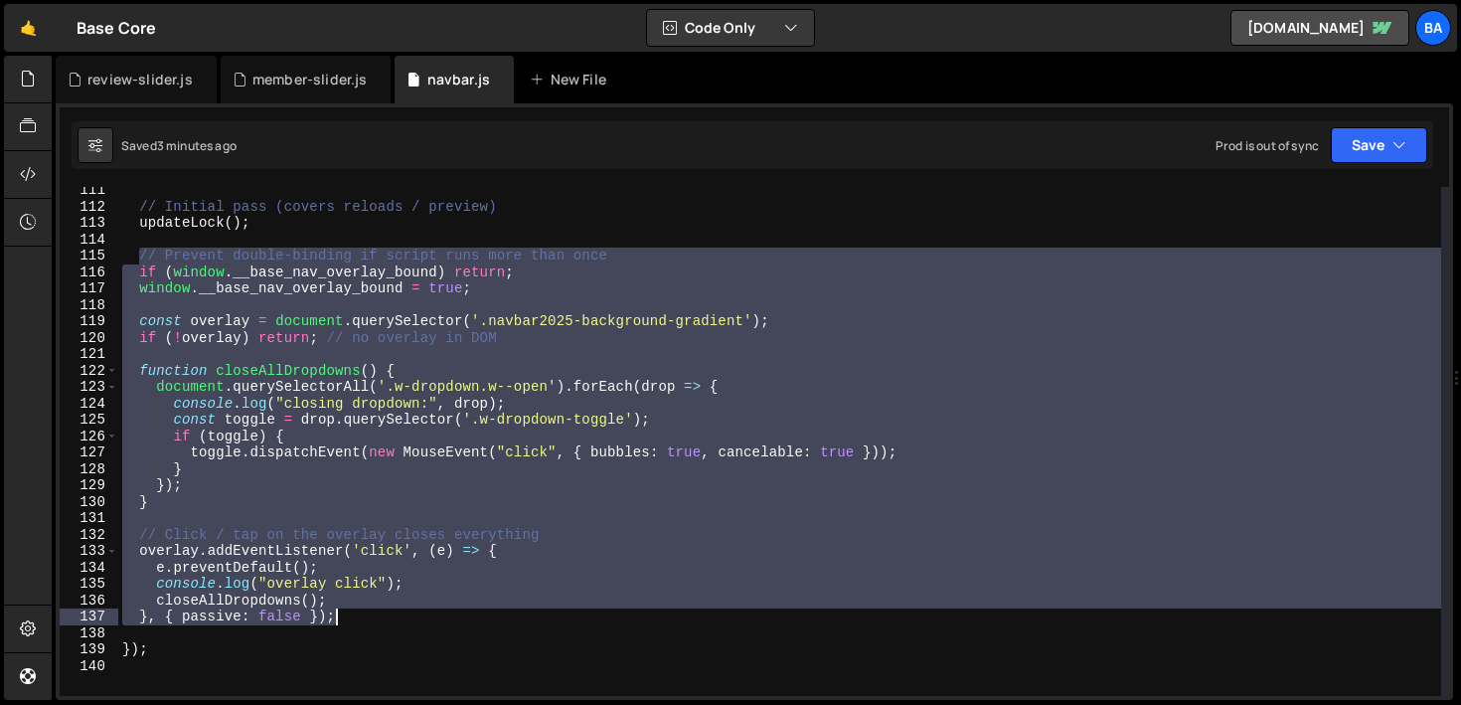
drag, startPoint x: 142, startPoint y: 258, endPoint x: 354, endPoint y: 617, distance: 416.5
click at [354, 617] on div "// Initial pass (covers reloads / preview) updateLock ( ) ; // Prevent double-b…" at bounding box center [779, 453] width 1323 height 542
paste textarea
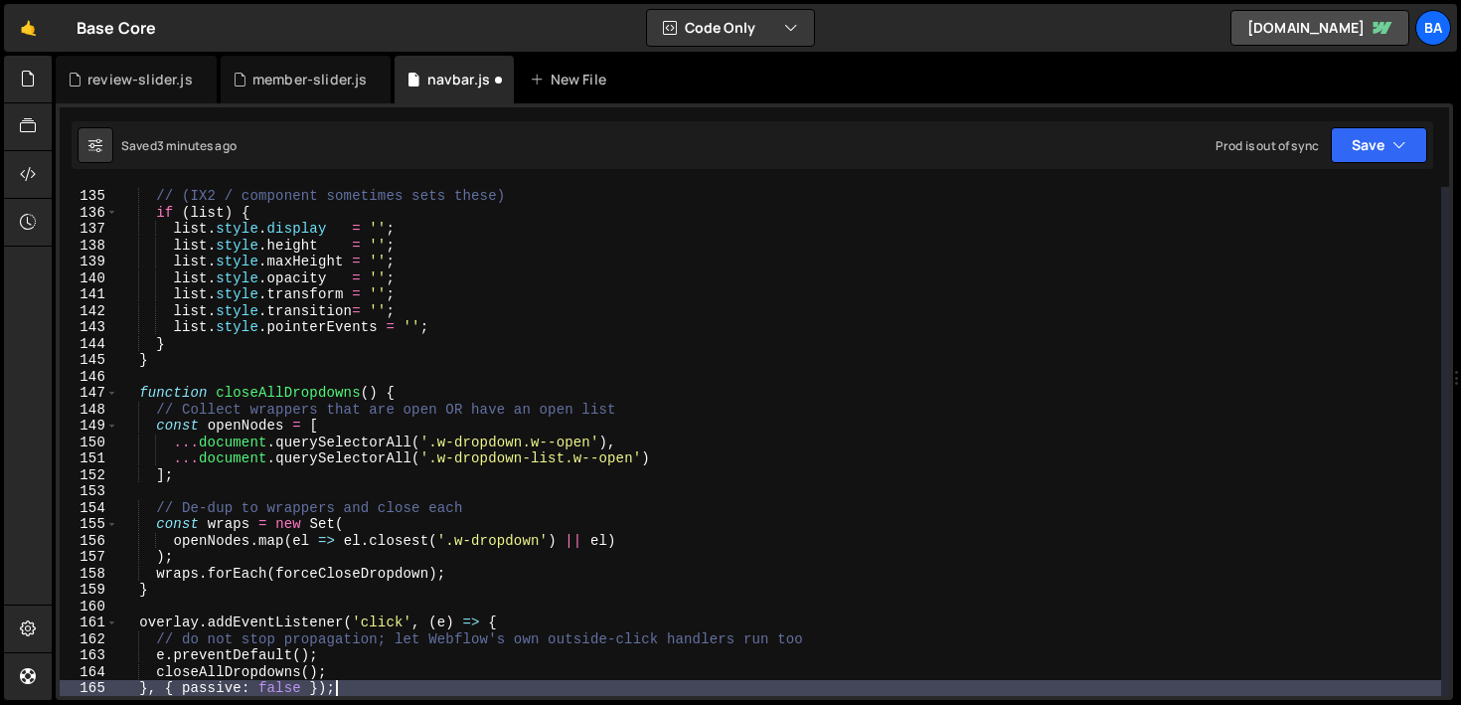
scroll to position [2196, 0]
click at [1375, 157] on button "Save" at bounding box center [1379, 145] width 96 height 36
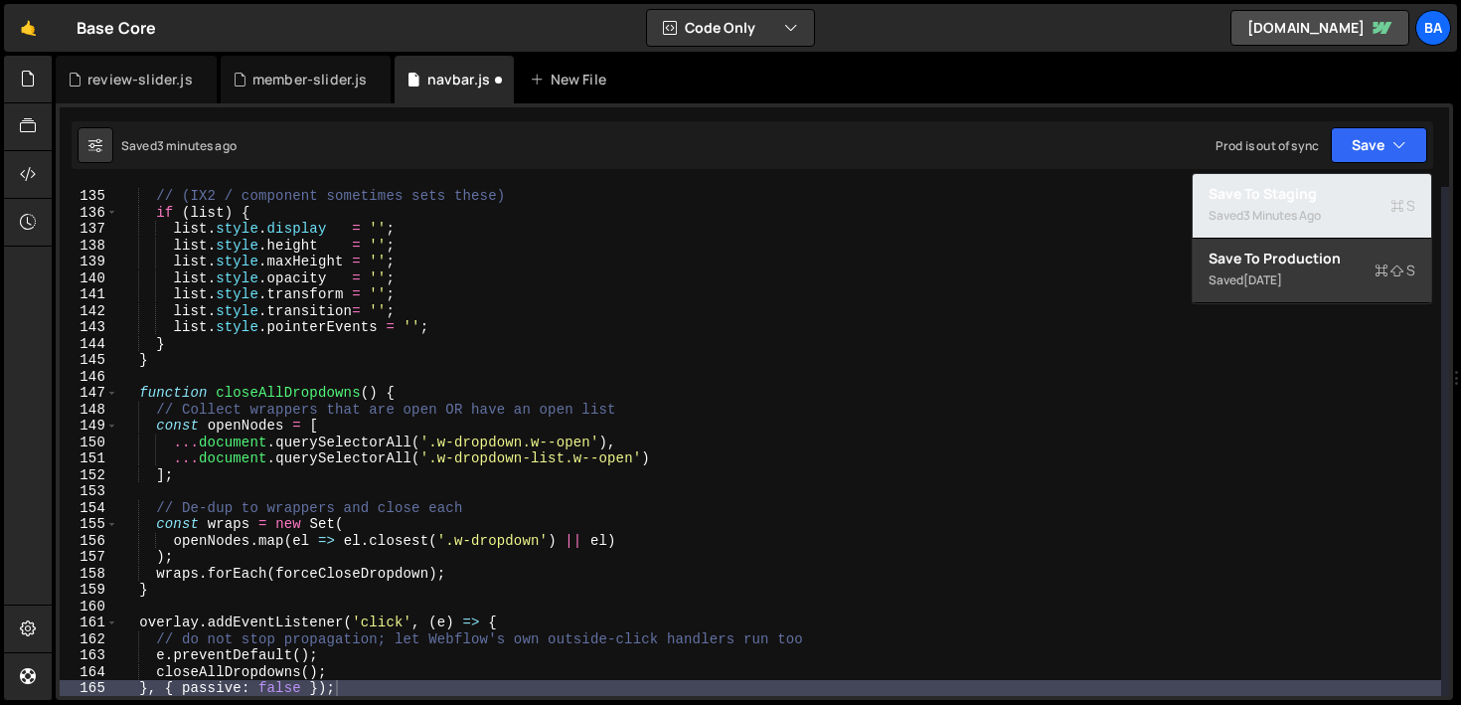
click at [1341, 210] on div "Saved 3 minutes ago" at bounding box center [1311, 216] width 207 height 24
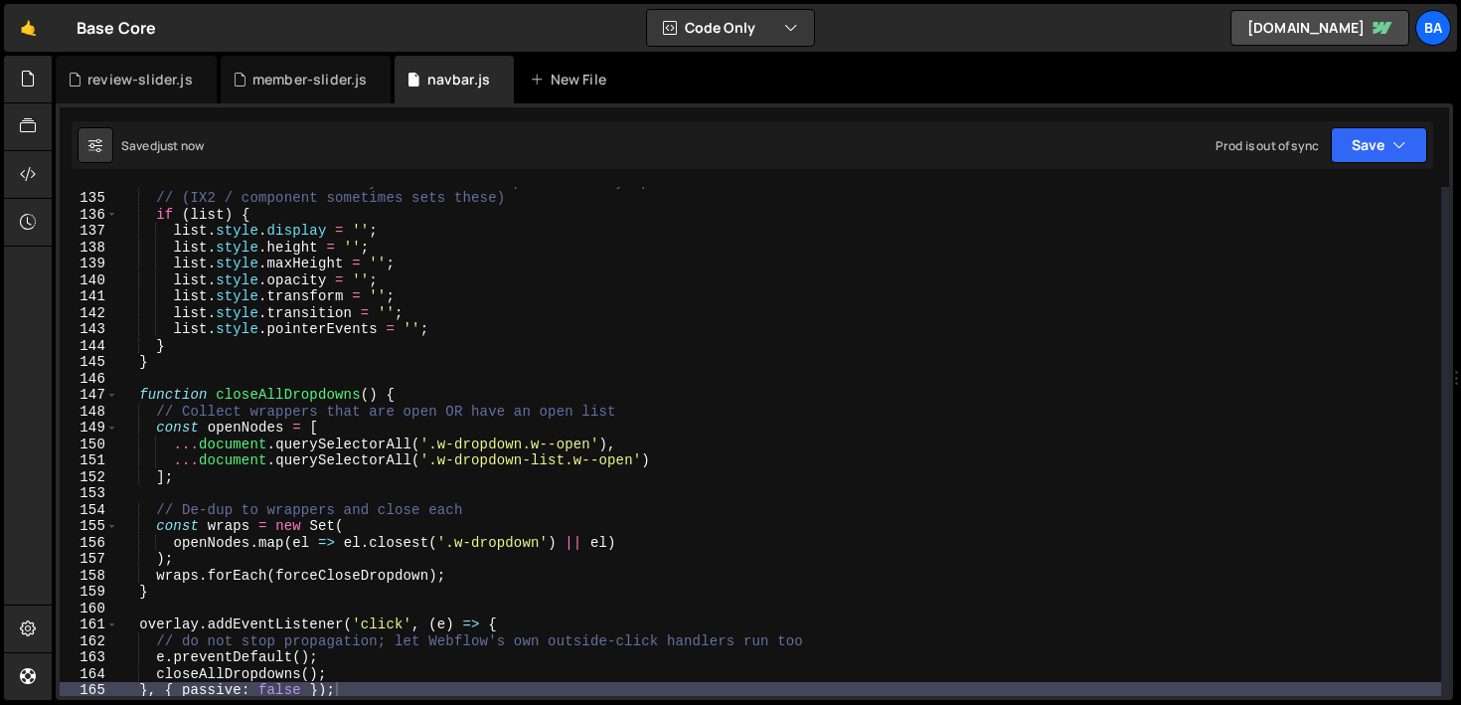
scroll to position [2109, 0]
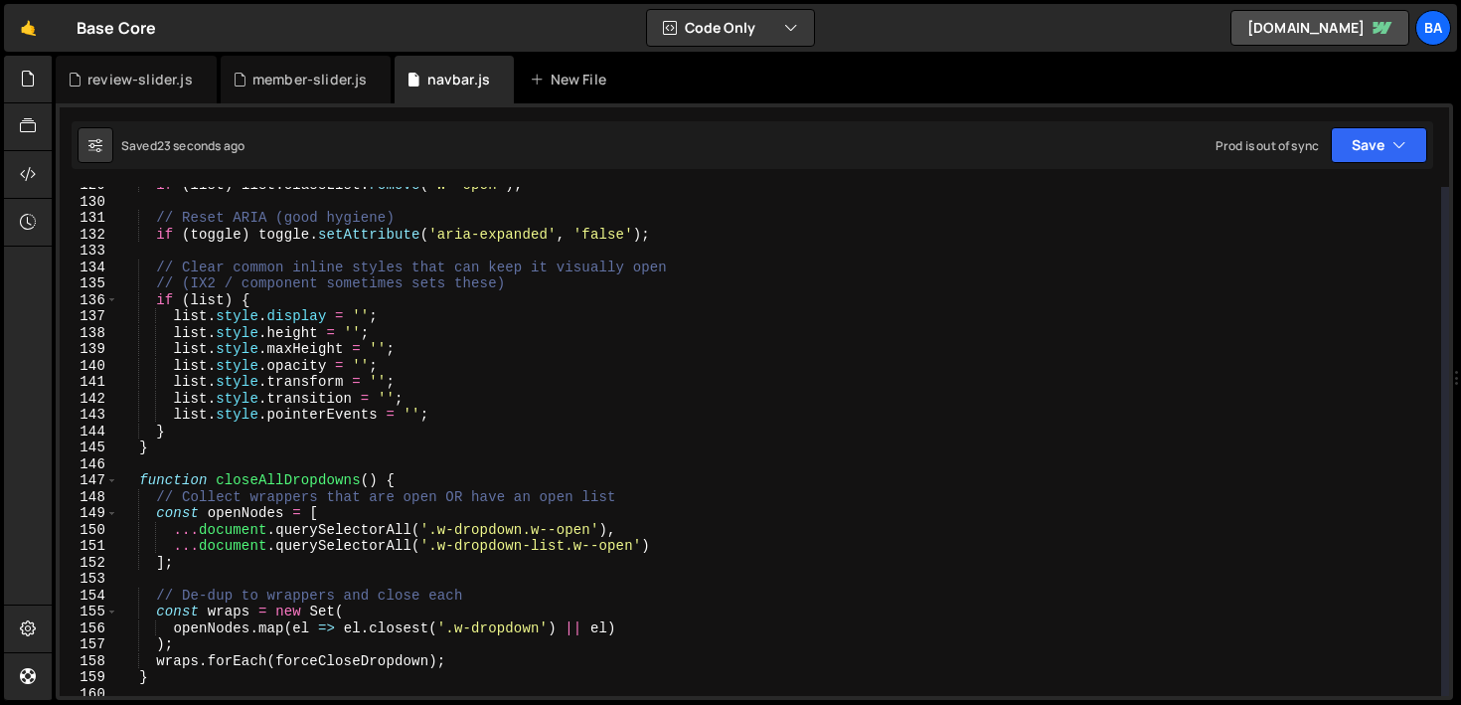
click at [472, 407] on div "if ( list ) list . classList . remove ( 'w--open' ) ; // Reset ARIA (good hygie…" at bounding box center [779, 448] width 1323 height 542
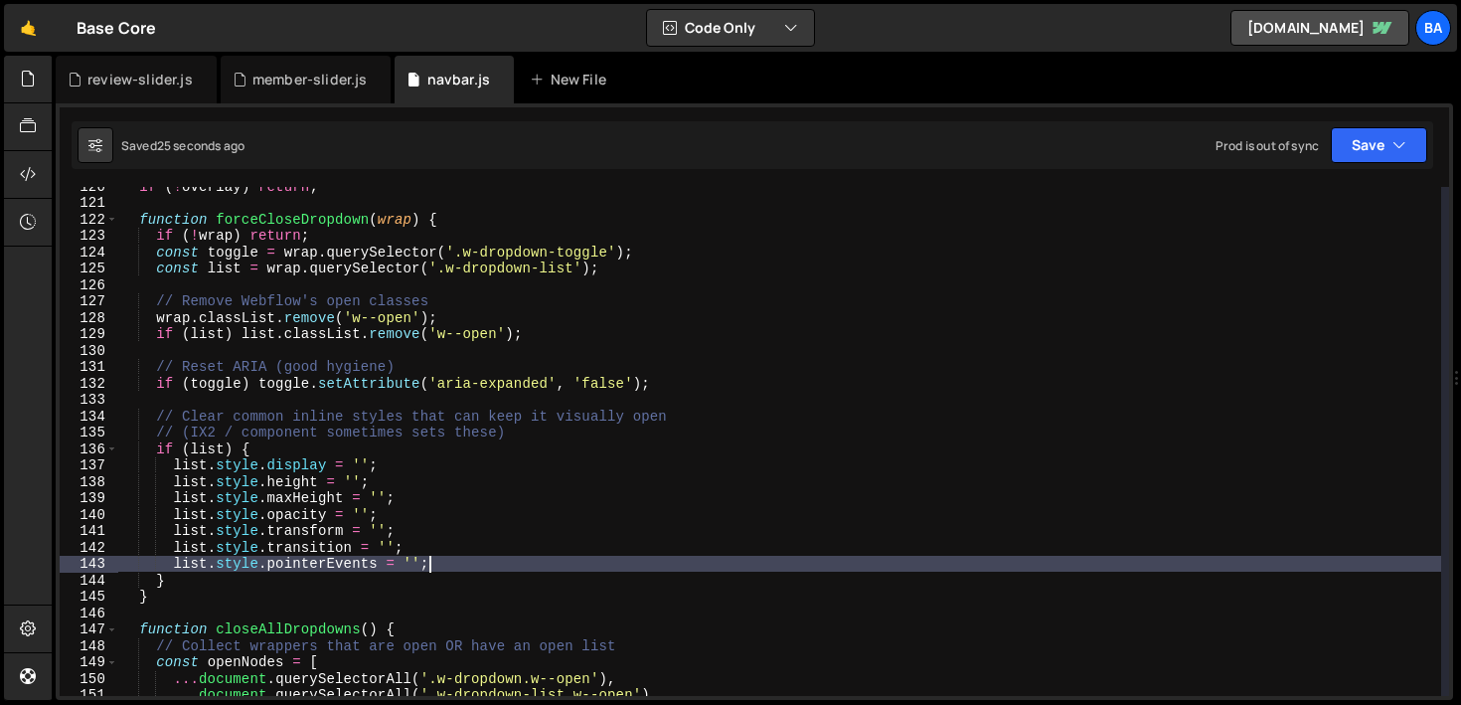
scroll to position [1960, 0]
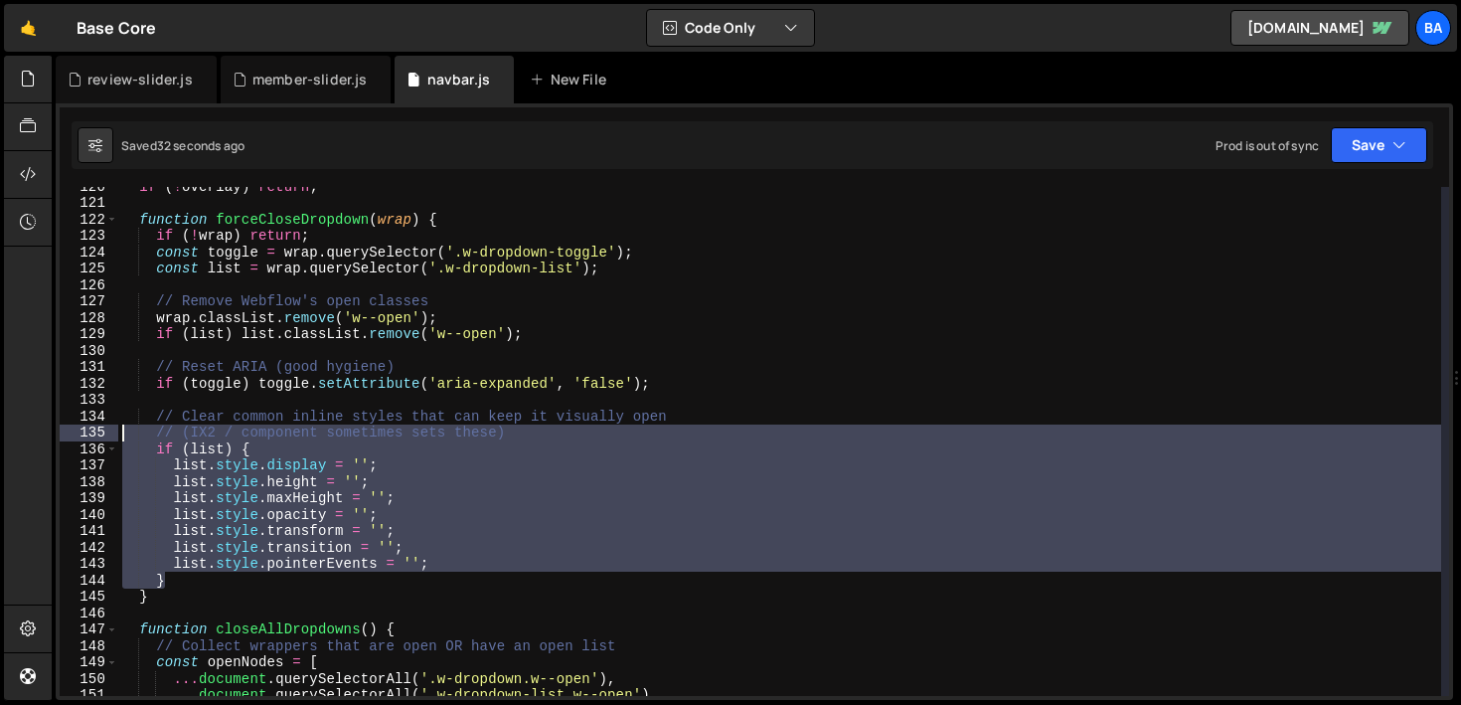
drag, startPoint x: 221, startPoint y: 572, endPoint x: 125, endPoint y: 440, distance: 163.0
click at [125, 440] on div "if ( ! overlay ) return ; function forceCloseDropdown ( wrap ) { if ( ! wrap ) …" at bounding box center [779, 449] width 1323 height 542
click at [538, 430] on div "if ( ! overlay ) return ; function forceCloseDropdown ( wrap ) { if ( ! wrap ) …" at bounding box center [779, 441] width 1323 height 509
type textarea "// (IX2 / component sometimes sets these)"
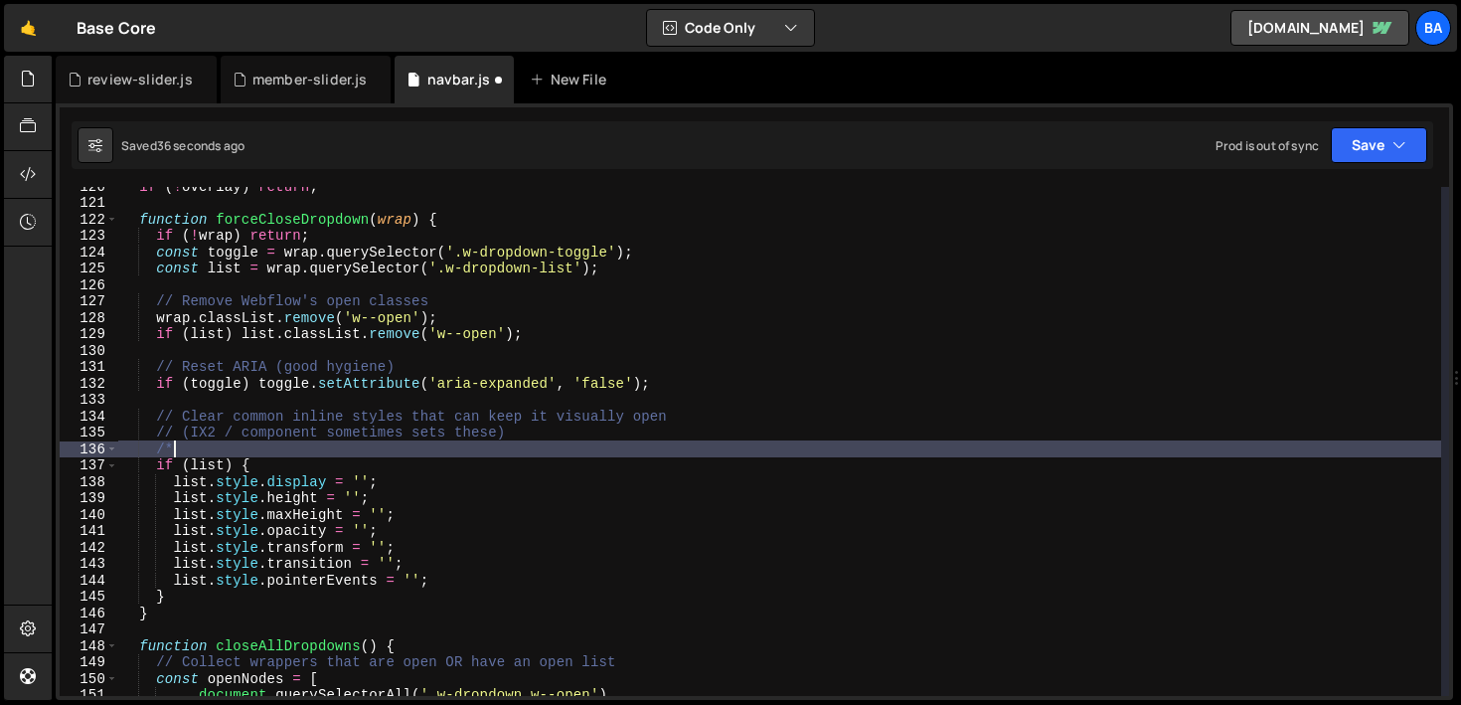
scroll to position [0, 2]
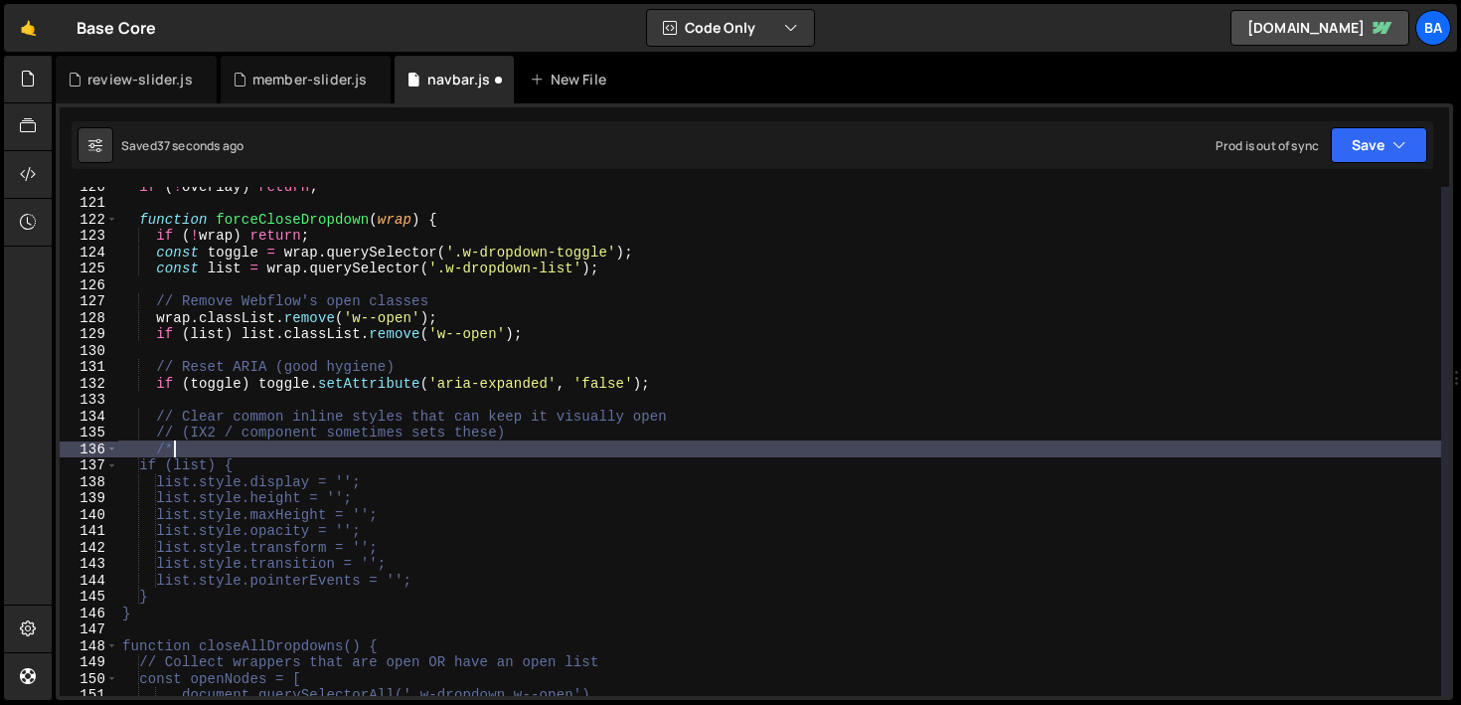
click at [210, 603] on div "if ( ! overlay ) return ; function forceCloseDropdown ( wrap ) { if ( ! wrap ) …" at bounding box center [779, 449] width 1323 height 542
type textarea "}"
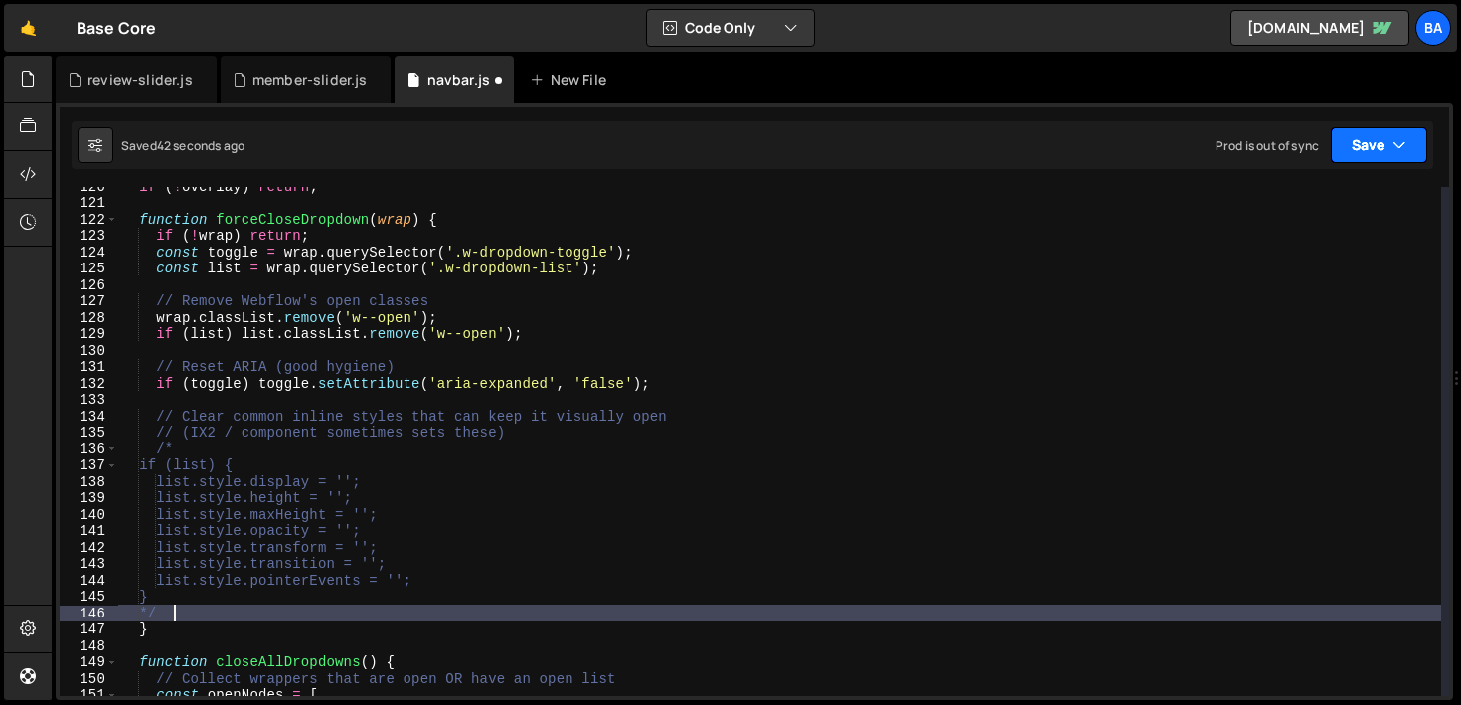
click at [1341, 143] on button "Save" at bounding box center [1379, 145] width 96 height 36
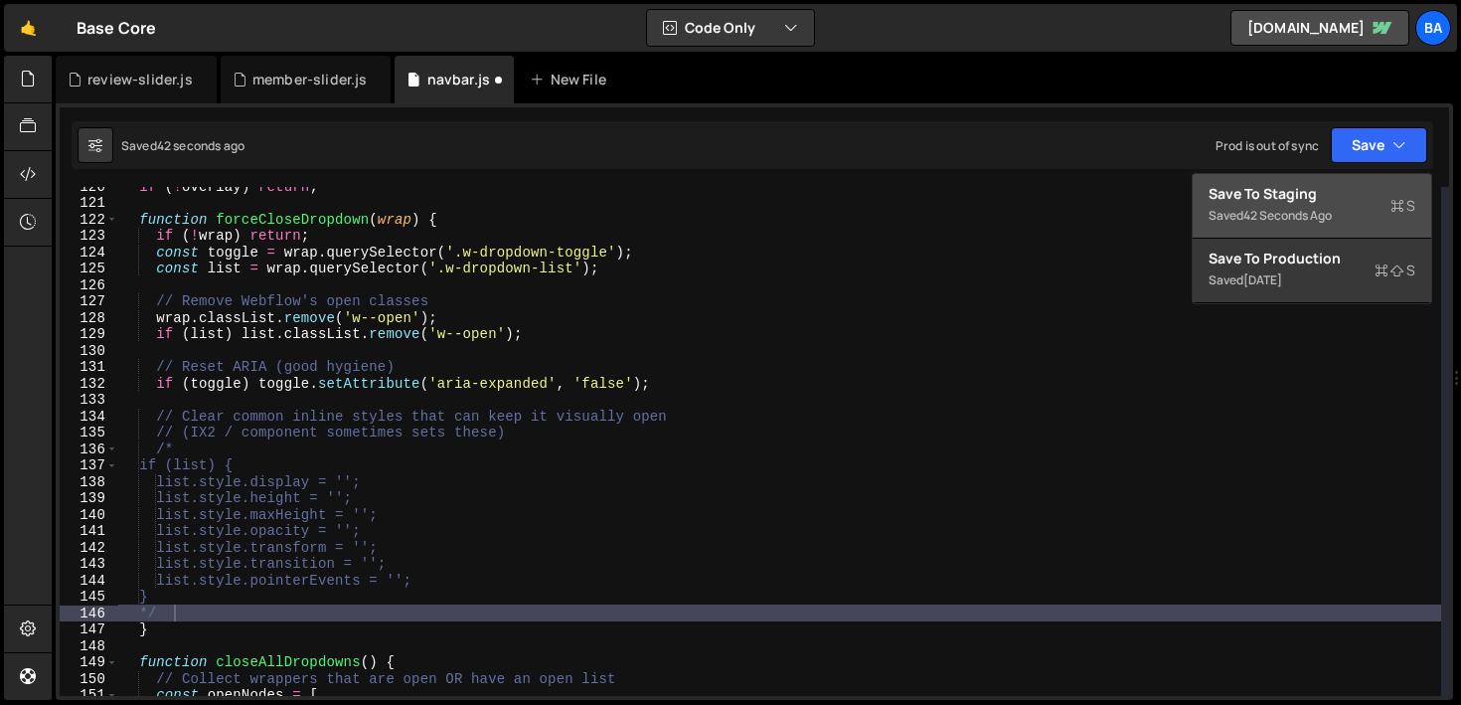
click at [1264, 188] on div "Save to Staging S" at bounding box center [1311, 194] width 207 height 20
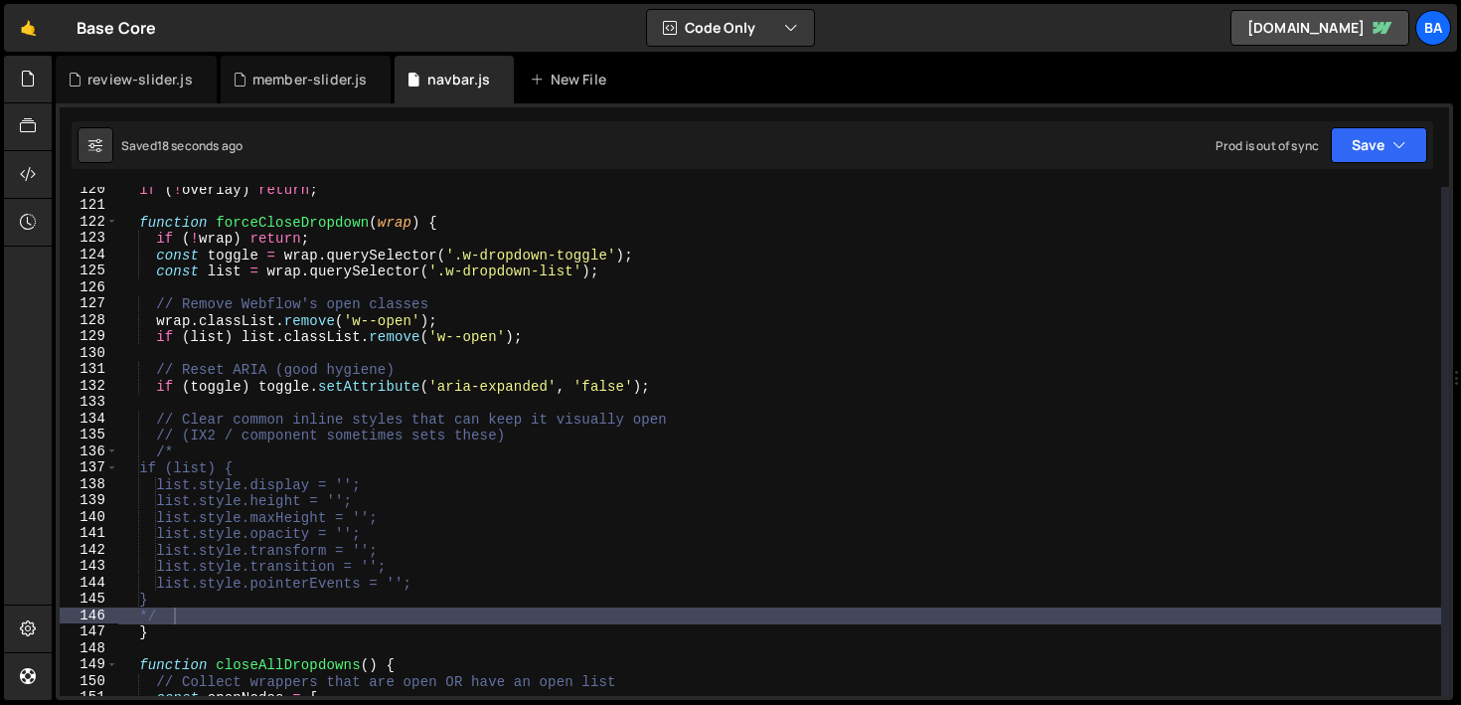
scroll to position [1957, 0]
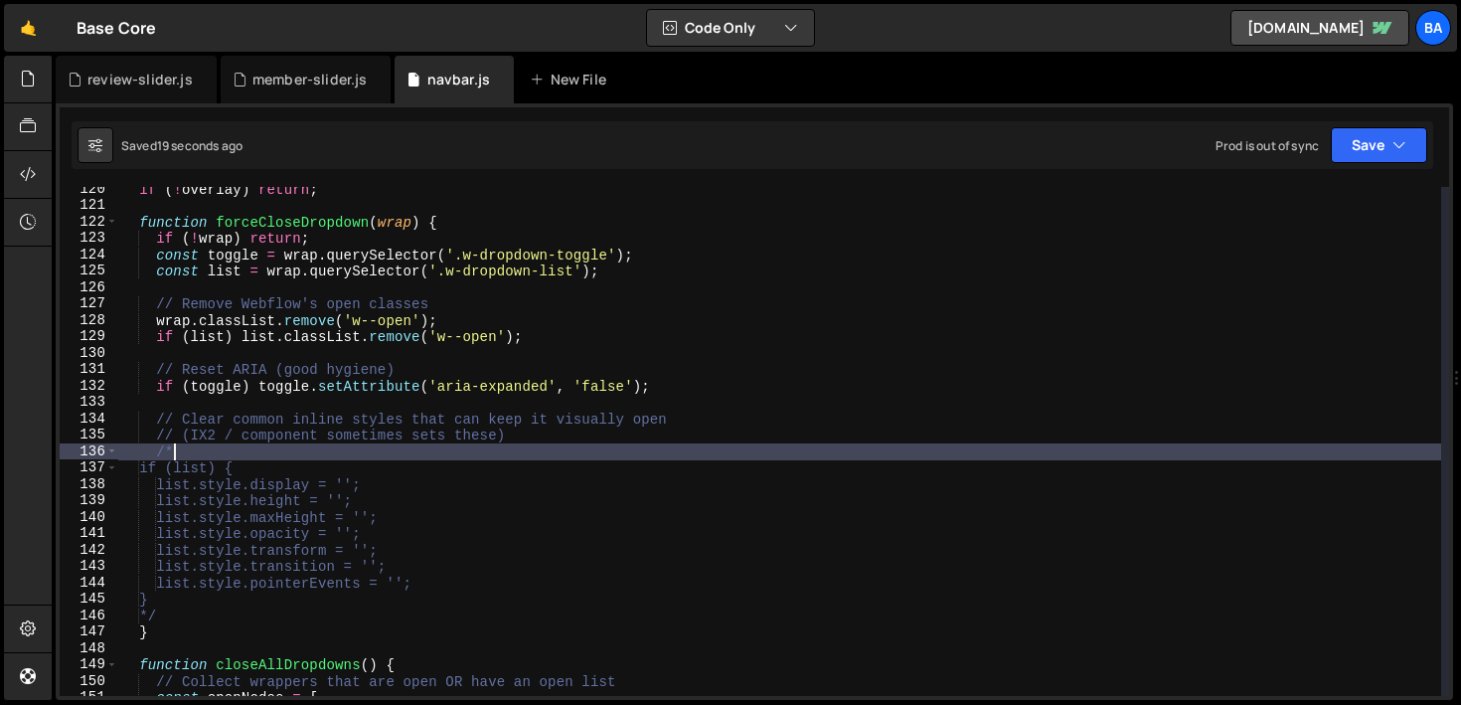
click at [602, 452] on div "if ( ! overlay ) return ; function forceCloseDropdown ( wrap ) { if ( ! wrap ) …" at bounding box center [779, 452] width 1323 height 542
click at [603, 438] on div "if ( ! overlay ) return ; function forceCloseDropdown ( wrap ) { if ( ! wrap ) …" at bounding box center [779, 452] width 1323 height 542
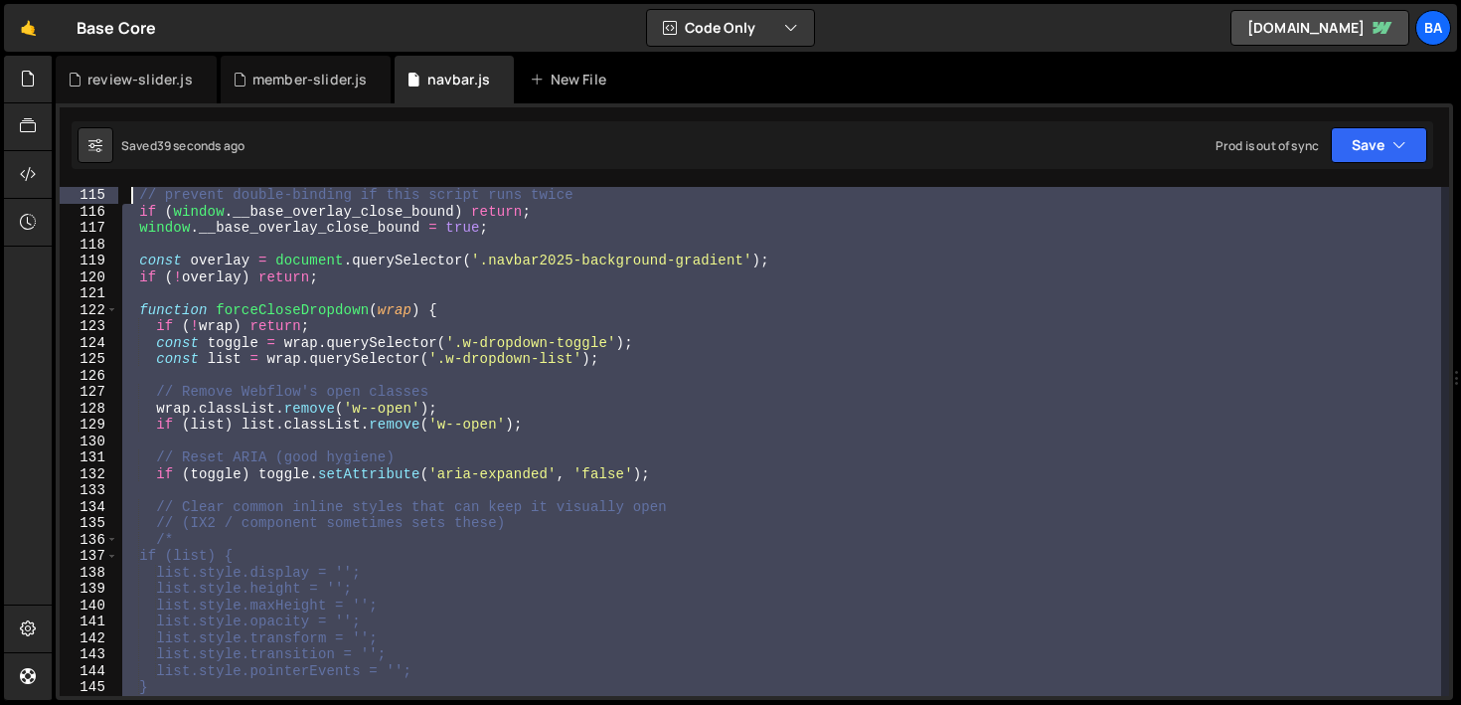
scroll to position [1754, 0]
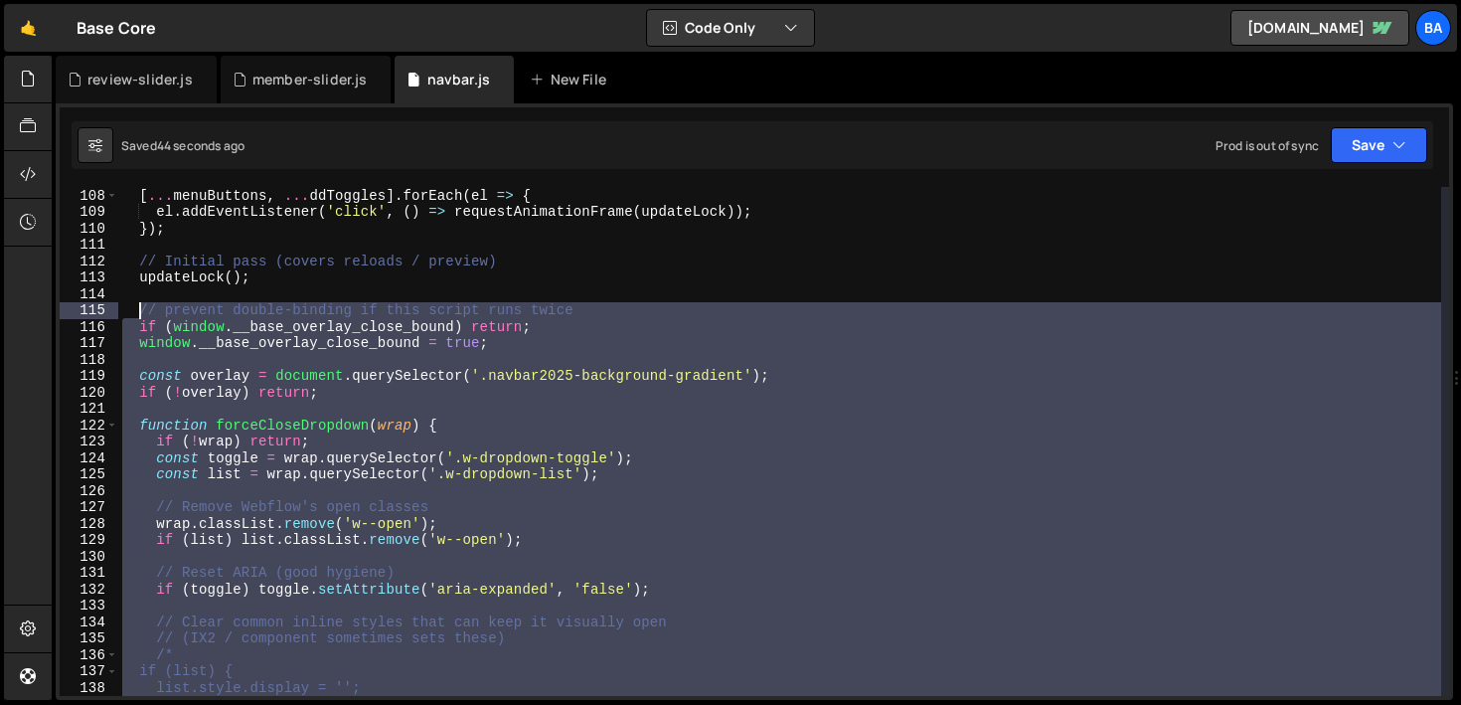
drag, startPoint x: 387, startPoint y: 594, endPoint x: 137, endPoint y: 307, distance: 380.4
click at [137, 307] on div "[ ... menuButtons , ... ddToggles ] . forEach ( el => { el . addEventListener (…" at bounding box center [779, 458] width 1323 height 542
type textarea "// prevent double-binding if this script runs twice if (window.__base_overlay_c…"
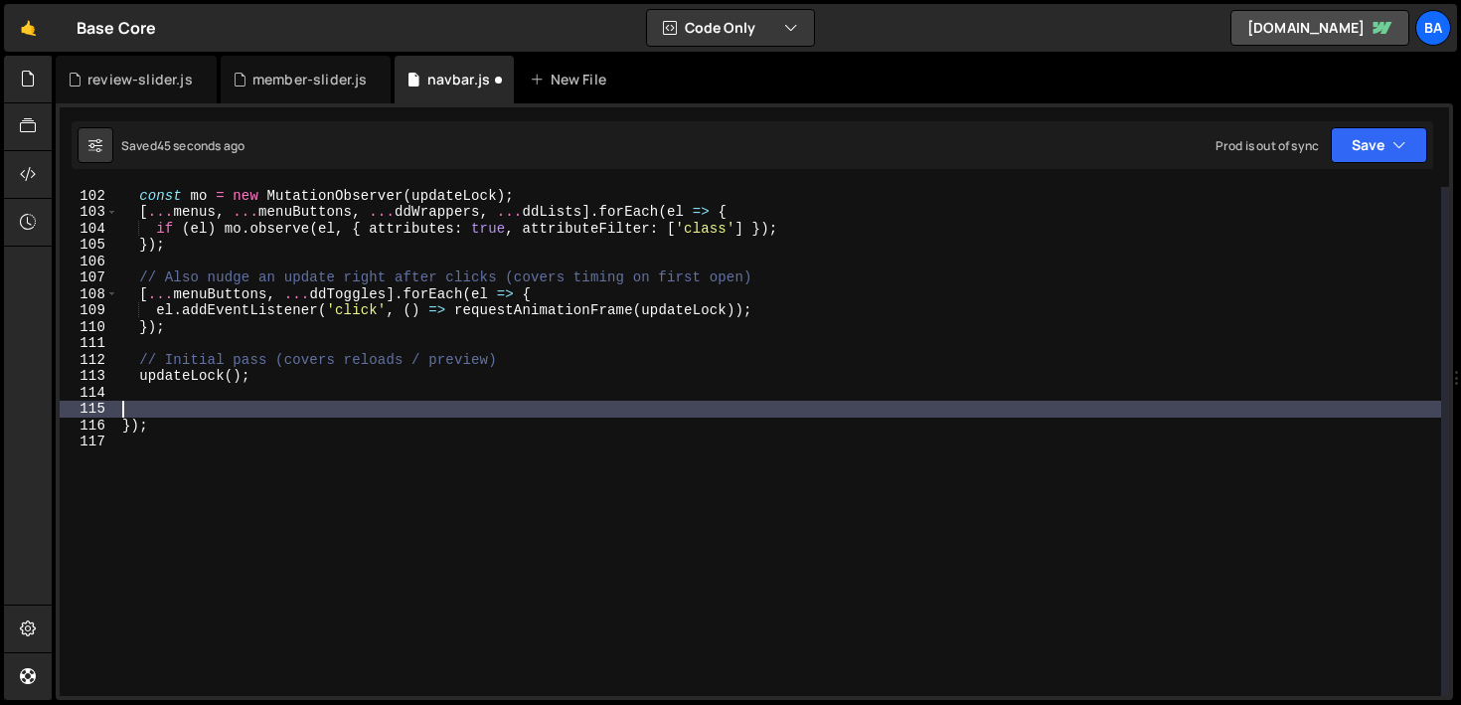
scroll to position [1640, 0]
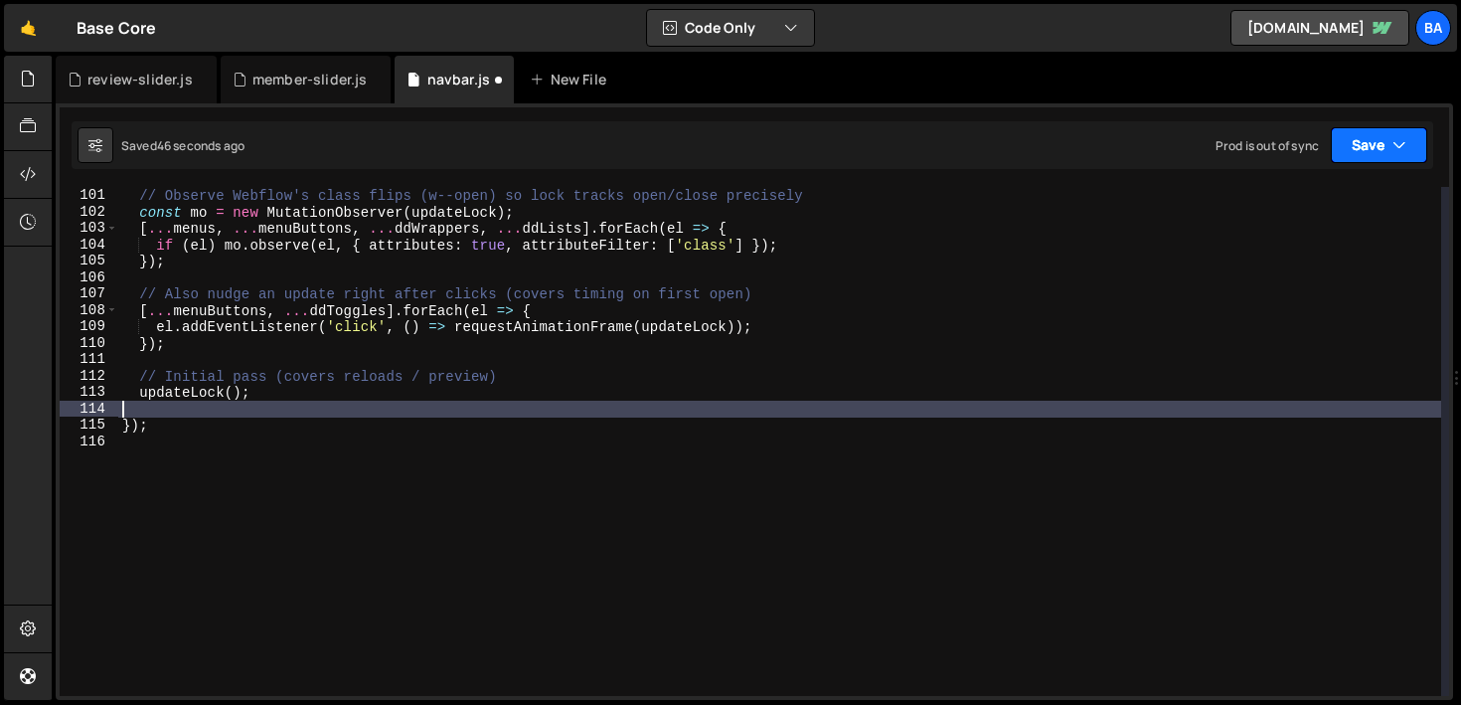
click at [1394, 145] on icon "button" at bounding box center [1399, 145] width 14 height 20
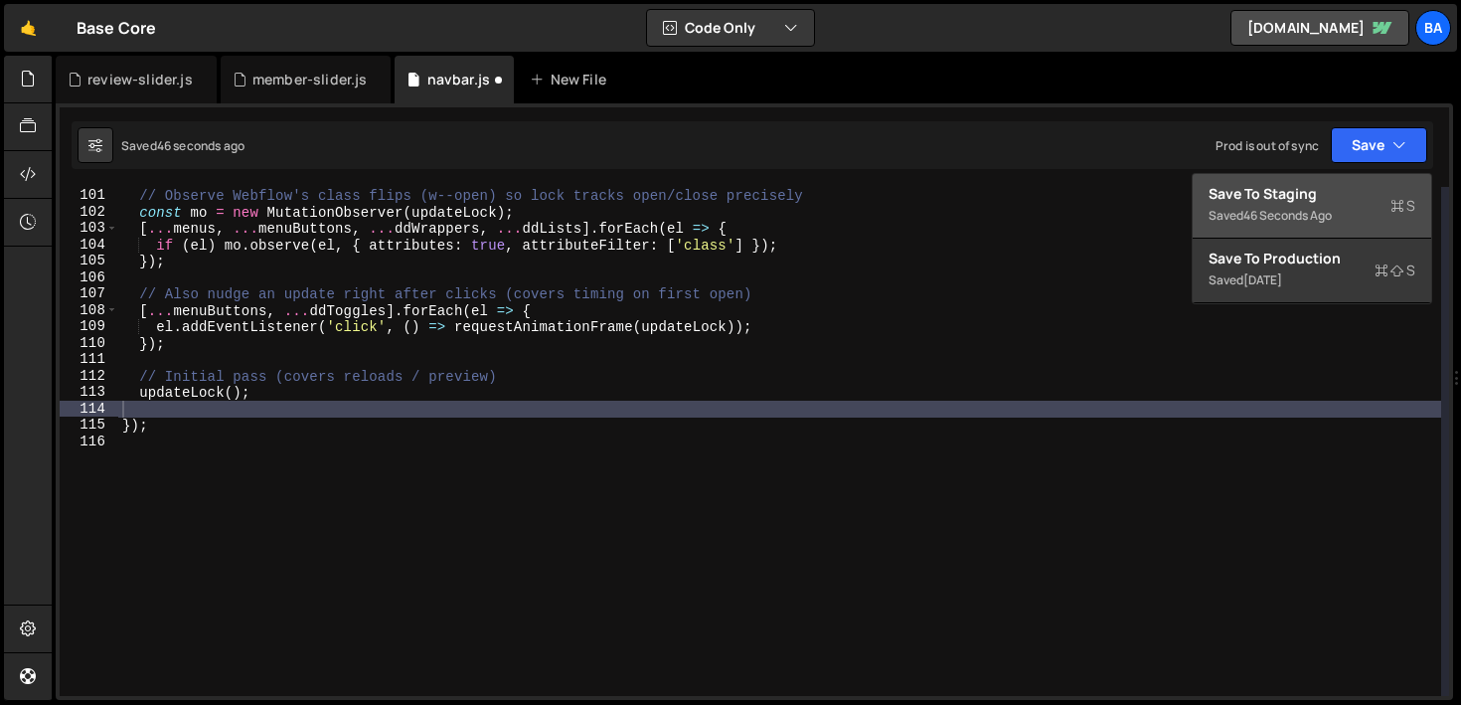
click at [1306, 220] on div "46 seconds ago" at bounding box center [1287, 215] width 88 height 17
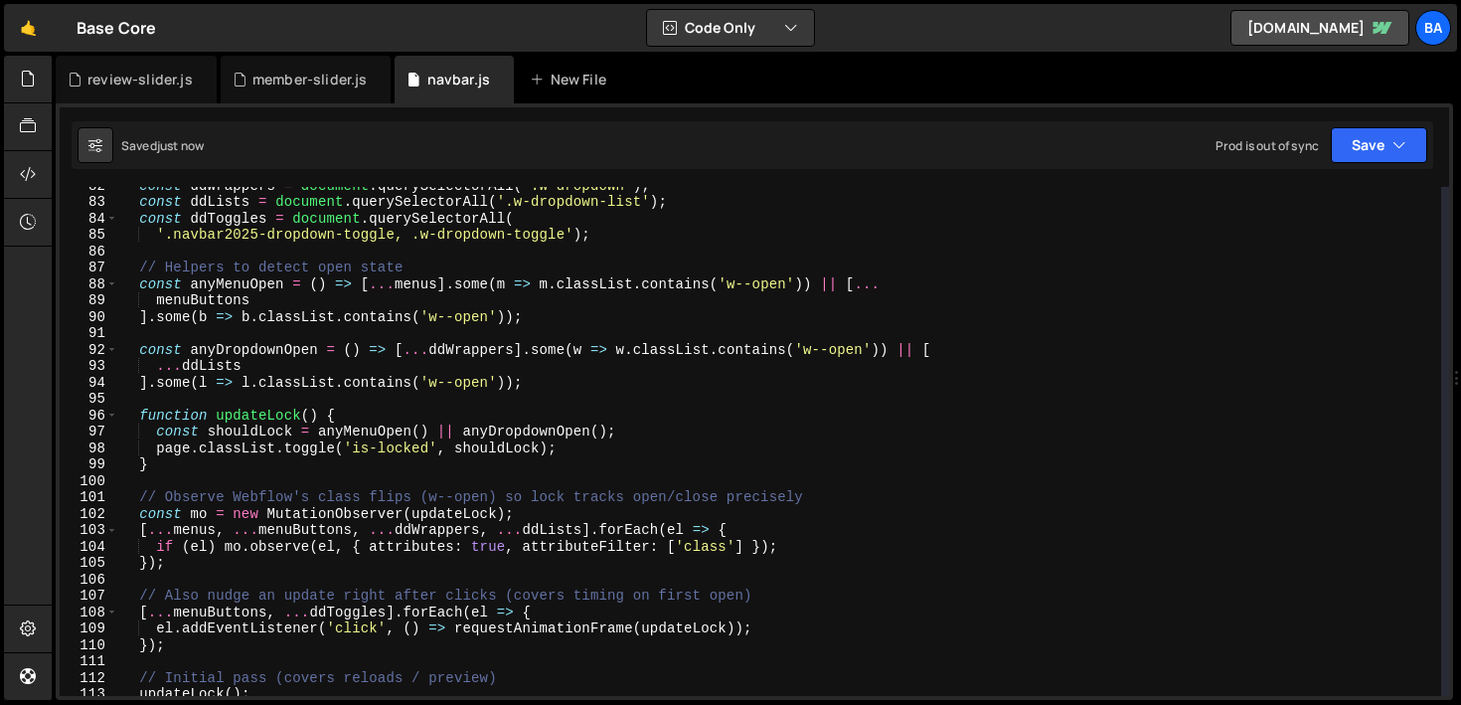
scroll to position [1324, 0]
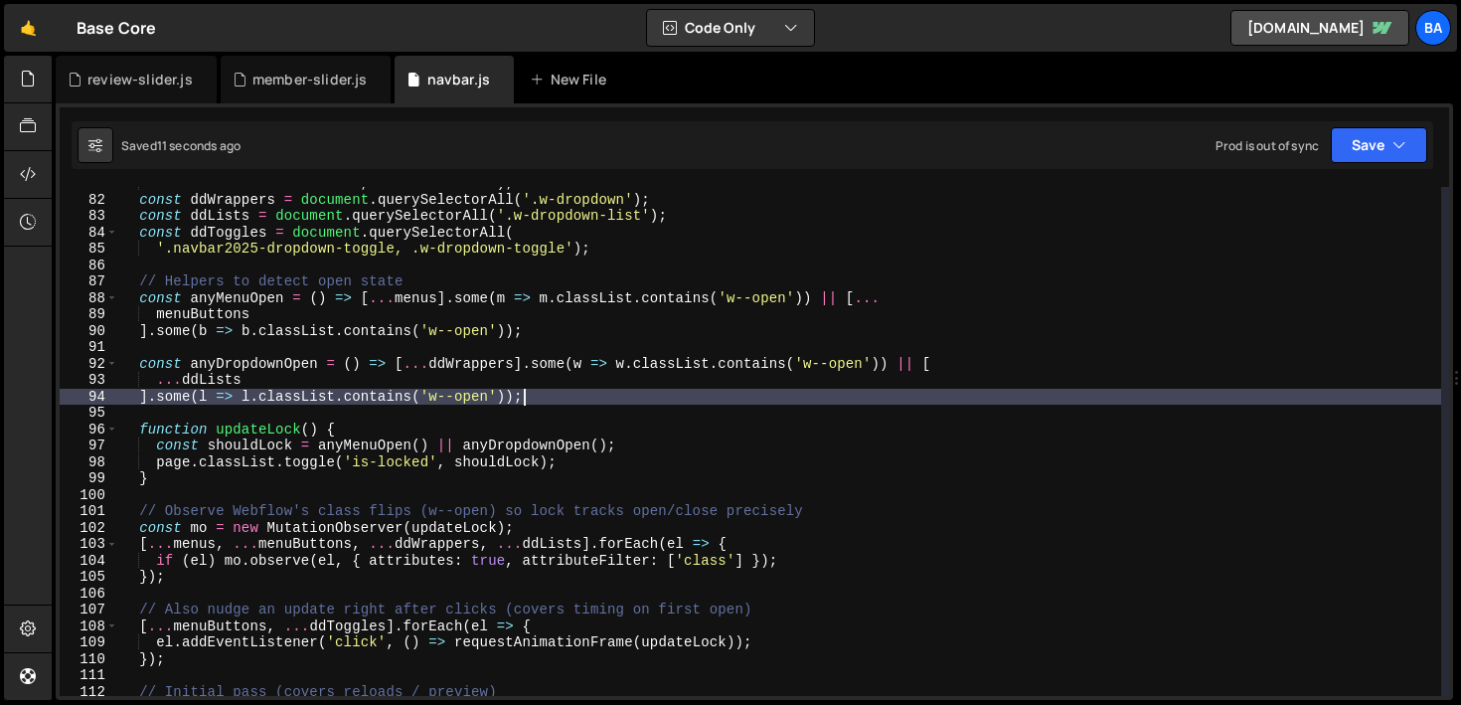
click at [572, 403] on div "'.navbar2025-menu-button, .w-nav-button' ) ; const ddWrappers = document . quer…" at bounding box center [779, 446] width 1323 height 542
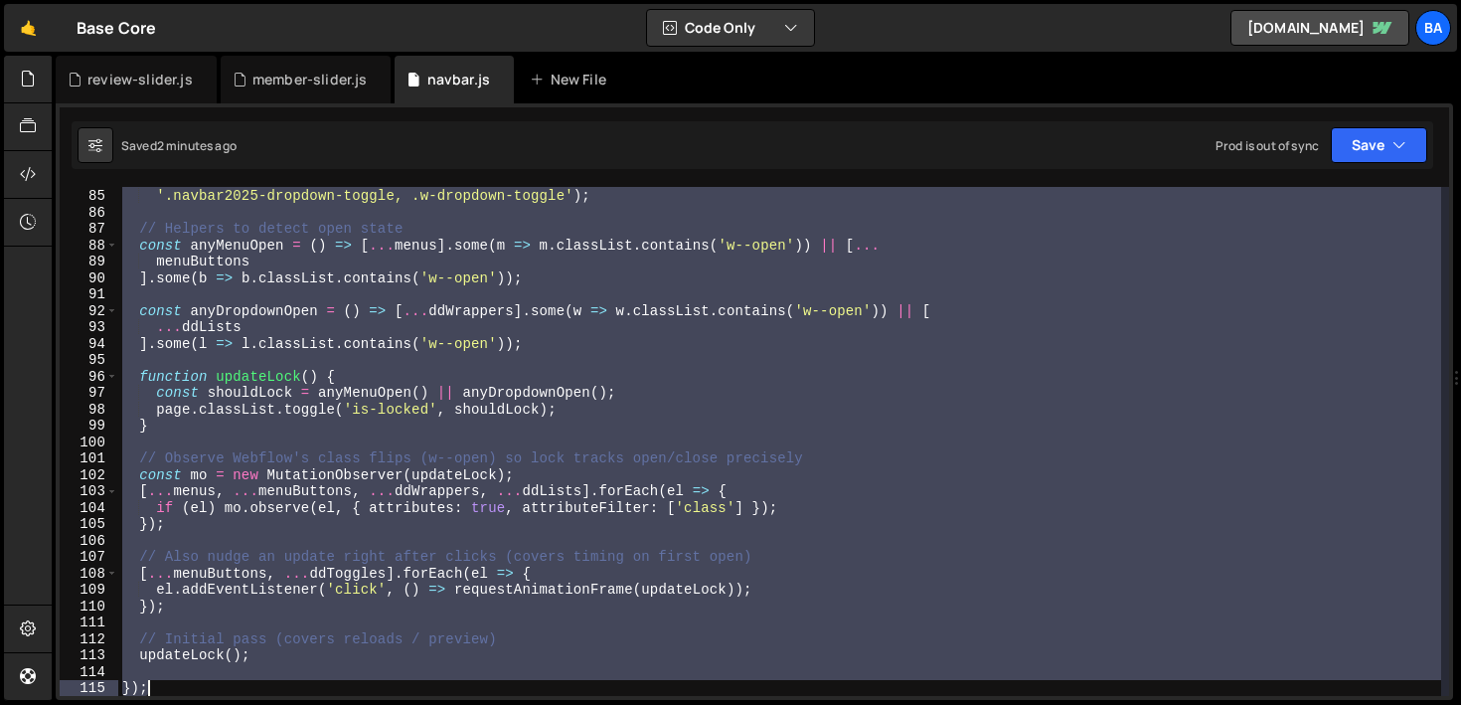
scroll to position [1393, 0]
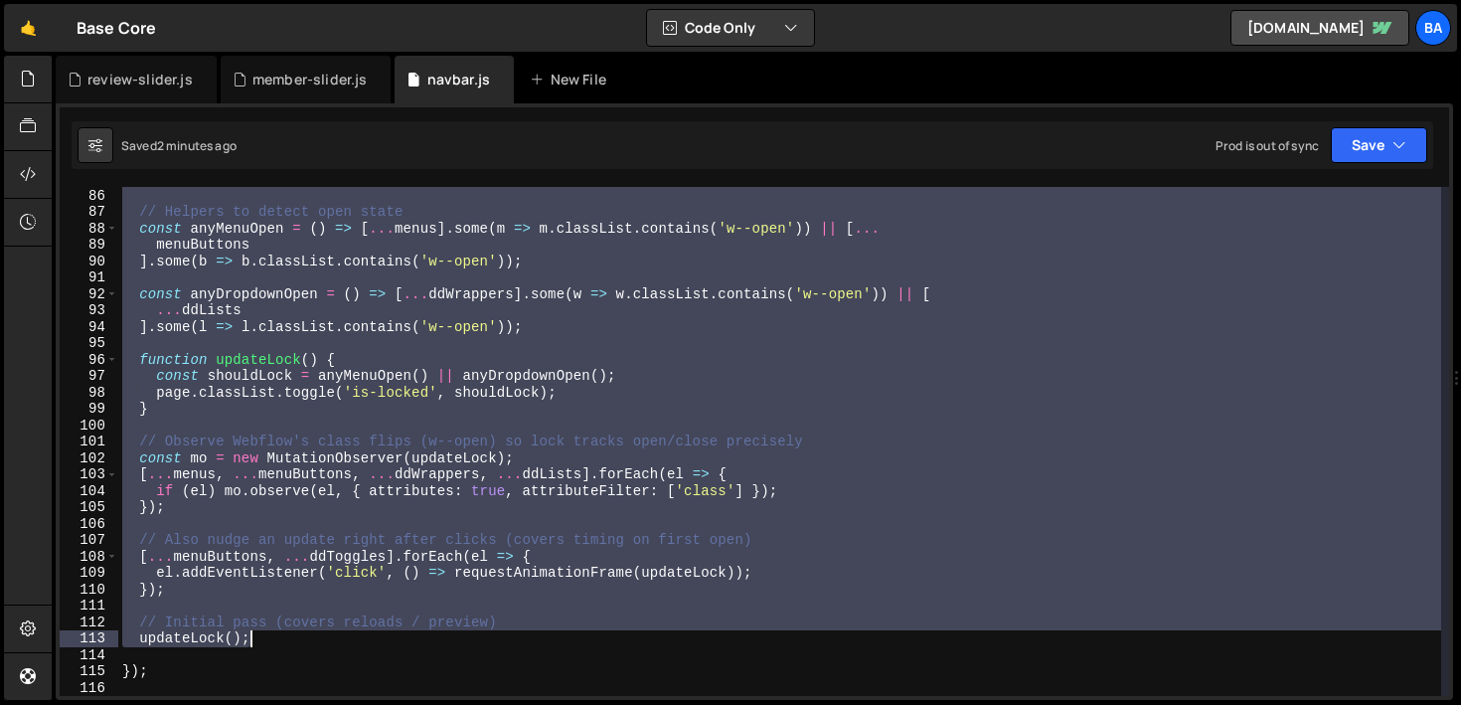
drag, startPoint x: 140, startPoint y: 317, endPoint x: 294, endPoint y: 637, distance: 355.1
click at [294, 637] on div "'.navbar2025-dropdown-toggle, .w-dropdown-toggle' ) ; // Helpers to detect open…" at bounding box center [779, 442] width 1323 height 542
type textarea "// Initial pass (covers reloads / preview) updateLock();"
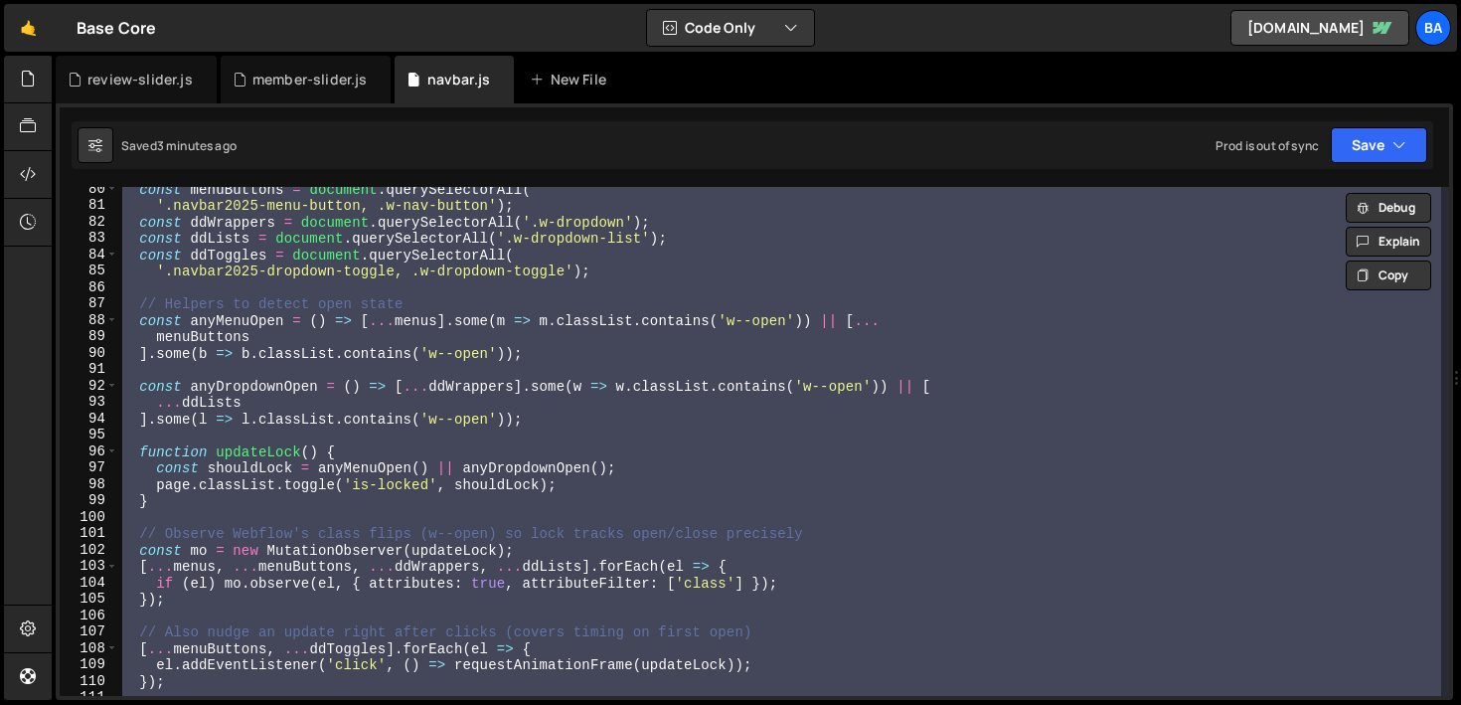
scroll to position [1080, 0]
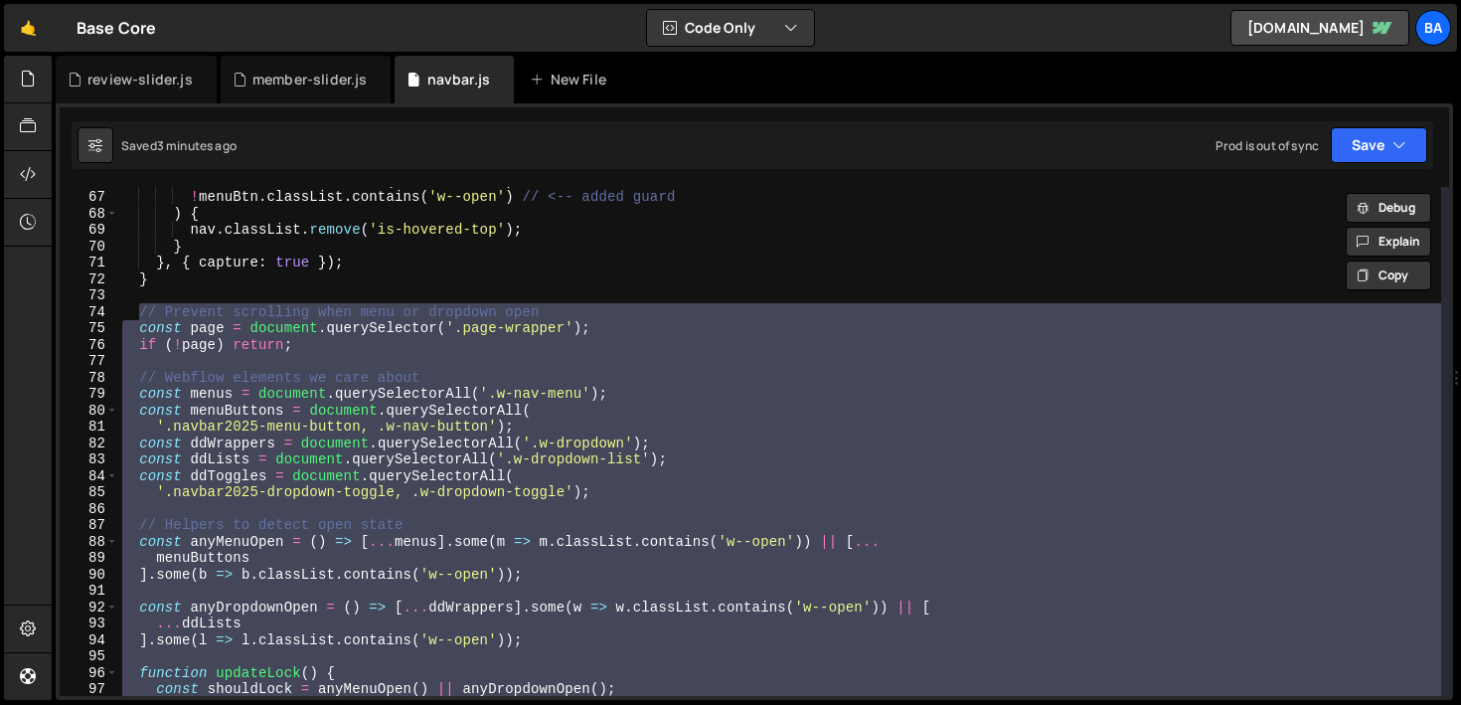
click at [234, 354] on div "! nav . classList . contains ( 'is-scrolled' ) && ! menuBtn . classList . conta…" at bounding box center [779, 441] width 1323 height 509
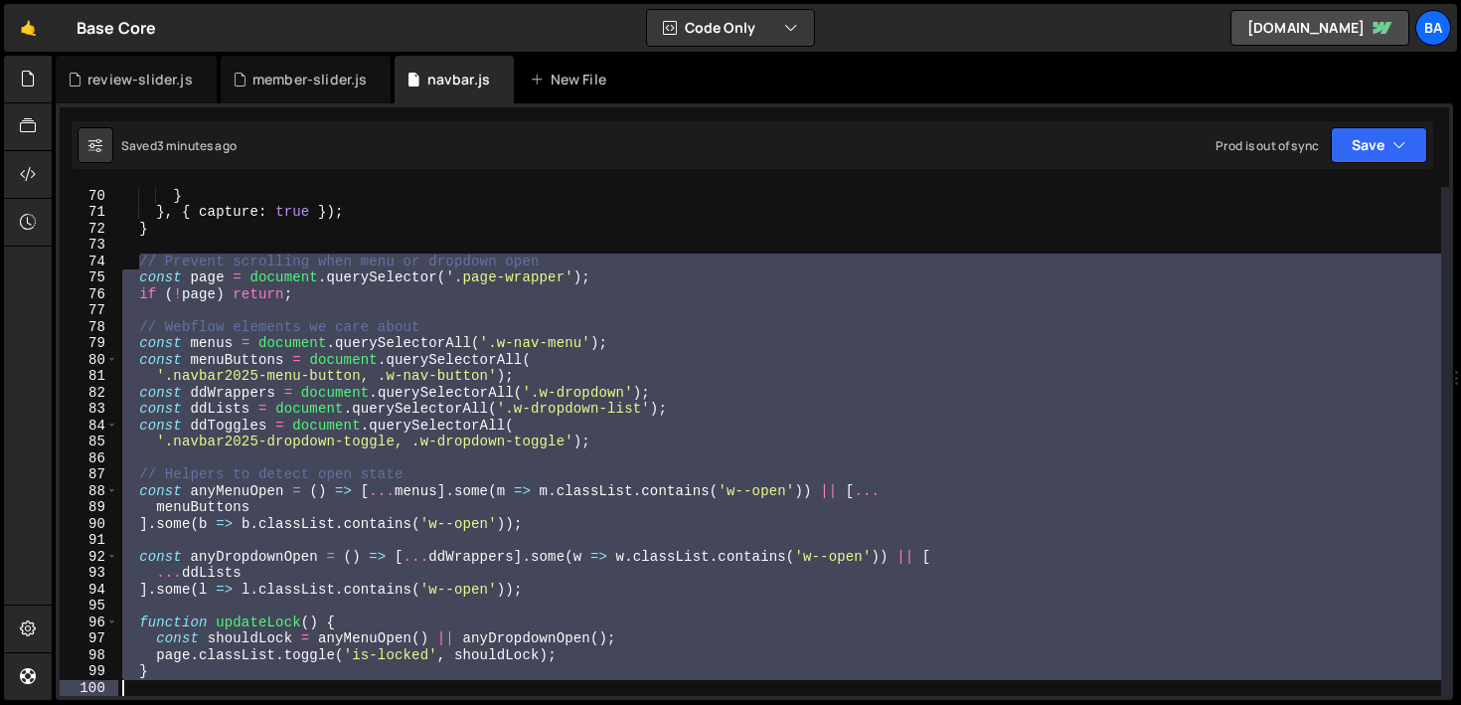
scroll to position [1393, 0]
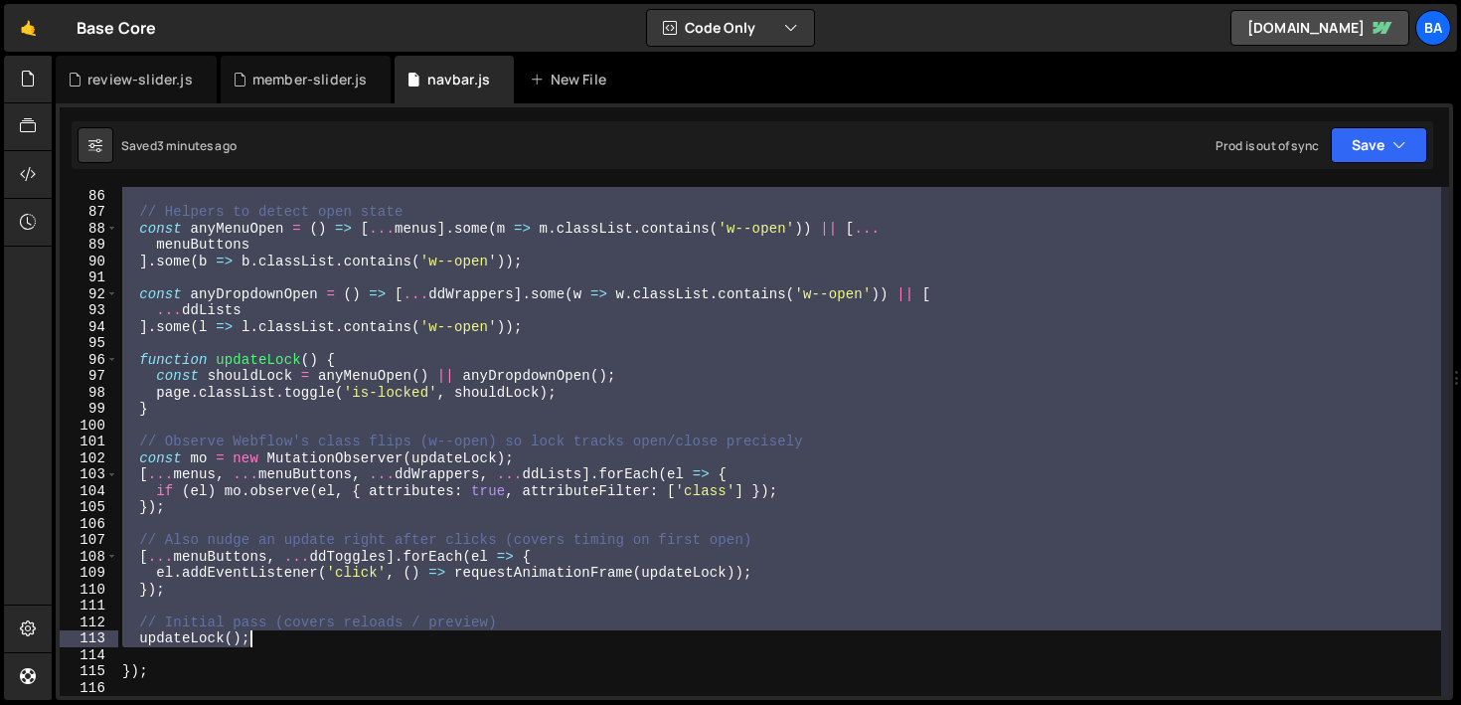
drag, startPoint x: 137, startPoint y: 314, endPoint x: 291, endPoint y: 631, distance: 352.4
click at [291, 631] on div "'.navbar2025-dropdown-toggle, .w-dropdown-toggle' ) ; // Helpers to detect open…" at bounding box center [779, 442] width 1323 height 542
paste textarea
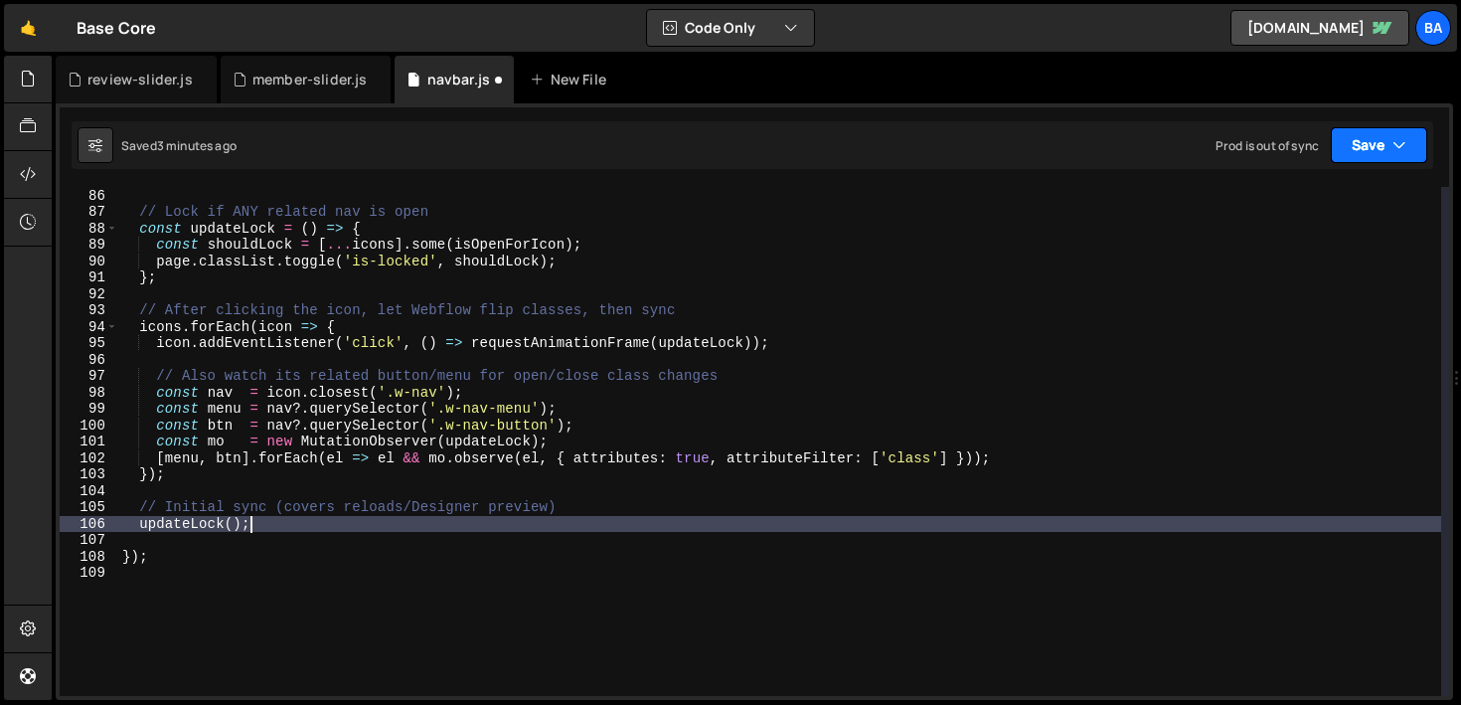
drag, startPoint x: 1377, startPoint y: 144, endPoint x: 1287, endPoint y: 195, distance: 103.7
click at [1376, 144] on button "Save" at bounding box center [1379, 145] width 96 height 36
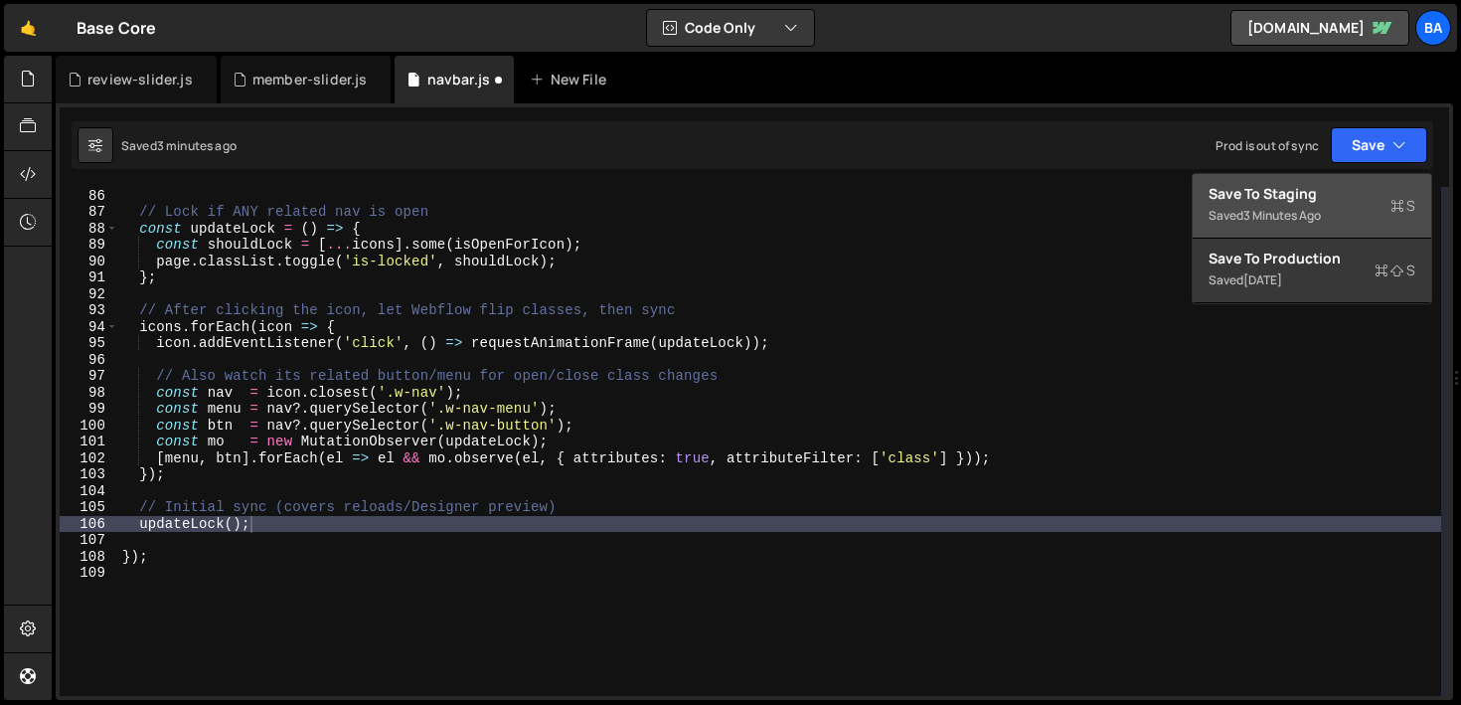
click at [1283, 201] on div "Save to Staging S" at bounding box center [1311, 194] width 207 height 20
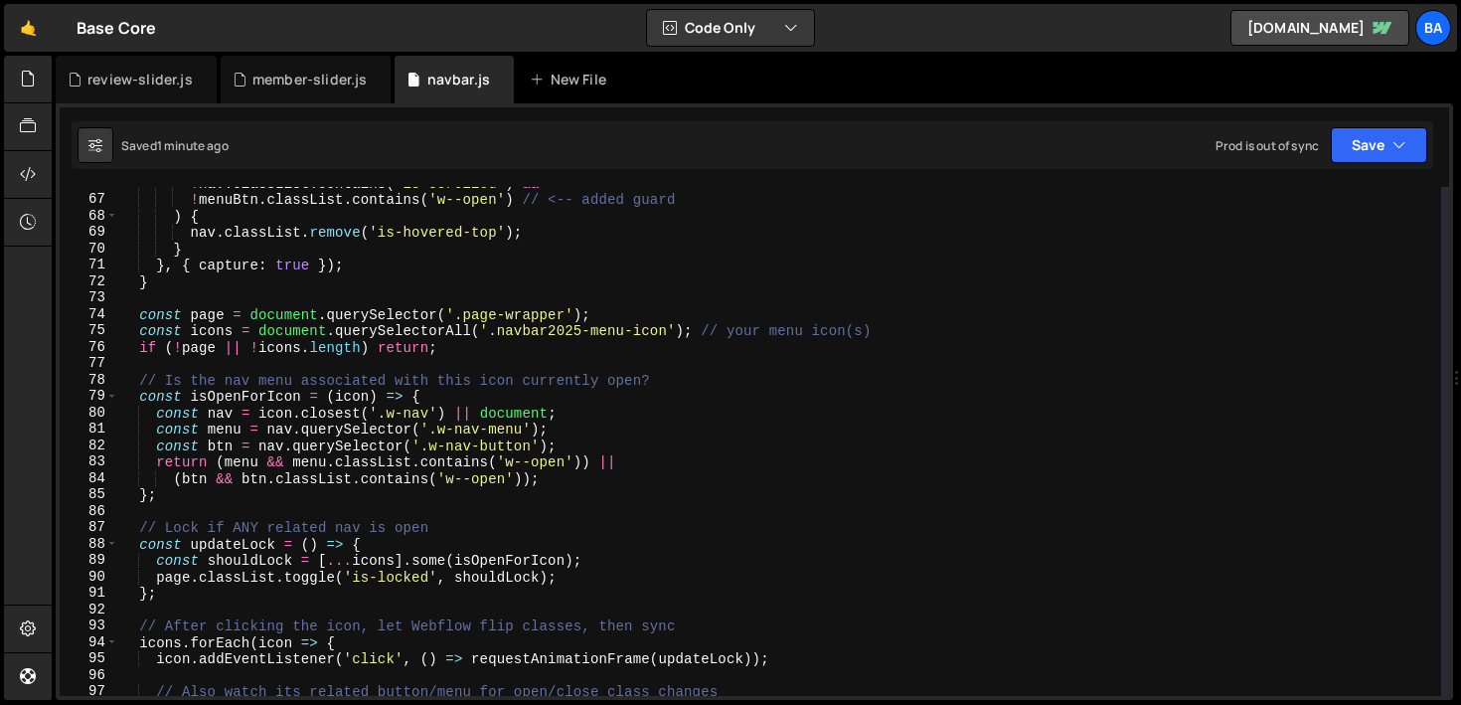
scroll to position [1049, 0]
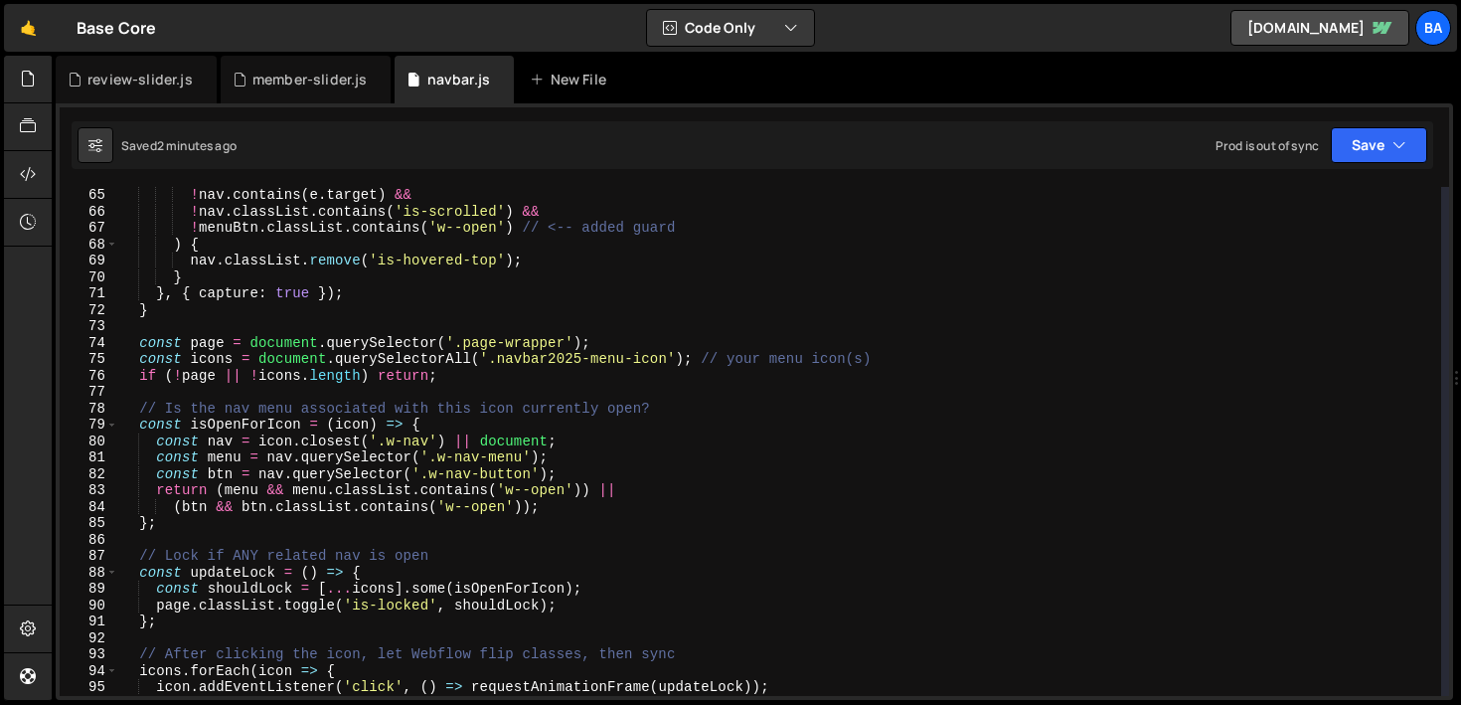
click at [588, 341] on div "! nav . contains ( e . target ) && ! nav . classList . contains ( 'is-scrolled'…" at bounding box center [779, 458] width 1323 height 542
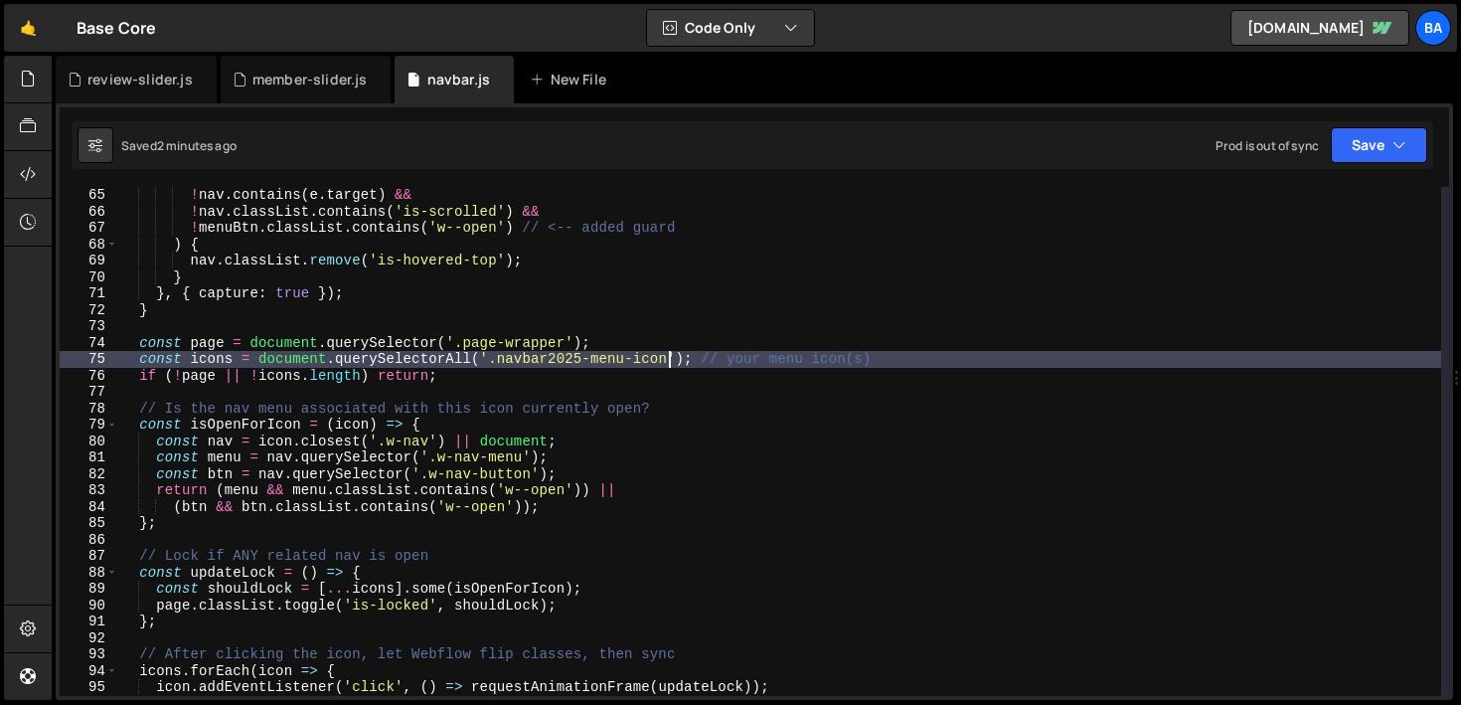
click at [667, 359] on div "! nav . contains ( e . target ) && ! nav . classList . contains ( 'is-scrolled'…" at bounding box center [779, 458] width 1323 height 542
click at [1395, 143] on icon "button" at bounding box center [1399, 145] width 14 height 20
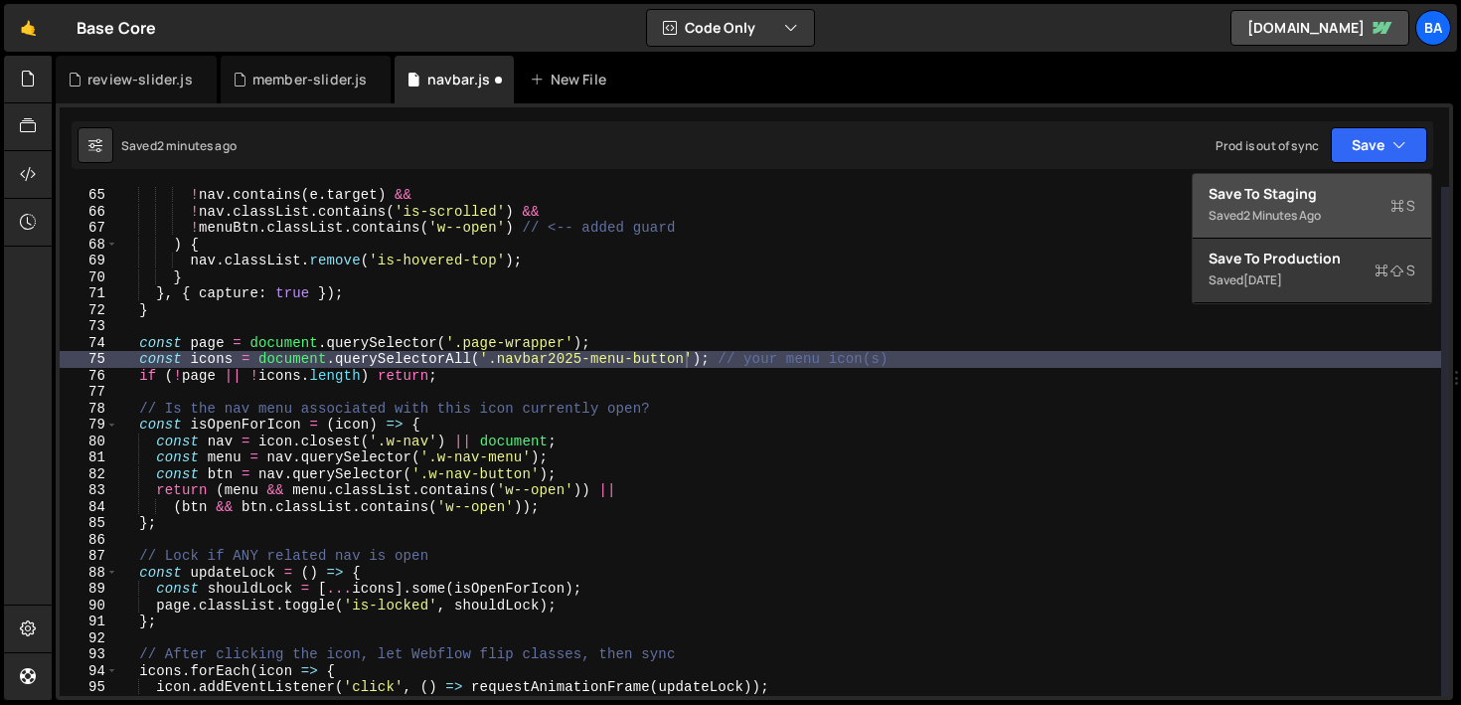
click at [1262, 191] on div "Save to Staging S" at bounding box center [1311, 194] width 207 height 20
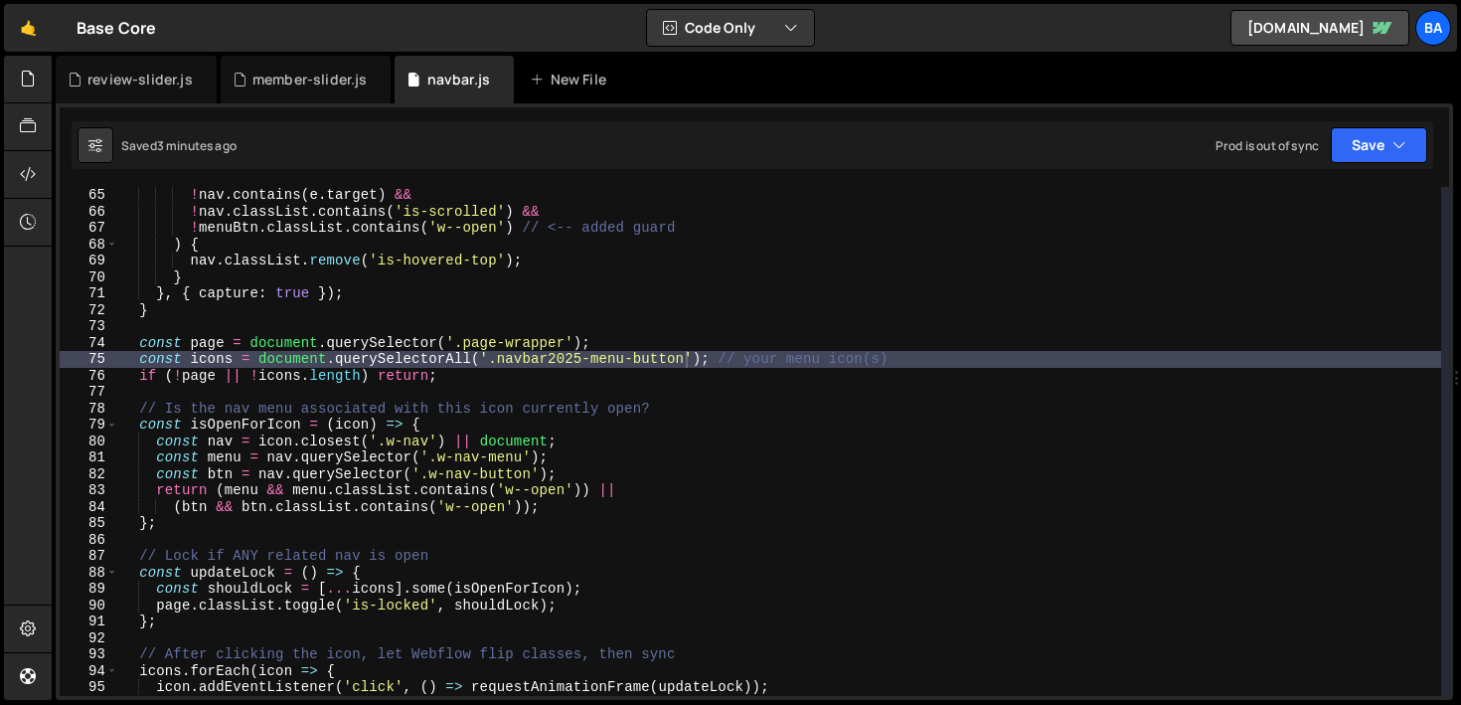
click at [401, 376] on div "! nav . contains ( e . target ) && ! nav . classList . contains ( 'is-scrolled'…" at bounding box center [779, 458] width 1323 height 542
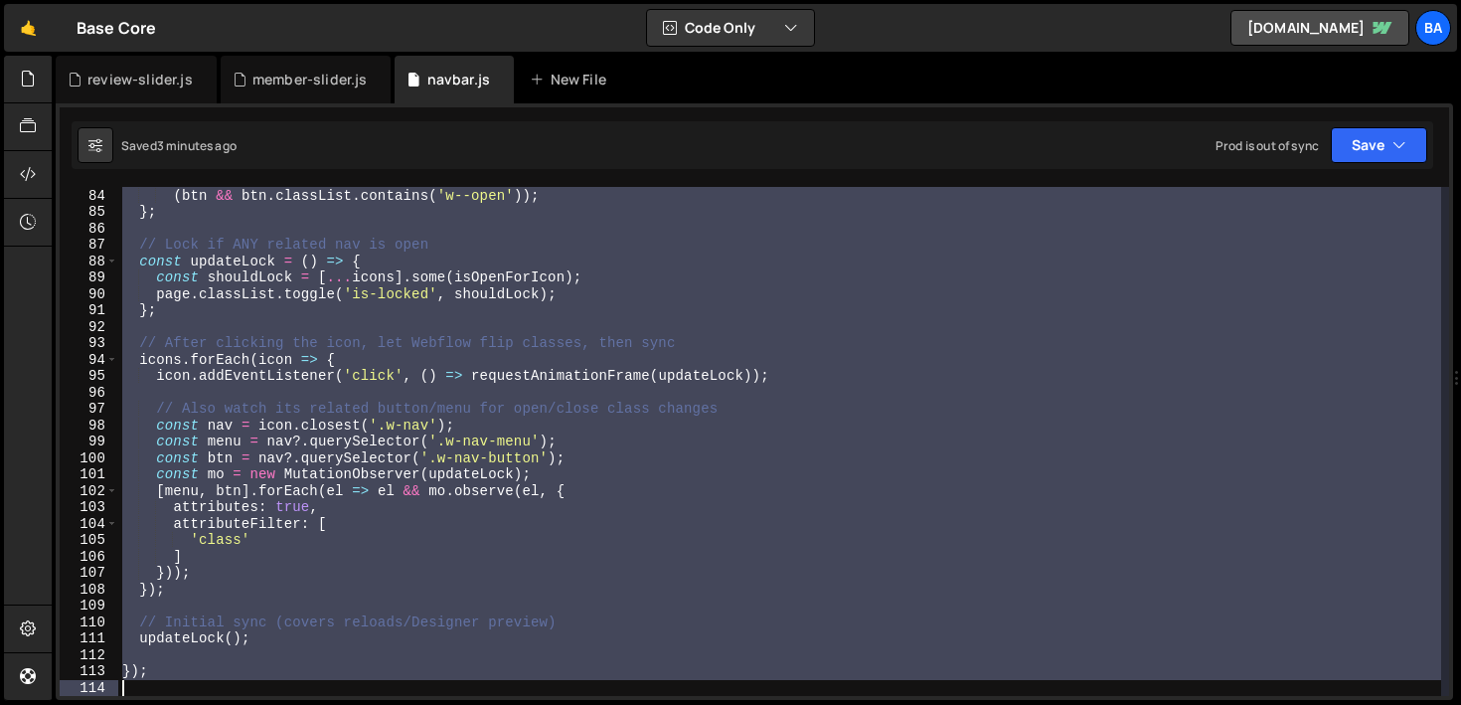
scroll to position [1360, 0]
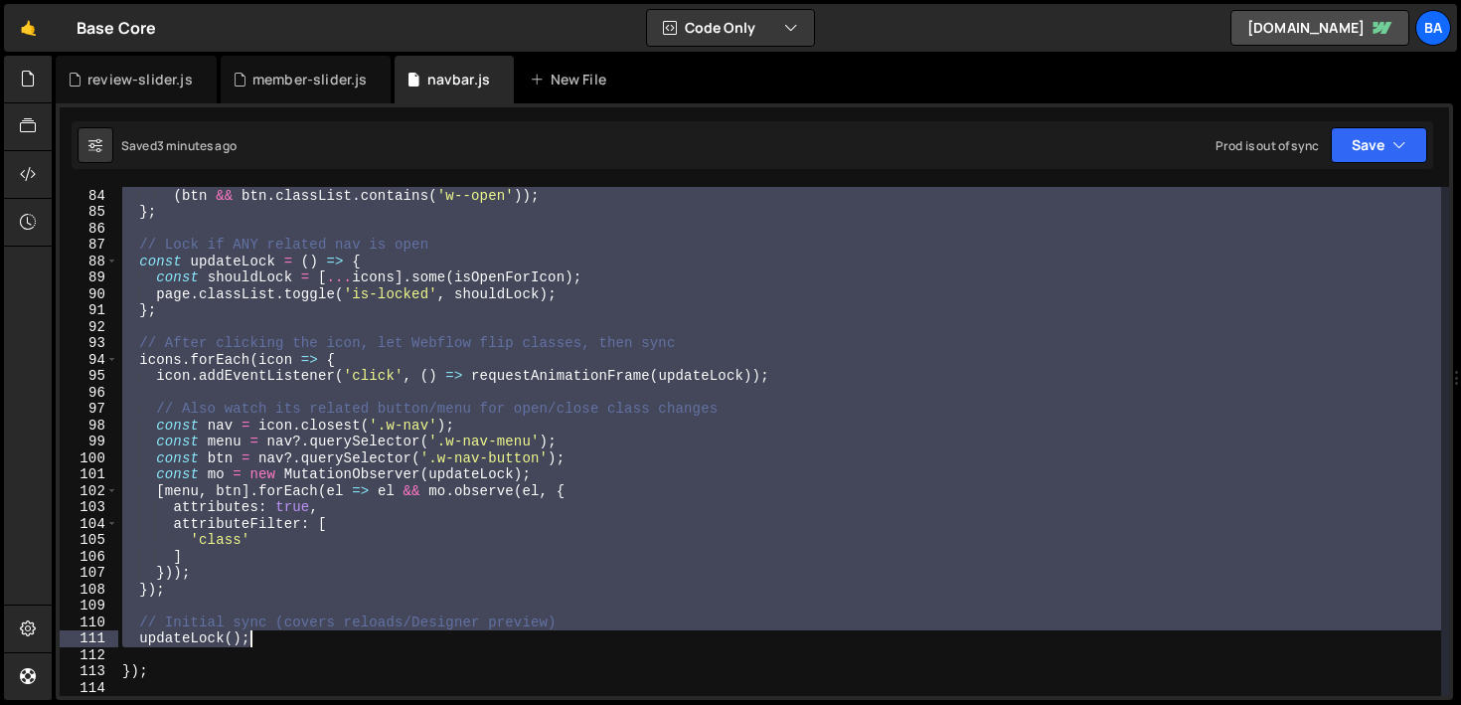
drag, startPoint x: 137, startPoint y: 342, endPoint x: 315, endPoint y: 636, distance: 343.7
click at [315, 636] on div "return ( menu && menu . classList . contains ( 'w--open' )) || ( btn && btn . c…" at bounding box center [779, 442] width 1323 height 542
click at [284, 616] on div "return ( menu && menu . classList . contains ( 'w--open' )) || ( btn && btn . c…" at bounding box center [779, 441] width 1323 height 509
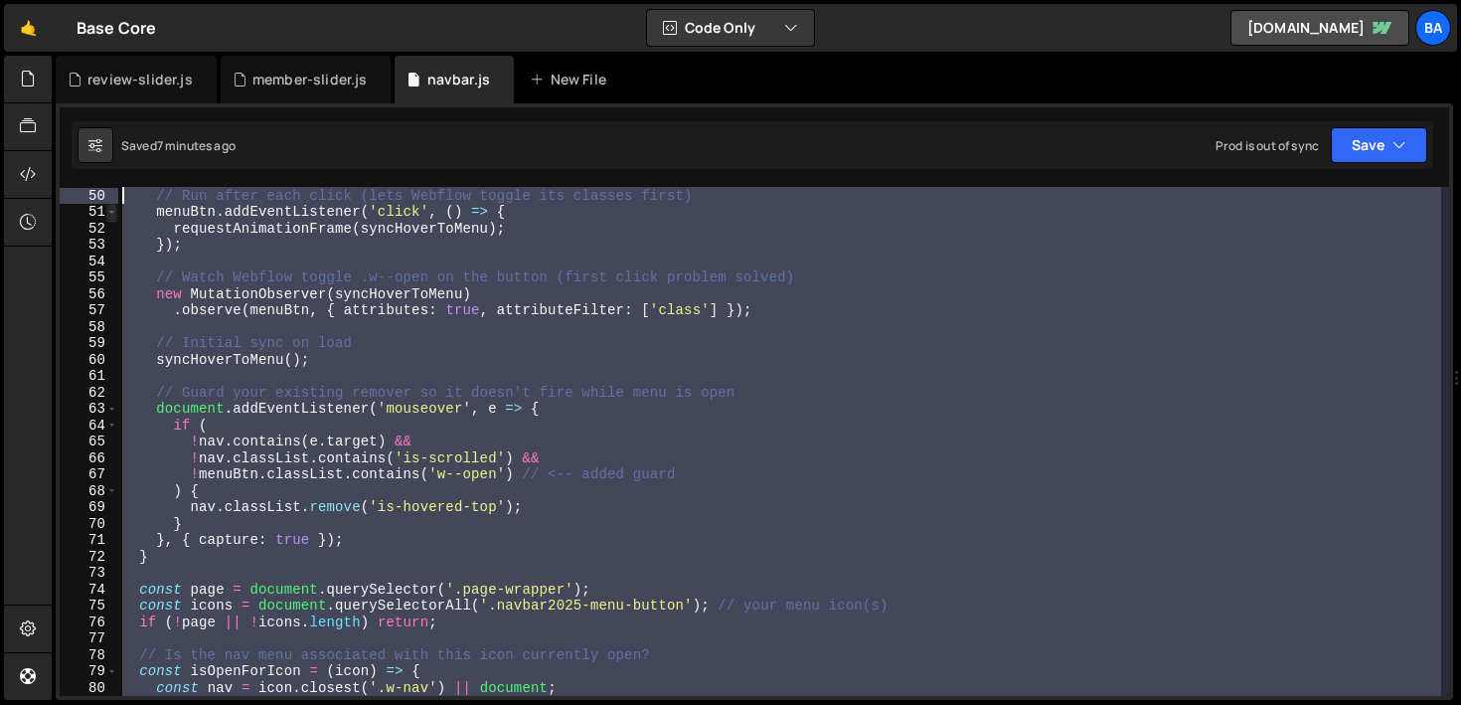
scroll to position [803, 0]
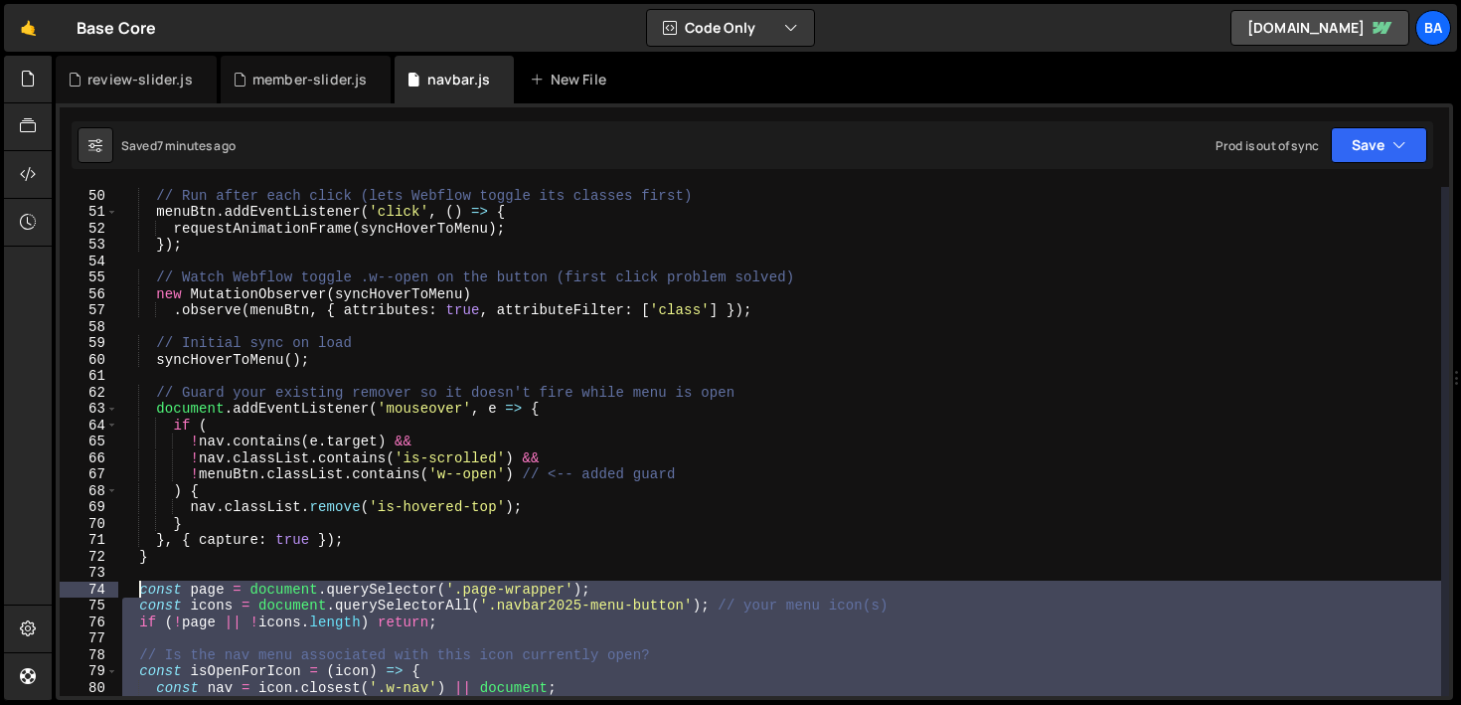
drag, startPoint x: 277, startPoint y: 652, endPoint x: 141, endPoint y: 596, distance: 147.1
click at [141, 596] on div "// Run after each click (lets Webflow toggle its classes first) menuBtn . addEv…" at bounding box center [779, 458] width 1323 height 542
type textarea "const page = document.querySelector('.page-wrapper'); const icons = document.qu…"
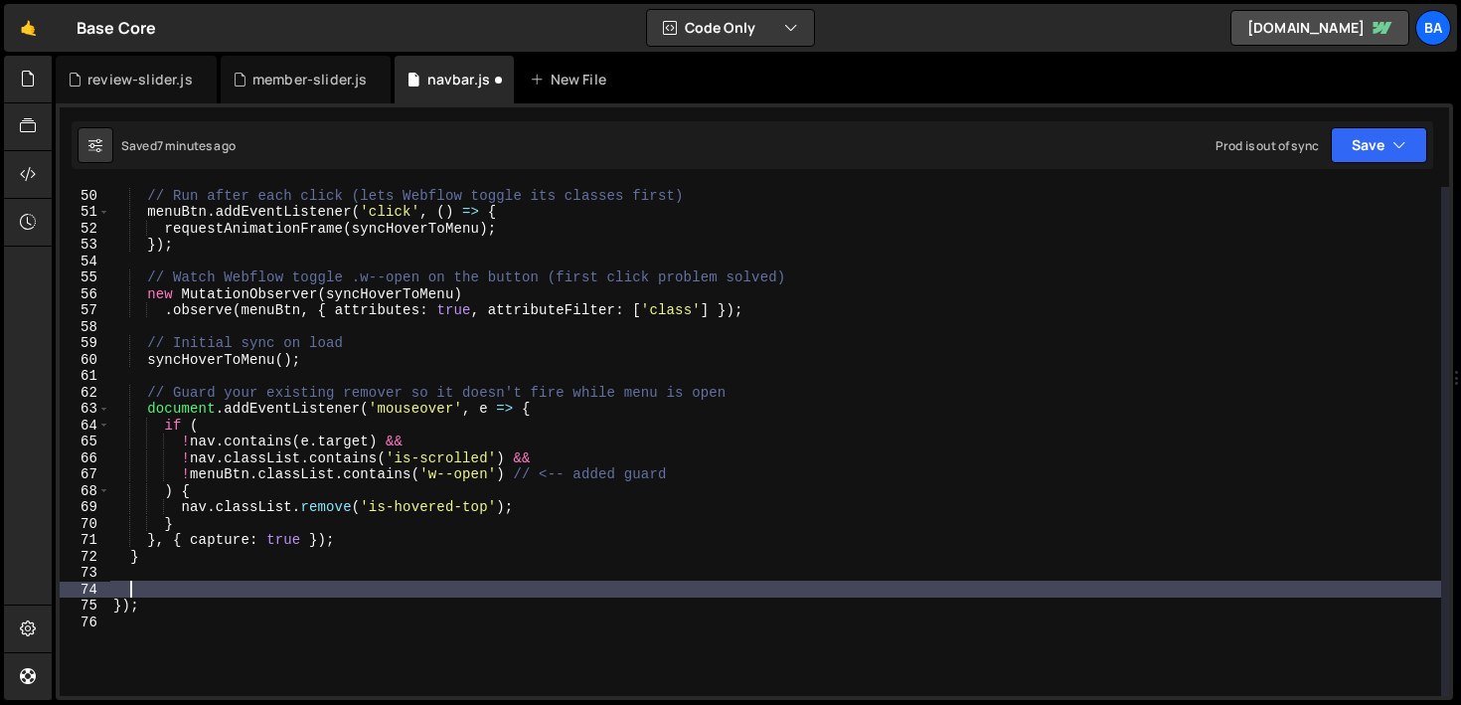
paste textarea "updateLock();"
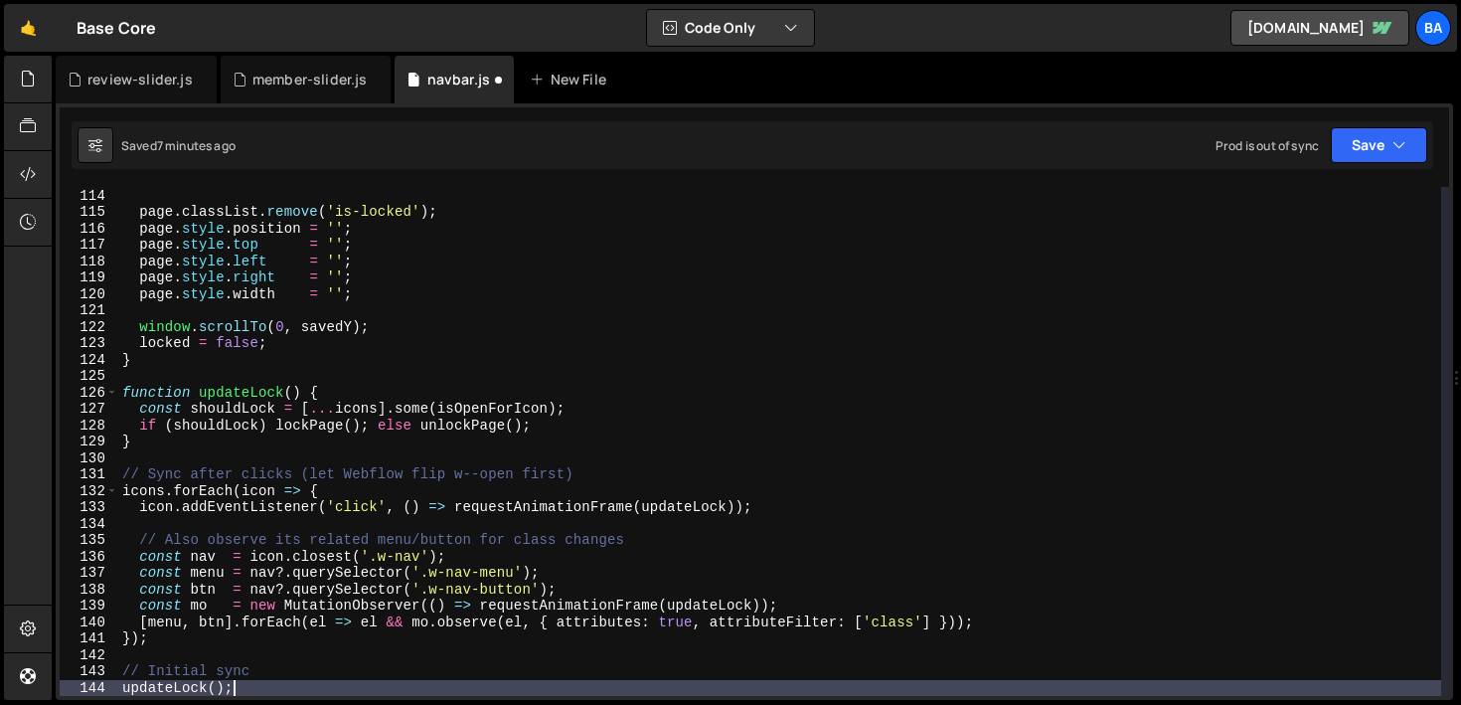
scroll to position [1927, 0]
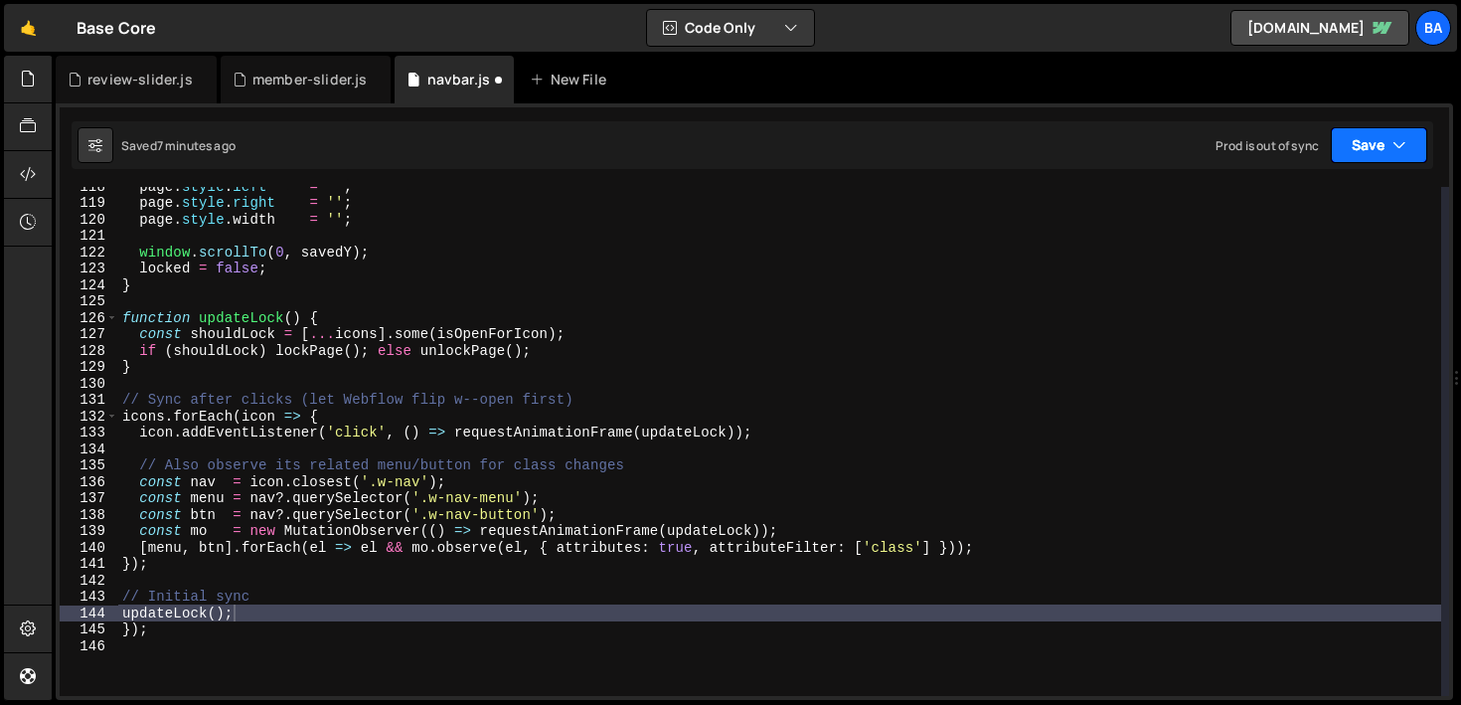
click at [1350, 131] on button "Save" at bounding box center [1379, 145] width 96 height 36
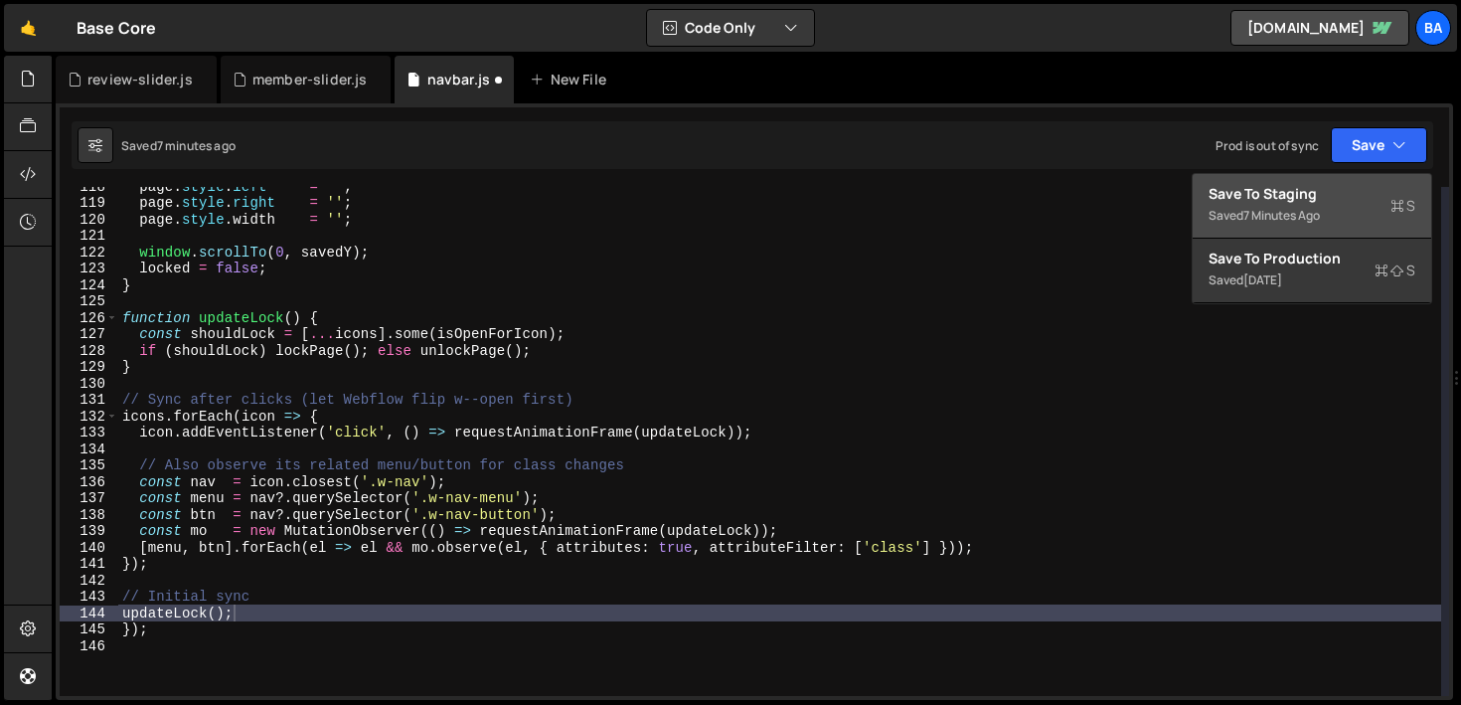
click at [1331, 187] on div "Save to Staging S" at bounding box center [1311, 194] width 207 height 20
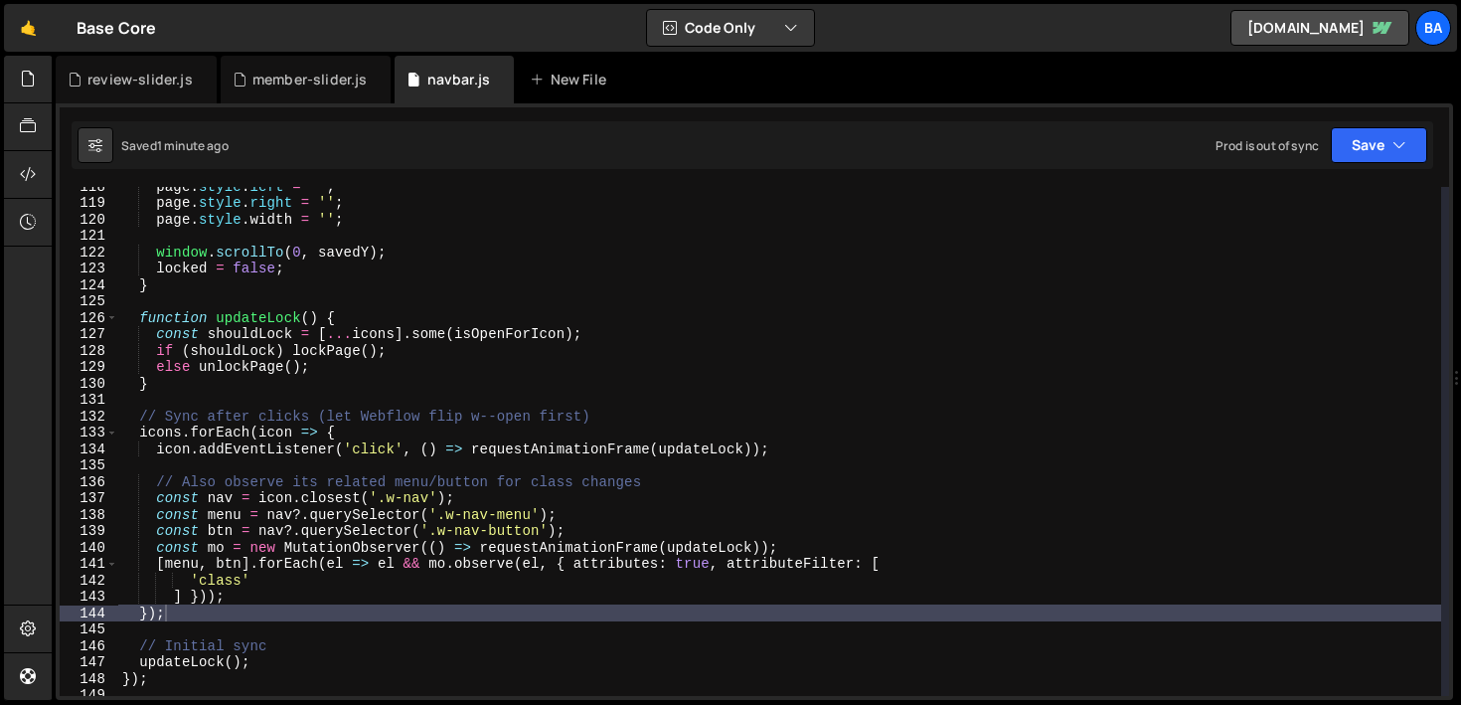
scroll to position [1925, 0]
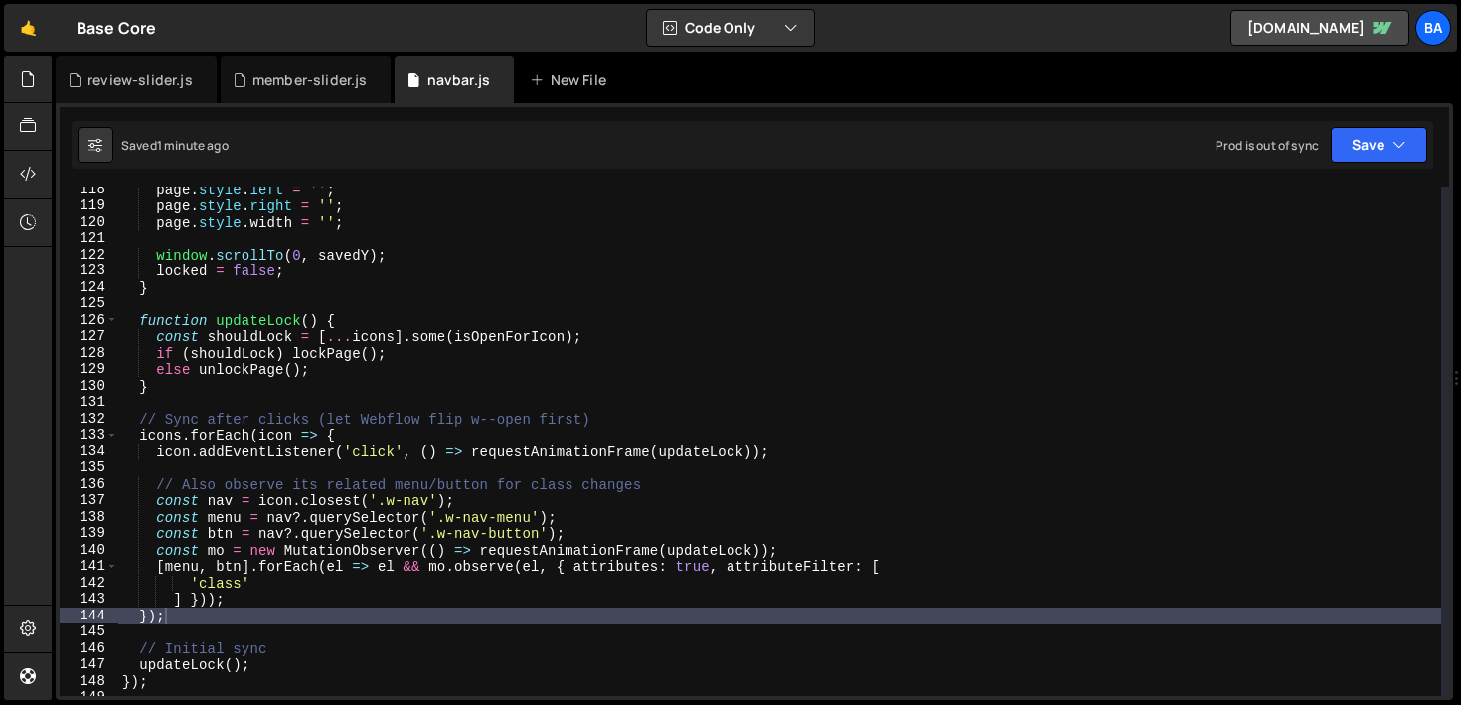
click at [900, 326] on div "page . style . left = '' ; page . style . right = '' ; page . style . width = '…" at bounding box center [779, 452] width 1323 height 542
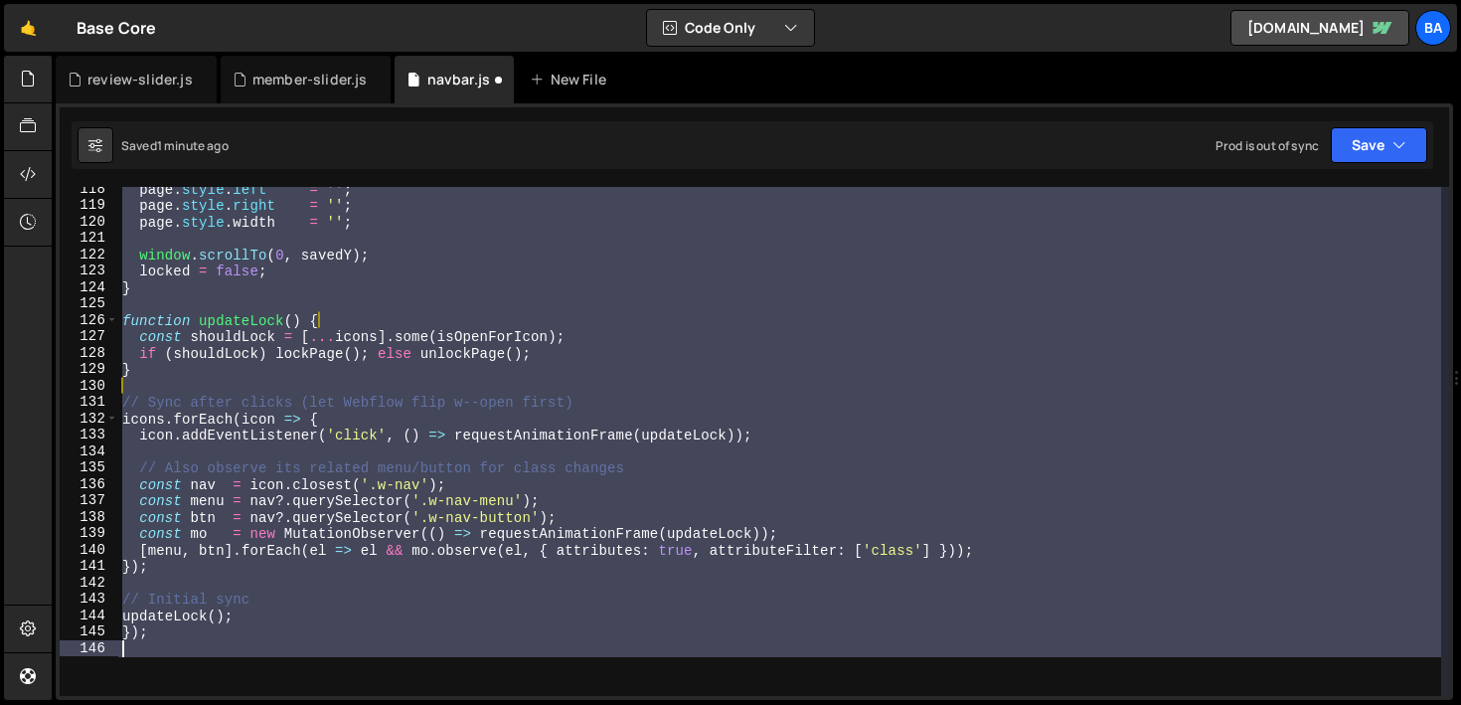
type textarea "});"
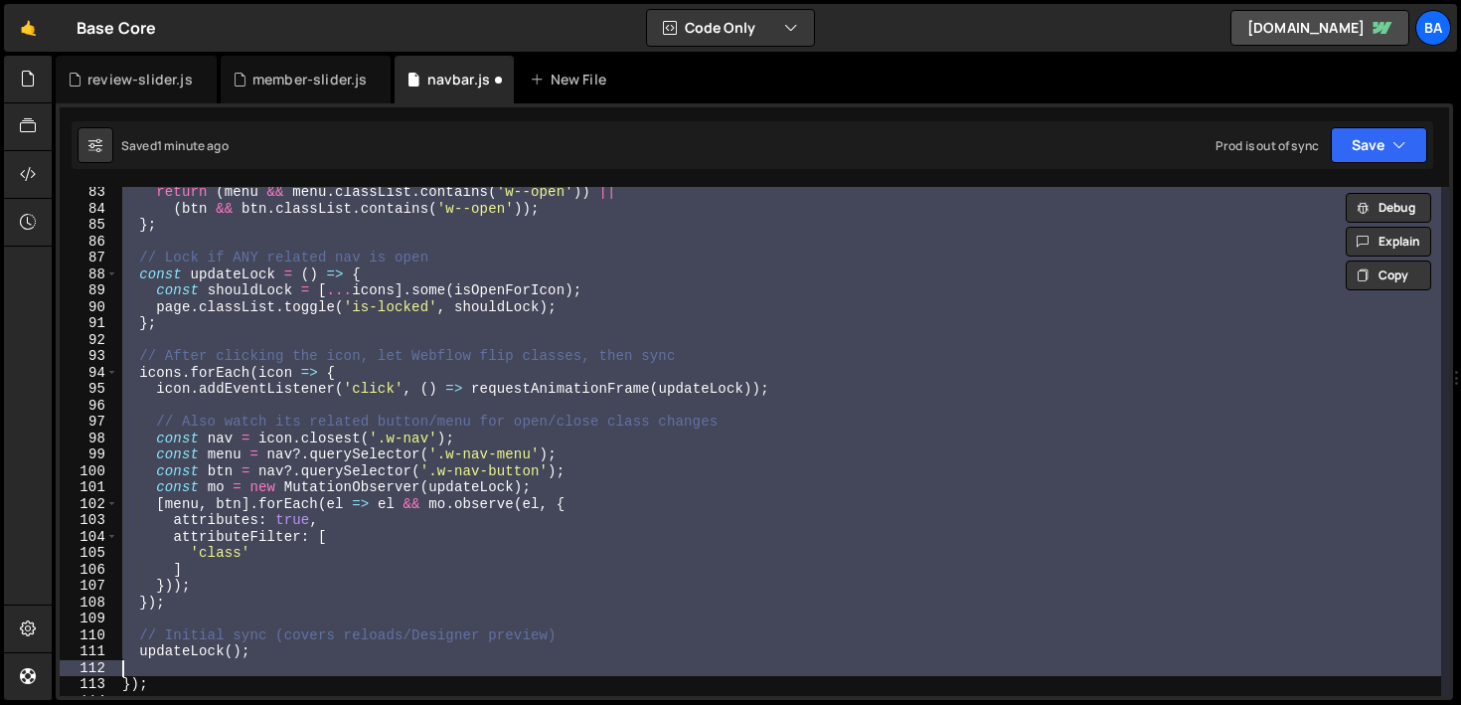
scroll to position [1346, 0]
click at [682, 480] on div "return ( menu && menu . classList . contains ( 'w--open' )) || ( btn && btn . c…" at bounding box center [779, 441] width 1323 height 509
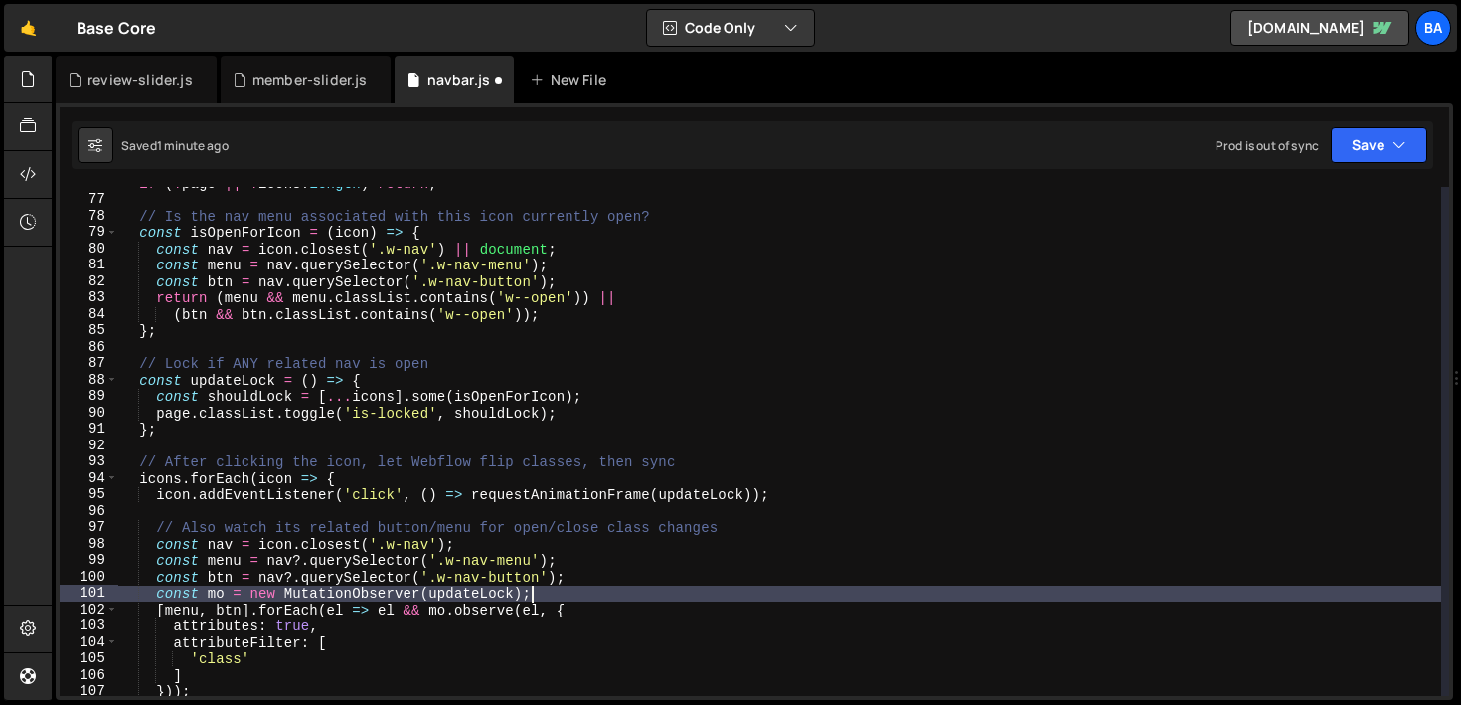
scroll to position [1228, 0]
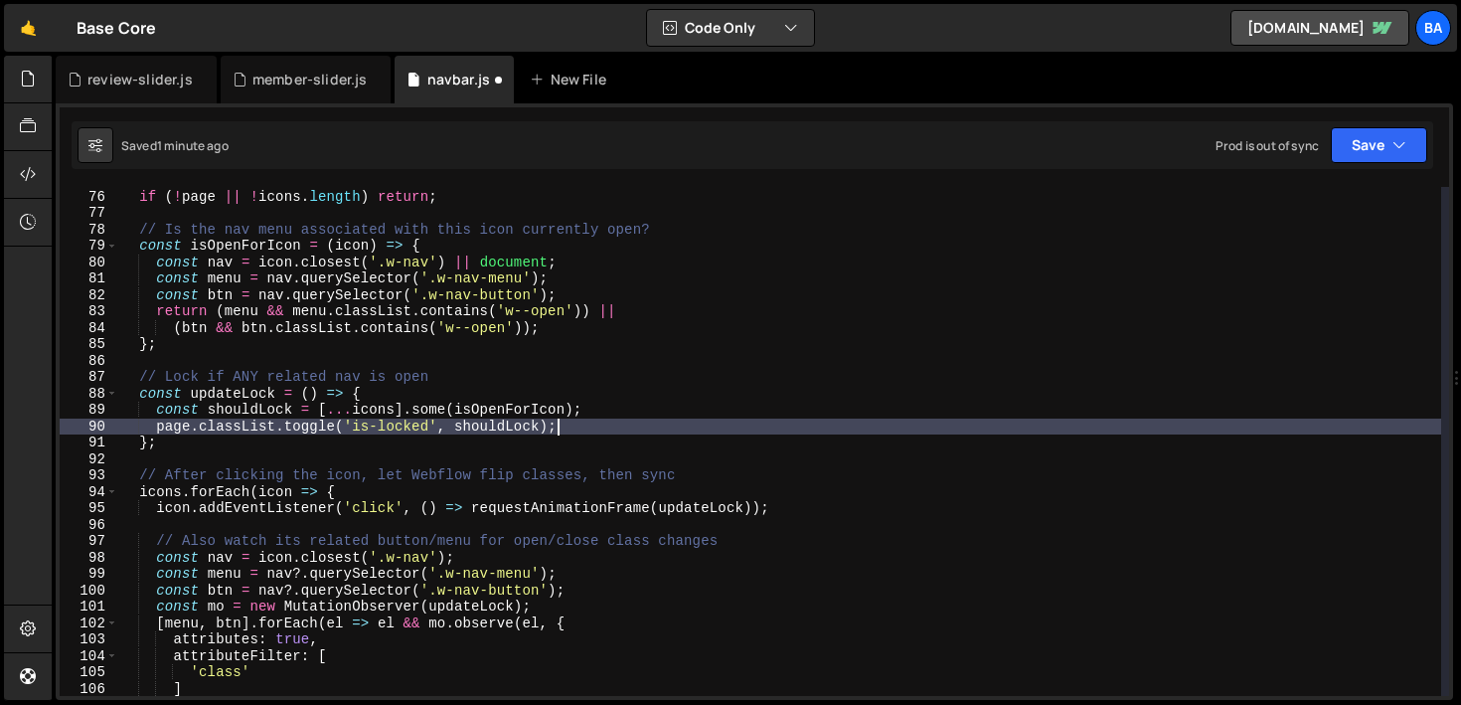
click at [601, 427] on div "const icons = document . querySelectorAll ( '.navbar2025-menu-button' ) ; // yo…" at bounding box center [779, 443] width 1323 height 542
click at [668, 421] on div "const icons = document . querySelectorAll ( '.navbar2025-menu-button' ) ; // yo…" at bounding box center [779, 445] width 1323 height 542
click at [663, 408] on div "const icons = document . querySelectorAll ( '.navbar2025-menu-button' ) ; // yo…" at bounding box center [779, 445] width 1323 height 542
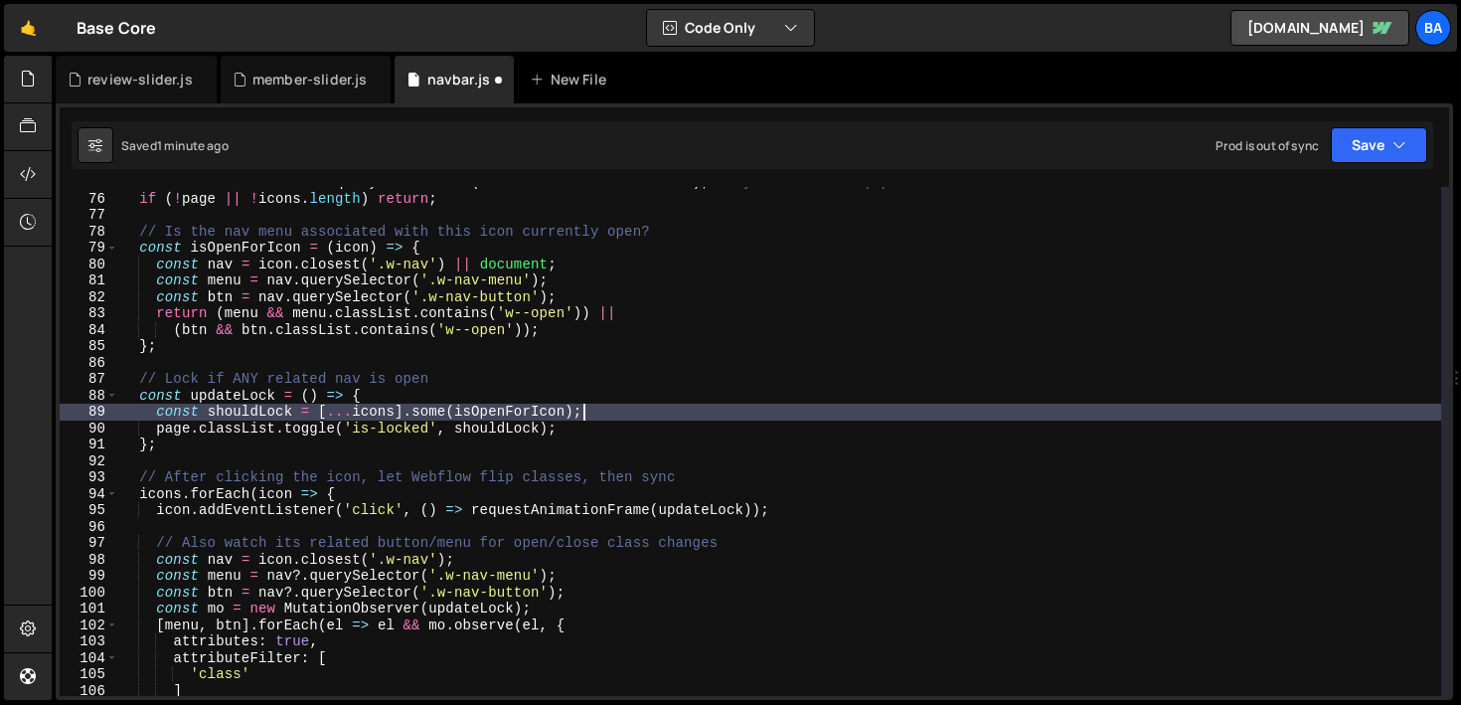
click at [663, 391] on div "const icons = document . querySelectorAll ( '.navbar2025-menu-button' ) ; // yo…" at bounding box center [779, 445] width 1323 height 542
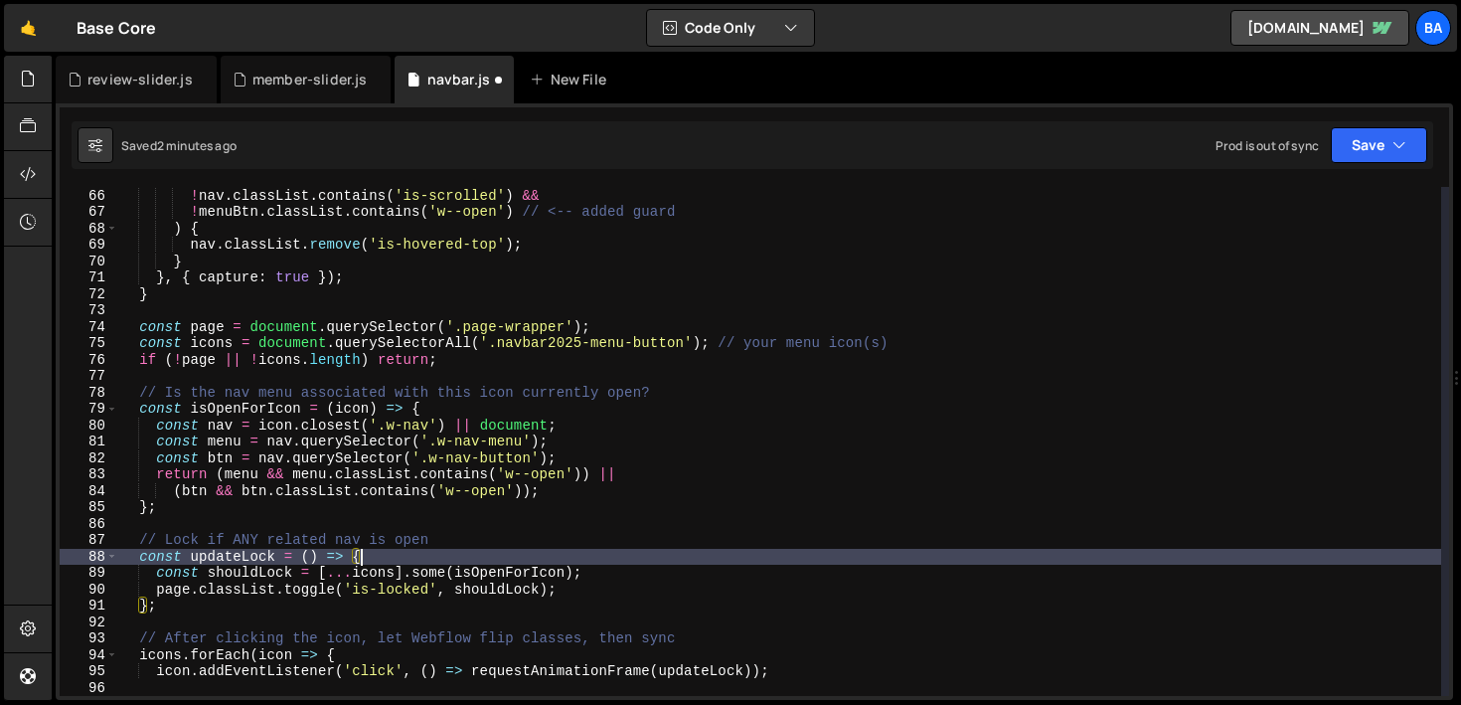
scroll to position [1062, 0]
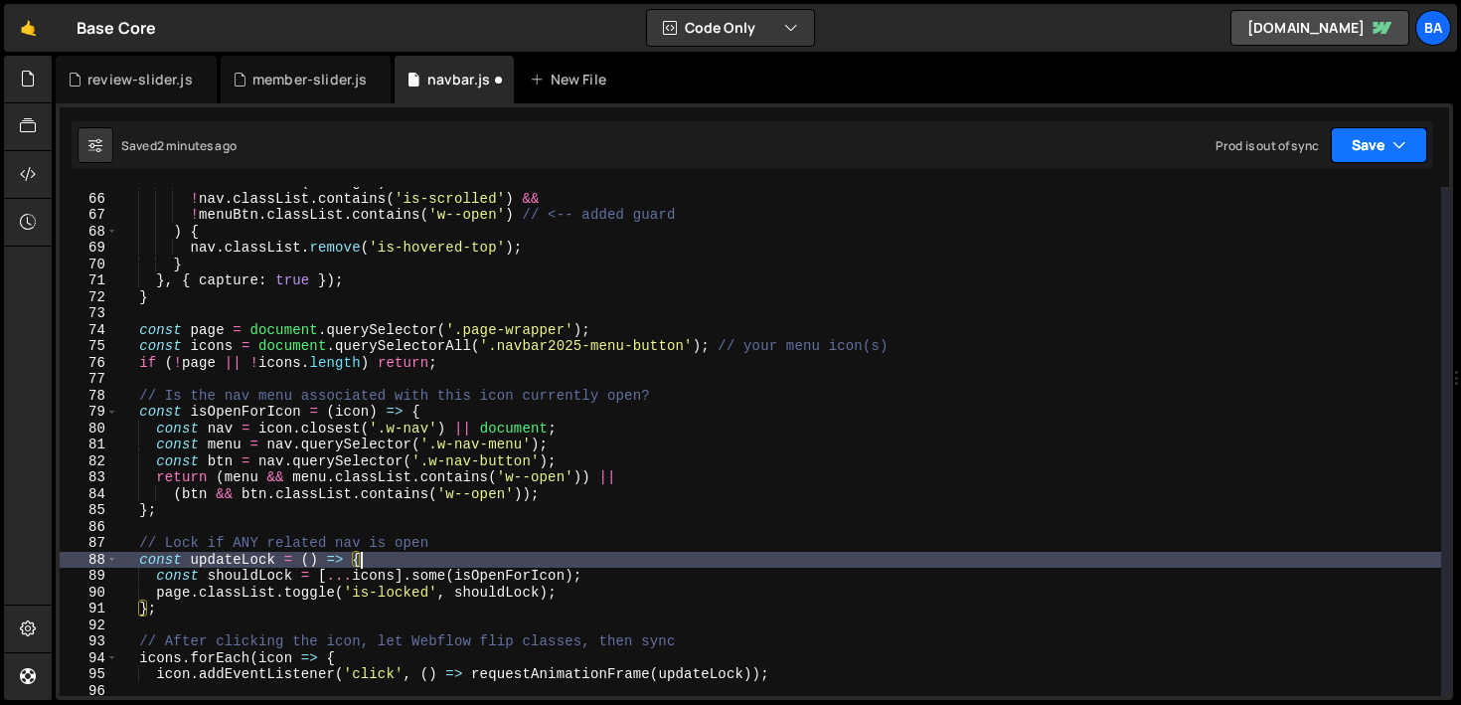
click at [1344, 139] on button "Save" at bounding box center [1379, 145] width 96 height 36
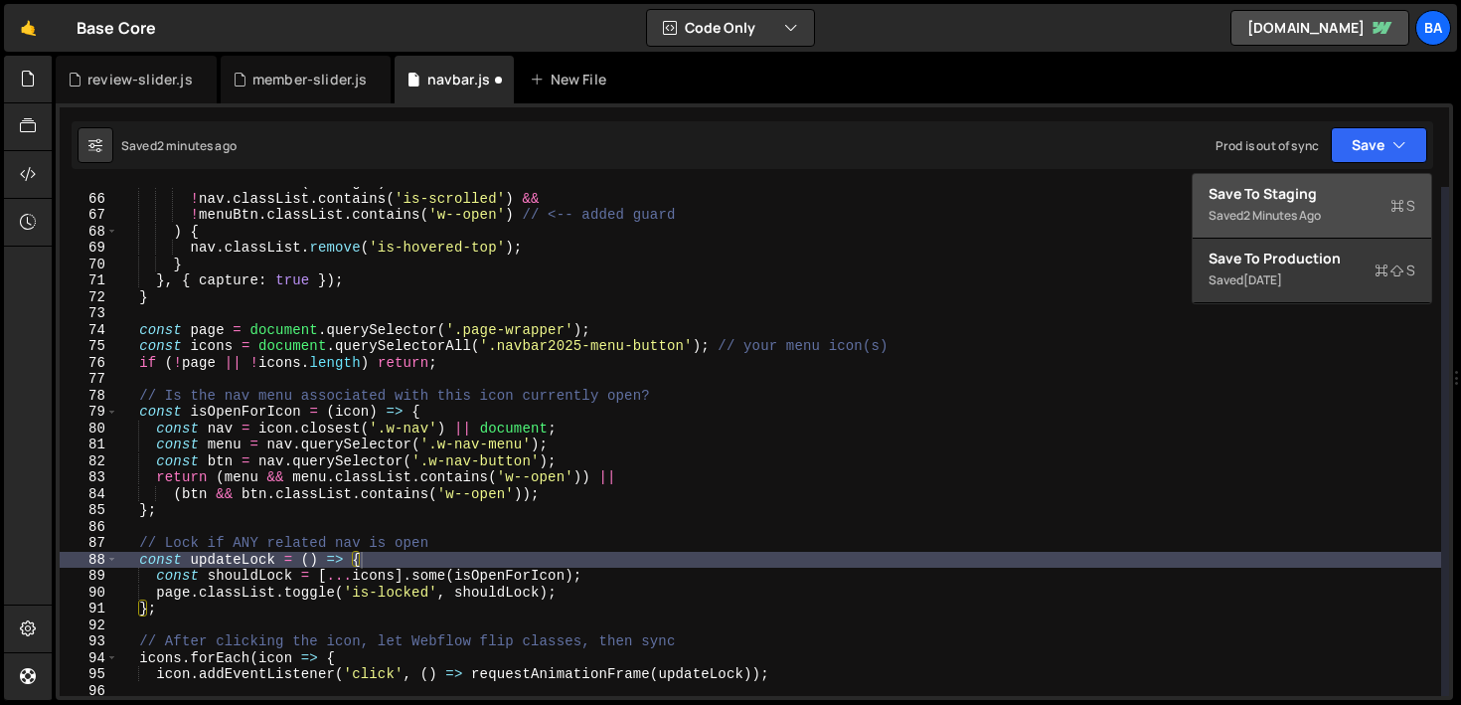
click at [1312, 193] on div "Save to Staging S" at bounding box center [1311, 194] width 207 height 20
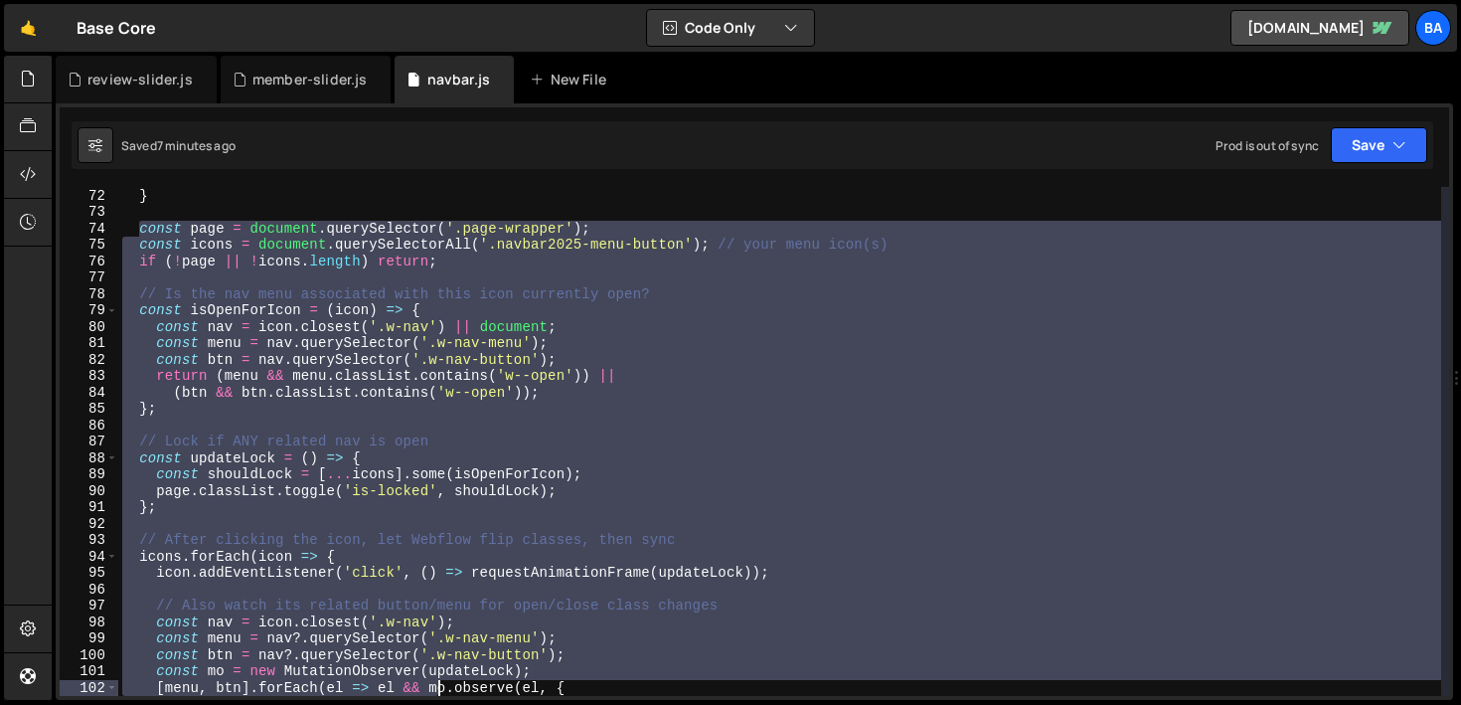
scroll to position [1360, 0]
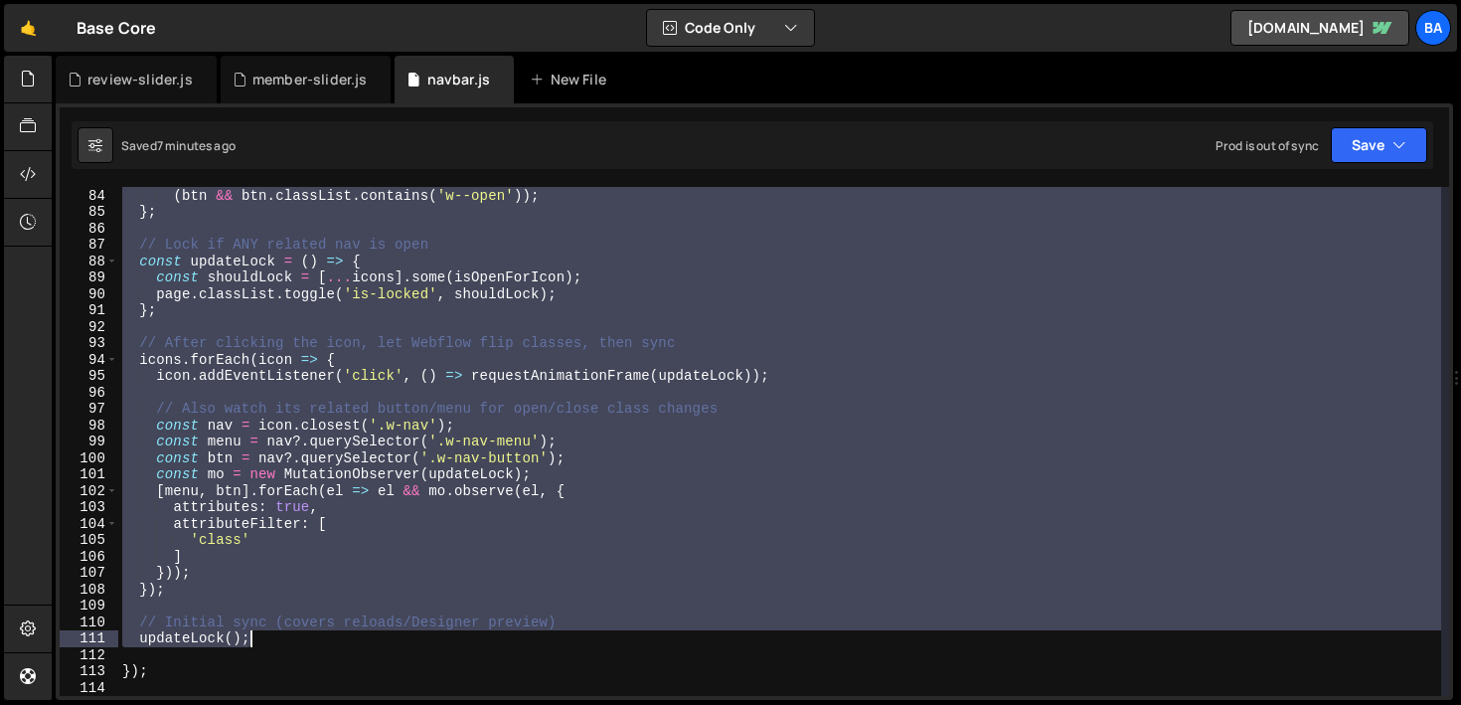
drag, startPoint x: 140, startPoint y: 293, endPoint x: 432, endPoint y: 632, distance: 447.4
click at [432, 632] on div "return ( menu && menu . classList . contains ( 'w--open' )) || ( btn && btn . c…" at bounding box center [779, 442] width 1323 height 542
paste textarea "}"
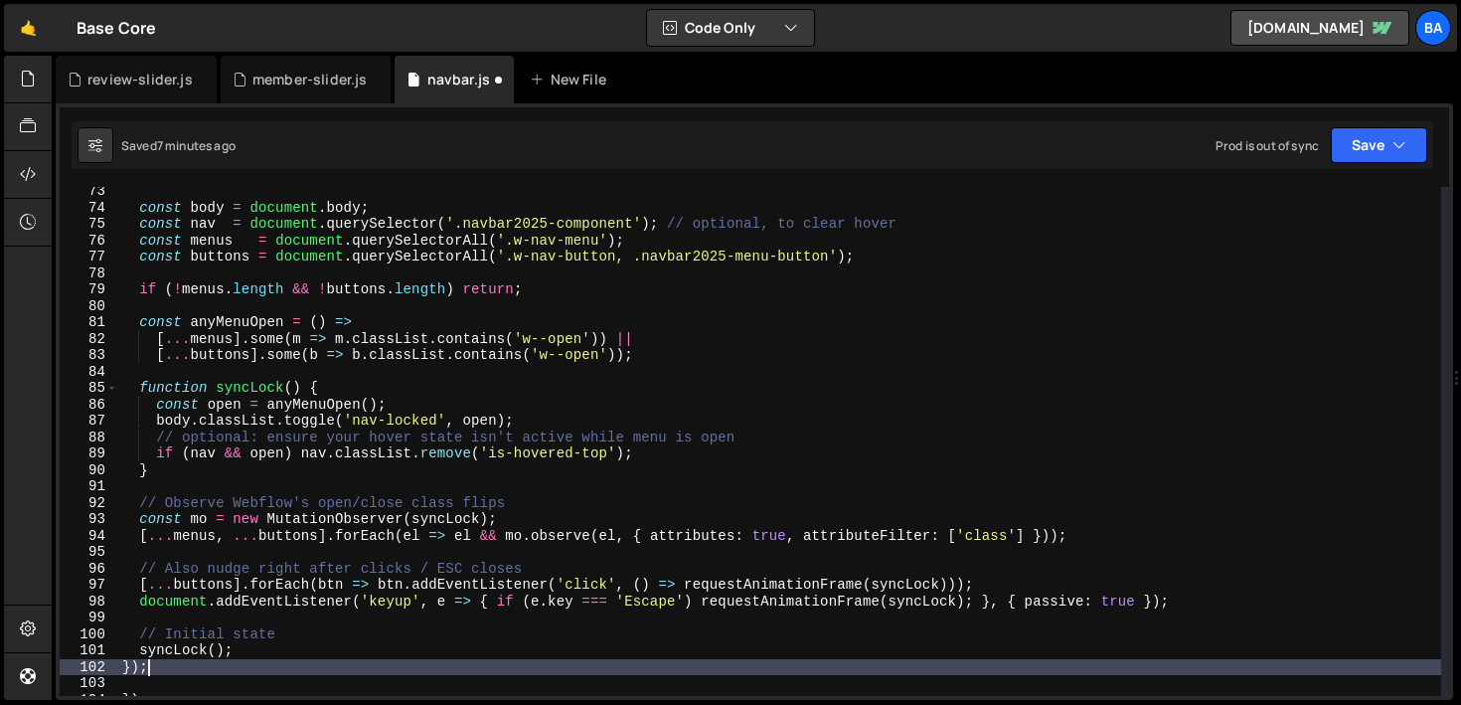
scroll to position [1184, 0]
click at [1366, 147] on button "Save" at bounding box center [1379, 145] width 96 height 36
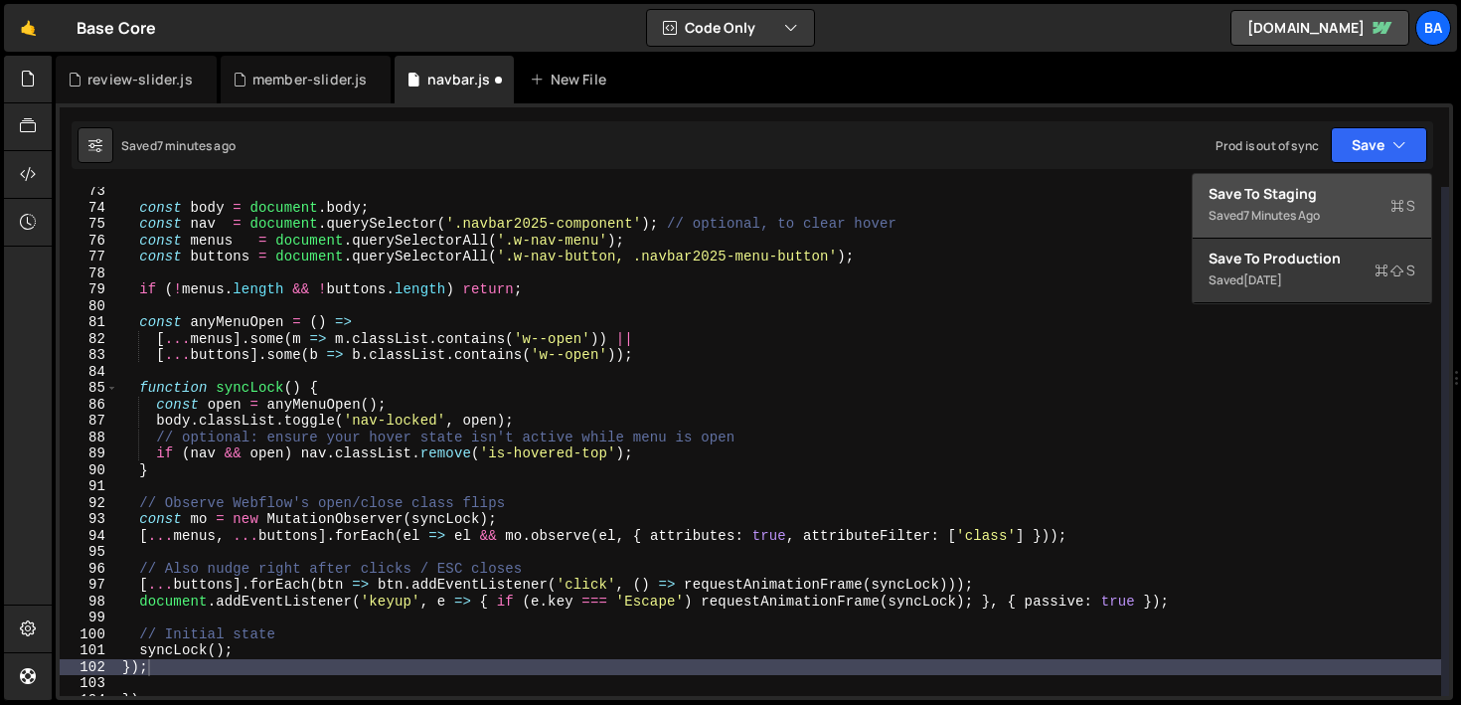
click at [1342, 181] on button "Save to Staging S Saved 7 minutes ago" at bounding box center [1311, 206] width 238 height 65
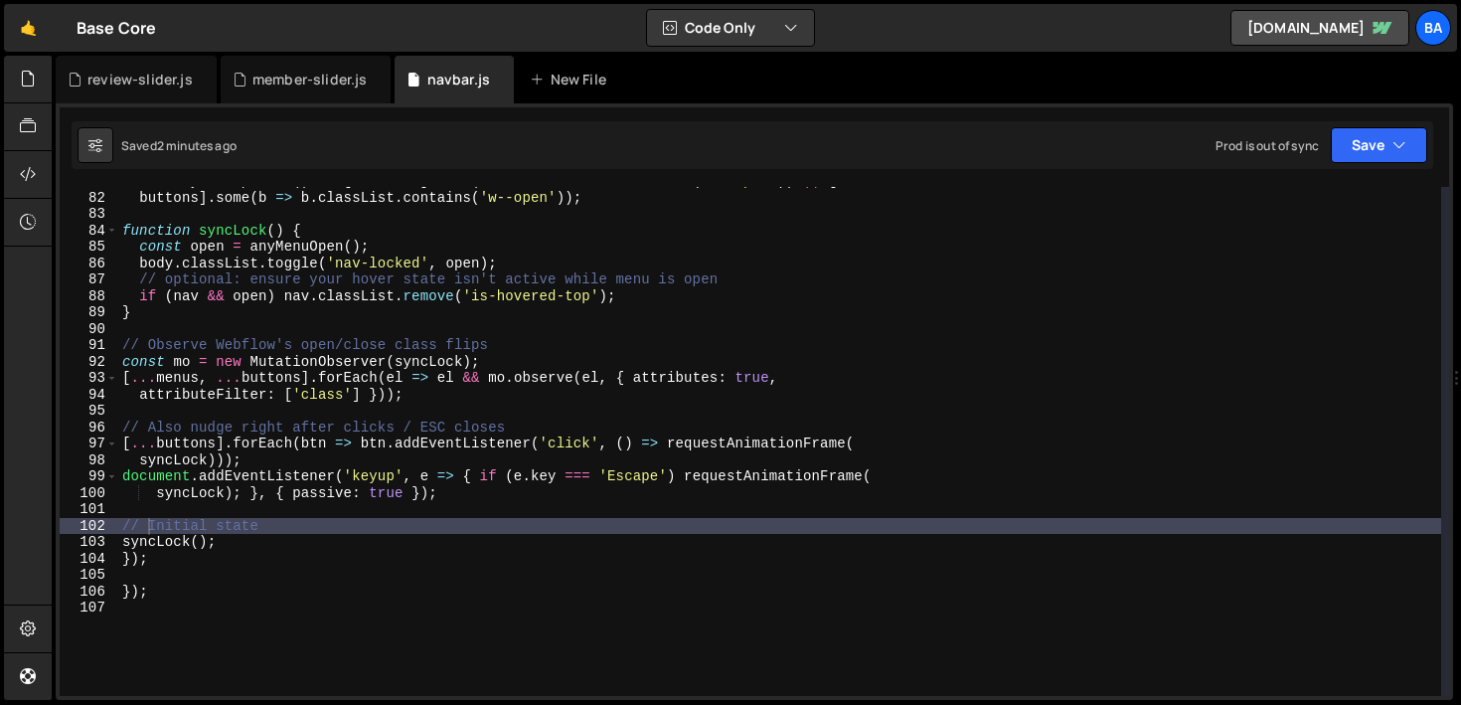
scroll to position [1326, 0]
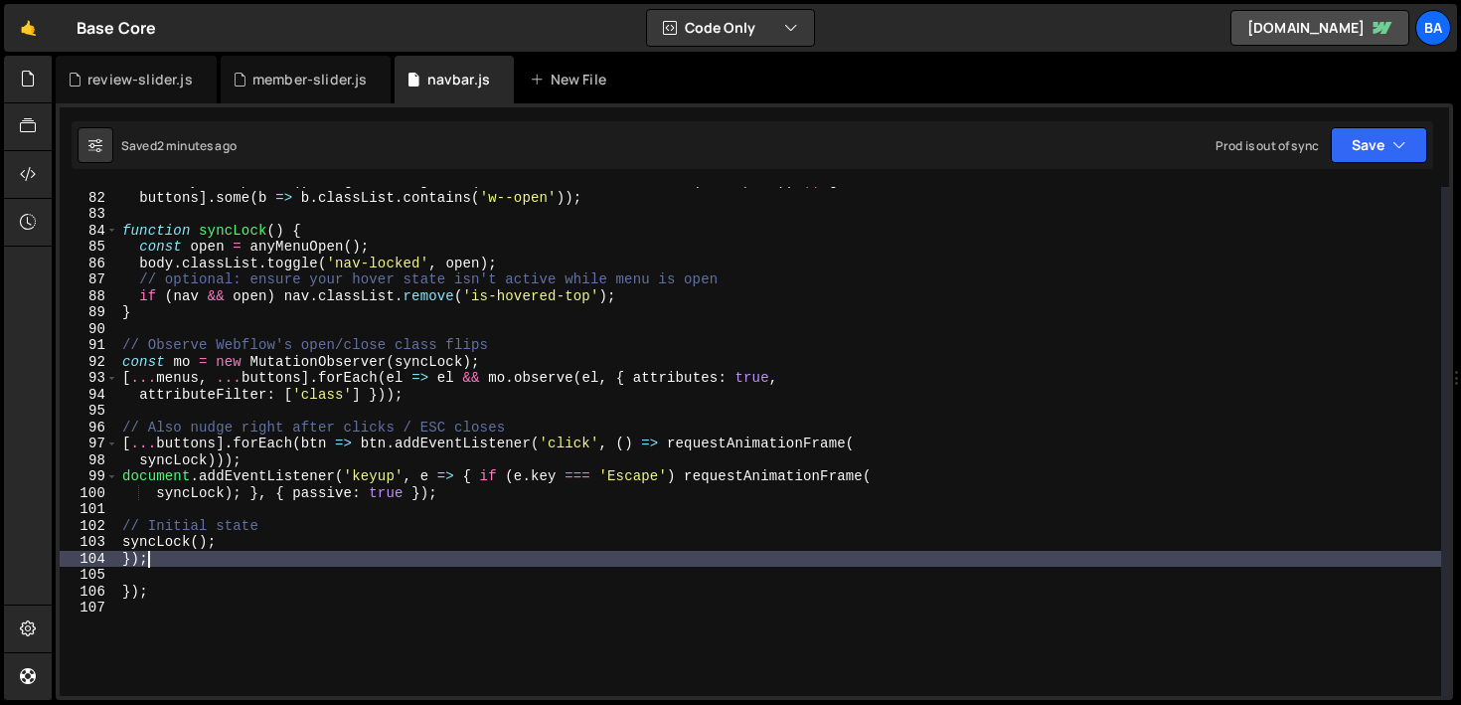
click at [185, 557] on div "const anyMenuOpen = ( ) => [ ... menus ] . some ( m => m . classList . contains…" at bounding box center [779, 444] width 1323 height 542
type textarea "}"
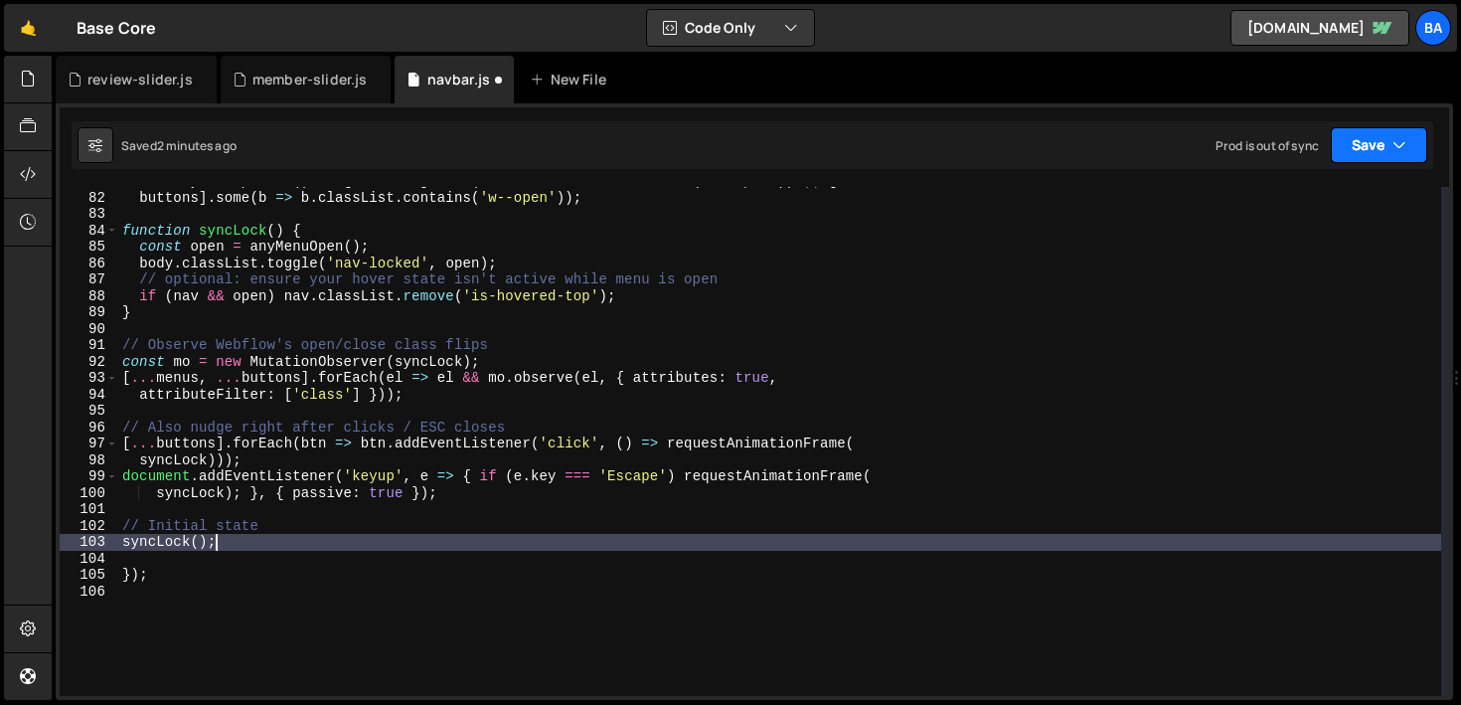
click at [1363, 157] on button "Save" at bounding box center [1379, 145] width 96 height 36
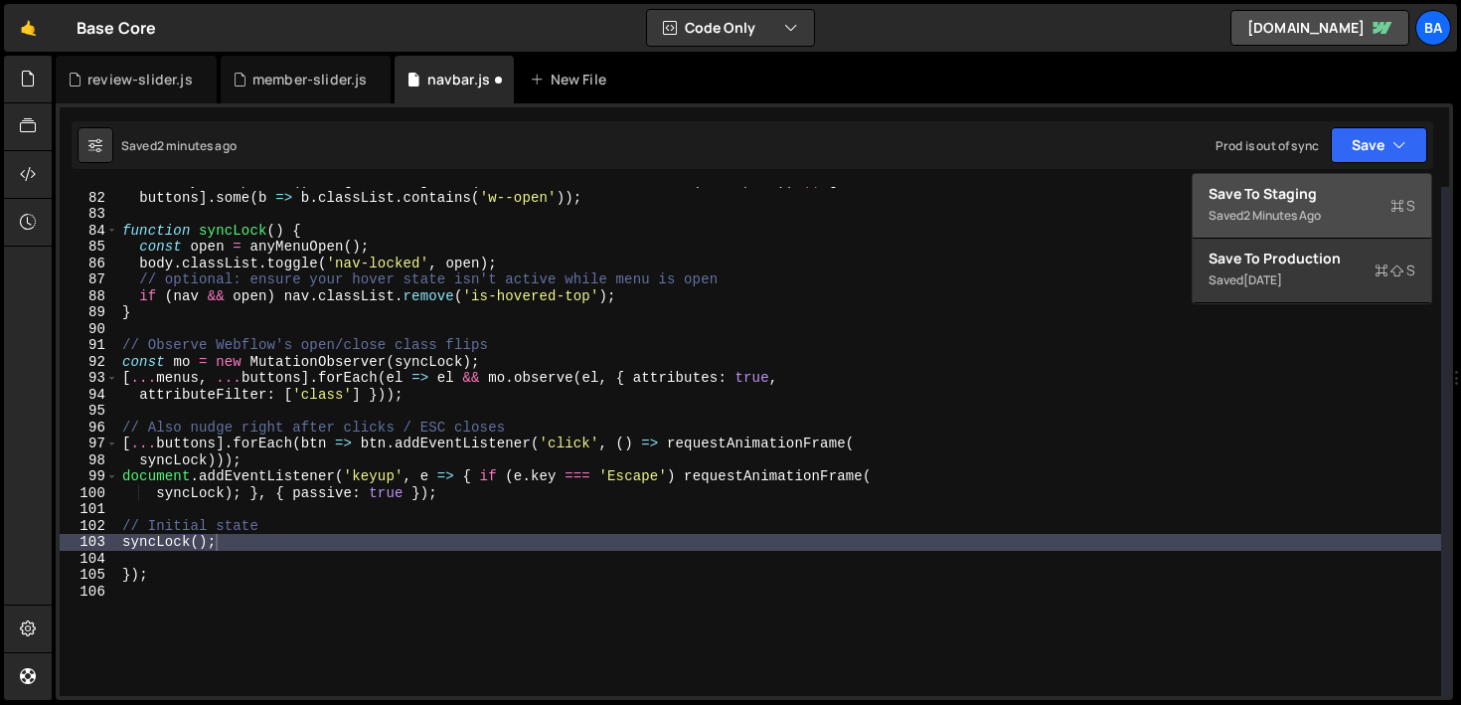
click at [1329, 193] on div "Save to Staging S" at bounding box center [1311, 194] width 207 height 20
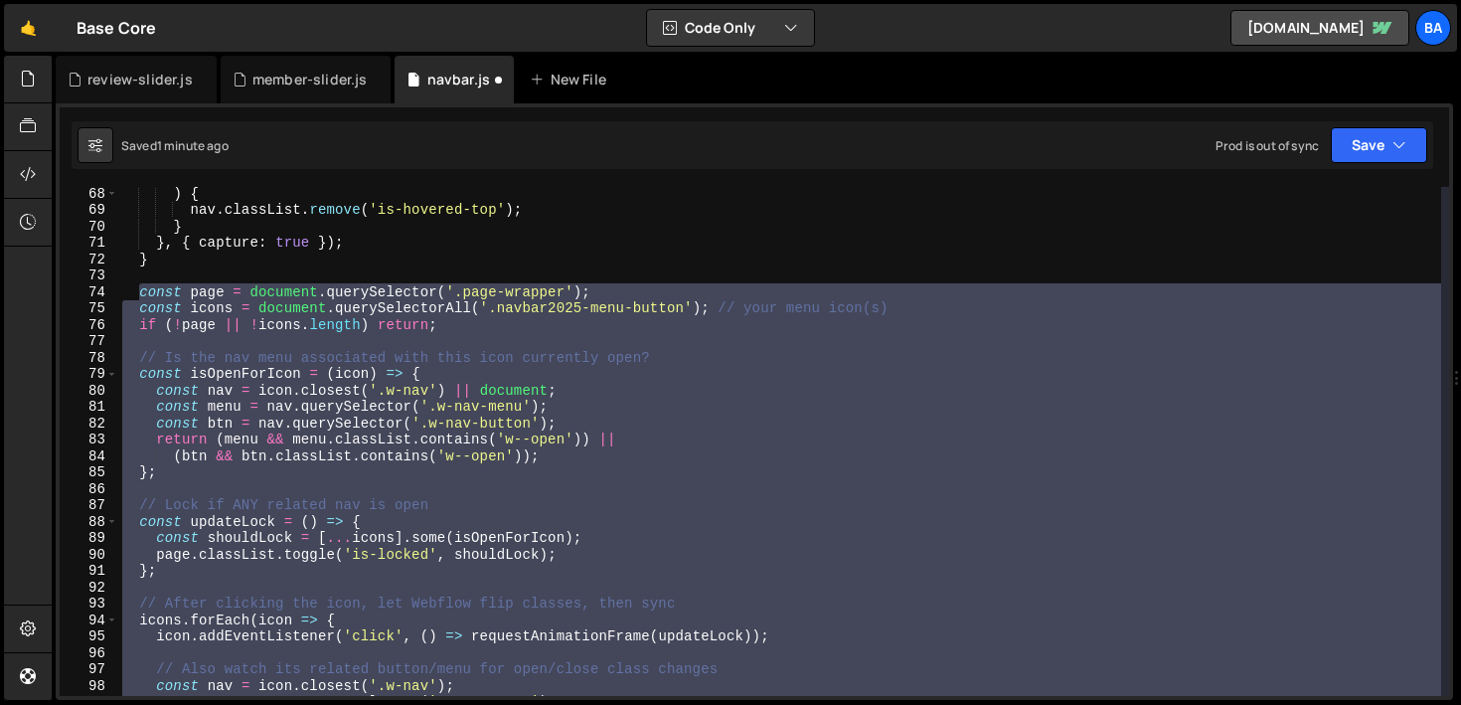
scroll to position [1100, 0]
click at [499, 385] on div ") { nav . classList . remove ( 'is-hovered-top' ) ; } } , { capture : true }) ;…" at bounding box center [779, 441] width 1323 height 509
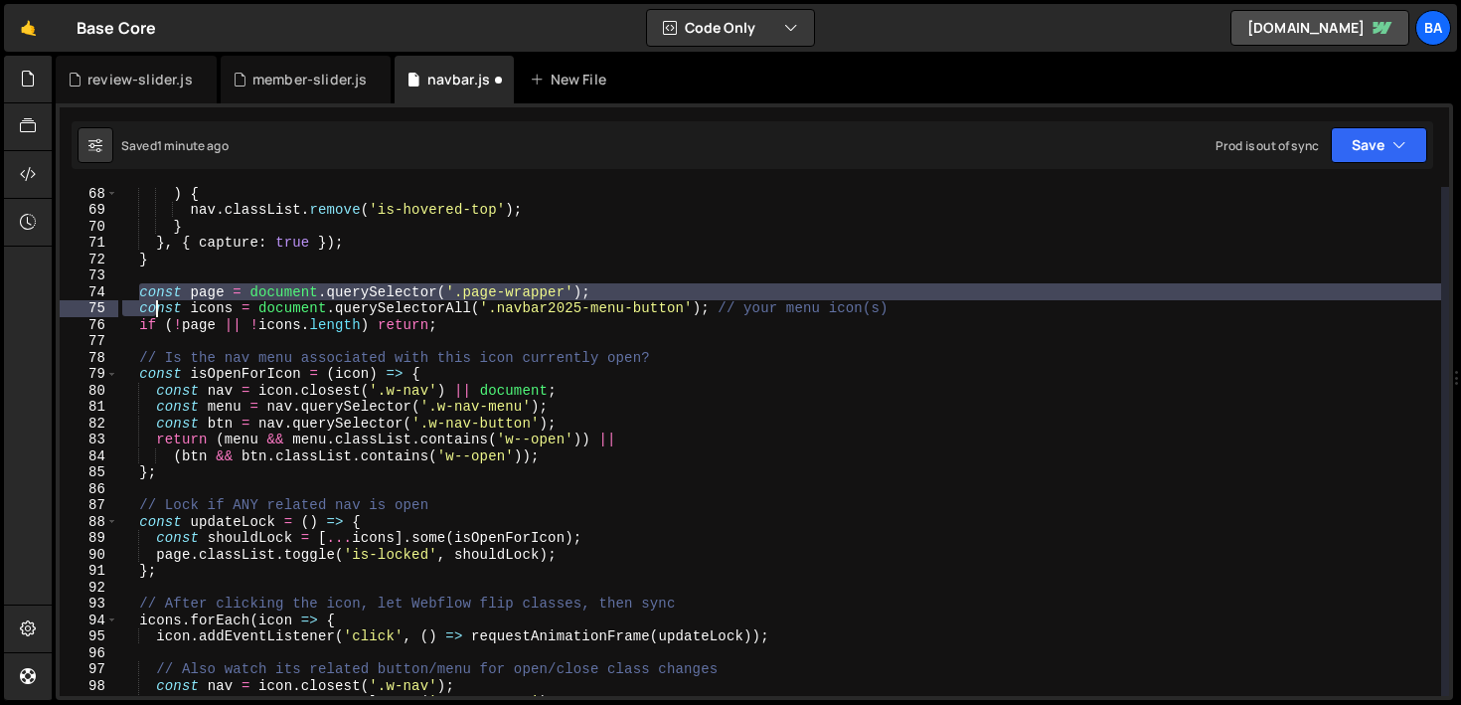
scroll to position [1360, 0]
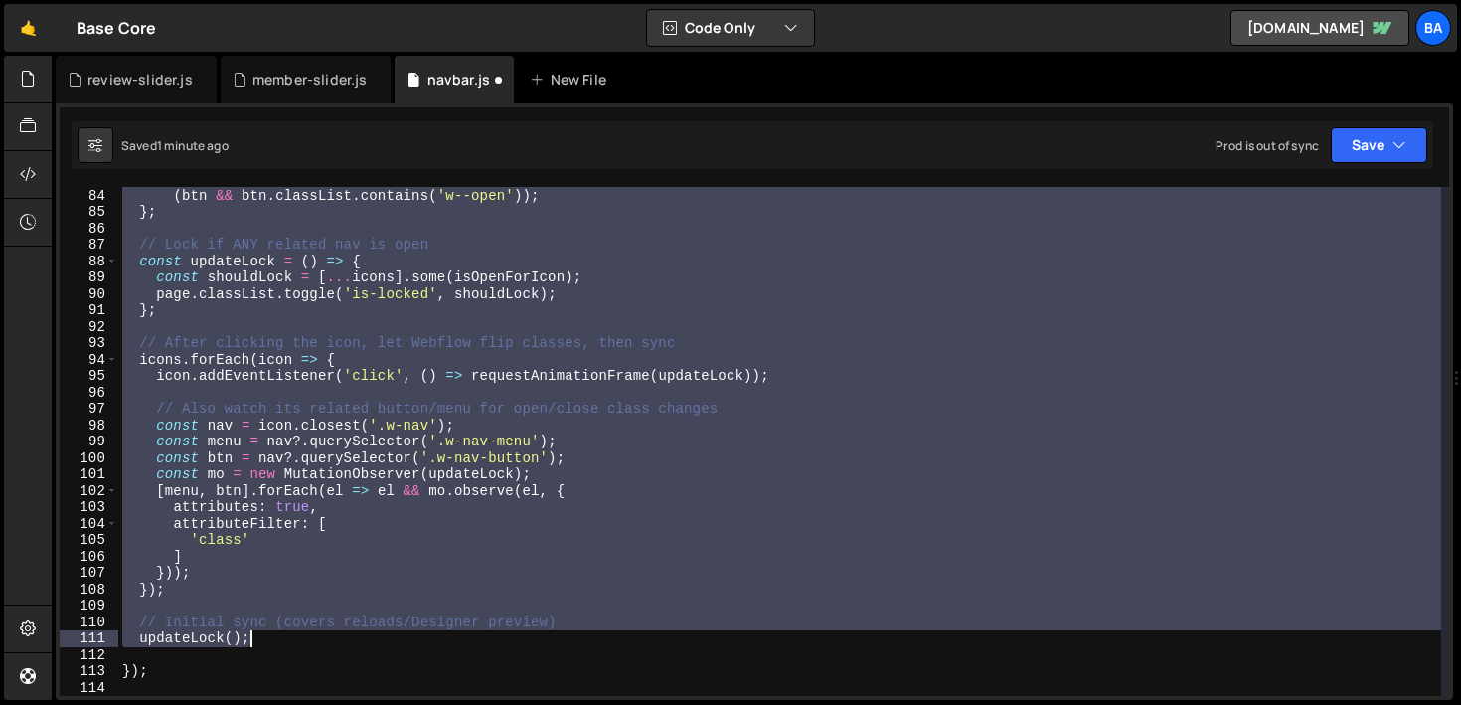
drag, startPoint x: 138, startPoint y: 289, endPoint x: 346, endPoint y: 639, distance: 406.8
click at [345, 641] on div "return ( menu && menu . classList . contains ( 'w--open' )) || ( btn && btn . c…" at bounding box center [779, 442] width 1323 height 542
type textarea "// Initial sync (covers reloads/Designer preview) updateLock();"
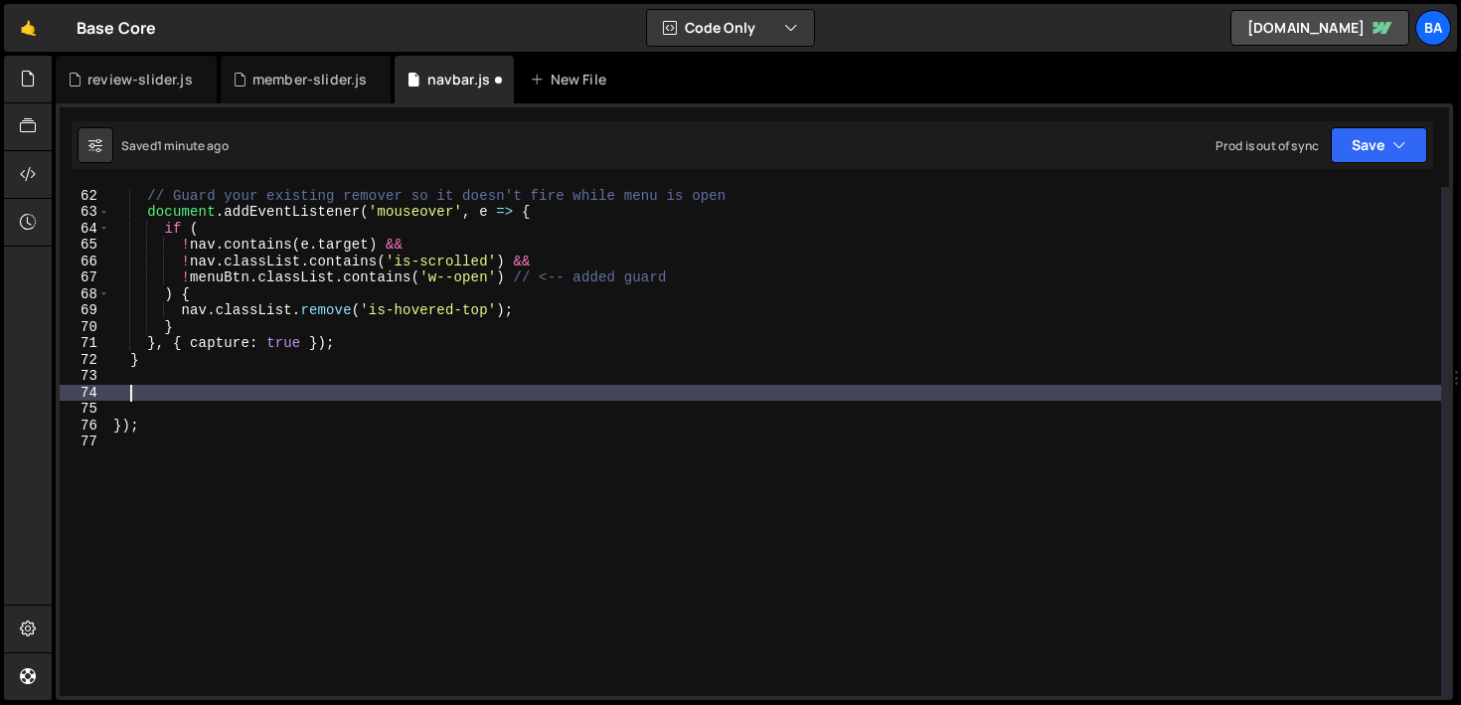
scroll to position [979, 0]
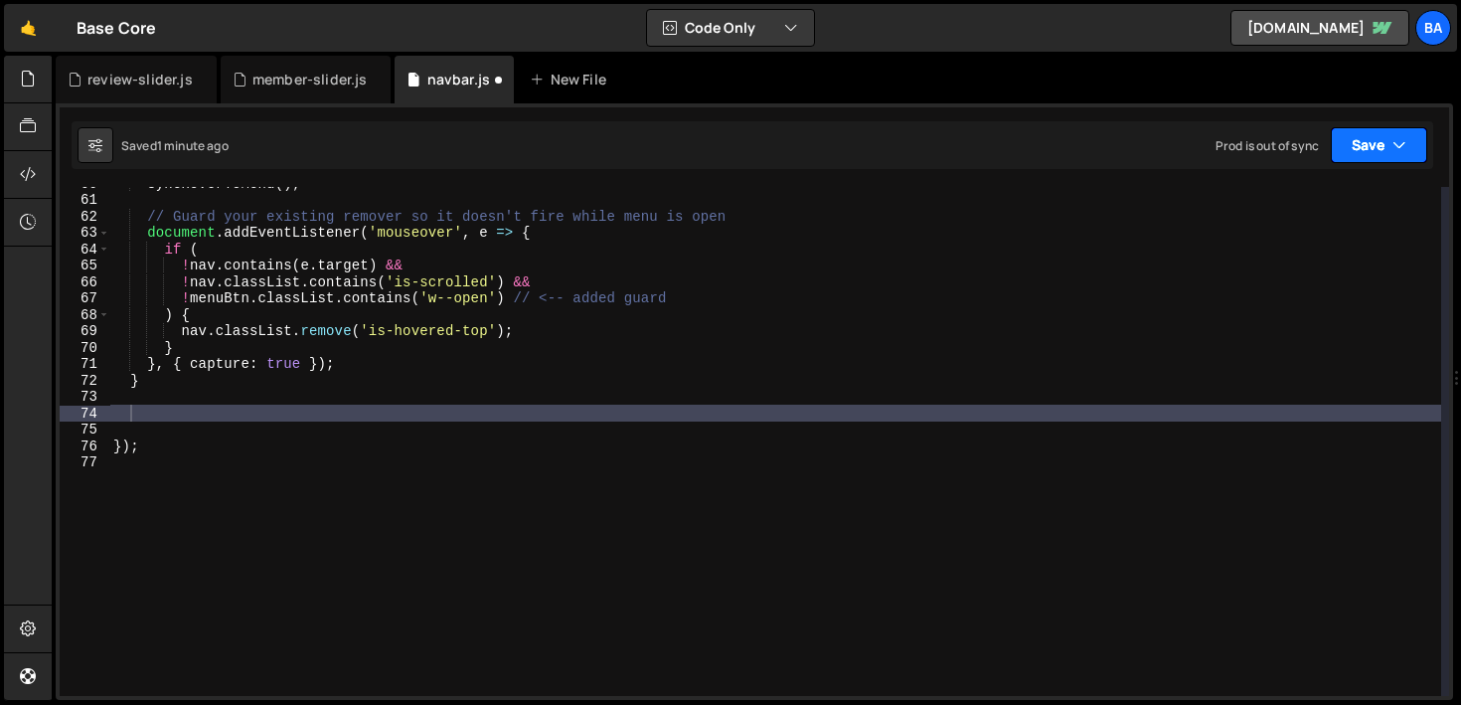
click at [1385, 155] on button "Save" at bounding box center [1379, 145] width 96 height 36
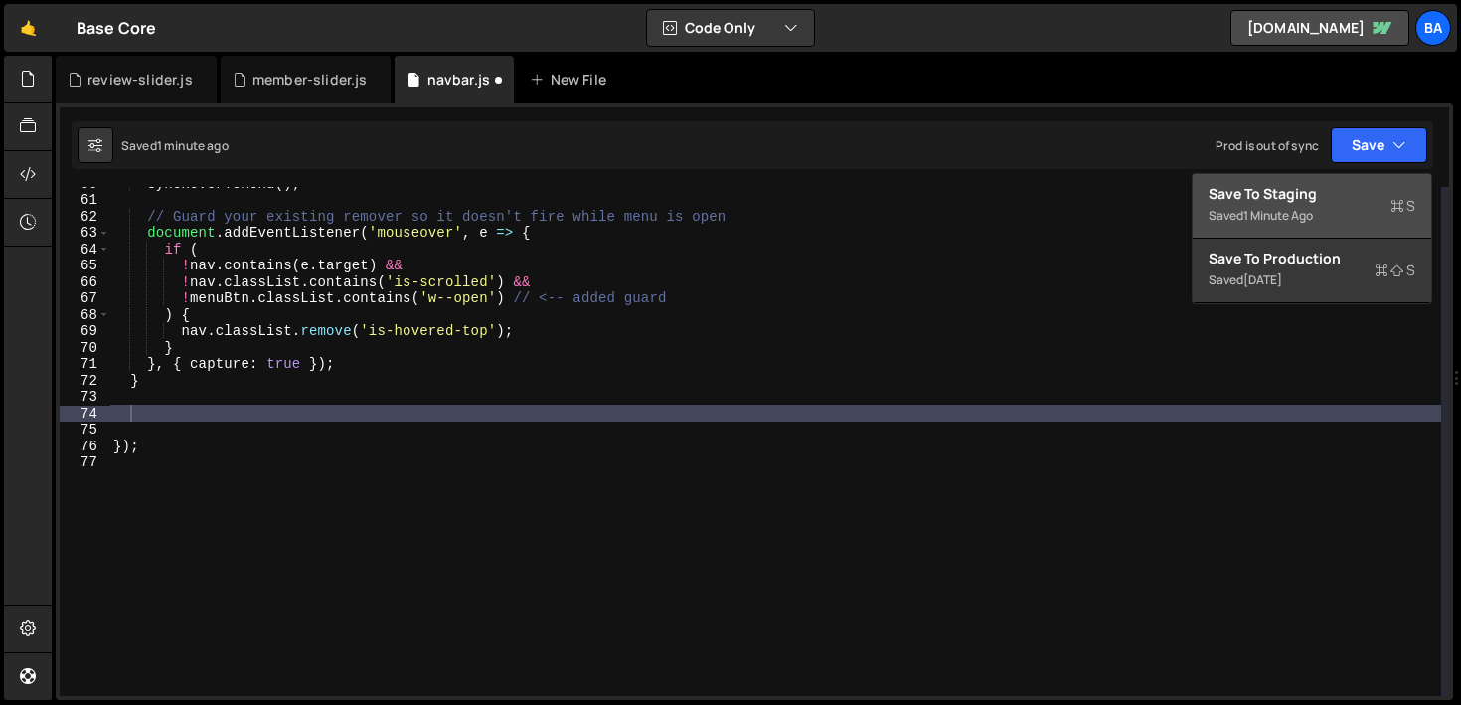
click at [1330, 190] on div "Save to Staging S" at bounding box center [1311, 194] width 207 height 20
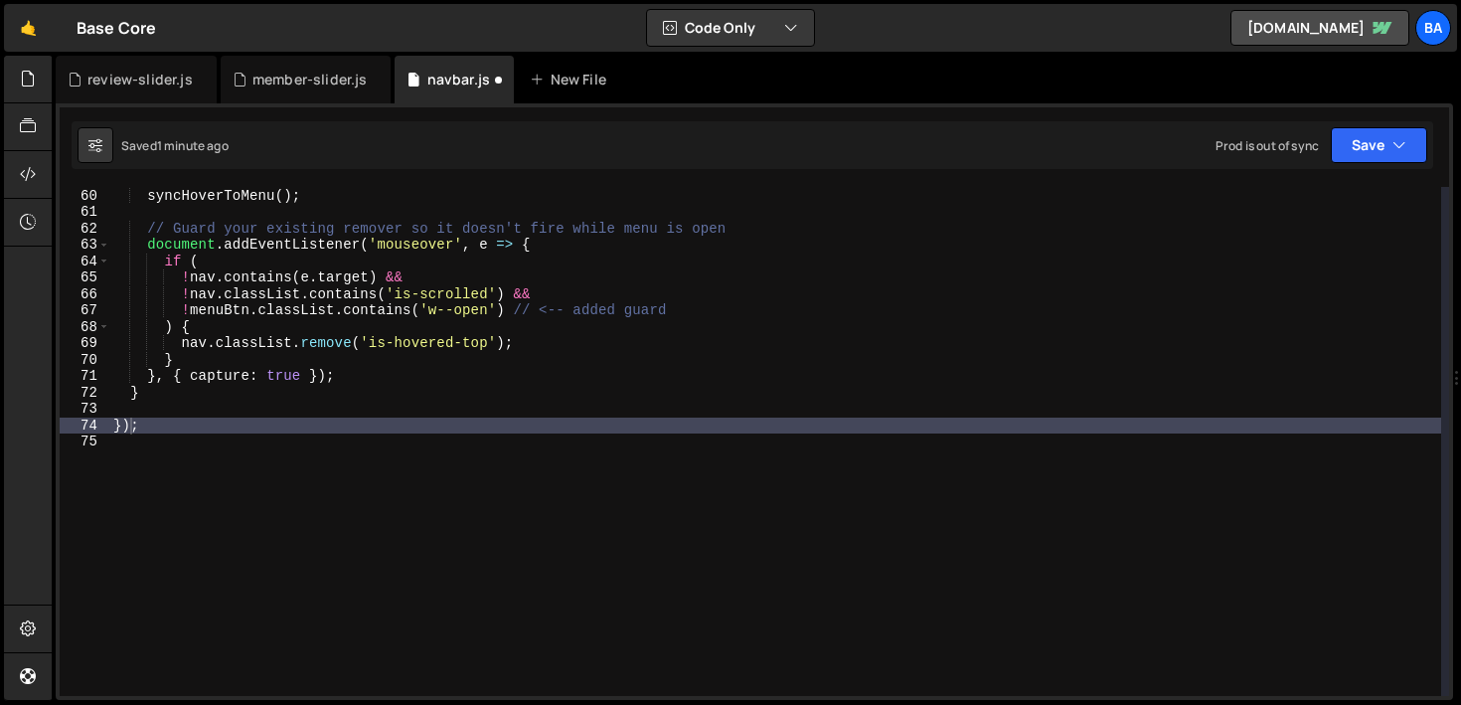
scroll to position [967, 0]
type textarea "}"
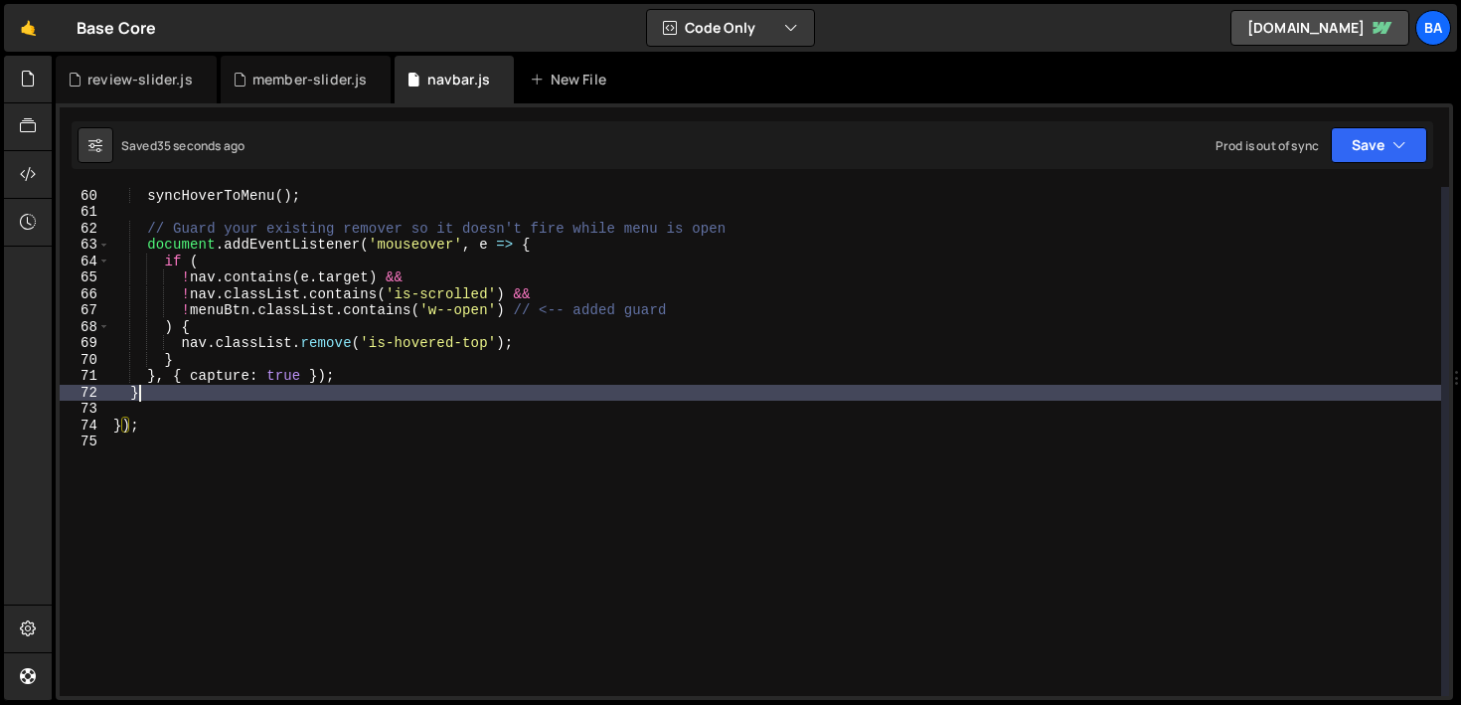
click at [212, 396] on div "// Initial sync on load syncHoverToMenu ( ) ; // Guard your existing remover so…" at bounding box center [775, 442] width 1332 height 542
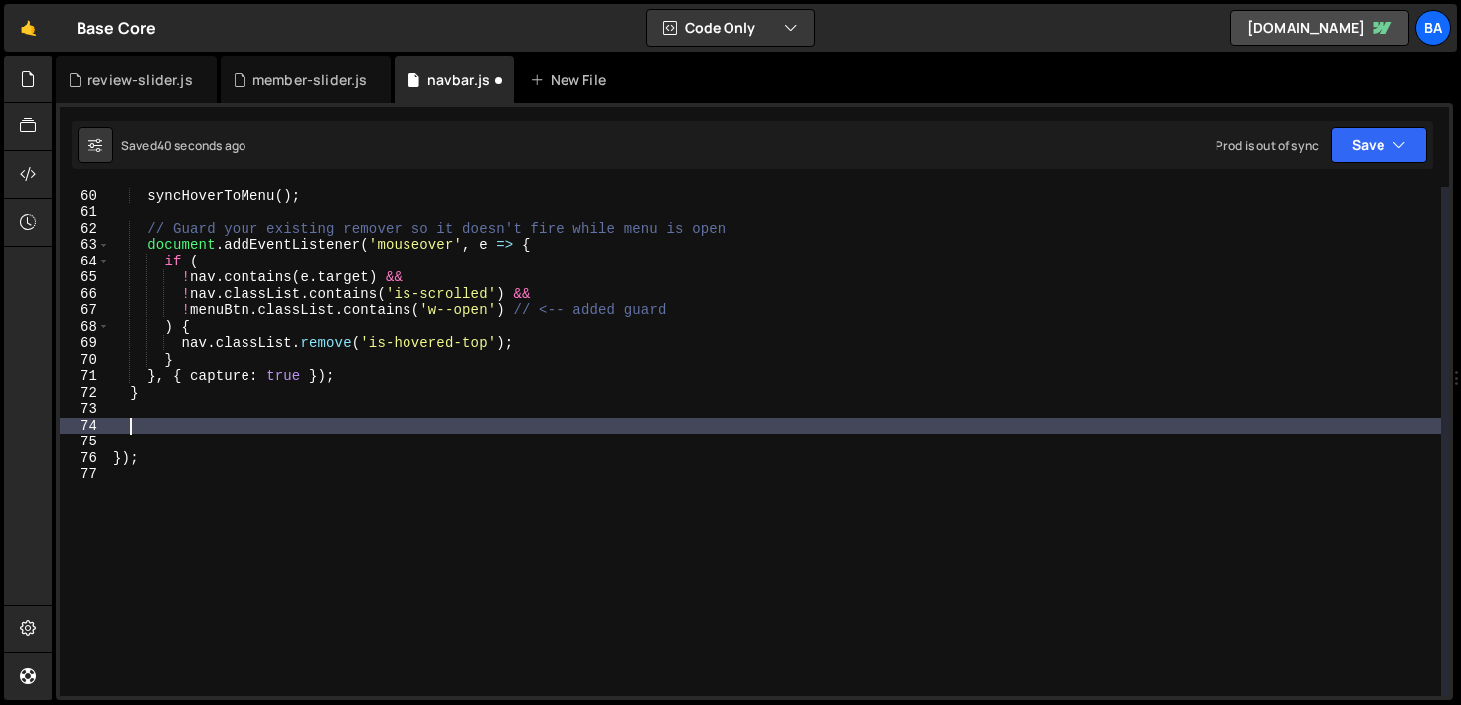
paste textarea "});"
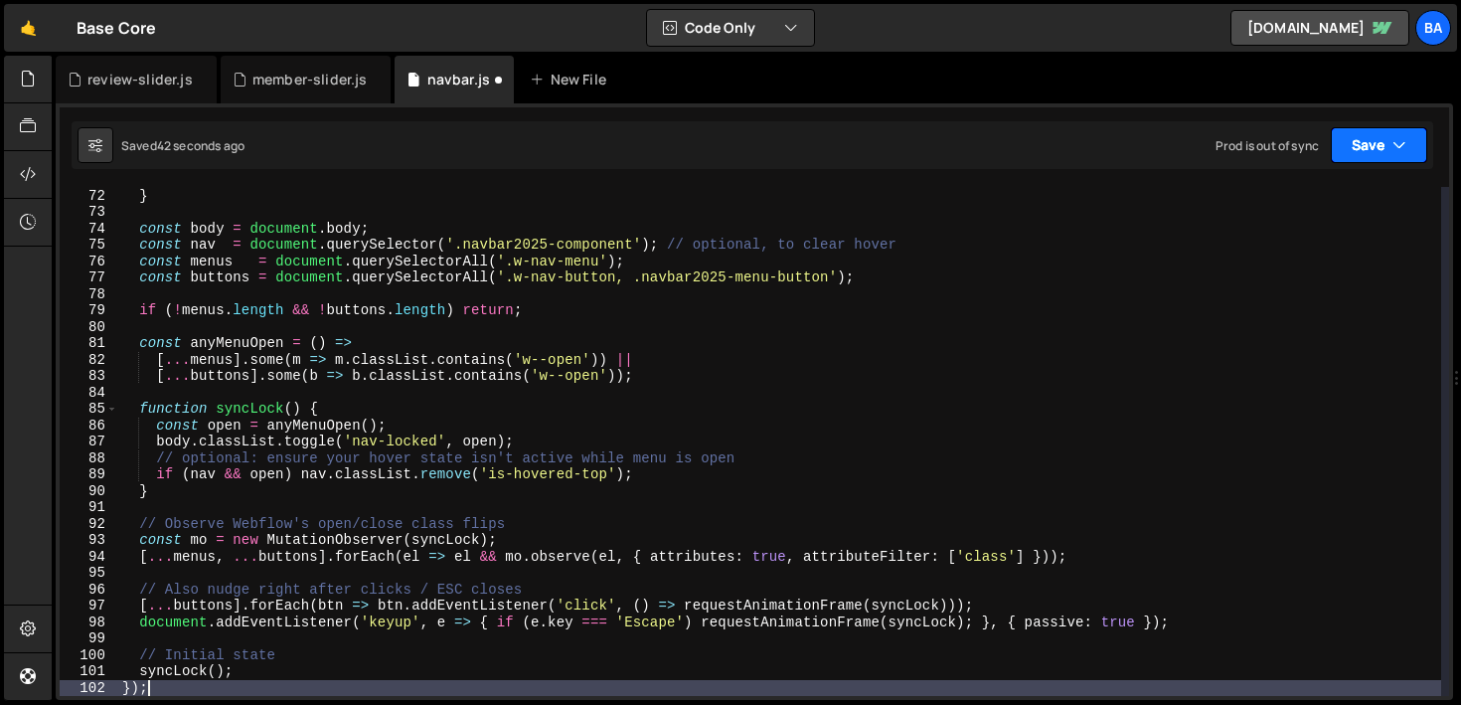
click at [1365, 145] on button "Save" at bounding box center [1379, 145] width 96 height 36
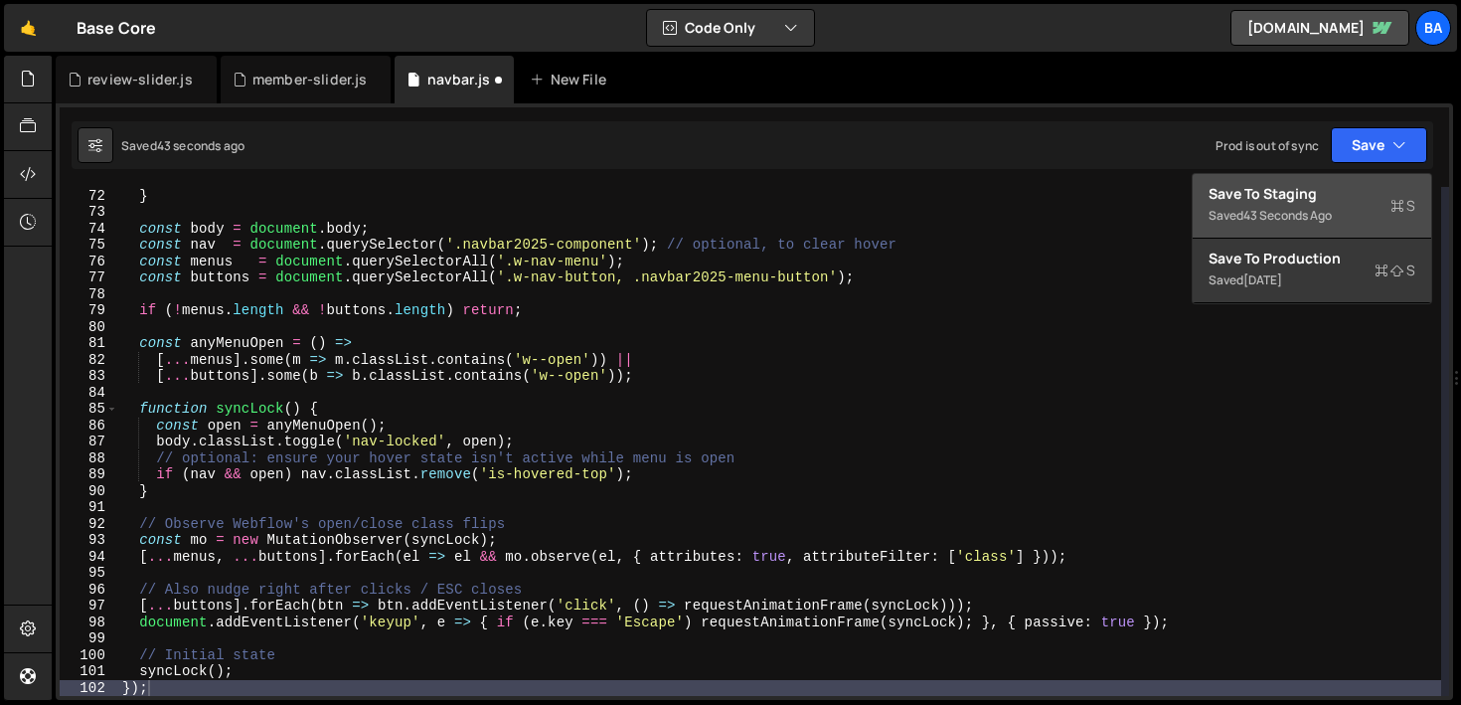
click at [1314, 196] on div "Save to Staging S" at bounding box center [1311, 194] width 207 height 20
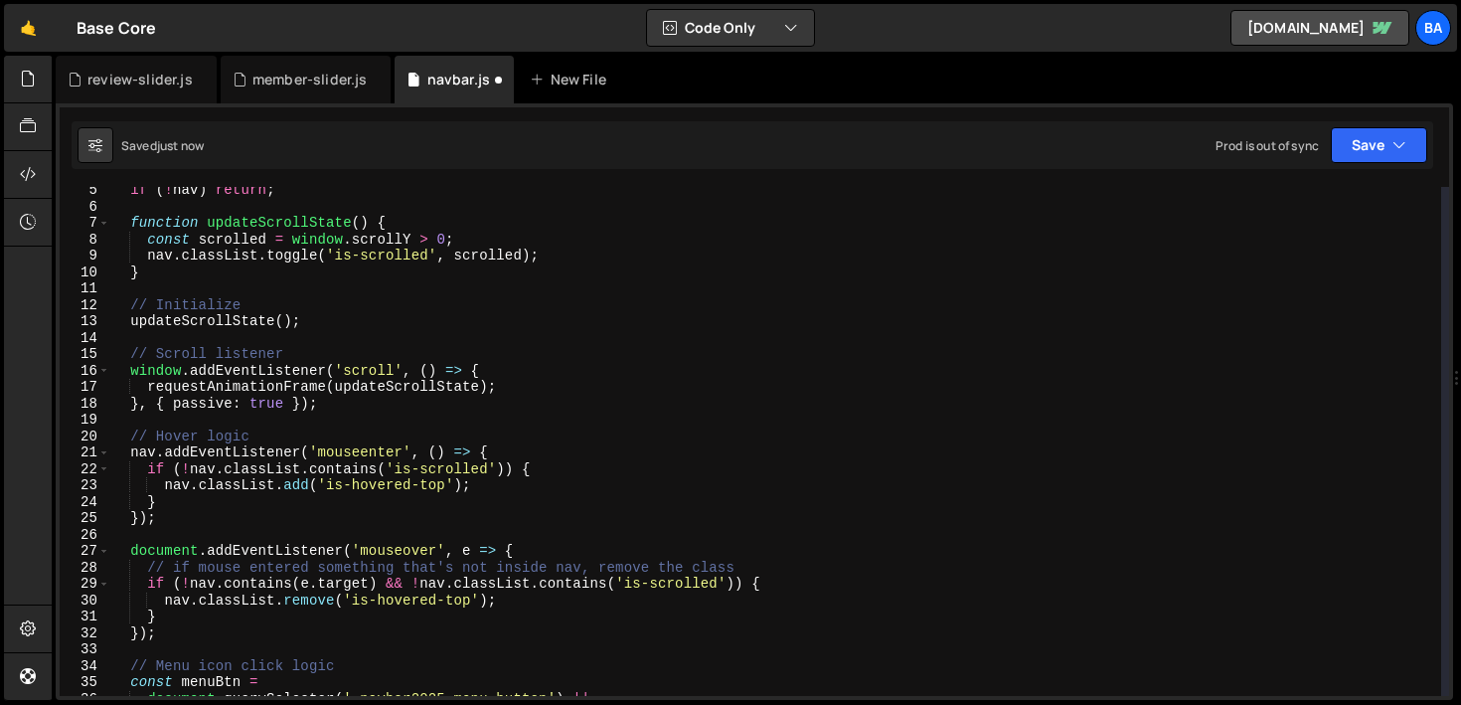
scroll to position [0, 0]
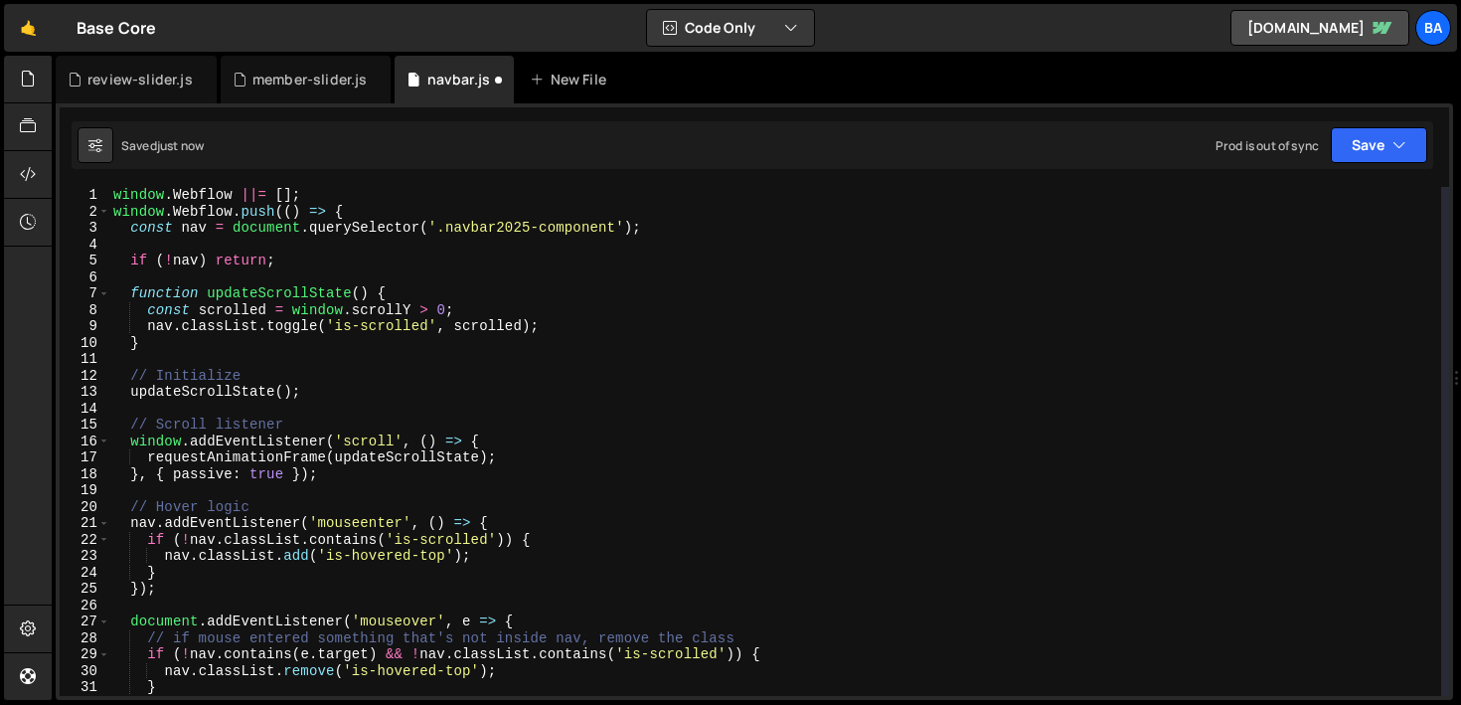
click at [385, 202] on div "window . Webflow ||= [ ] ; window . Webflow . push (( ) => { const nav = docume…" at bounding box center [775, 458] width 1332 height 542
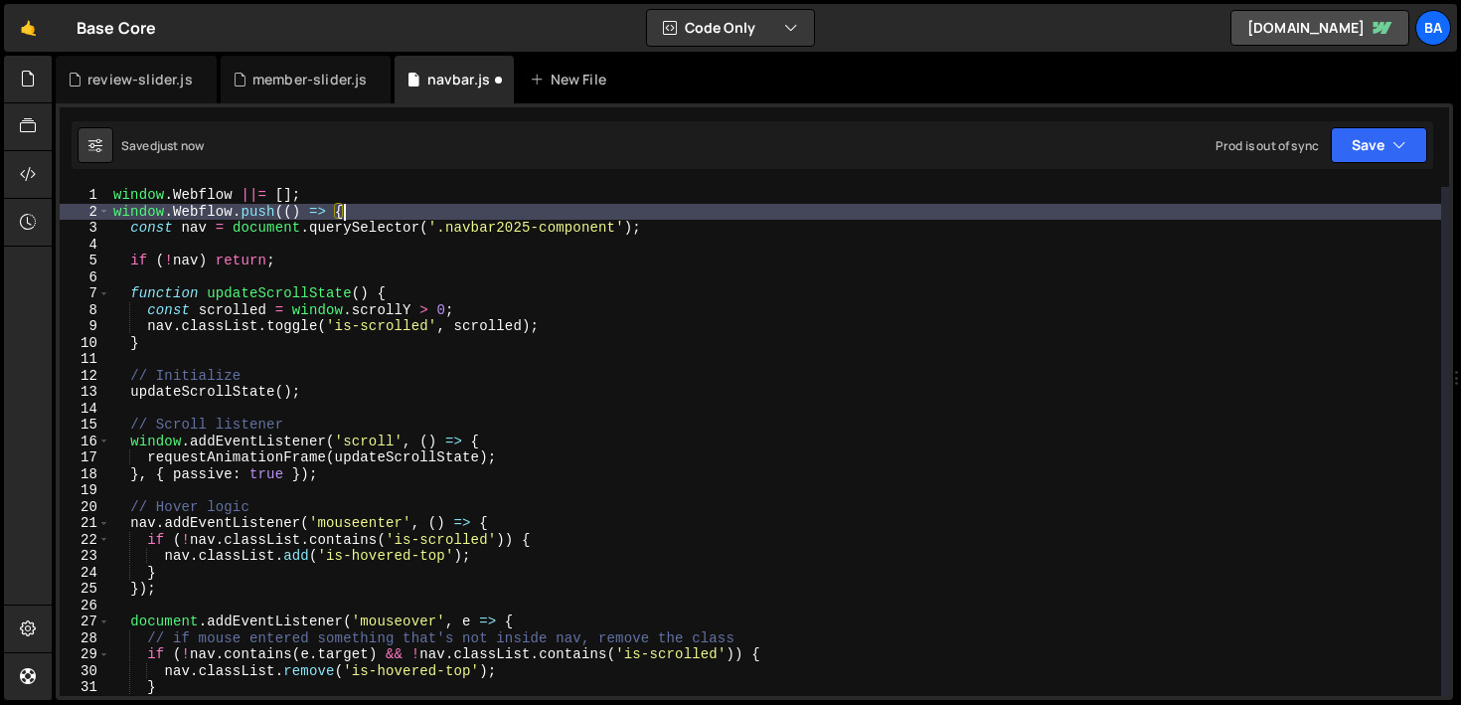
click at [383, 209] on div "window . Webflow ||= [ ] ; window . Webflow . push (( ) => { const nav = docume…" at bounding box center [775, 458] width 1332 height 542
type textarea "window.Webflow.push(() => {"
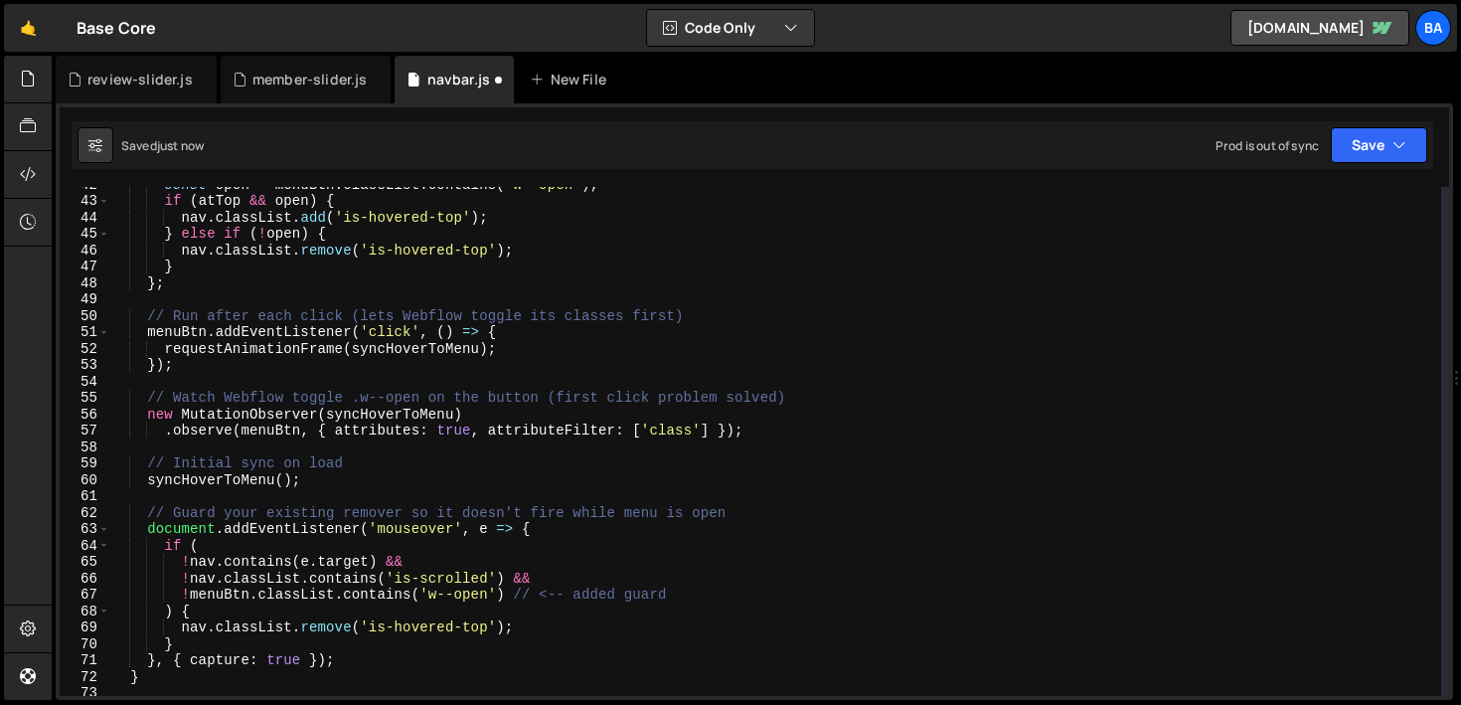
scroll to position [927, 0]
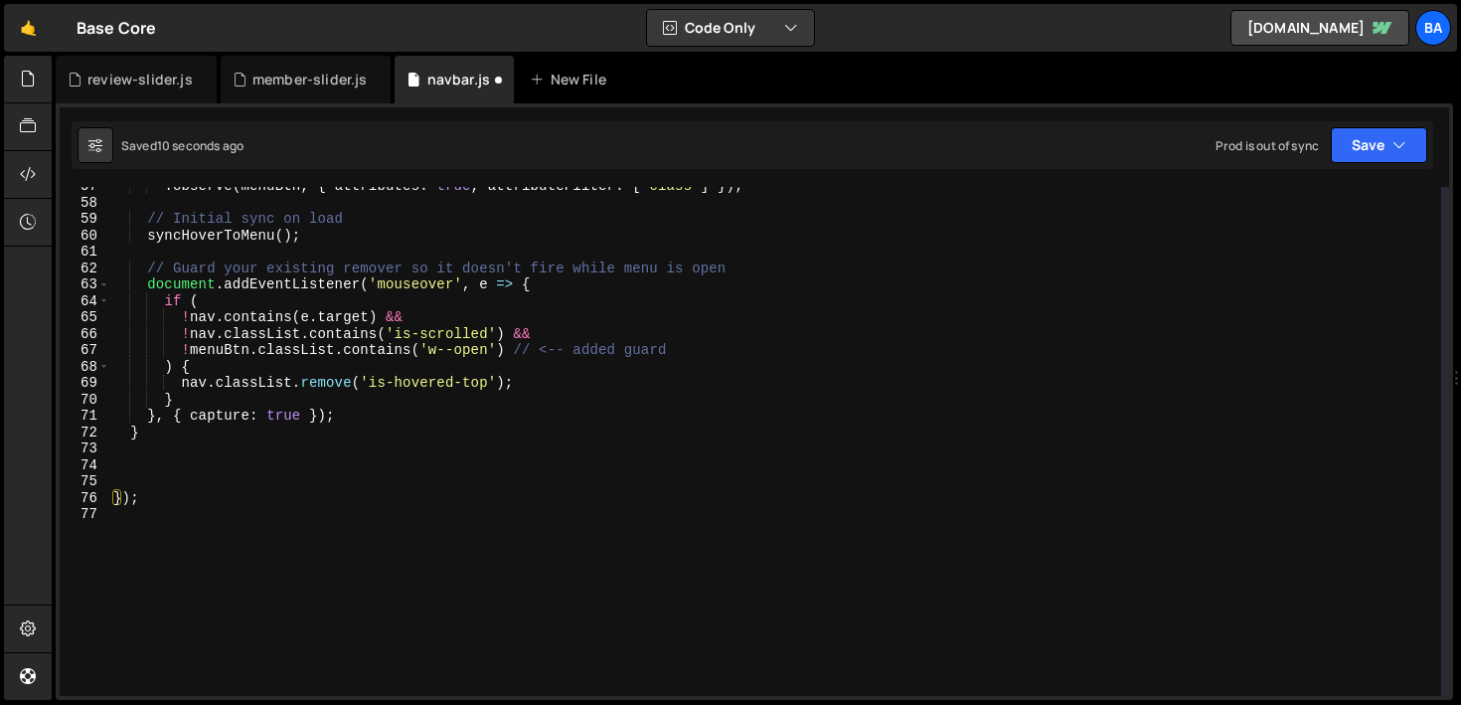
click at [216, 463] on div ". observe ( menuBtn , { attributes : true , attributeFilter : [ 'class' ] }) ; …" at bounding box center [775, 449] width 1332 height 542
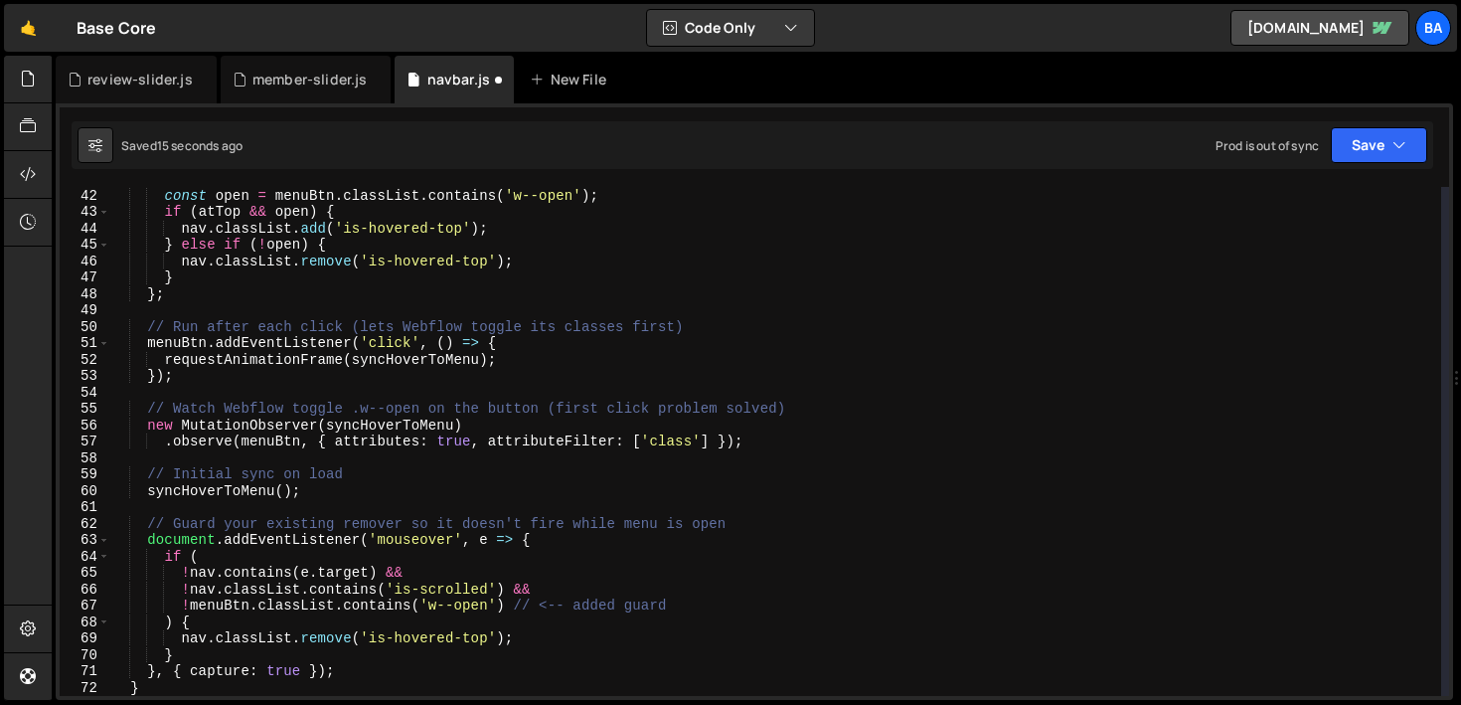
scroll to position [823, 0]
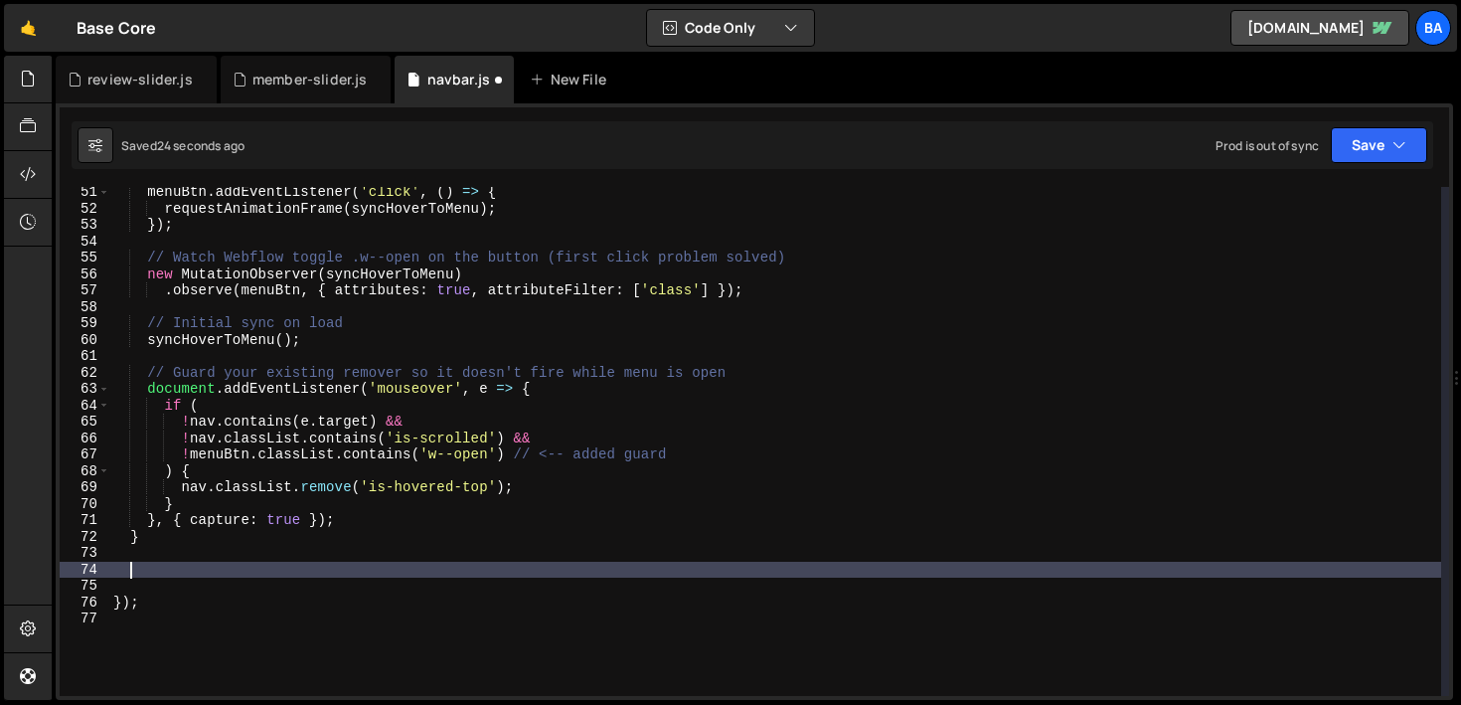
paste textarea
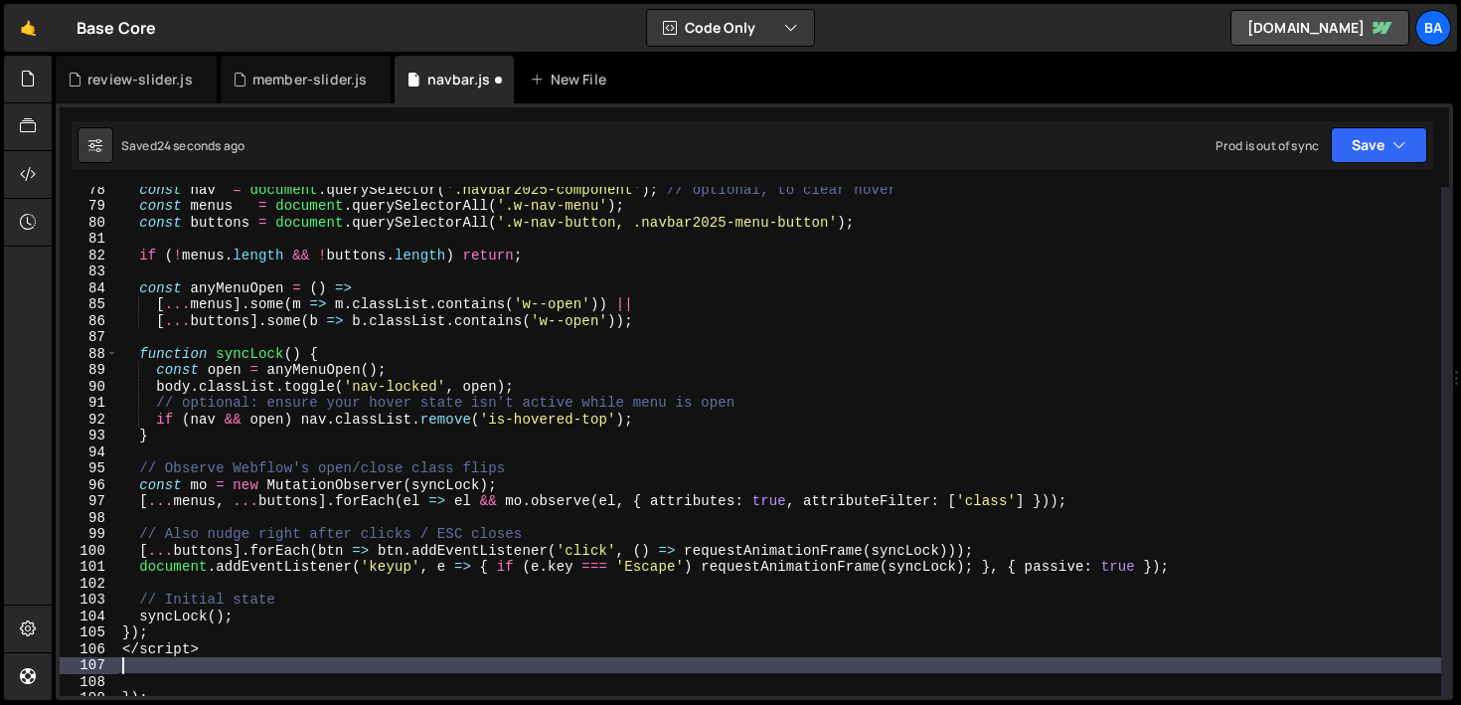
scroll to position [1423, 0]
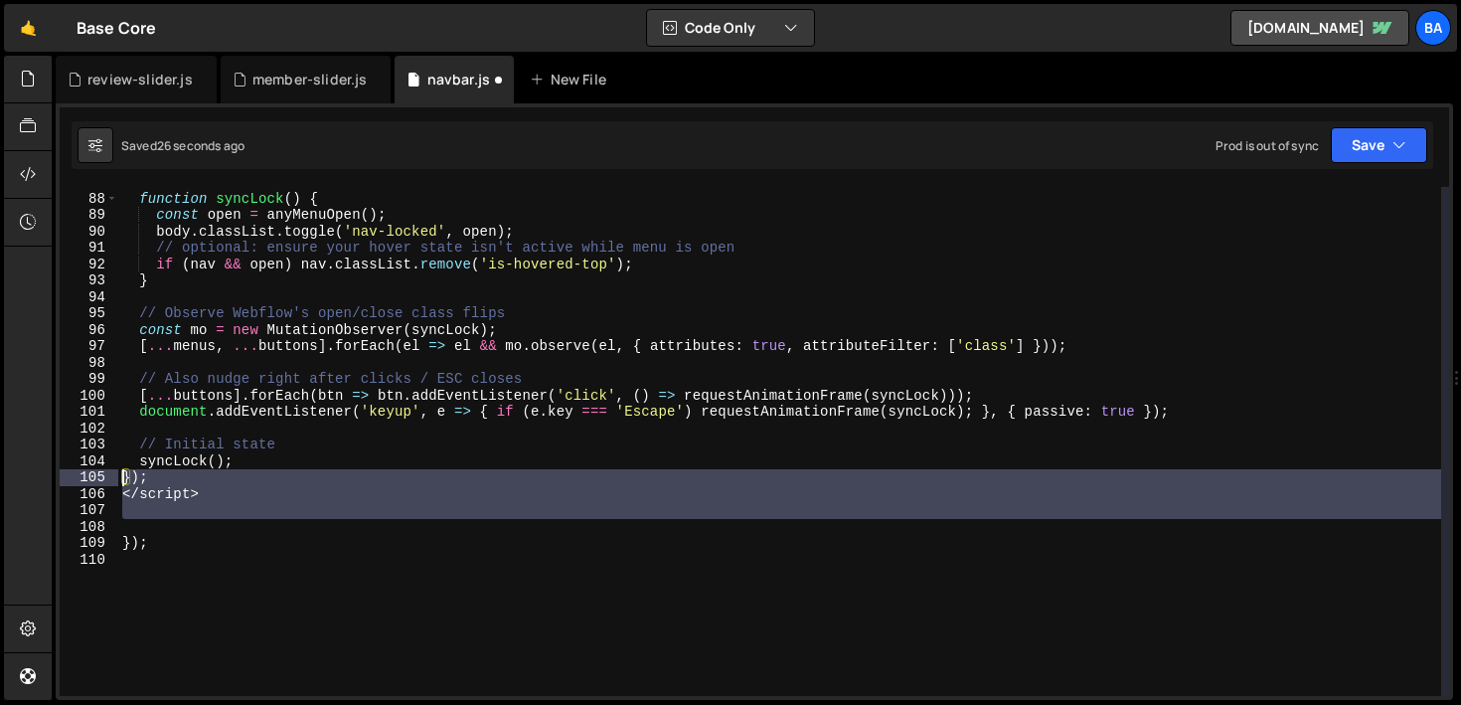
drag, startPoint x: 165, startPoint y: 526, endPoint x: 118, endPoint y: 477, distance: 67.5
click at [84, 478] on div "87 88 89 90 91 92 93 94 95 96 97 98 99 100 101 102 103 104 105 106 107 108 109 …" at bounding box center [754, 441] width 1389 height 509
type textarea "="
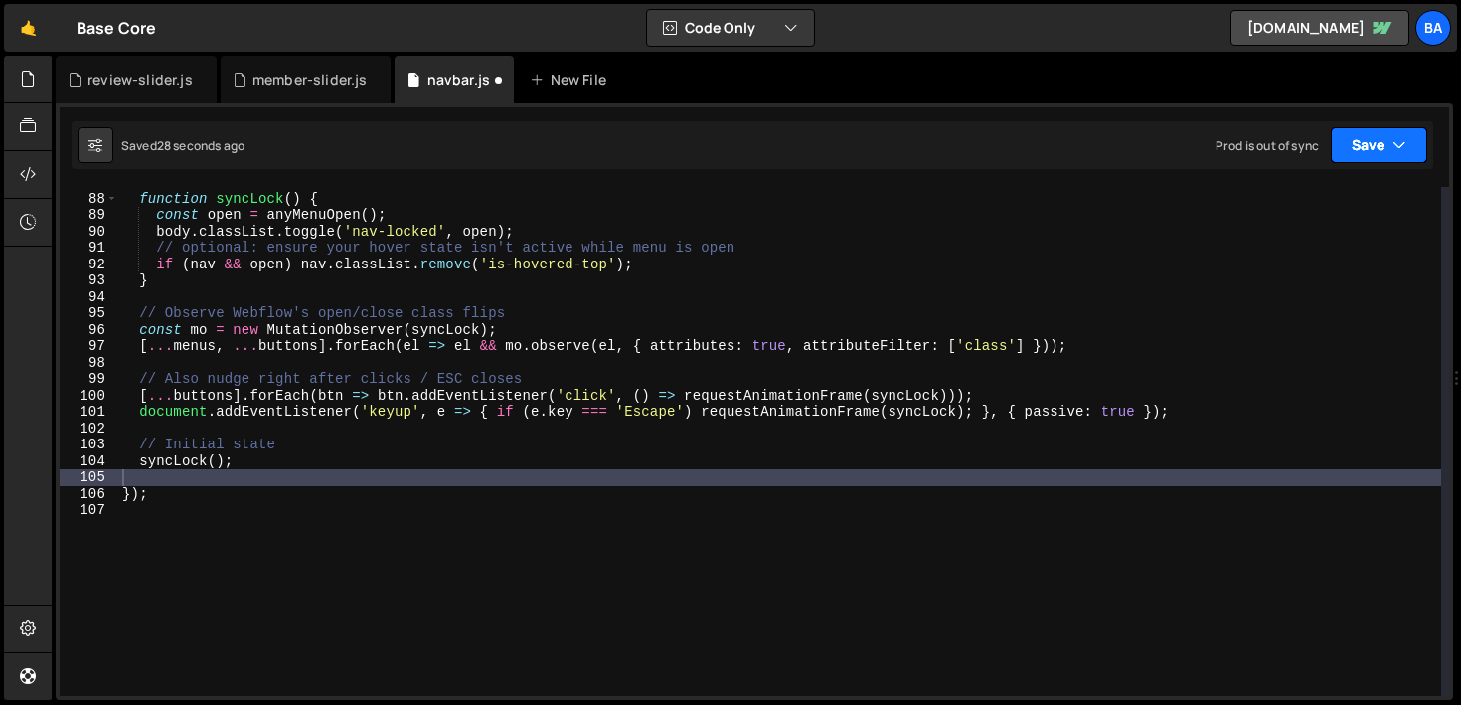
click at [1367, 146] on button "Save" at bounding box center [1379, 145] width 96 height 36
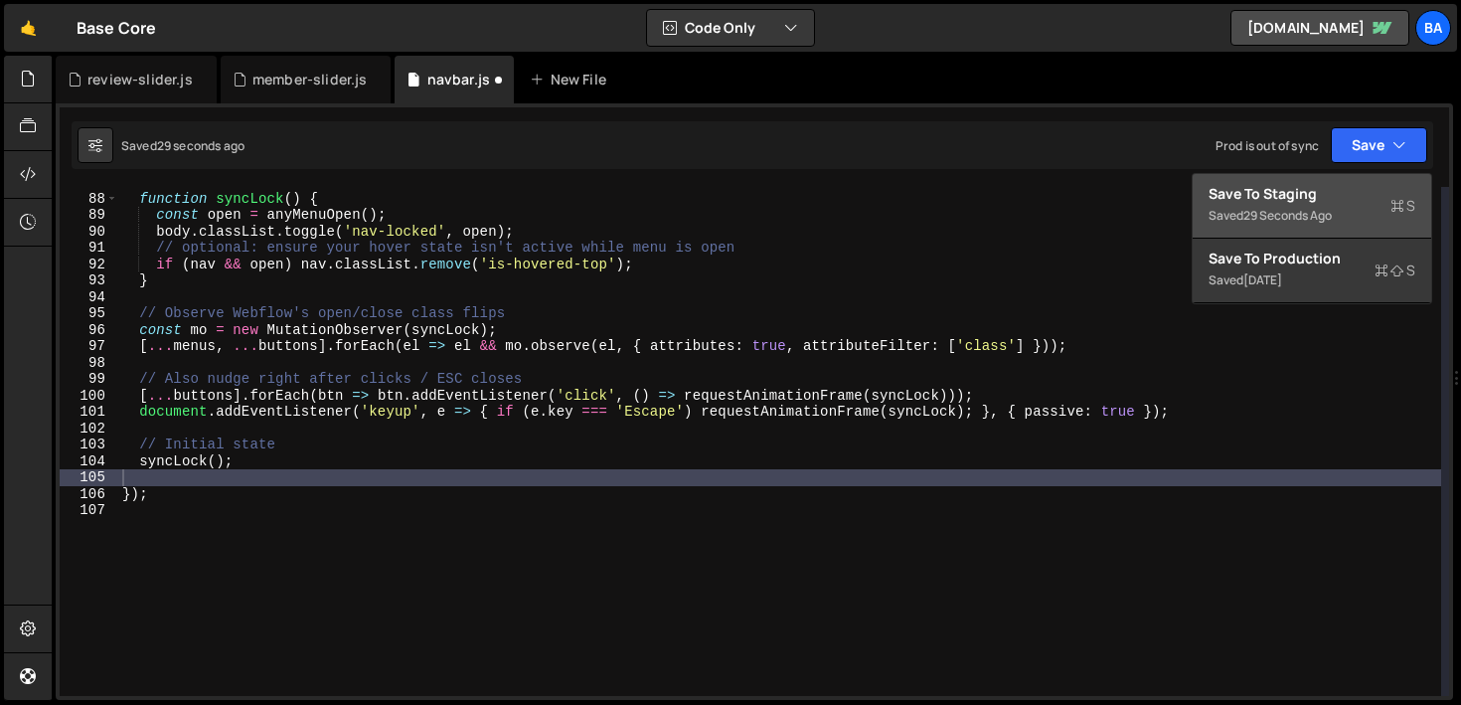
click at [1352, 184] on div "Save to Staging S" at bounding box center [1311, 194] width 207 height 20
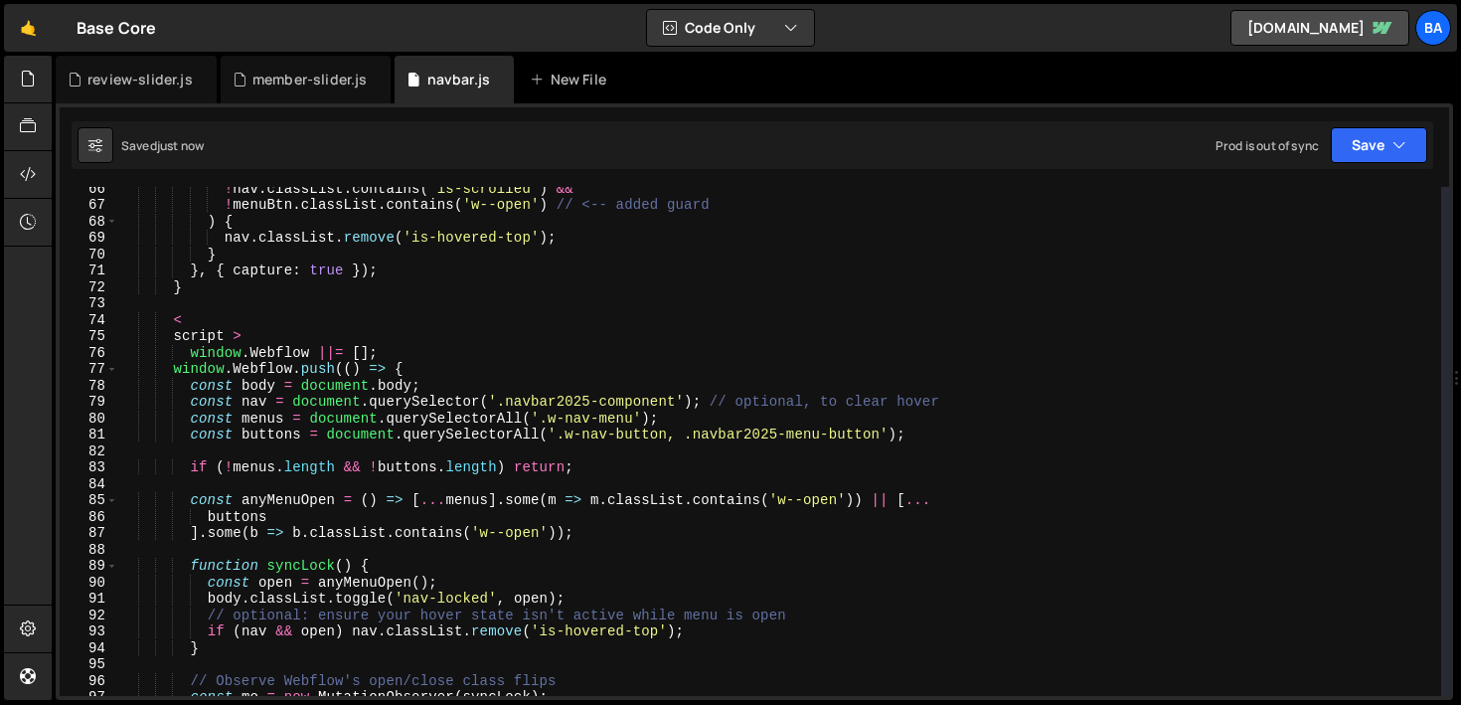
scroll to position [1072, 0]
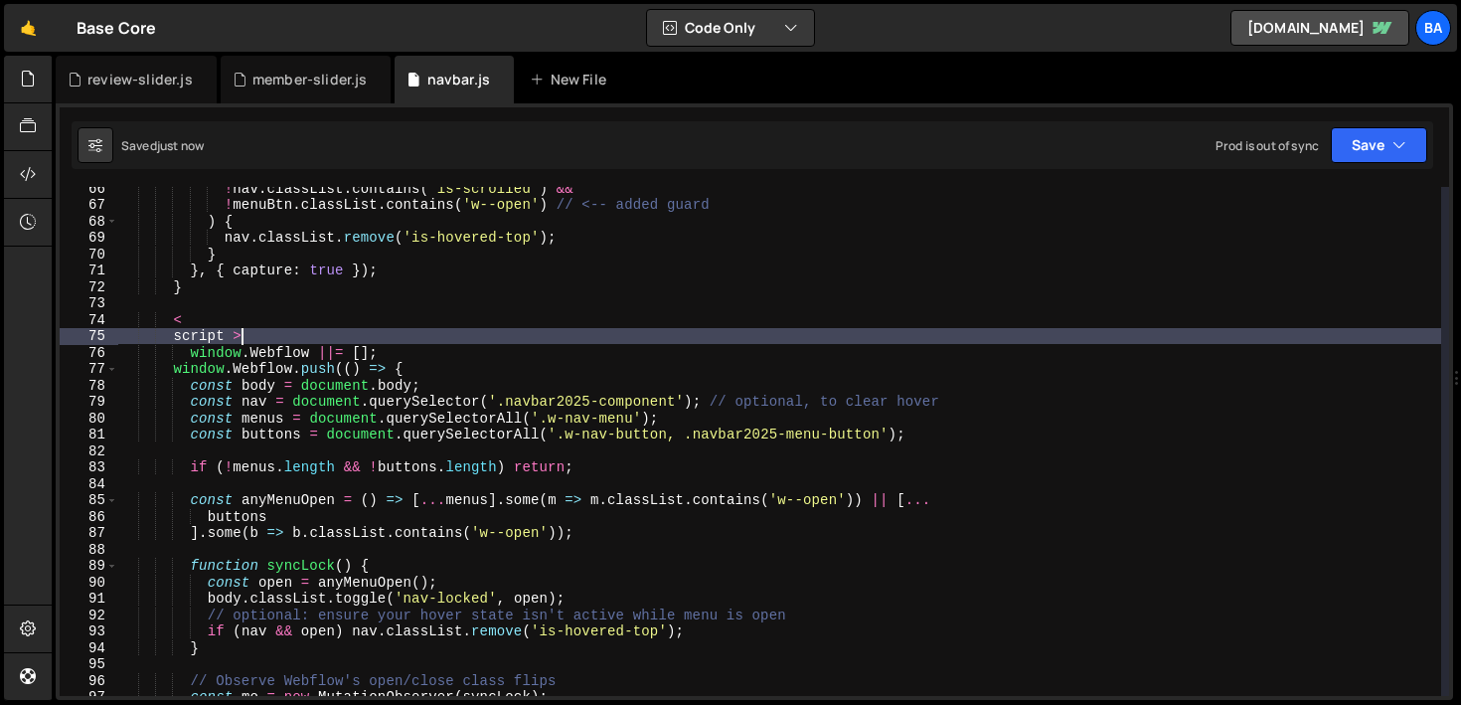
click at [268, 338] on div "! nav . classList . contains ( 'is-scrolled' ) && ! menuBtn . classList . conta…" at bounding box center [779, 451] width 1323 height 542
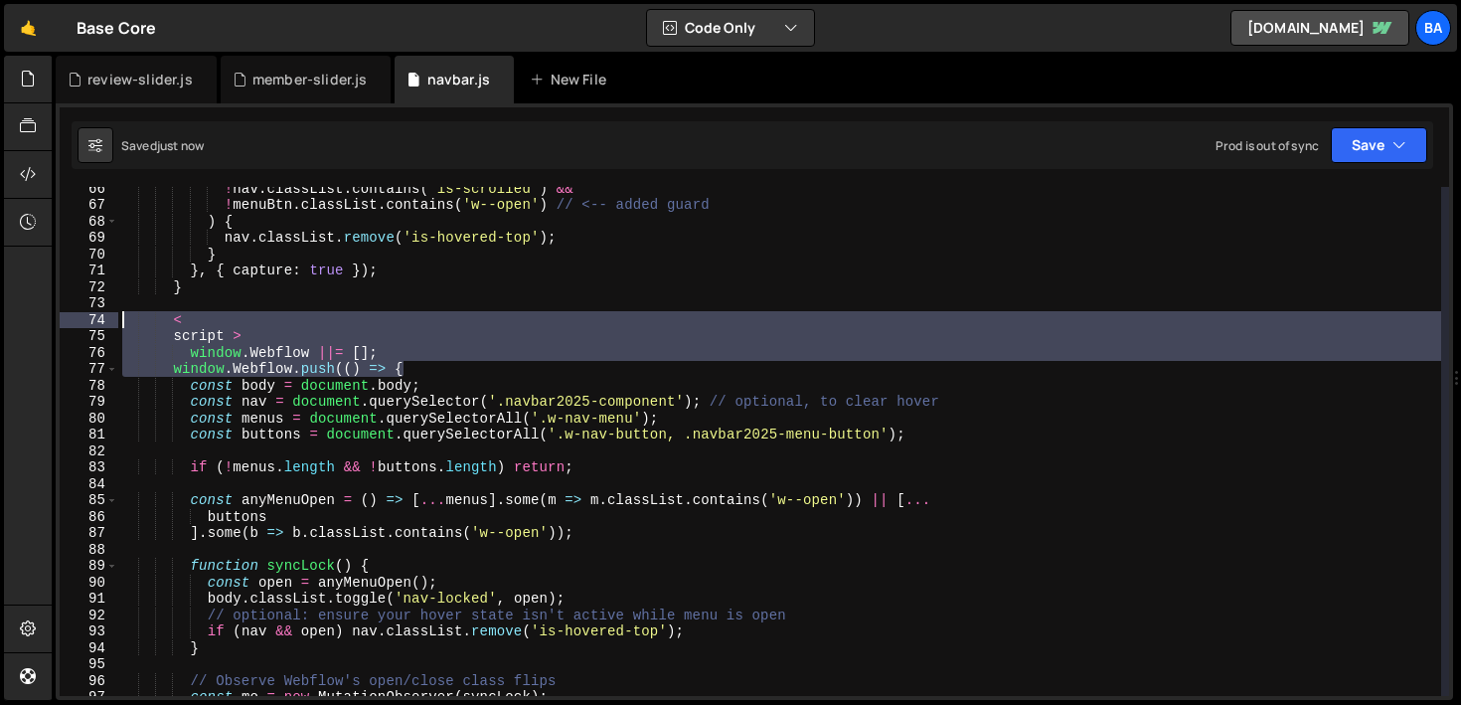
drag, startPoint x: 417, startPoint y: 369, endPoint x: 108, endPoint y: 325, distance: 312.1
click at [108, 325] on div "script > 66 67 68 69 70 71 72 73 74 75 76 77 78 79 80 81 82 83 84 85 86 87 88 8…" at bounding box center [754, 441] width 1389 height 509
type textarea "< script >"
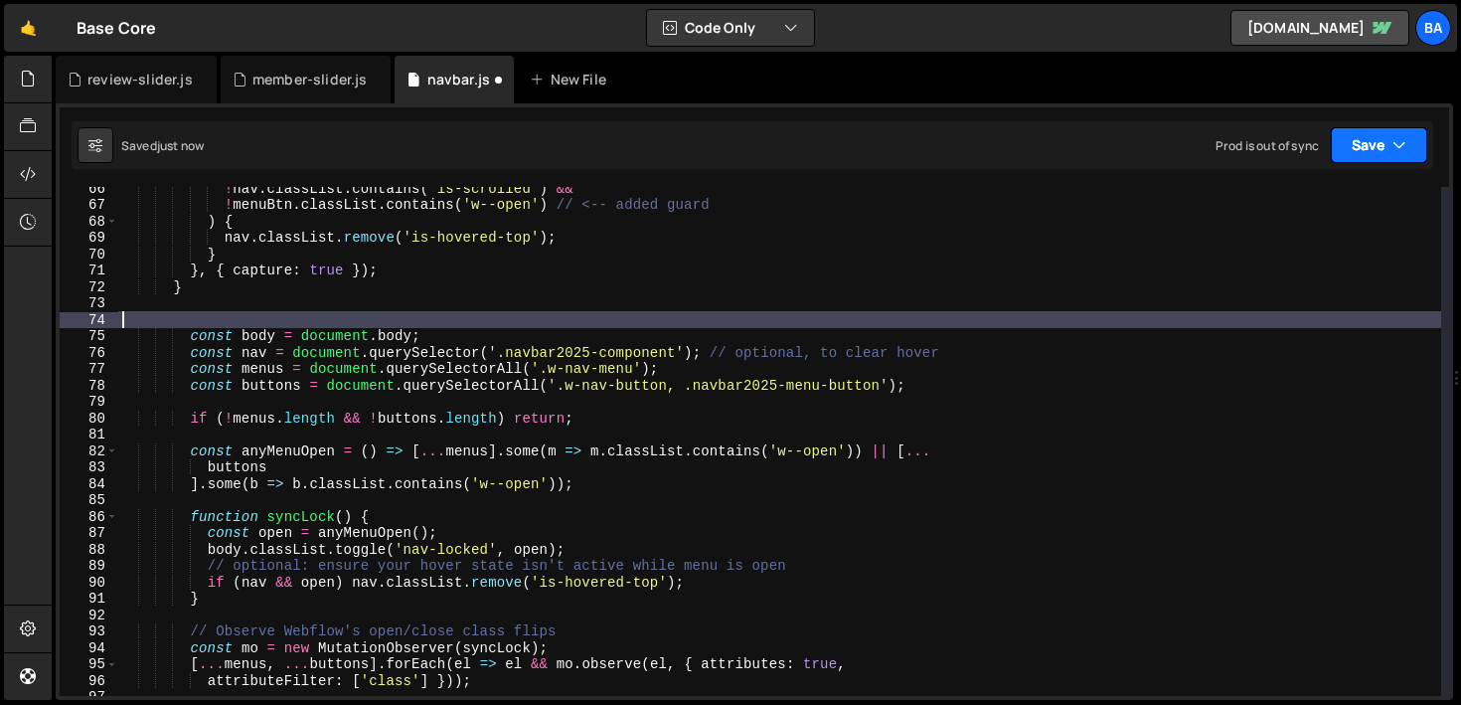
click at [1367, 130] on button "Save" at bounding box center [1379, 145] width 96 height 36
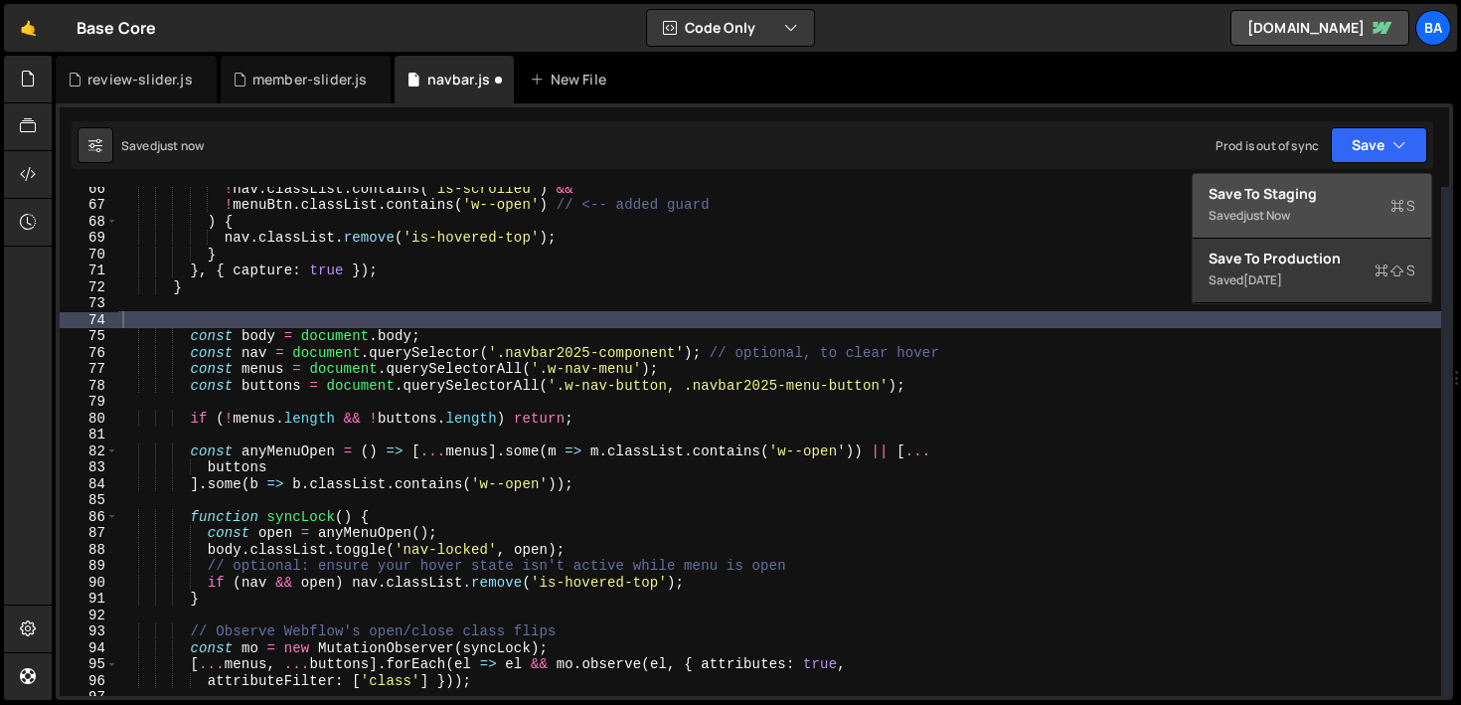
click at [1341, 174] on button "Save to Staging S Saved just now" at bounding box center [1311, 206] width 238 height 65
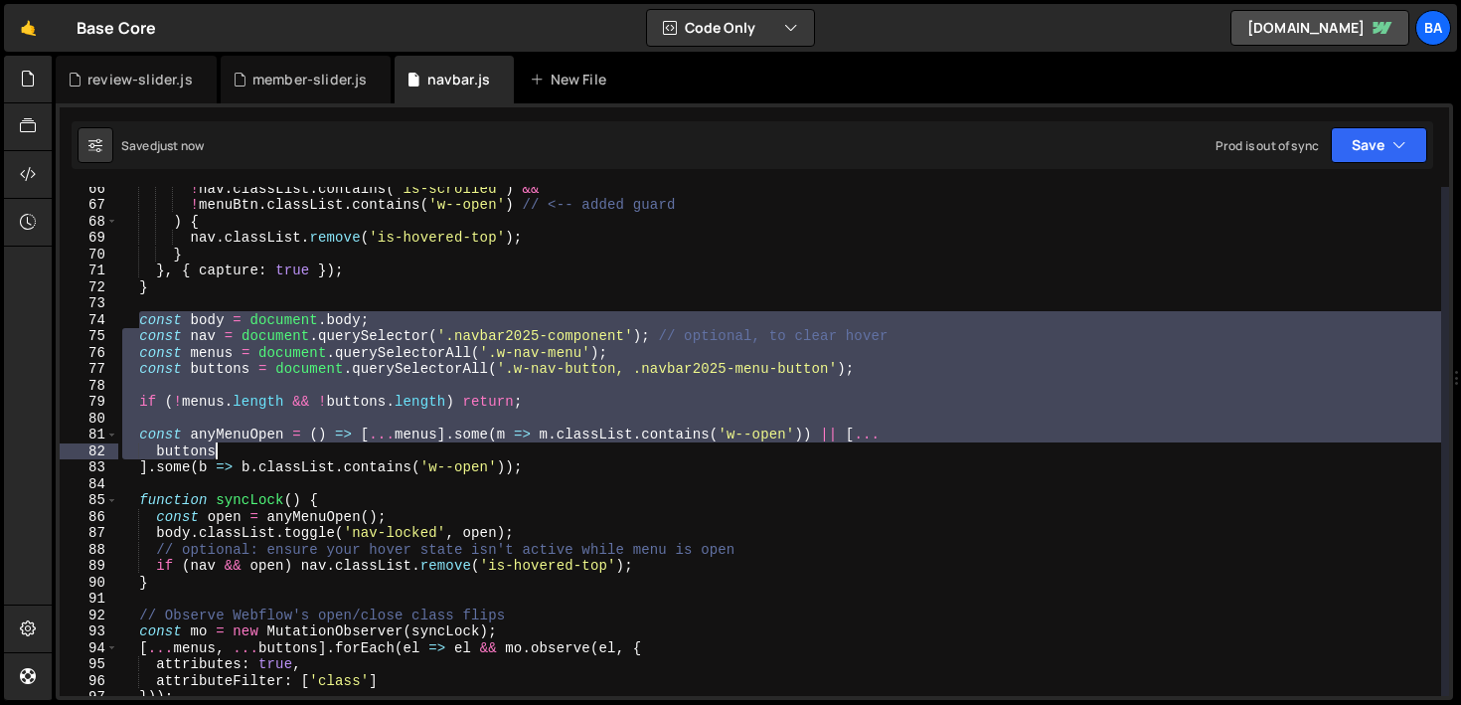
scroll to position [1311, 0]
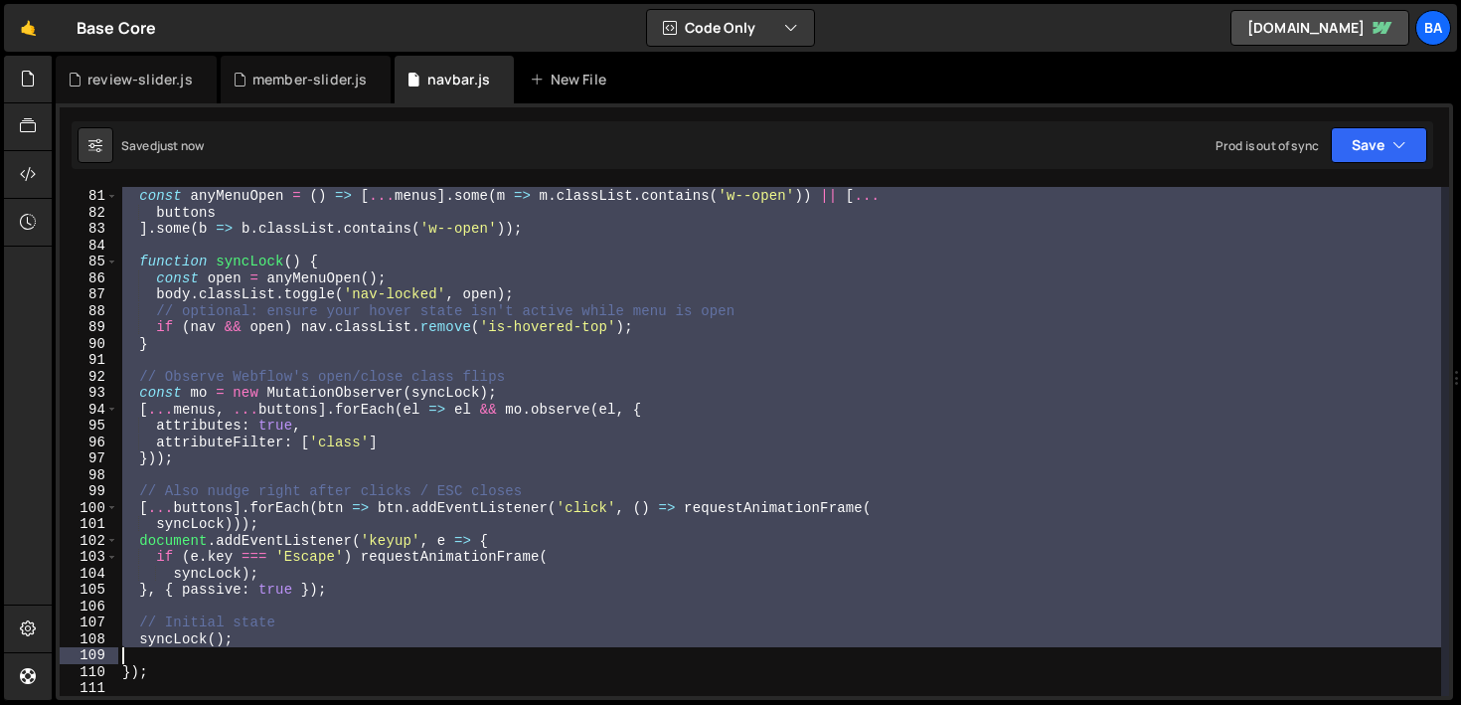
drag, startPoint x: 140, startPoint y: 317, endPoint x: 110, endPoint y: 621, distance: 305.5
click at [545, 626] on div "const anyMenuOpen = ( ) => [ ... menus ] . some ( m => m . classList . contains…" at bounding box center [779, 442] width 1323 height 542
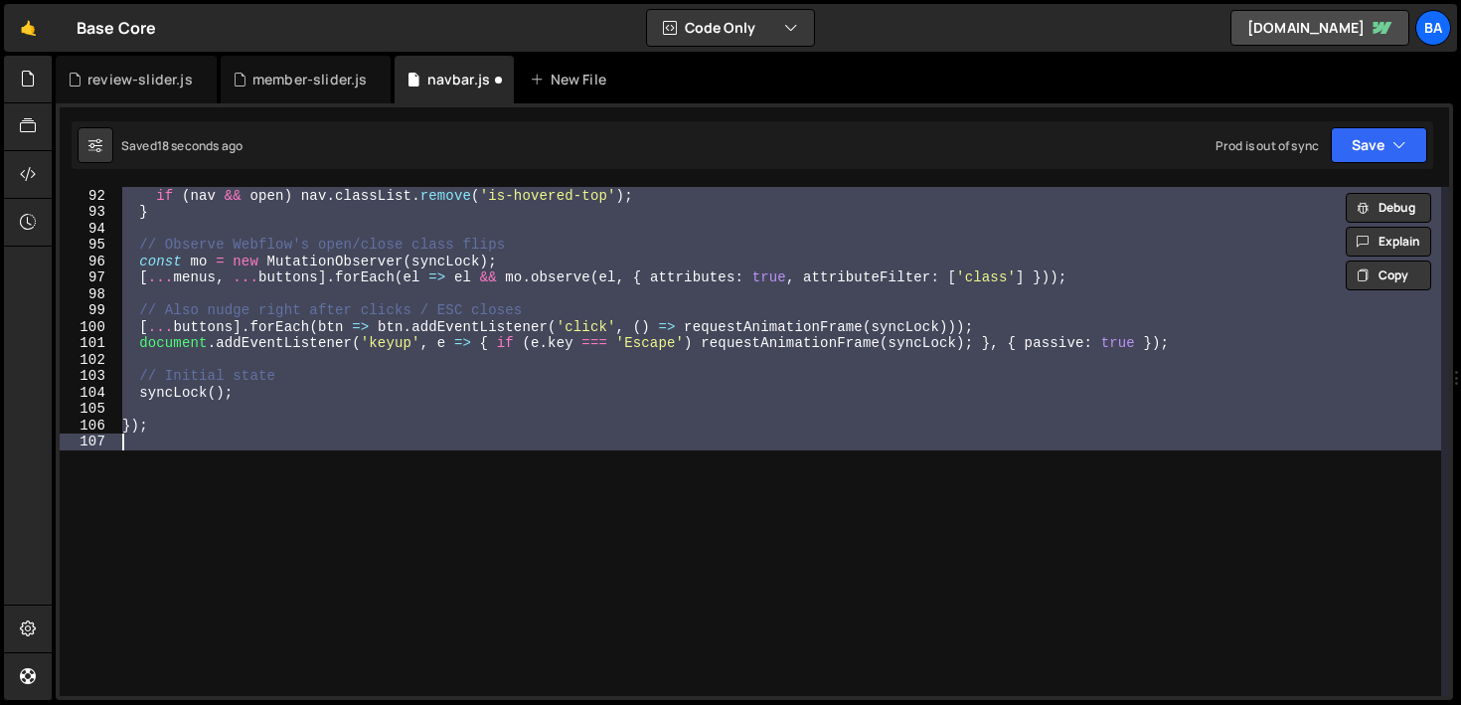
scroll to position [1492, 0]
type textarea "="
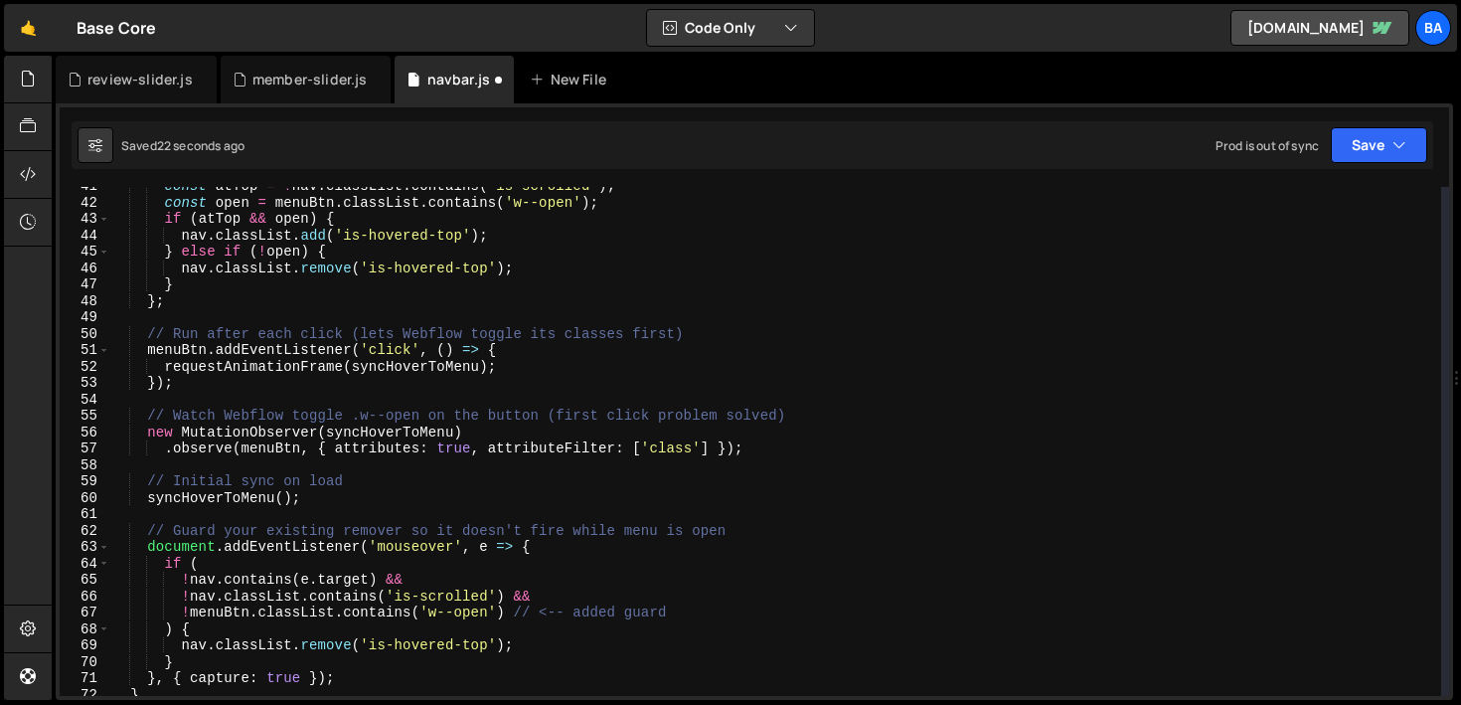
scroll to position [687, 0]
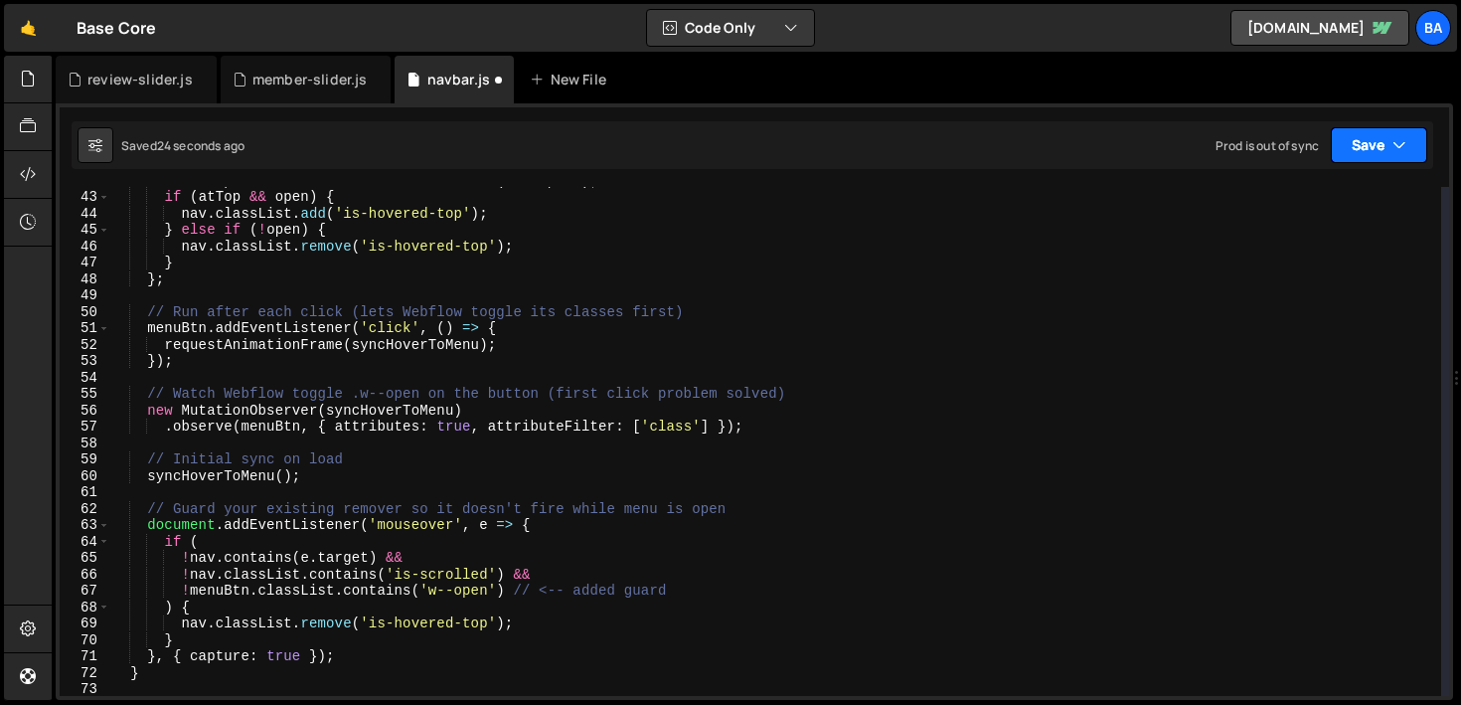
click at [1363, 149] on button "Save" at bounding box center [1379, 145] width 96 height 36
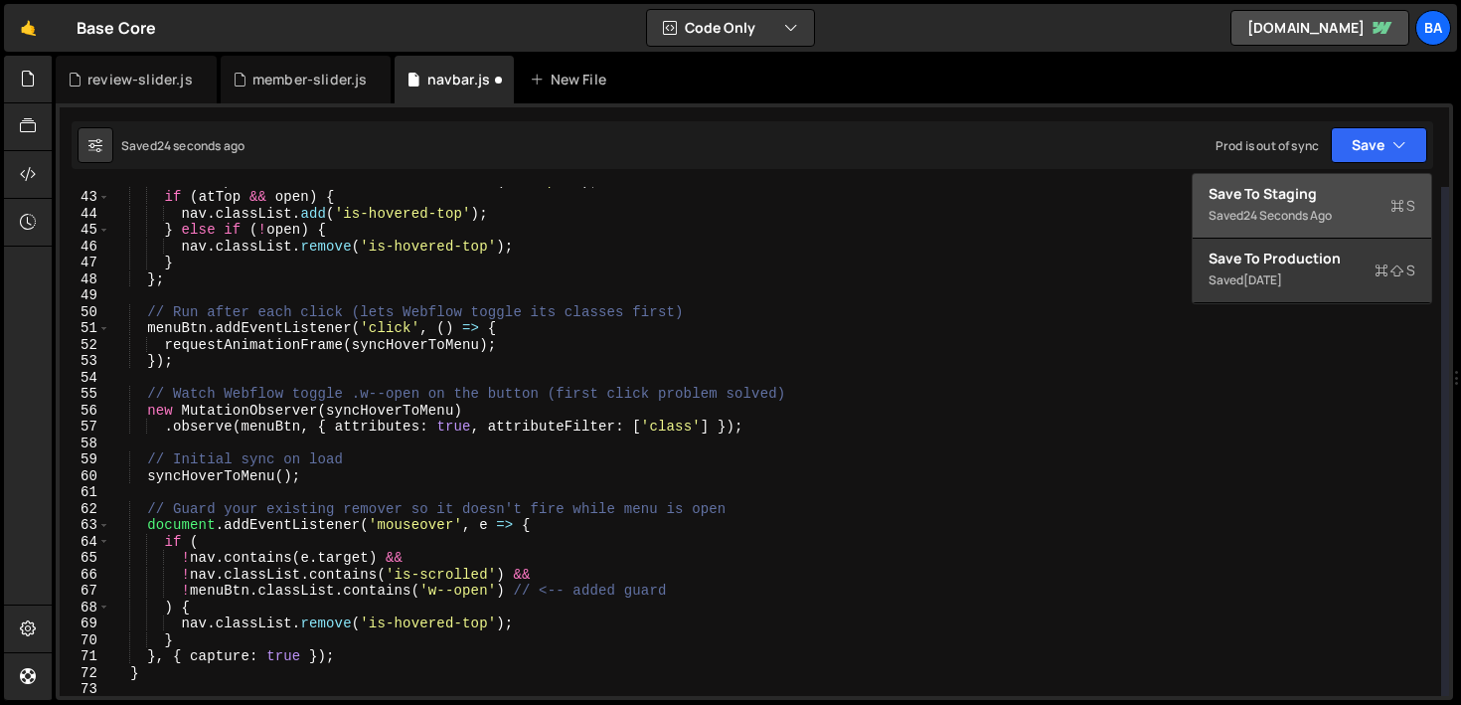
click at [1304, 192] on div "Save to Staging S" at bounding box center [1311, 194] width 207 height 20
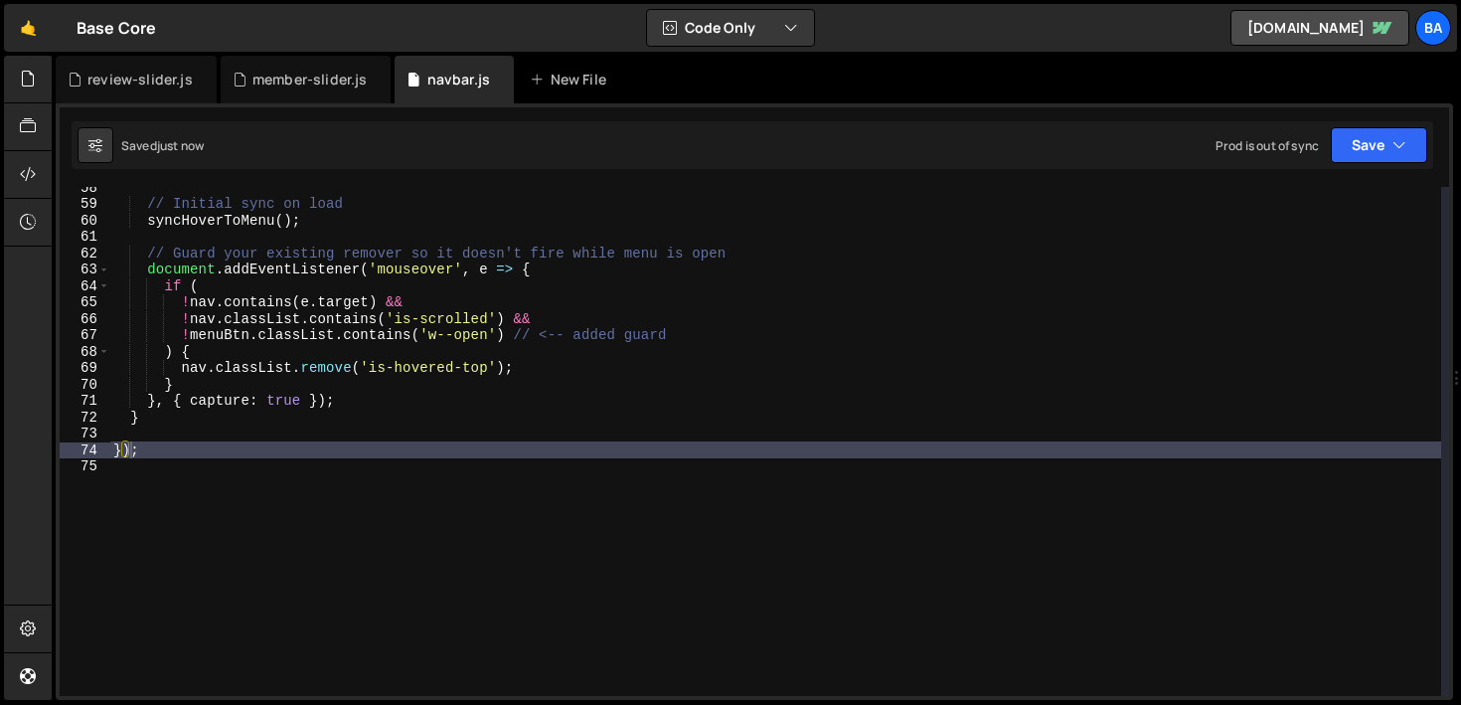
scroll to position [942, 0]
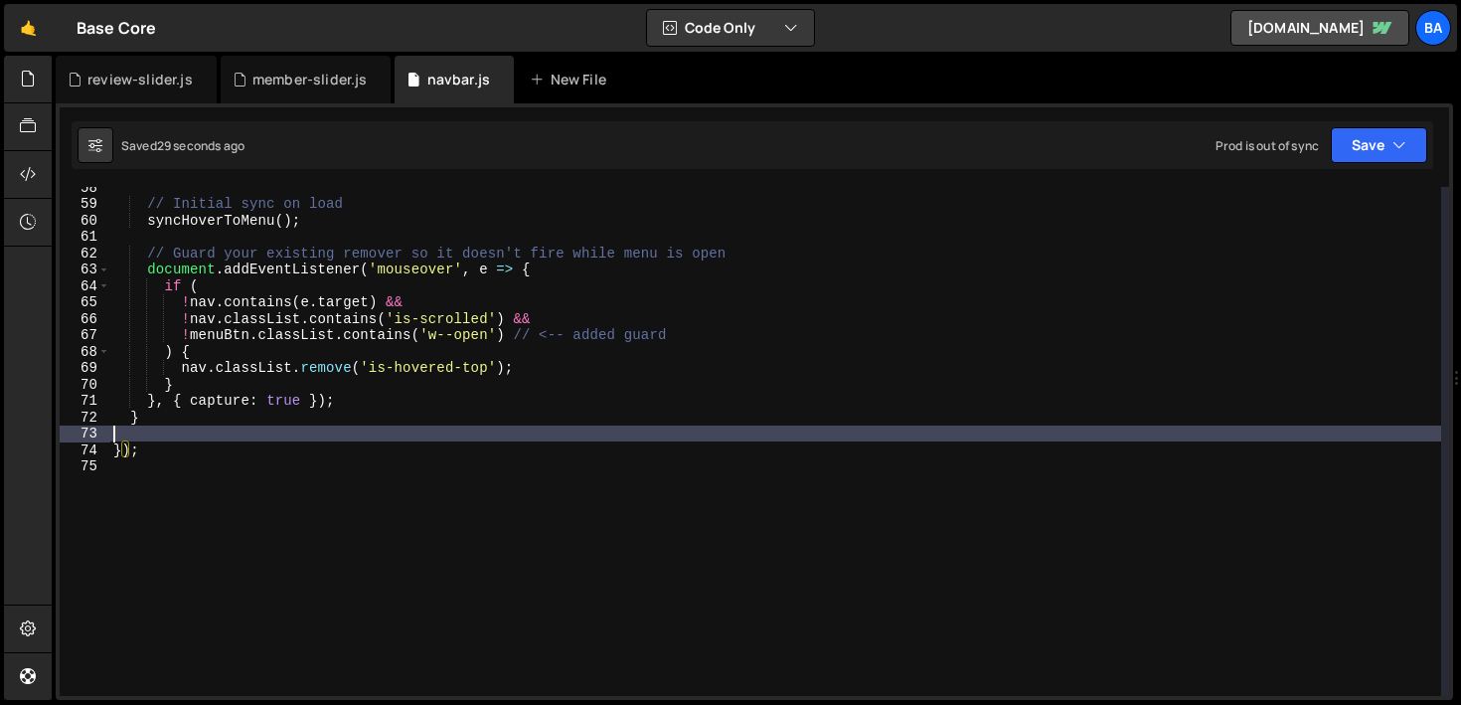
click at [170, 431] on div "// Initial sync on load syncHoverToMenu ( ) ; // Guard your existing remover so…" at bounding box center [775, 450] width 1332 height 542
click at [178, 407] on div "// Initial sync on load syncHoverToMenu ( ) ; // Guard your existing remover so…" at bounding box center [775, 450] width 1332 height 542
click at [166, 423] on div "// Initial sync on load syncHoverToMenu ( ) ; // Guard your existing remover so…" at bounding box center [775, 450] width 1332 height 542
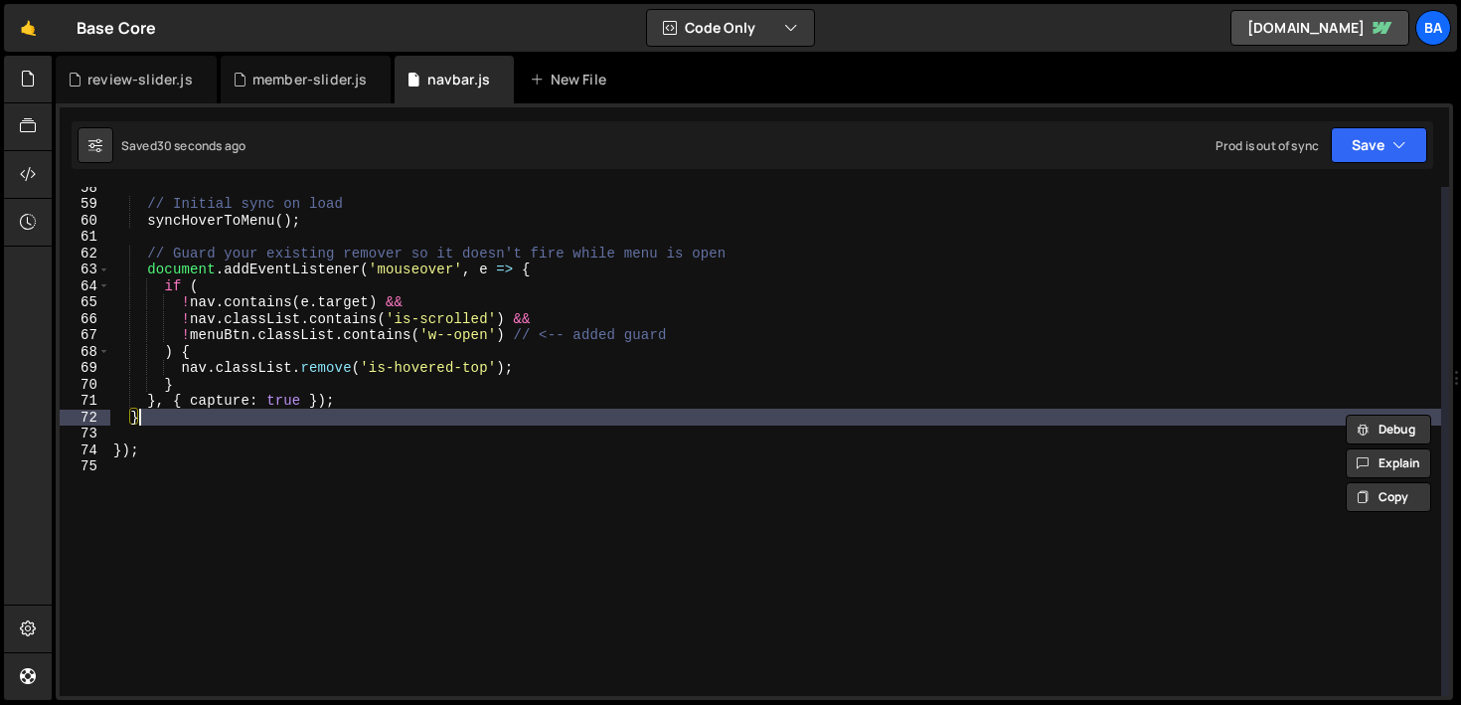
click at [165, 419] on div "// Initial sync on load syncHoverToMenu ( ) ; // Guard your existing remover so…" at bounding box center [775, 441] width 1332 height 509
type textarea "},"
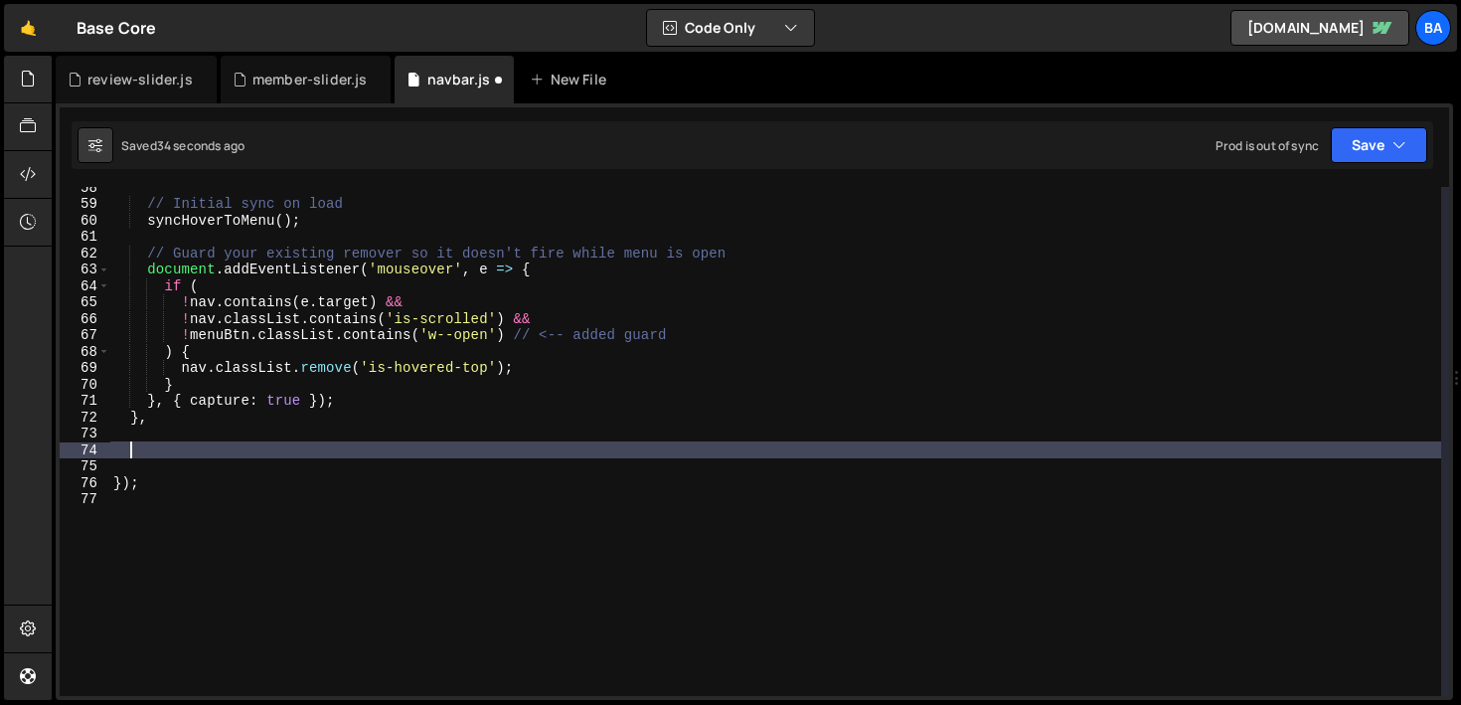
paste textarea "syncLock();"
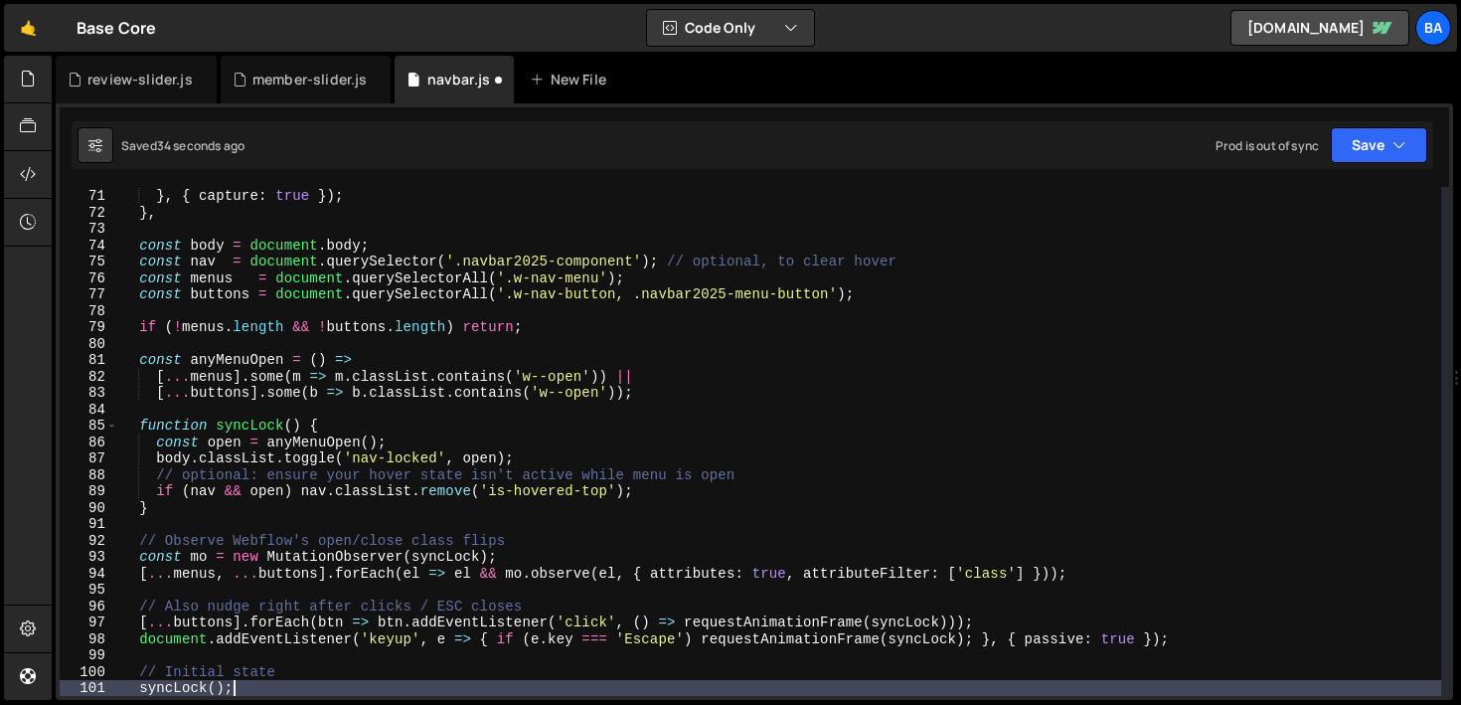
scroll to position [1147, 0]
click at [1385, 134] on button "Save" at bounding box center [1379, 145] width 96 height 36
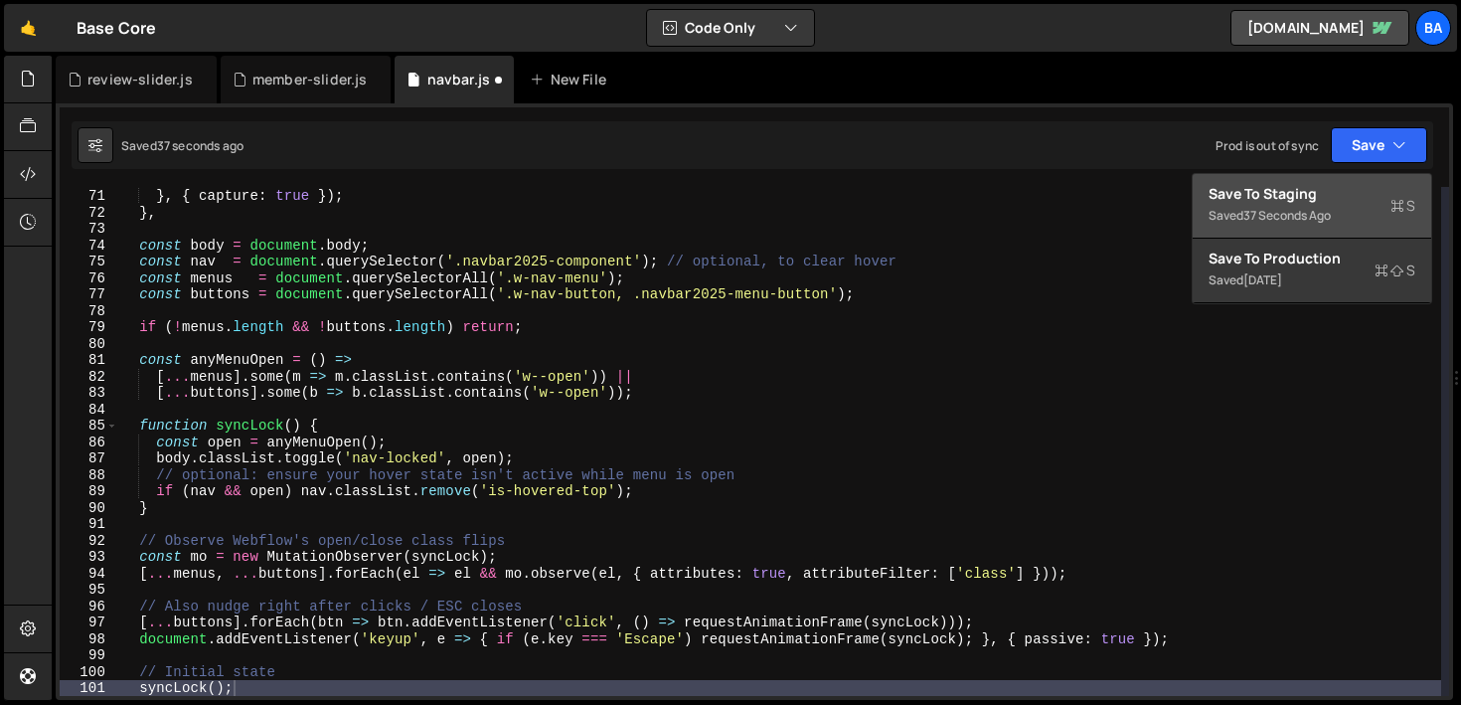
click at [1331, 184] on div "Save to Staging S" at bounding box center [1311, 194] width 207 height 20
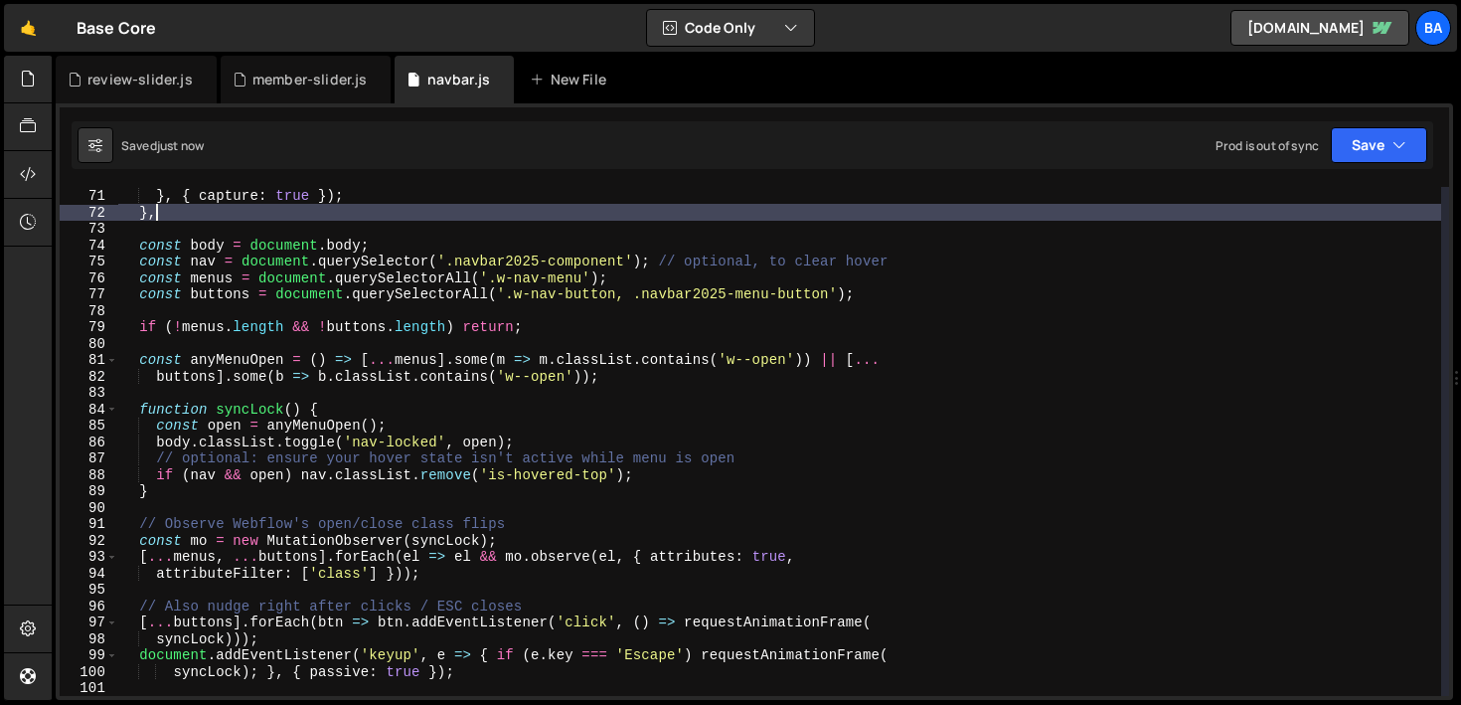
click at [164, 211] on div "} } , { capture : true }) ; } , const body = document . body ; const nav = docu…" at bounding box center [779, 442] width 1323 height 542
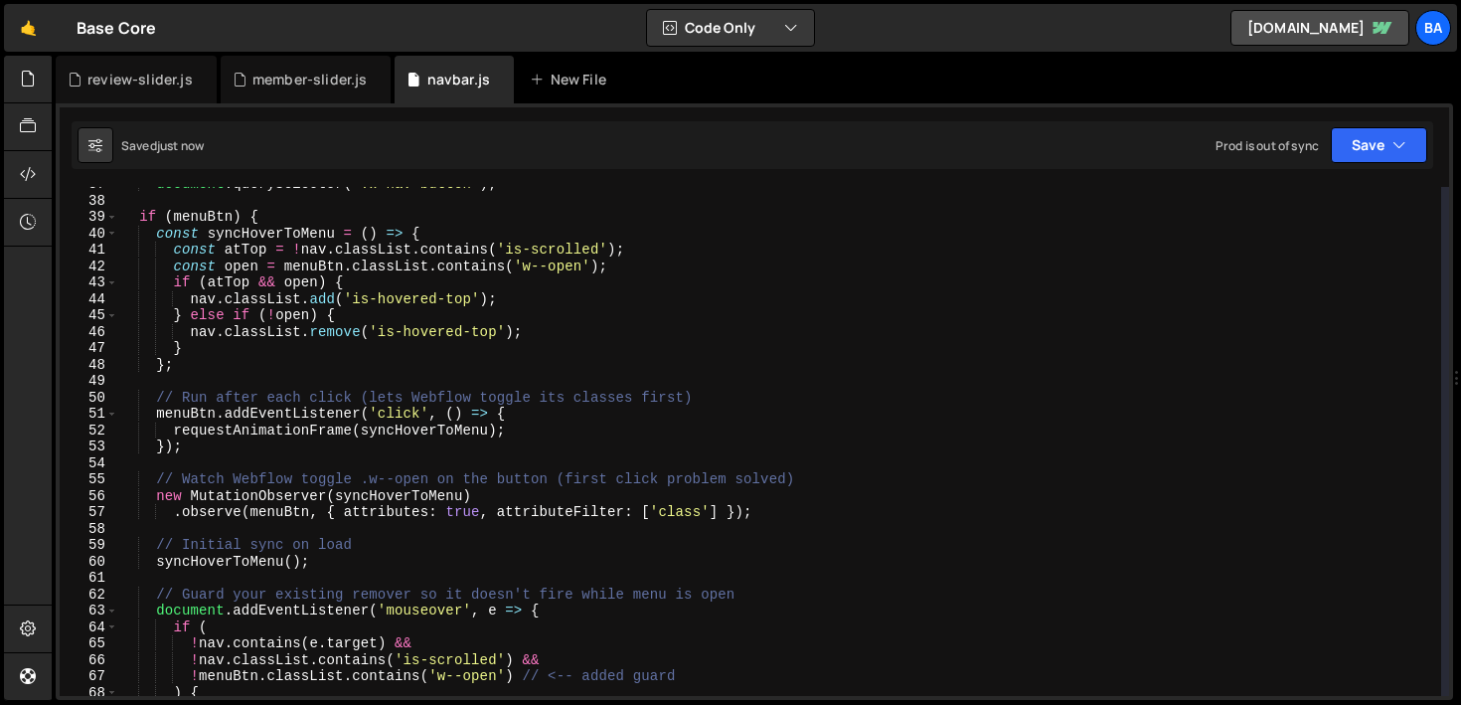
scroll to position [0, 0]
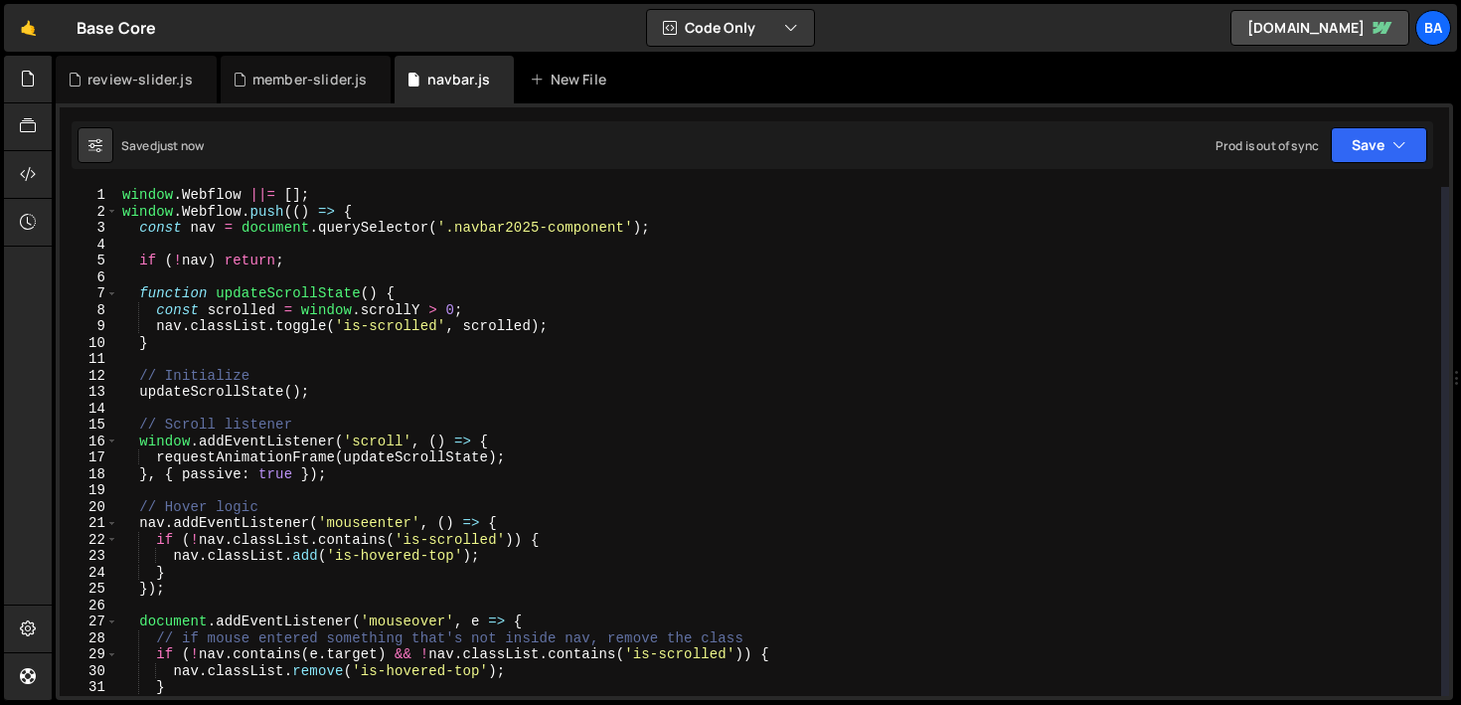
click at [348, 209] on div "window . Webflow ||= [ ] ; window . Webflow . push (( ) => { const nav = docume…" at bounding box center [779, 458] width 1323 height 542
type textarea "window.Webflow.push(() => {"
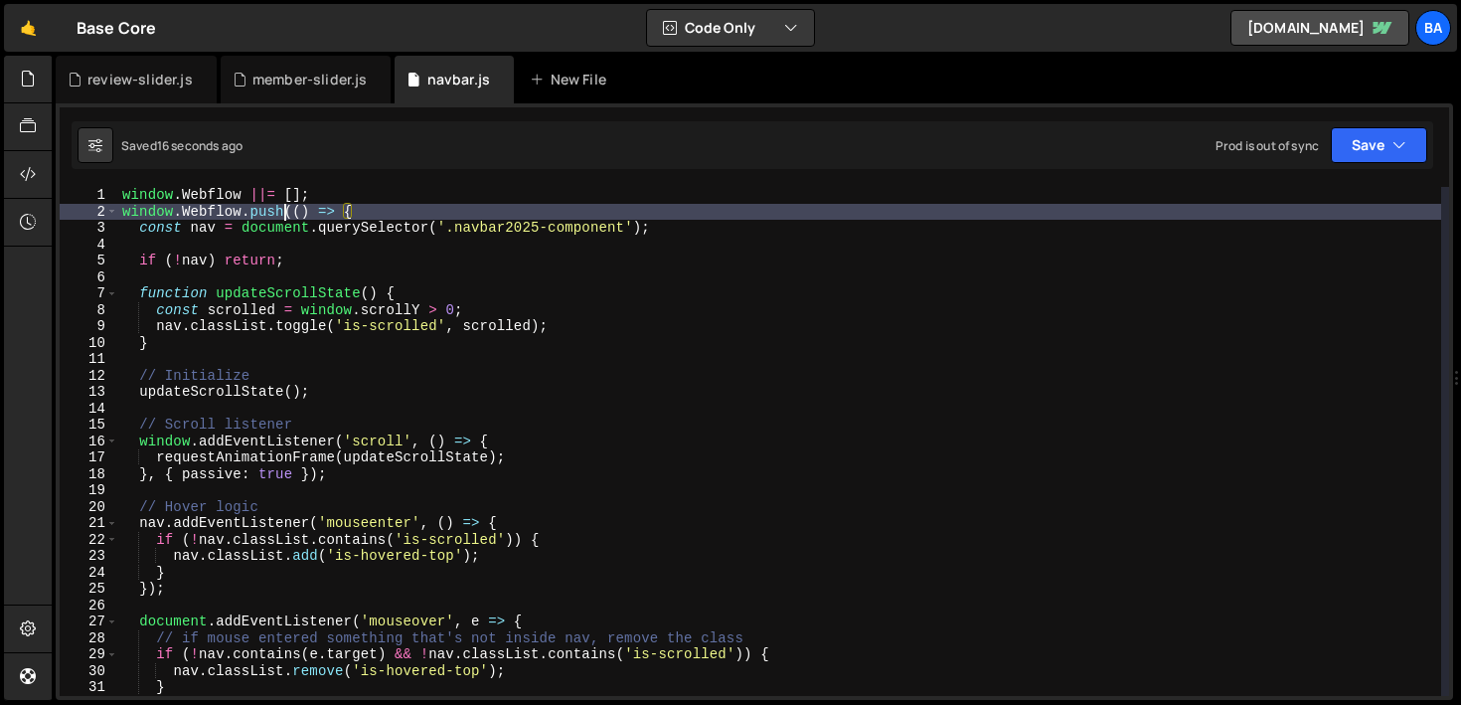
click at [288, 212] on div "window . Webflow ||= [ ] ; window . Webflow . push (( ) => { const nav = docume…" at bounding box center [779, 458] width 1323 height 542
click at [411, 205] on div "window . Webflow ||= [ ] ; window . Webflow . push (( ) => { const nav = docume…" at bounding box center [779, 458] width 1323 height 542
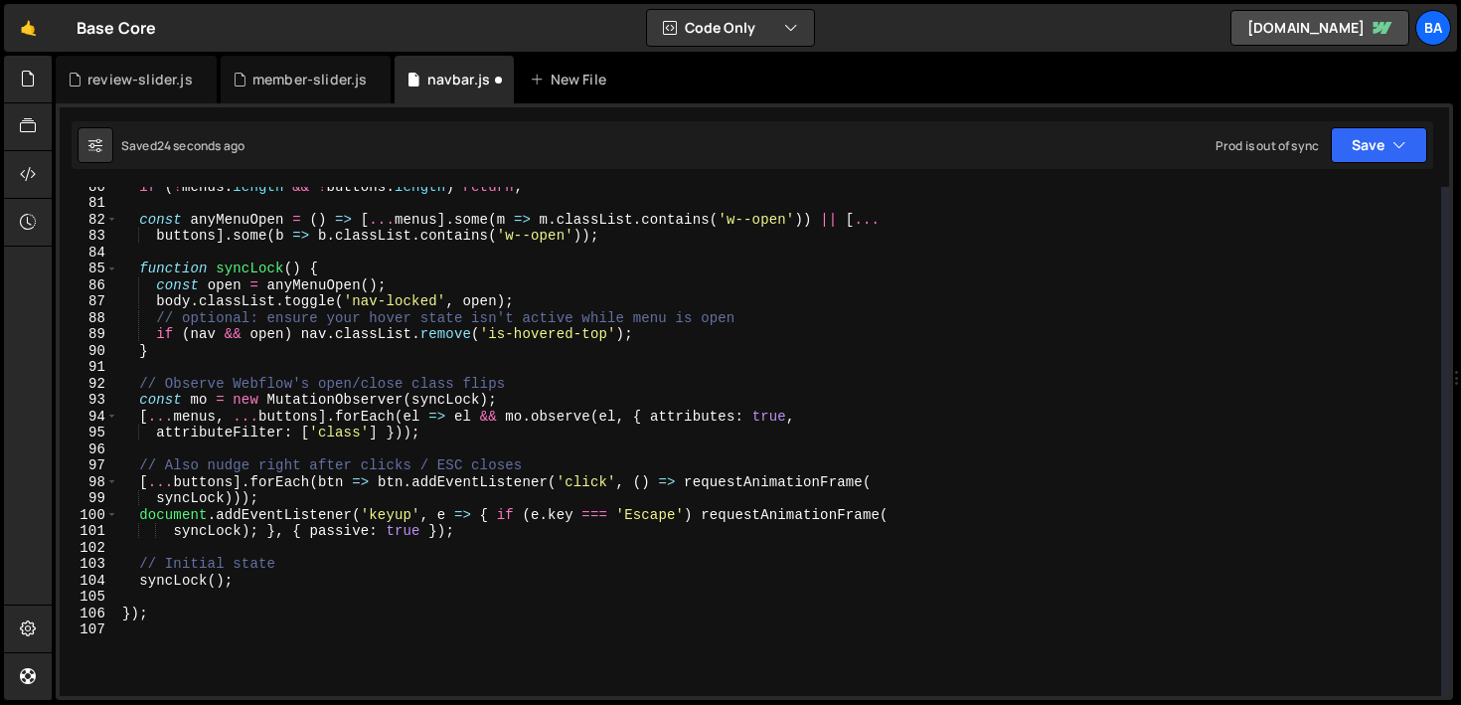
scroll to position [1421, 0]
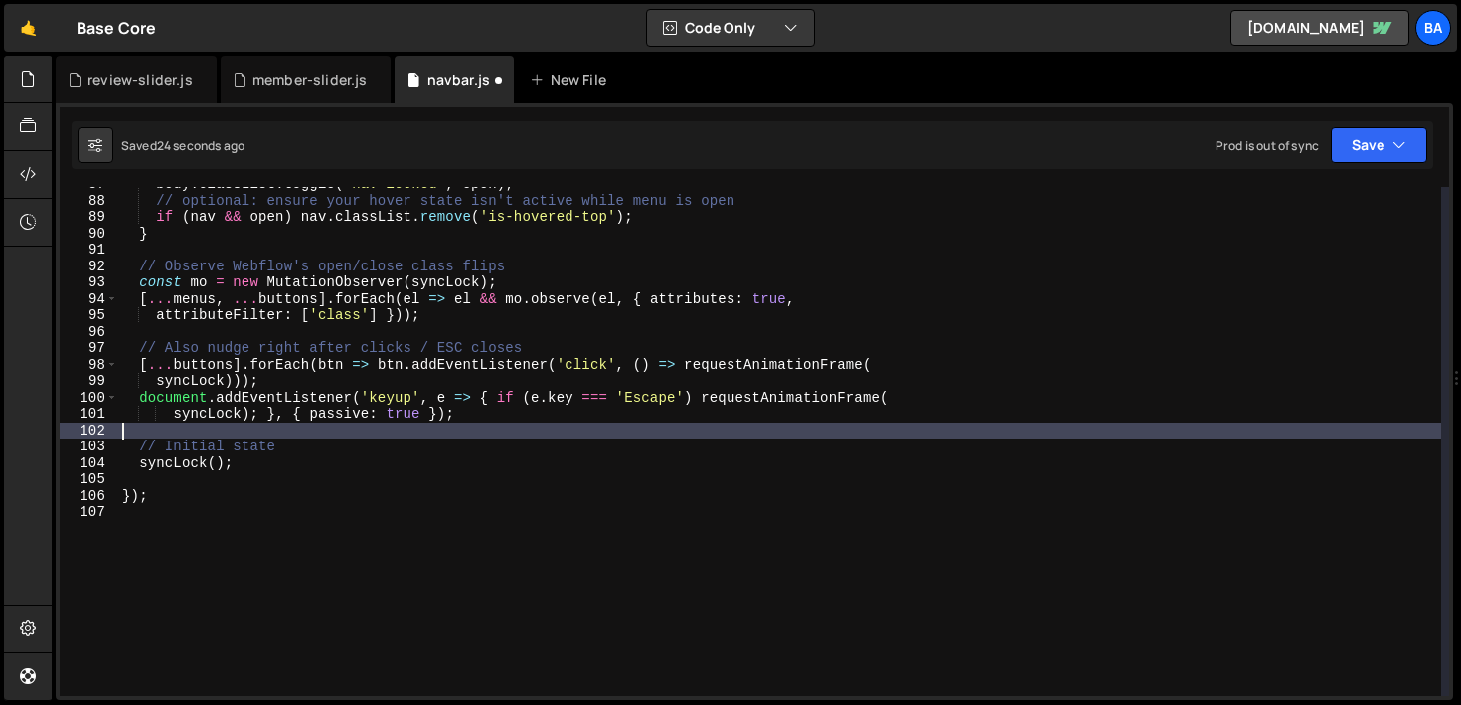
click at [348, 429] on div "body . classList . toggle ( 'nav-locked' , open ) ; // optional: ensure your ho…" at bounding box center [779, 447] width 1323 height 542
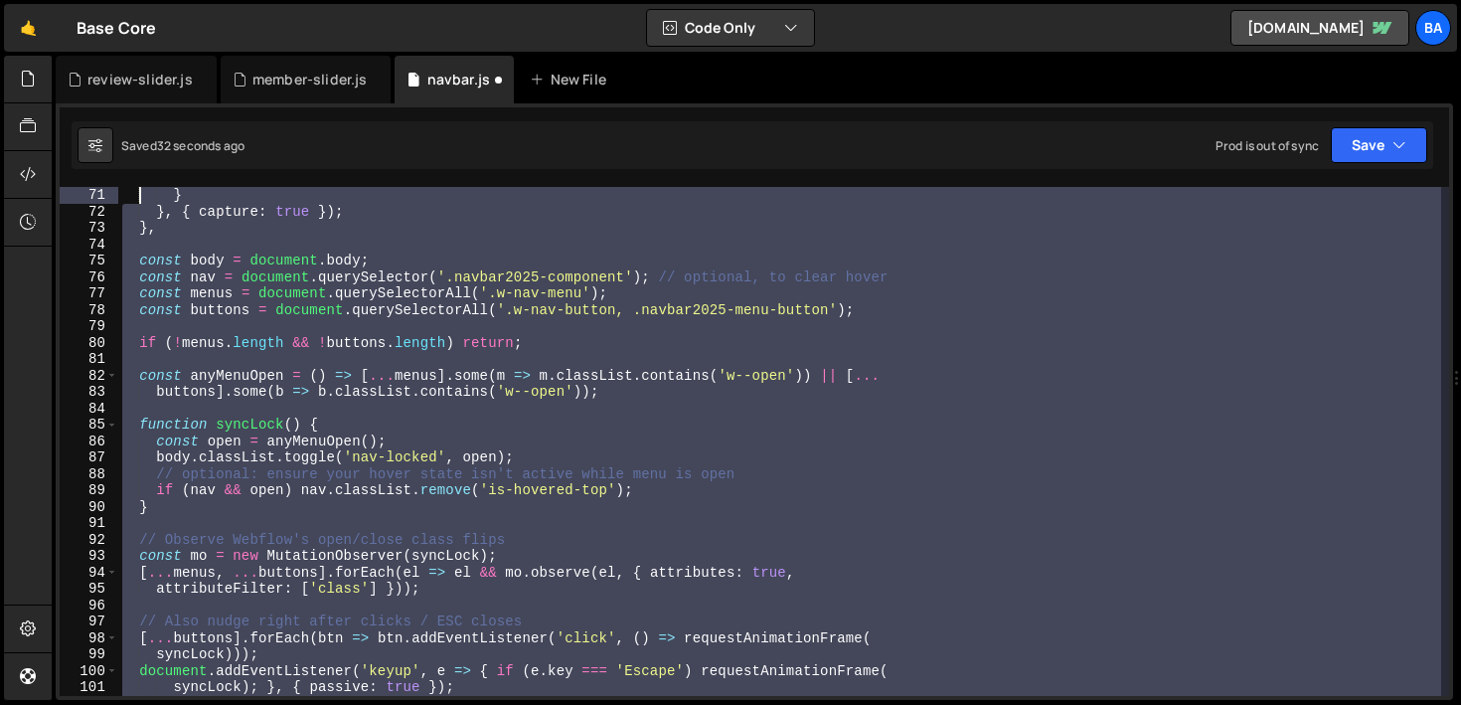
scroll to position [1098, 0]
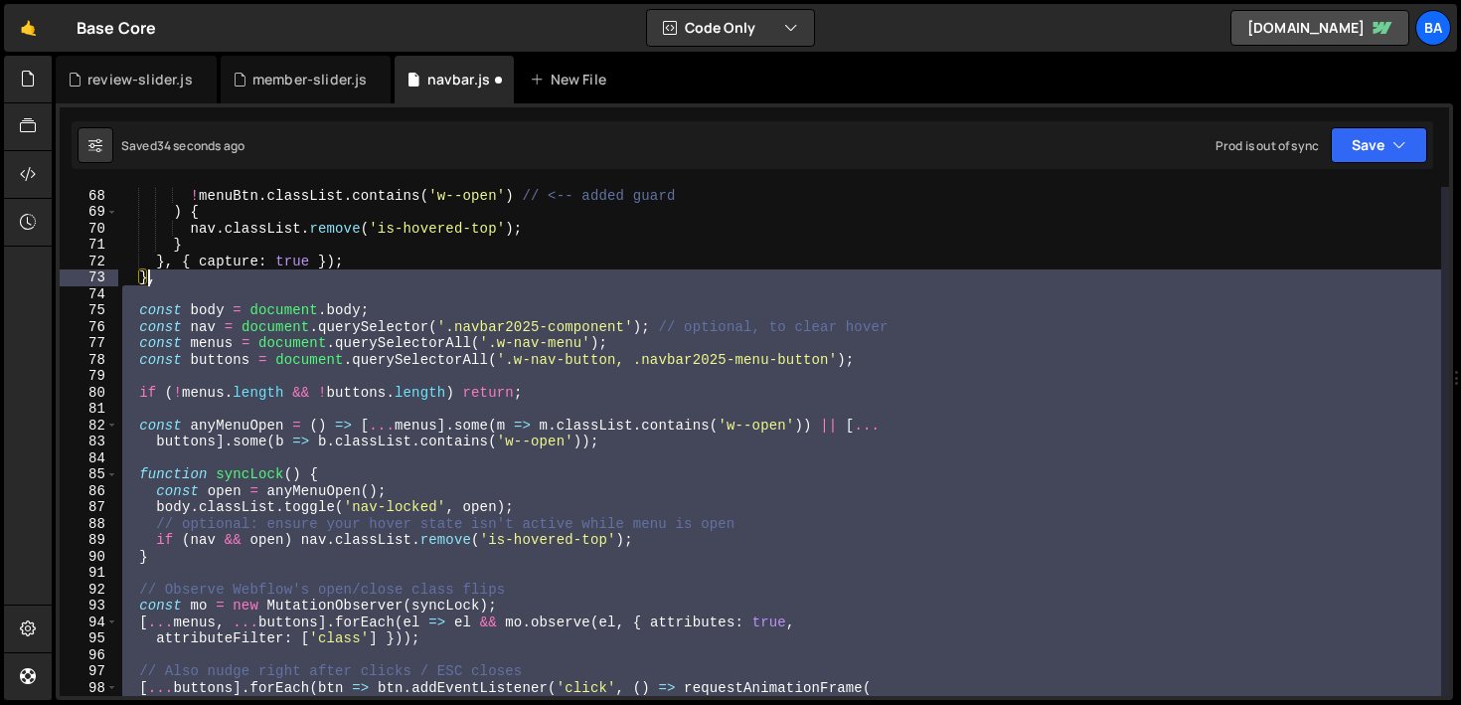
drag, startPoint x: 267, startPoint y: 469, endPoint x: 149, endPoint y: 278, distance: 224.5
click at [149, 278] on div "! menuBtn . classList . contains ( 'w--open' ) // <-- added guard ) { nav . cla…" at bounding box center [779, 458] width 1323 height 542
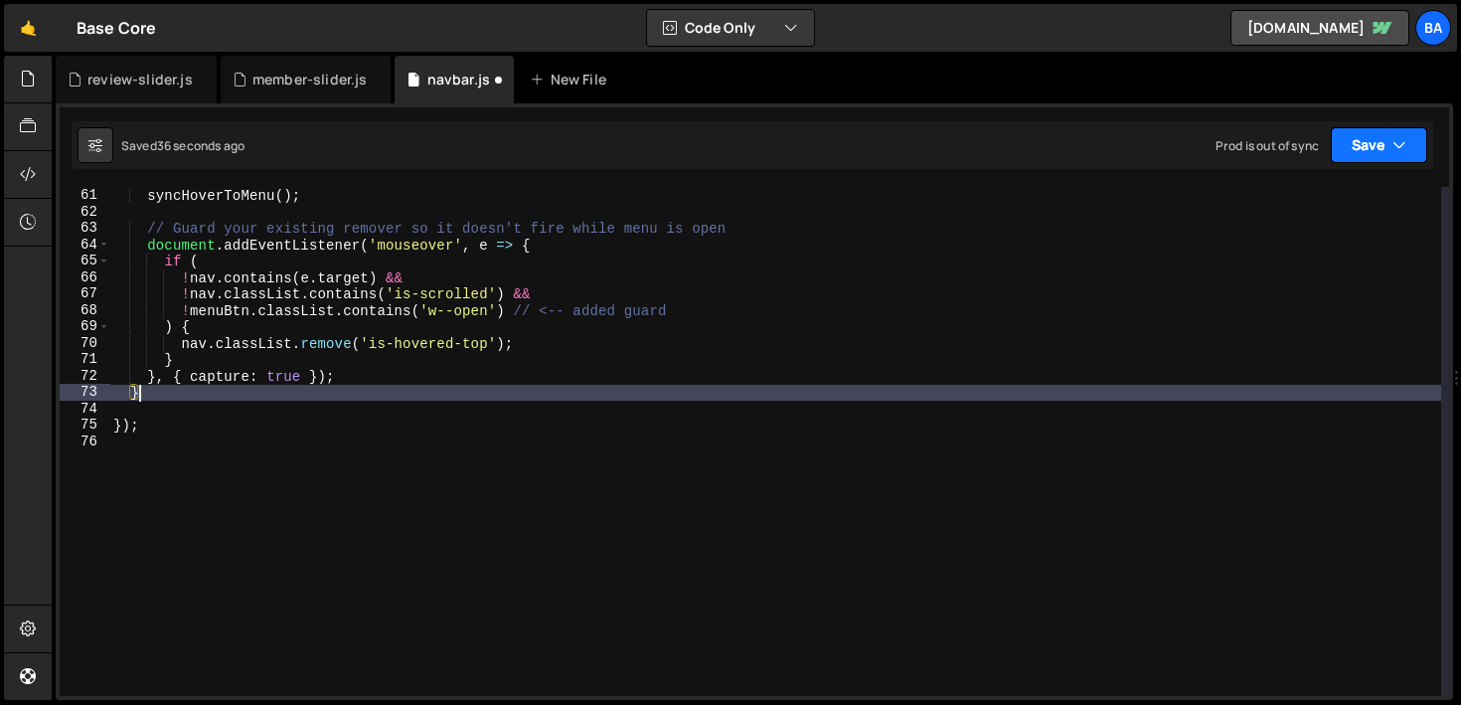
type textarea "}"
drag, startPoint x: 1369, startPoint y: 146, endPoint x: 1359, endPoint y: 167, distance: 23.1
click at [1369, 146] on button "Save" at bounding box center [1379, 145] width 96 height 36
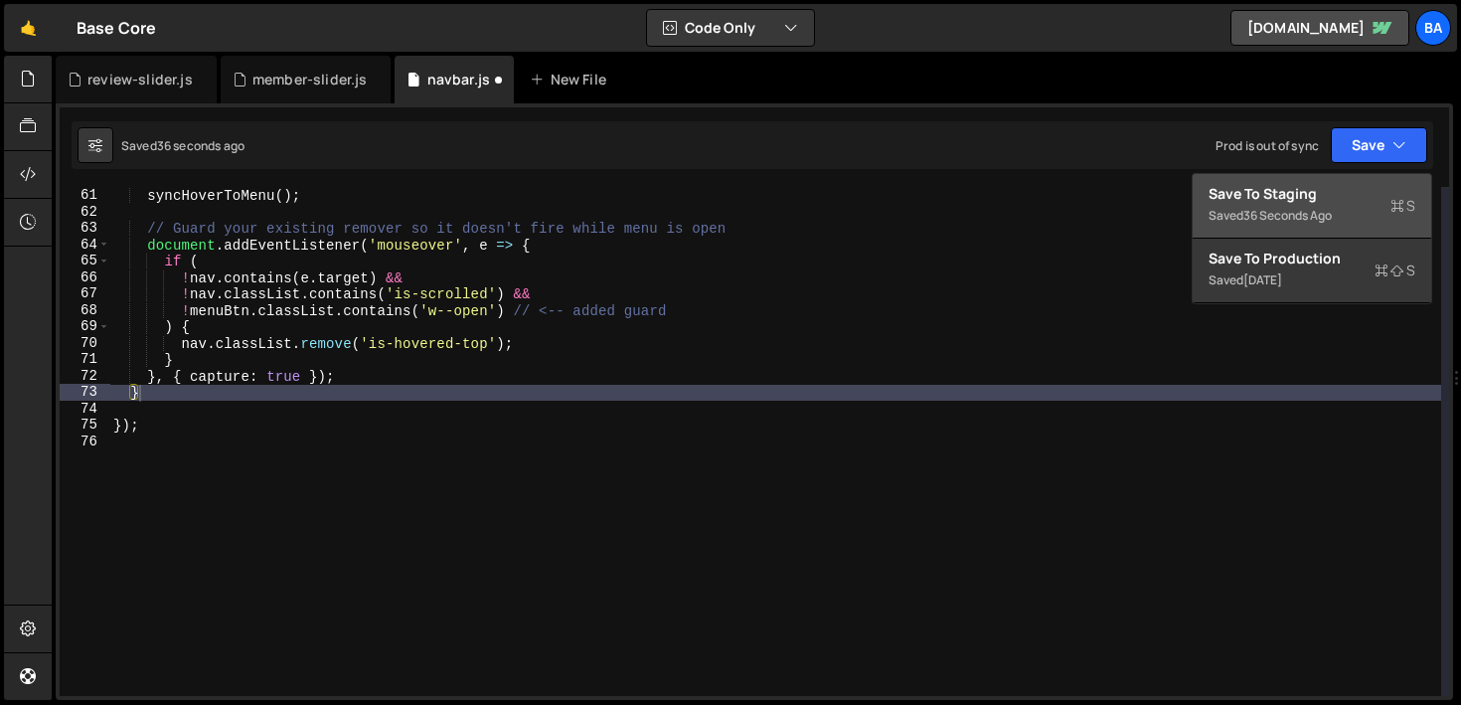
click at [1294, 201] on div "Save to Staging S" at bounding box center [1311, 194] width 207 height 20
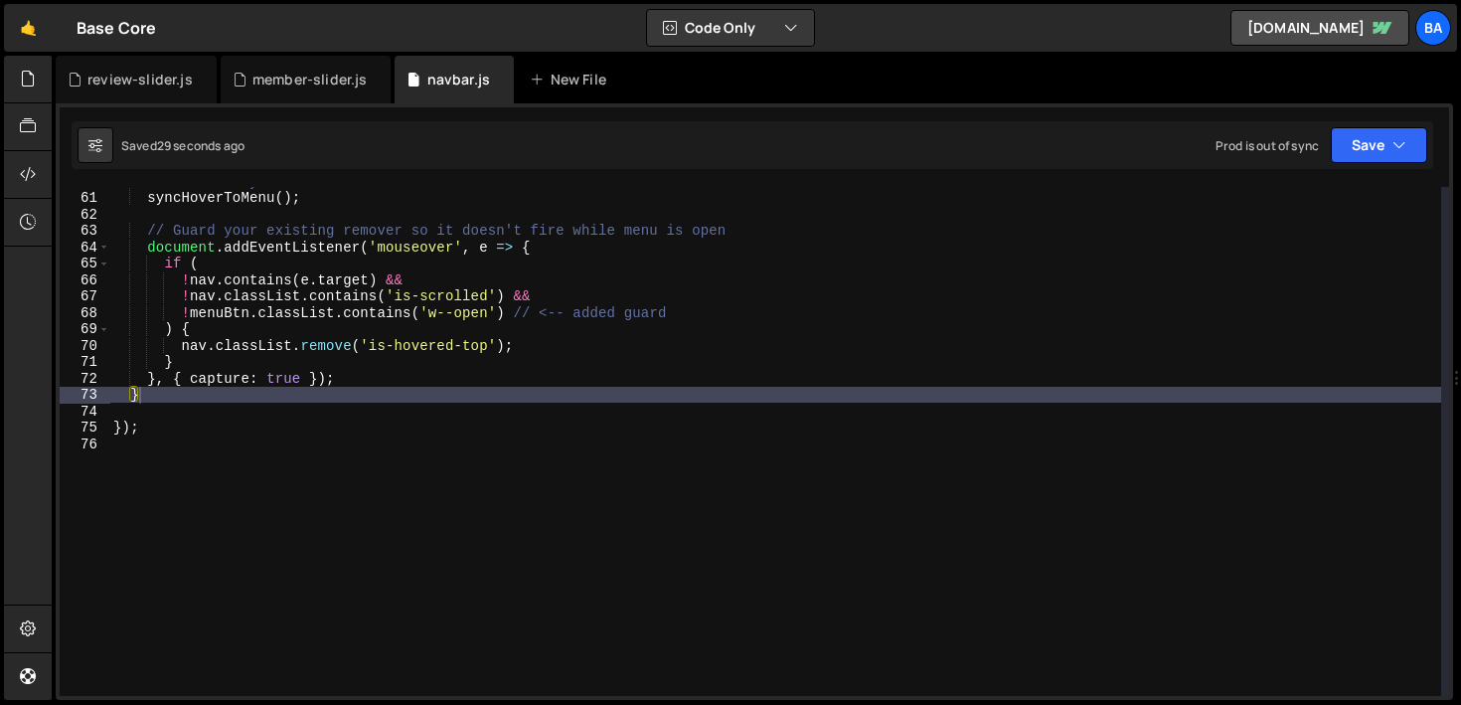
click at [216, 464] on div "// Initial sync on load syncHoverToMenu ( ) ; // Guard your existing remover so…" at bounding box center [775, 444] width 1332 height 542
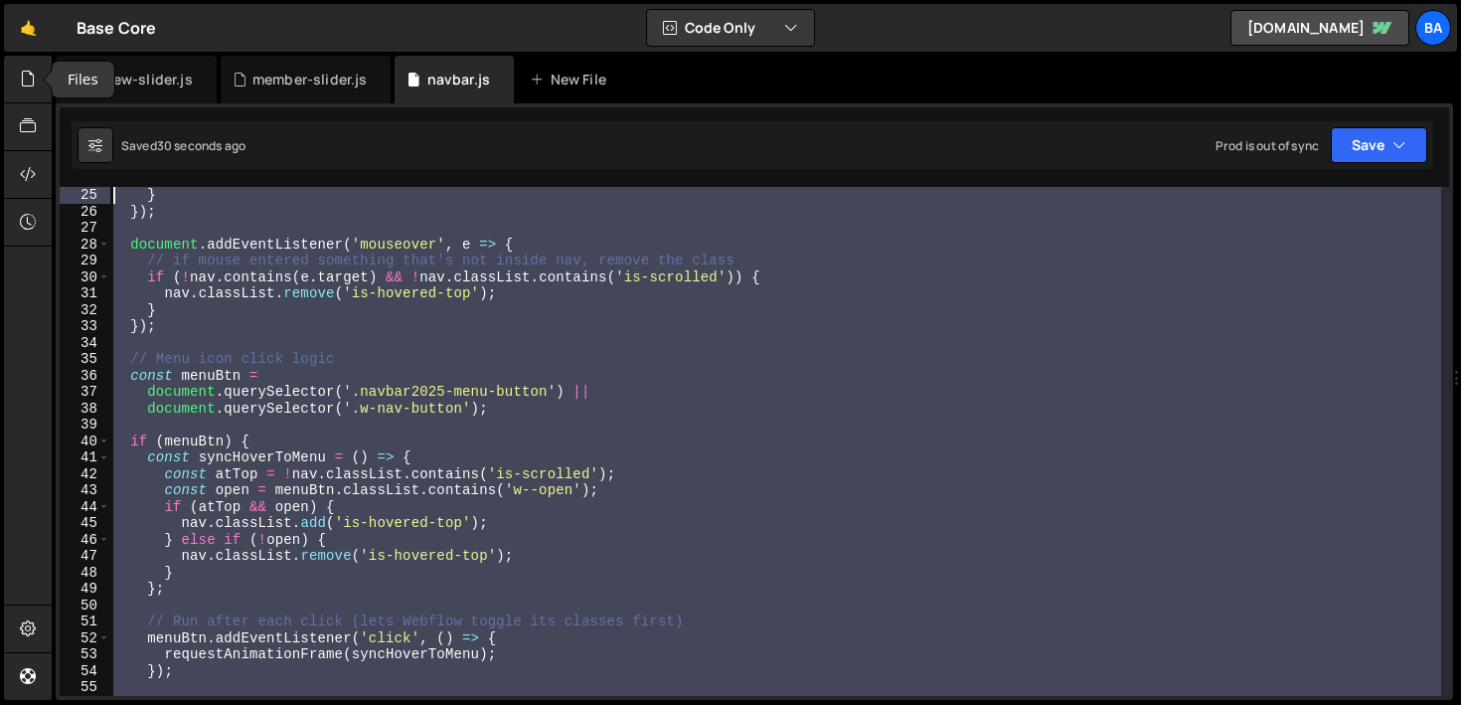
scroll to position [0, 0]
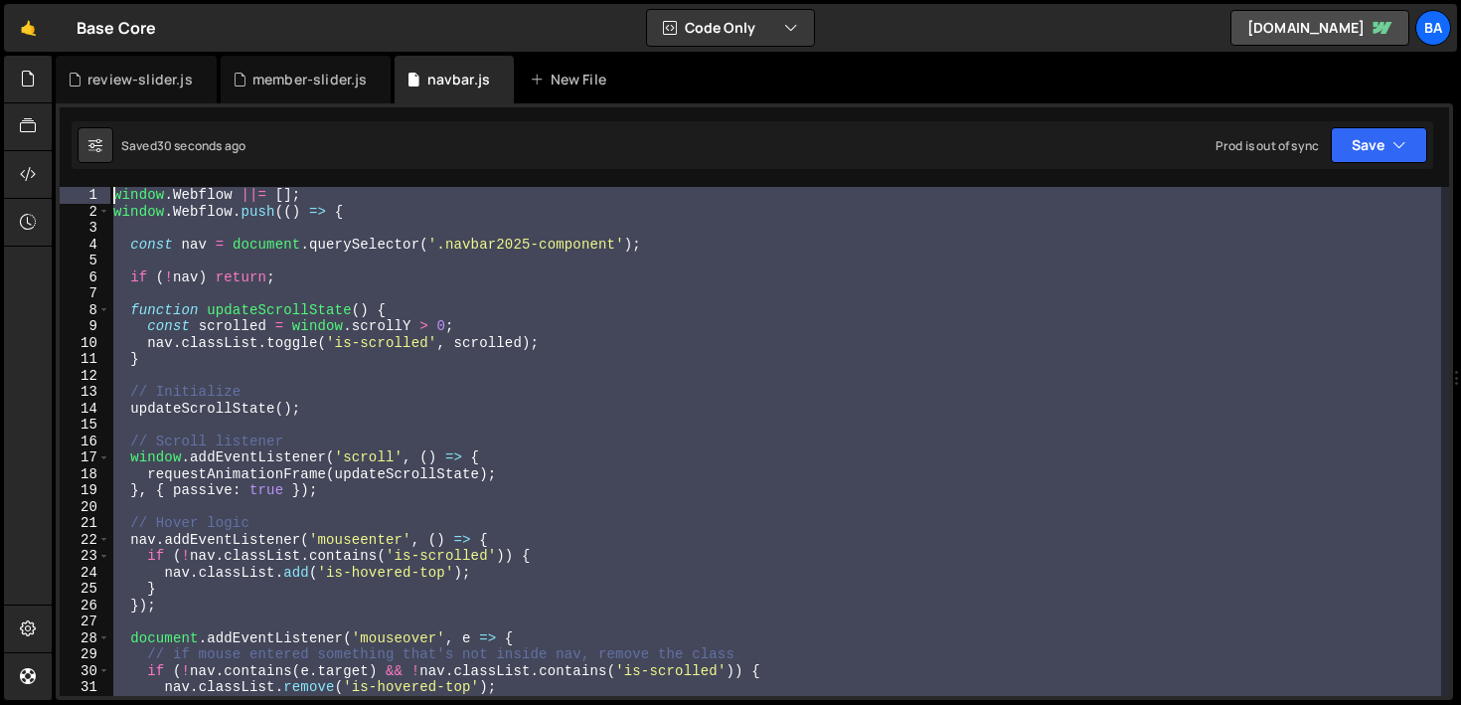
drag, startPoint x: 192, startPoint y: 456, endPoint x: 3, endPoint y: 67, distance: 432.9
click at [3, 67] on div "Hold on a sec... Are you certain you wish to leave this page? Any changes you'v…" at bounding box center [730, 352] width 1461 height 705
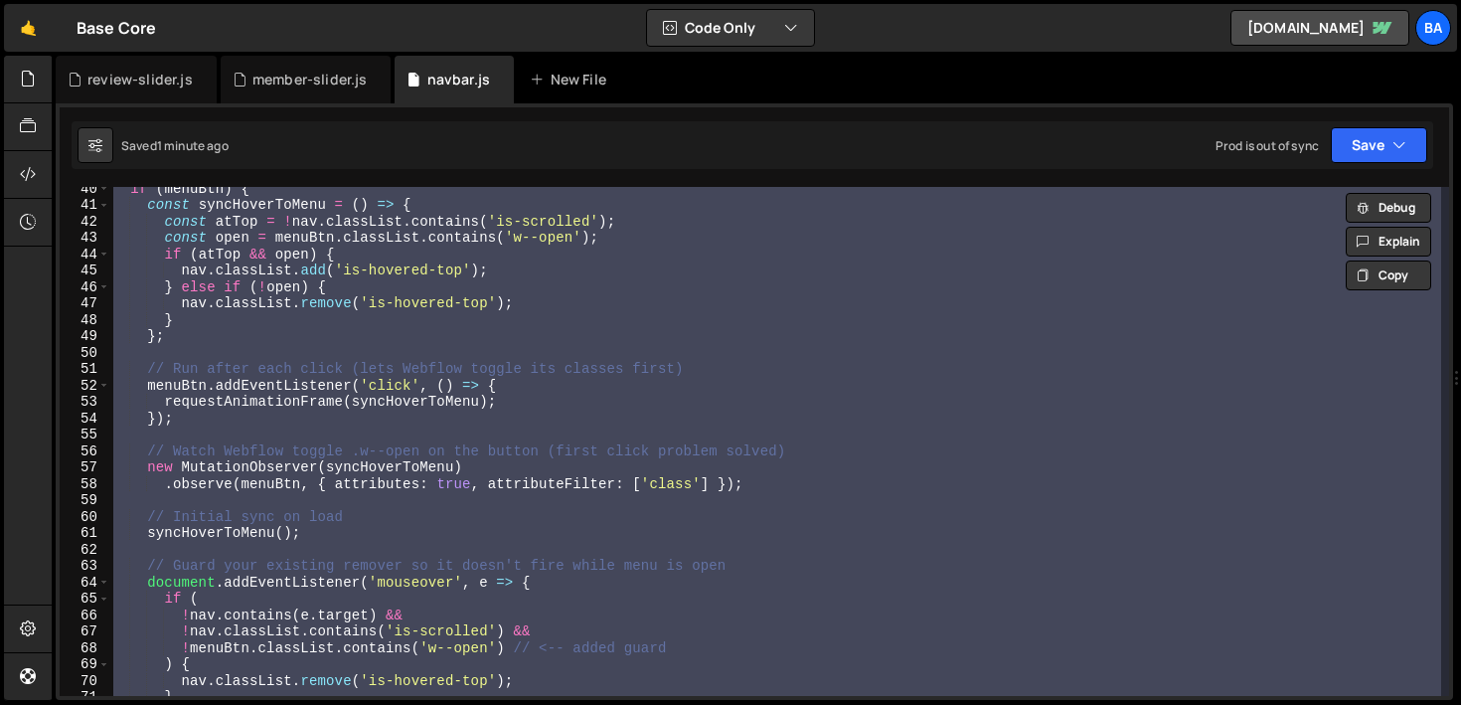
scroll to position [984, 0]
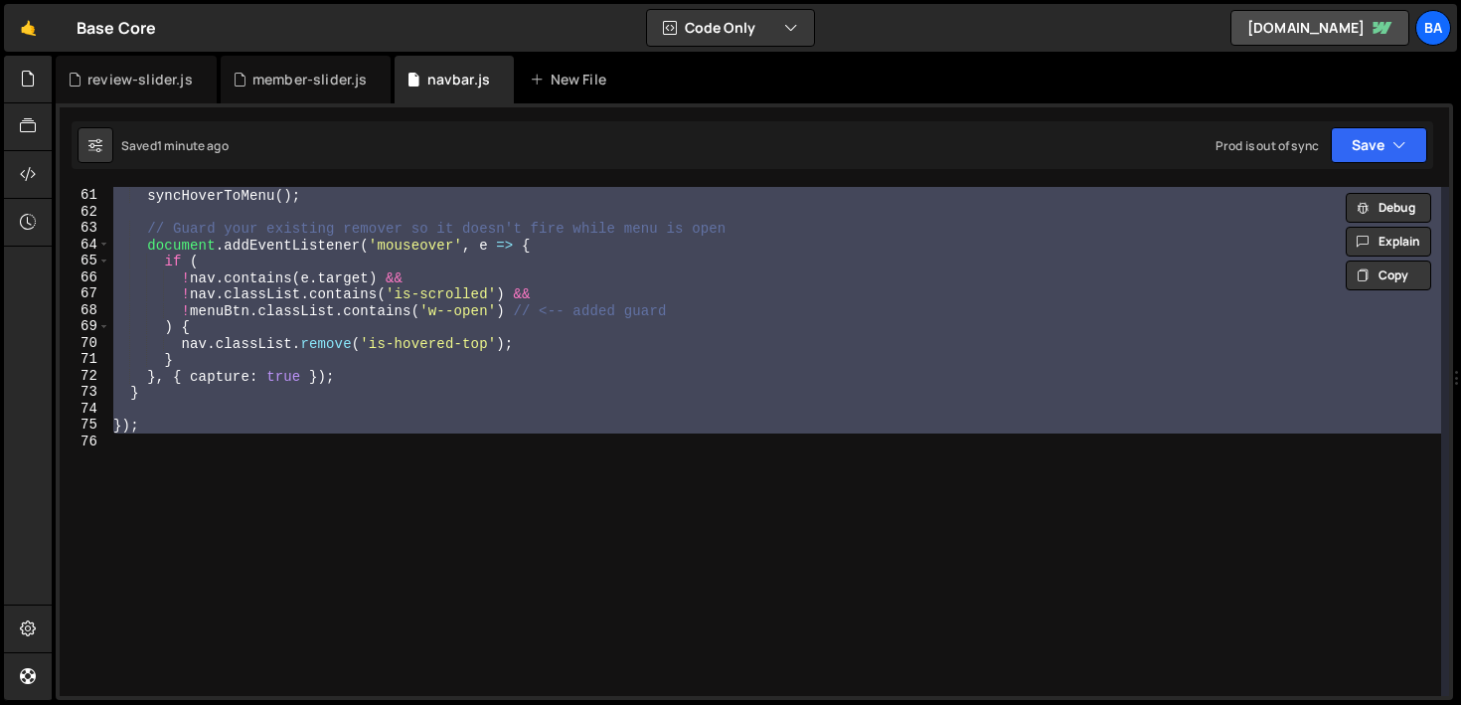
click at [158, 382] on div "// Initial sync on load syncHoverToMenu ( ) ; // Guard your existing remover so…" at bounding box center [775, 441] width 1332 height 509
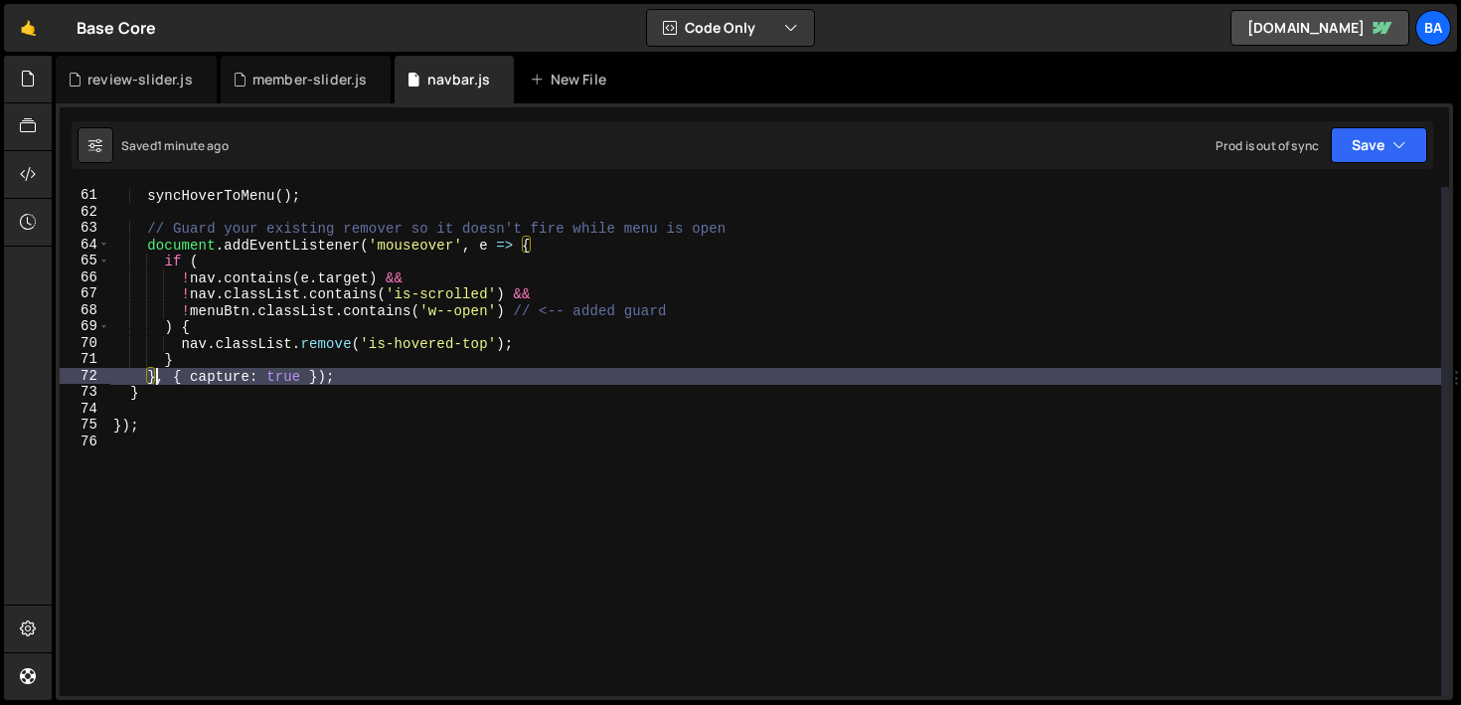
click at [167, 392] on div "// Initial sync on load syncHoverToMenu ( ) ; // Guard your existing remover so…" at bounding box center [775, 442] width 1332 height 542
type textarea "}"
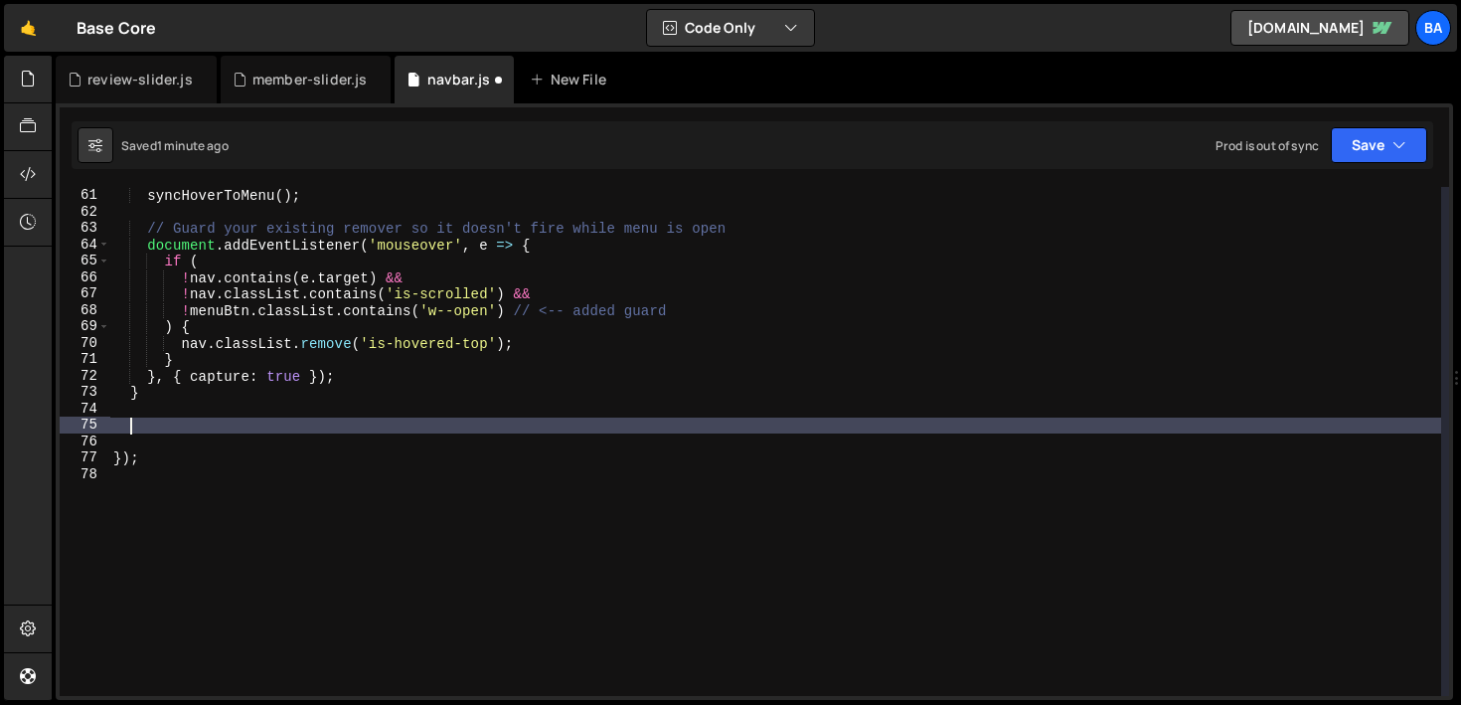
paste textarea "syncBodyLock();"
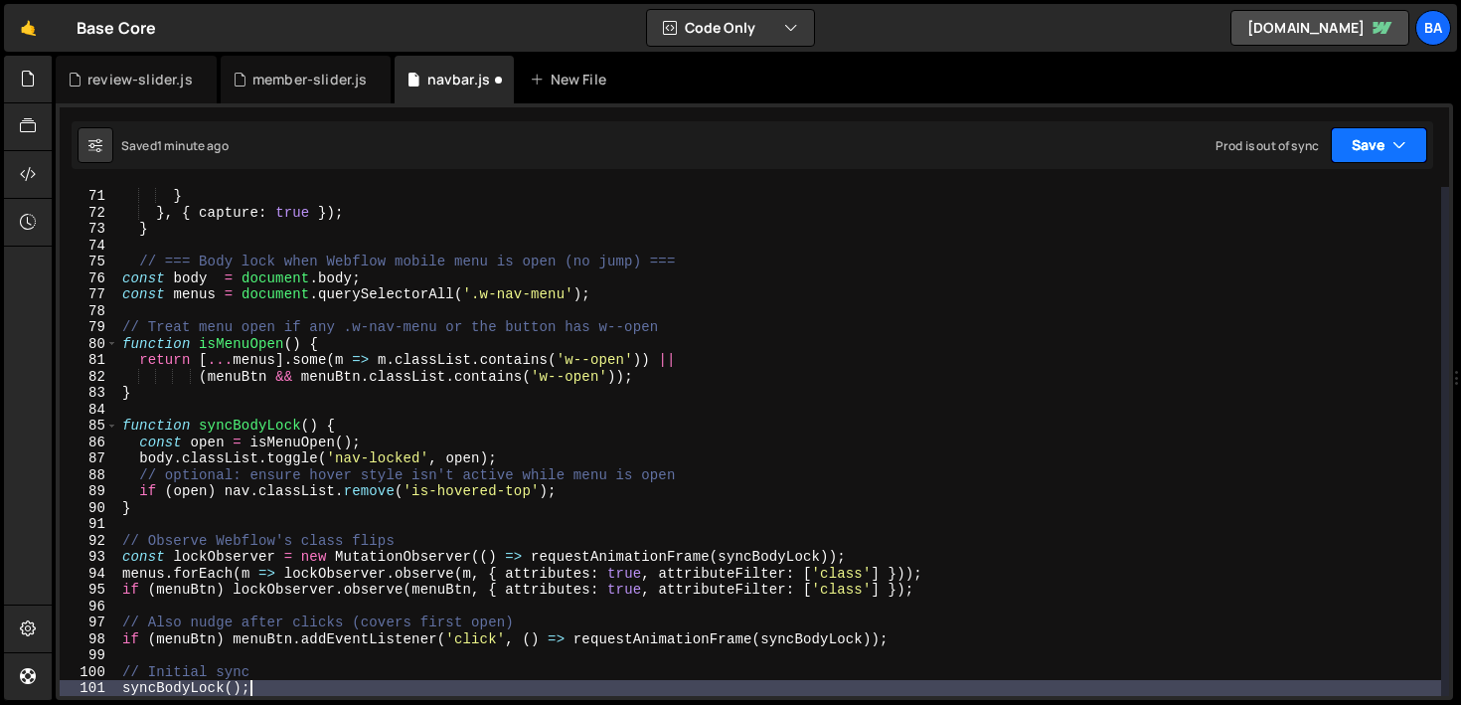
click at [1329, 141] on div "Prod is out of sync Upgrade to Edit Save Save to Staging S Saved 1 minute ago S…" at bounding box center [1321, 145] width 212 height 36
click at [1361, 143] on button "Save" at bounding box center [1379, 145] width 96 height 36
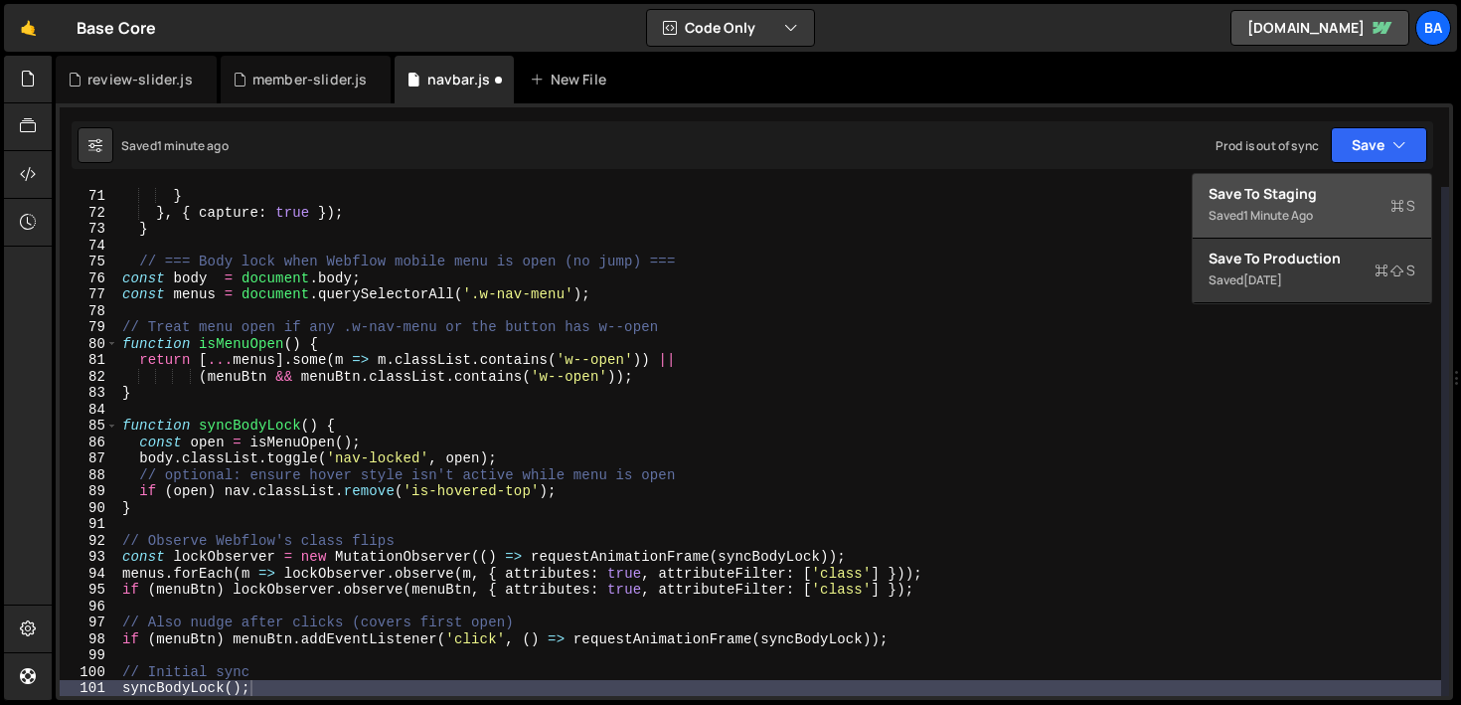
click at [1279, 190] on div "Save to Staging S" at bounding box center [1311, 194] width 207 height 20
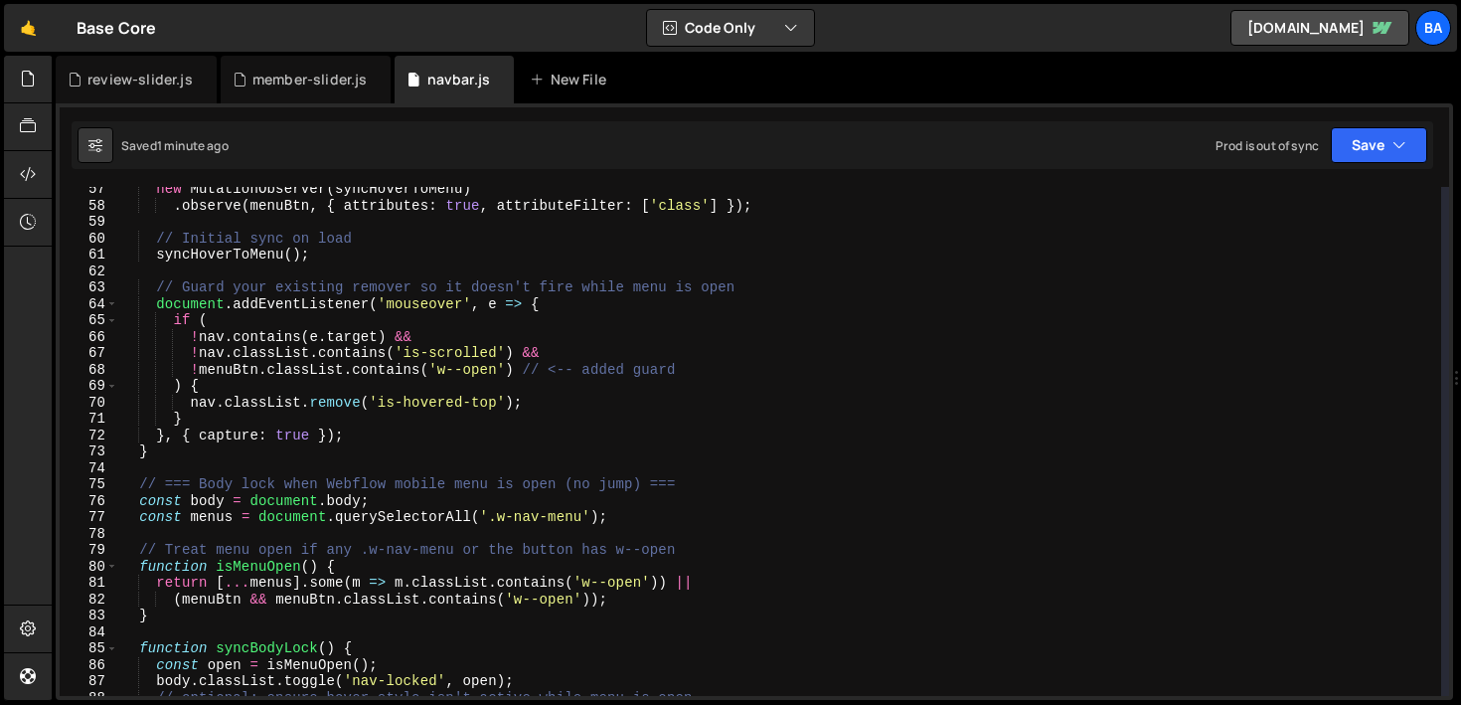
scroll to position [854, 0]
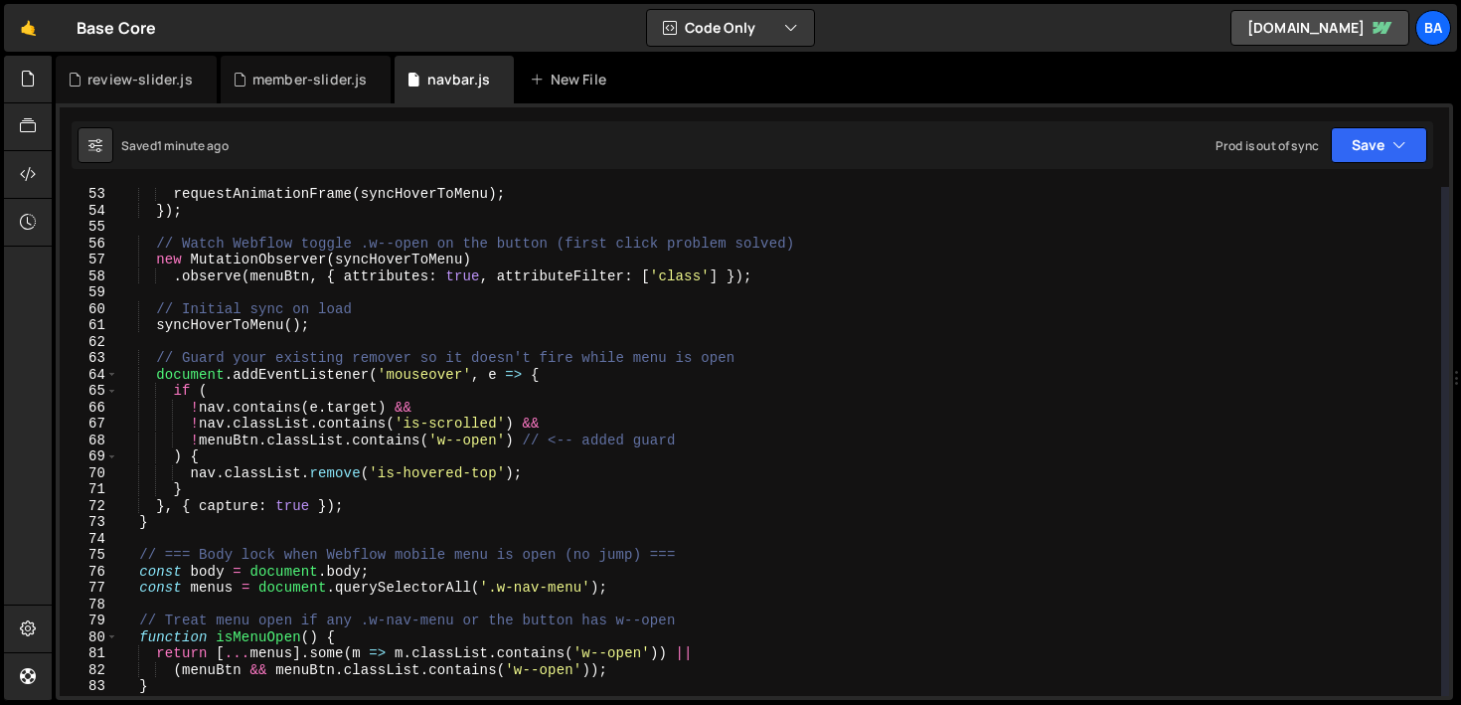
click at [481, 516] on div "requestAnimationFrame ( syncHoverToMenu ) ; }) ; // Watch Webflow toggle .w--op…" at bounding box center [779, 457] width 1323 height 542
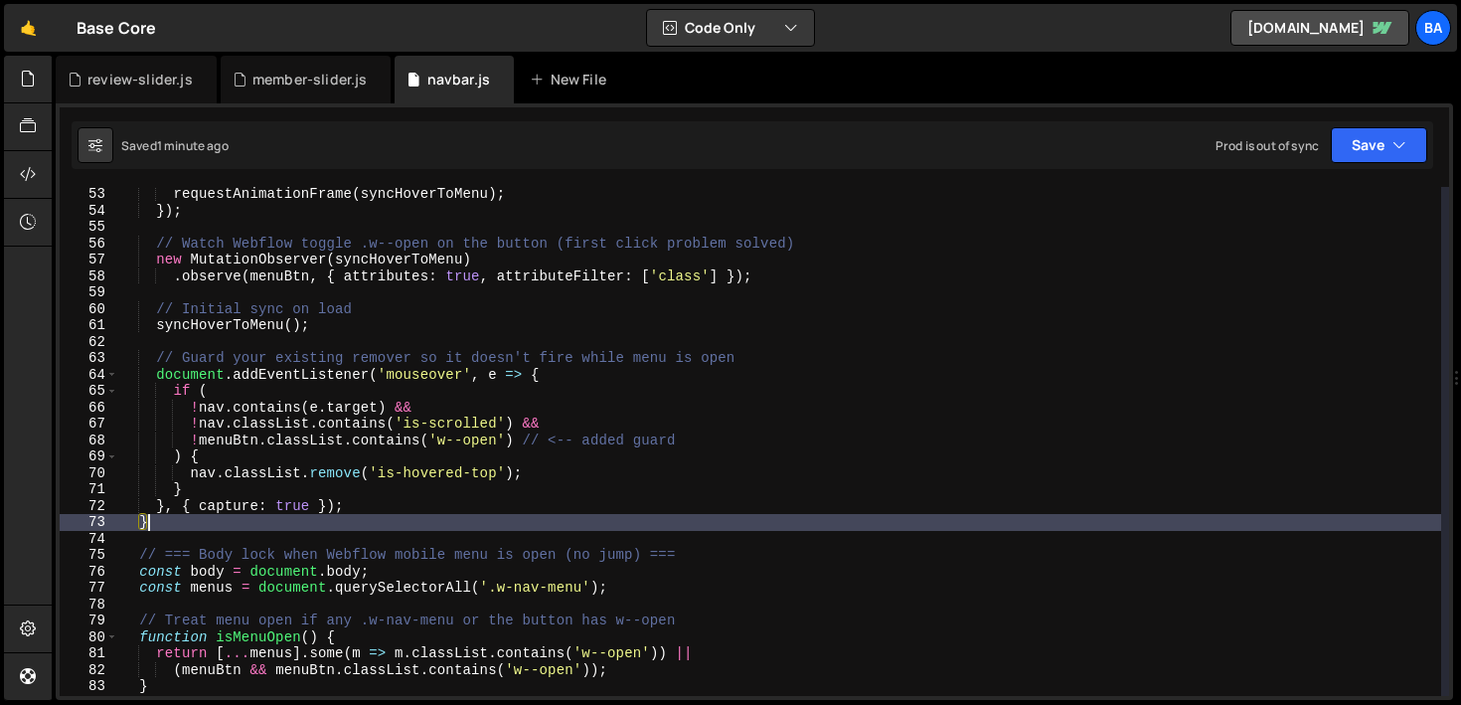
click at [570, 485] on div "requestAnimationFrame ( syncHoverToMenu ) ; }) ; // Watch Webflow toggle .w--op…" at bounding box center [779, 457] width 1323 height 542
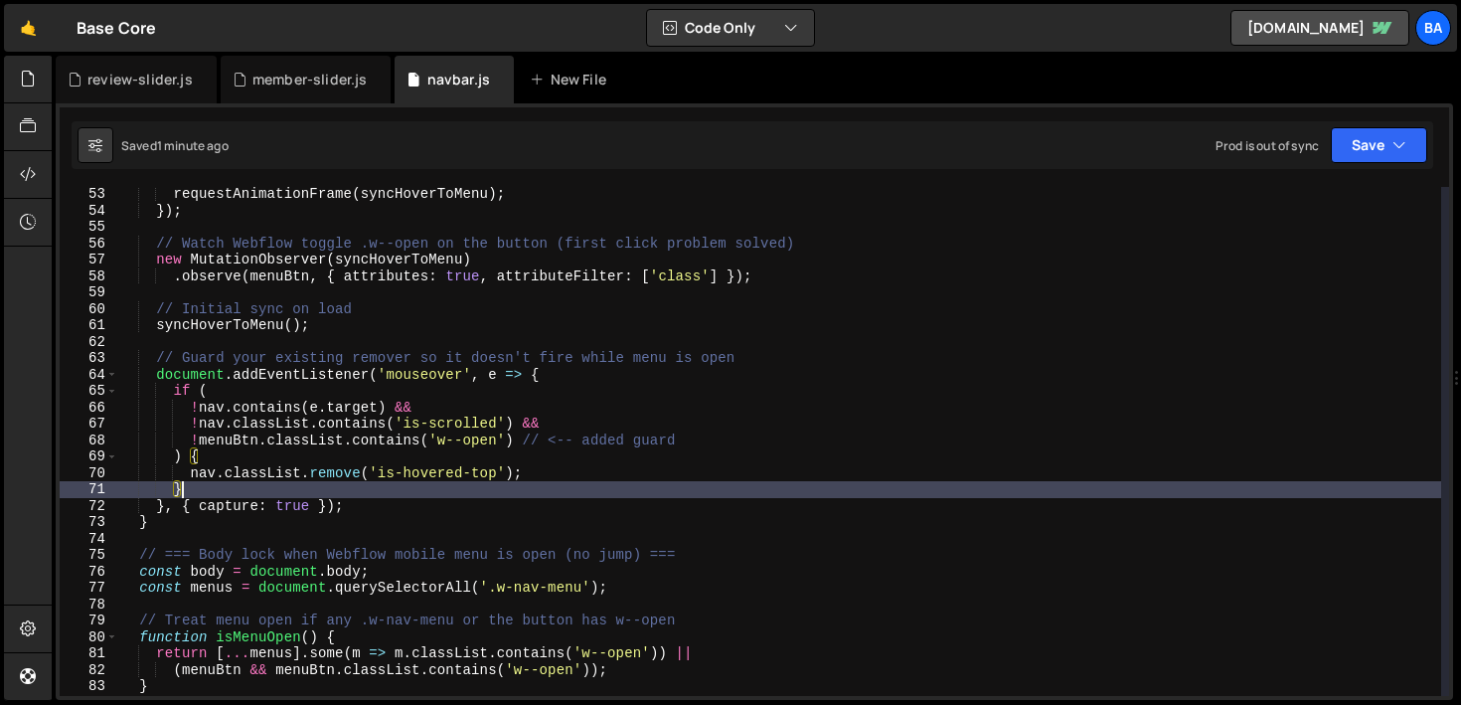
click at [616, 481] on div "requestAnimationFrame ( syncHoverToMenu ) ; }) ; // Watch Webflow toggle .w--op…" at bounding box center [779, 457] width 1323 height 542
click at [601, 474] on div "requestAnimationFrame ( syncHoverToMenu ) ; }) ; // Watch Webflow toggle .w--op…" at bounding box center [779, 457] width 1323 height 542
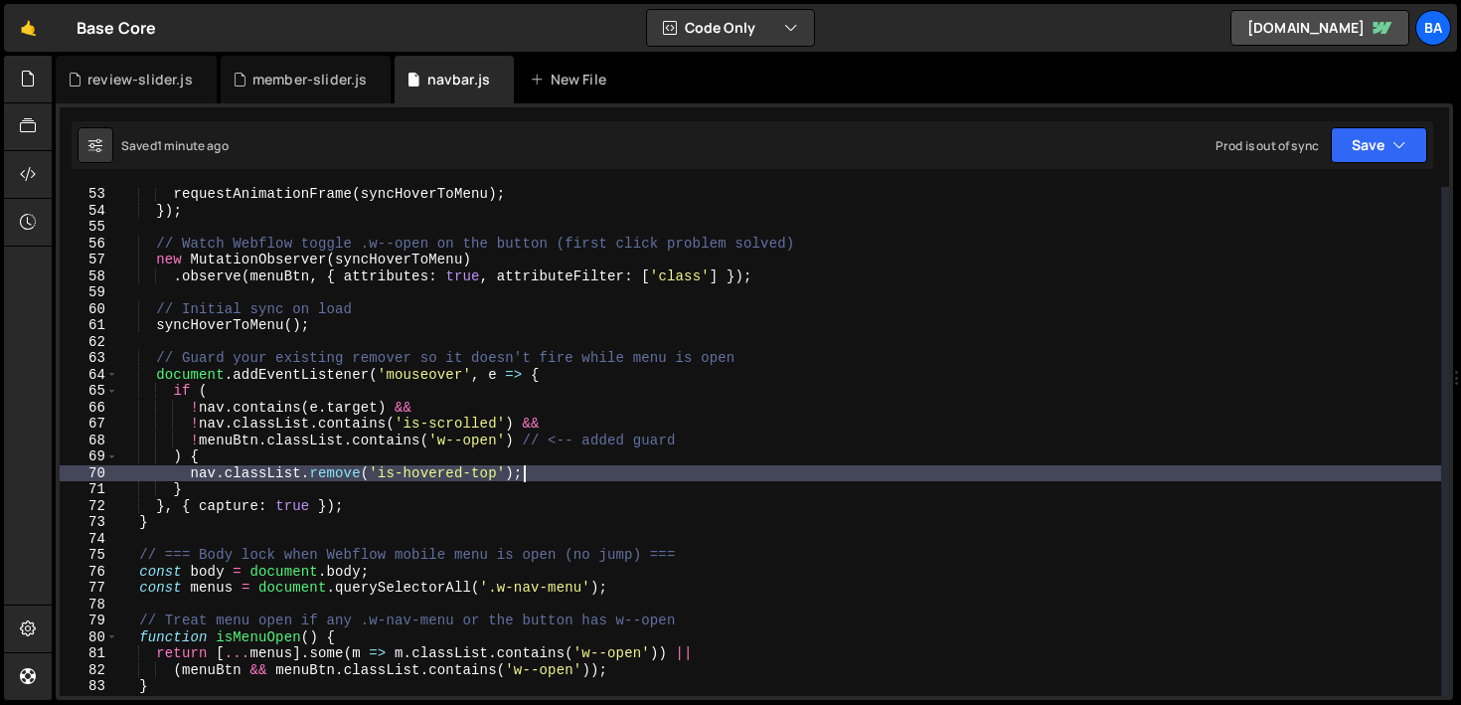
click at [592, 419] on div "requestAnimationFrame ( syncHoverToMenu ) ; }) ; // Watch Webflow toggle .w--op…" at bounding box center [779, 457] width 1323 height 542
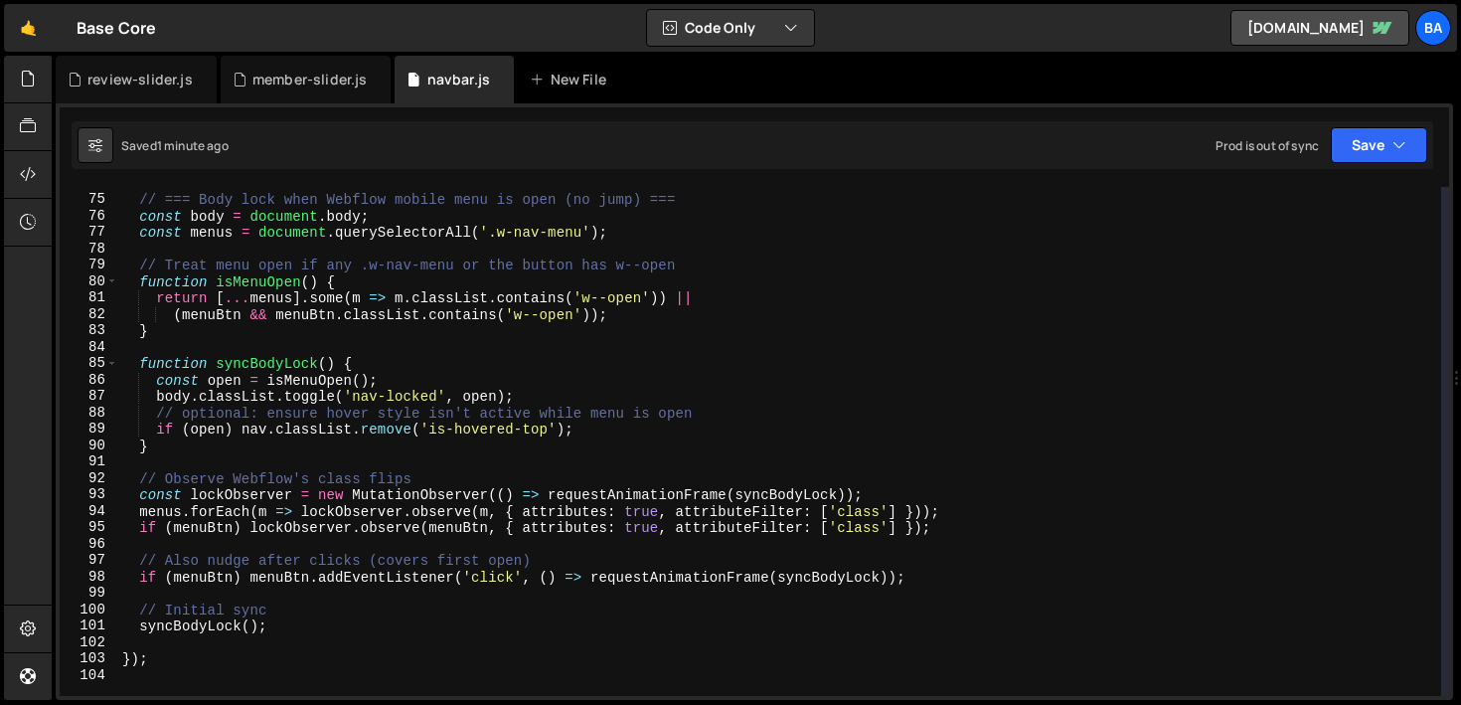
scroll to position [1208, 0]
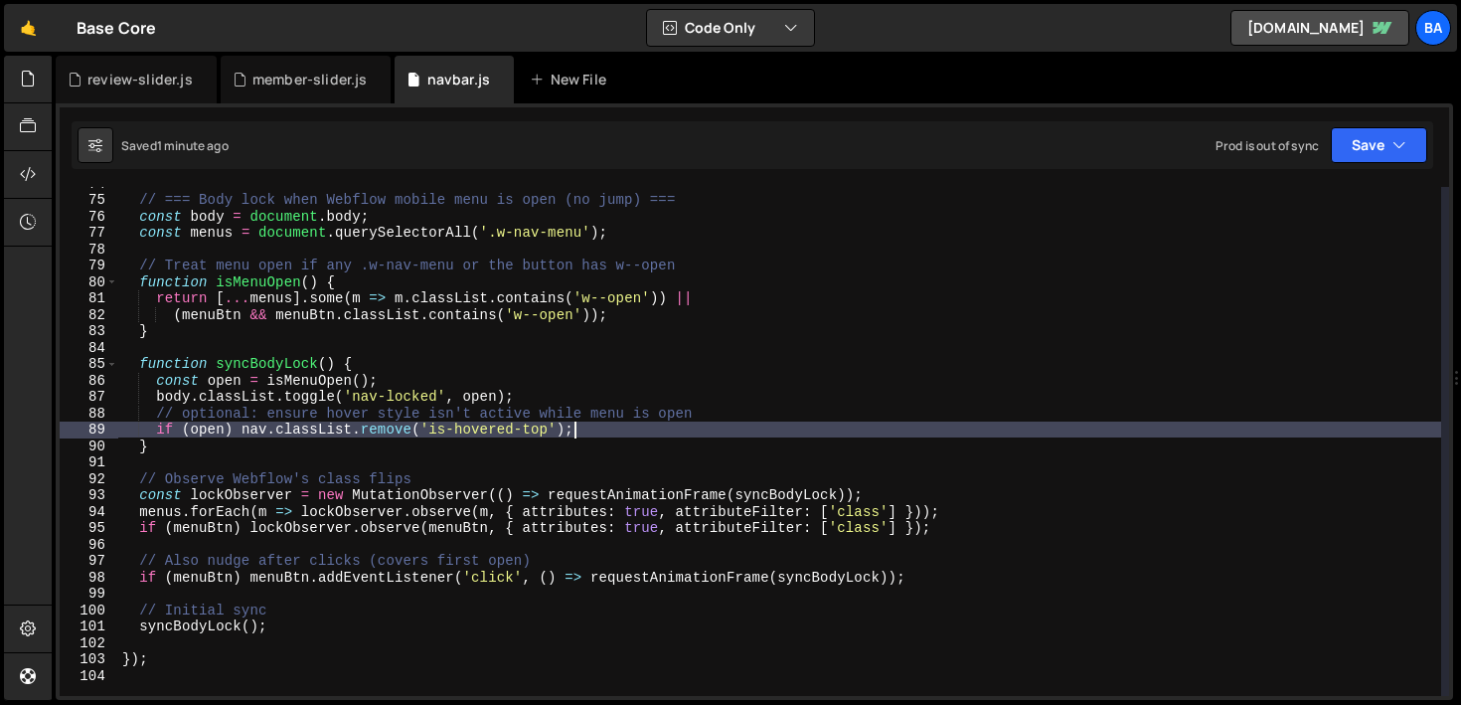
click at [587, 431] on div "// === Body lock when Webflow mobile menu is open (no jump) === const body = do…" at bounding box center [779, 446] width 1323 height 542
click at [557, 390] on div "// === Body lock when Webflow mobile menu is open (no jump) === const body = do…" at bounding box center [779, 446] width 1323 height 542
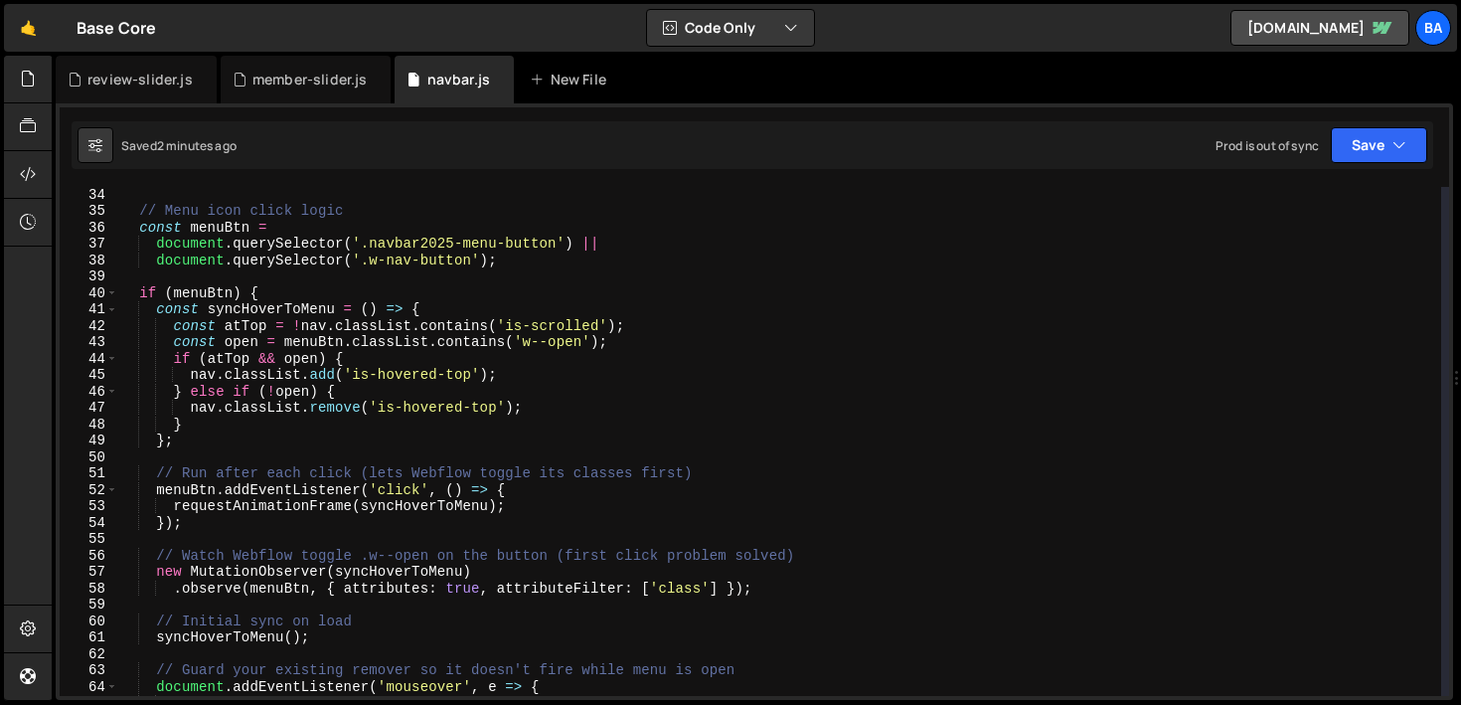
scroll to position [616, 0]
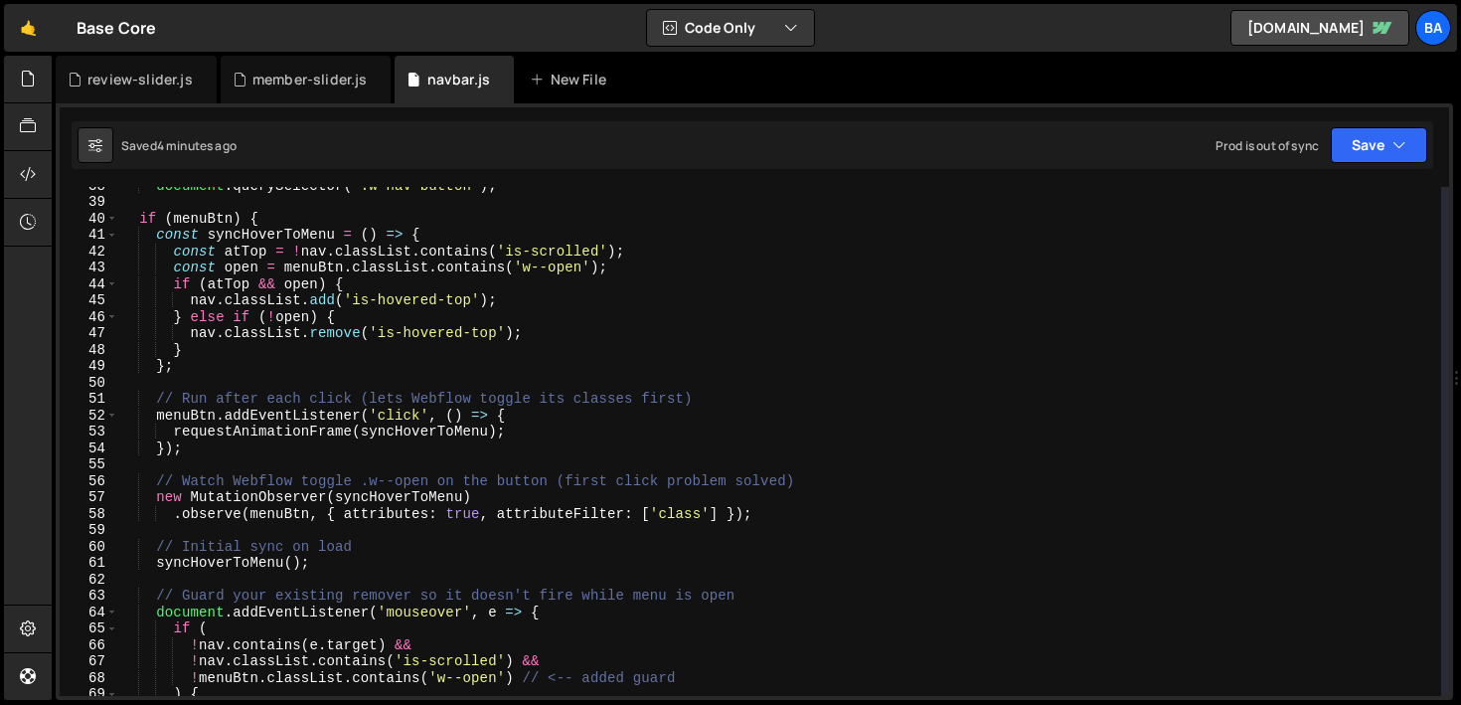
click at [388, 398] on div "document . querySelector ( '.w-nav-button' ) ; if ( menuBtn ) { const syncHover…" at bounding box center [779, 448] width 1323 height 542
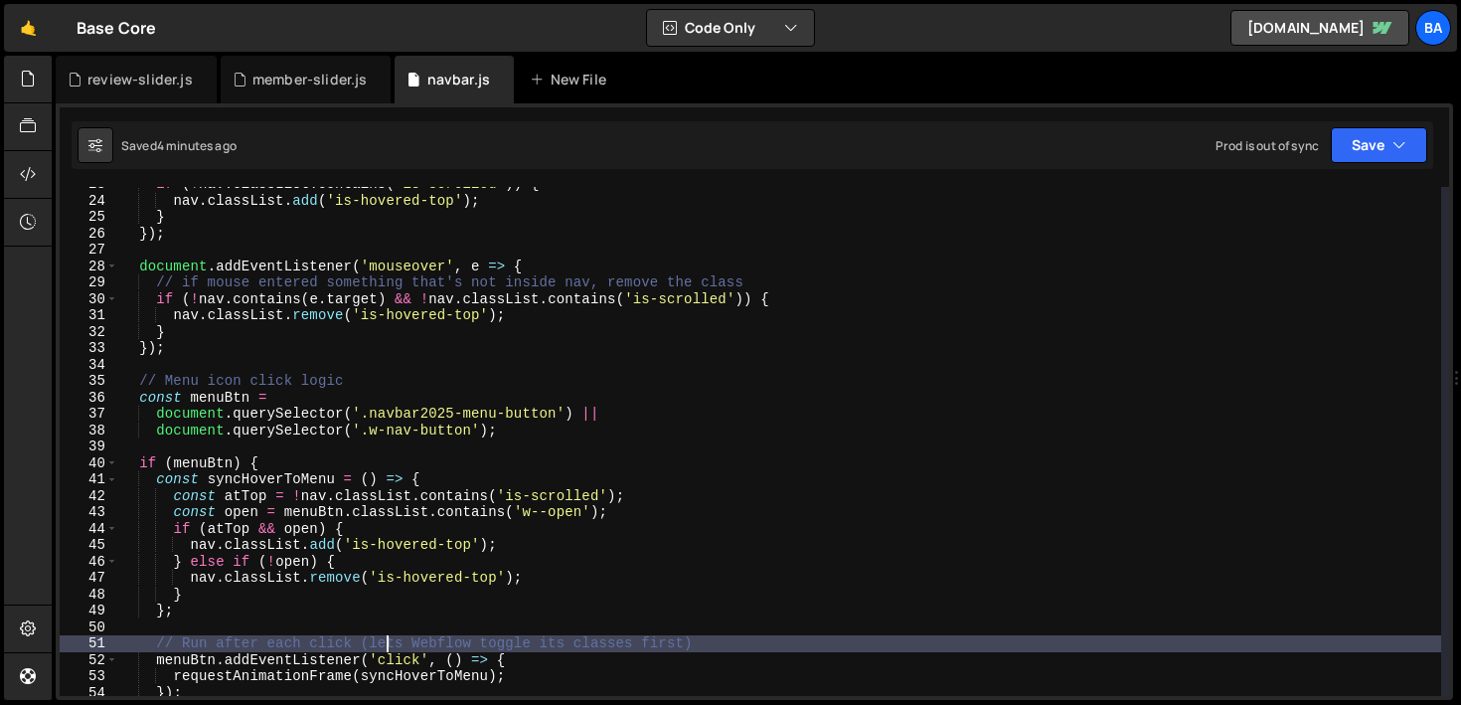
scroll to position [372, 0]
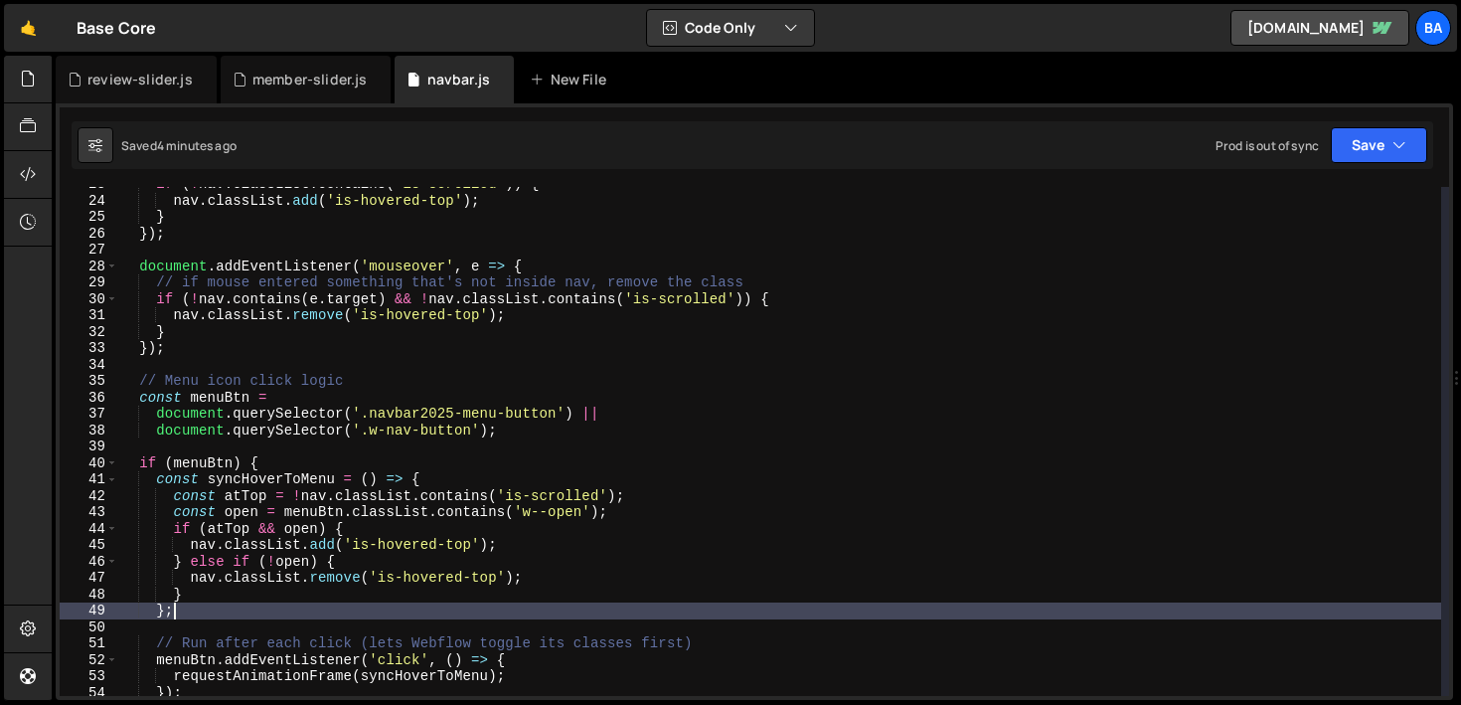
drag, startPoint x: 191, startPoint y: 614, endPoint x: 246, endPoint y: 609, distance: 55.9
click at [246, 609] on div "if ( ! nav . classList . contains ( 'is-scrolled' )) { nav . classList . add ( …" at bounding box center [779, 447] width 1323 height 542
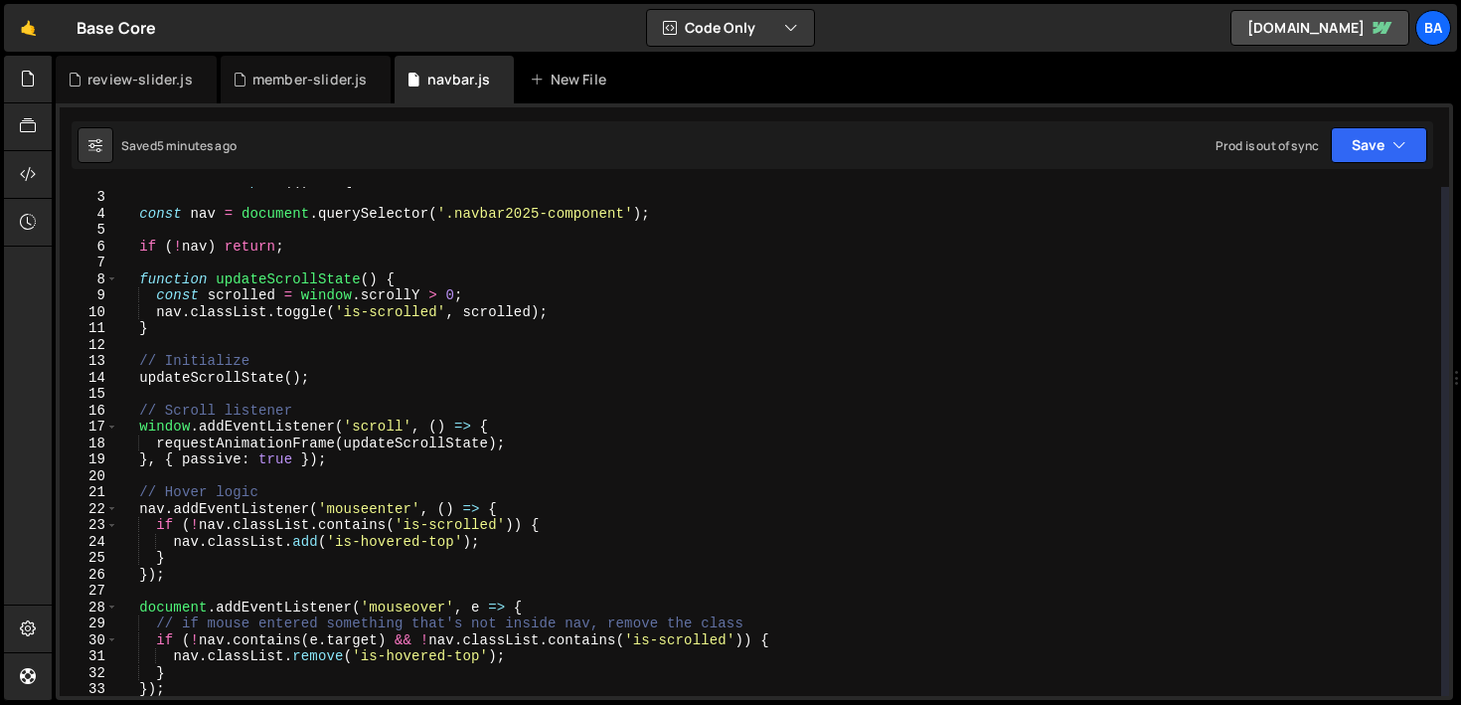
scroll to position [92, 0]
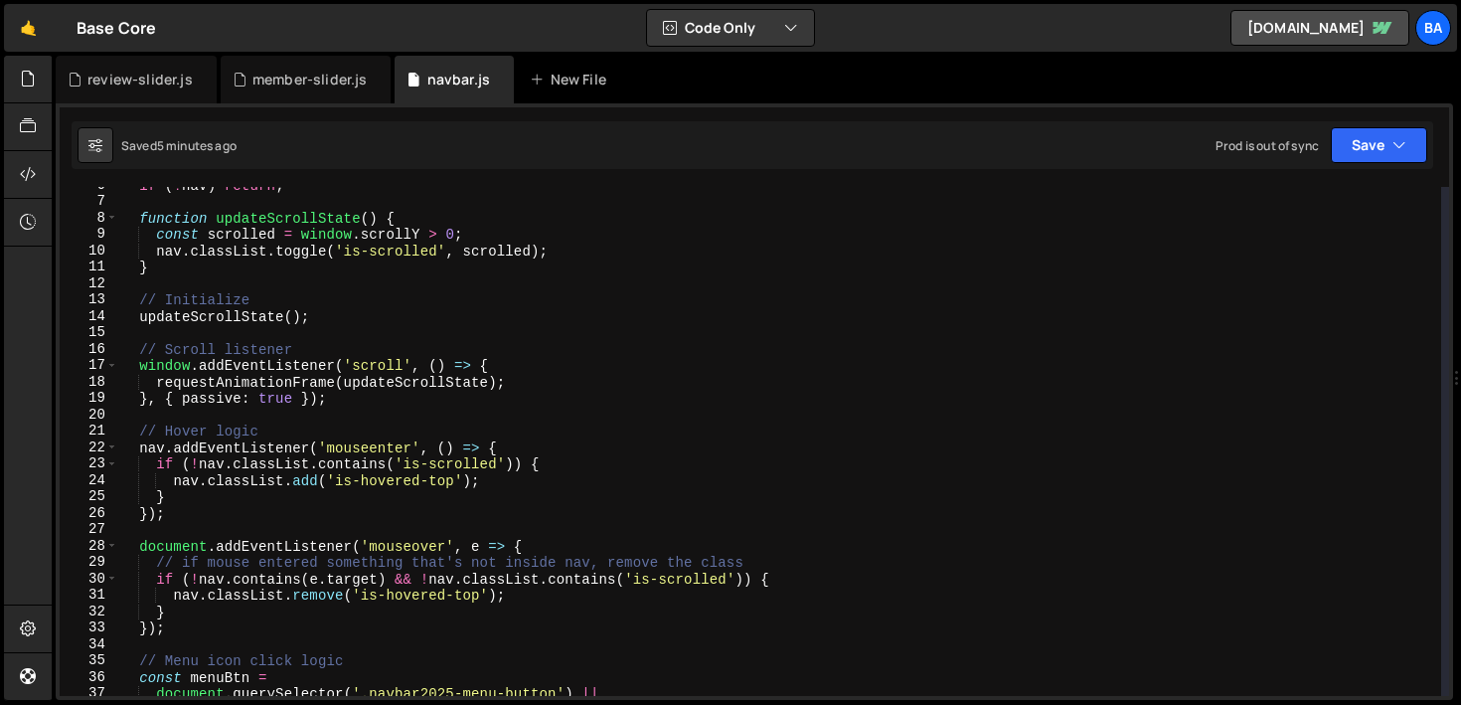
click at [514, 361] on div "if ( ! nav ) return ; function updateScrollState ( ) { const scrolled = window …" at bounding box center [779, 448] width 1323 height 542
type textarea "window.addEventListener('scroll', () => {"
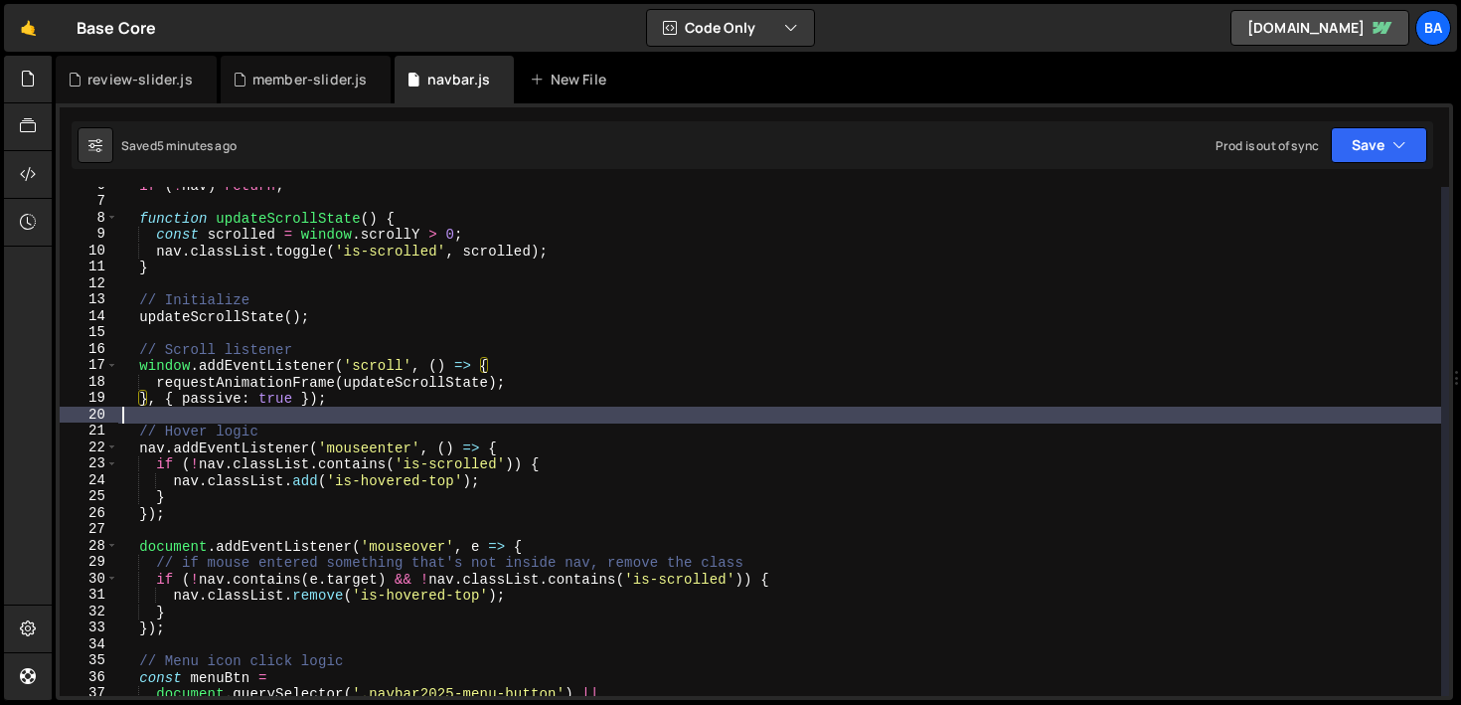
click at [385, 412] on div "if ( ! nav ) return ; function updateScrollState ( ) { const scrolled = window …" at bounding box center [779, 448] width 1323 height 542
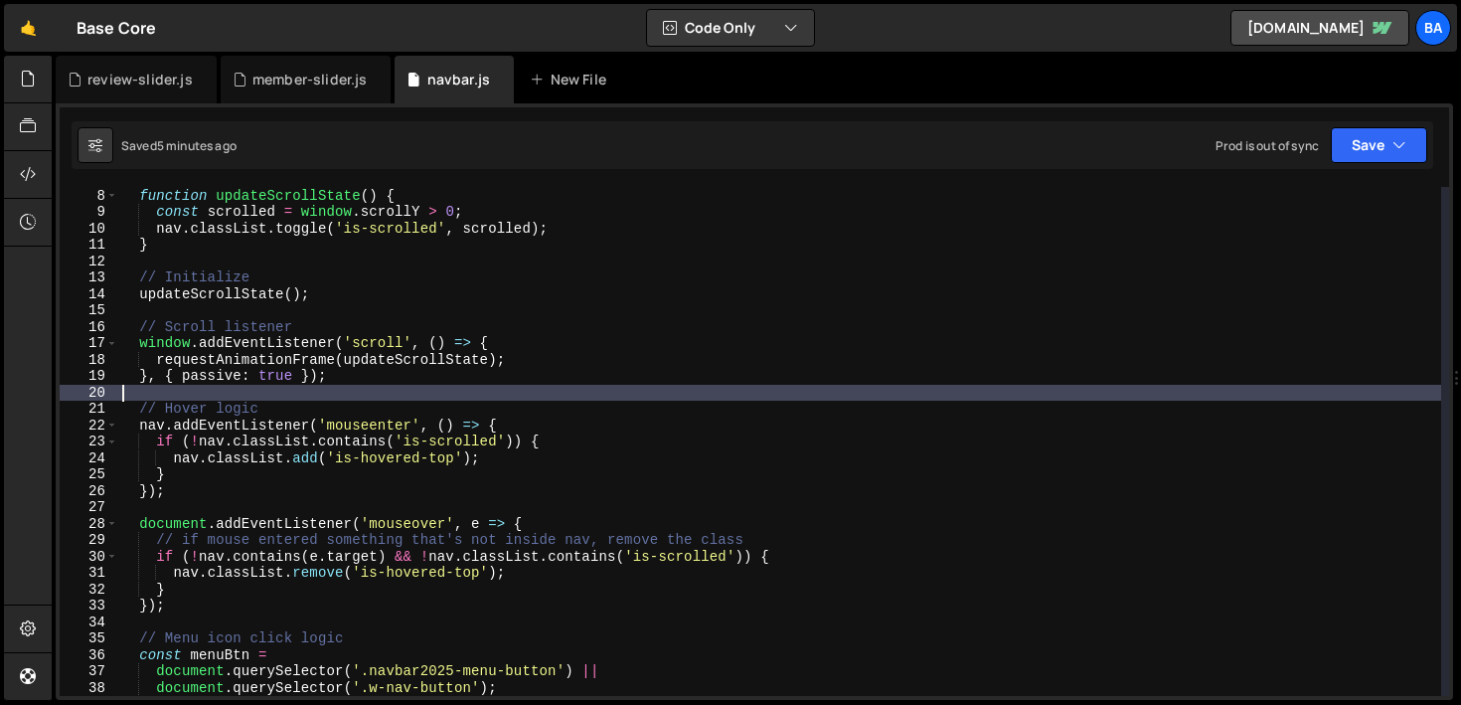
scroll to position [131, 0]
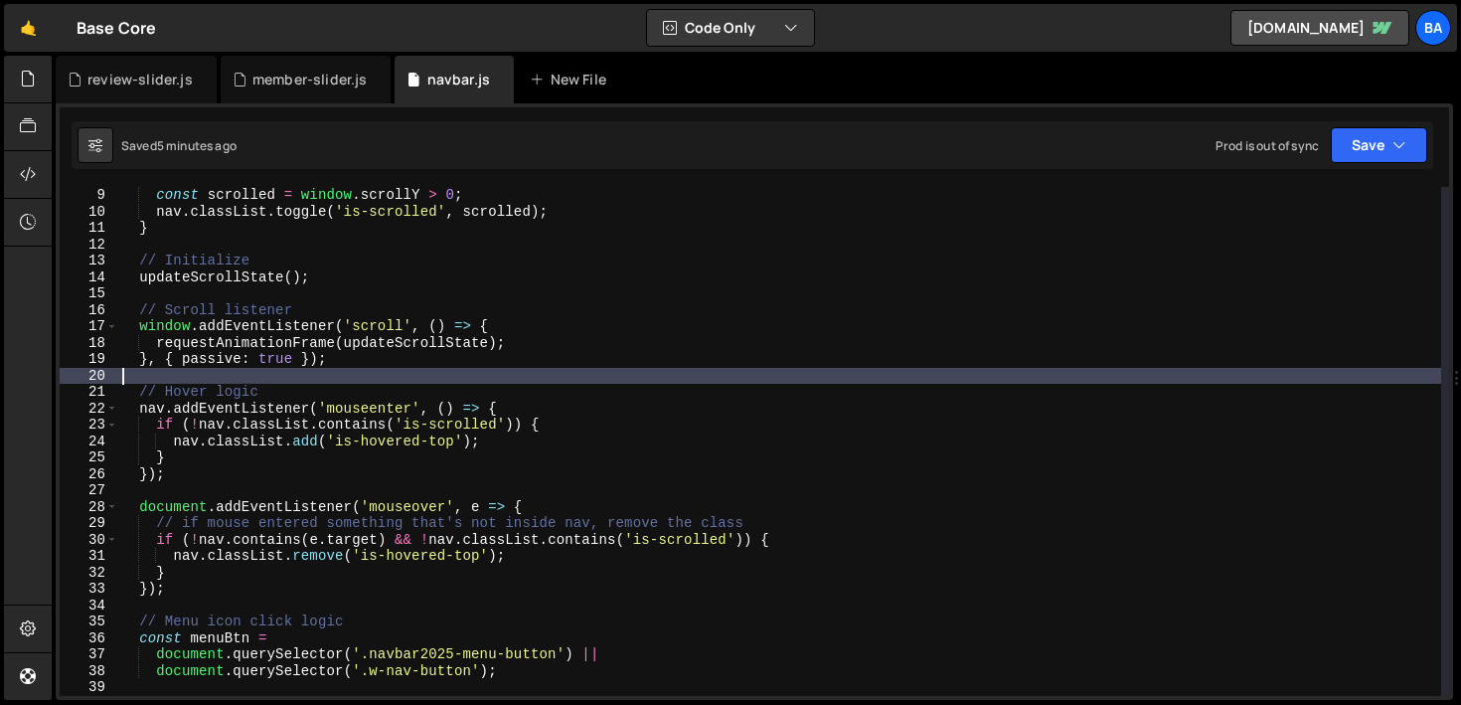
click at [577, 393] on div "const scrolled = window . scrollY > 0 ; nav . classList . toggle ( 'is-scrolled…" at bounding box center [779, 458] width 1323 height 542
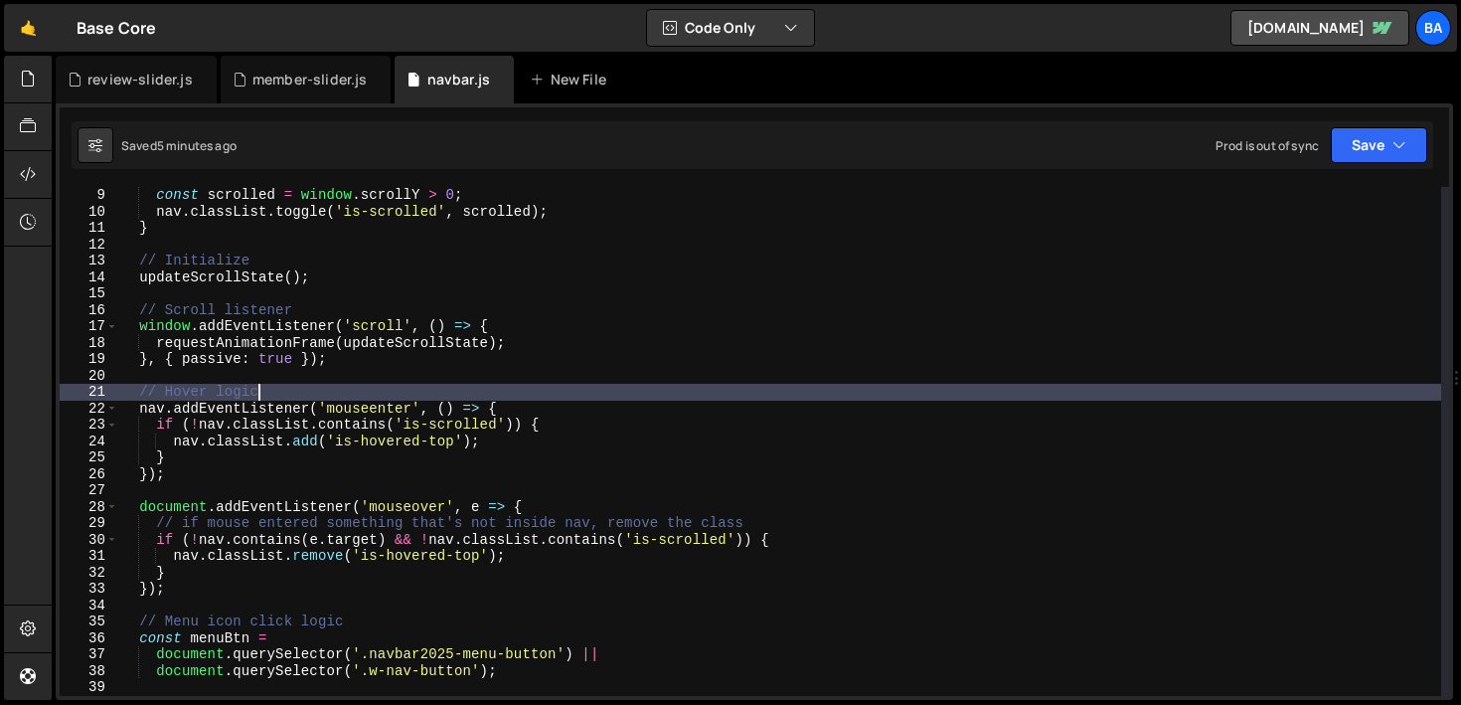
click at [559, 407] on div "const scrolled = window . scrollY > 0 ; nav . classList . toggle ( 'is-scrolled…" at bounding box center [779, 458] width 1323 height 542
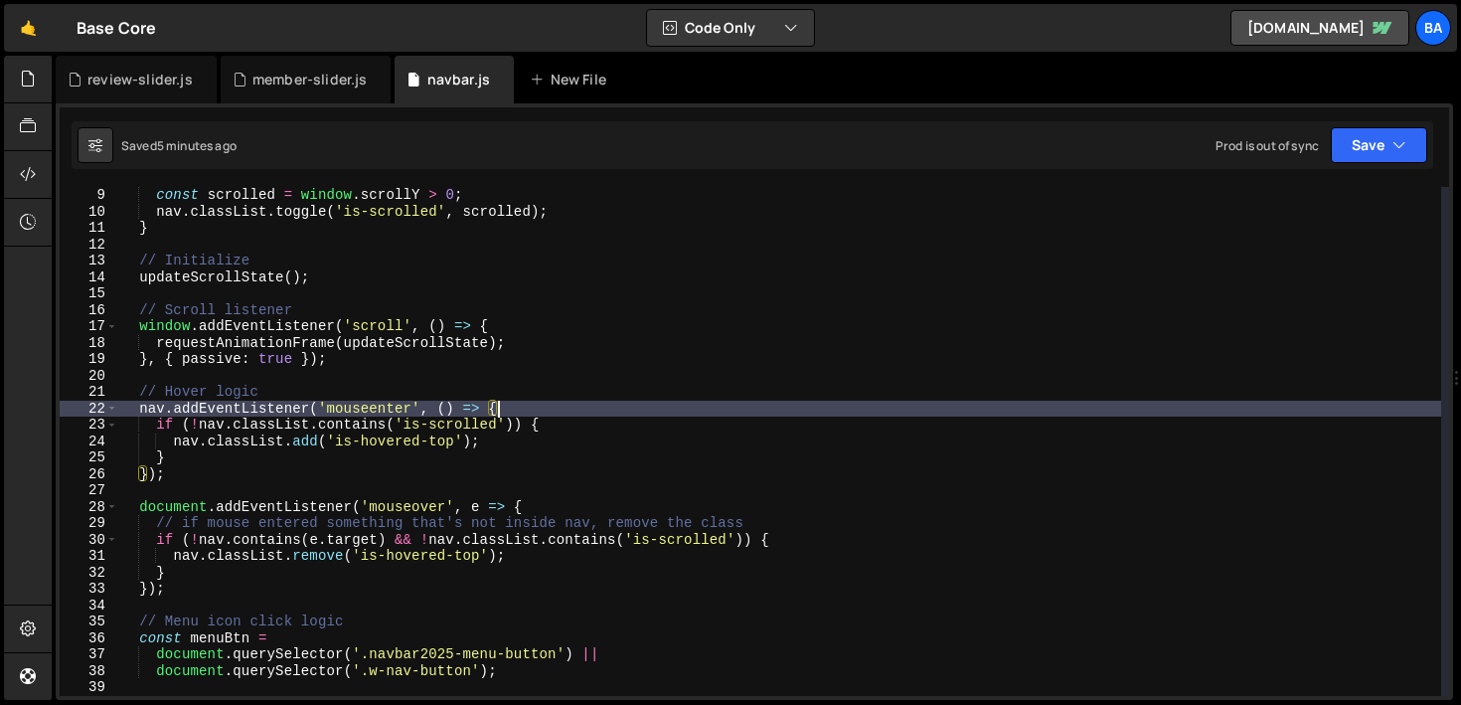
click at [557, 418] on div "const scrolled = window . scrollY > 0 ; nav . classList . toggle ( 'is-scrolled…" at bounding box center [779, 458] width 1323 height 542
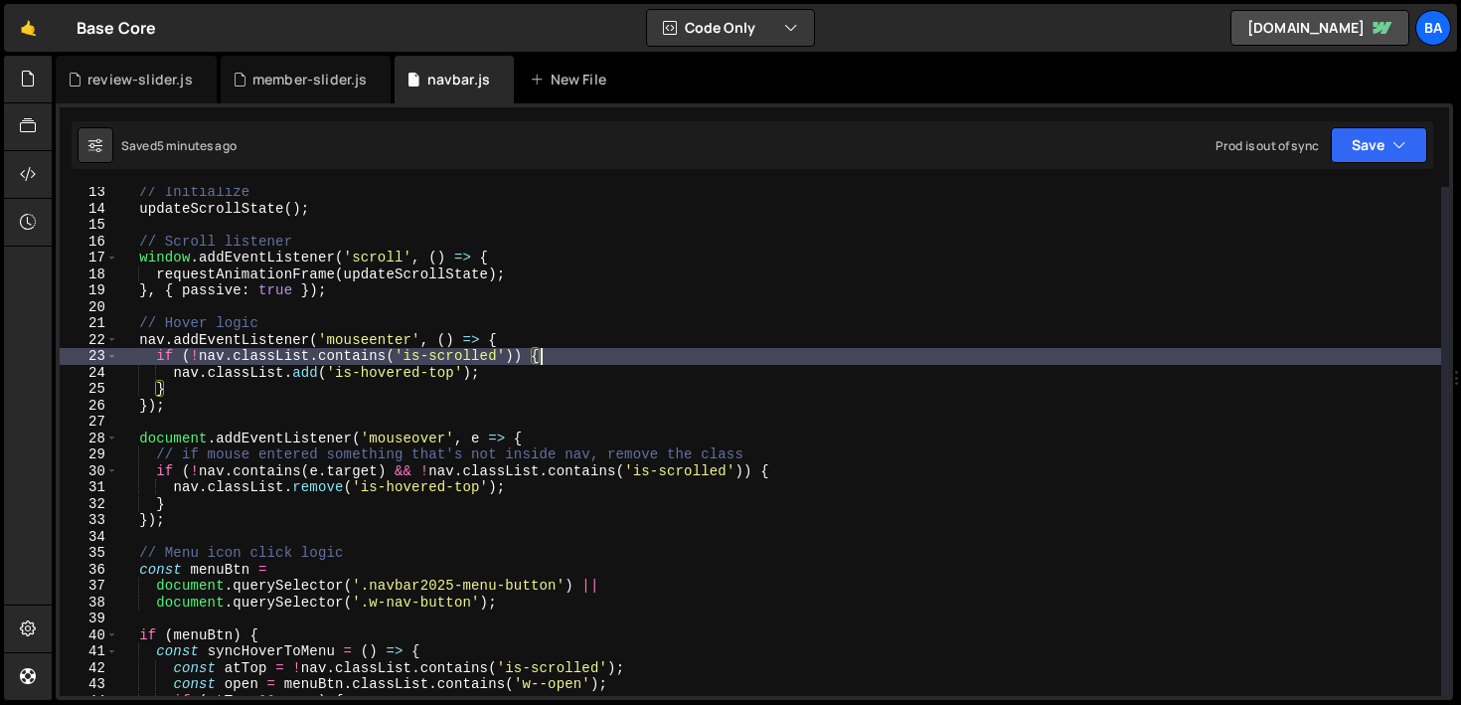
click at [546, 439] on div "// Initialize updateScrollState ( ) ; // Scroll listener window . addEventListe…" at bounding box center [779, 455] width 1323 height 542
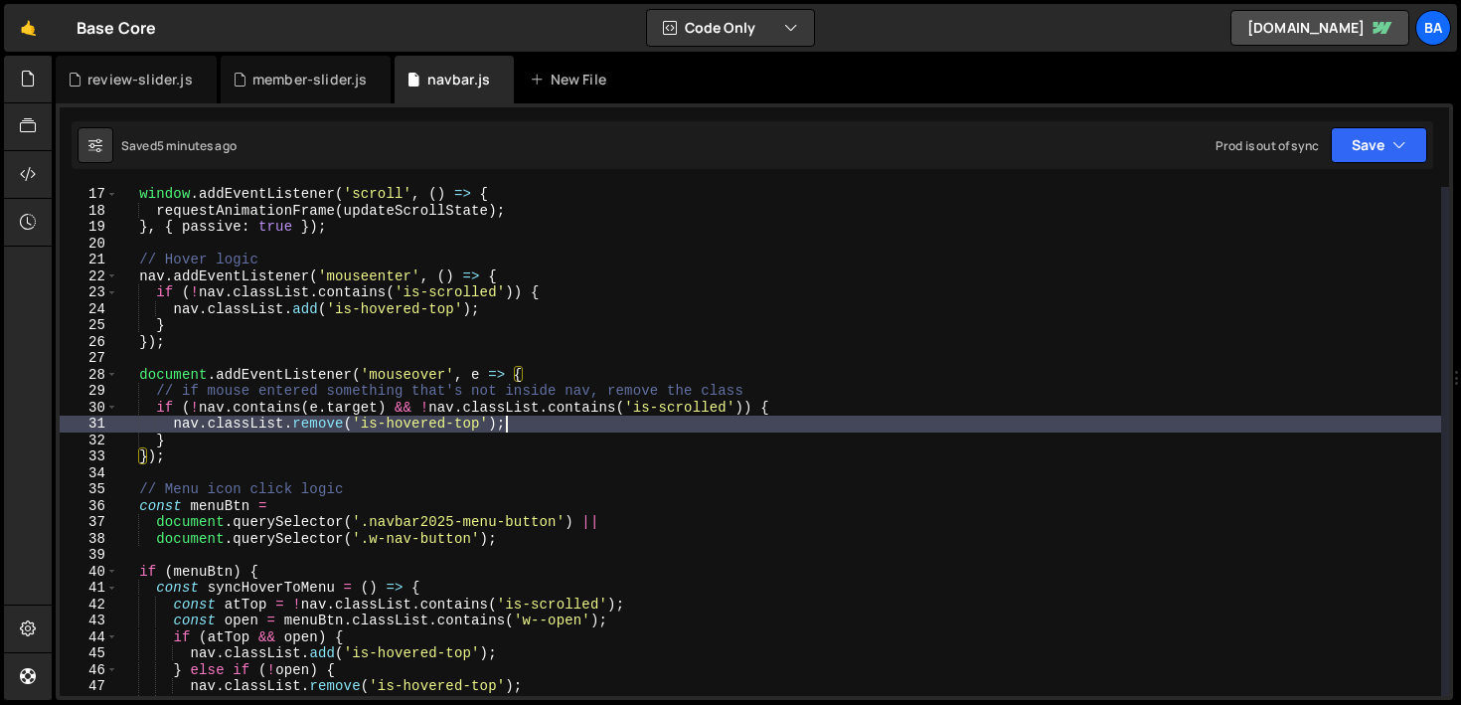
click at [547, 420] on div "window . addEventListener ( 'scroll' , ( ) => { requestAnimationFrame ( updateS…" at bounding box center [779, 457] width 1323 height 542
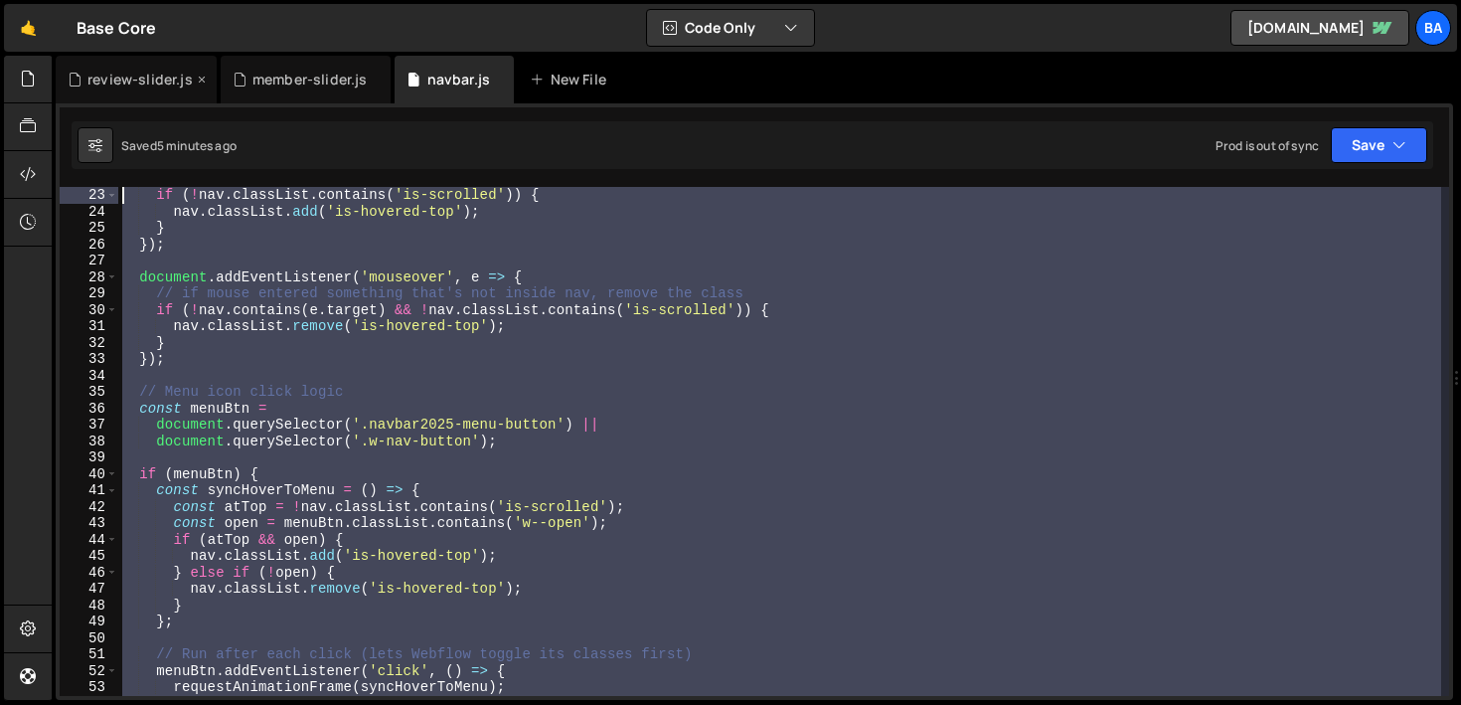
scroll to position [0, 0]
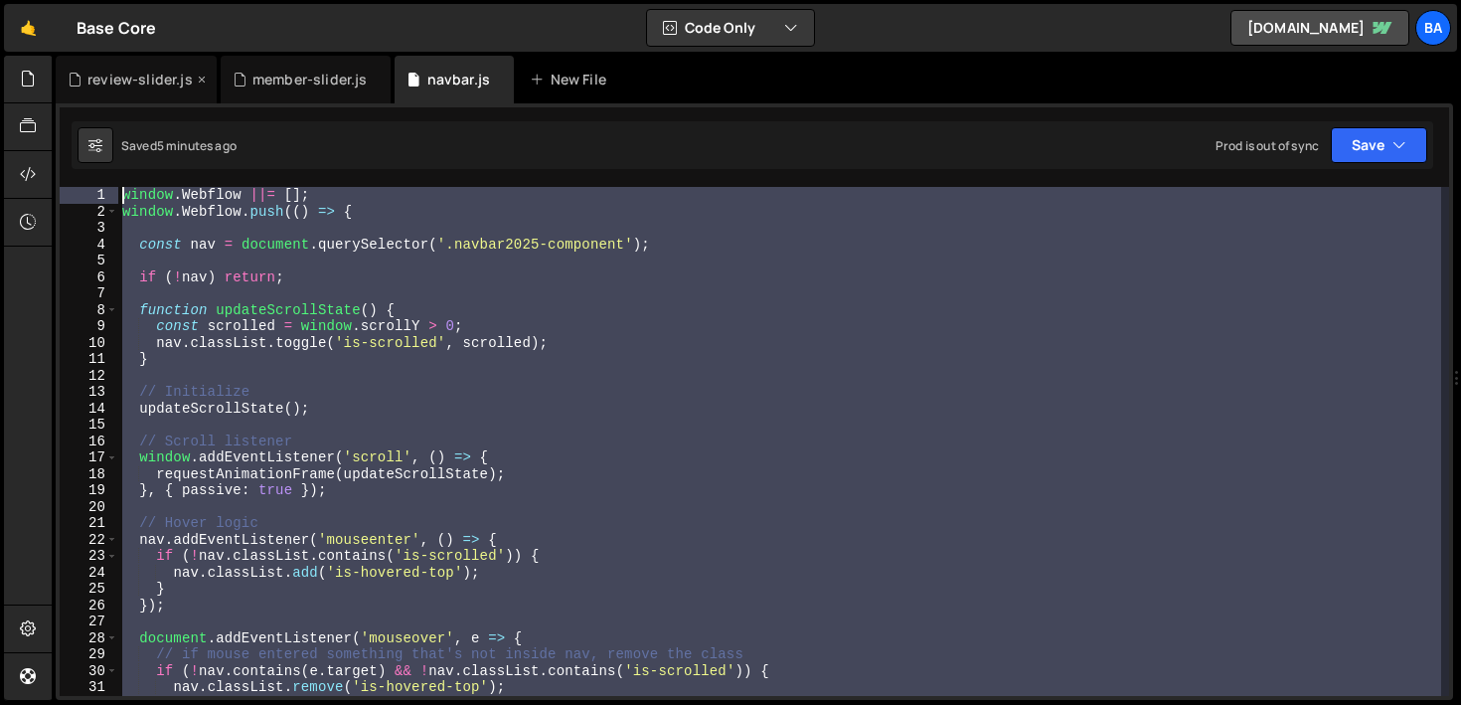
drag, startPoint x: 293, startPoint y: 448, endPoint x: 78, endPoint y: 57, distance: 447.0
click at [78, 57] on div "Debug Explain Copy review-slider.js member-slider.js navbar.js New File Saved 5…" at bounding box center [754, 378] width 1397 height 645
type textarea "window.Webflow ||= []; window.Webflow.push(() => {"
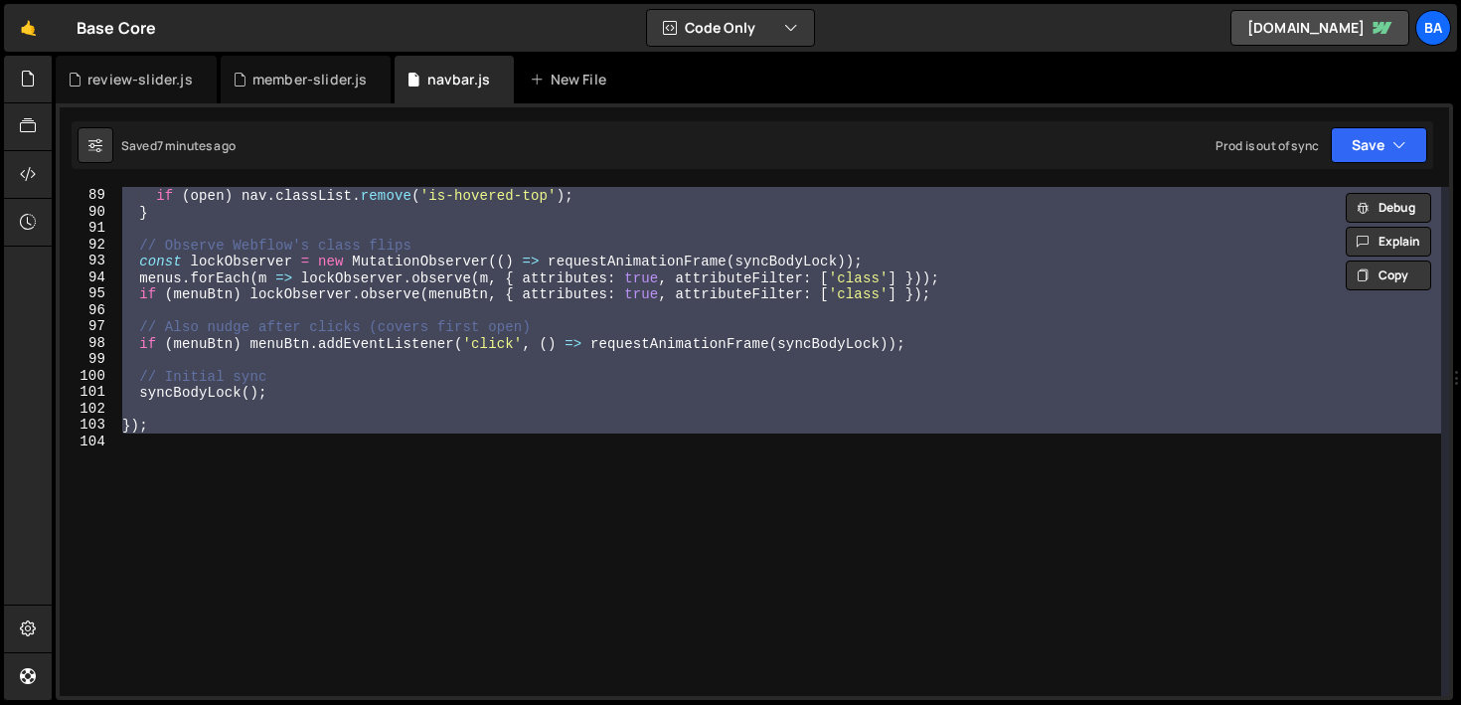
scroll to position [1443, 0]
click at [217, 466] on div "// optional: ensure hover style isn't active while menu is open if ( open ) nav…" at bounding box center [779, 441] width 1323 height 509
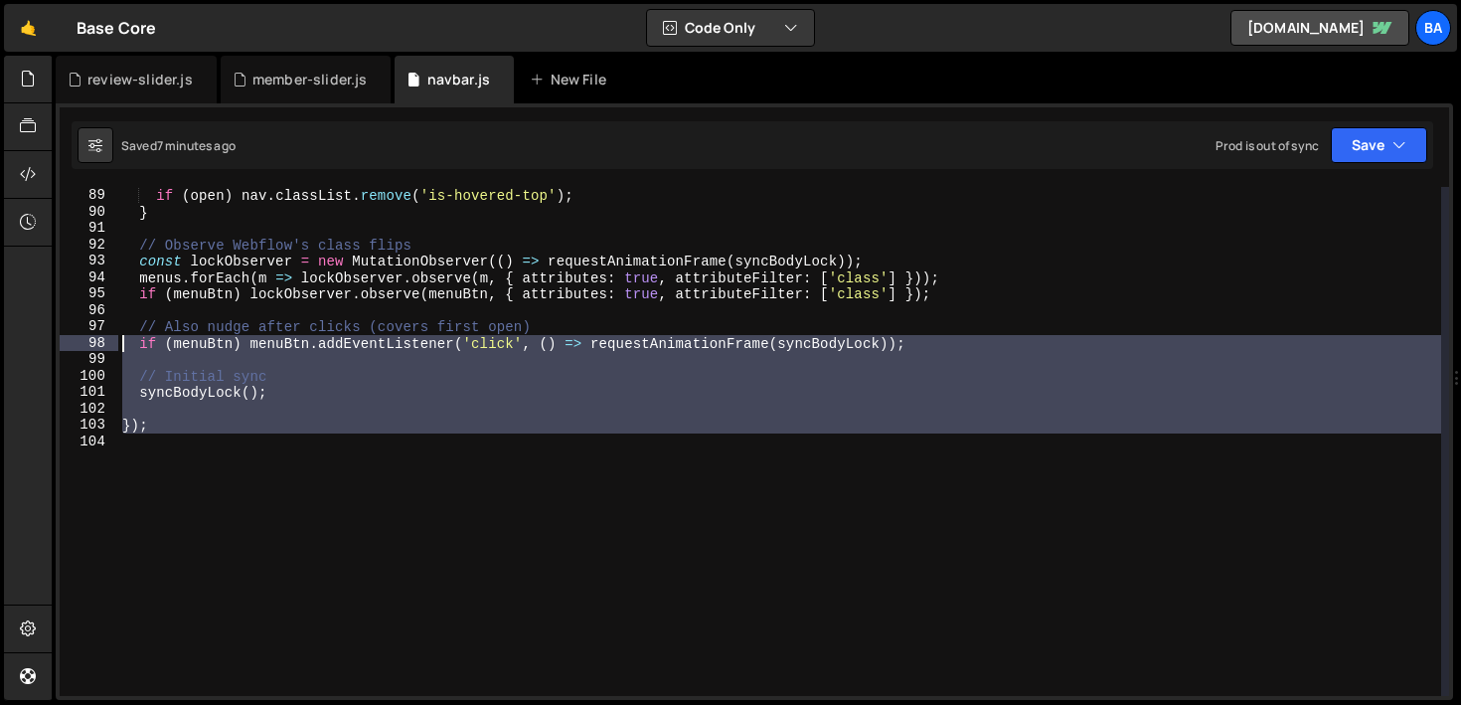
scroll to position [0, 0]
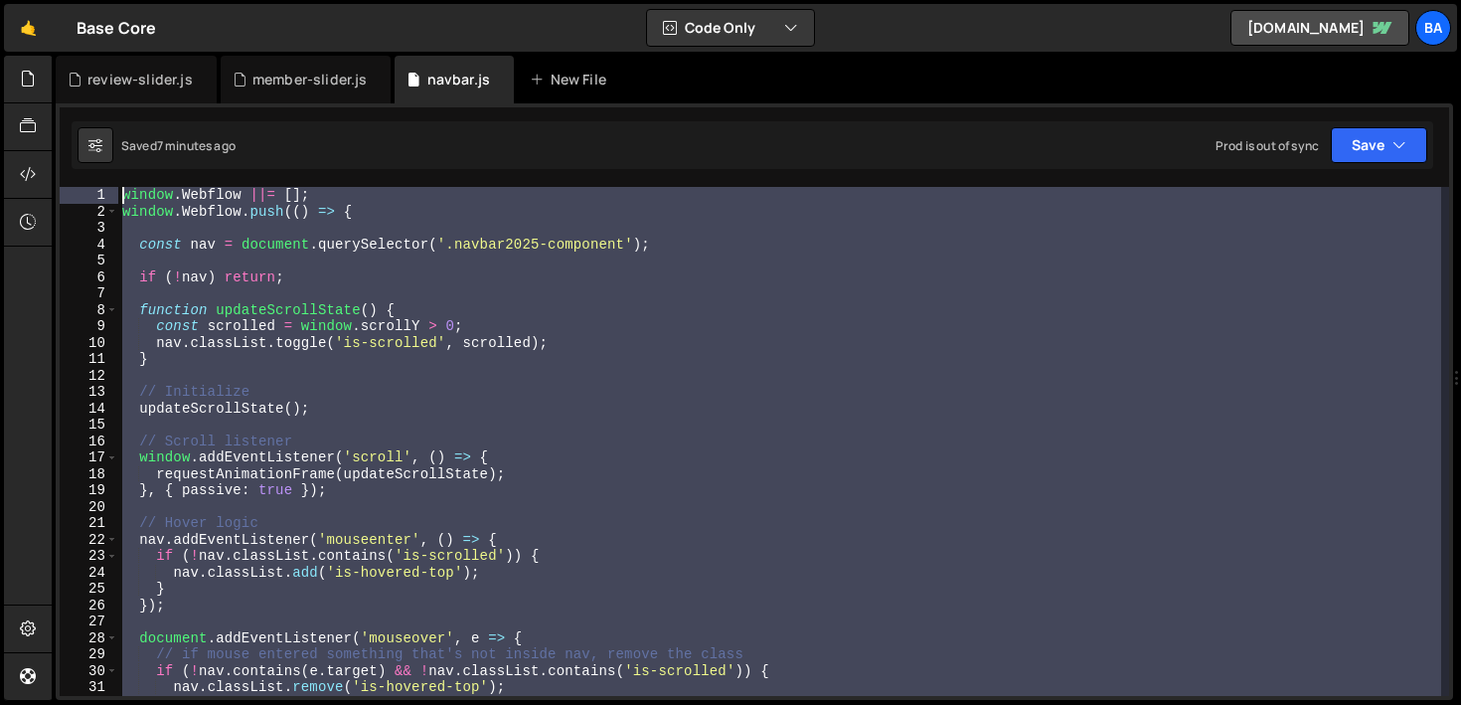
drag, startPoint x: 140, startPoint y: 432, endPoint x: -15, endPoint y: -103, distance: 557.6
click at [0, 0] on html "Projects [GEOGRAPHIC_DATA] Blog Ba Your current team is Base Power Projects You…" at bounding box center [730, 352] width 1461 height 705
type textarea "window.Webflow ||= []; window.Webflow.push(() => {"
paste textarea
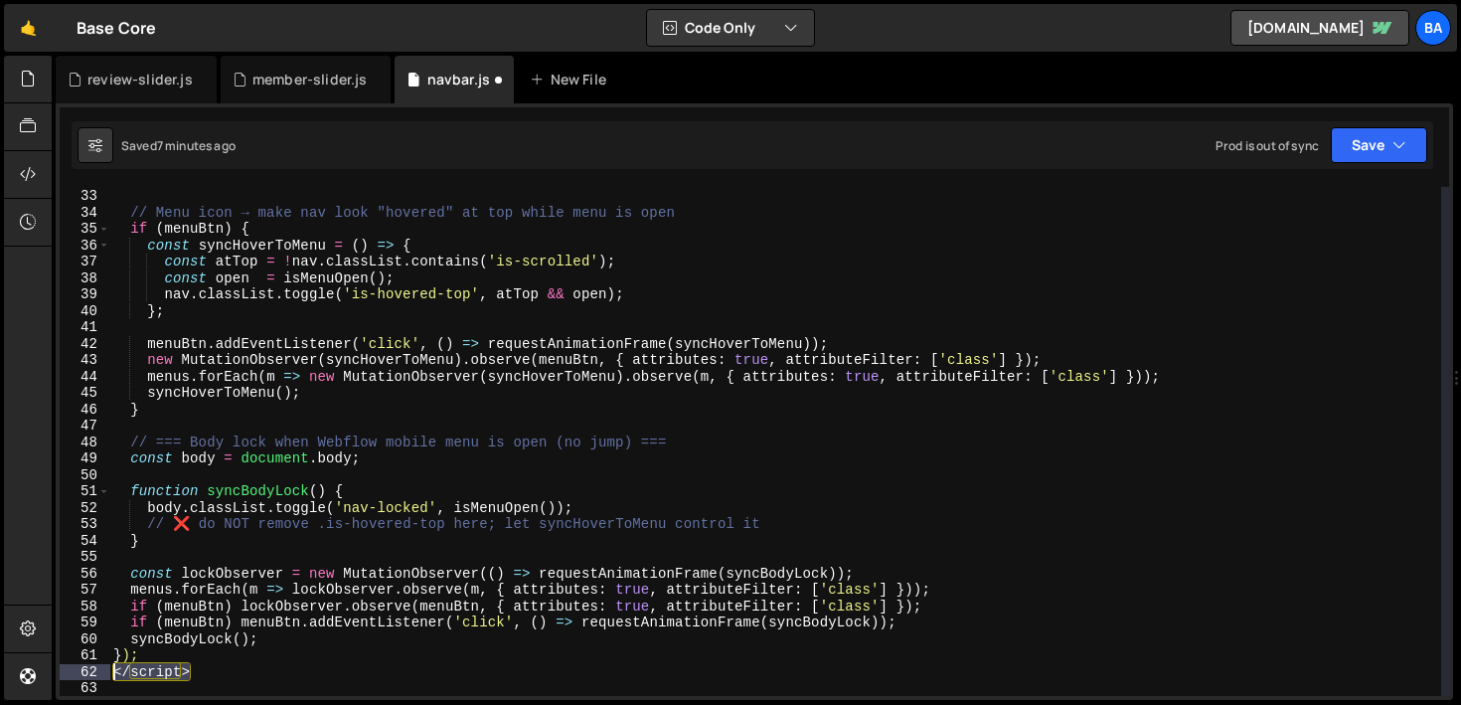
drag, startPoint x: 204, startPoint y: 678, endPoint x: 112, endPoint y: 669, distance: 91.9
click at [108, 670] on div "32 33 34 35 36 37 38 39 40 41 42 43 44 45 46 47 48 49 50 51 52 53 54 55 56 57 5…" at bounding box center [754, 441] width 1389 height 509
type textarea "</script>"
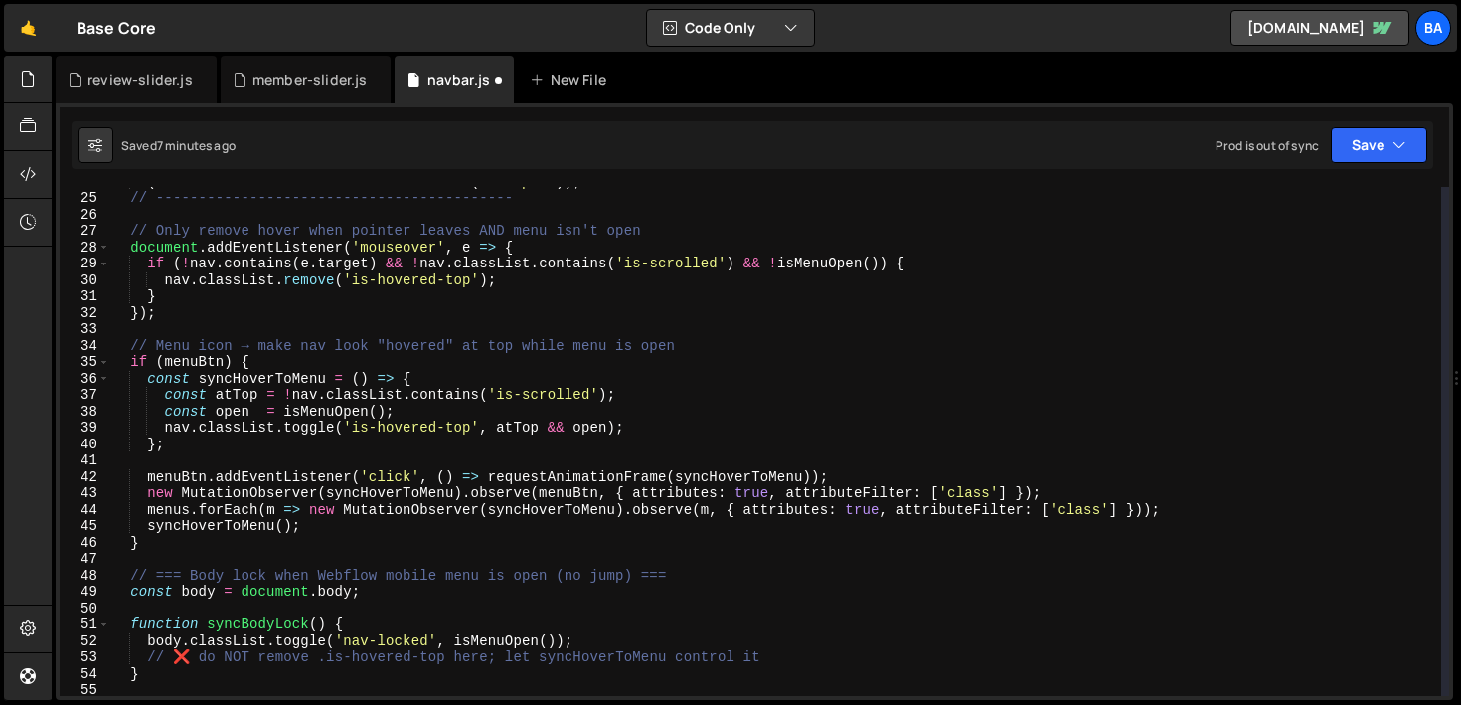
scroll to position [0, 0]
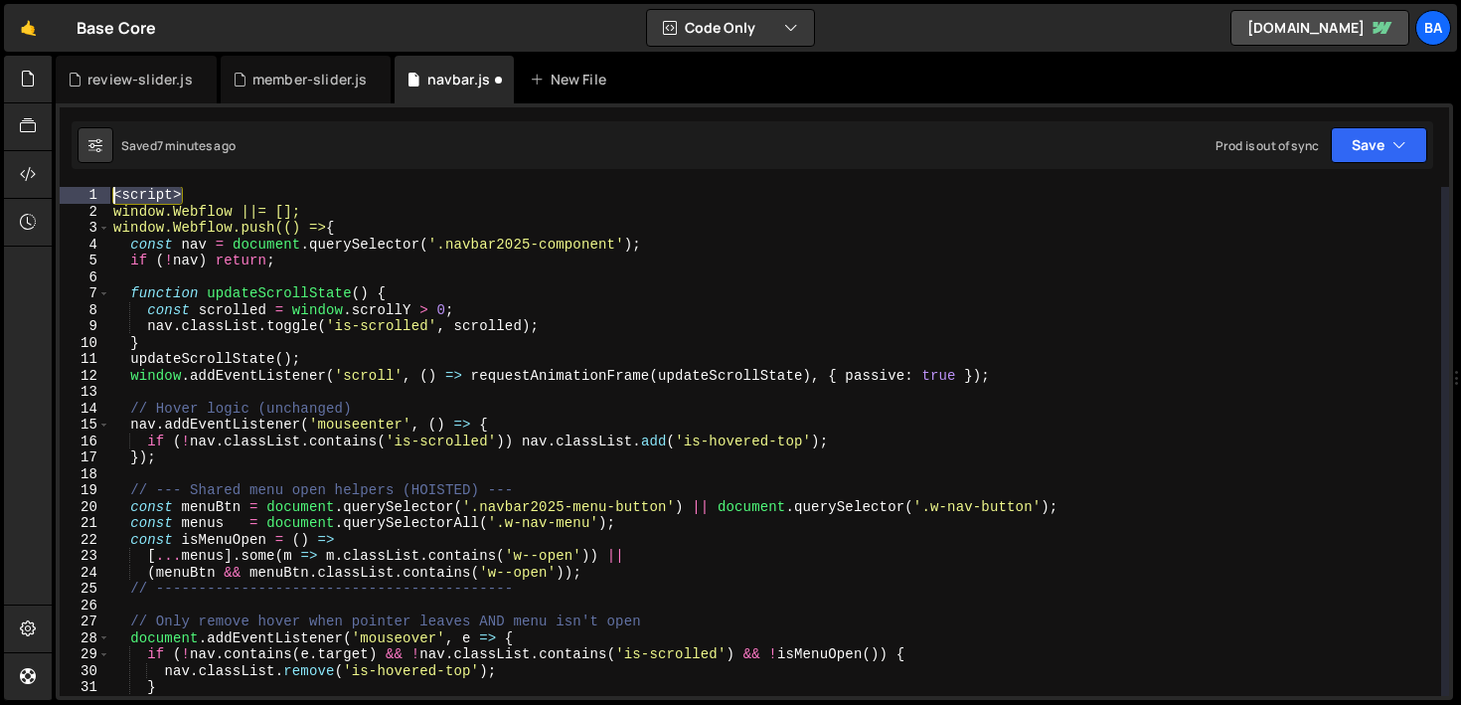
drag, startPoint x: 208, startPoint y: 202, endPoint x: 95, endPoint y: 197, distance: 112.4
click at [95, 197] on div "}); 1 2 3 4 5 6 7 8 9 10 11 12 13 14 15 16 17 18 19 20 21 22 23 24 25 26 27 28 …" at bounding box center [754, 441] width 1389 height 509
type textarea "<script>"
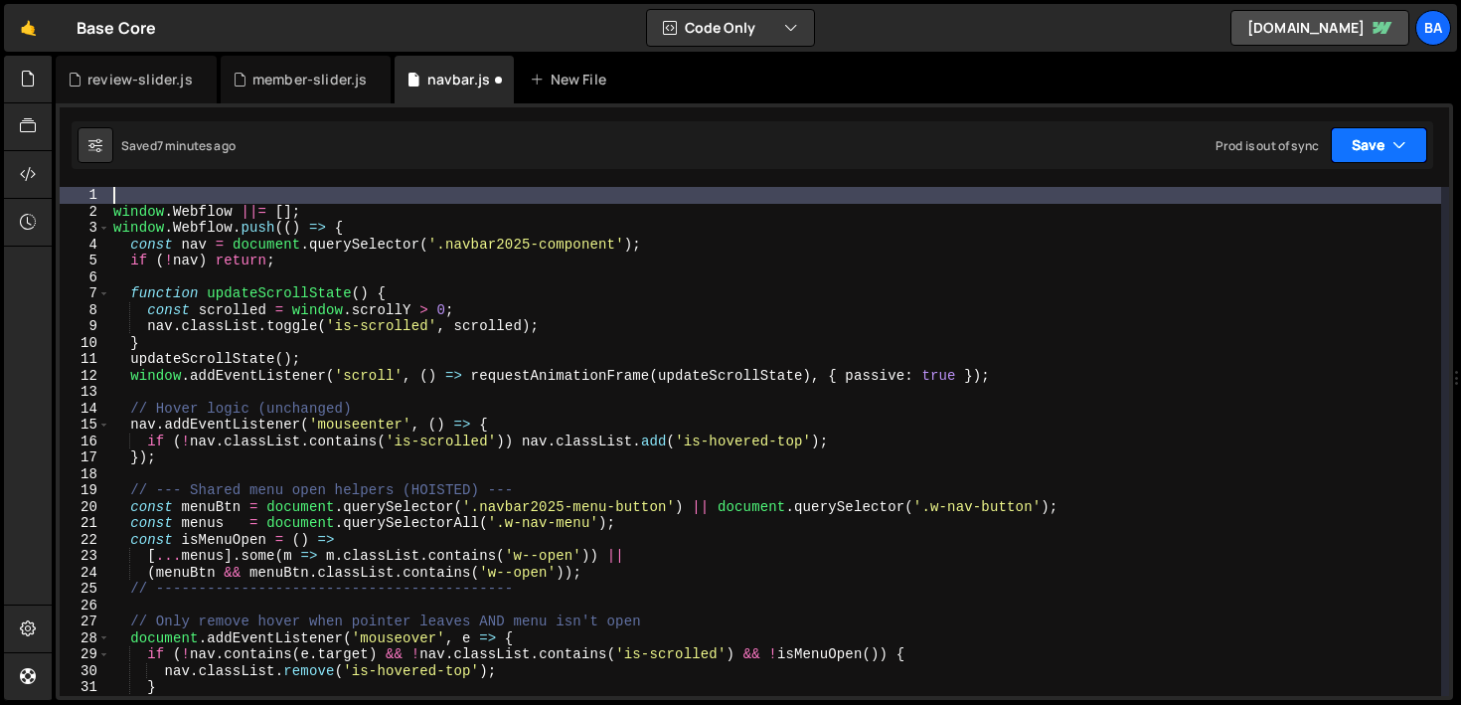
click at [1358, 144] on button "Save" at bounding box center [1379, 145] width 96 height 36
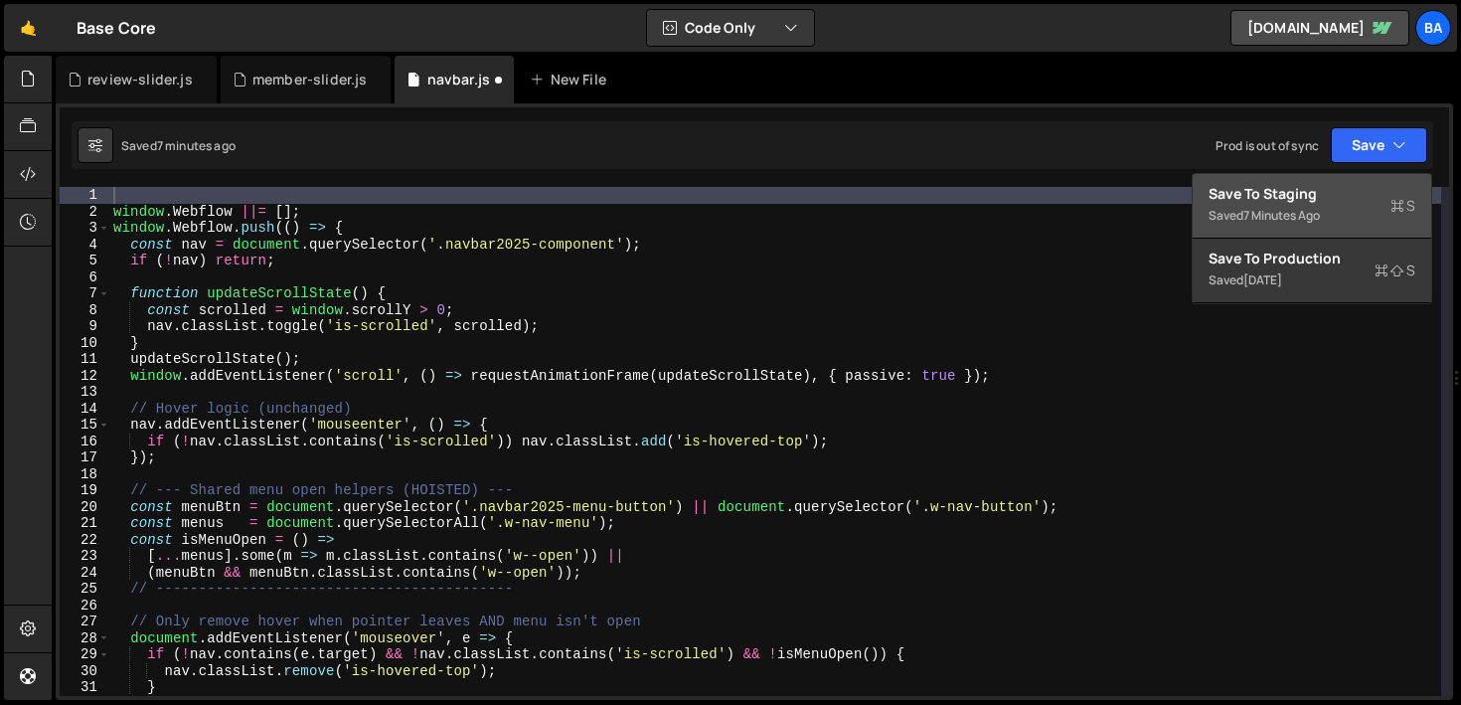
click at [1339, 189] on div "Save to Staging S" at bounding box center [1311, 194] width 207 height 20
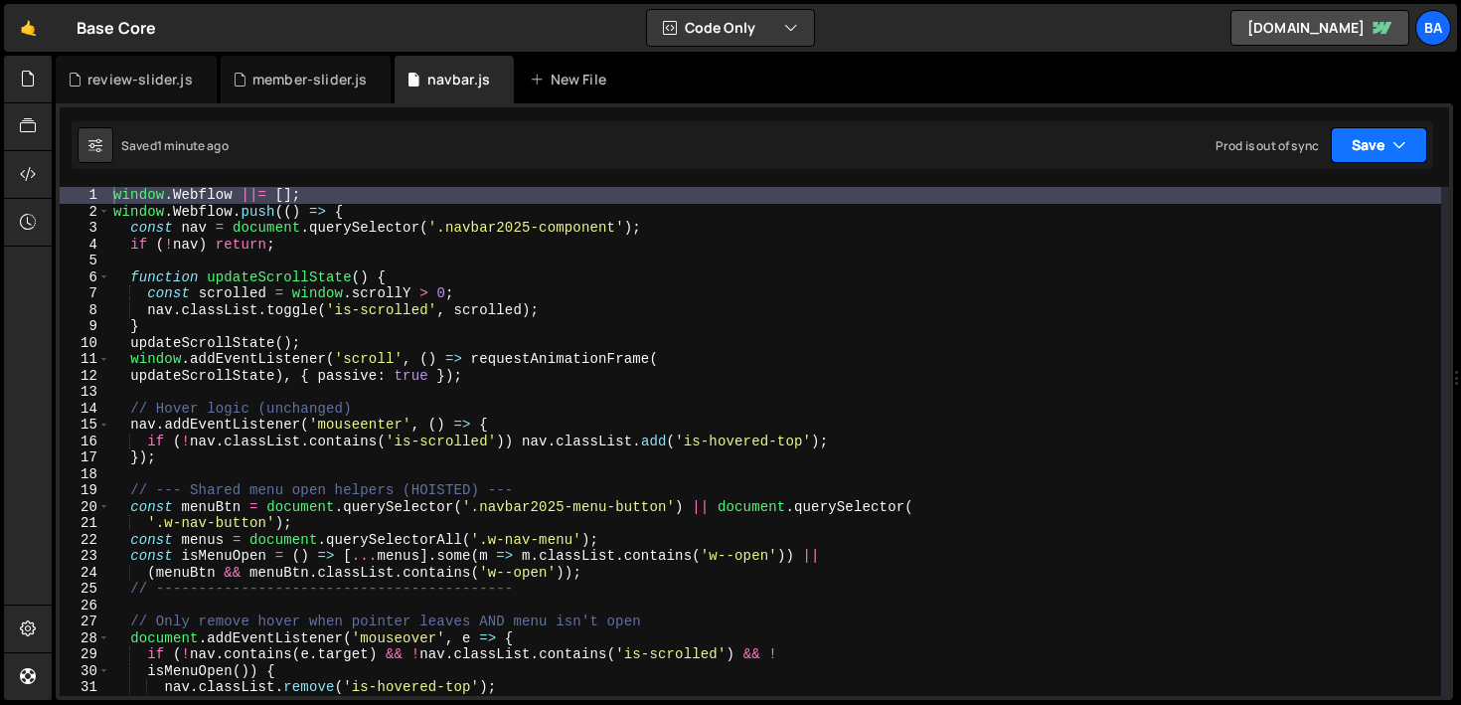
click at [1379, 147] on button "Save" at bounding box center [1379, 145] width 96 height 36
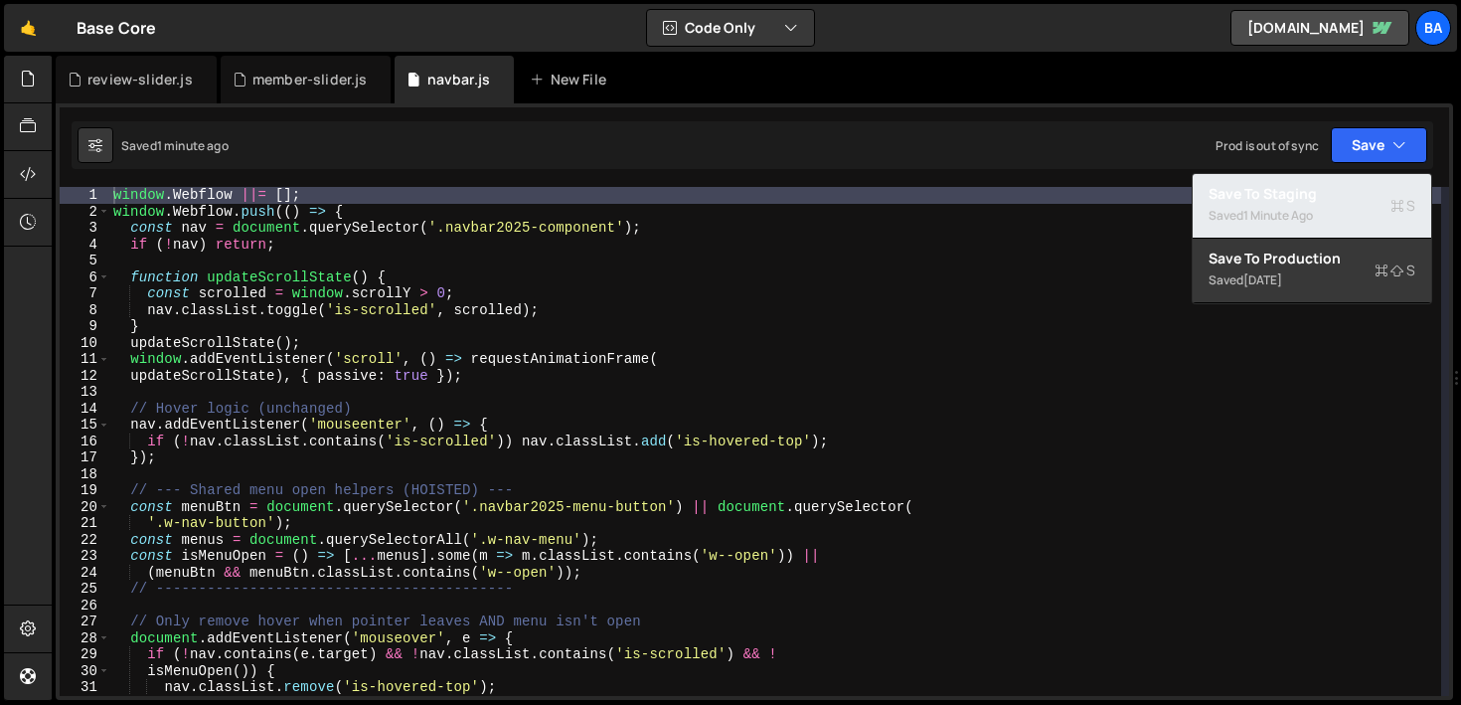
click at [1322, 216] on div "Saved 1 minute ago" at bounding box center [1311, 216] width 207 height 24
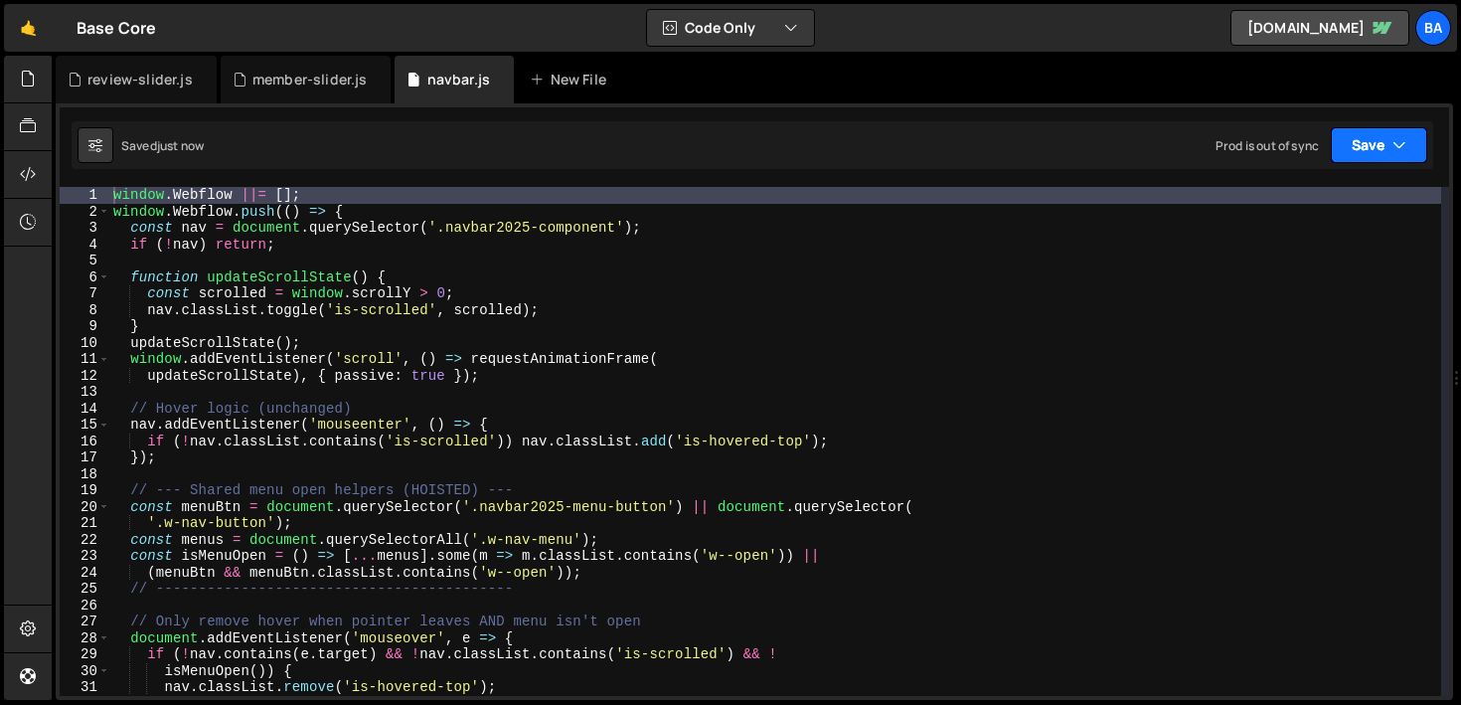
click at [1365, 142] on button "Save" at bounding box center [1379, 145] width 96 height 36
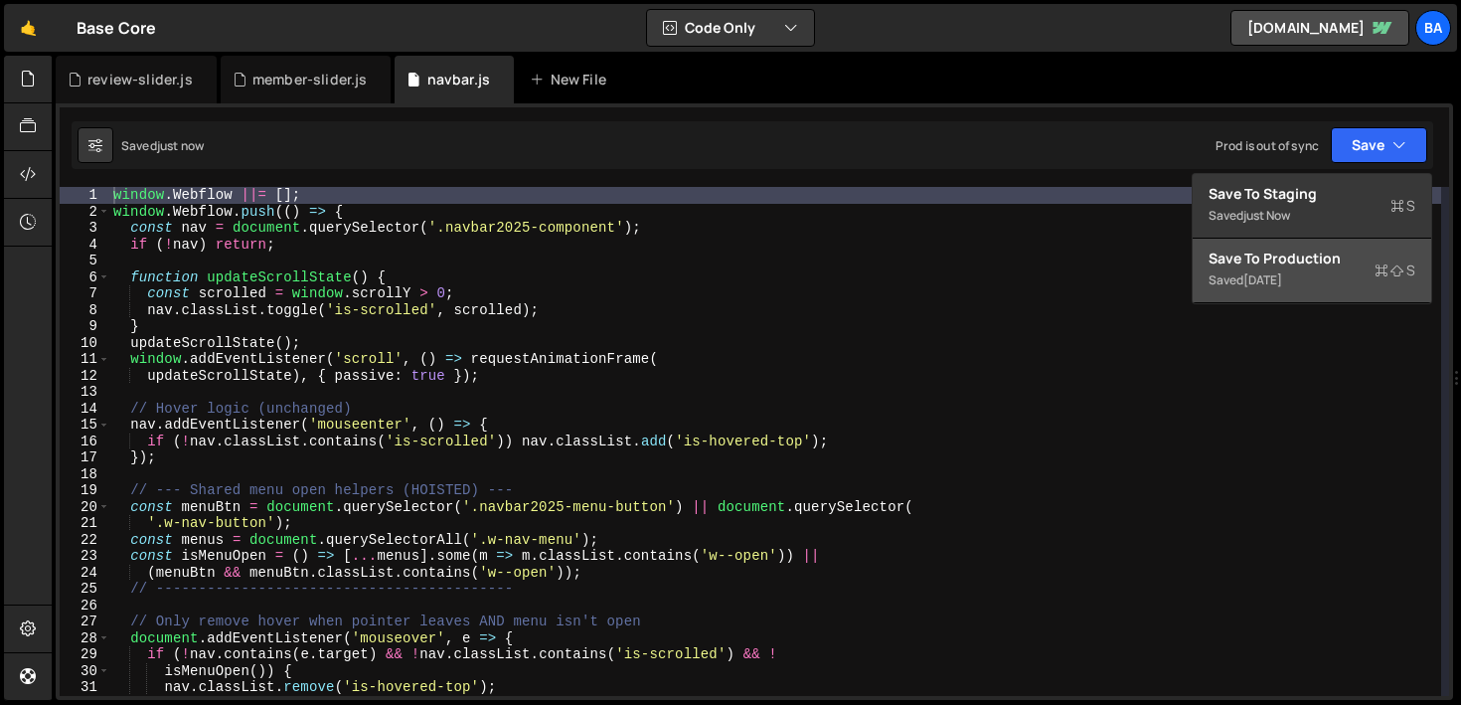
click at [1327, 271] on div "Saved [DATE]" at bounding box center [1311, 280] width 207 height 24
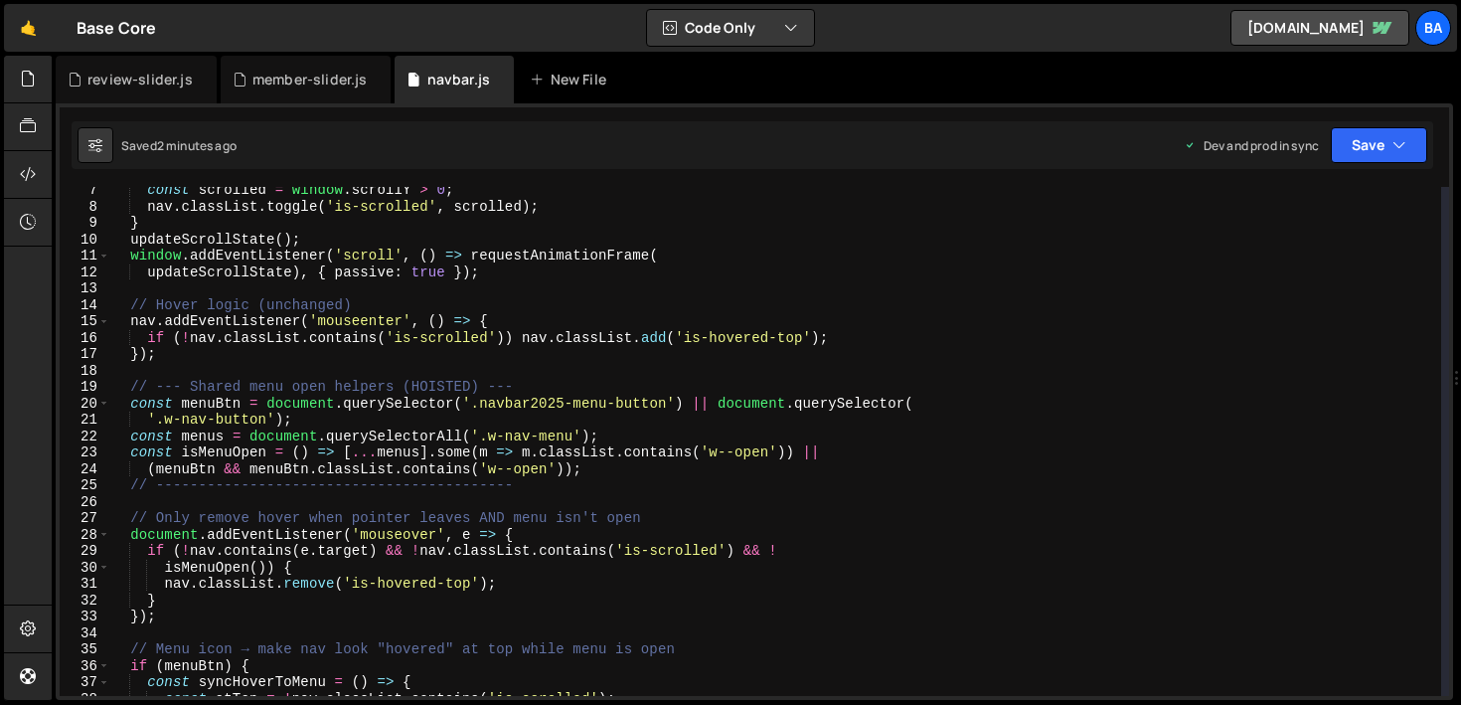
scroll to position [80, 0]
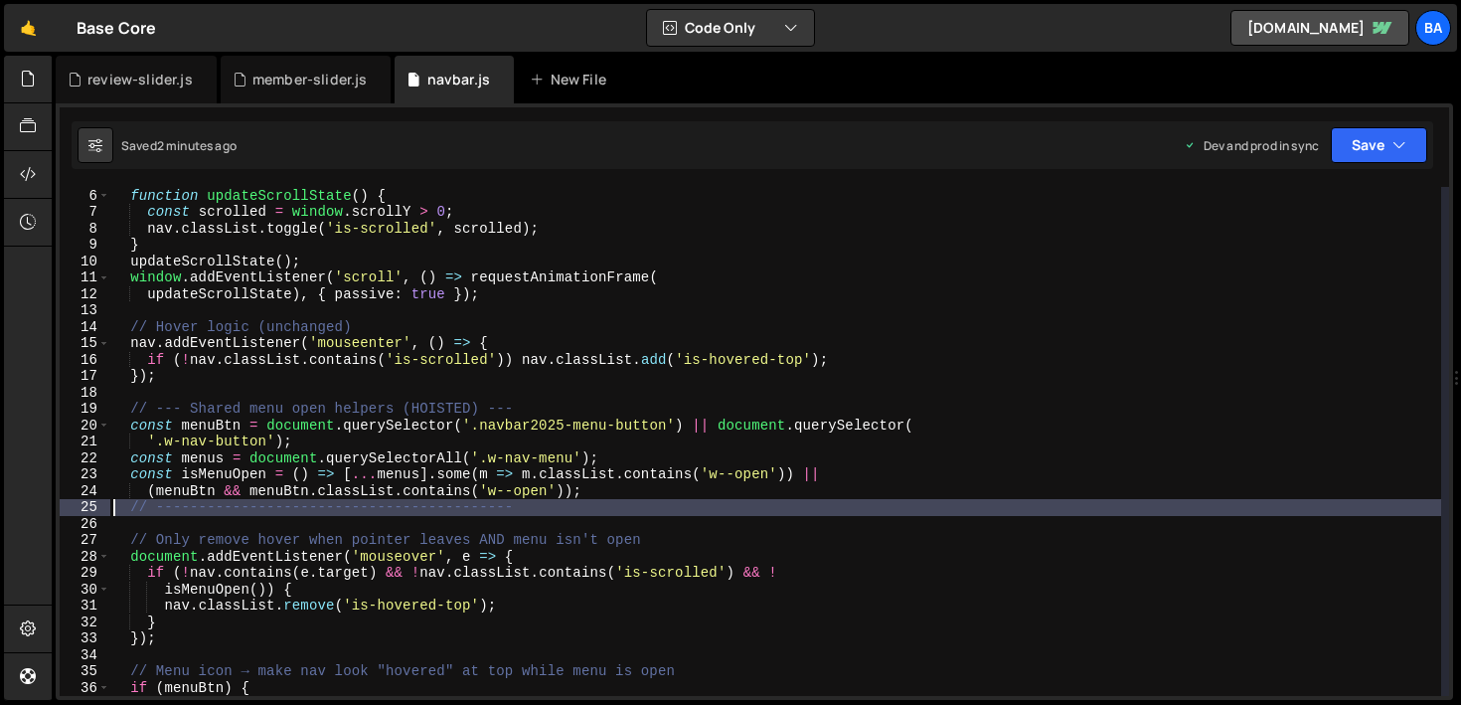
drag, startPoint x: 554, startPoint y: 517, endPoint x: 210, endPoint y: 508, distance: 344.9
click at [67, 510] on div "5 6 7 8 9 10 11 12 13 14 15 16 17 18 19 20 21 22 23 24 25 26 27 28 29 30 31 32 …" at bounding box center [754, 441] width 1389 height 509
type textarea "// ------------------------------------------"
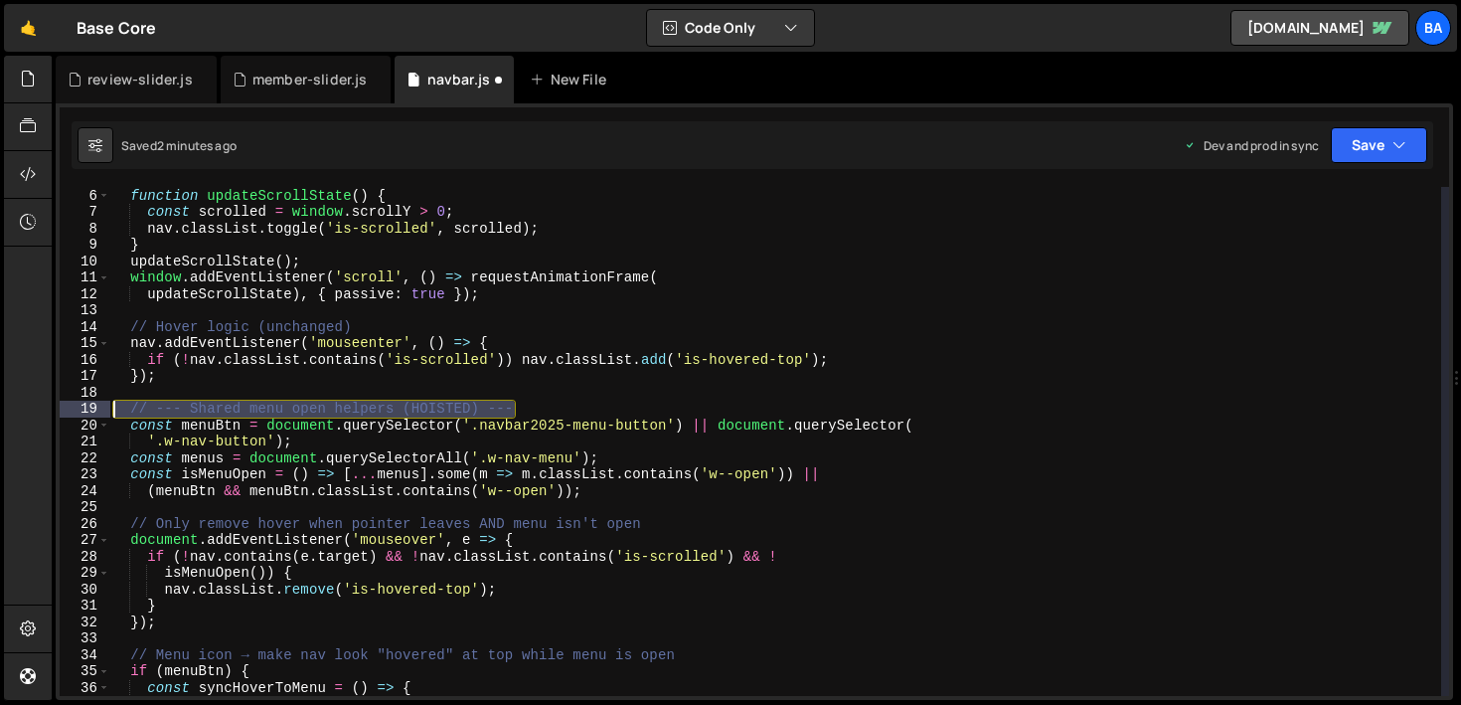
drag, startPoint x: 531, startPoint y: 403, endPoint x: 66, endPoint y: 404, distance: 465.0
click at [66, 404] on div "5 6 7 8 9 10 11 12 13 14 15 16 17 18 19 20 21 22 23 24 25 26 27 28 29 30 31 32 …" at bounding box center [754, 441] width 1389 height 509
type textarea "// --- Shared menu open helpers (HOISTED) ---"
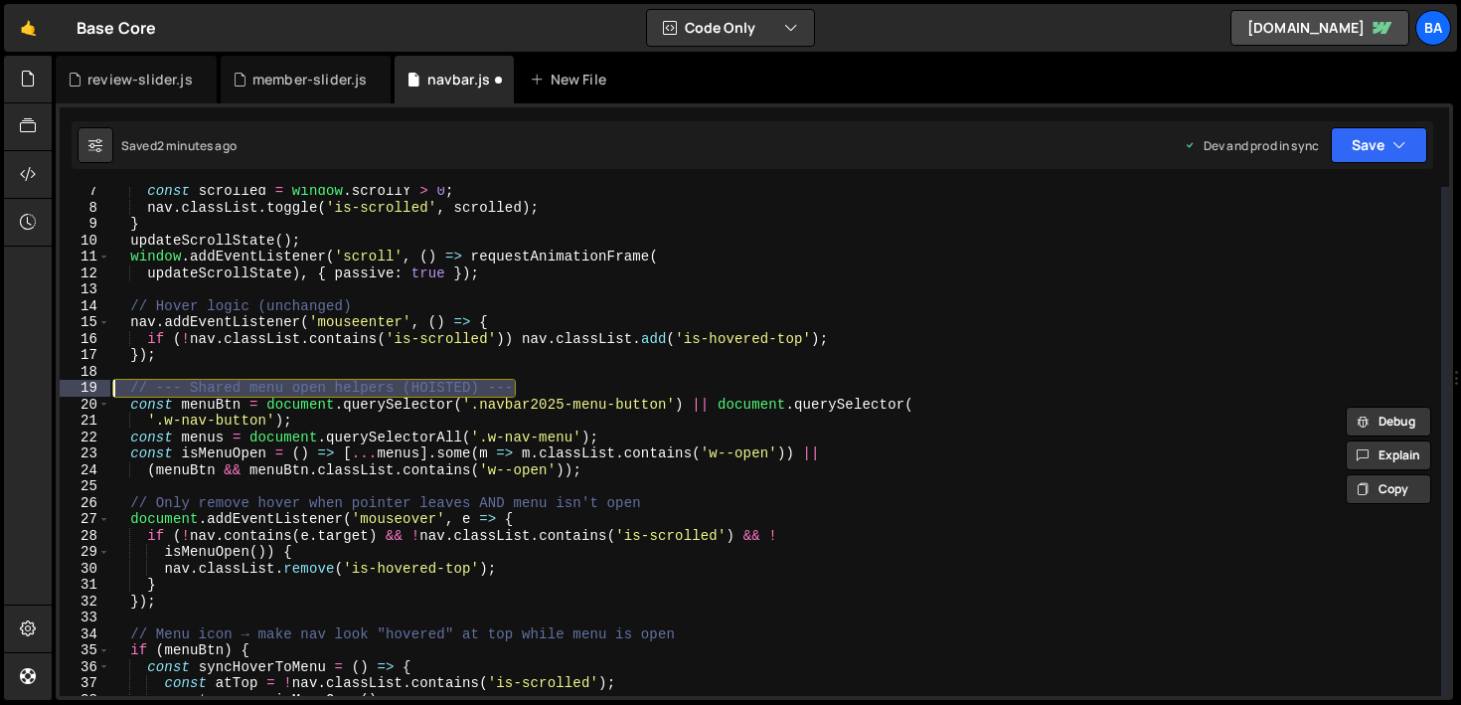
scroll to position [123, 0]
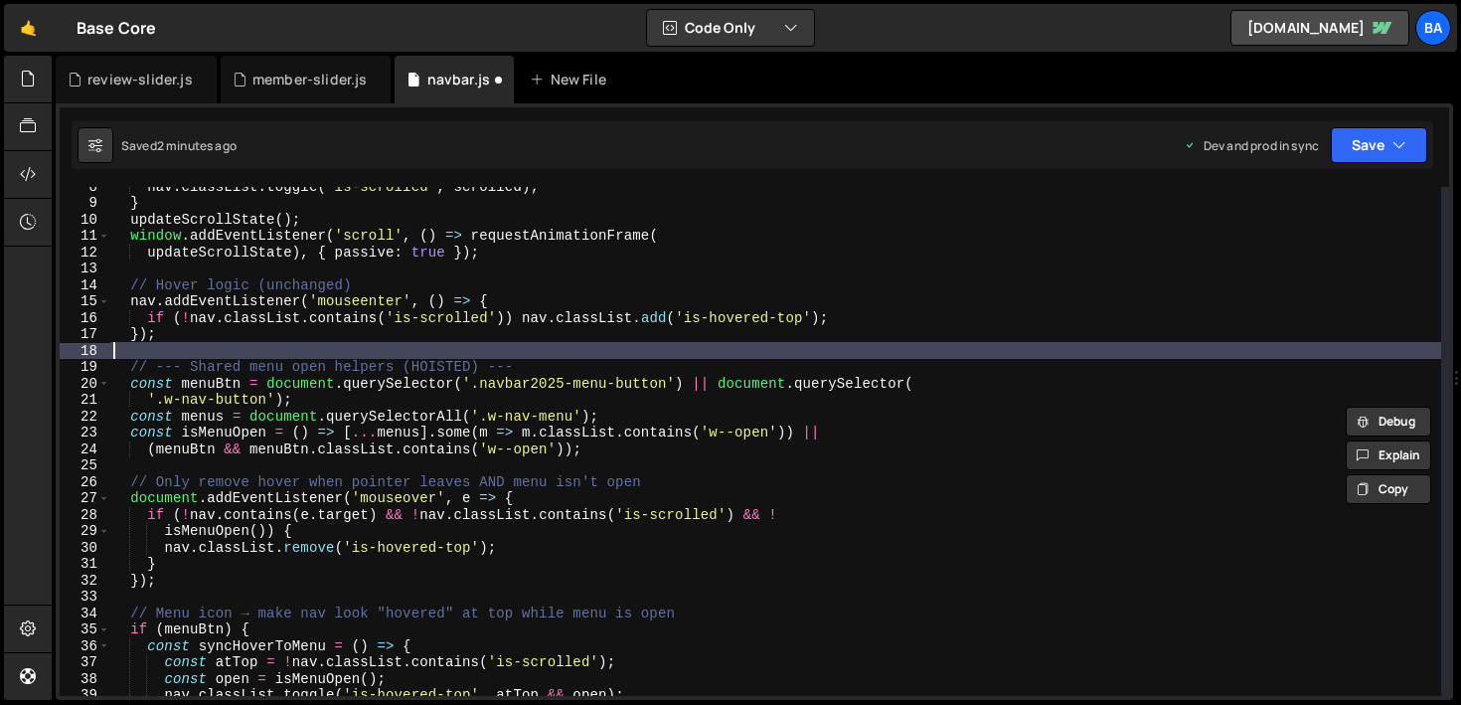
click at [543, 353] on div "nav . classList . toggle ( 'is-scrolled' , scrolled ) ; } updateScrollState ( )…" at bounding box center [775, 449] width 1332 height 542
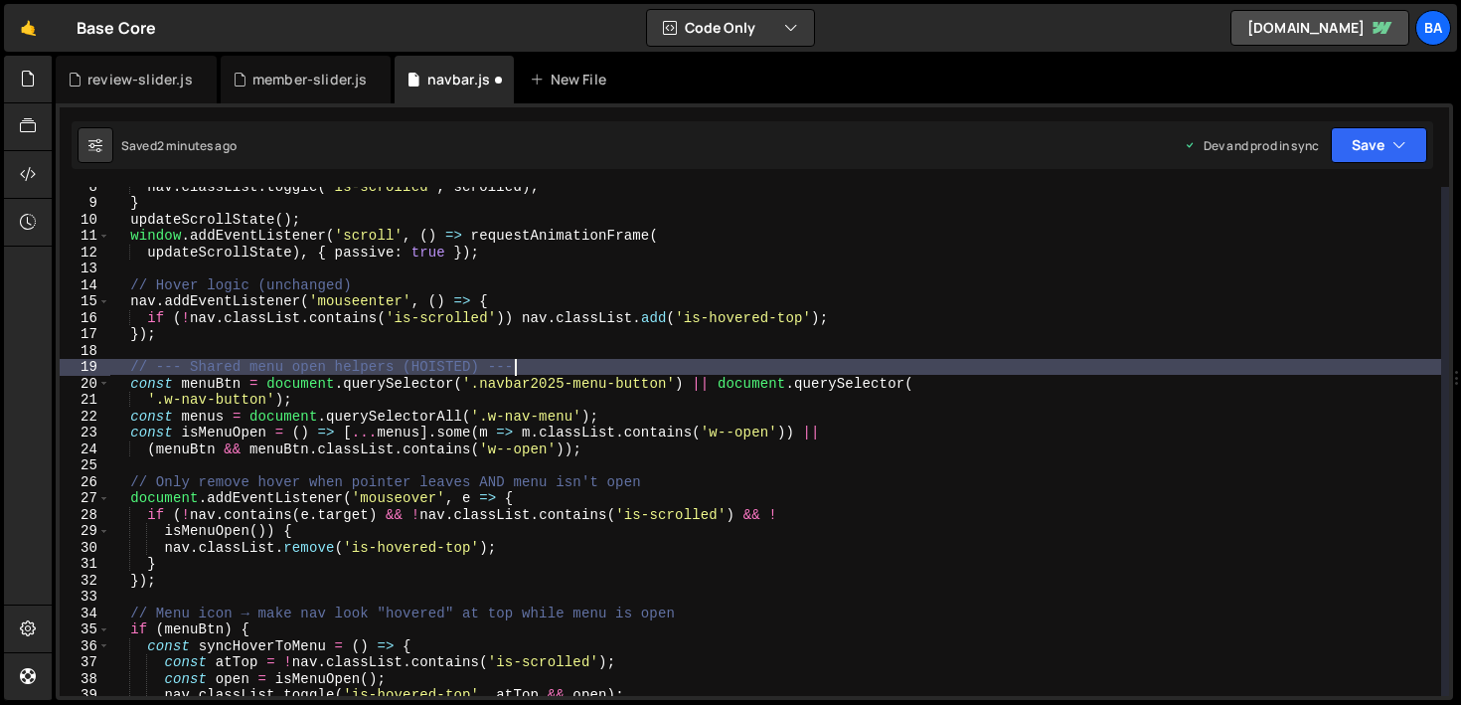
click at [547, 365] on div "nav . classList . toggle ( 'is-scrolled' , scrolled ) ; } updateScrollState ( )…" at bounding box center [775, 449] width 1332 height 542
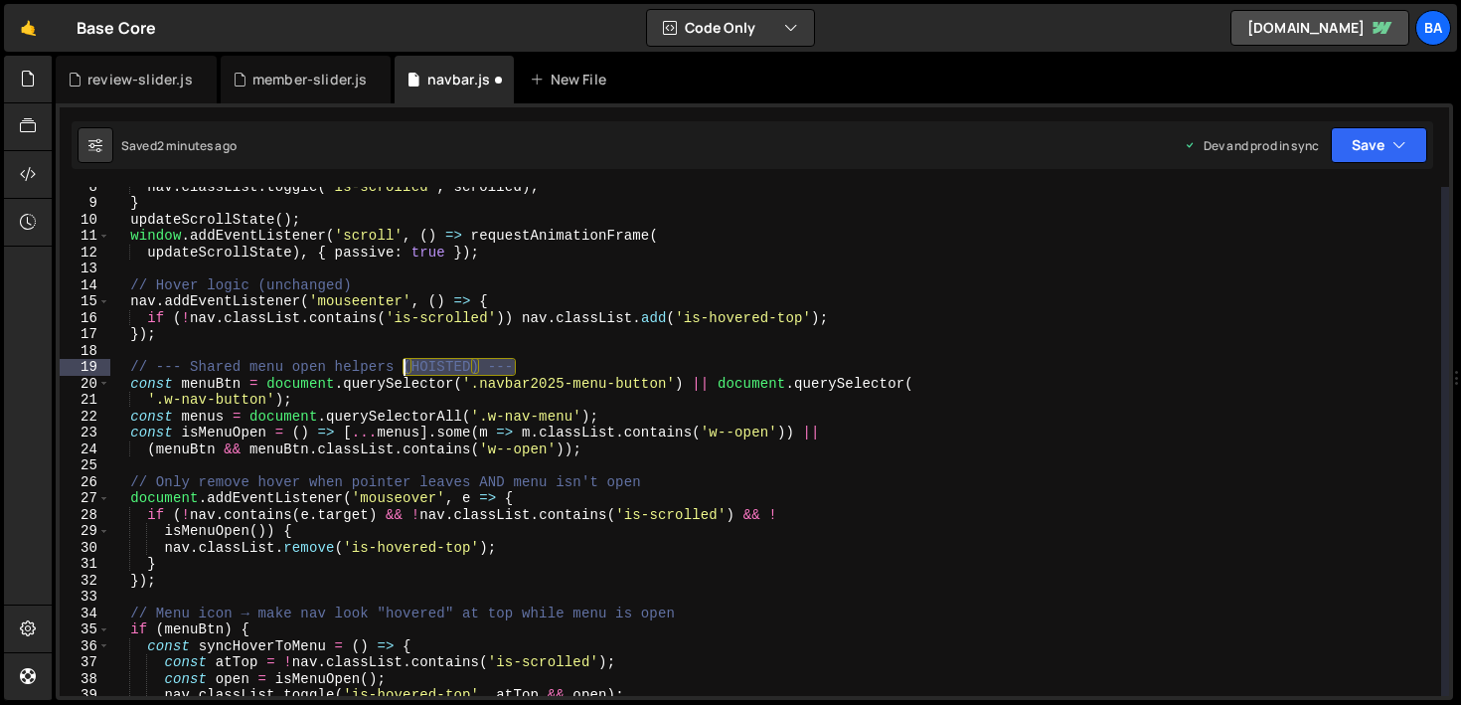
drag, startPoint x: 528, startPoint y: 364, endPoint x: 401, endPoint y: 364, distance: 126.2
click at [401, 364] on div "nav . classList . toggle ( 'is-scrolled' , scrolled ) ; } updateScrollState ( )…" at bounding box center [775, 449] width 1332 height 542
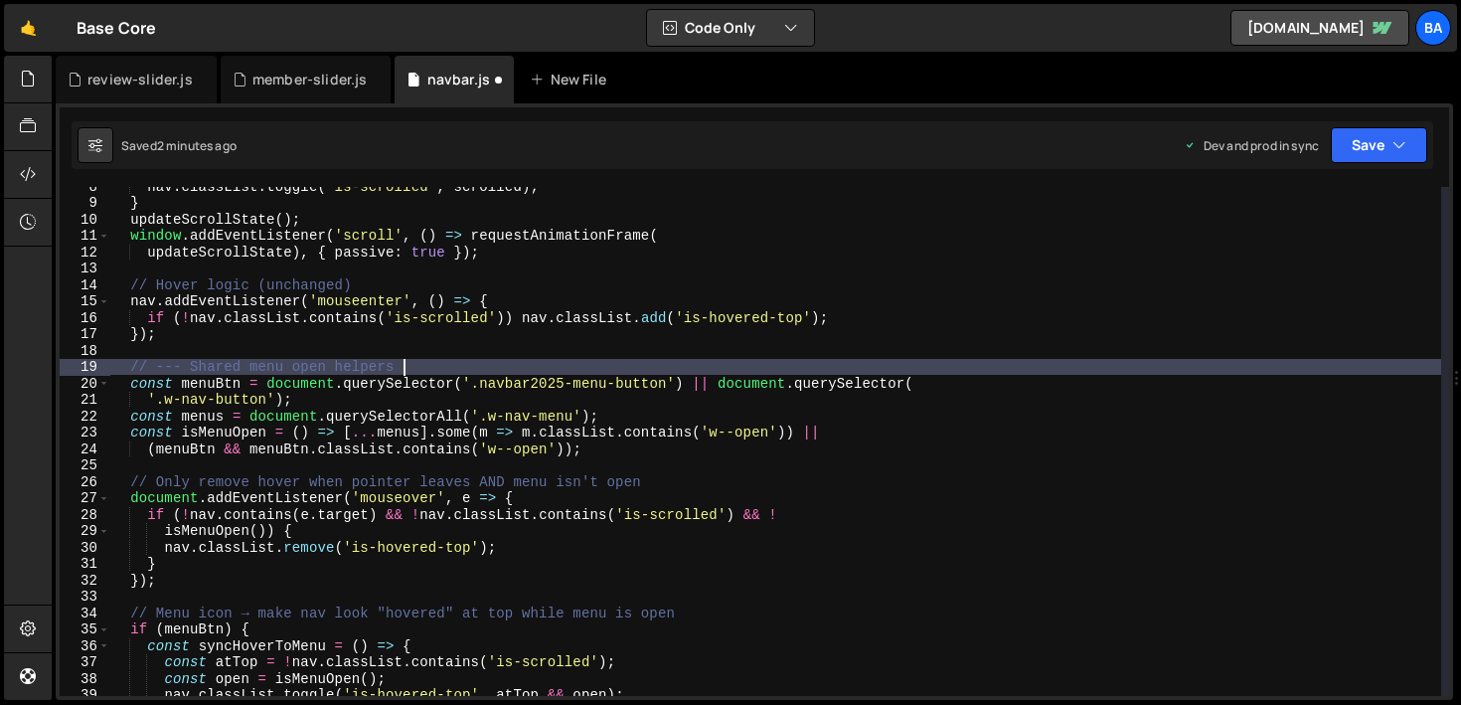
click at [184, 368] on div "nav . classList . toggle ( 'is-scrolled' , scrolled ) ; } updateScrollState ( )…" at bounding box center [775, 449] width 1332 height 542
click at [406, 369] on div "nav . classList . toggle ( 'is-scrolled' , scrolled ) ; } updateScrollState ( )…" at bounding box center [775, 449] width 1332 height 542
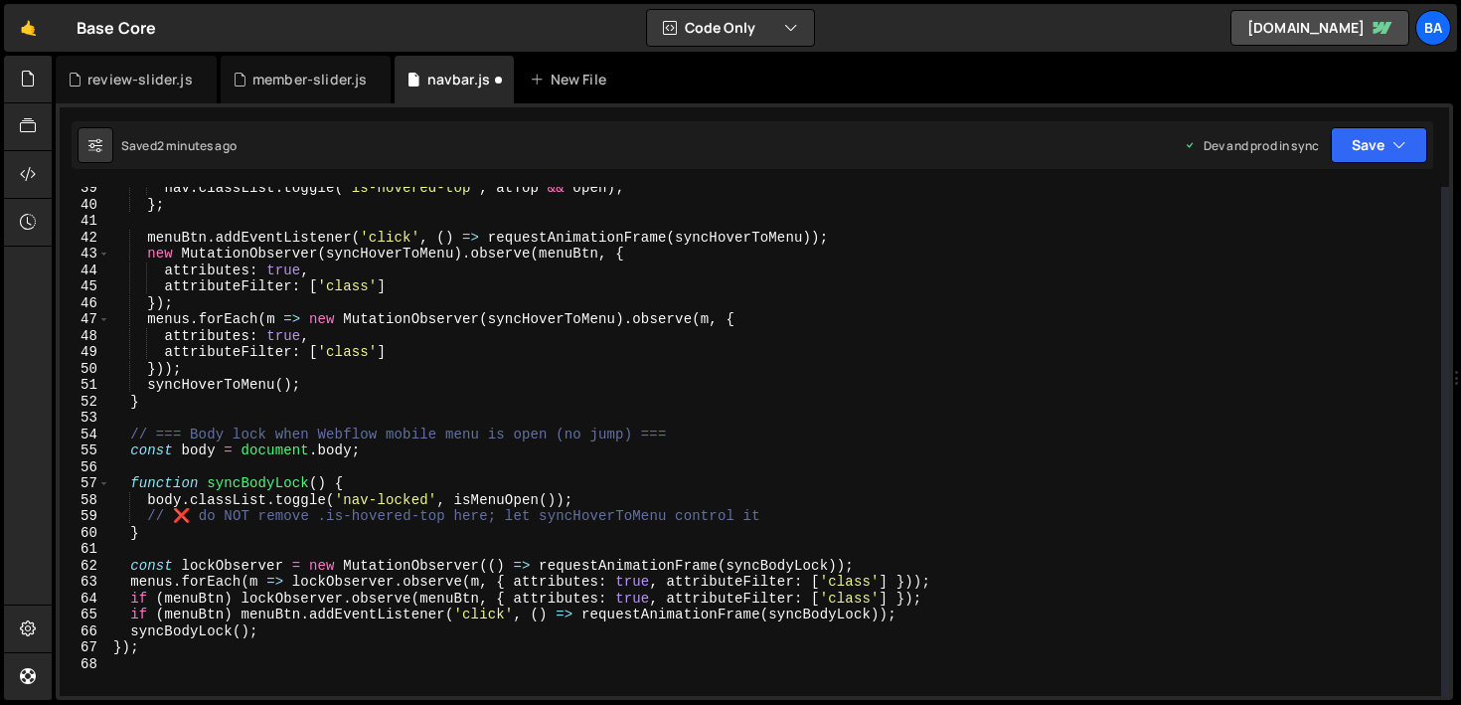
scroll to position [629, 0]
click at [628, 515] on div "nav . classList . toggle ( 'is-hovered-top' , atTop && open ) ; } ; menuBtn . a…" at bounding box center [775, 451] width 1332 height 542
type textarea "// ❌ do NOT remove .is-hovered-top here; let syncHoverToMenu control it"
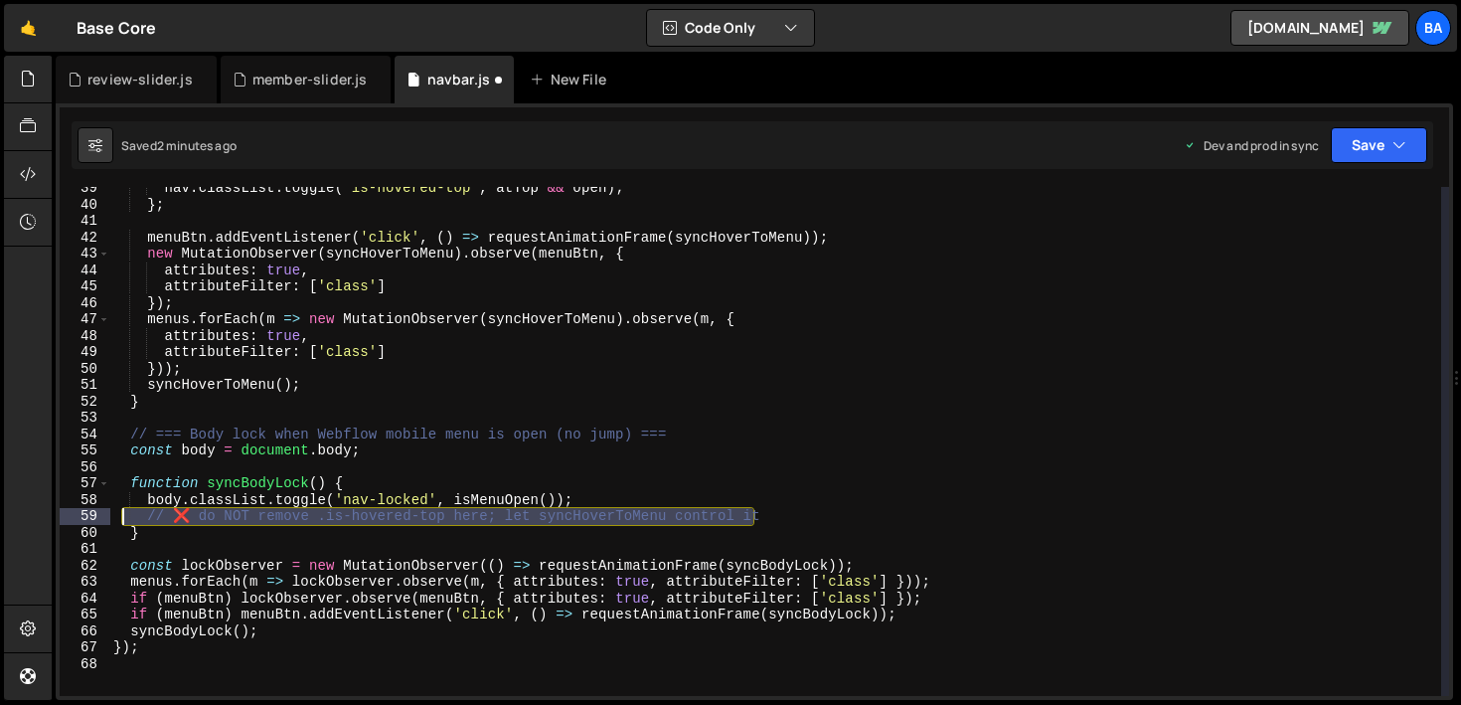
drag, startPoint x: 764, startPoint y: 510, endPoint x: 119, endPoint y: 514, distance: 644.9
click at [119, 514] on div "nav . classList . toggle ( 'is-hovered-top' , atTop && open ) ; } ; menuBtn . a…" at bounding box center [775, 451] width 1332 height 542
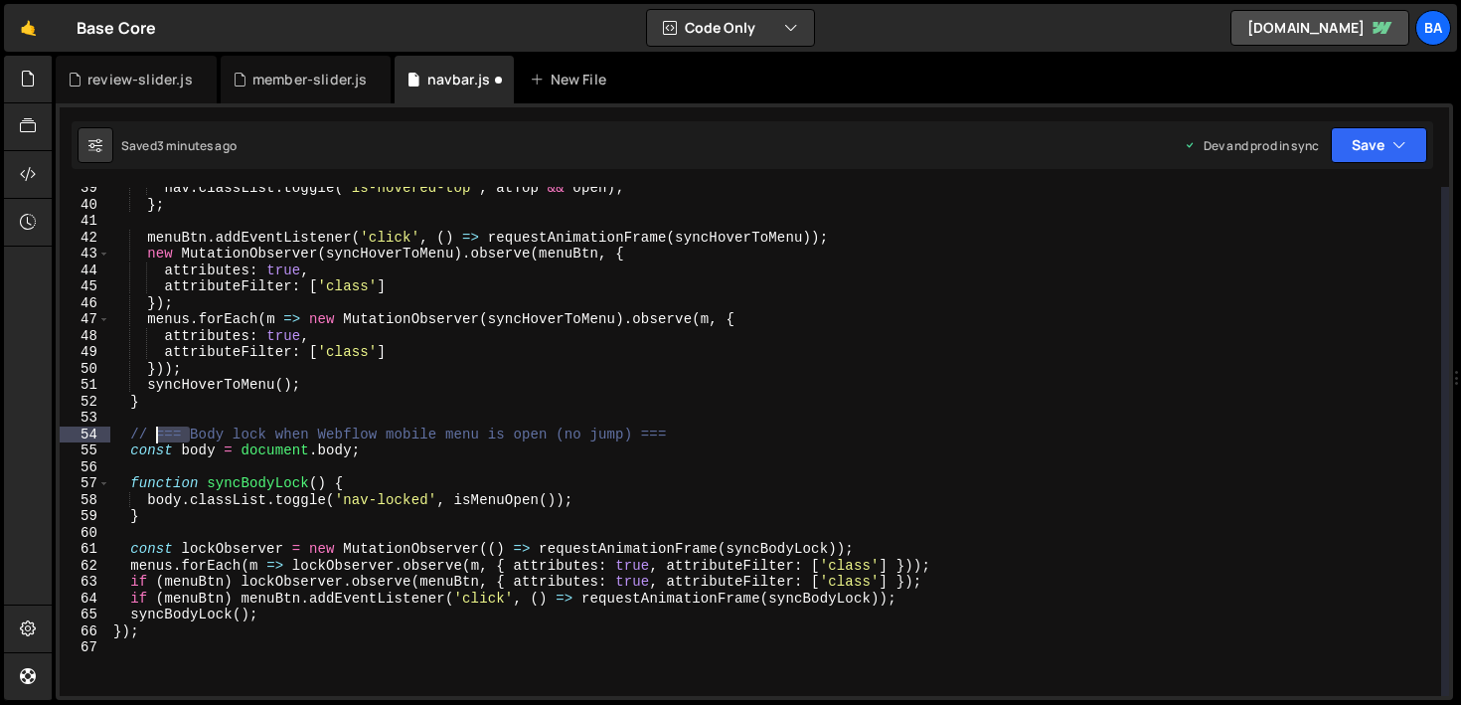
drag, startPoint x: 194, startPoint y: 430, endPoint x: 153, endPoint y: 431, distance: 40.8
click at [153, 431] on div "nav . classList . toggle ( 'is-hovered-top' , atTop && open ) ; } ; menuBtn . a…" at bounding box center [775, 451] width 1332 height 542
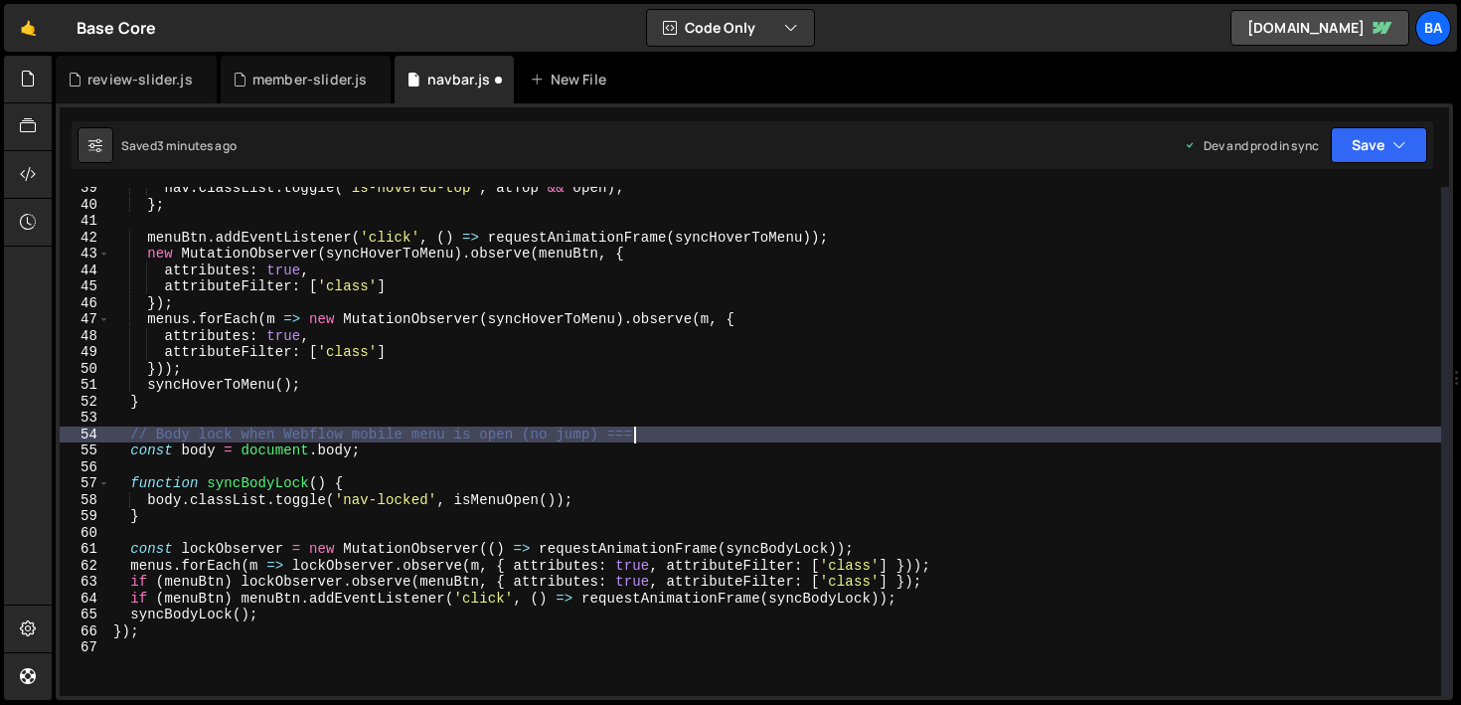
click at [690, 442] on div "nav . classList . toggle ( 'is-hovered-top' , atTop && open ) ; } ; menuBtn . a…" at bounding box center [775, 451] width 1332 height 542
type textarea "// Body lock when Webflow mobile menu is open (no jump)"
click at [1355, 150] on button "Save" at bounding box center [1379, 145] width 96 height 36
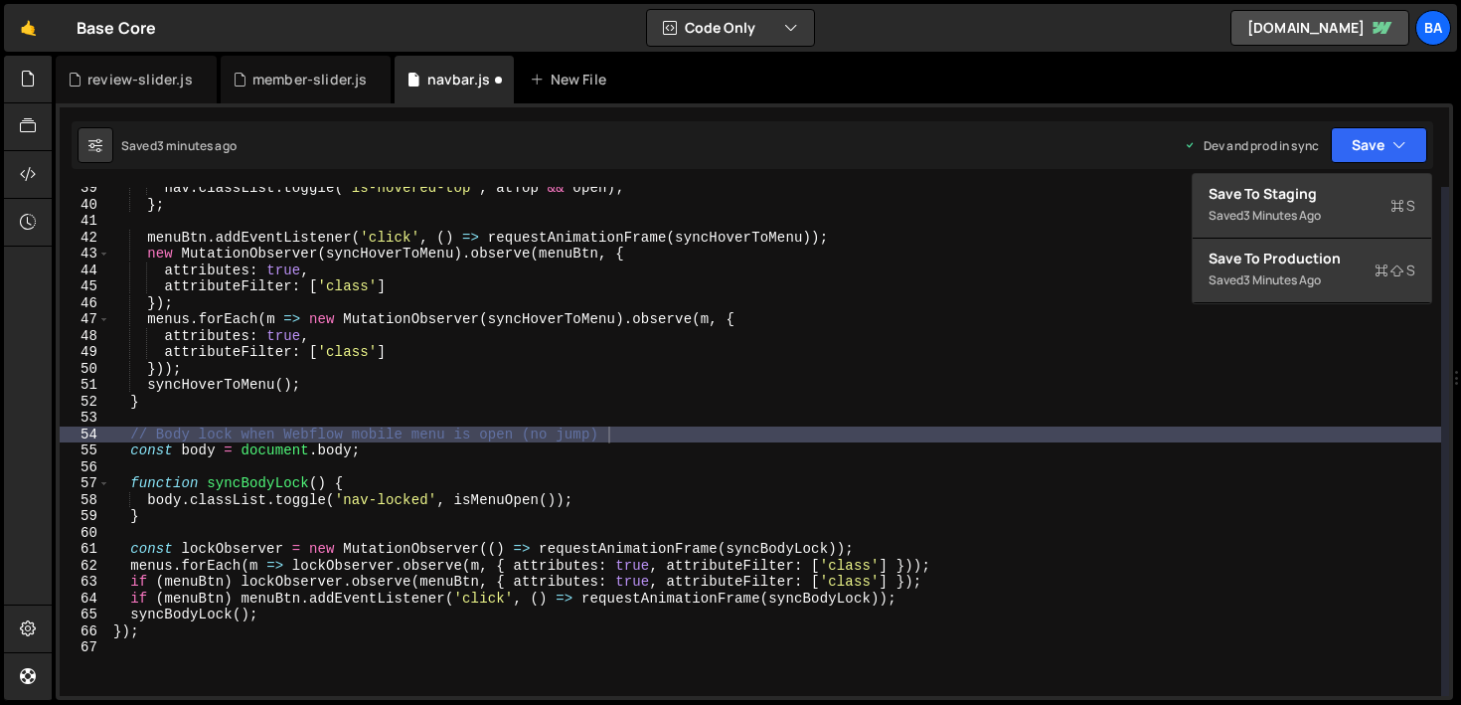
click at [1308, 86] on div "review-slider.js member-slider.js navbar.js New File" at bounding box center [754, 80] width 1397 height 48
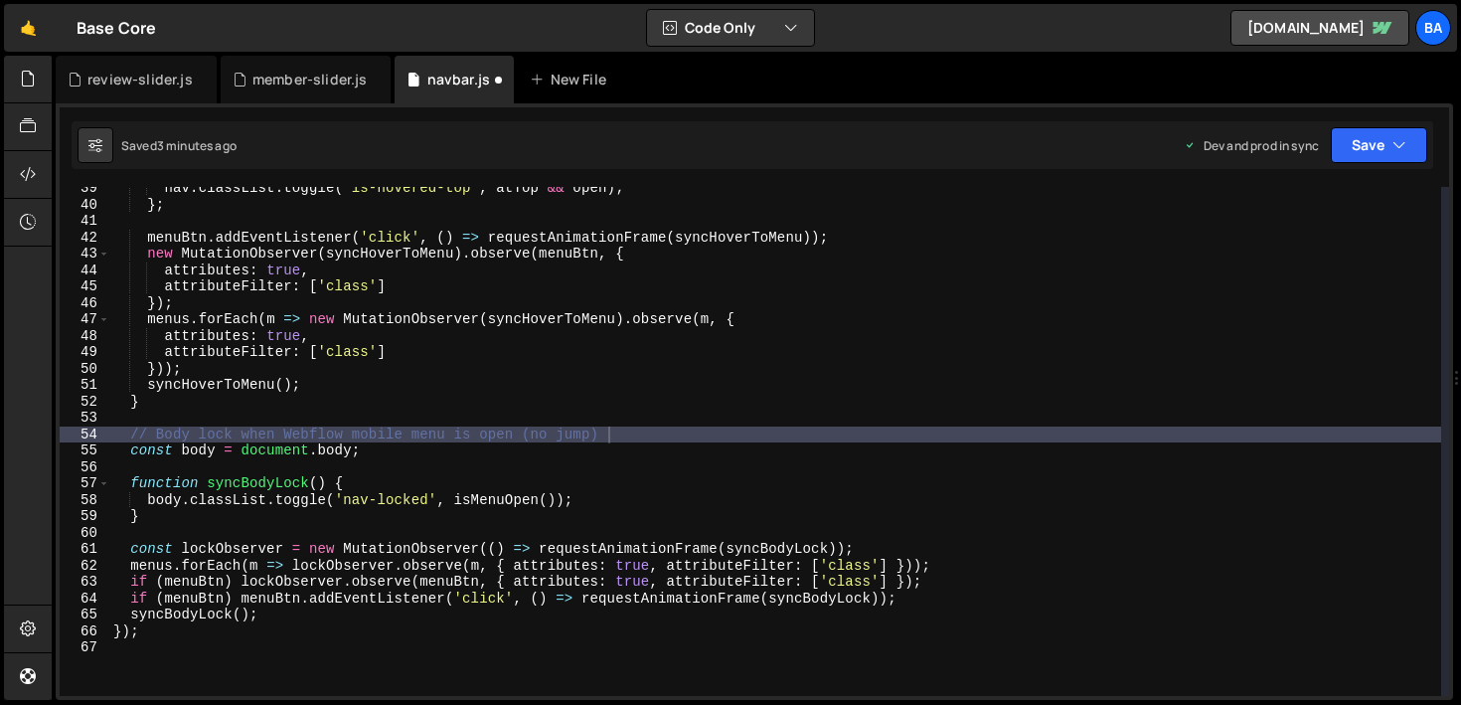
click at [605, 429] on div "nav . classList . toggle ( 'is-hovered-top' , atTop && open ) ; } ; menuBtn . a…" at bounding box center [775, 451] width 1332 height 542
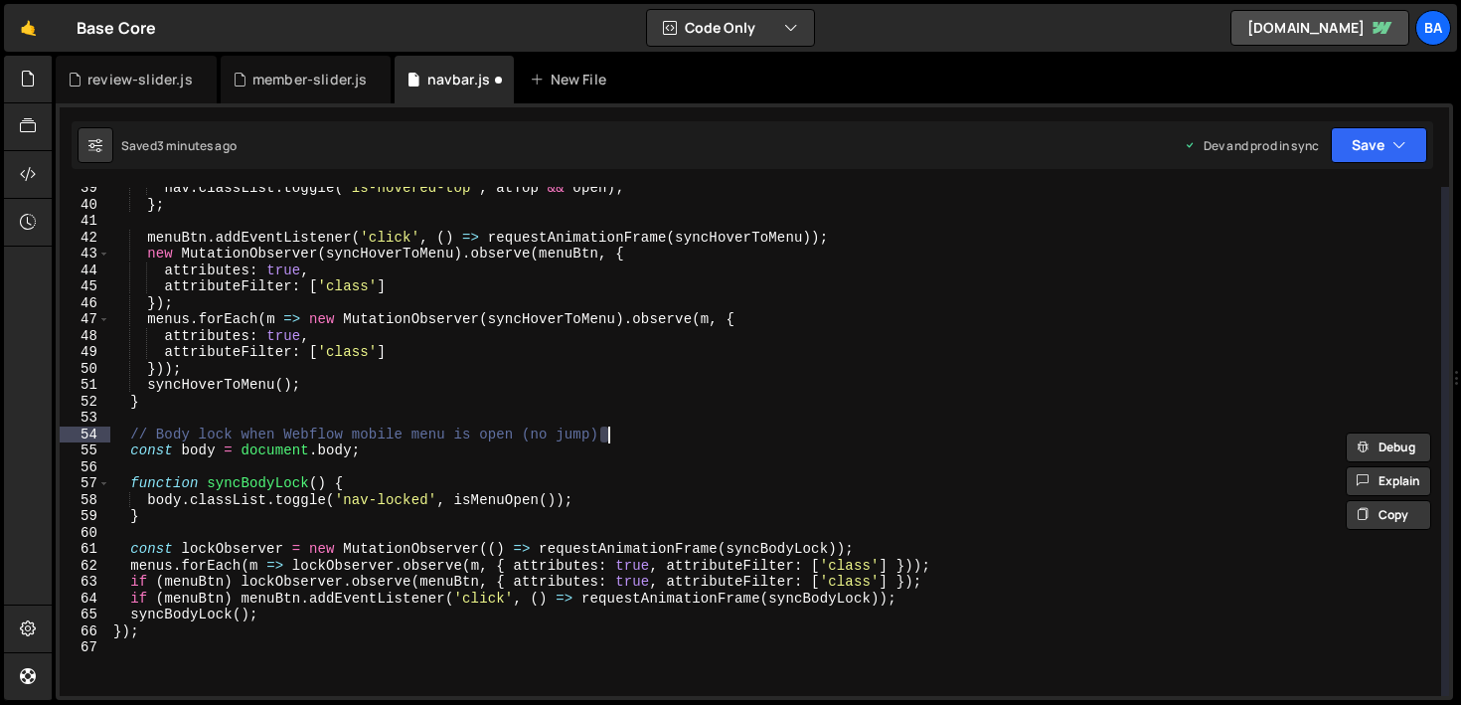
drag, startPoint x: 620, startPoint y: 428, endPoint x: 652, endPoint y: 436, distance: 32.8
click at [621, 428] on div "nav . classList . toggle ( 'is-hovered-top' , atTop && open ) ; } ; menuBtn . a…" at bounding box center [775, 441] width 1332 height 509
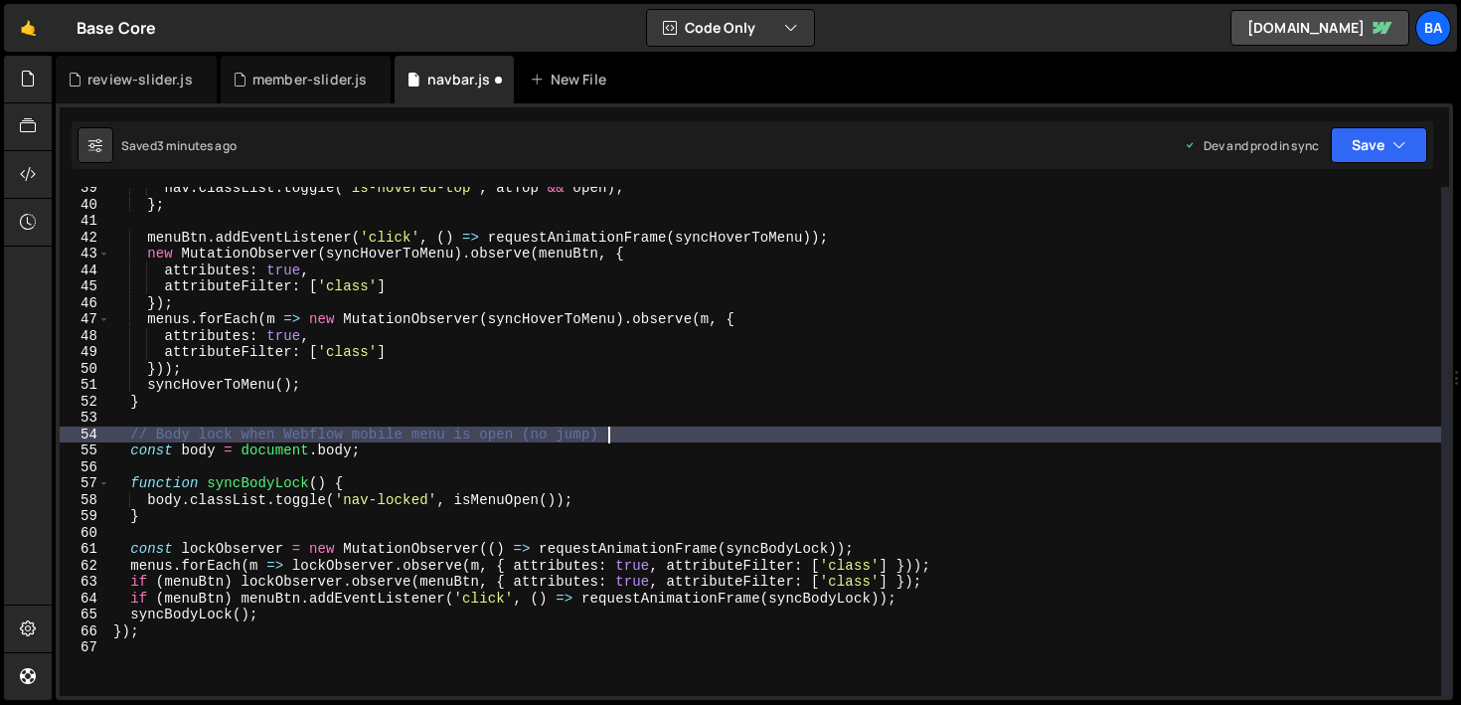
click at [651, 435] on div "nav . classList . toggle ( 'is-hovered-top' , atTop && open ) ; } ; menuBtn . a…" at bounding box center [775, 451] width 1332 height 542
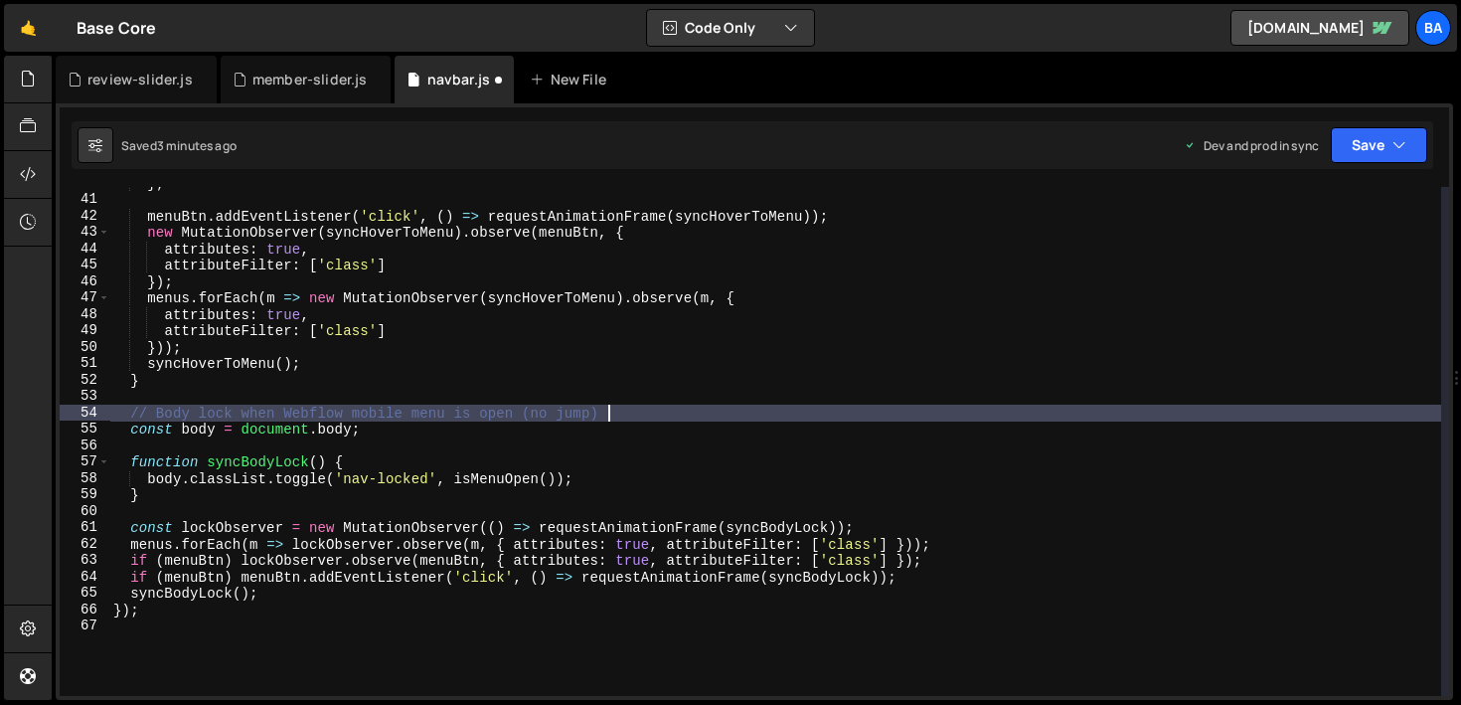
scroll to position [0, 0]
